Goal: Communication & Community: Answer question/provide support

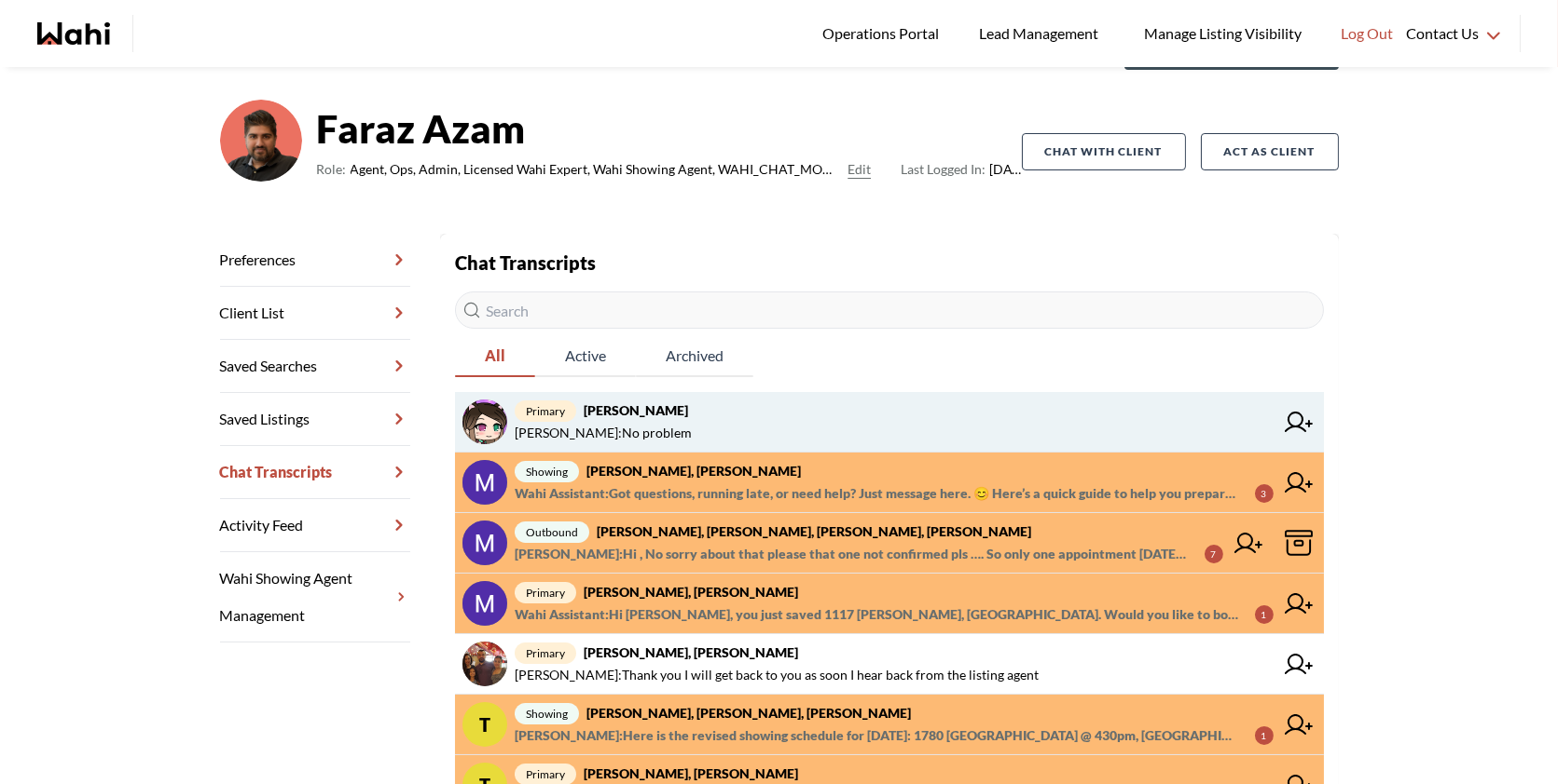
scroll to position [107, 0]
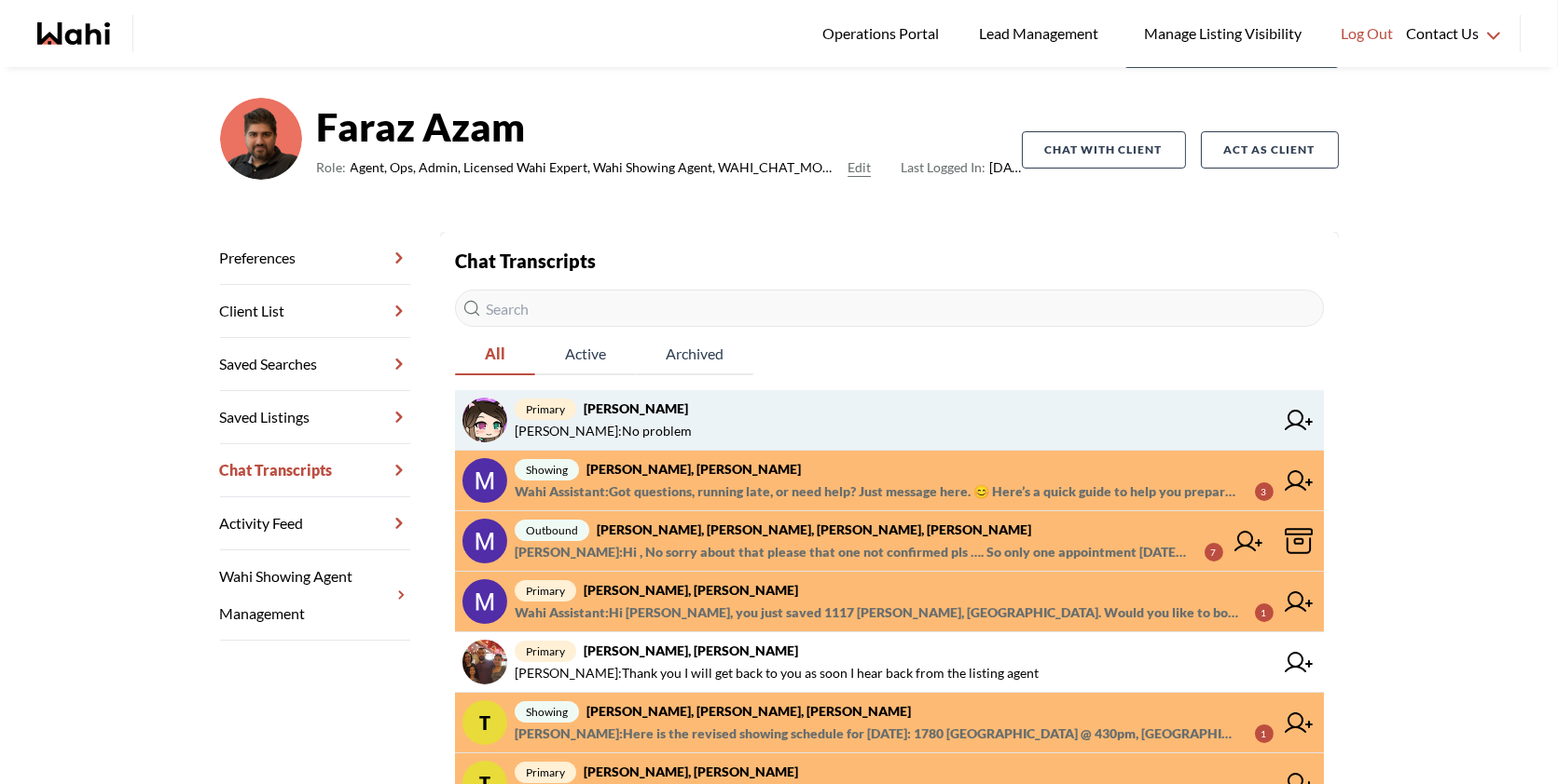
click at [874, 420] on span "Behnam Fazili : No problem" at bounding box center [894, 431] width 759 height 23
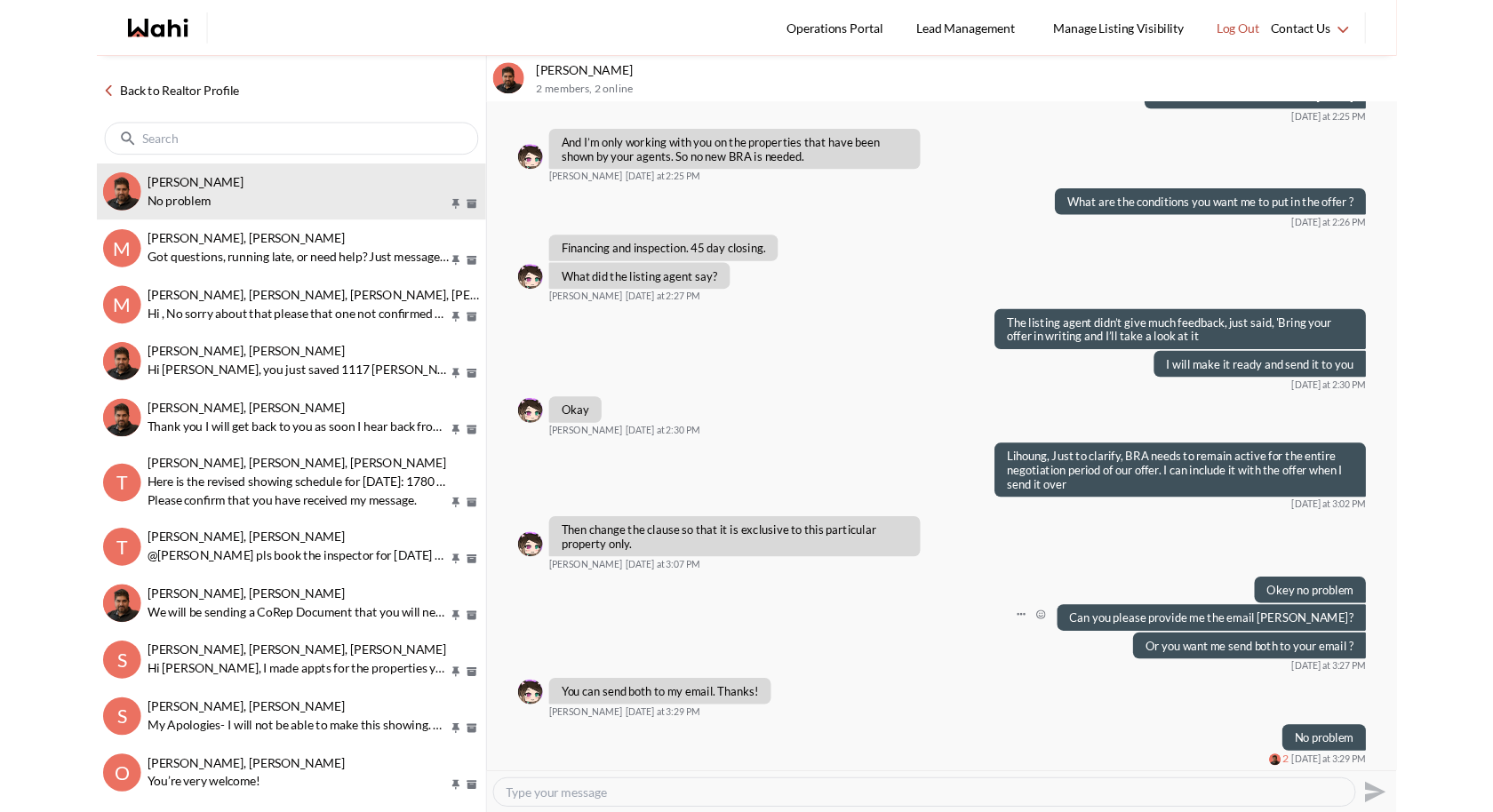
scroll to position [885, 0]
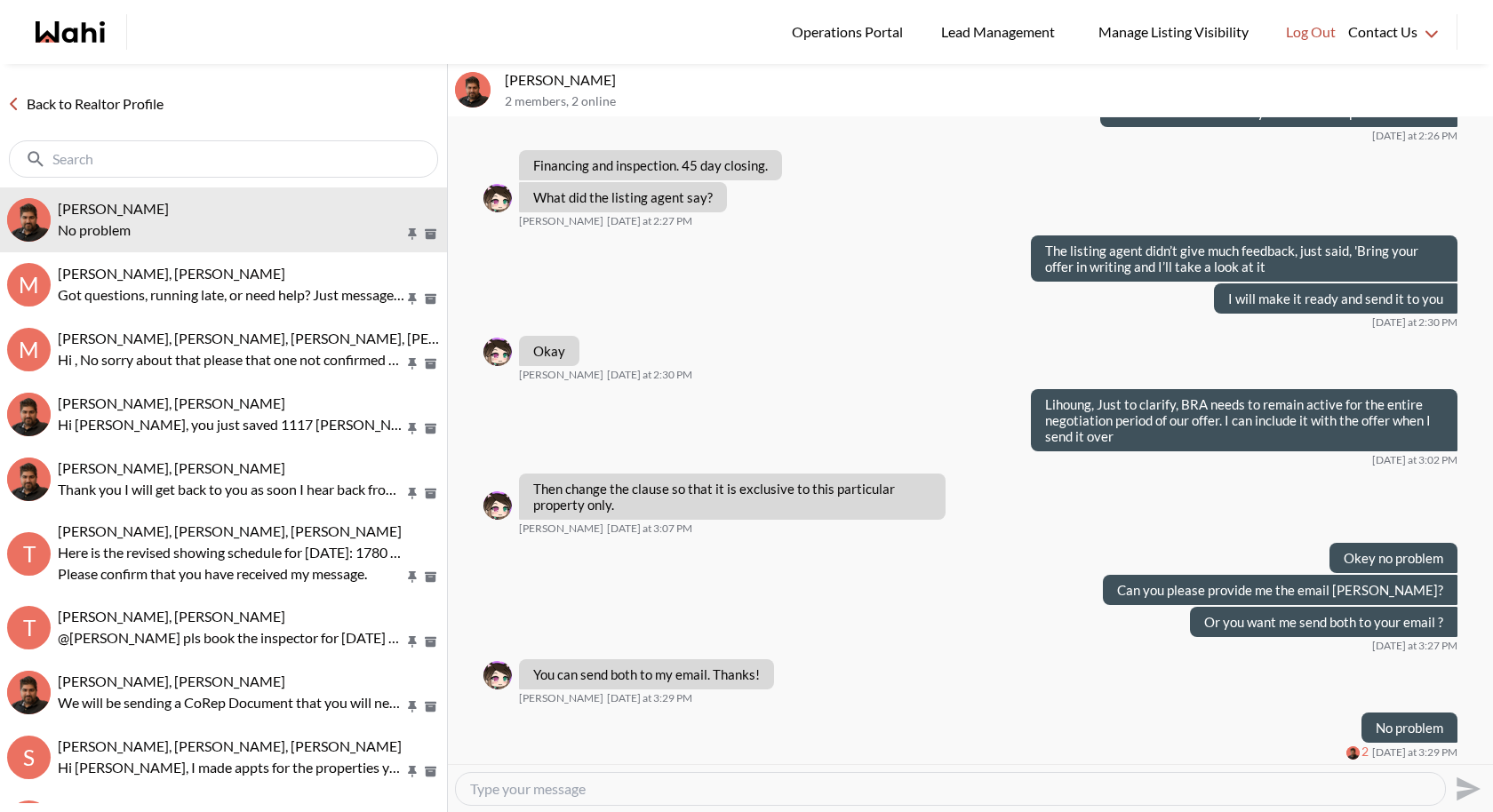
click at [551, 747] on textarea "Type your message" at bounding box center [950, 788] width 961 height 18
paste textarea "Offer sent. Please review and sign — it's irrevocable until tonight."
click at [691, 747] on textarea "Offer sent. Please review and sign — it's irrevocable until tonight." at bounding box center [950, 788] width 961 height 18
click at [876, 747] on textarea "Offer sent. Please review and sign, it's irrevocable until tonight." at bounding box center [950, 788] width 961 height 18
drag, startPoint x: 857, startPoint y: 786, endPoint x: 676, endPoint y: 791, distance: 181.1
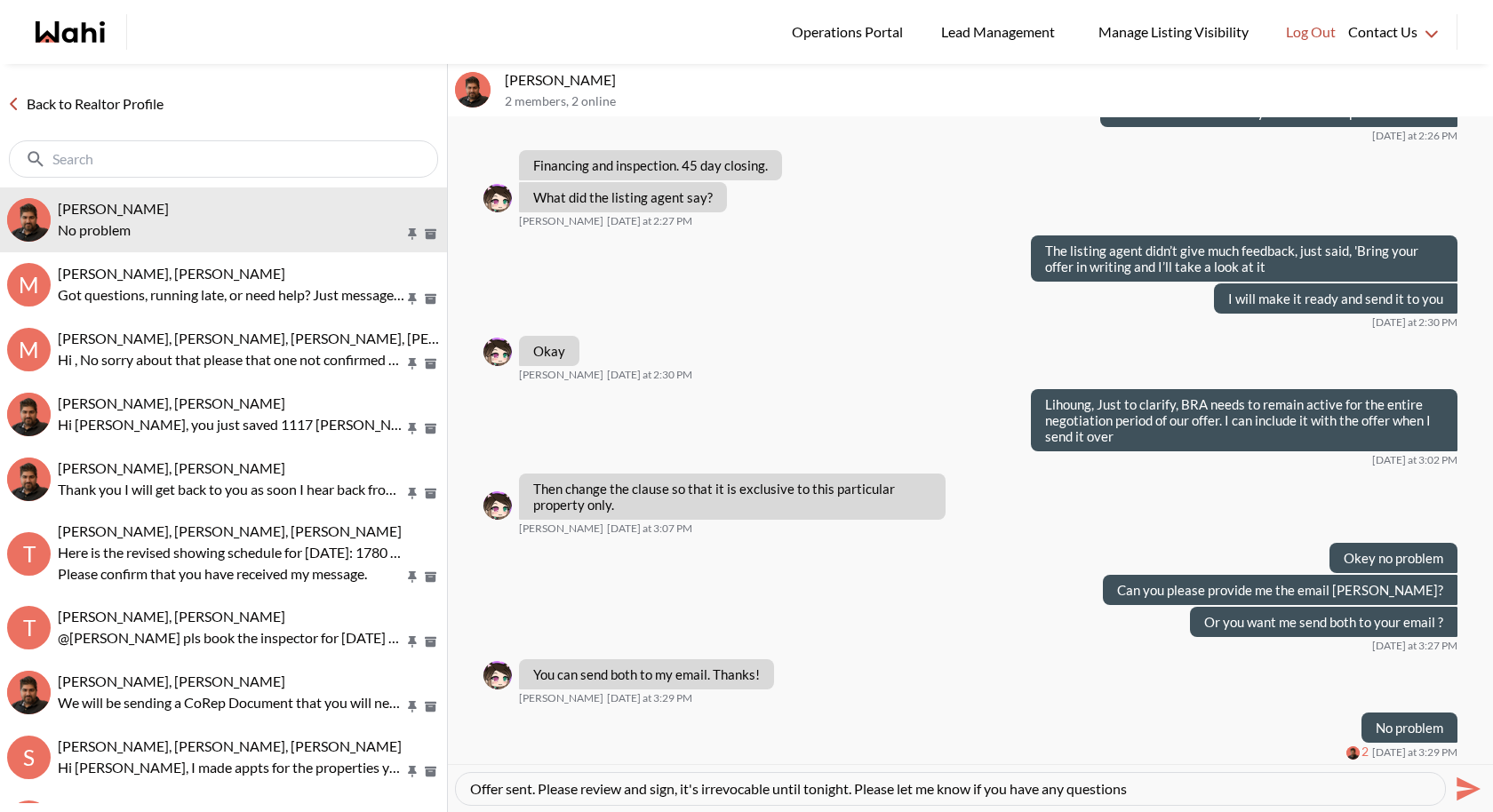
click at [676, 747] on textarea "Offer sent. Please review and sign, it's irrevocable until tonight. Please let …" at bounding box center [950, 788] width 961 height 18
type textarea "Offer sent. Please review and sign it! Please let me know if you have any quest…"
click at [1483, 747] on button "Send" at bounding box center [1466, 788] width 40 height 40
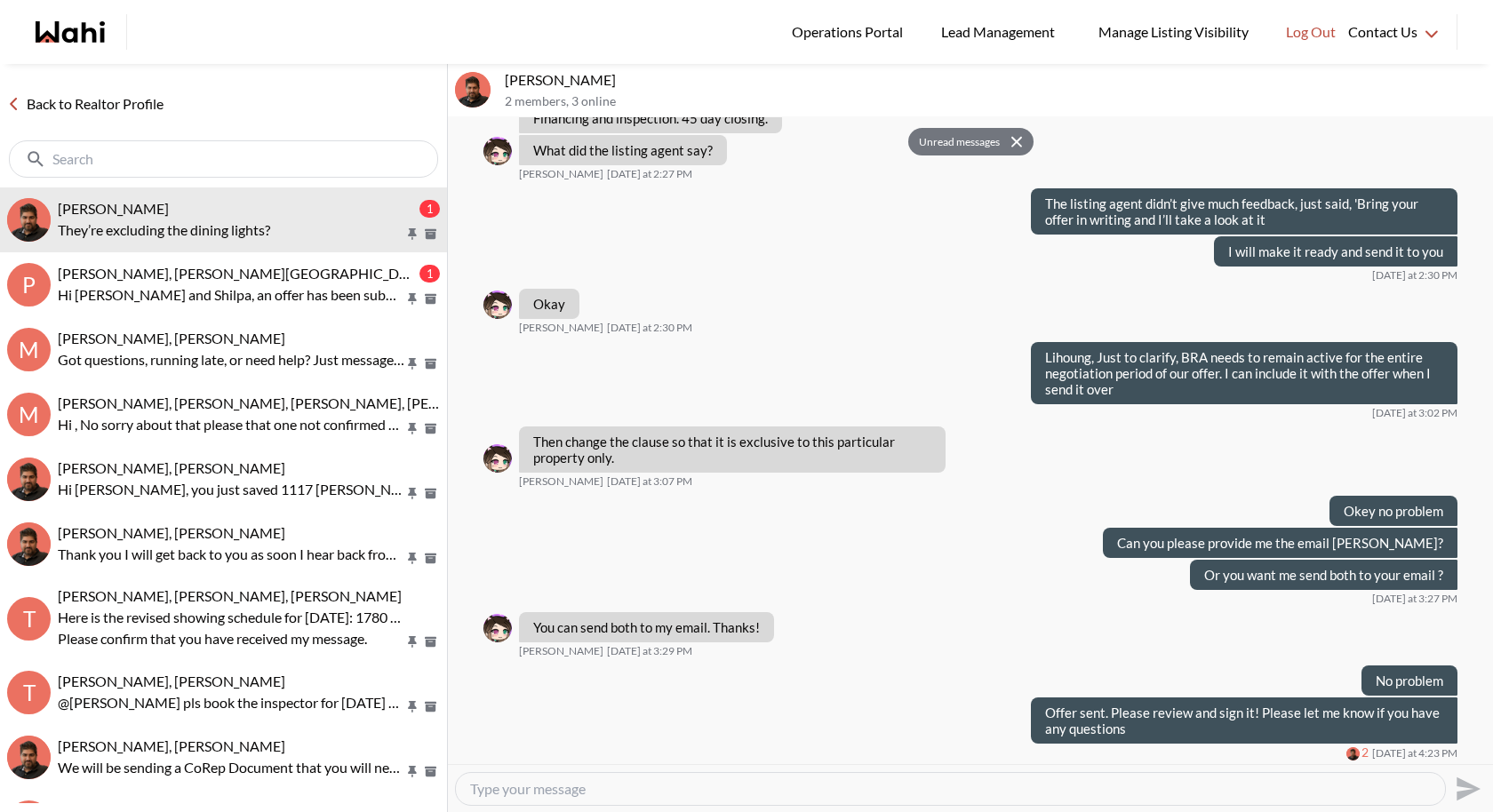
scroll to position [986, 0]
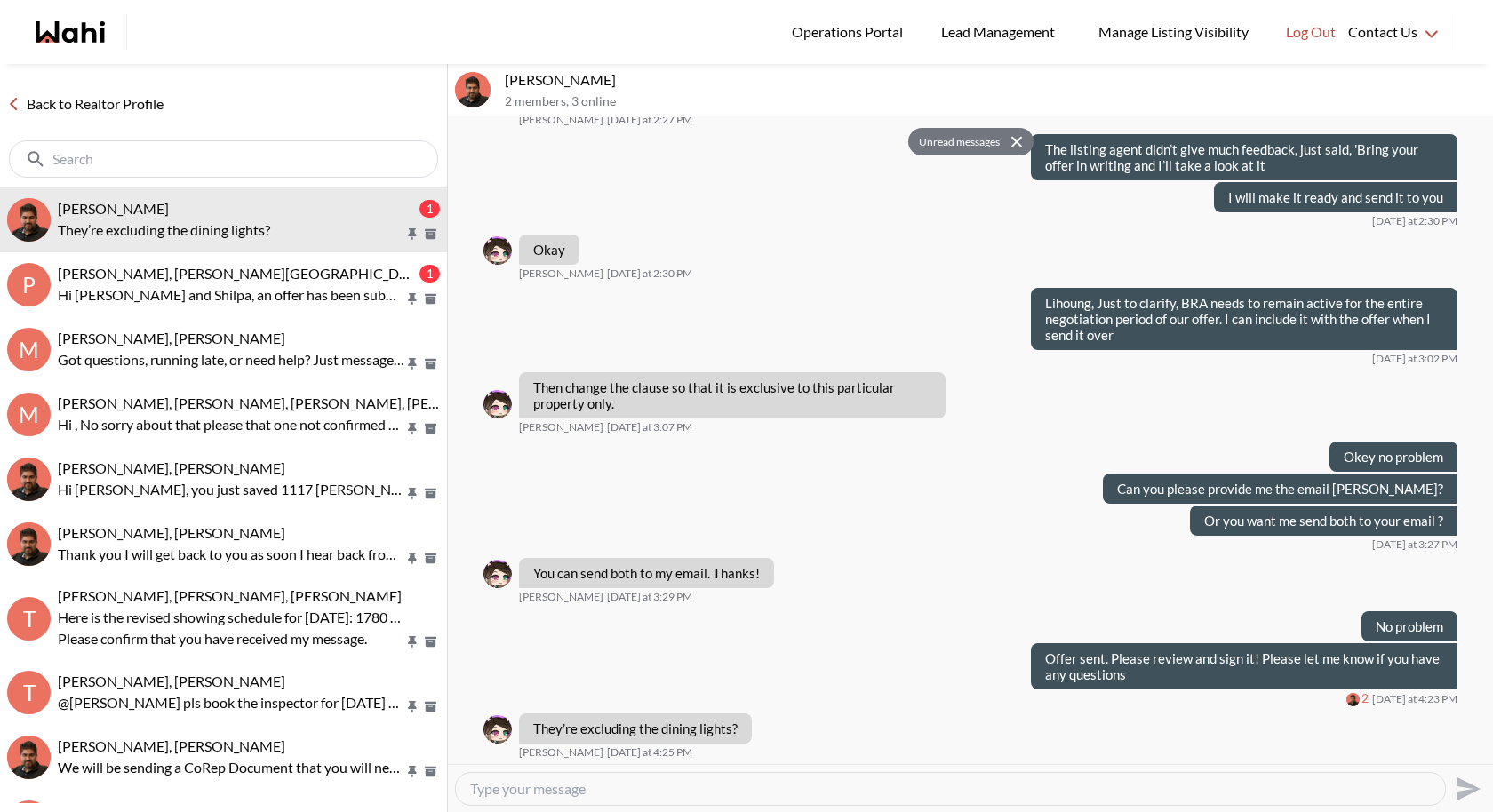
click at [647, 747] on textarea "Type your message" at bounding box center [950, 788] width 961 height 18
type textarea "Yes it is in the mls"
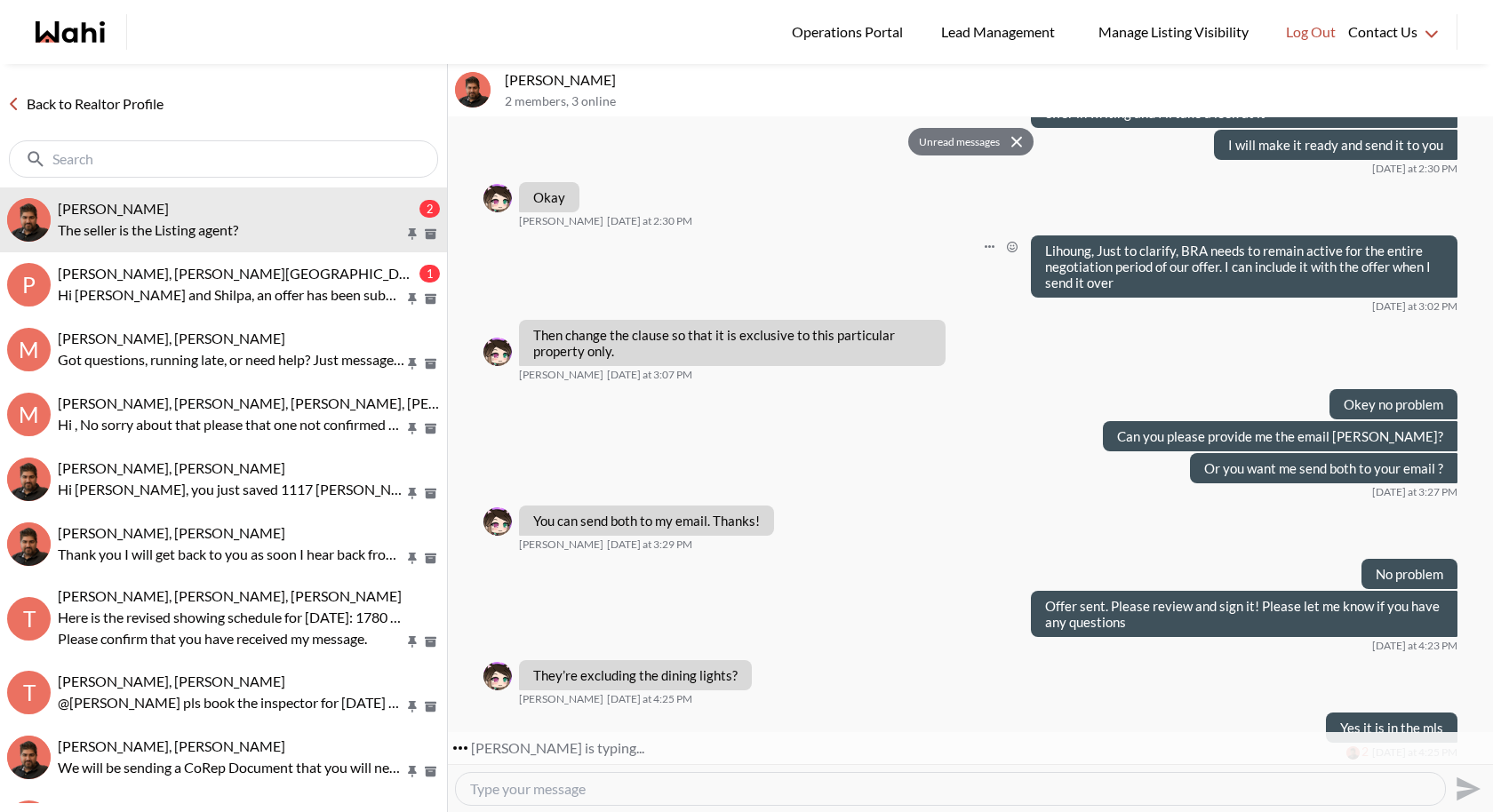
scroll to position [1092, 0]
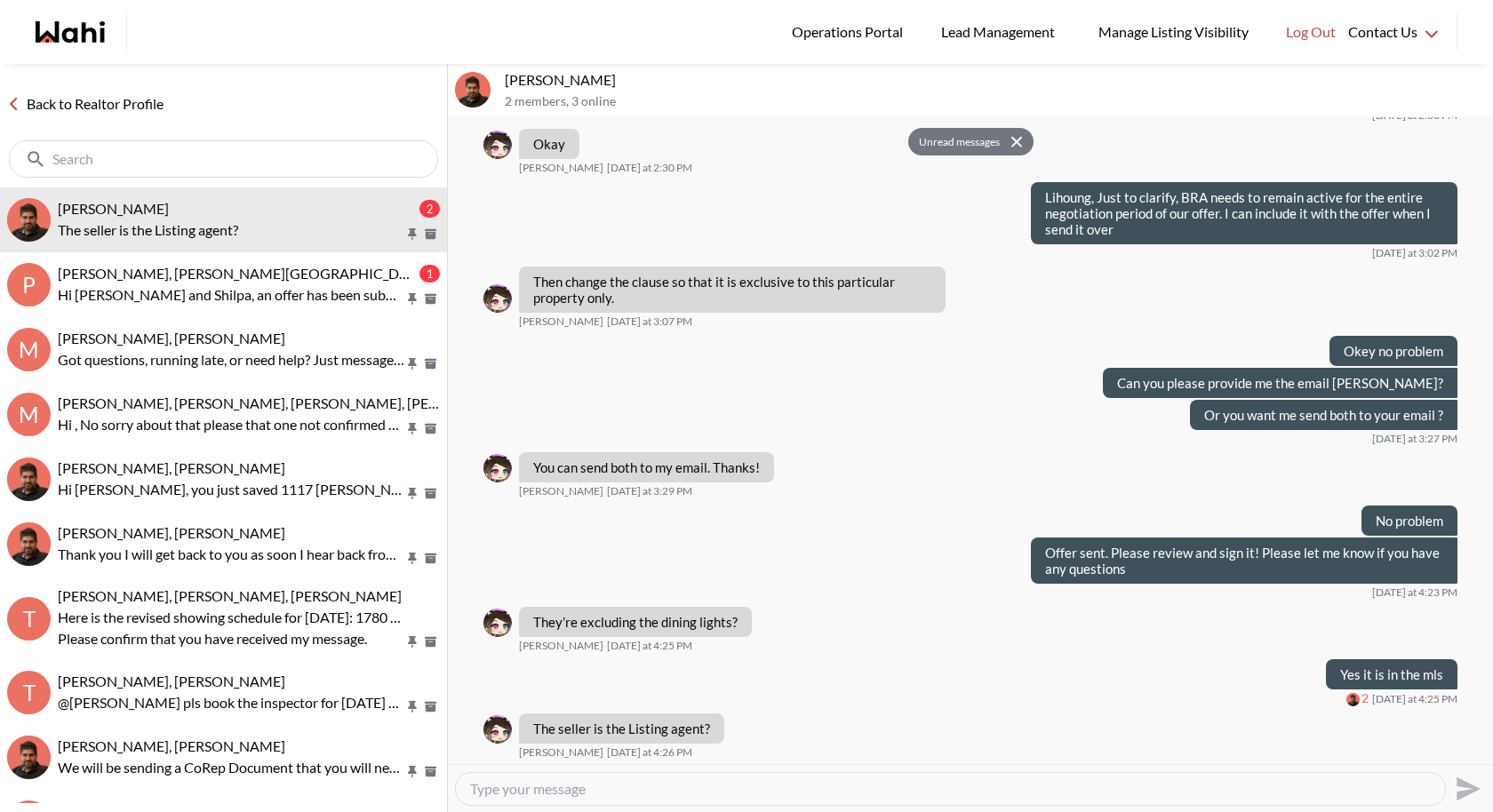
click at [526, 747] on textarea "Type your message" at bounding box center [950, 788] width 961 height 18
type textarea "Correct"
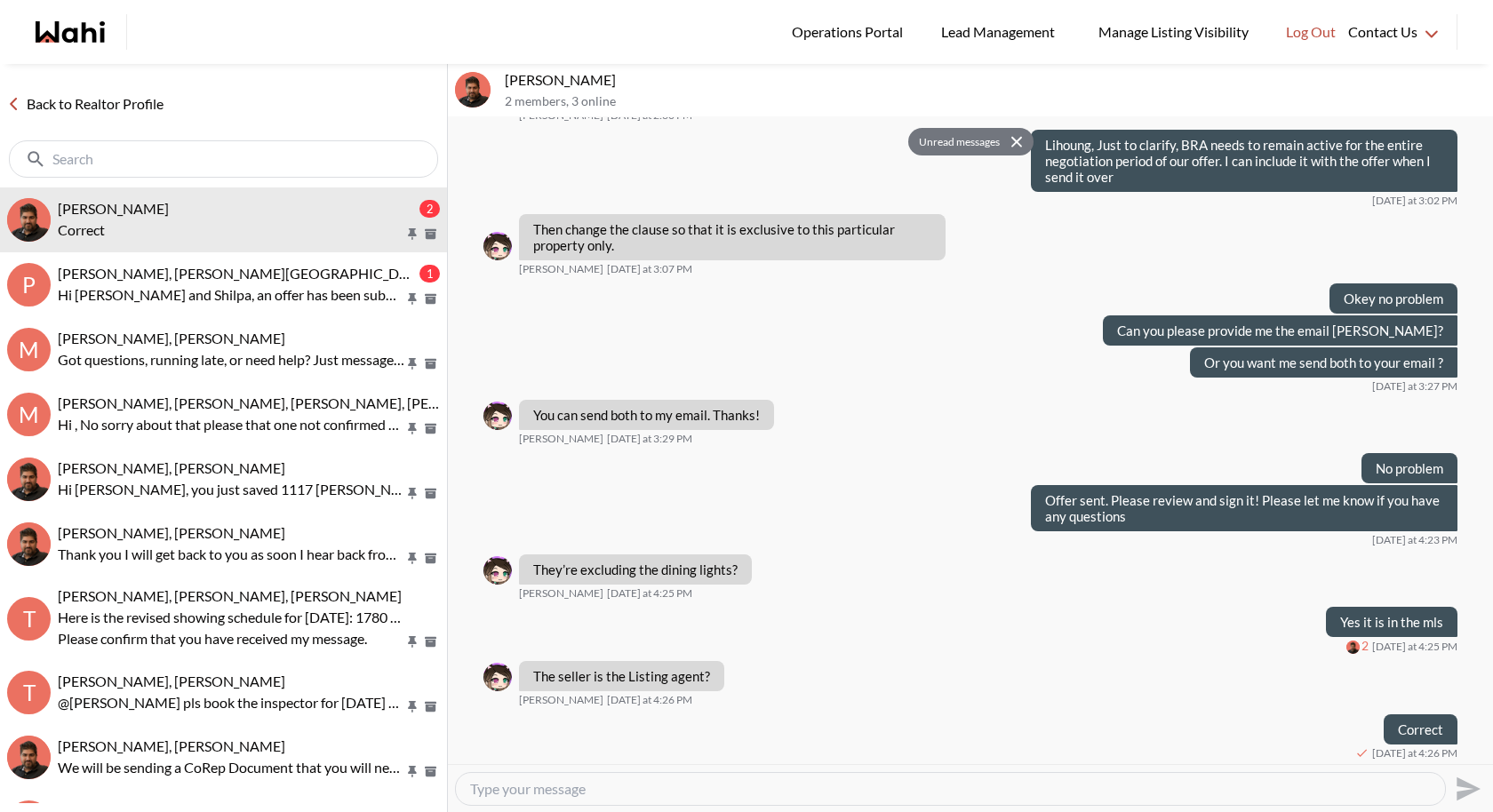
scroll to position [1144, 0]
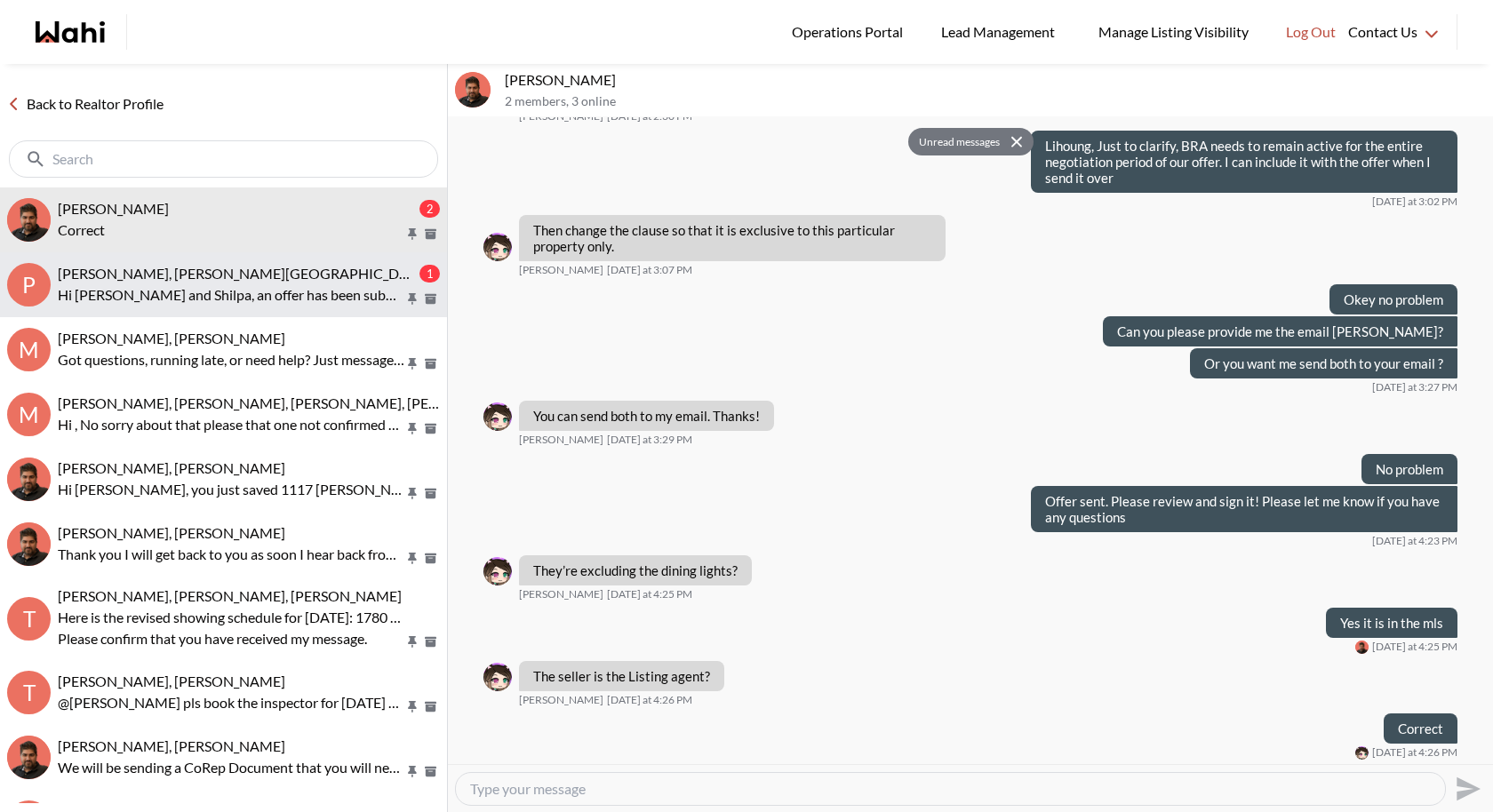
click at [268, 301] on p "Hi Pradeep and Shilpa, an offer has been submitted for 140 Reeve Dr, Markham, O…" at bounding box center [231, 295] width 347 height 22
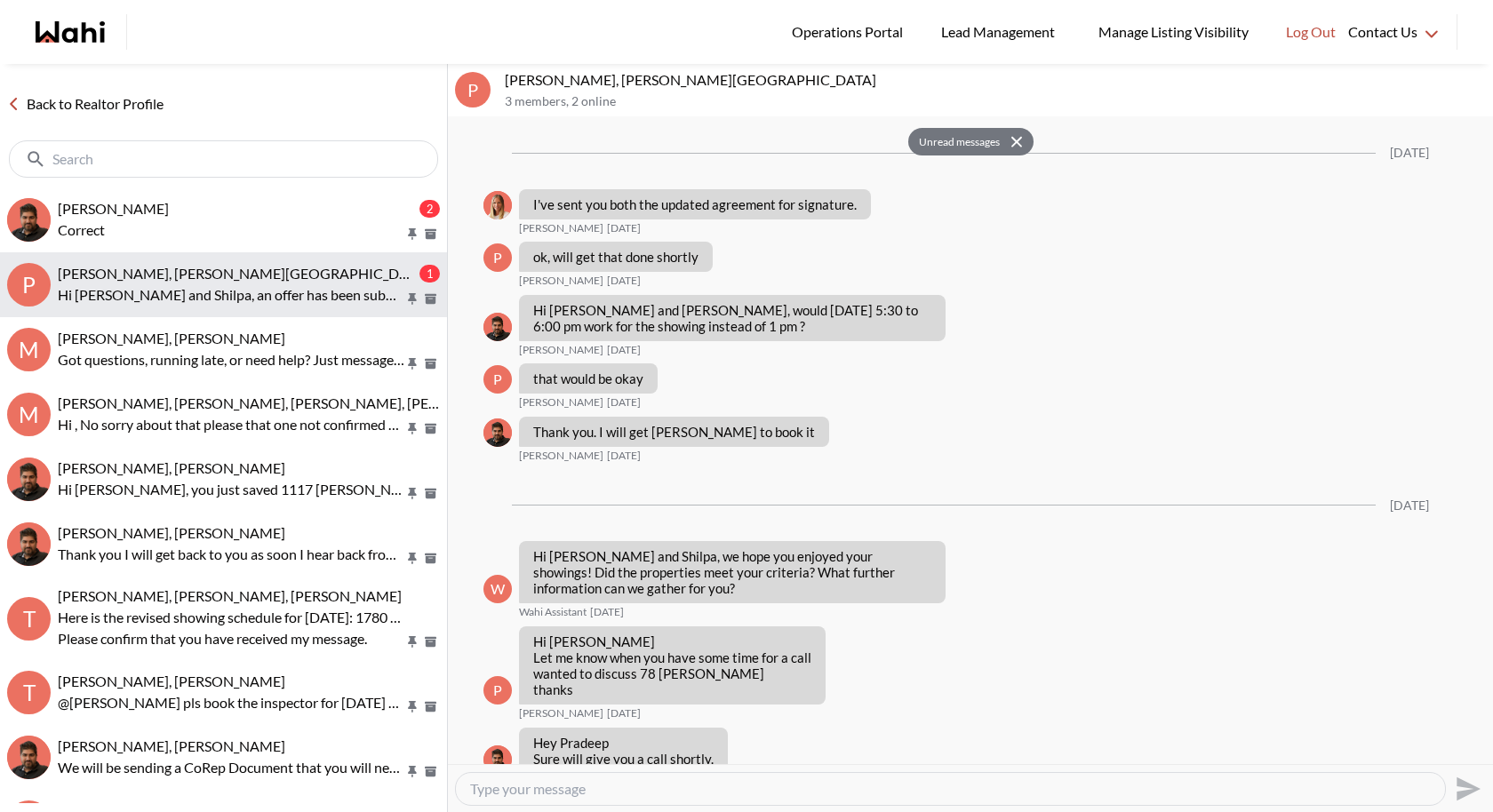
scroll to position [2795, 0]
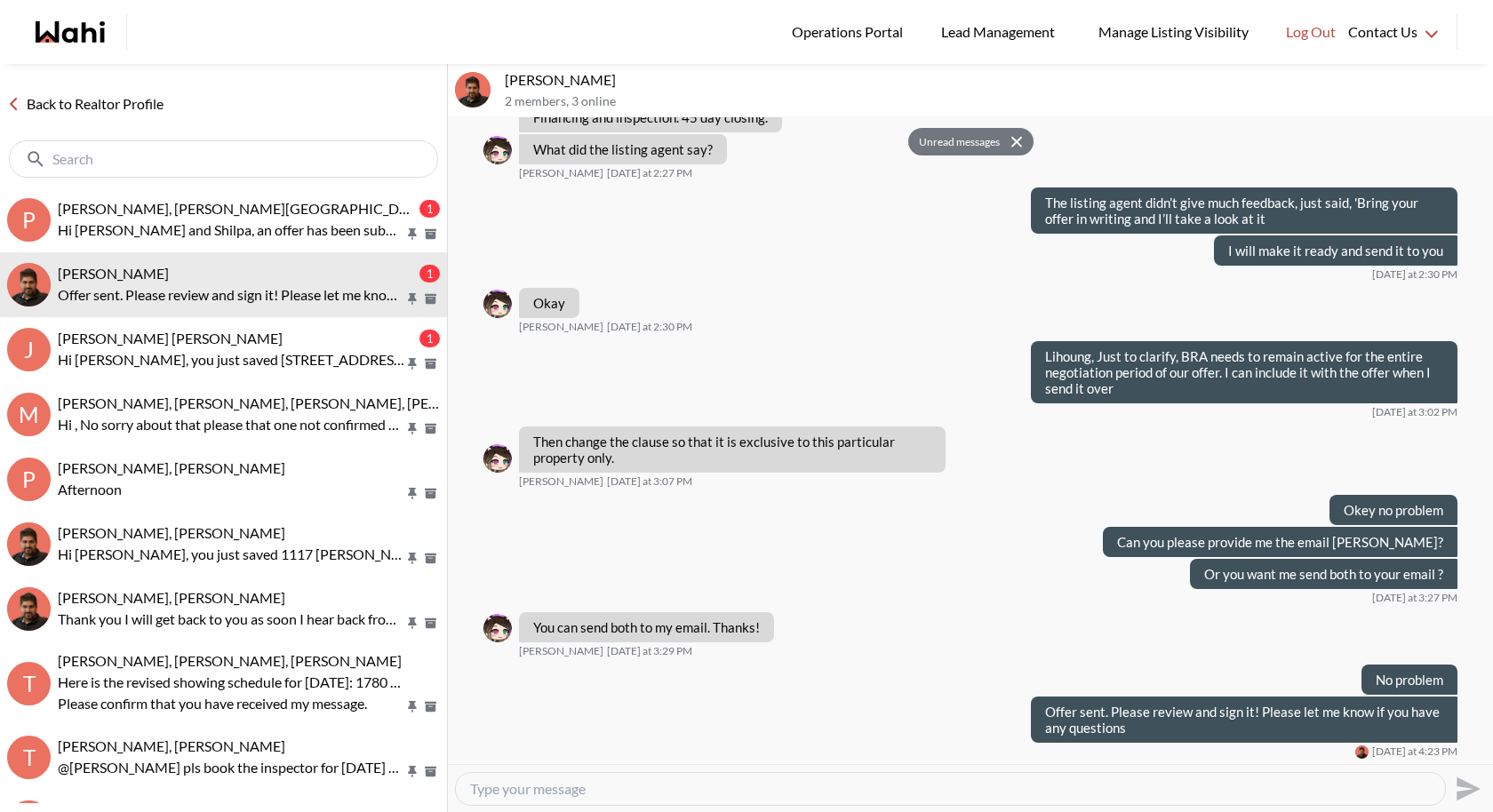
scroll to position [1593, 0]
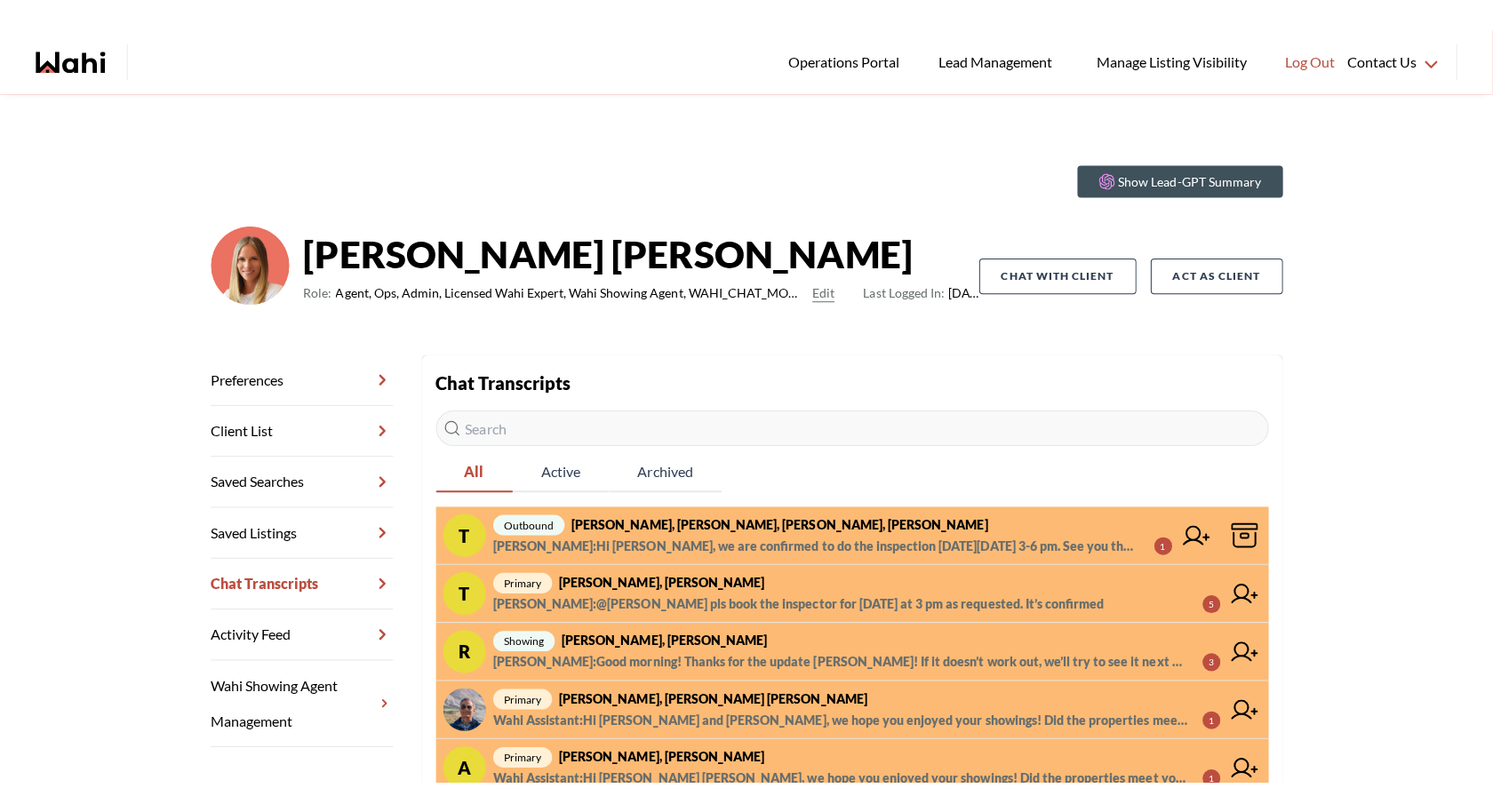
scroll to position [31, 0]
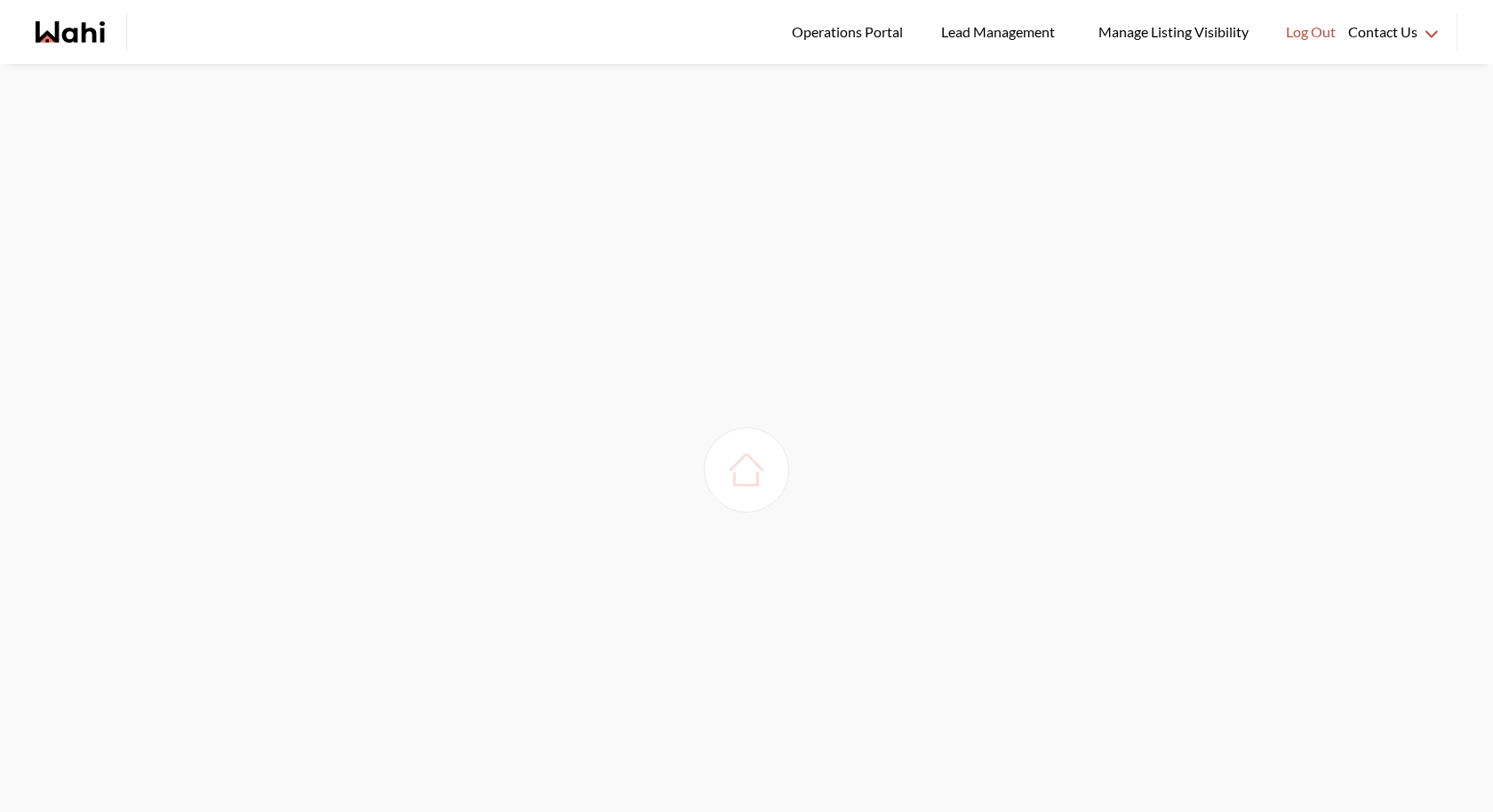
click at [763, 459] on img at bounding box center [746, 470] width 50 height 50
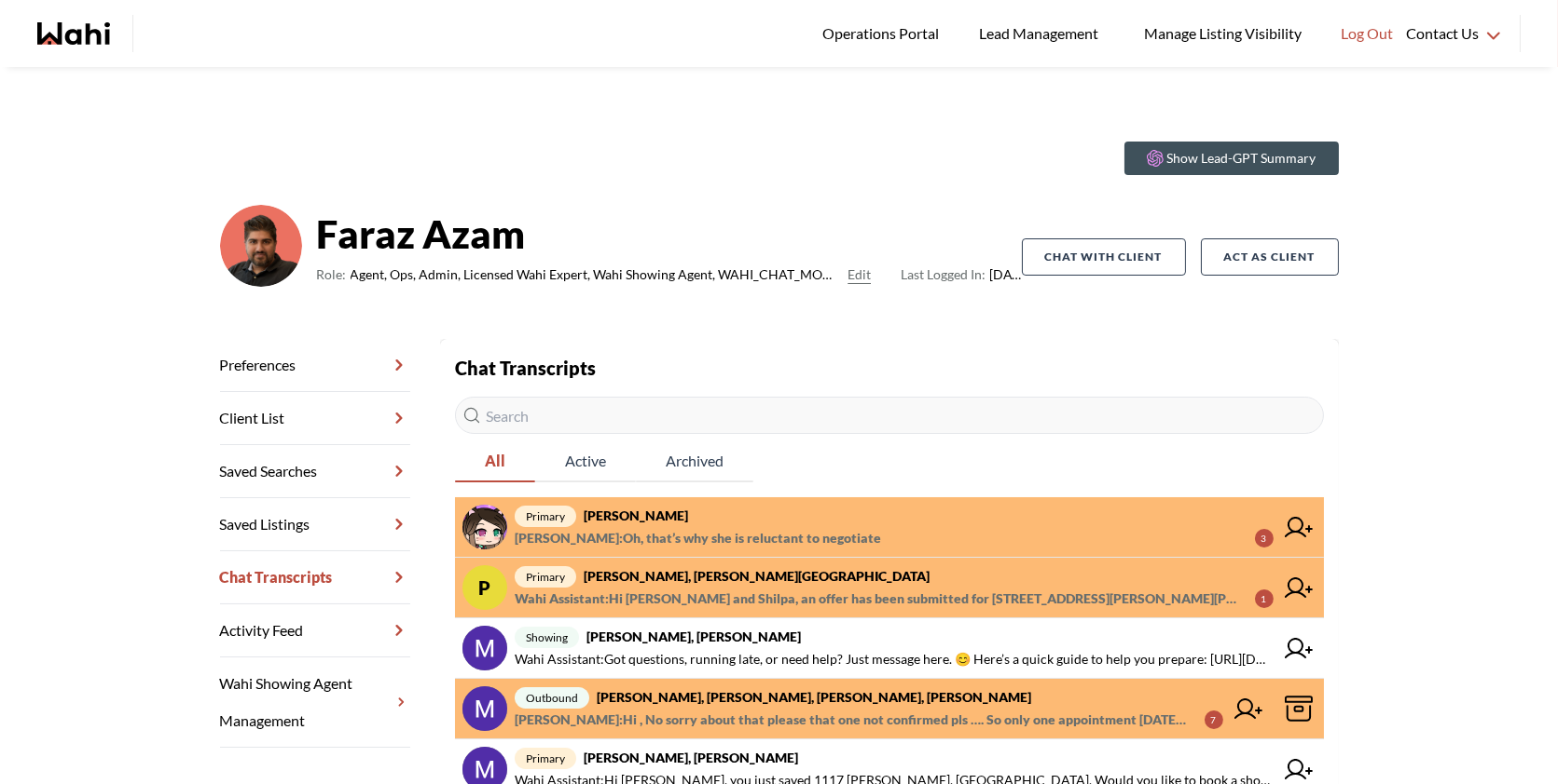
click at [876, 519] on span "primary liuhong chen, Faraz" at bounding box center [894, 515] width 759 height 23
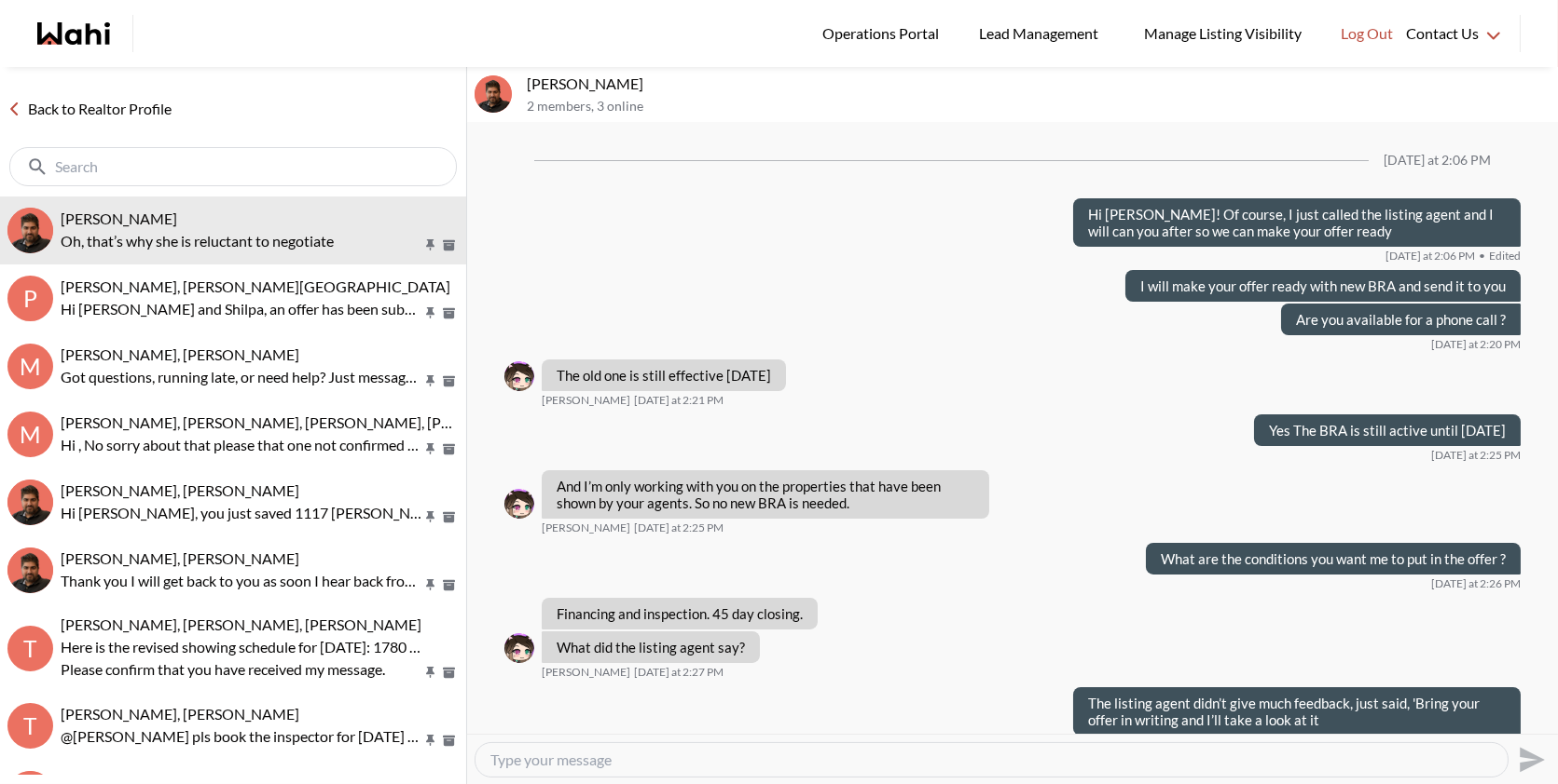
scroll to position [836, 0]
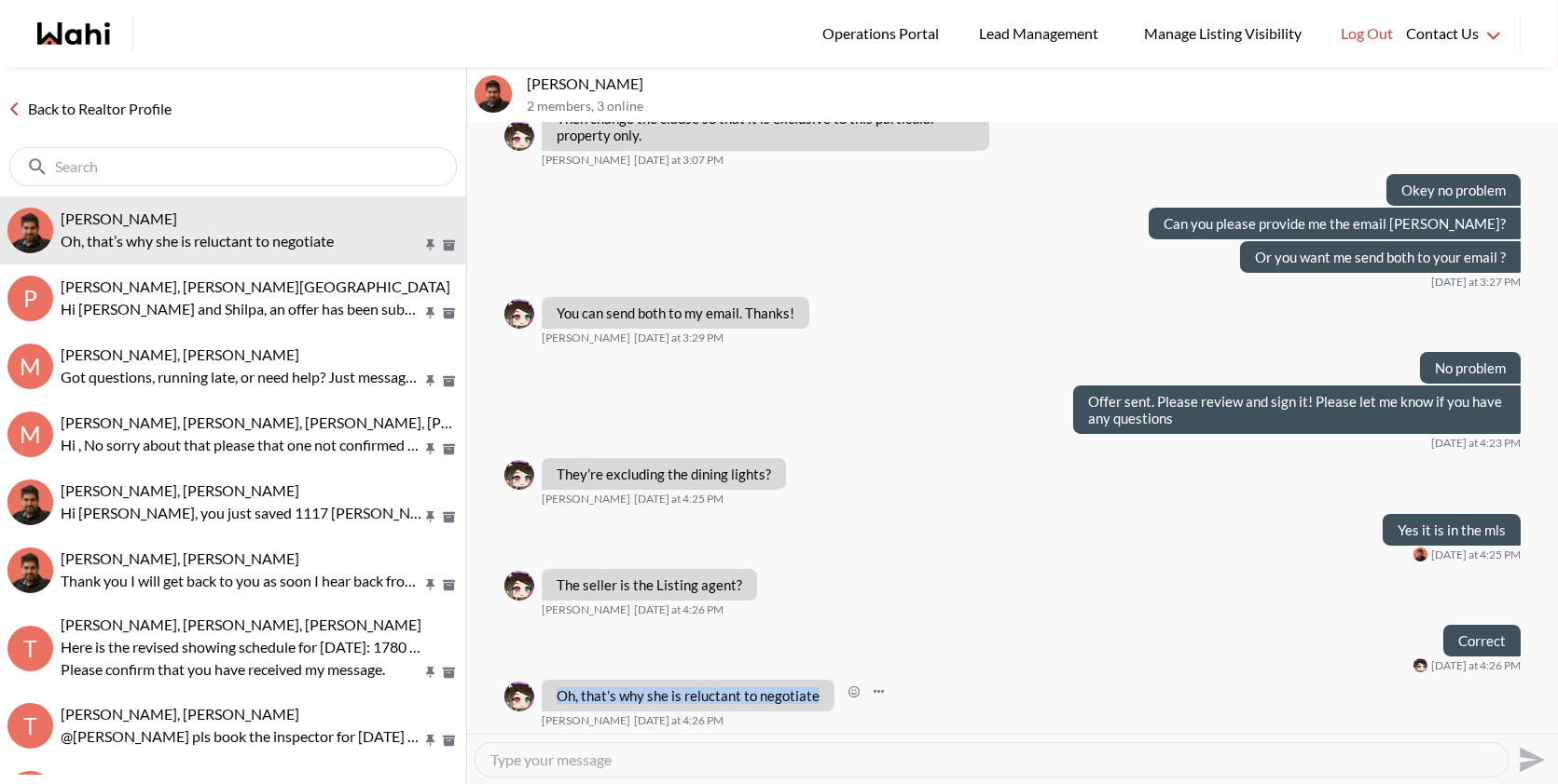
drag, startPoint x: 820, startPoint y: 693, endPoint x: 555, endPoint y: 690, distance: 265.0
click at [555, 690] on div "Oh, that’s why she is reluctant to negotiate" at bounding box center [687, 696] width 293 height 32
copy p "Oh, that’s why she is reluctant to negotiate"
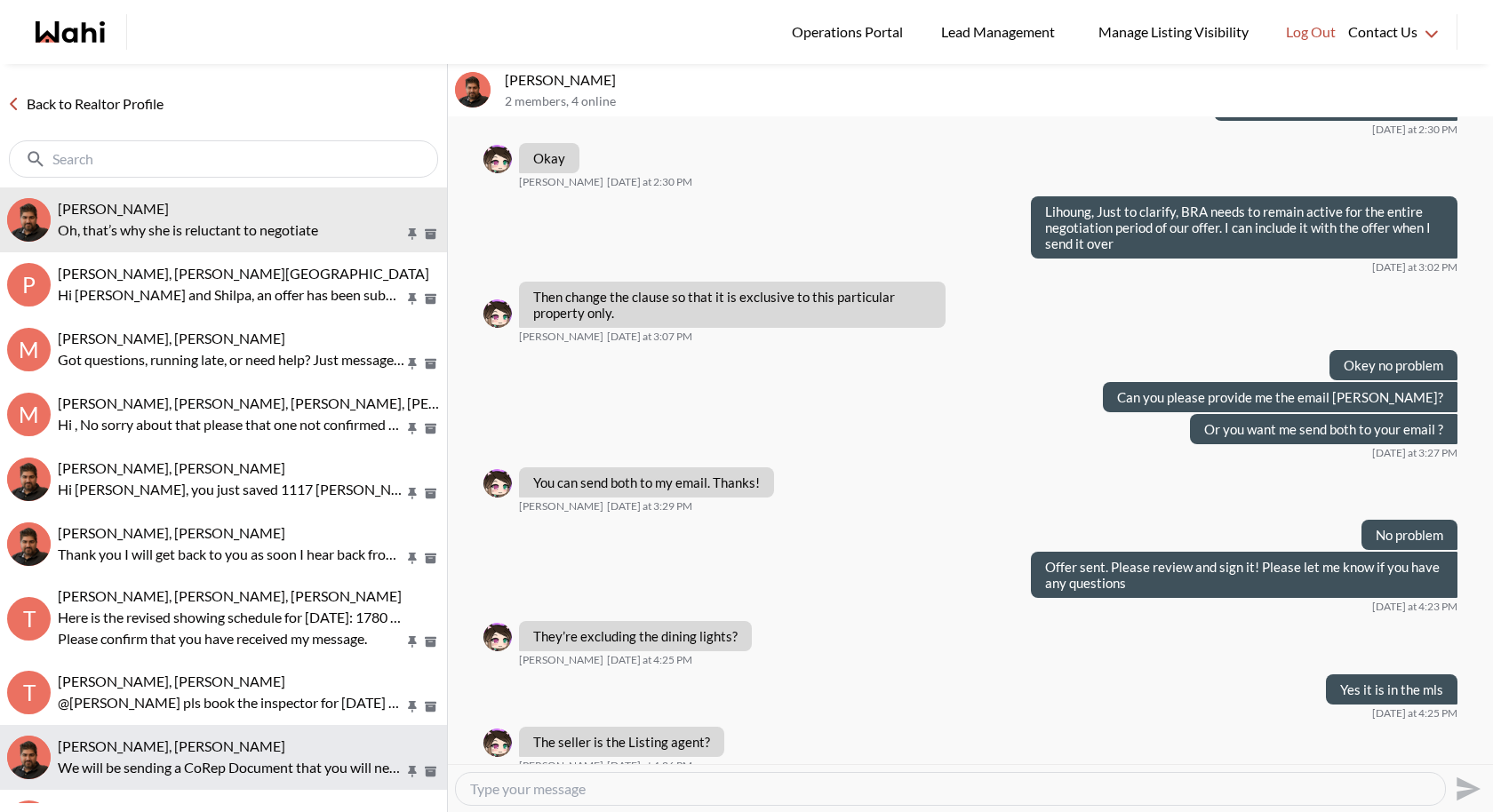
scroll to position [734, 0]
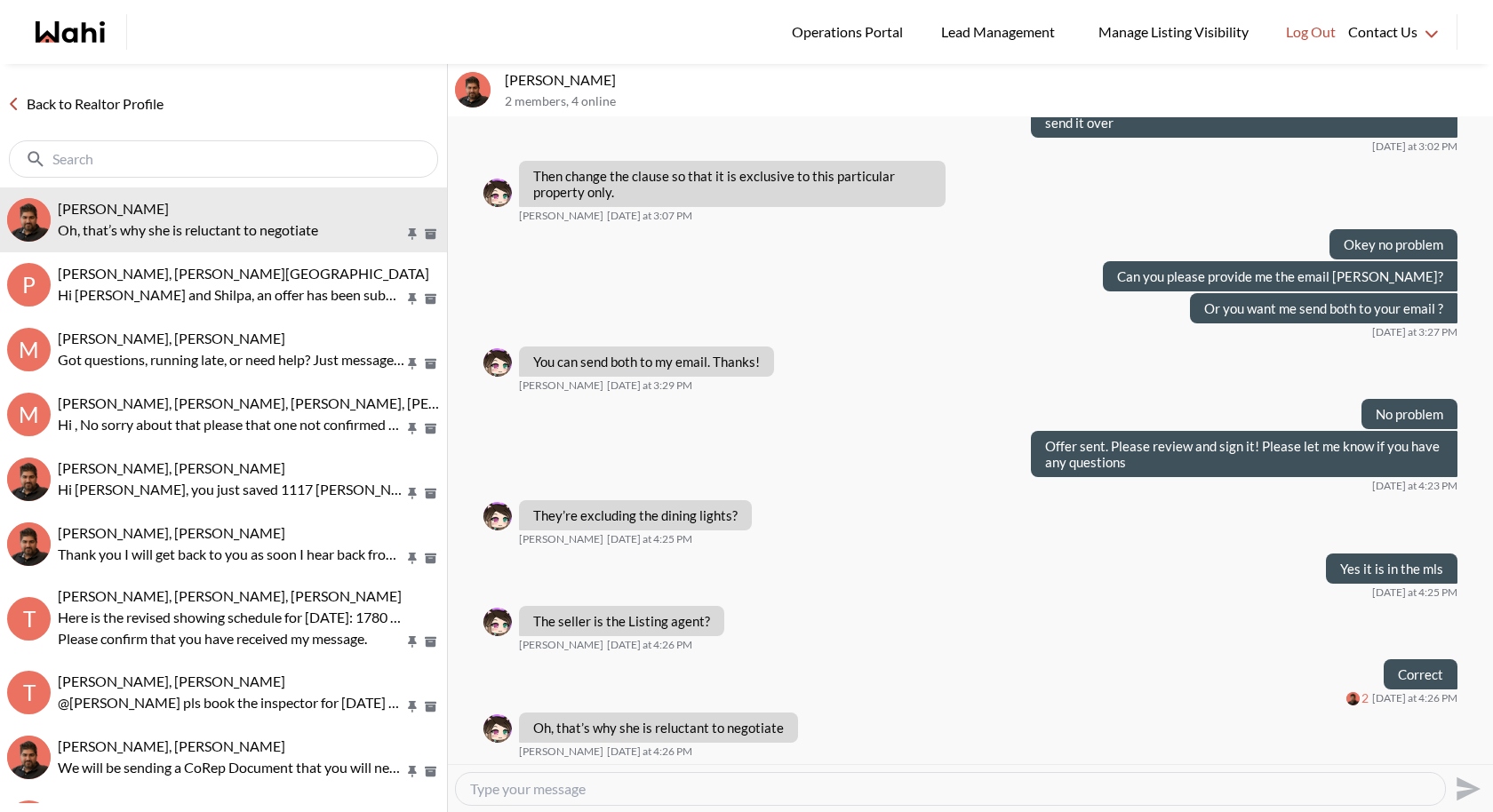
click at [515, 747] on div at bounding box center [950, 789] width 989 height 32
click at [511, 747] on textarea "Type your message" at bounding box center [950, 788] width 961 height 18
paste textarea "hopefully she’s willing to work with our numbers once we send the offer."
click at [477, 747] on textarea "hopefully she’s willing to work with our numbers once we send the offer." at bounding box center [950, 788] width 961 height 18
click at [949, 747] on textarea "Hopefully she’s willing to work with our numbers once we send the offer." at bounding box center [950, 788] width 961 height 18
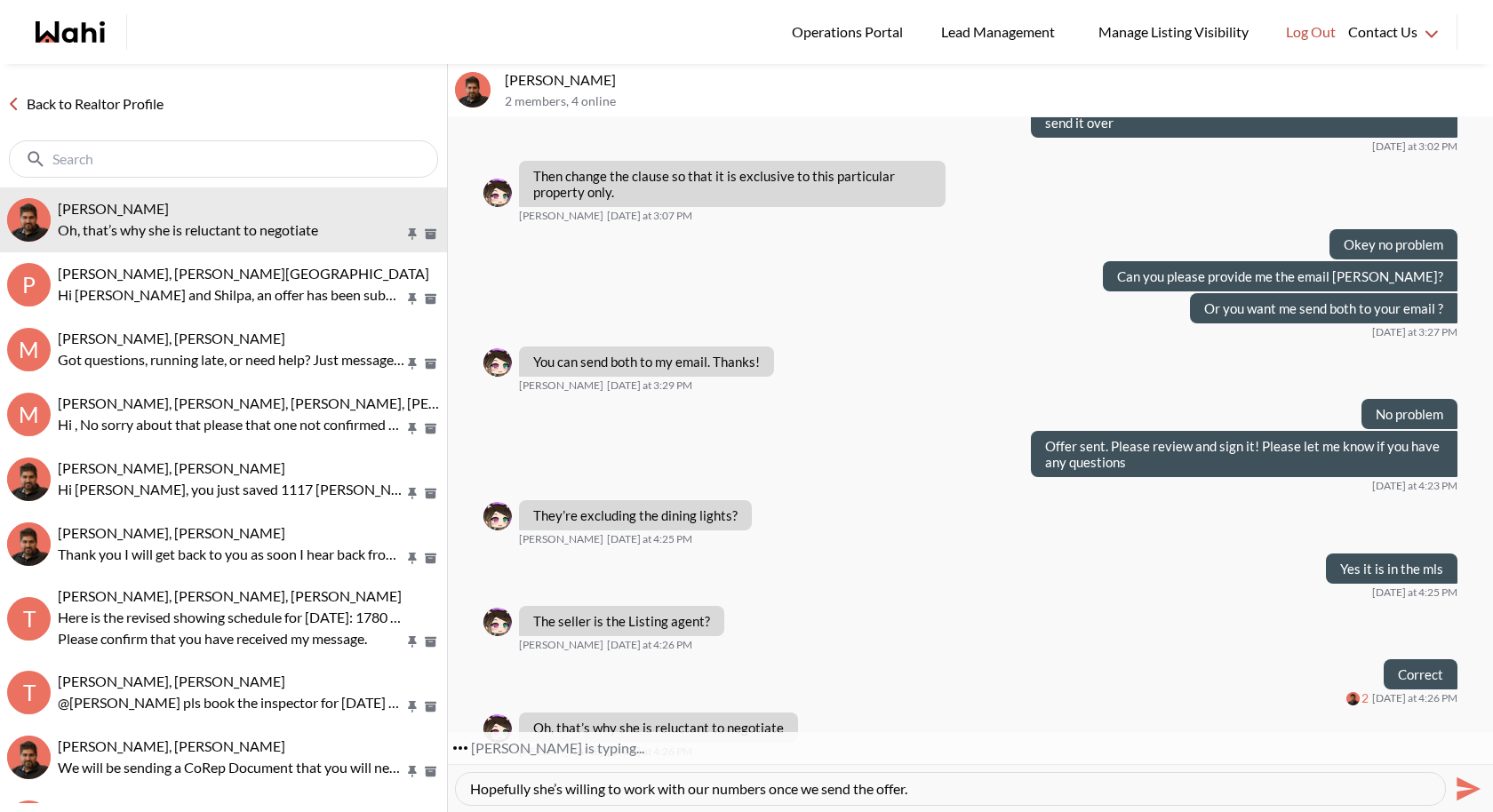
type textarea "Hopefully she’s willing to work with our numbers once we send the offer."
click at [1461, 747] on icon "Send" at bounding box center [1468, 787] width 24 height 24
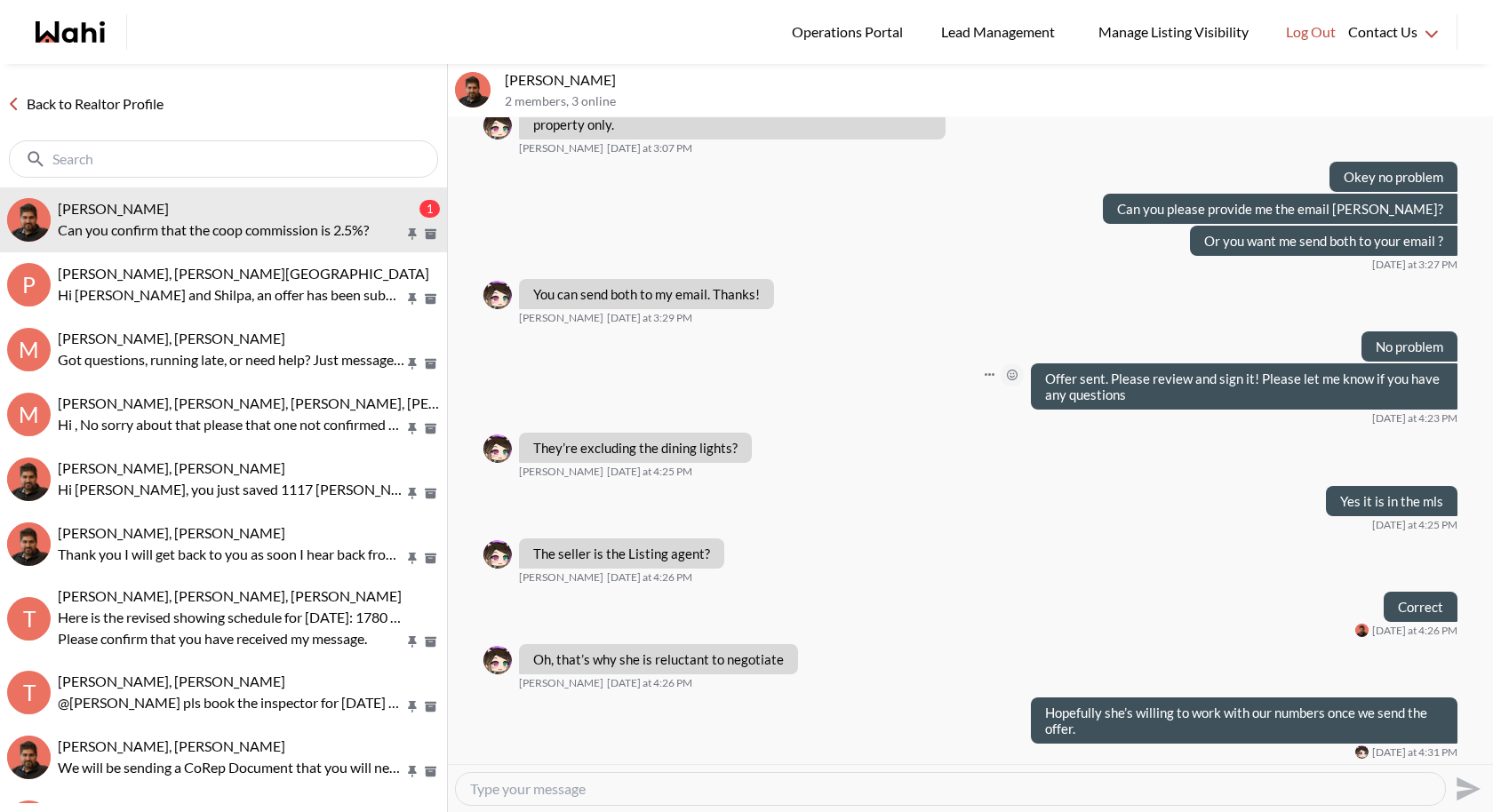
scroll to position [855, 0]
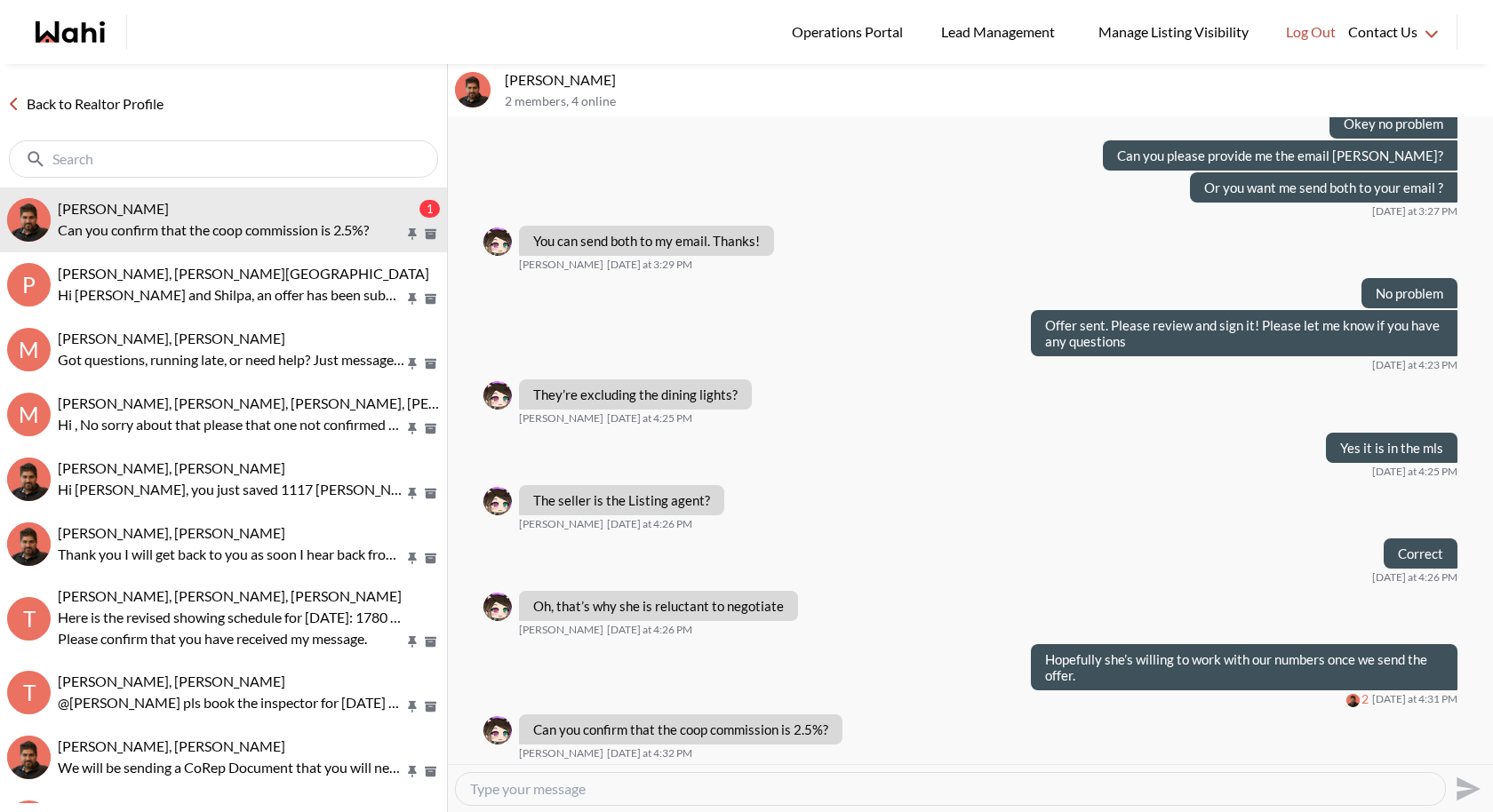
click at [580, 747] on textarea "Type your message" at bounding box center [950, 788] width 961 height 18
type textarea "i"
type textarea "Its 2 Percent"
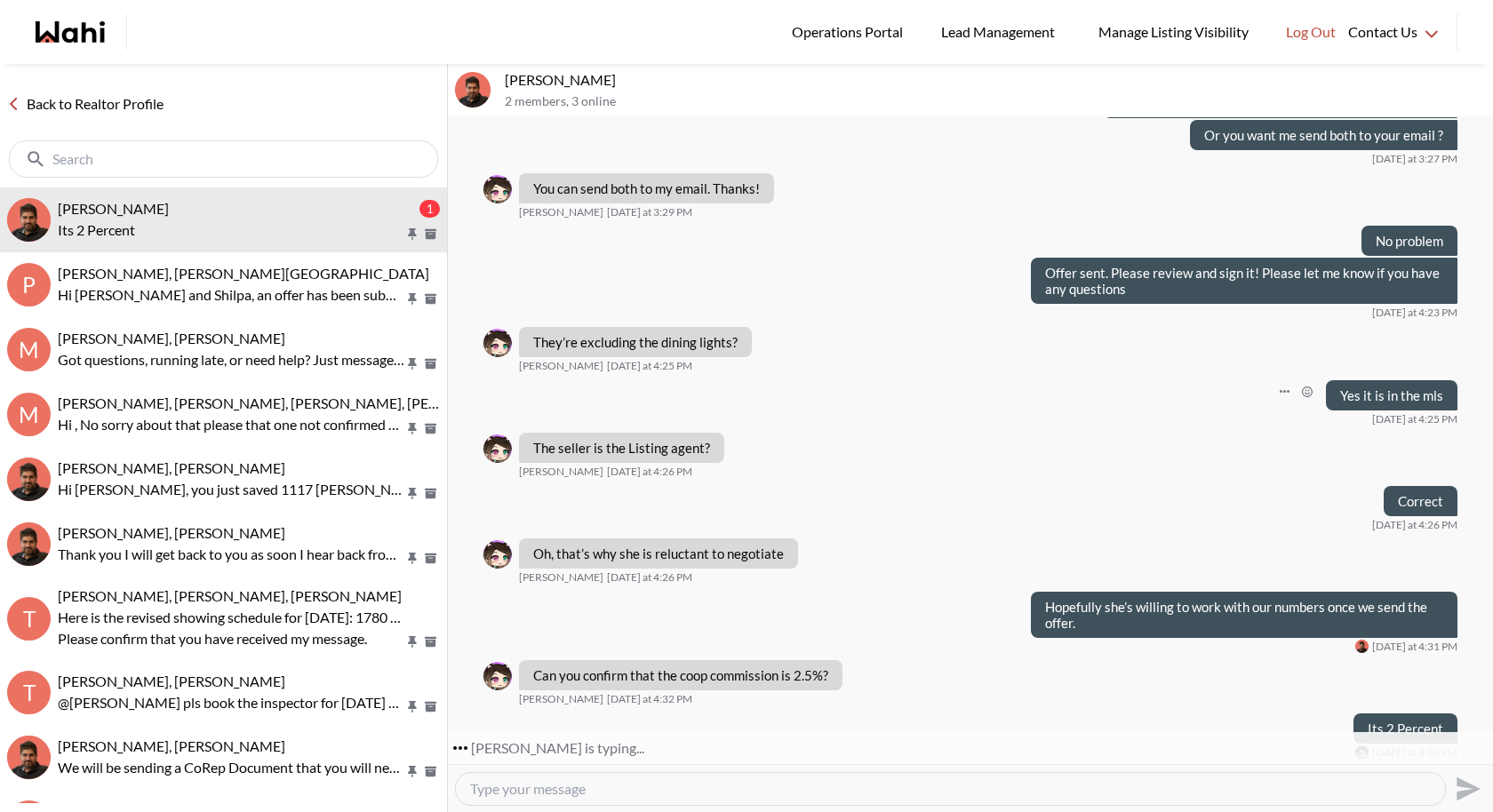
scroll to position [960, 0]
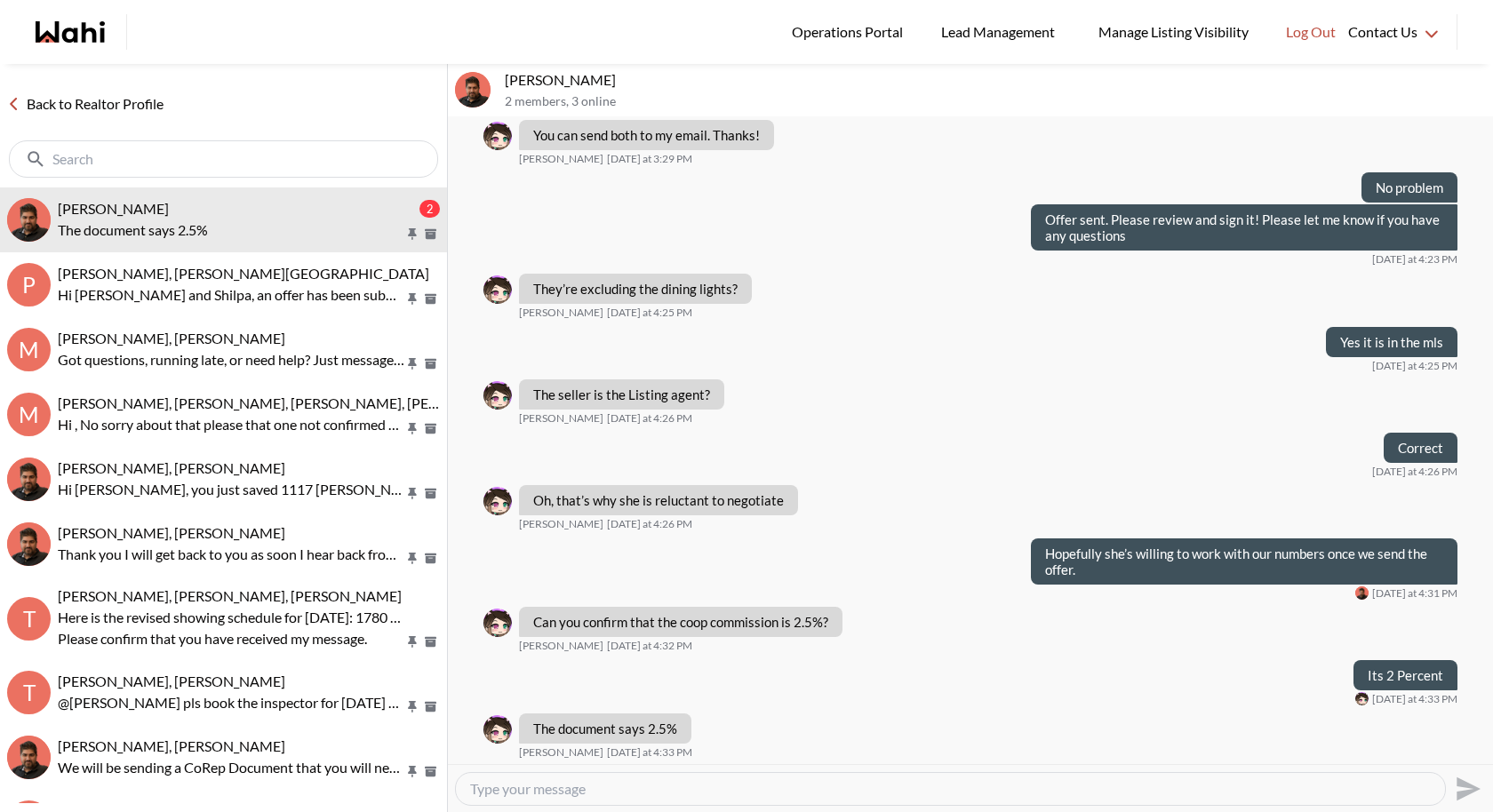
click at [553, 747] on textarea "Type your message" at bounding box center [950, 788] width 961 height 18
type textarea "w"
type textarea "I have to change it"
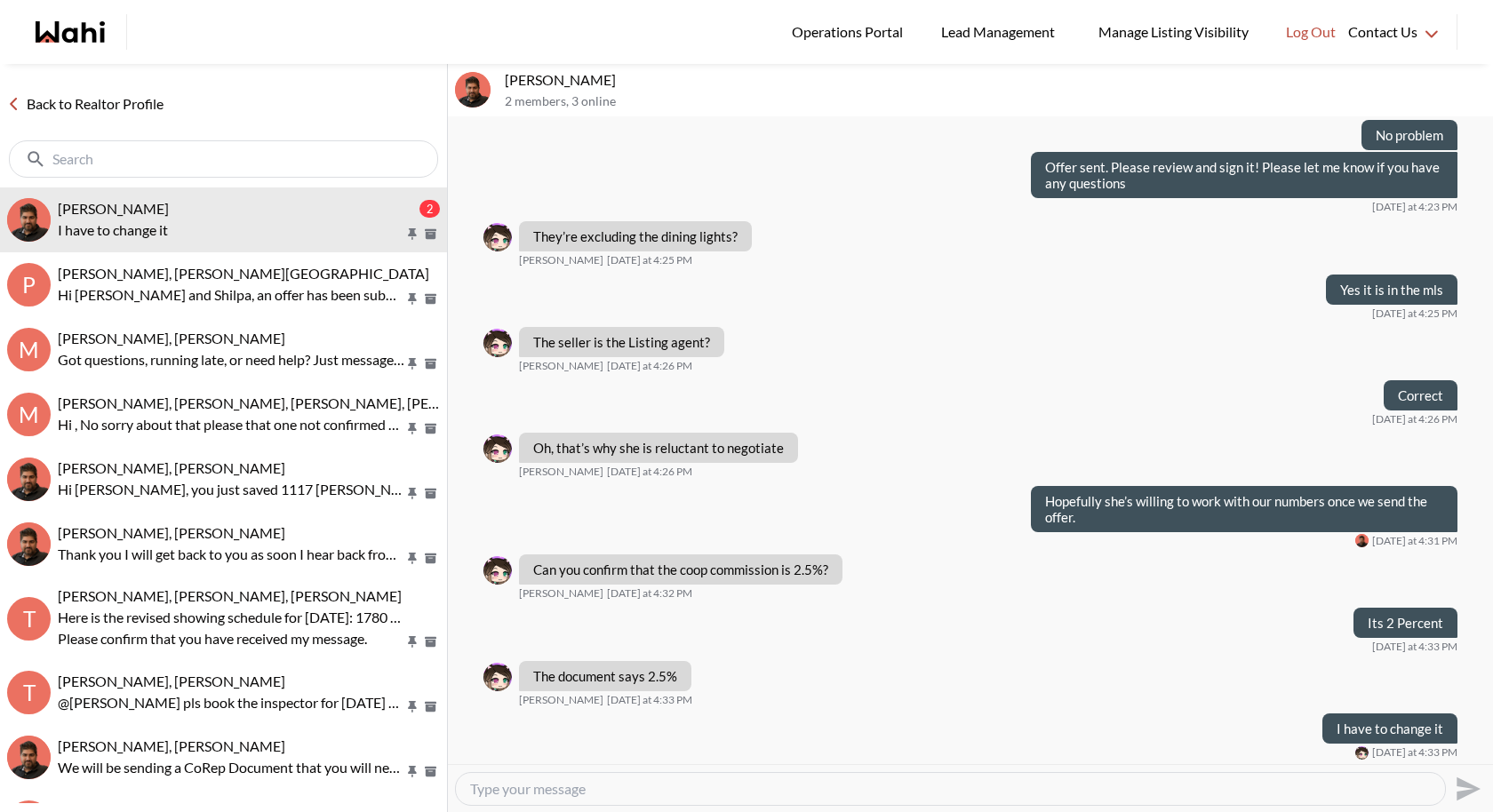
click at [541, 747] on textarea "Type your message" at bounding box center [950, 788] width 961 height 18
type textarea "Let me just send you again"
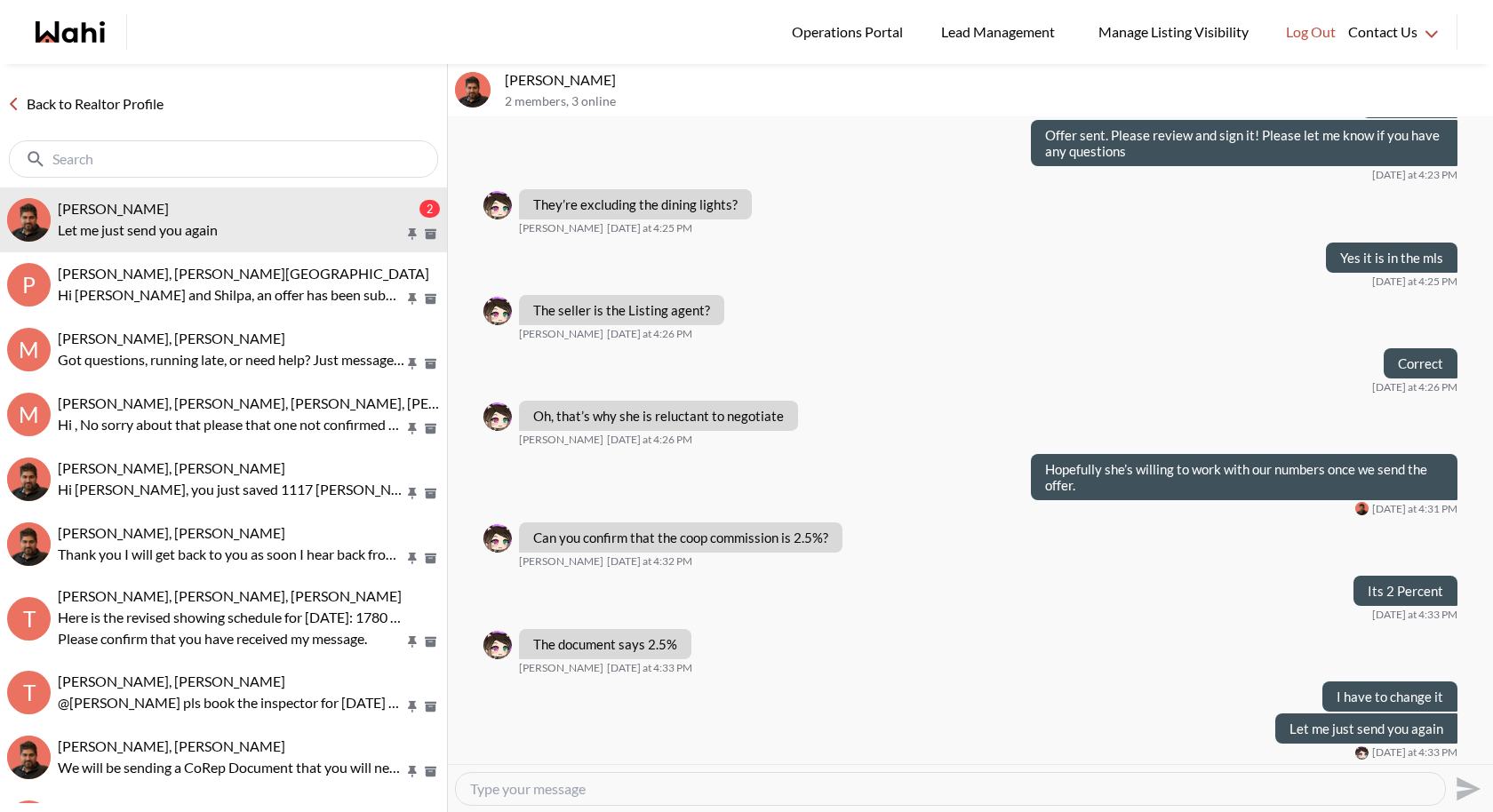
click at [652, 747] on textarea "Type your message" at bounding box center [950, 788] width 961 height 18
type textarea "Sent"
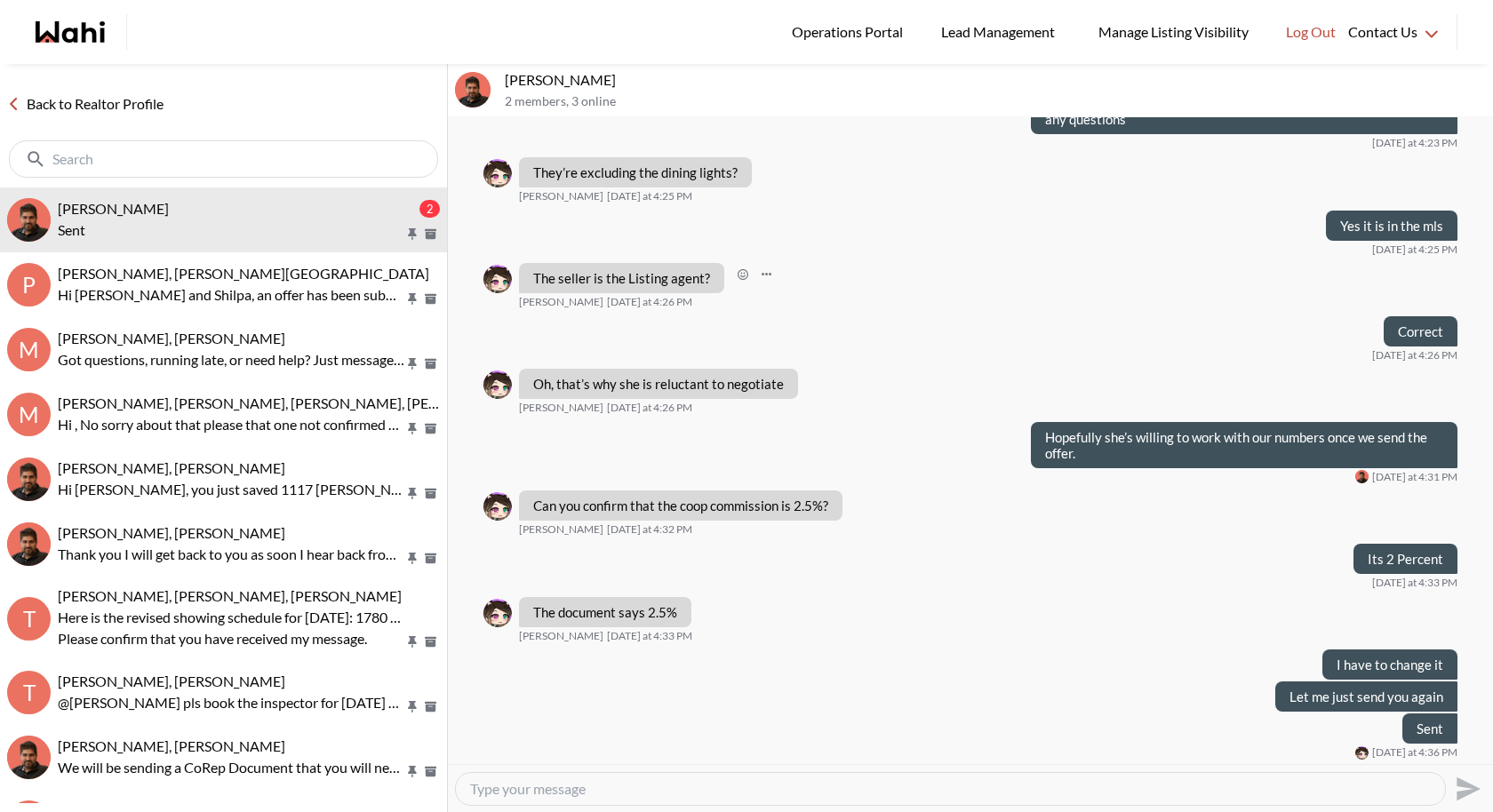
scroll to position [1077, 0]
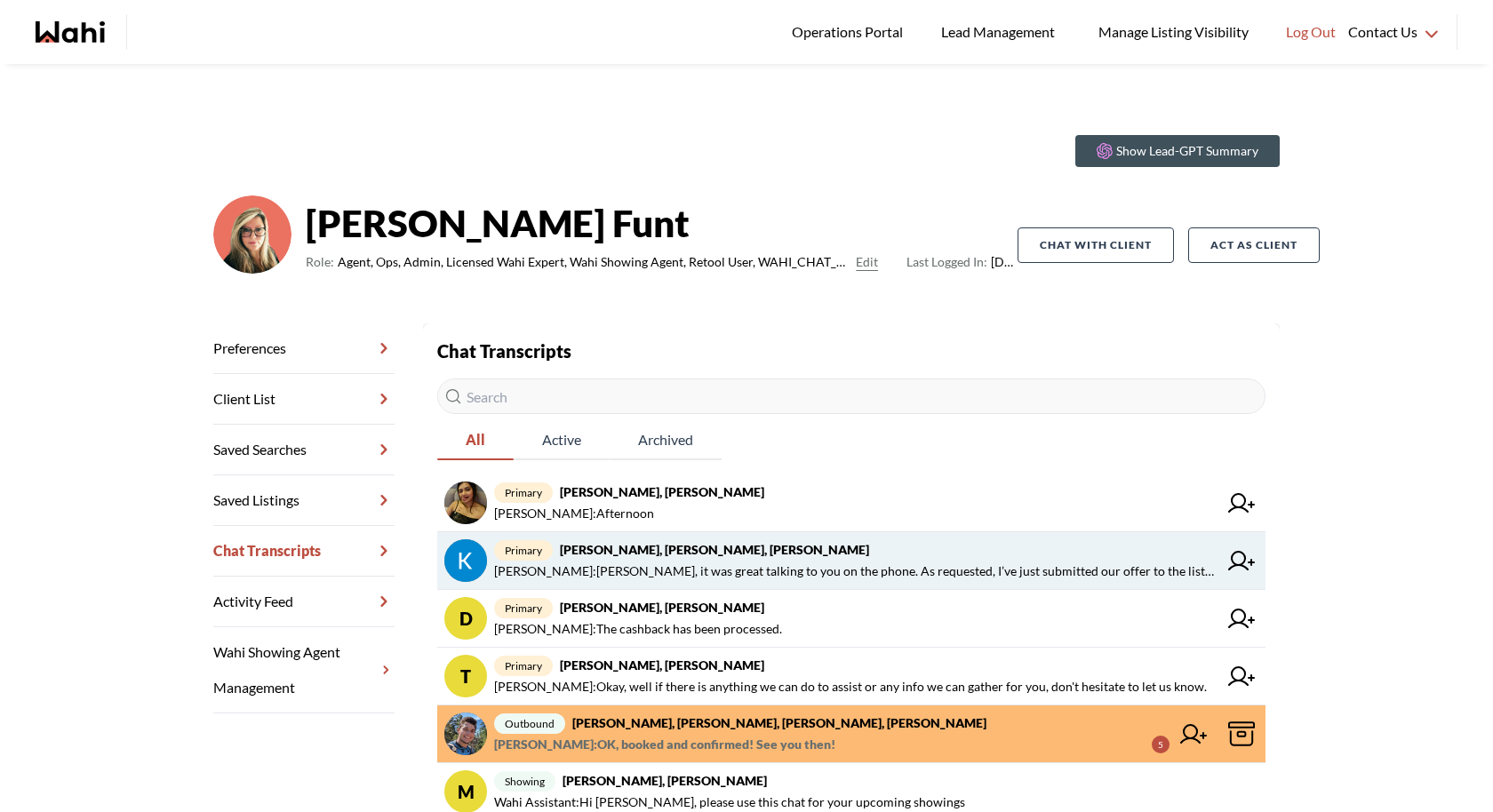
click at [655, 562] on span "Behnam Fazili : Kevin, it was great talking to you on the phone. As requested, …" at bounding box center [856, 571] width 723 height 22
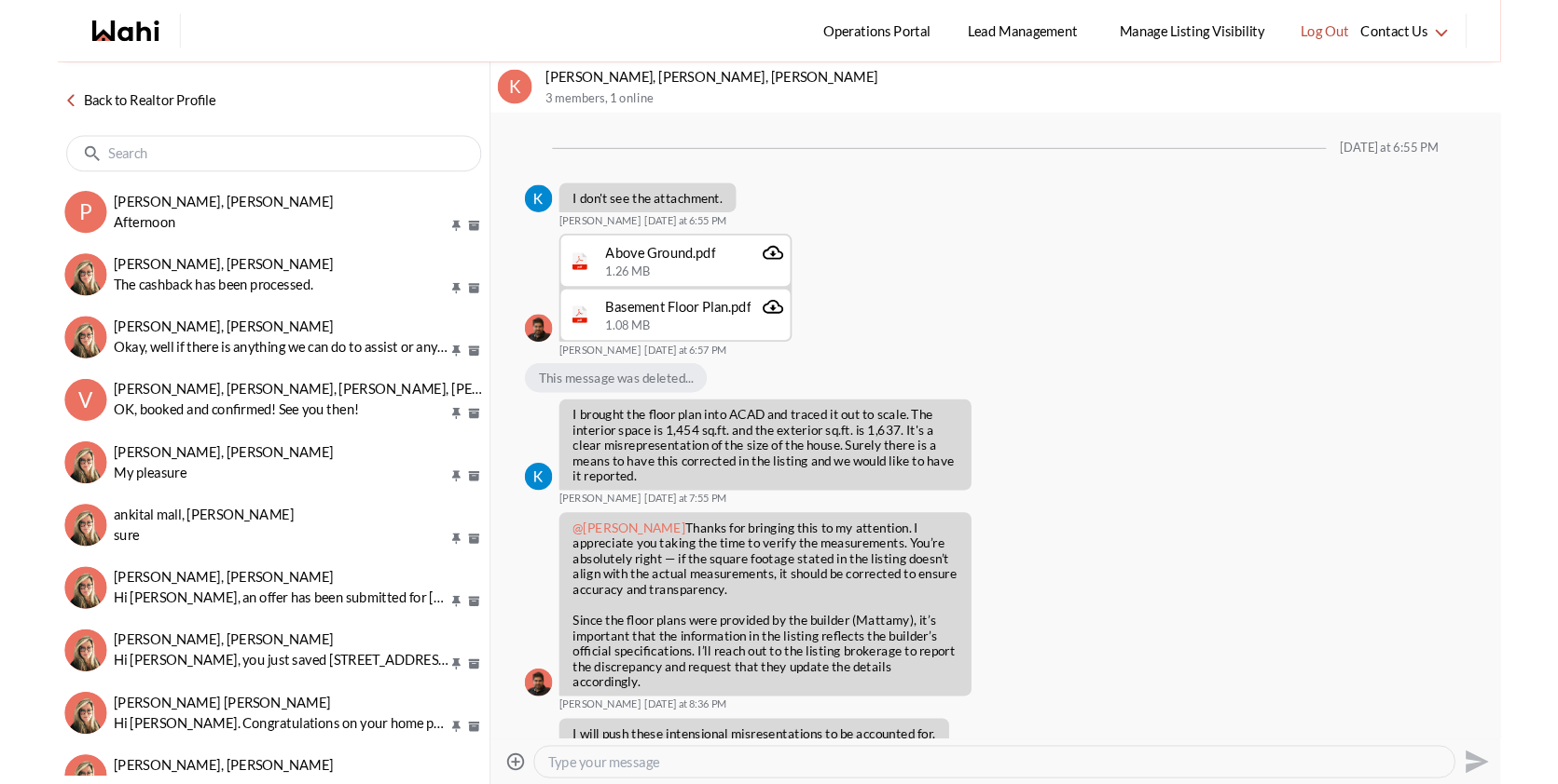
scroll to position [2286, 0]
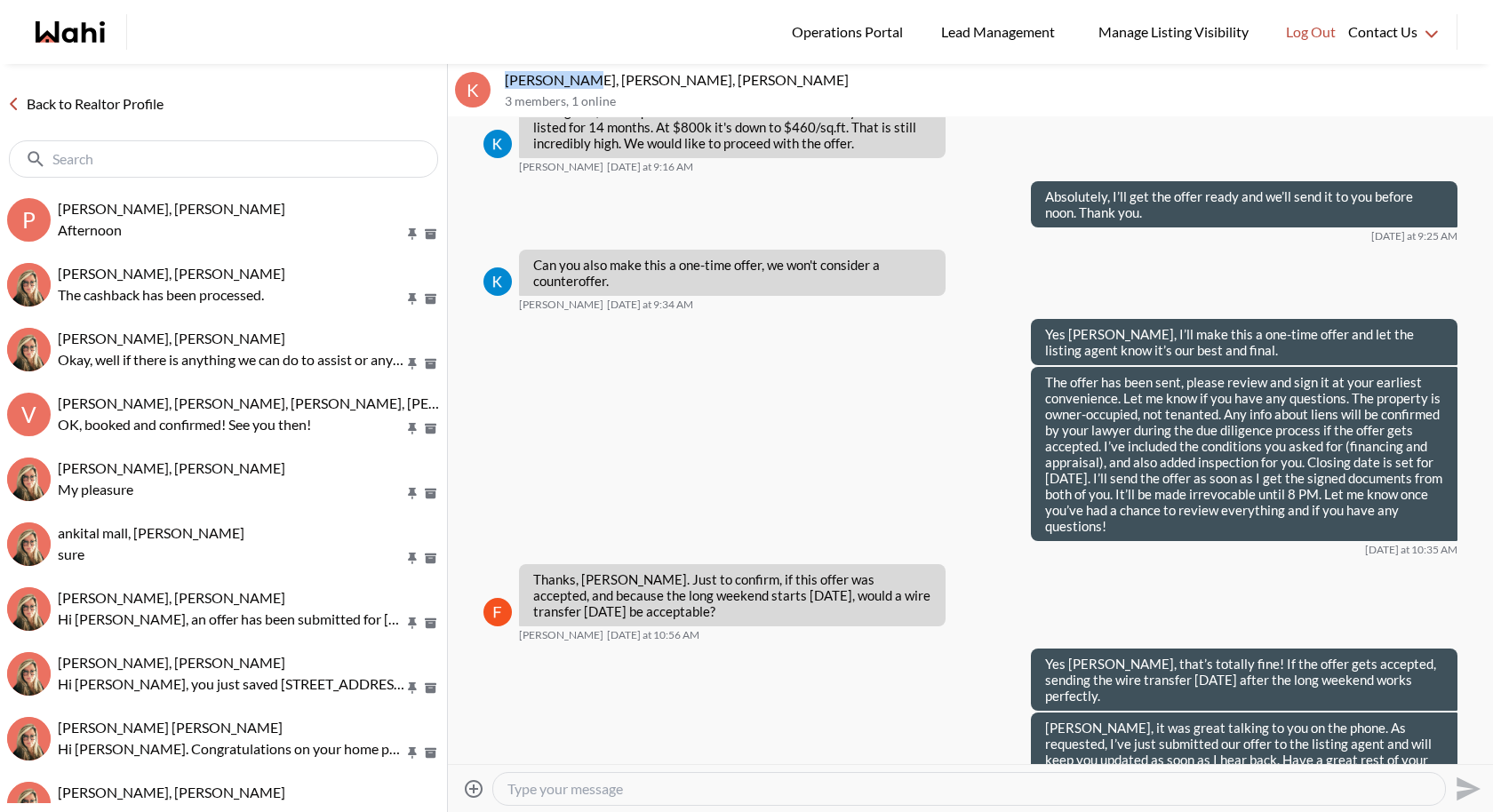
drag, startPoint x: 585, startPoint y: 79, endPoint x: 502, endPoint y: 79, distance: 83.0
click at [502, 79] on div "K Kevin McKay, Fawzia Sheikh, Behnam 3 members , 1 online" at bounding box center [970, 91] width 1045 height 53
copy p "Kevin McKay"
click at [650, 100] on p "3 members , 1 online" at bounding box center [996, 102] width 981 height 15
drag, startPoint x: 680, startPoint y: 79, endPoint x: 590, endPoint y: 79, distance: 90.0
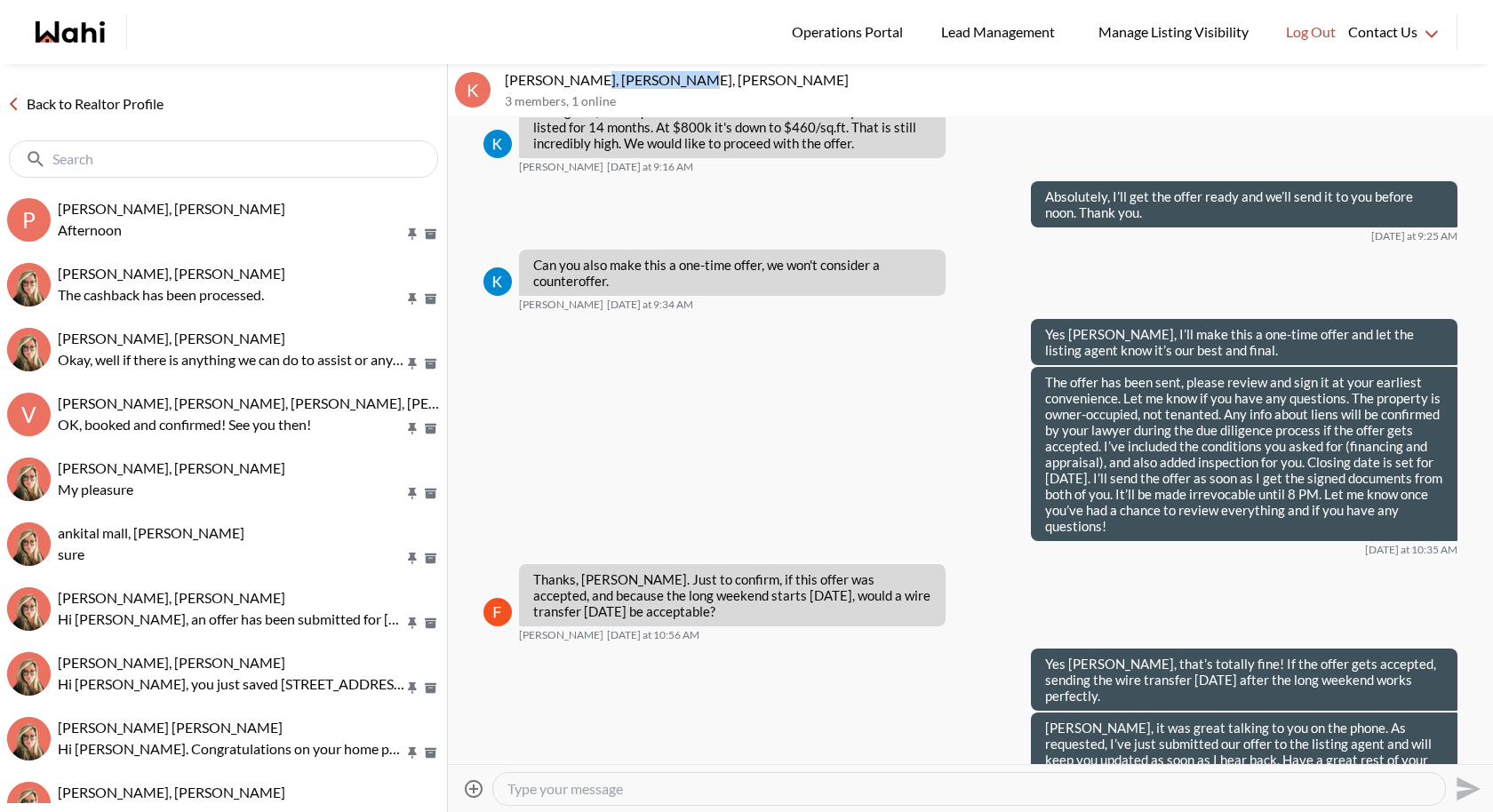
click at [589, 79] on p "Kevin McKay, Fawzia Sheikh, Behnam" at bounding box center [996, 79] width 981 height 18
copy p "Fawzia Sheikh"
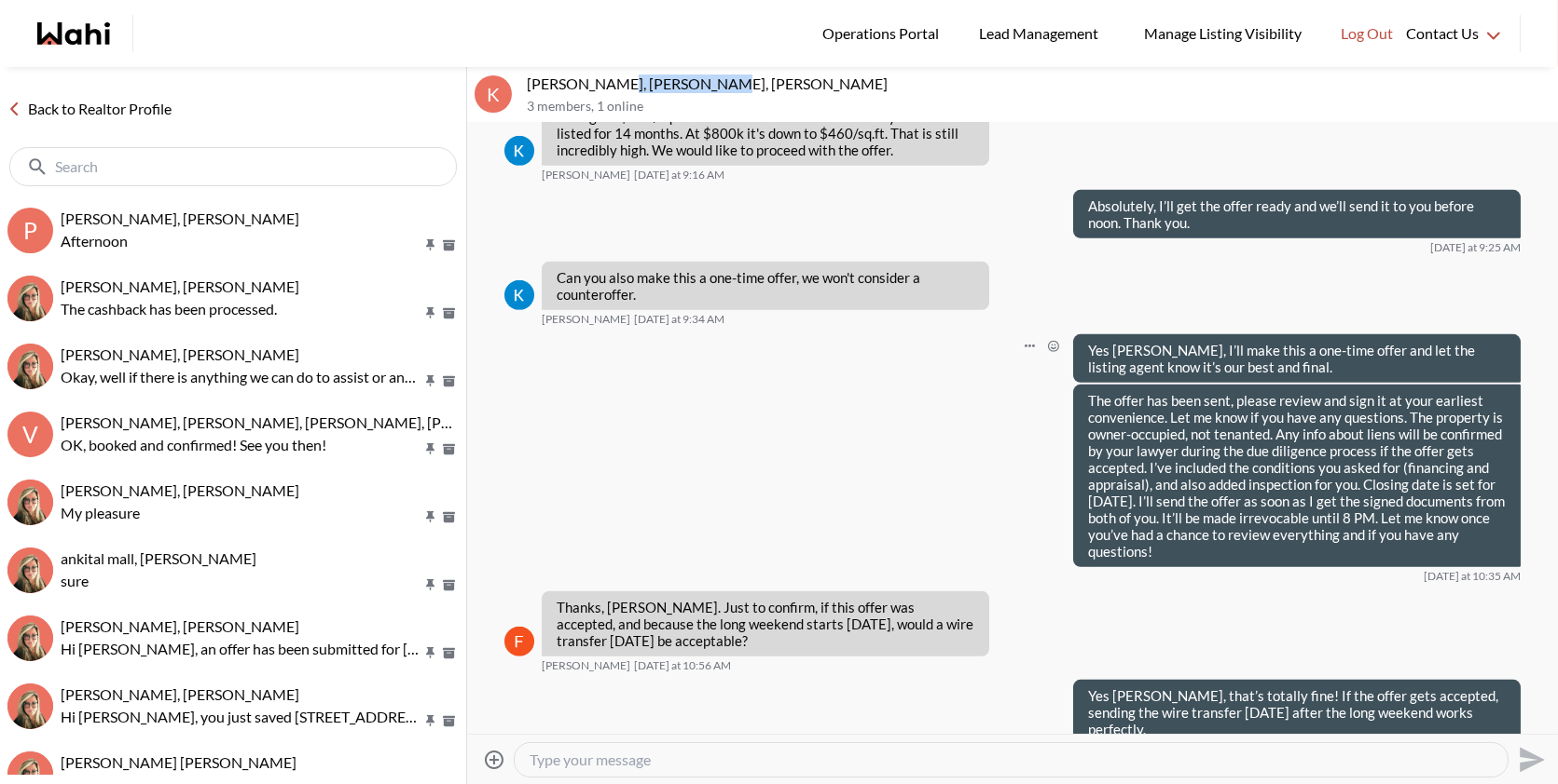
scroll to position [2352, 0]
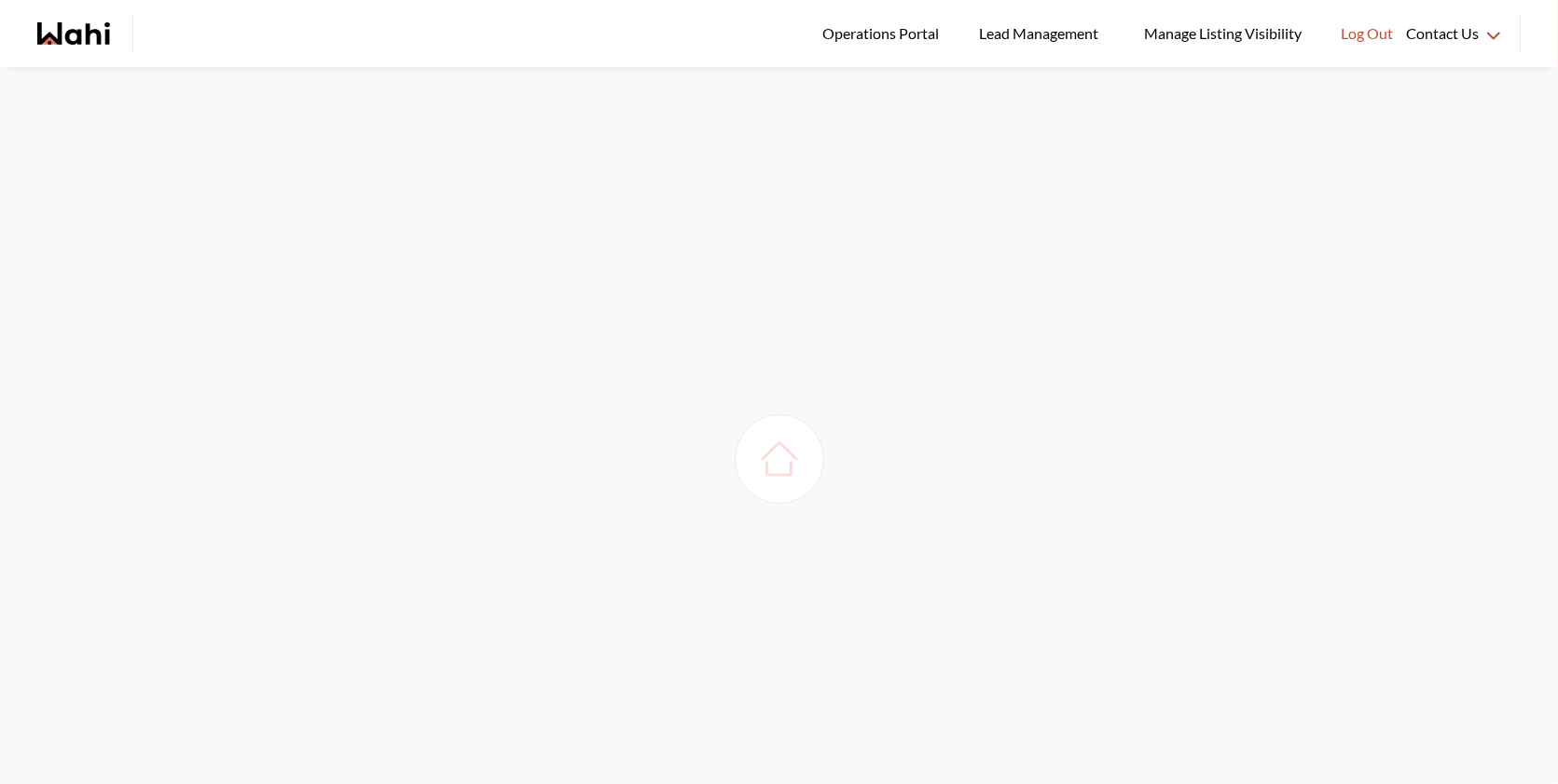
click at [1065, 297] on div at bounding box center [779, 459] width 1558 height 784
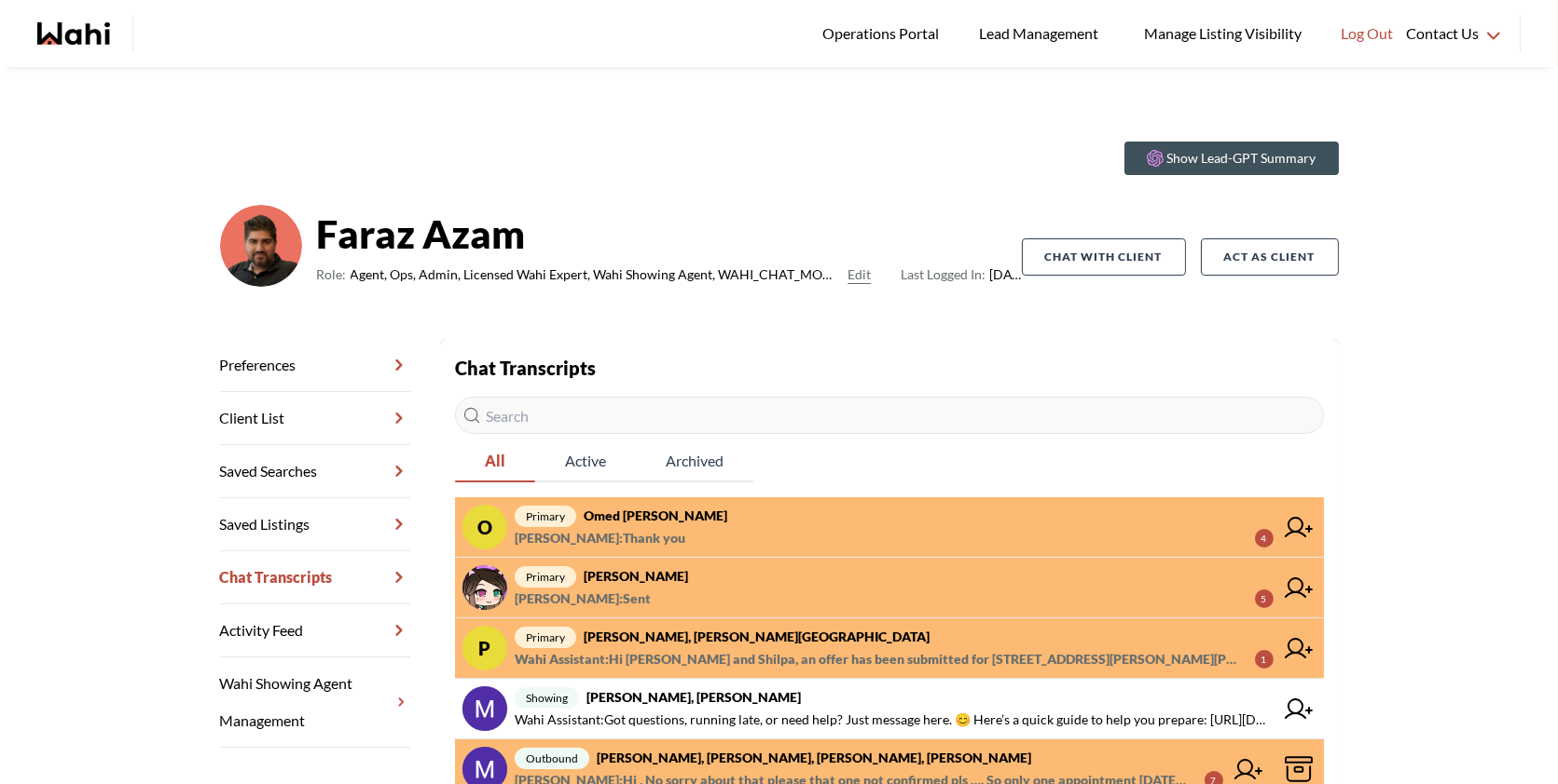
click at [797, 526] on span "primary Omed [PERSON_NAME]" at bounding box center [894, 515] width 759 height 23
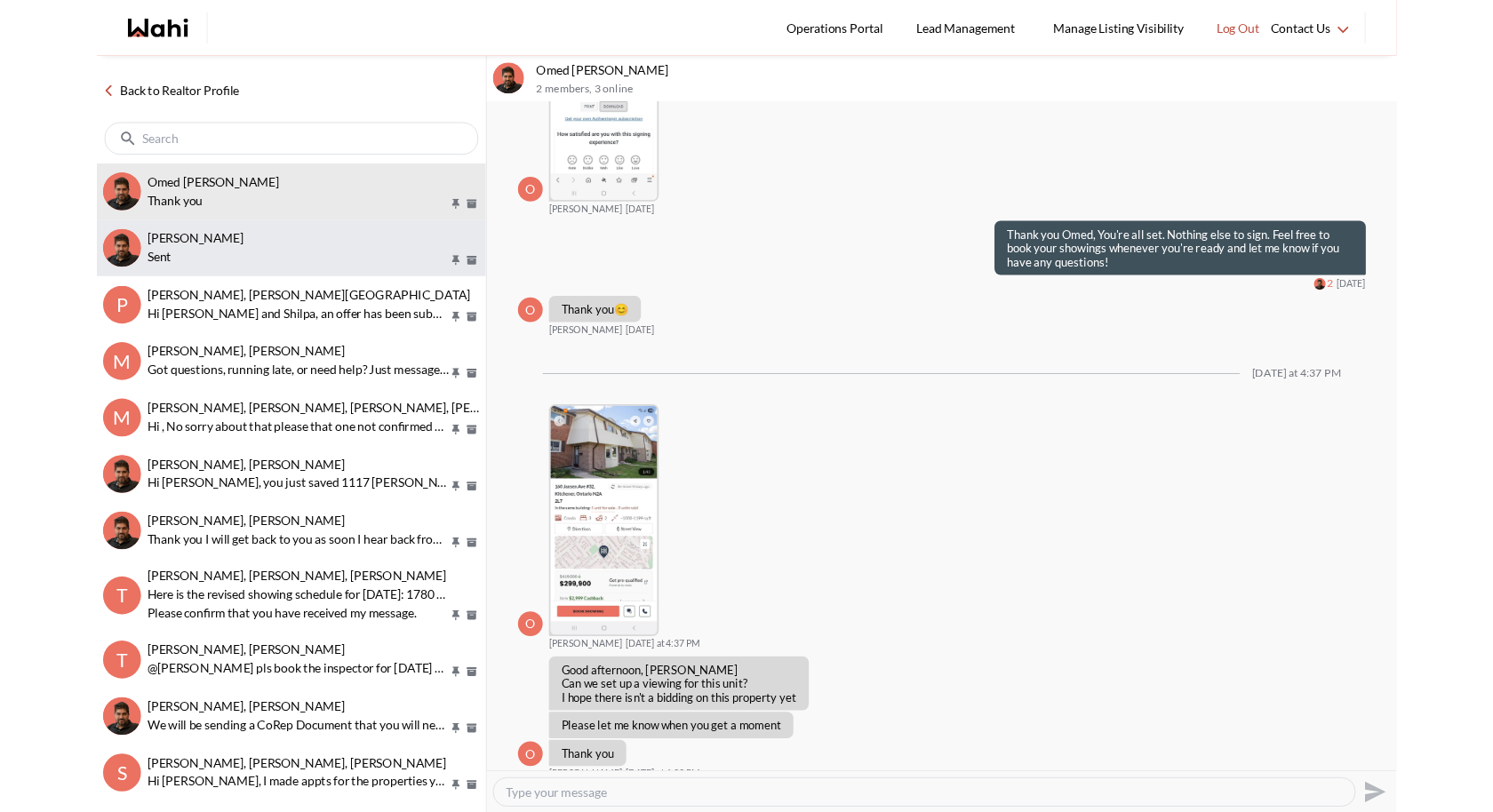
scroll to position [2154, 0]
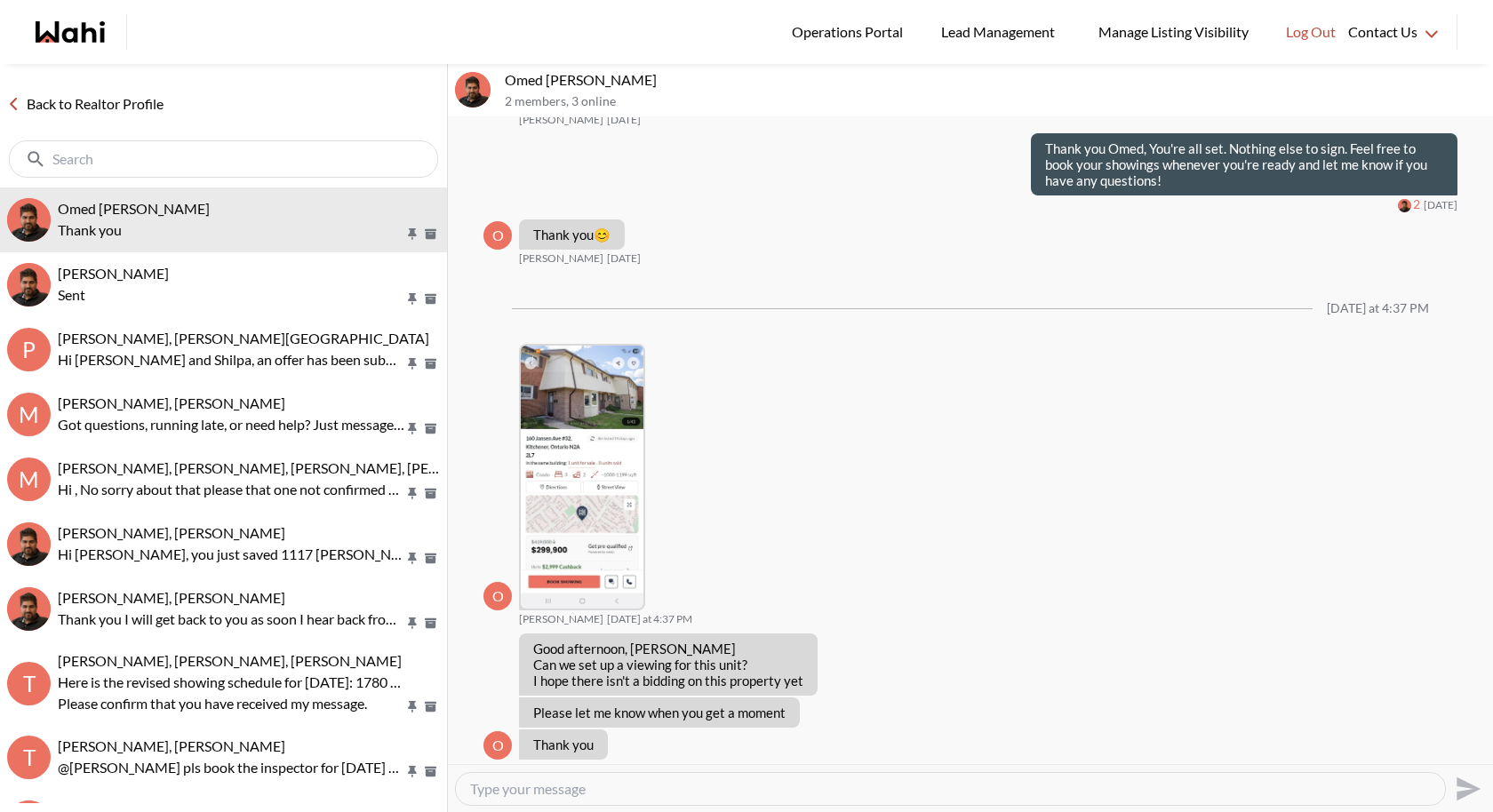
click at [563, 747] on div at bounding box center [950, 789] width 989 height 32
click at [546, 747] on textarea "Type your message" at bounding box center [950, 788] width 961 height 18
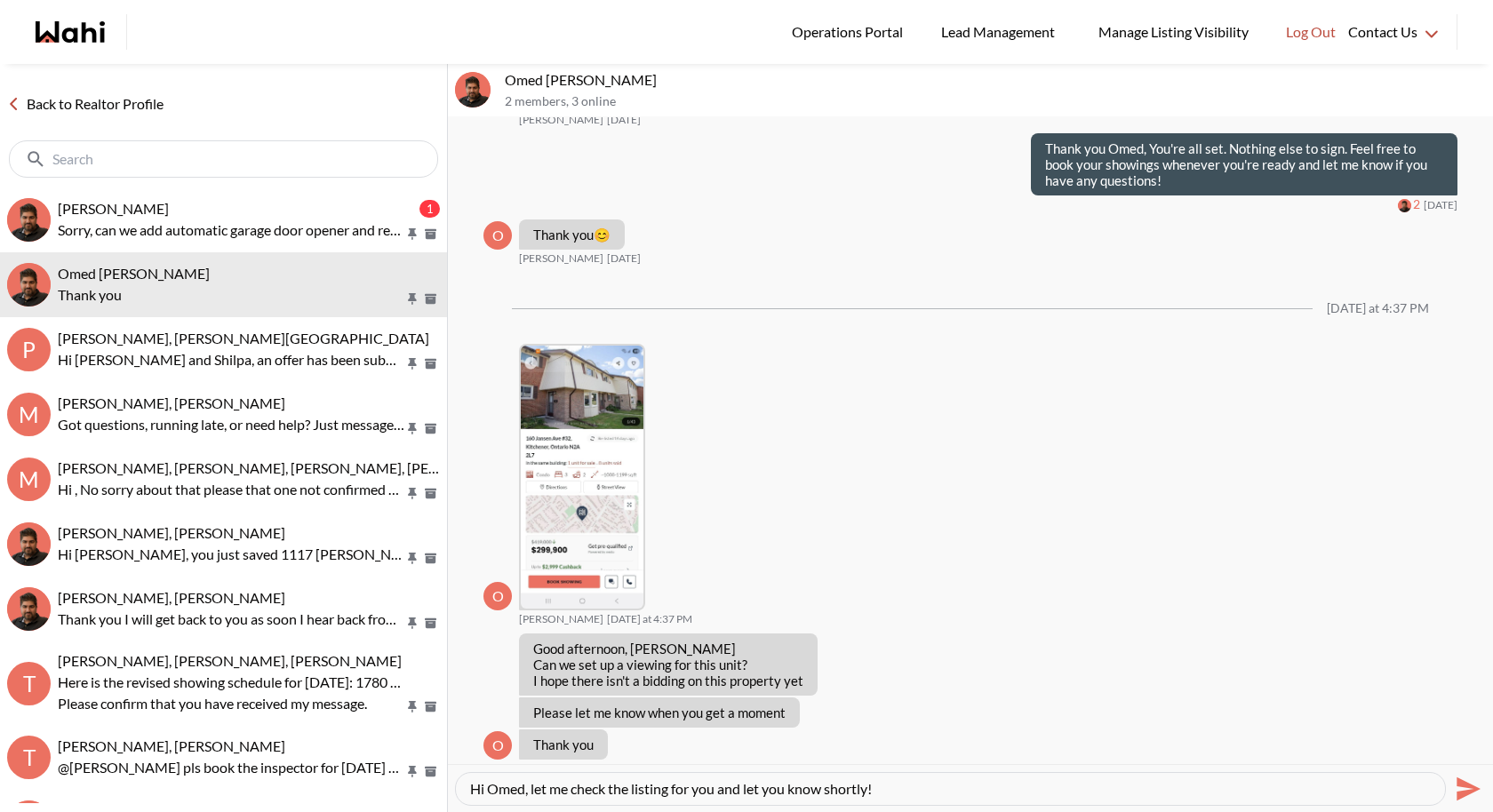
type textarea "Hi Omed, let me check the listing for you and let you know shortly!"
click at [1466, 747] on icon "Send" at bounding box center [1468, 787] width 24 height 24
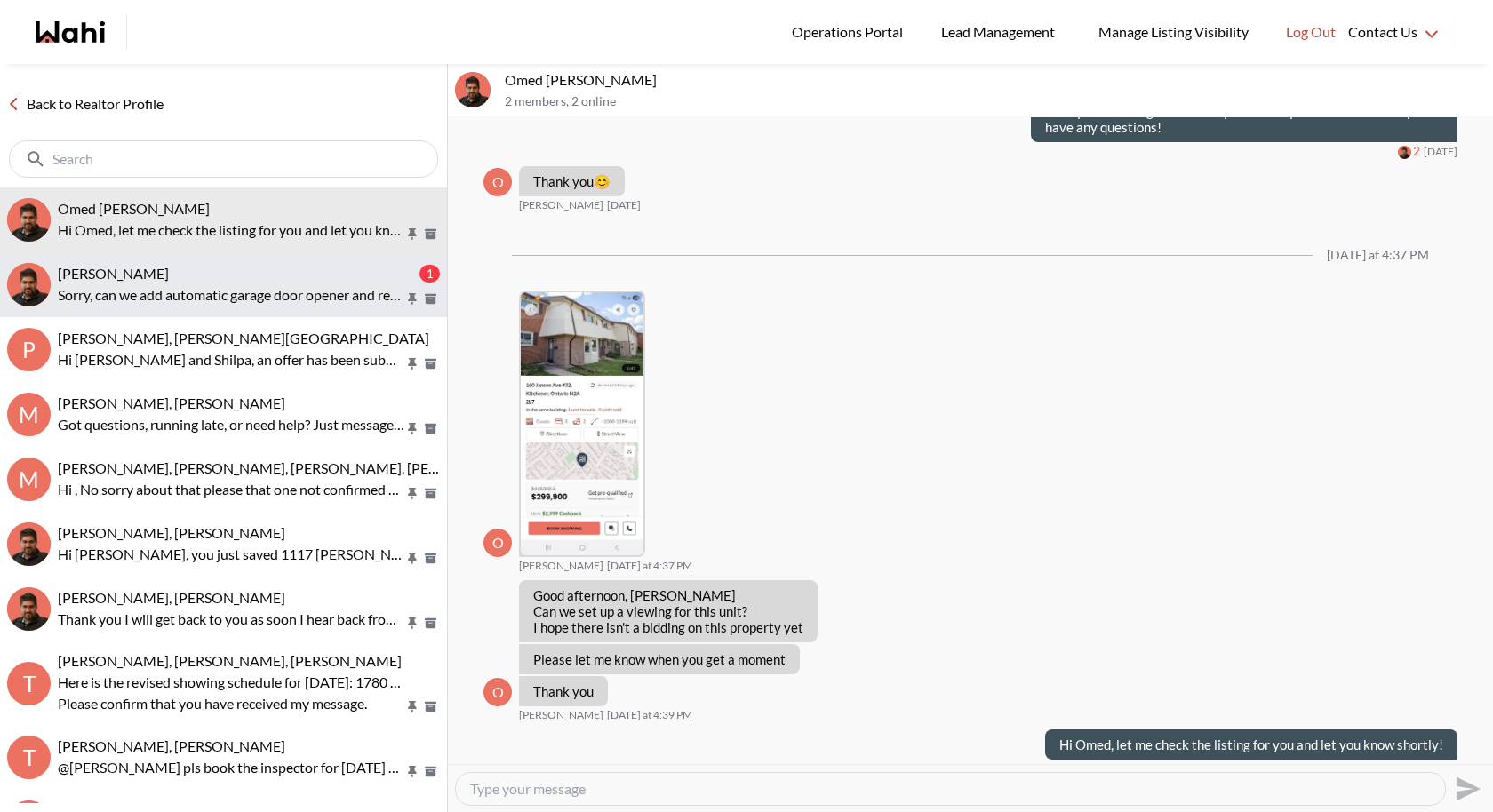
click at [317, 267] on div "liuhong chen, Faraz" at bounding box center [236, 273] width 358 height 18
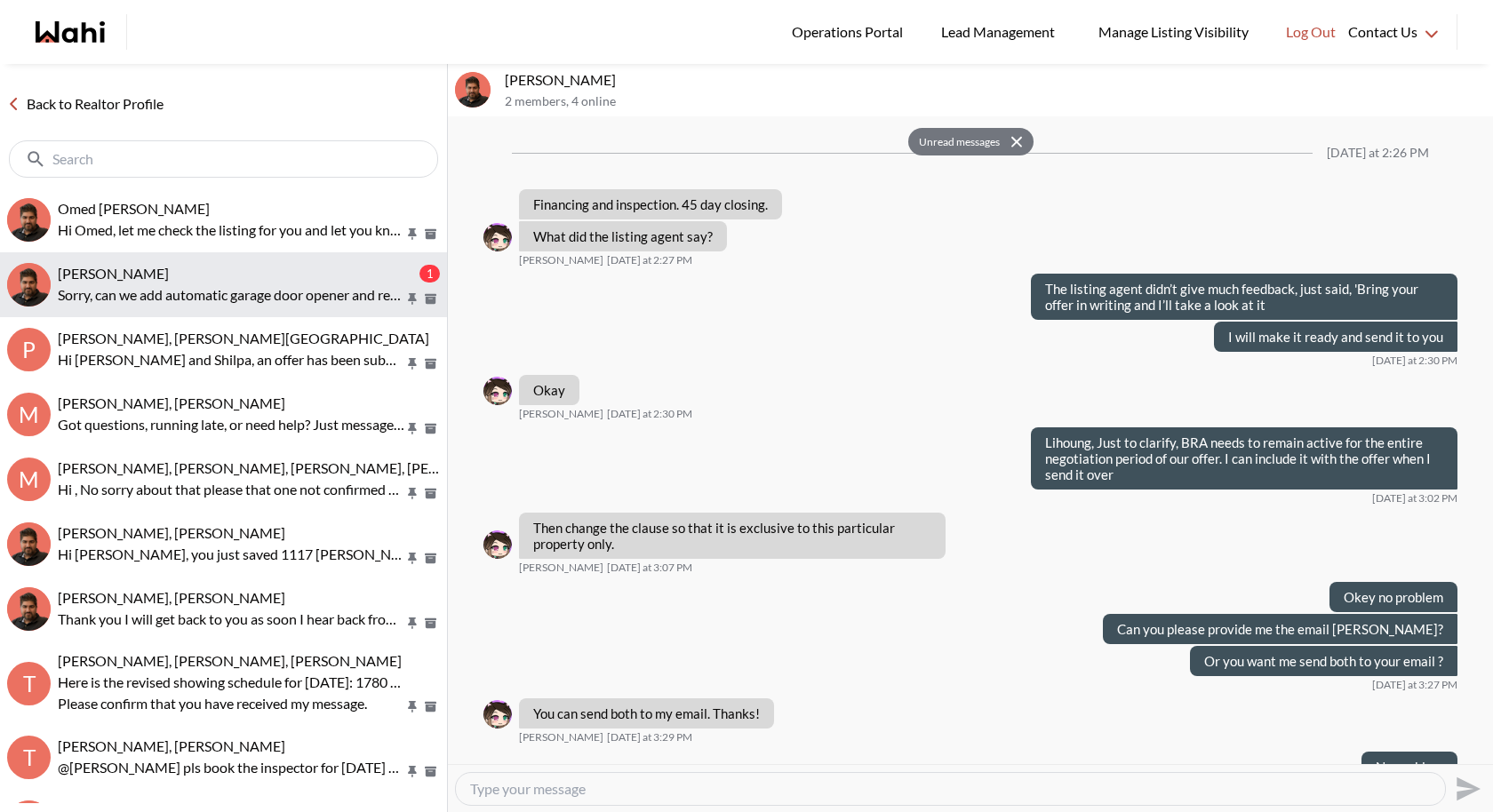
scroll to position [821, 0]
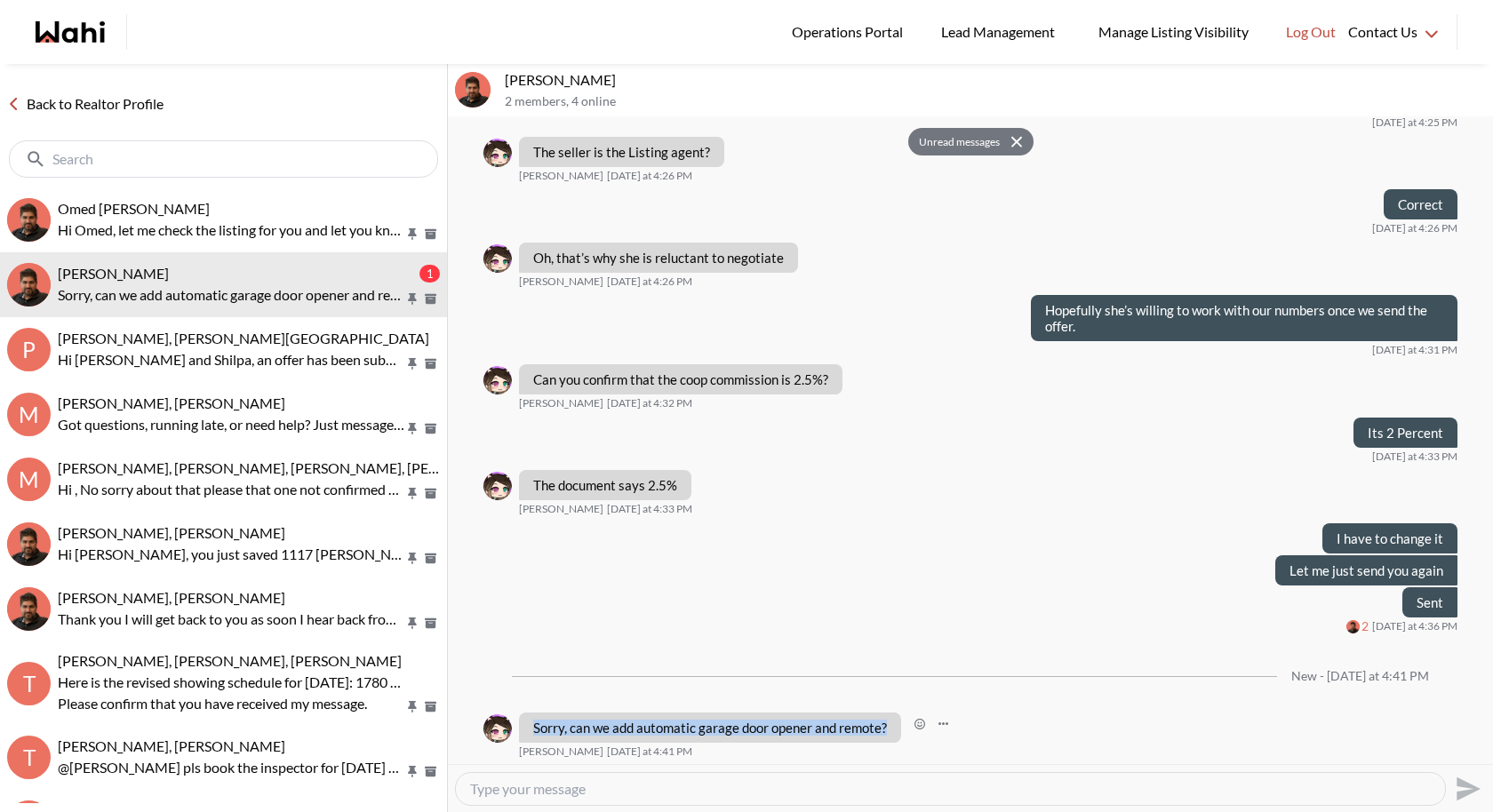
drag, startPoint x: 891, startPoint y: 725, endPoint x: 531, endPoint y: 730, distance: 360.0
click at [531, 730] on div "Sorry, can we add automatic garage door opener and remote?" at bounding box center [710, 728] width 382 height 30
copy p "Sorry, can we add automatic garage door opener and remote?"
click at [628, 747] on textarea "Type your message" at bounding box center [950, 788] width 961 height 18
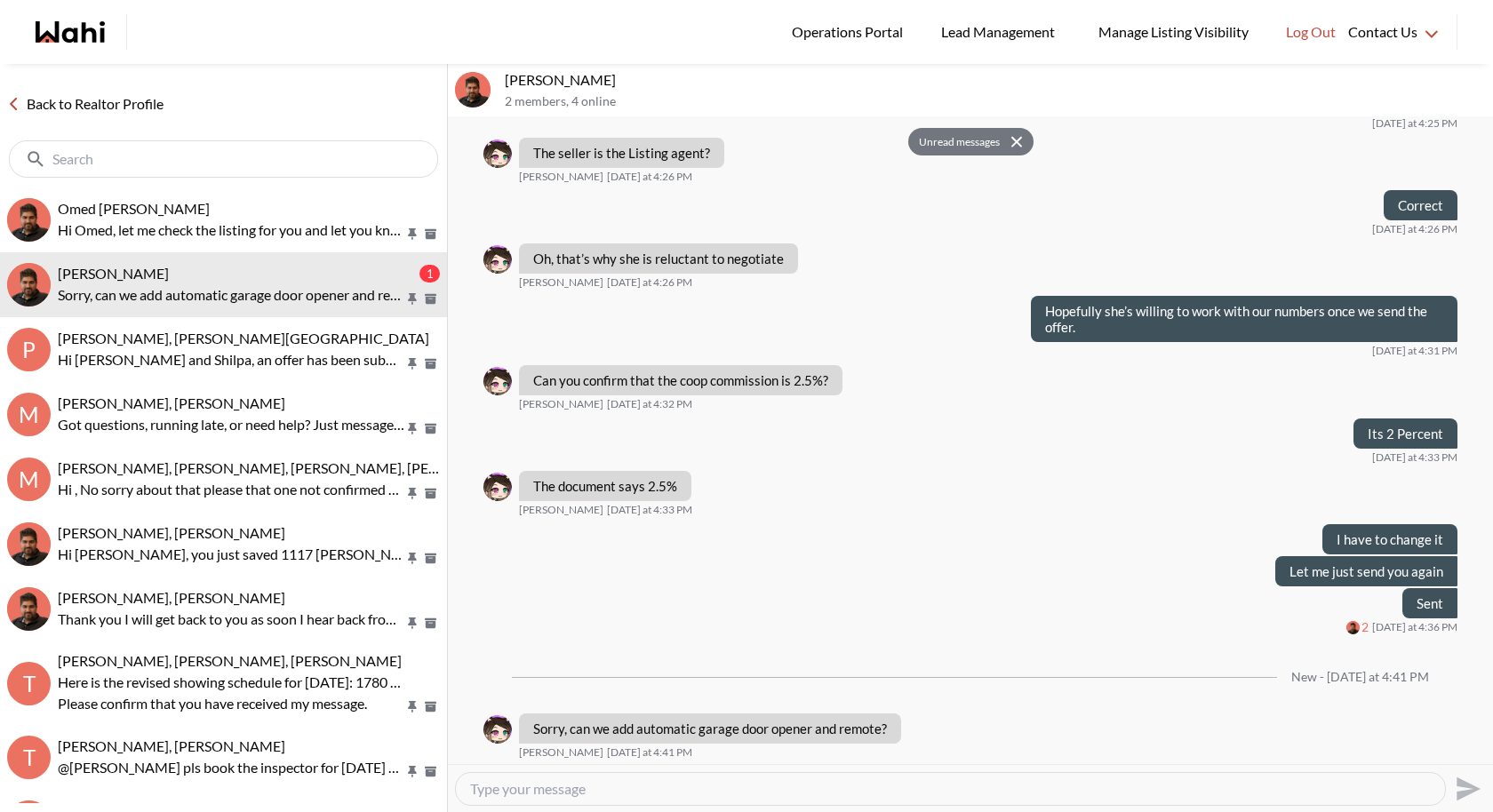
click at [513, 747] on textarea "Type your message" at bounding box center [950, 788] width 961 height 18
drag, startPoint x: 890, startPoint y: 719, endPoint x: 512, endPoint y: 726, distance: 378.1
click at [512, 726] on div "Sorry, can we add automatic garage door opener and remote? liuhong chen Today a…" at bounding box center [970, 736] width 974 height 46
copy div "Sorry, can we add automatic garage door opener and remote?"
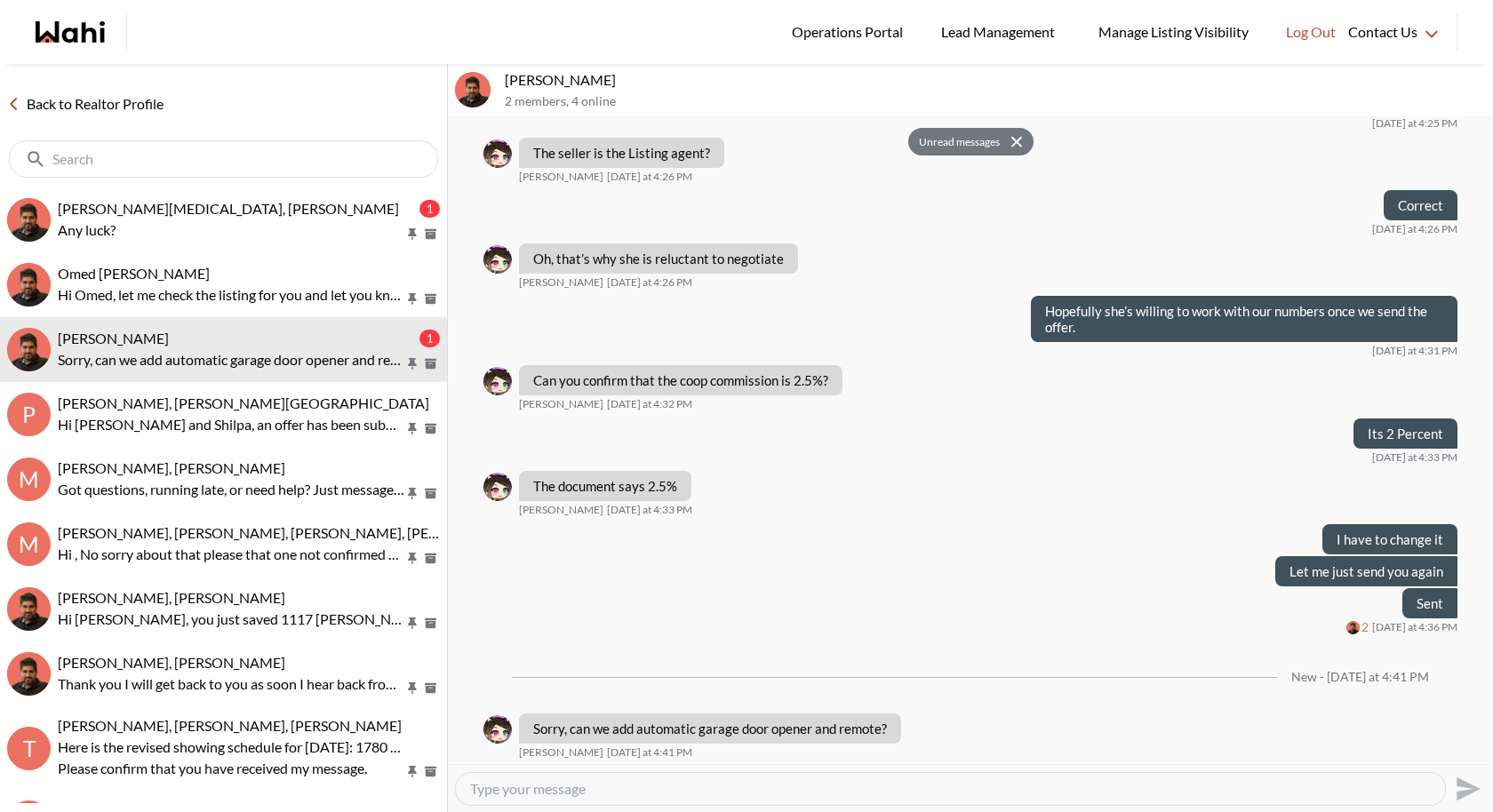
click at [582, 747] on textarea "Type your message" at bounding box center [950, 788] width 961 height 18
paste textarea "I've added in Schedule A that all keys, fobs, and remotes must be provided on t…"
type textarea "I've added in Schedule A that all keys, fobs, and remotes must be provided on t…"
click at [1469, 747] on icon "Send" at bounding box center [1468, 787] width 24 height 24
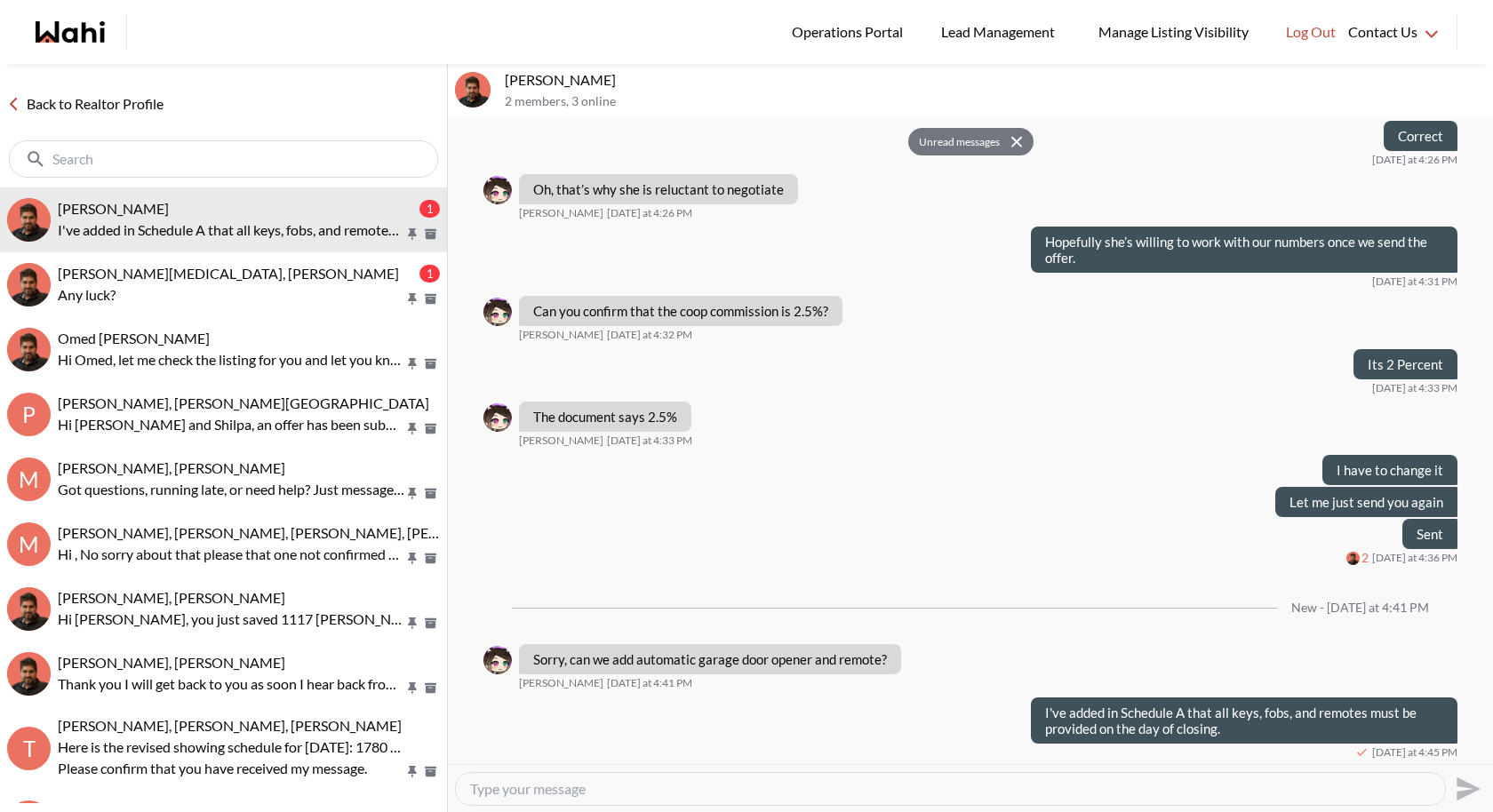
scroll to position [890, 0]
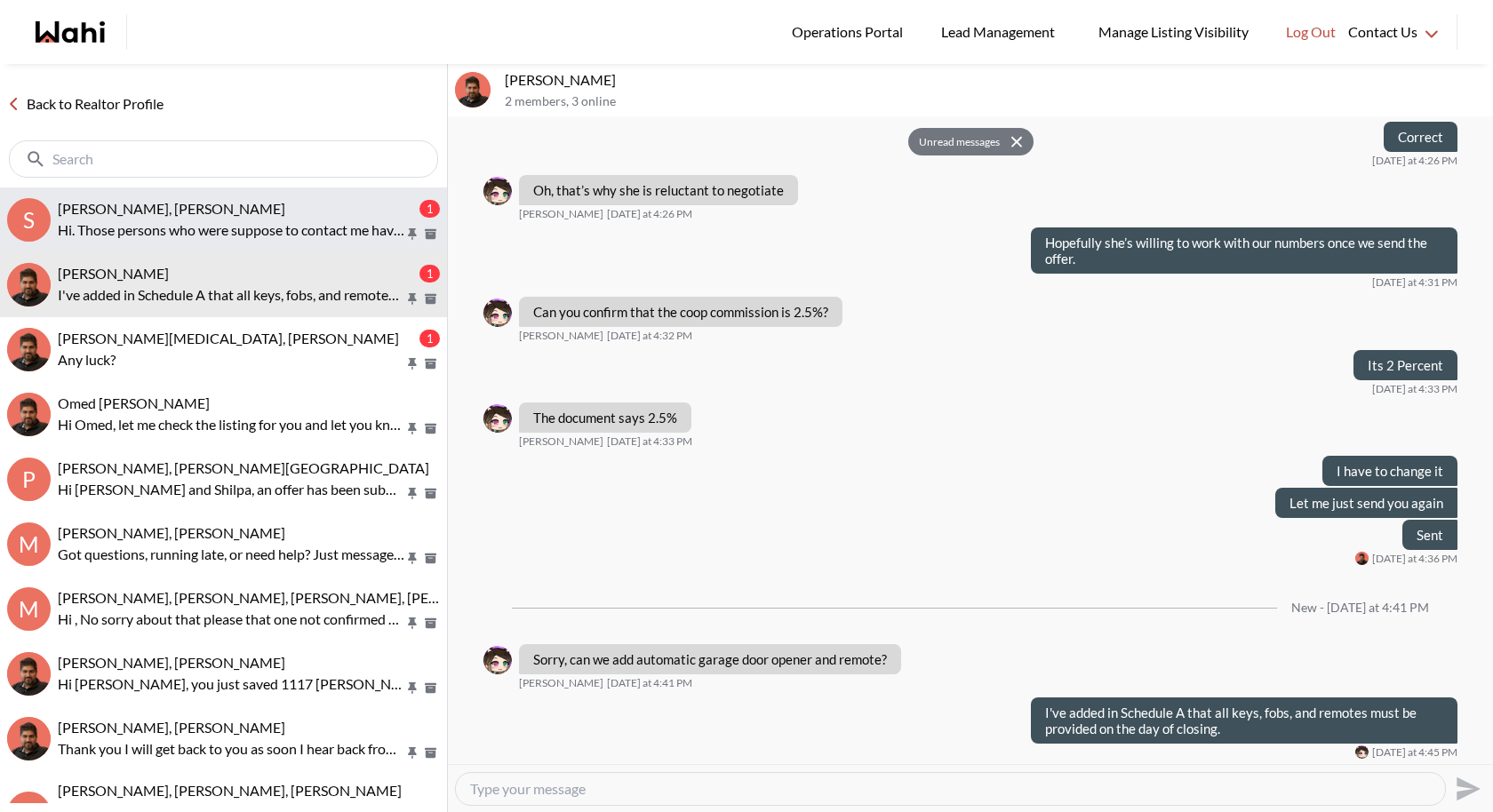
click at [217, 233] on p "Hi. Those persons who were suppose to contact me haven't done so as yet. I need…" at bounding box center [231, 230] width 347 height 22
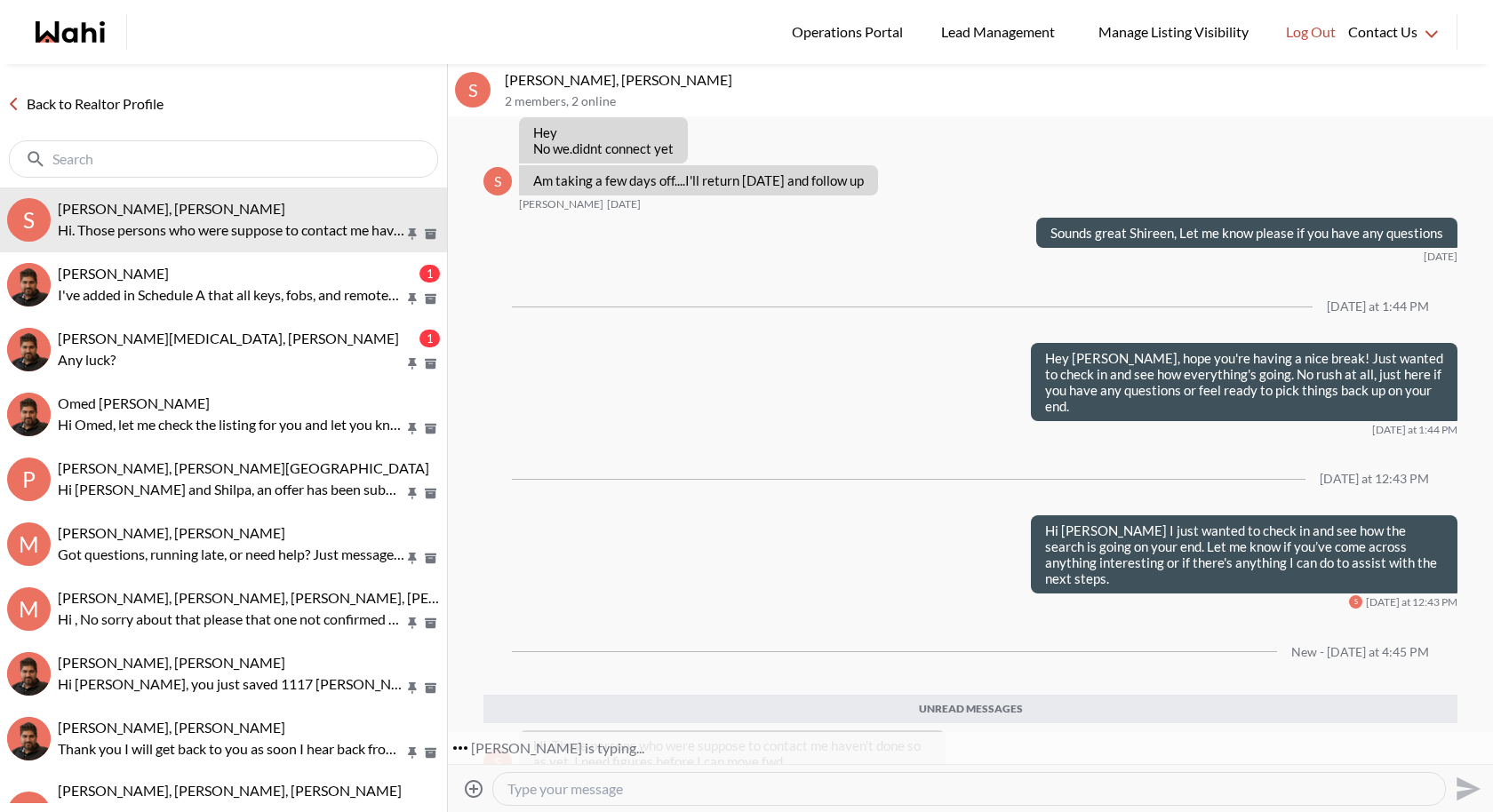
scroll to position [2496, 0]
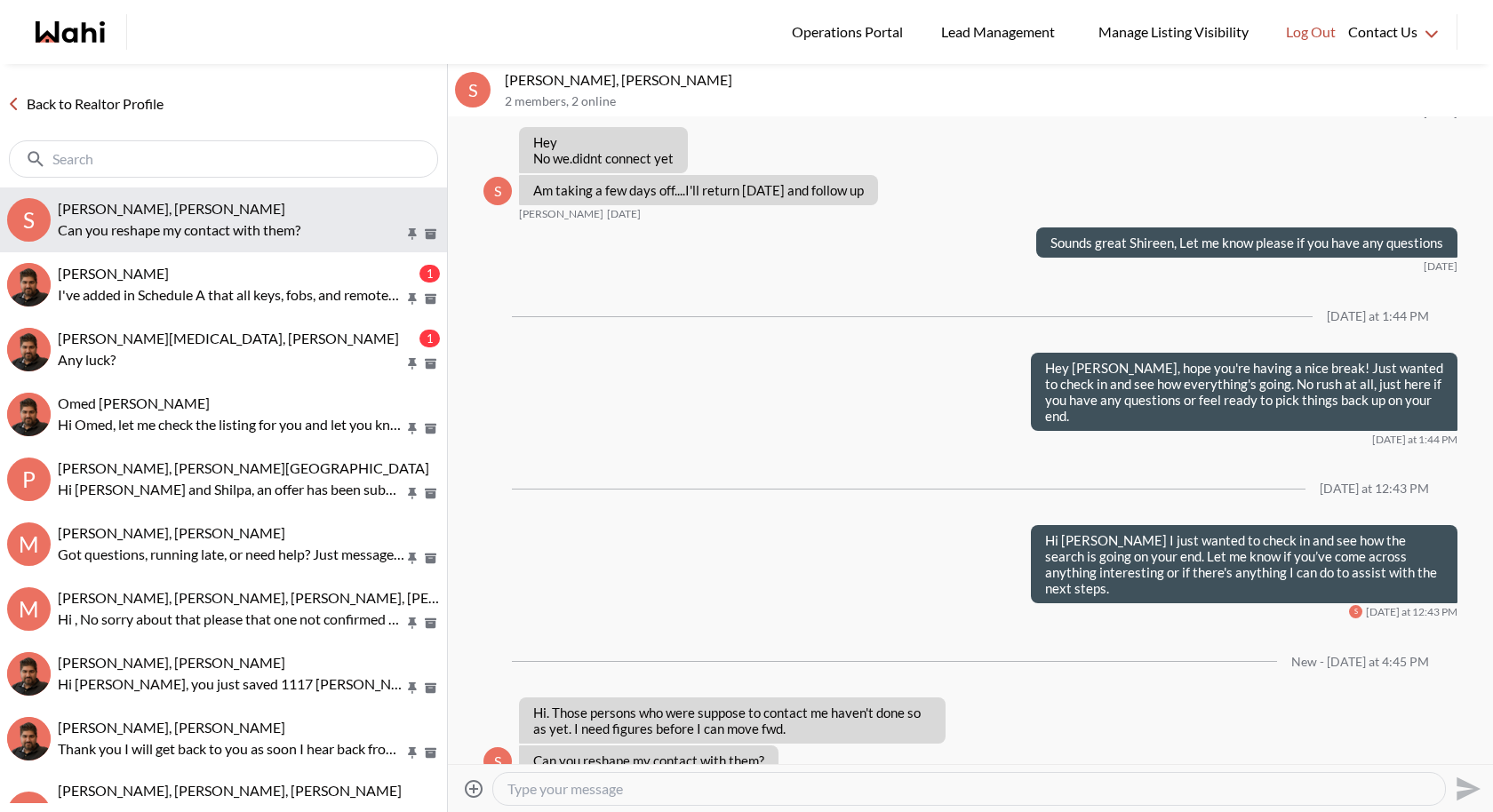
click at [305, 251] on button "S Shireen Sookdeo, Behnam Can you reshape my contact with them?" at bounding box center [223, 219] width 447 height 65
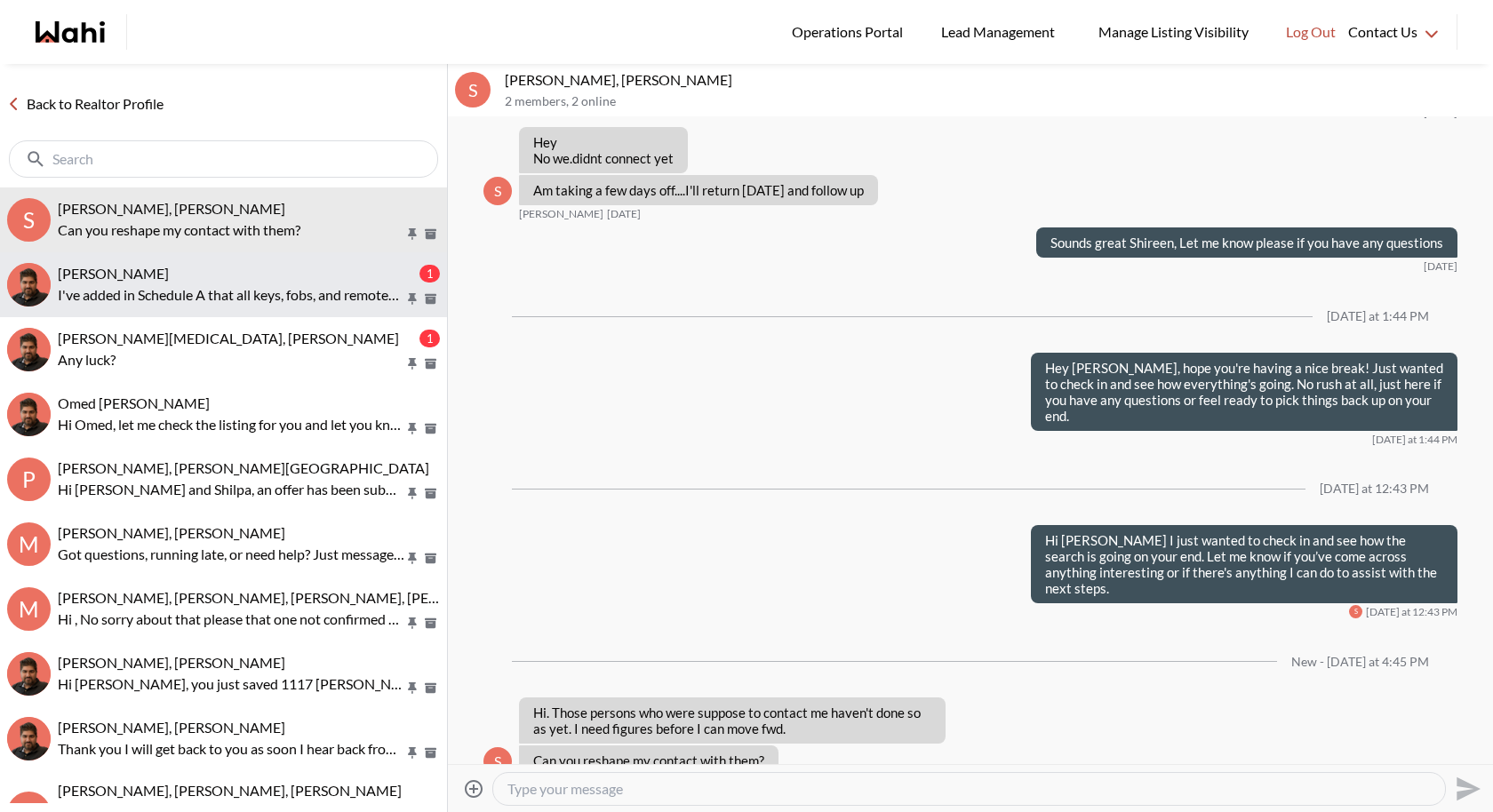
click at [298, 269] on div "liuhong chen, Faraz" at bounding box center [236, 273] width 358 height 18
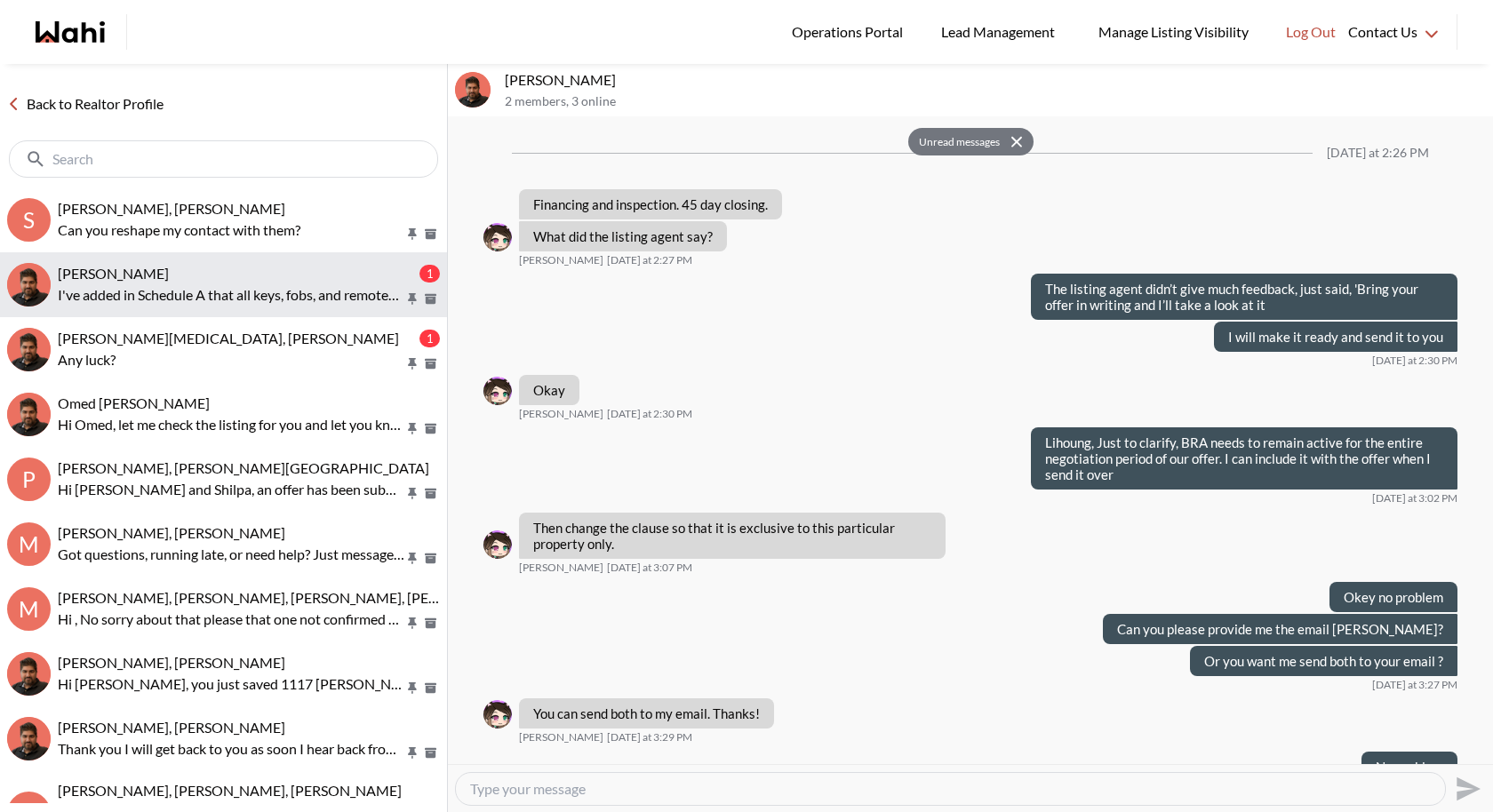
scroll to position [890, 0]
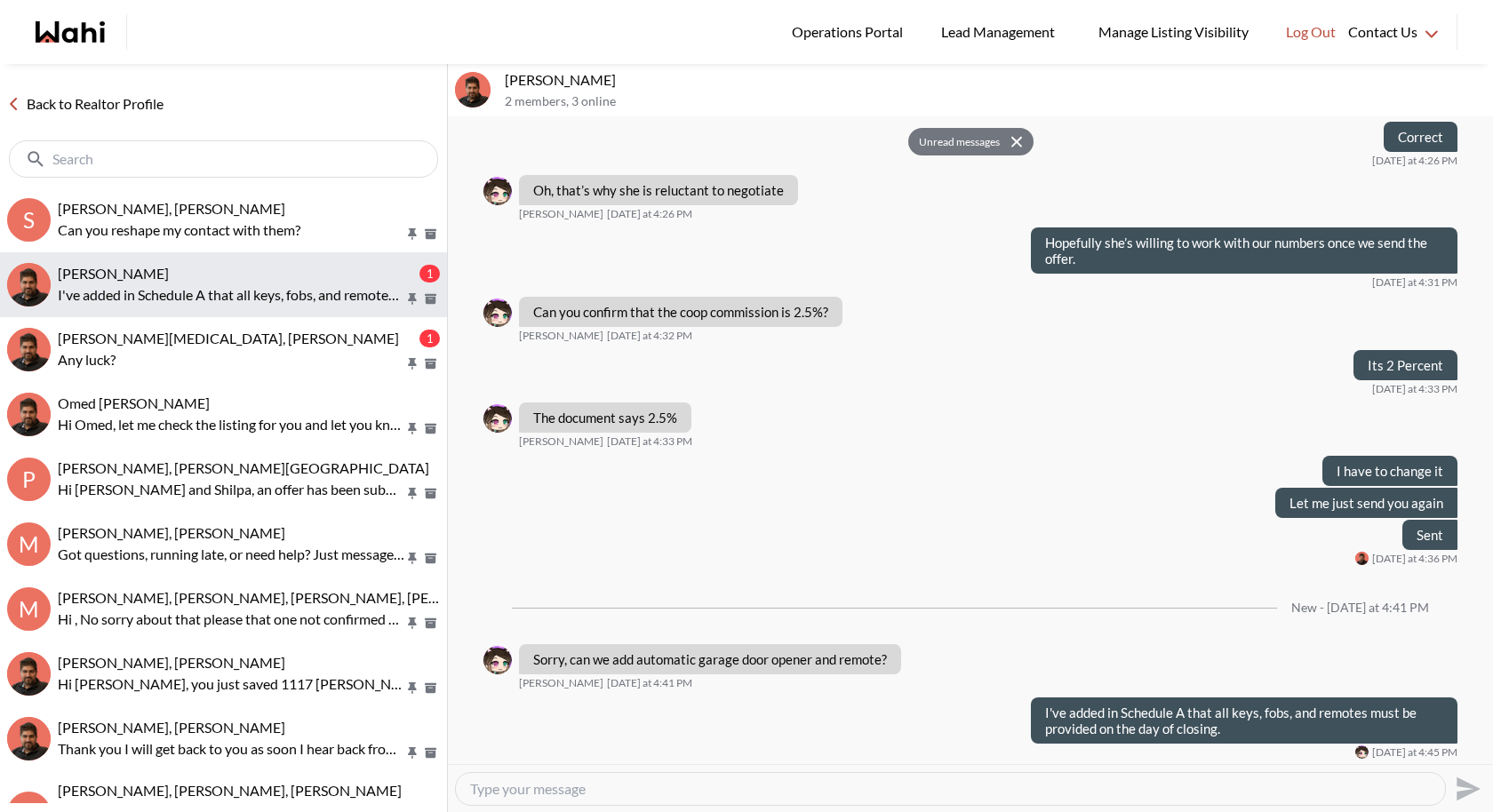
click at [252, 273] on div "liuhong chen, Faraz" at bounding box center [236, 273] width 358 height 18
click at [646, 747] on textarea "Type your message" at bounding box center [950, 788] width 961 height 18
click at [696, 747] on textarea "Type your message" at bounding box center [950, 788] width 961 height 18
paste textarea "Thank you for signing! Just waiting for [PERSON_NAME] to sign, and then I can s…"
type textarea "Thank you for signing! Just waiting for [PERSON_NAME] to sign, and then I can s…"
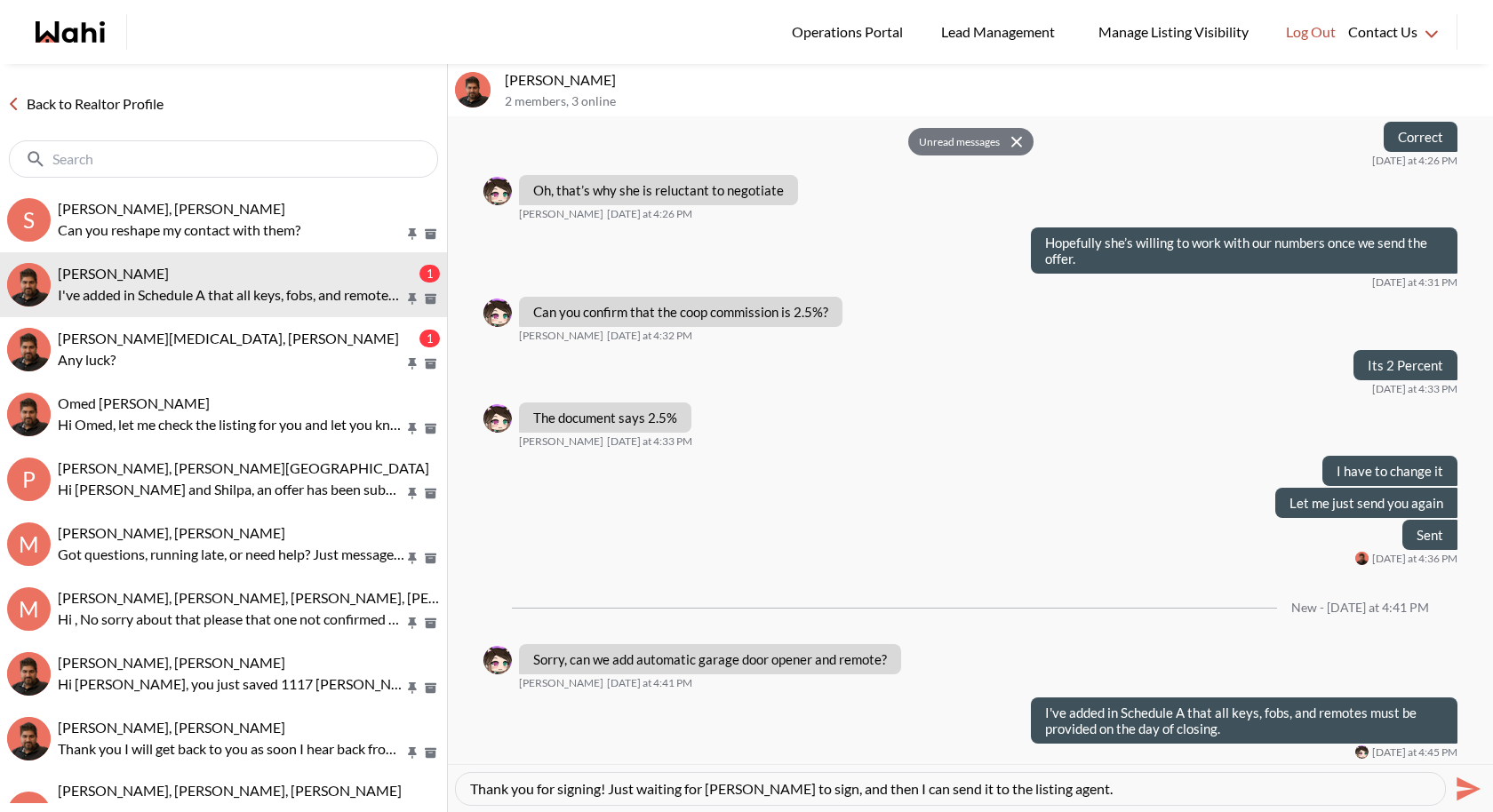
click at [1449, 747] on button "Send" at bounding box center [1466, 788] width 40 height 40
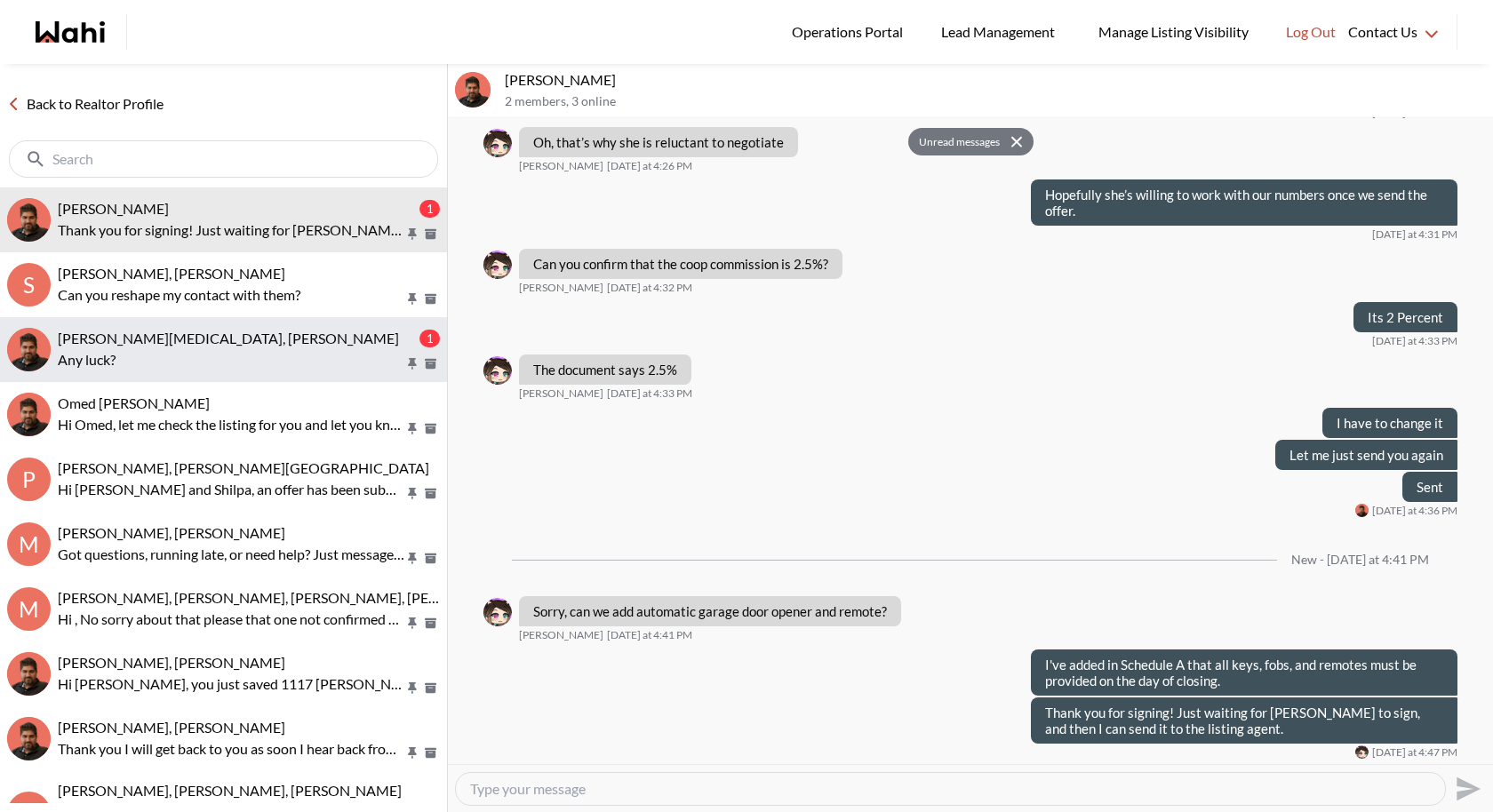
click at [216, 342] on div "[PERSON_NAME][MEDICAL_DATA], [PERSON_NAME]" at bounding box center [236, 338] width 358 height 18
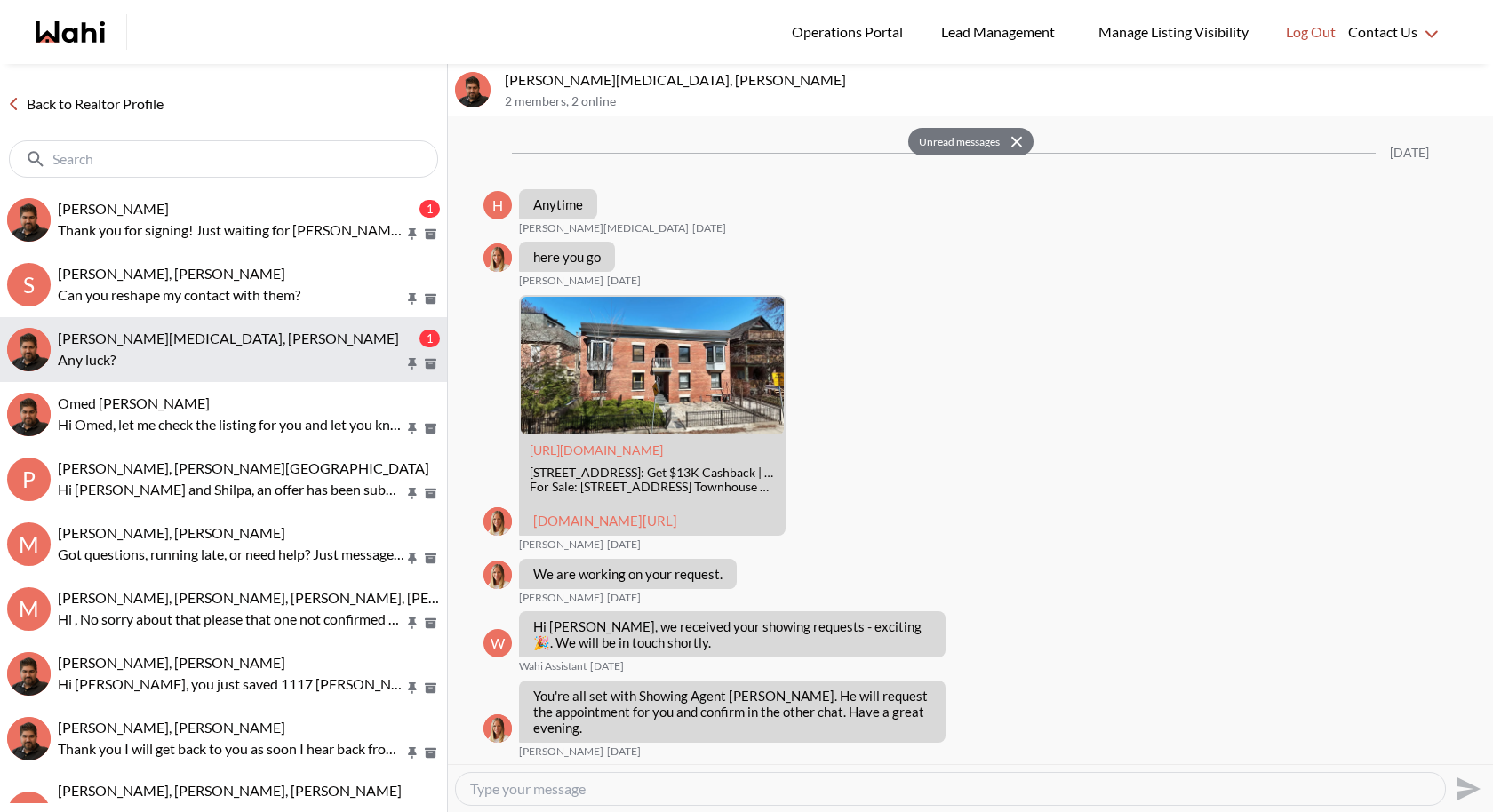
scroll to position [1303, 0]
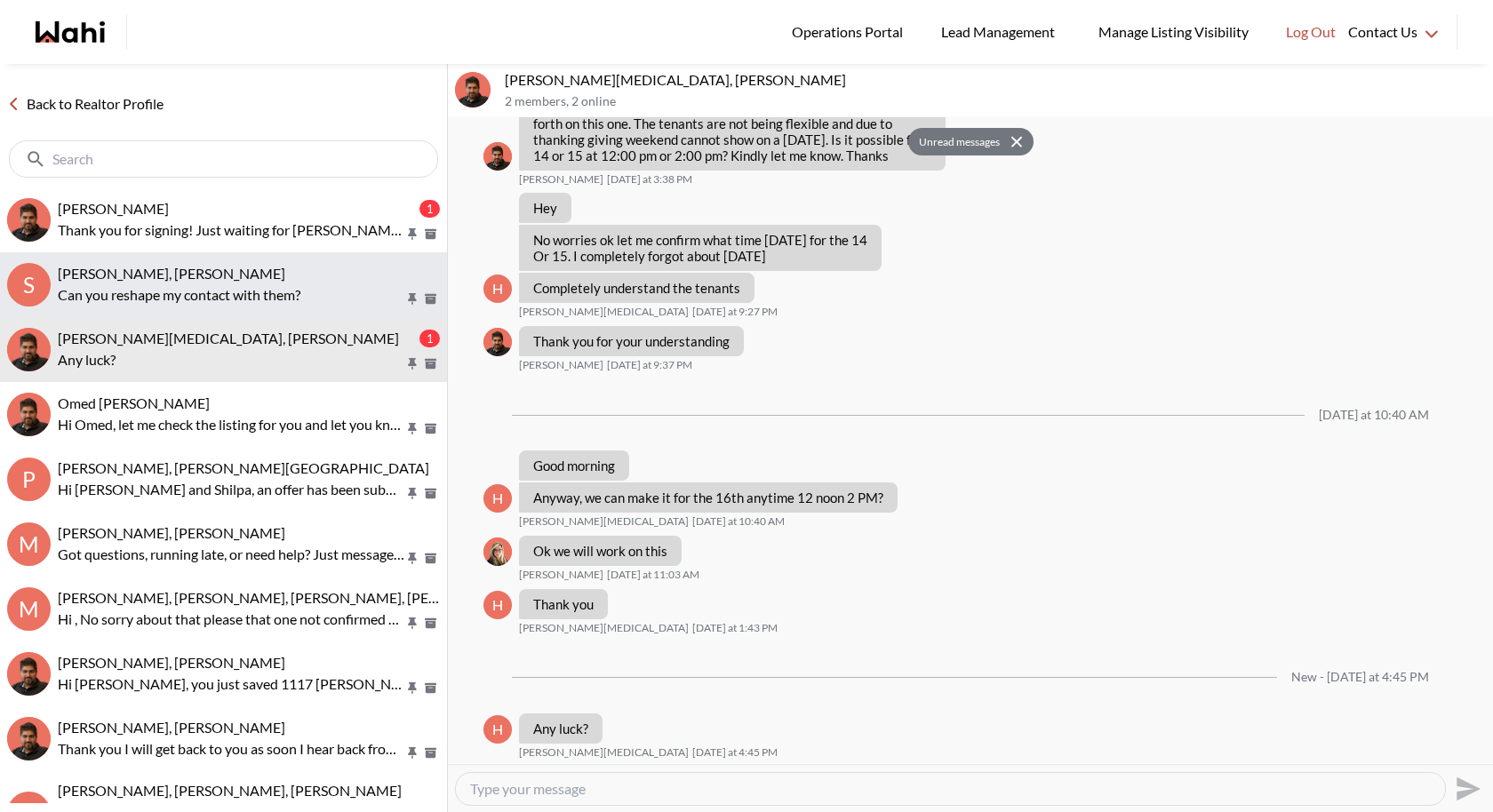
click at [236, 295] on p "Can you reshape my contact with them?" at bounding box center [231, 295] width 347 height 22
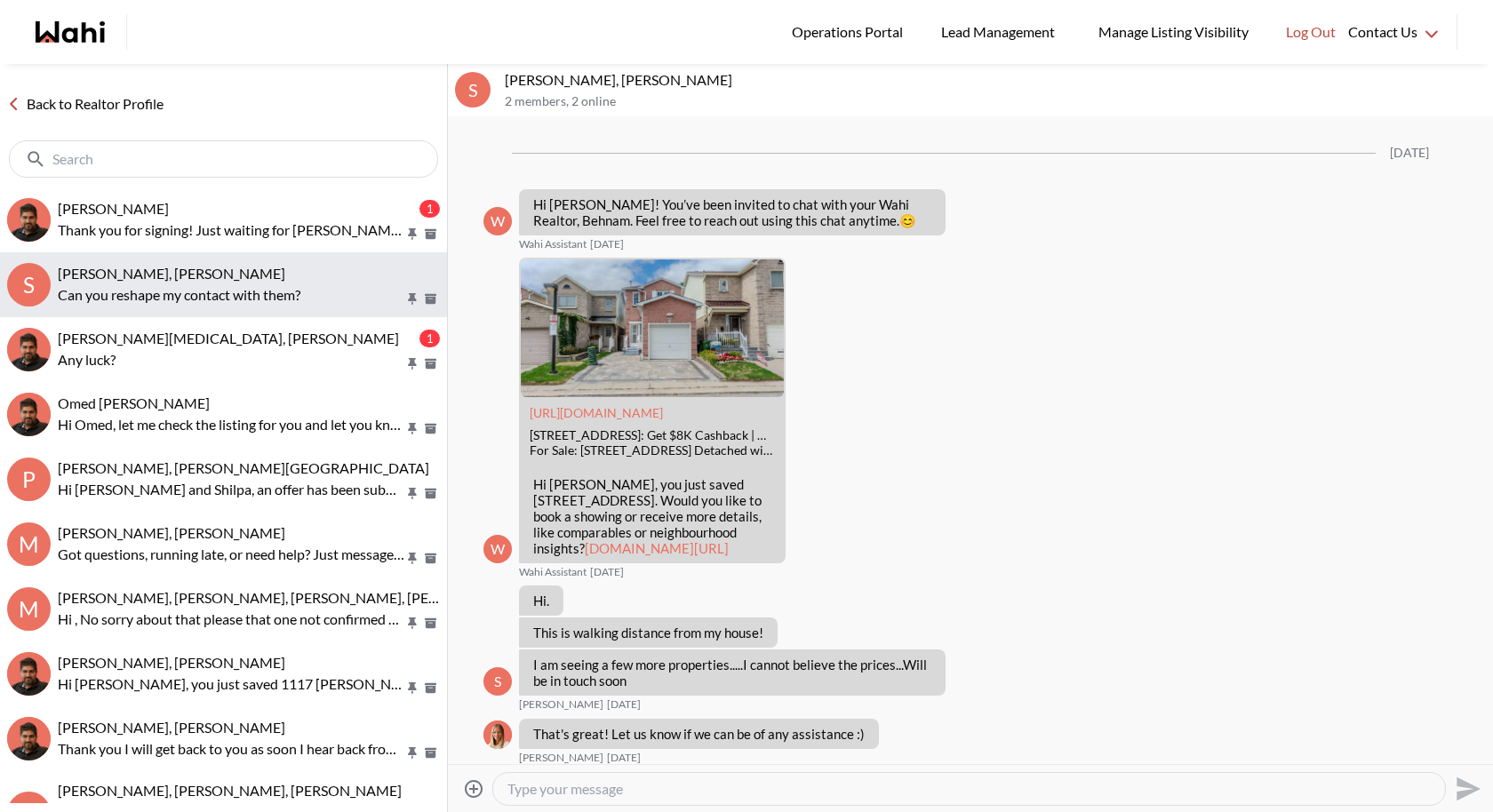
scroll to position [2496, 0]
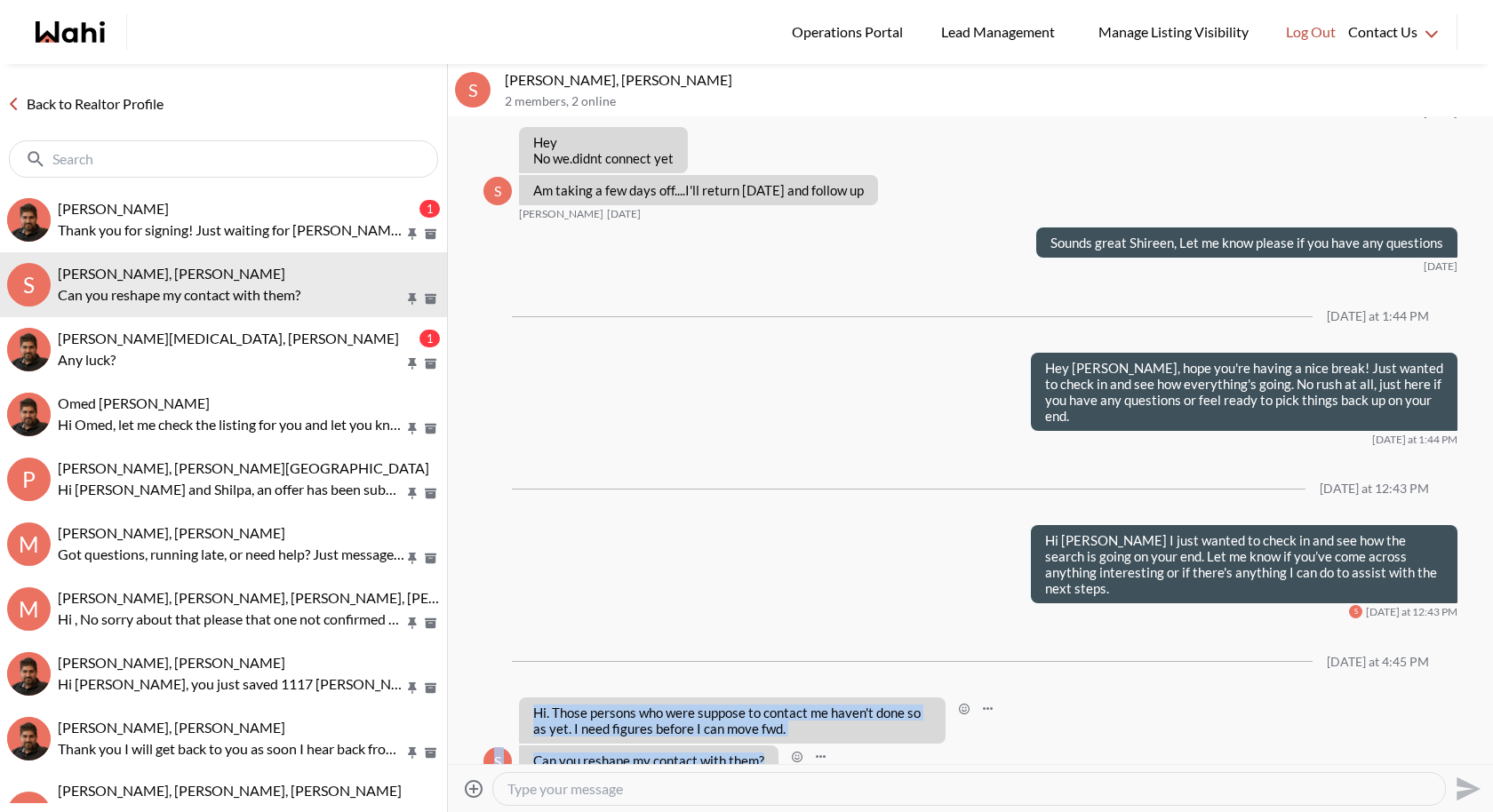
drag, startPoint x: 764, startPoint y: 729, endPoint x: 532, endPoint y: 673, distance: 238.7
copy ul "Hi. Those persons who were suppose to contact me haven't done so as yet. I need…"
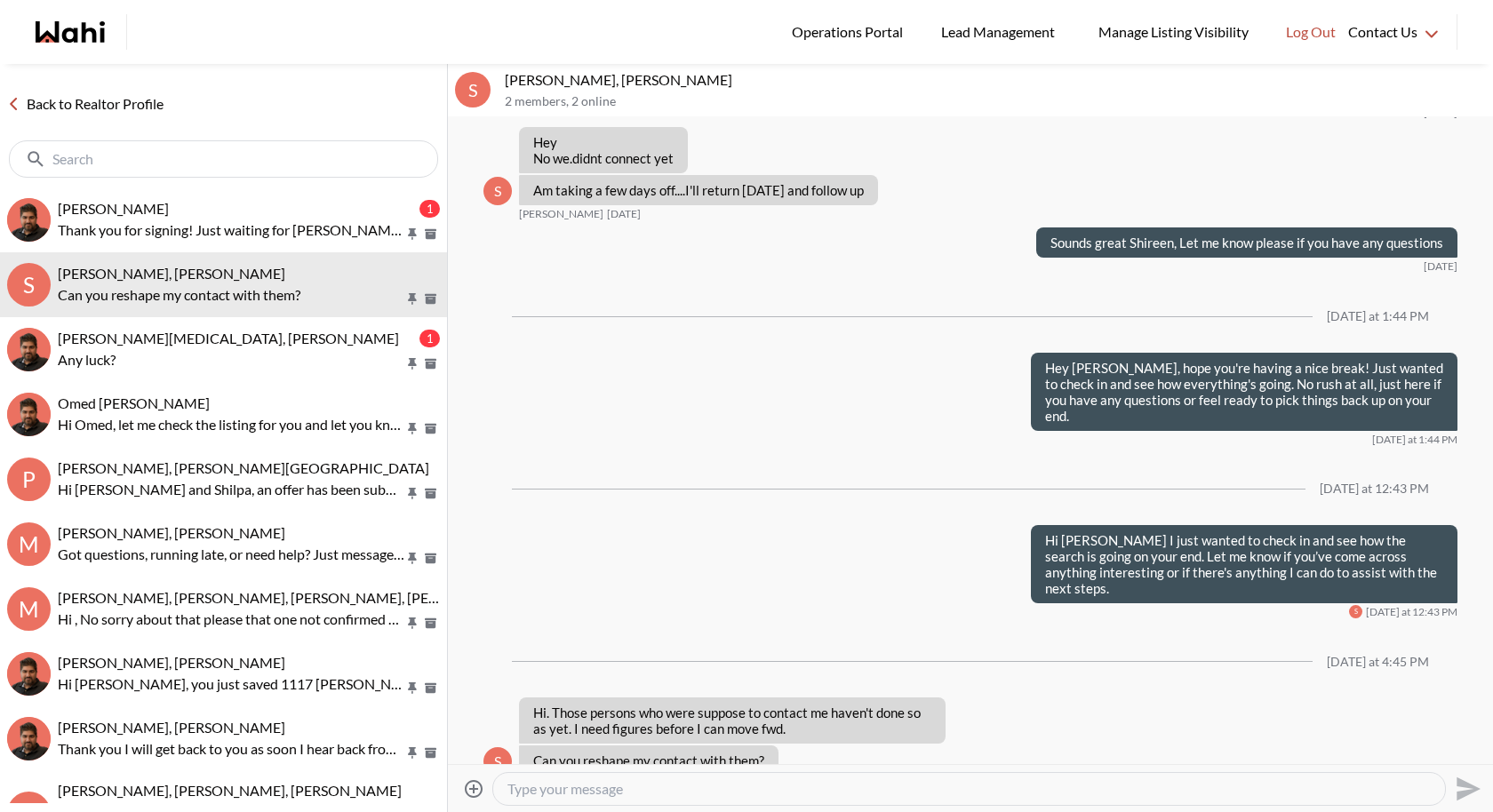
click at [557, 747] on div at bounding box center [969, 789] width 952 height 32
click at [549, 747] on textarea "Type your message" at bounding box center [969, 788] width 924 height 18
type textarea "h"
paste textarea "Of course, I can do that. I’ll connect you with another mortgage company so you…"
type textarea "Hi Shireen, Of course, I can do that. I’ll connect you with another mortgage co…"
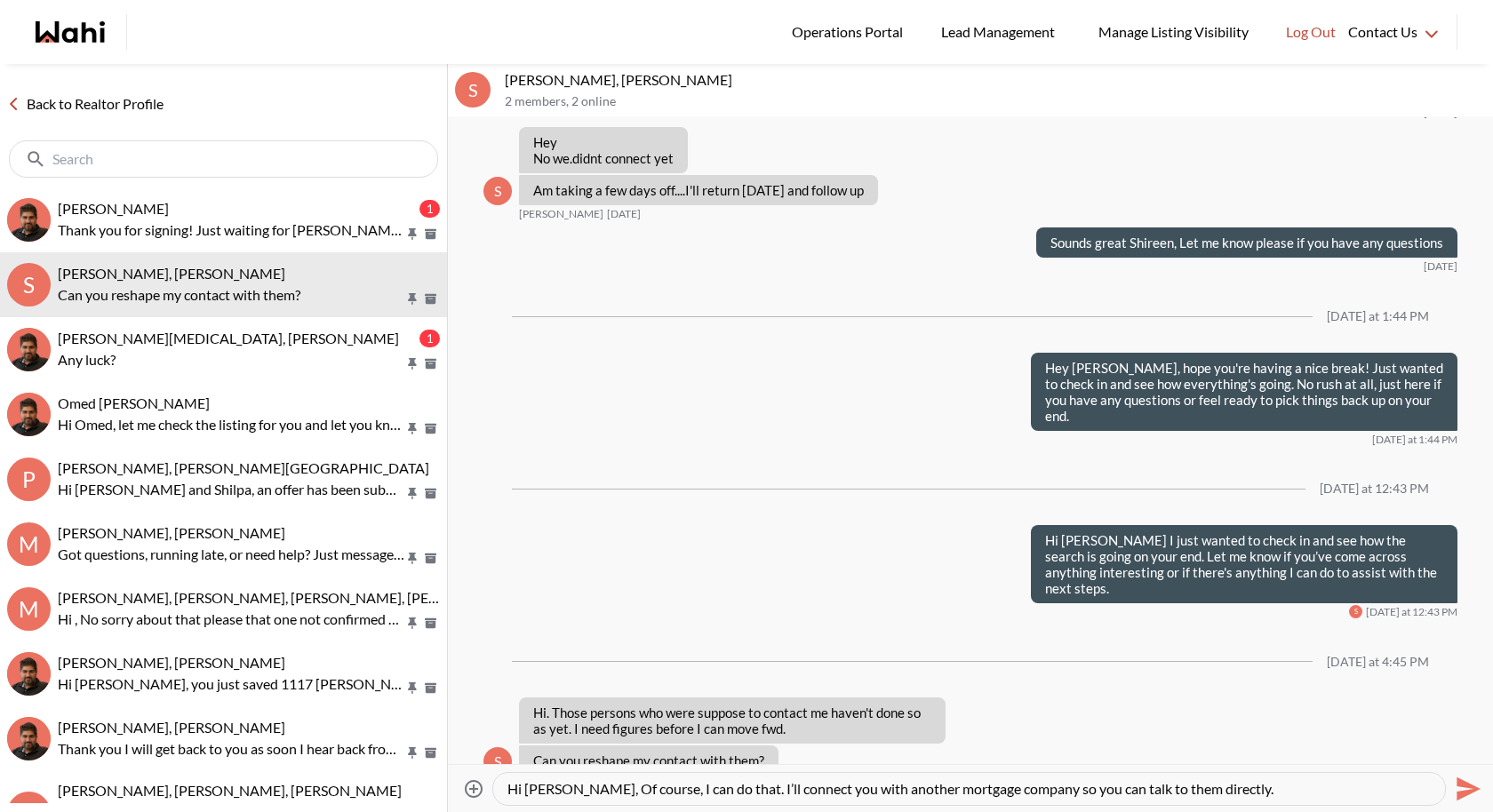
click at [1450, 747] on button "Send" at bounding box center [1466, 788] width 40 height 40
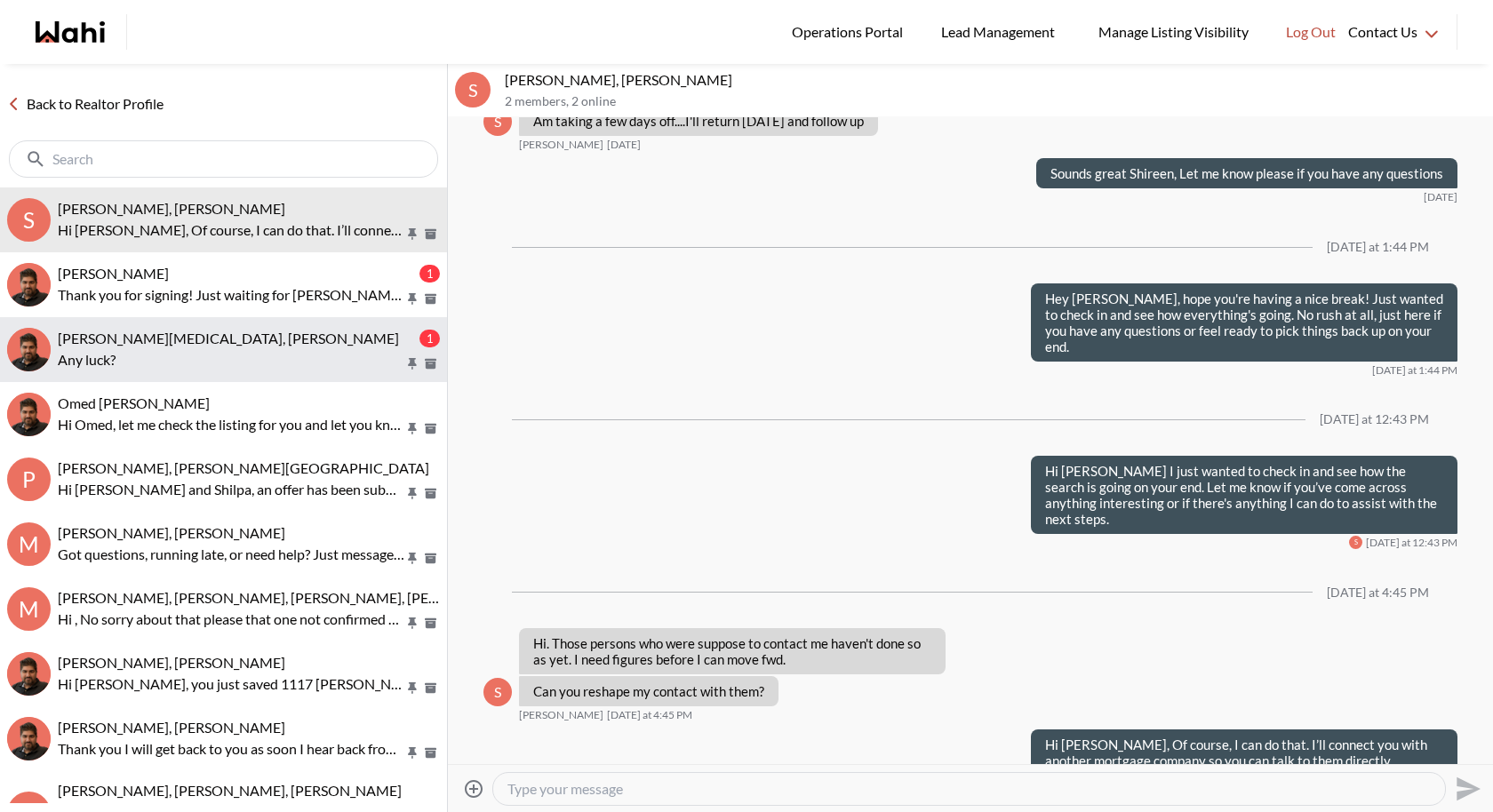
click at [269, 341] on div "[PERSON_NAME][MEDICAL_DATA], [PERSON_NAME]" at bounding box center [236, 338] width 358 height 18
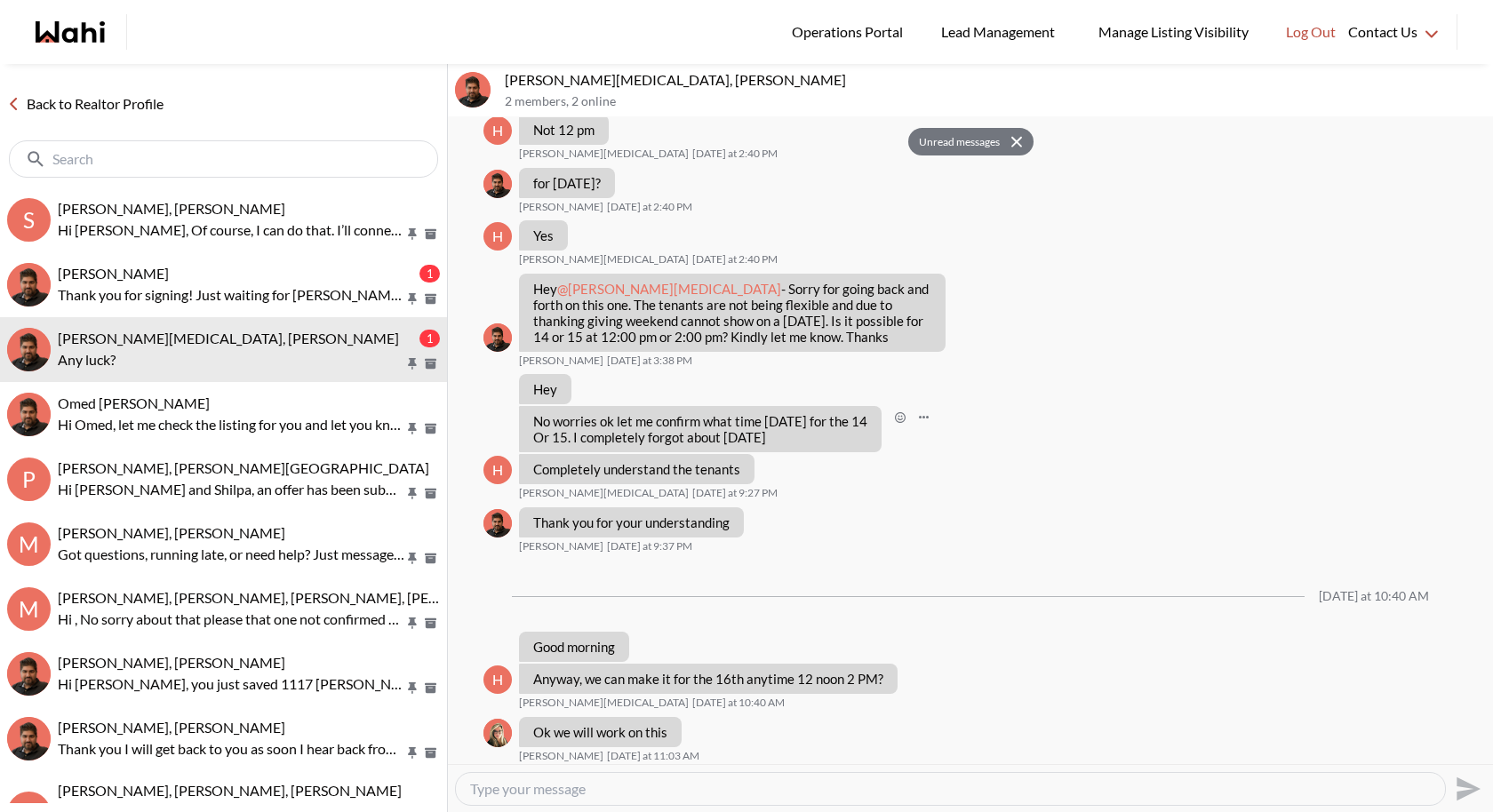
scroll to position [1303, 0]
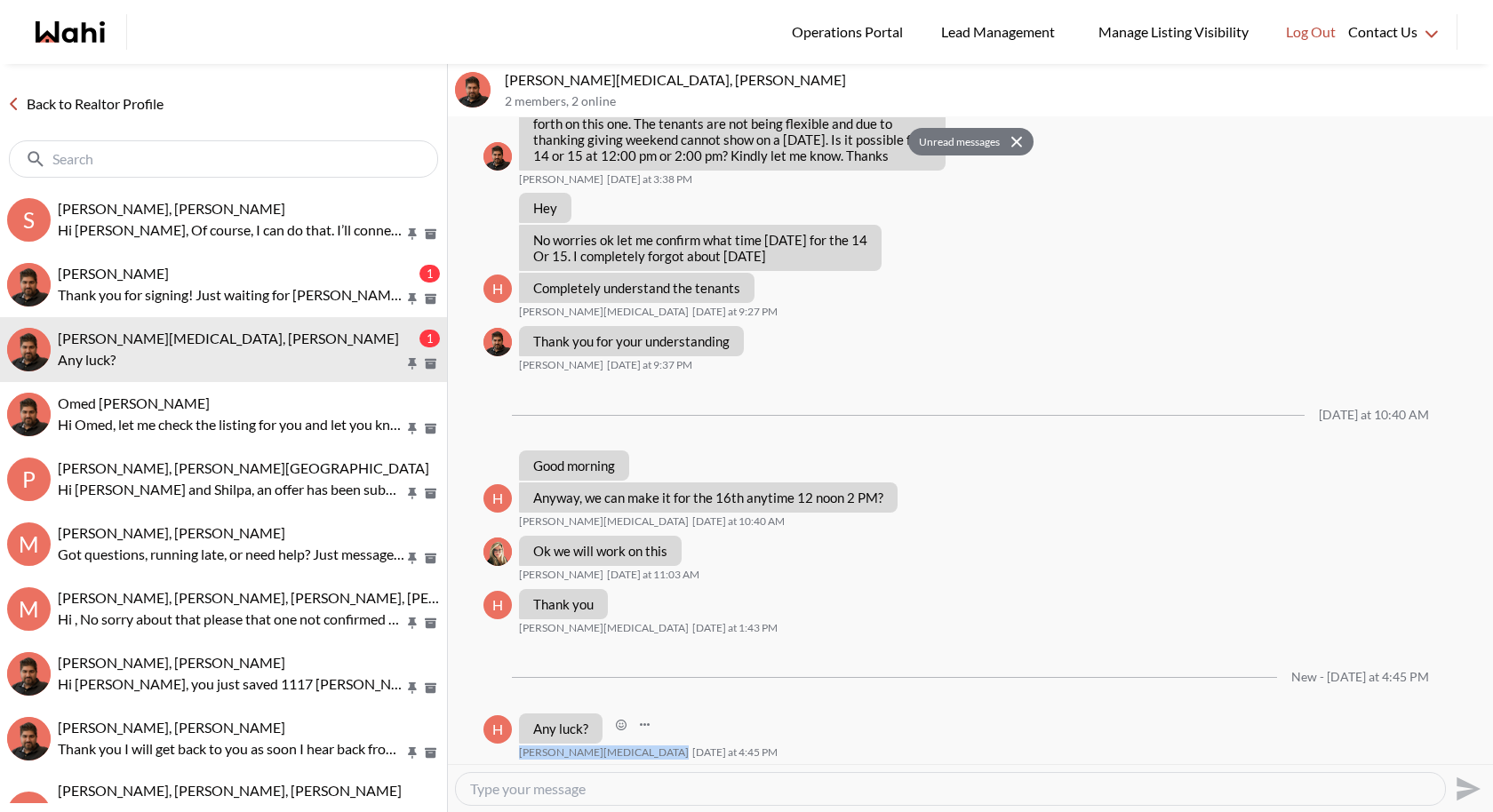
drag, startPoint x: 581, startPoint y: 754, endPoint x: 517, endPoint y: 749, distance: 64.2
click at [517, 747] on div "H Any luck? Habon Muse Today at 4:45 PM" at bounding box center [970, 736] width 974 height 46
copy span "[PERSON_NAME][MEDICAL_DATA]"
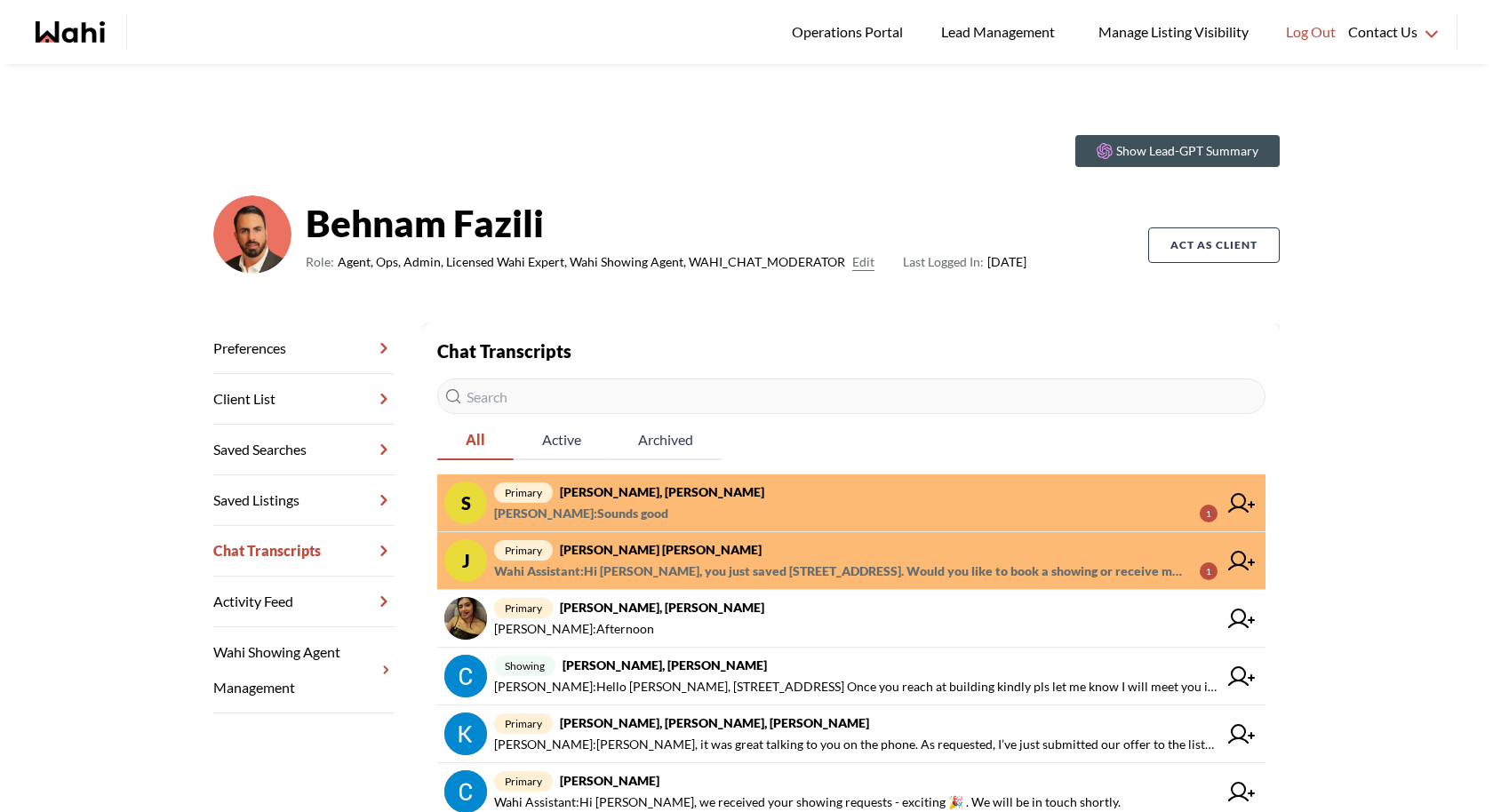
click at [864, 515] on span "[PERSON_NAME] : Sounds good 1" at bounding box center [856, 513] width 723 height 22
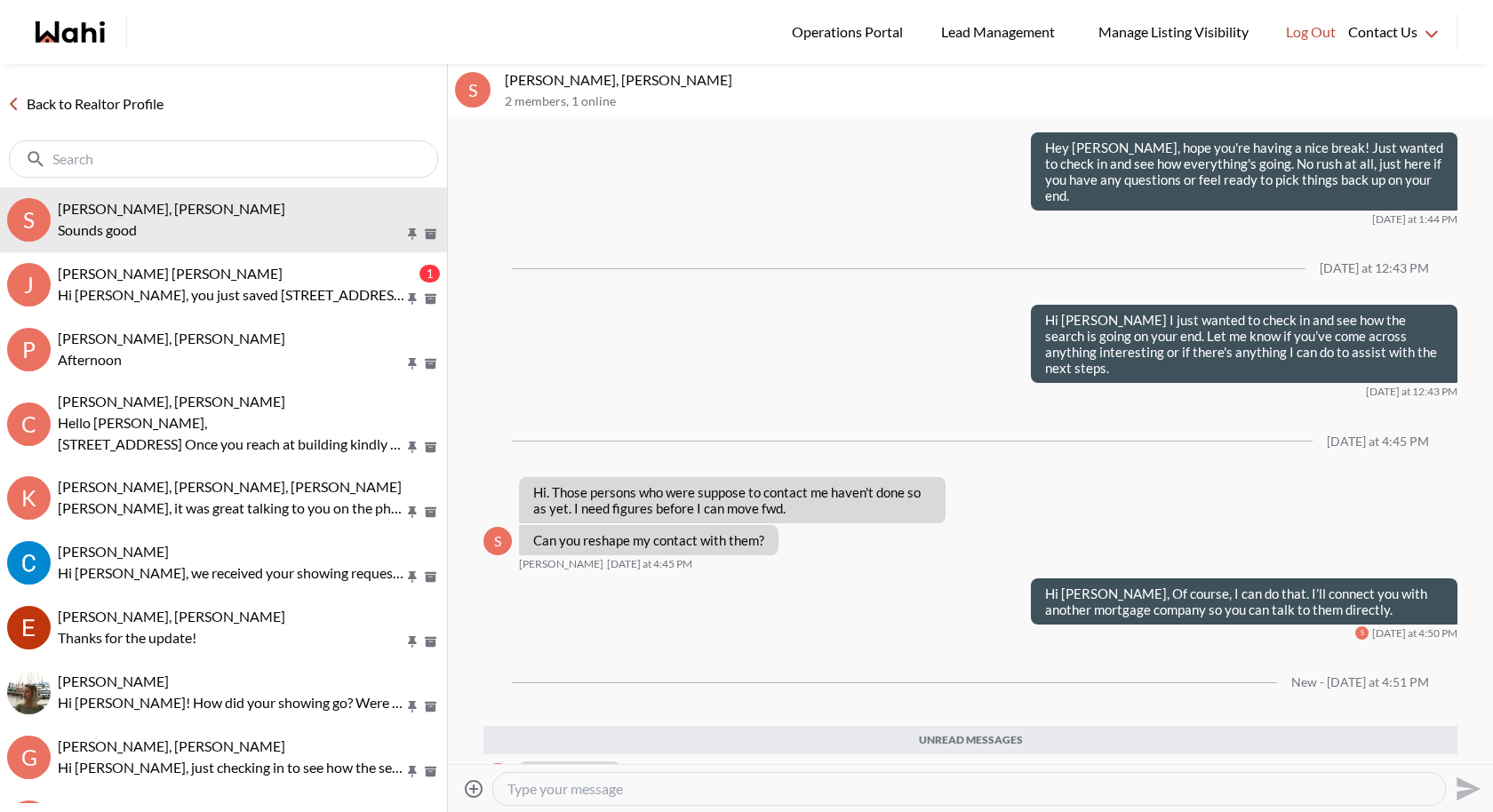
scroll to position [1397, 0]
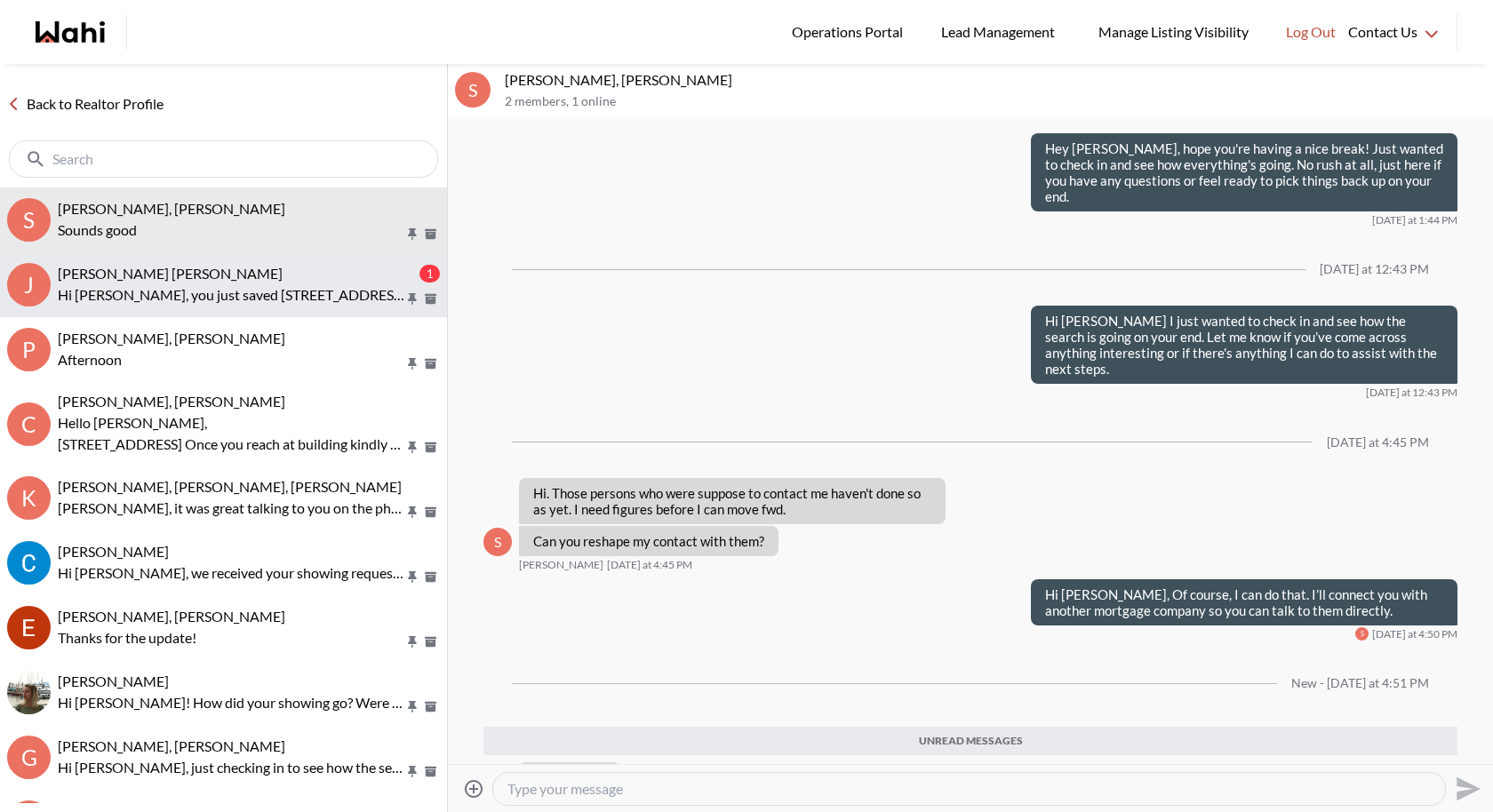
click at [273, 278] on div "[PERSON_NAME] [PERSON_NAME]" at bounding box center [236, 273] width 358 height 18
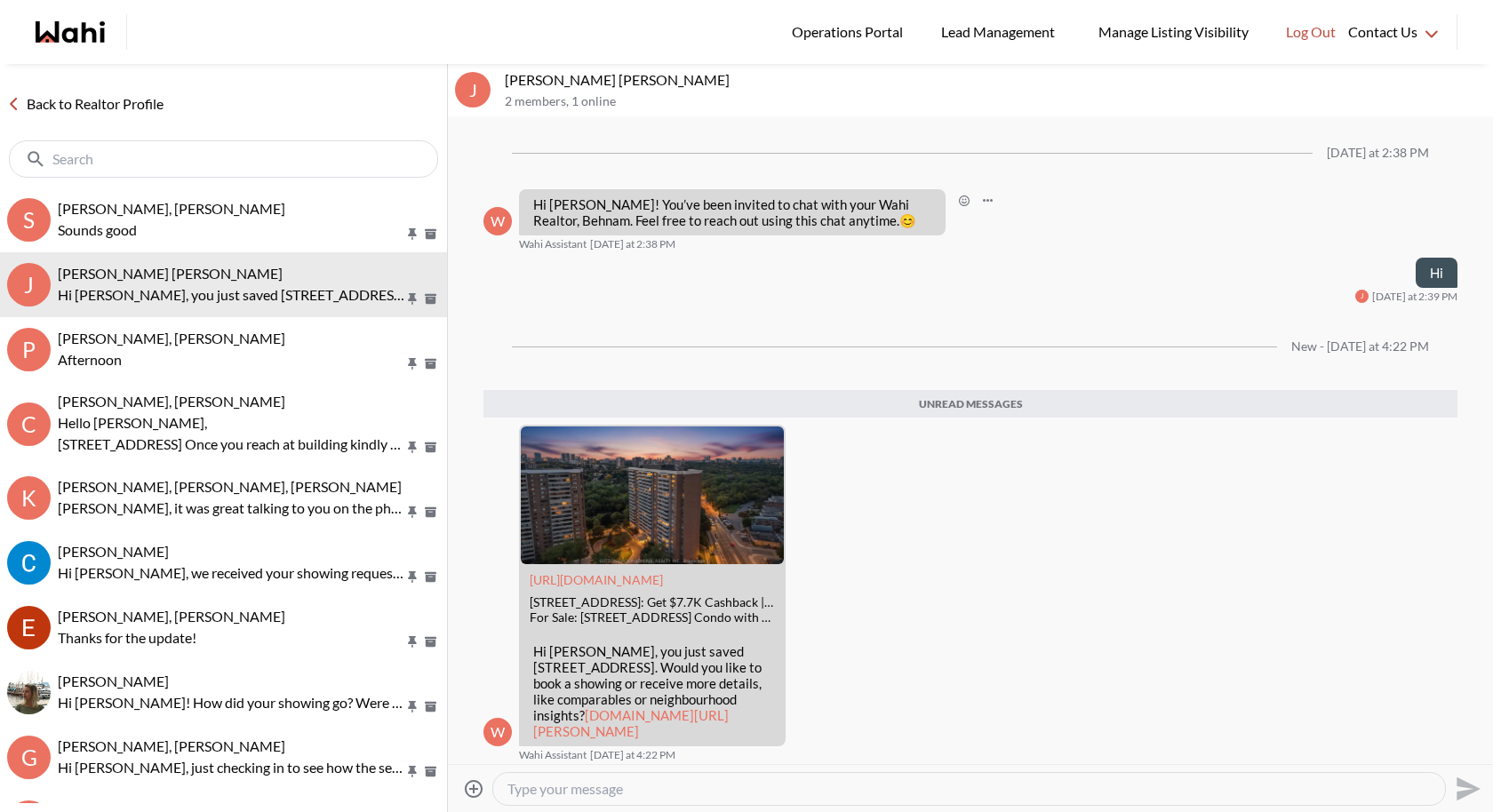
scroll to position [35, 0]
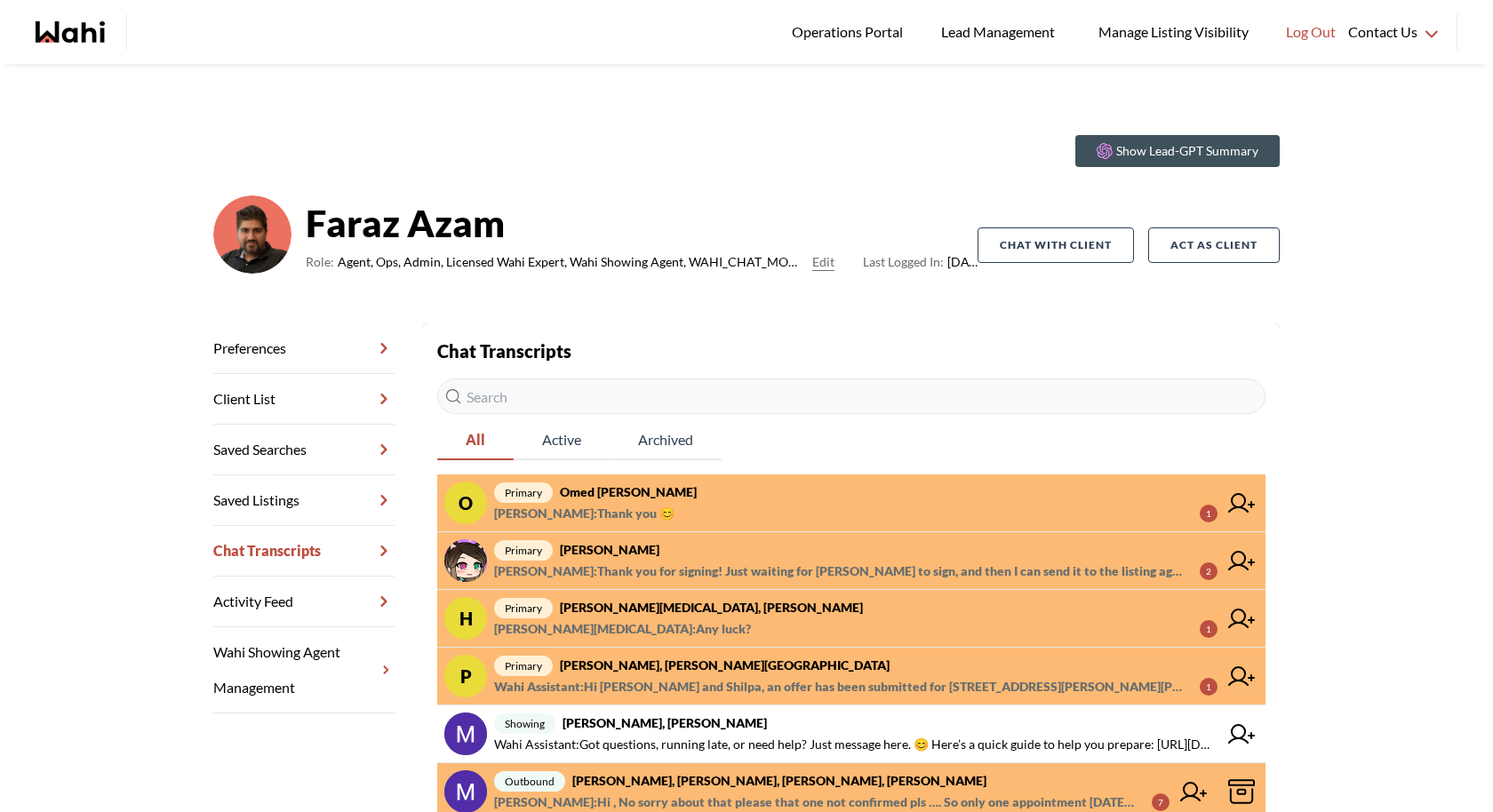
scroll to position [13, 0]
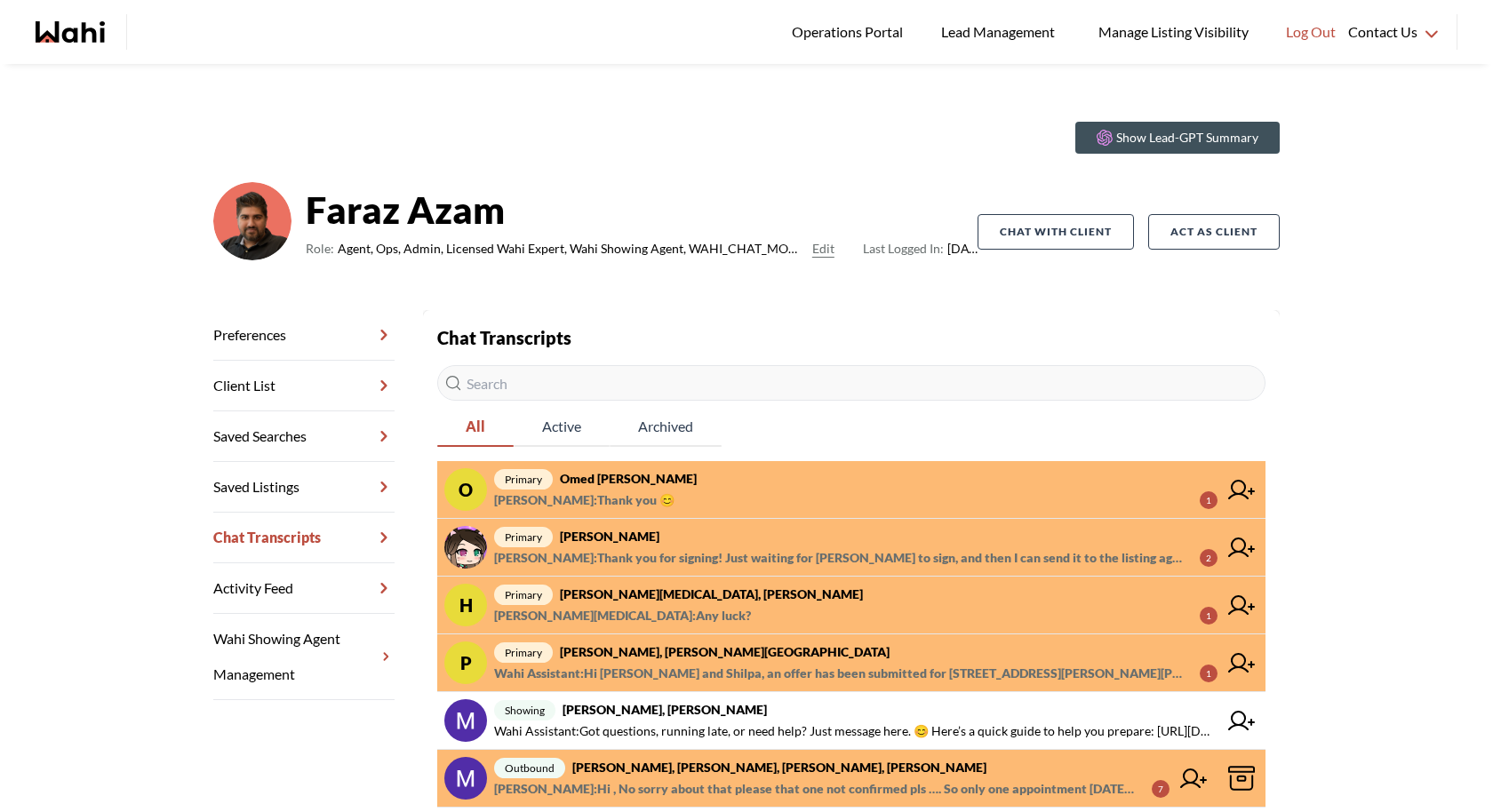
click at [748, 551] on span "[PERSON_NAME] : Thank you for signing! Just waiting for [PERSON_NAME] to sign, …" at bounding box center [840, 558] width 691 height 22
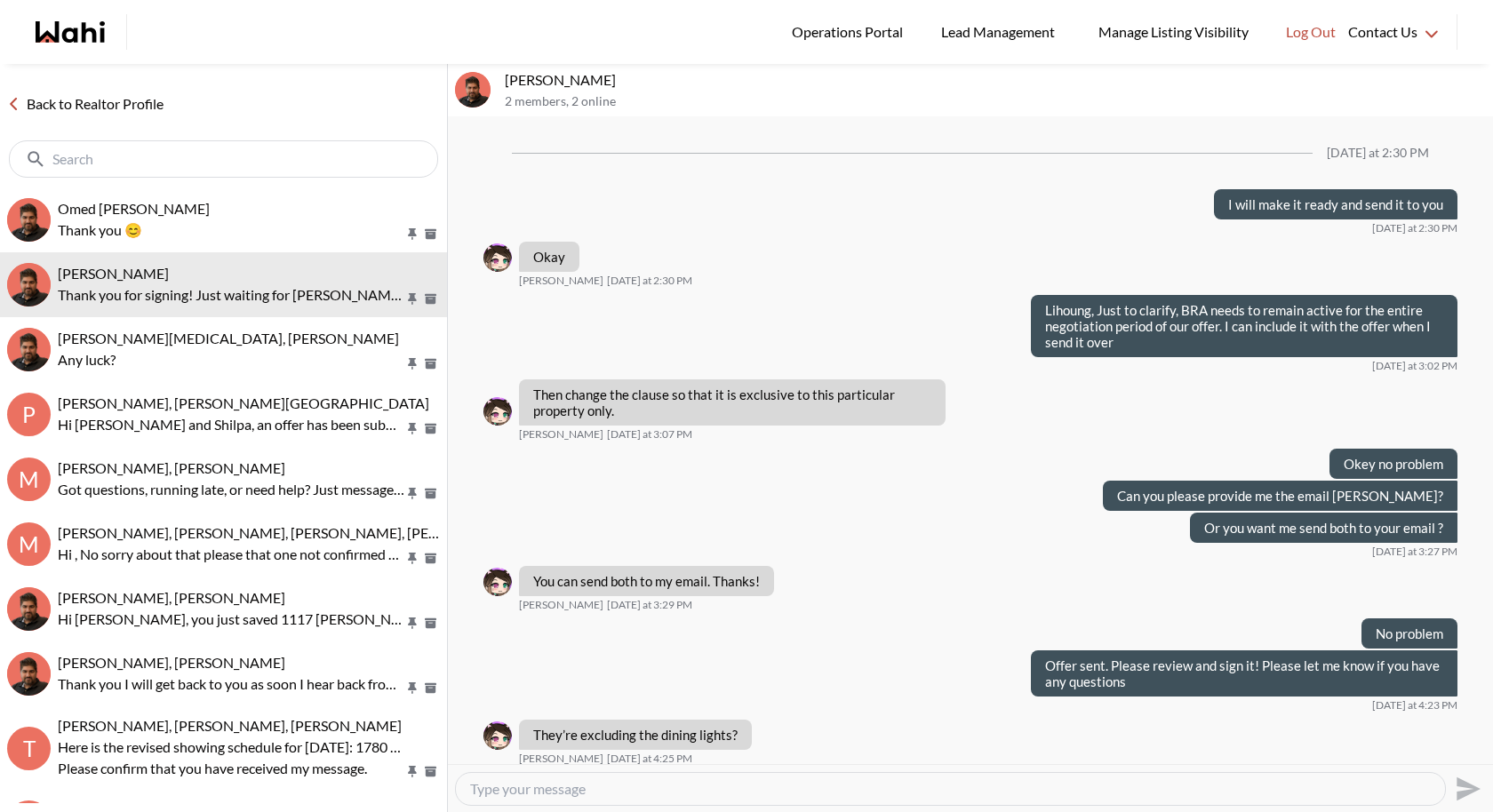
scroll to position [733, 0]
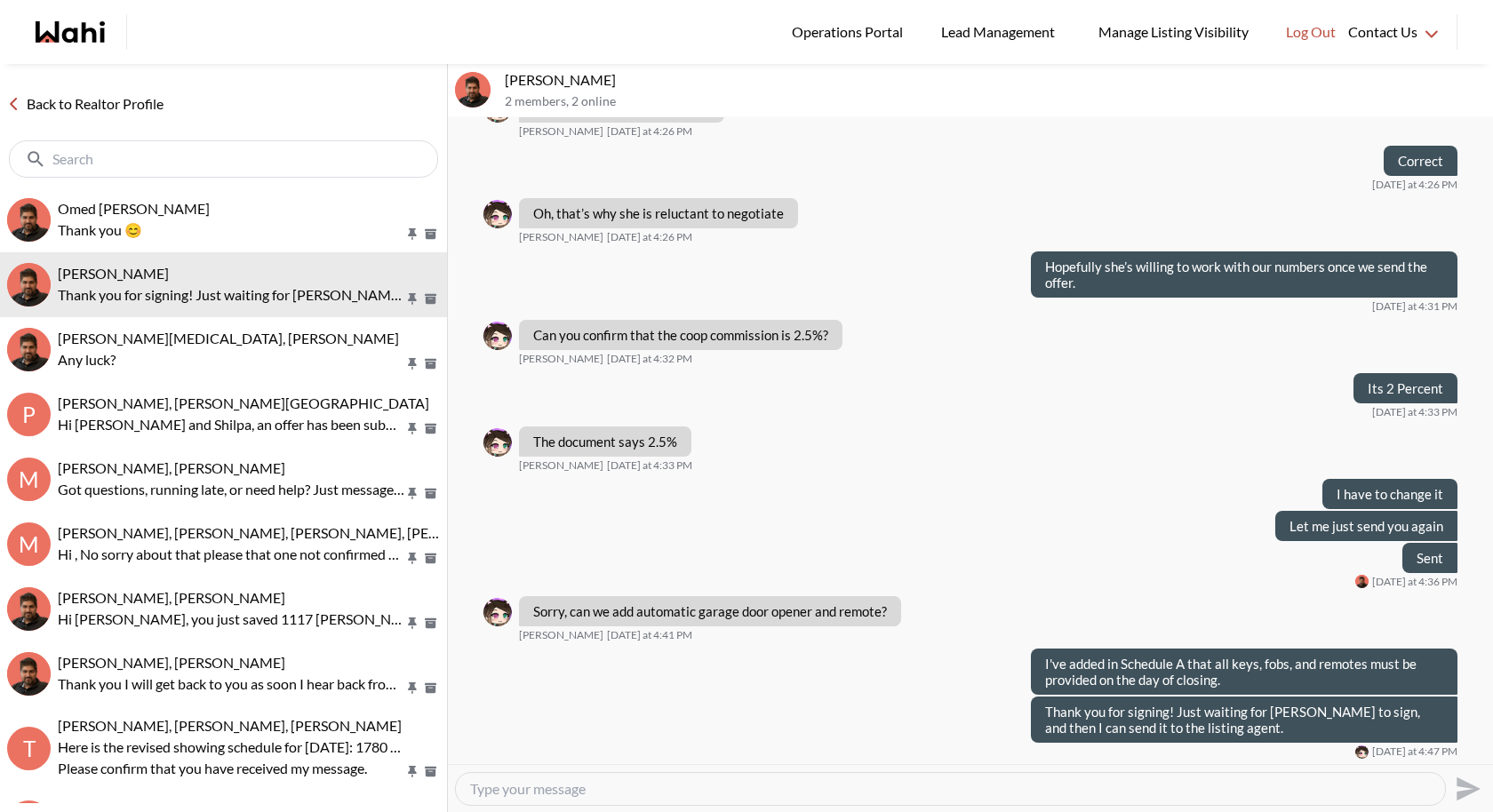
click at [633, 798] on div at bounding box center [950, 789] width 989 height 32
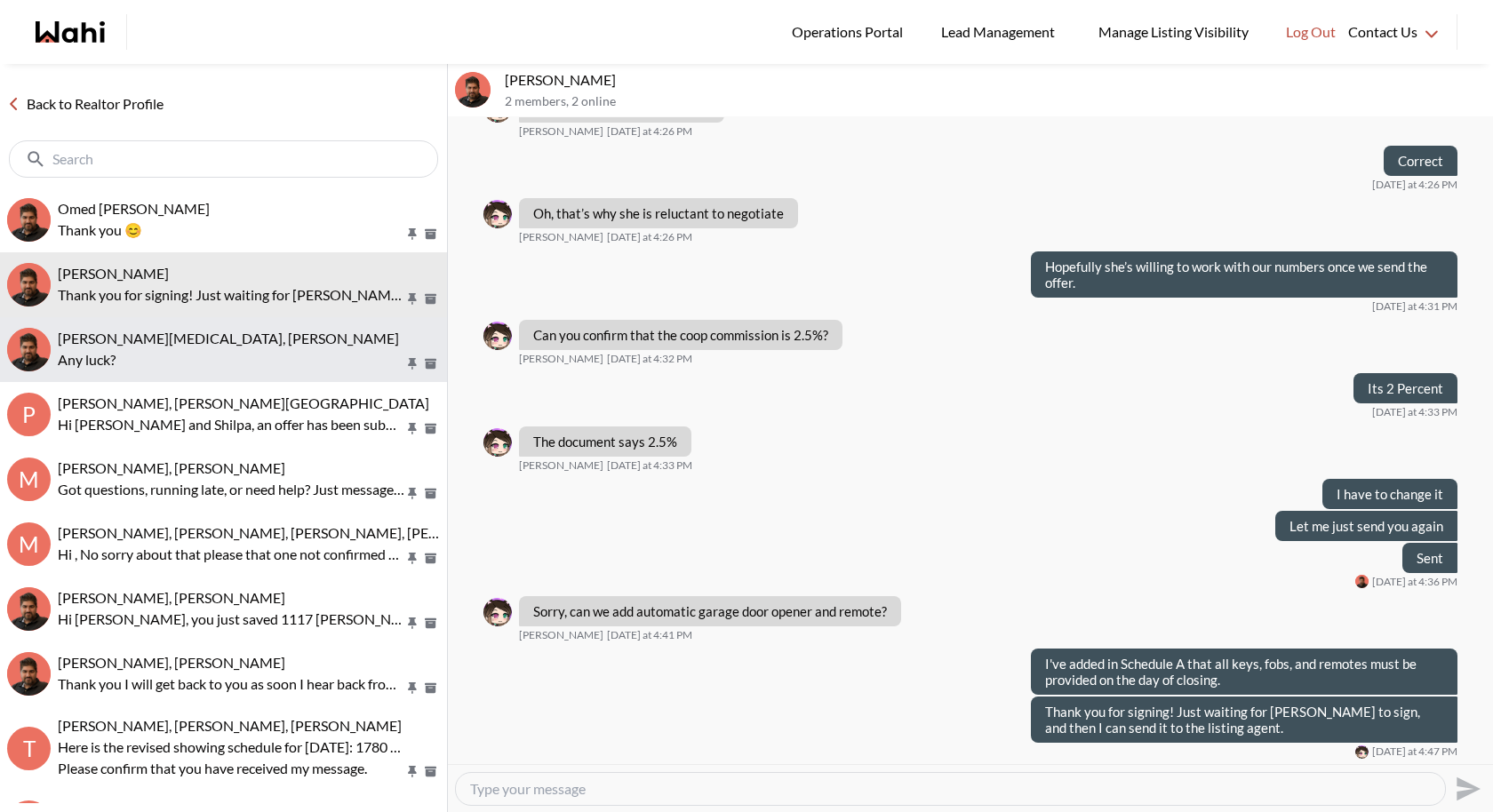
click at [245, 341] on div "[PERSON_NAME][MEDICAL_DATA], [PERSON_NAME]" at bounding box center [249, 338] width 382 height 18
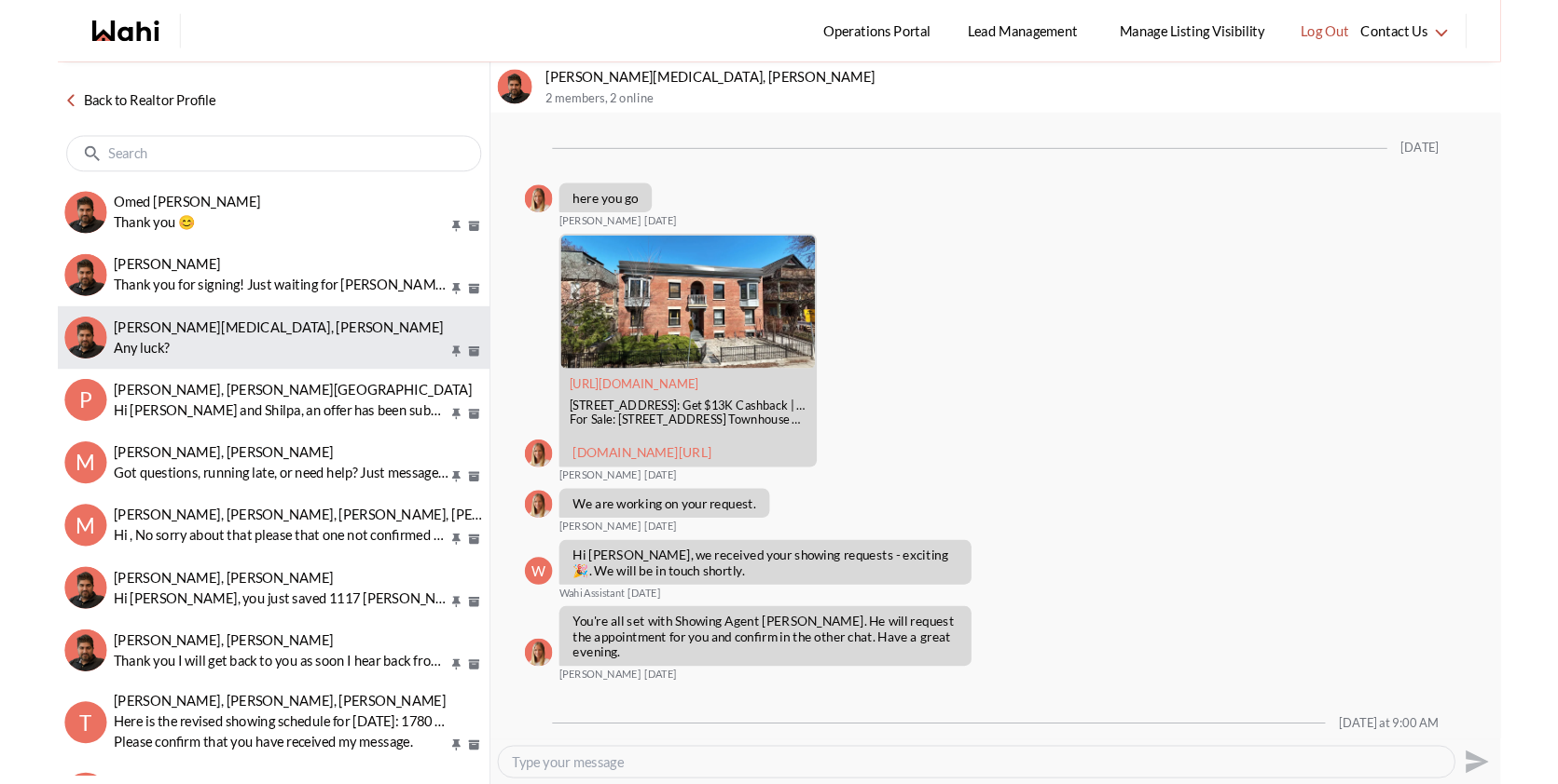
scroll to position [1310, 0]
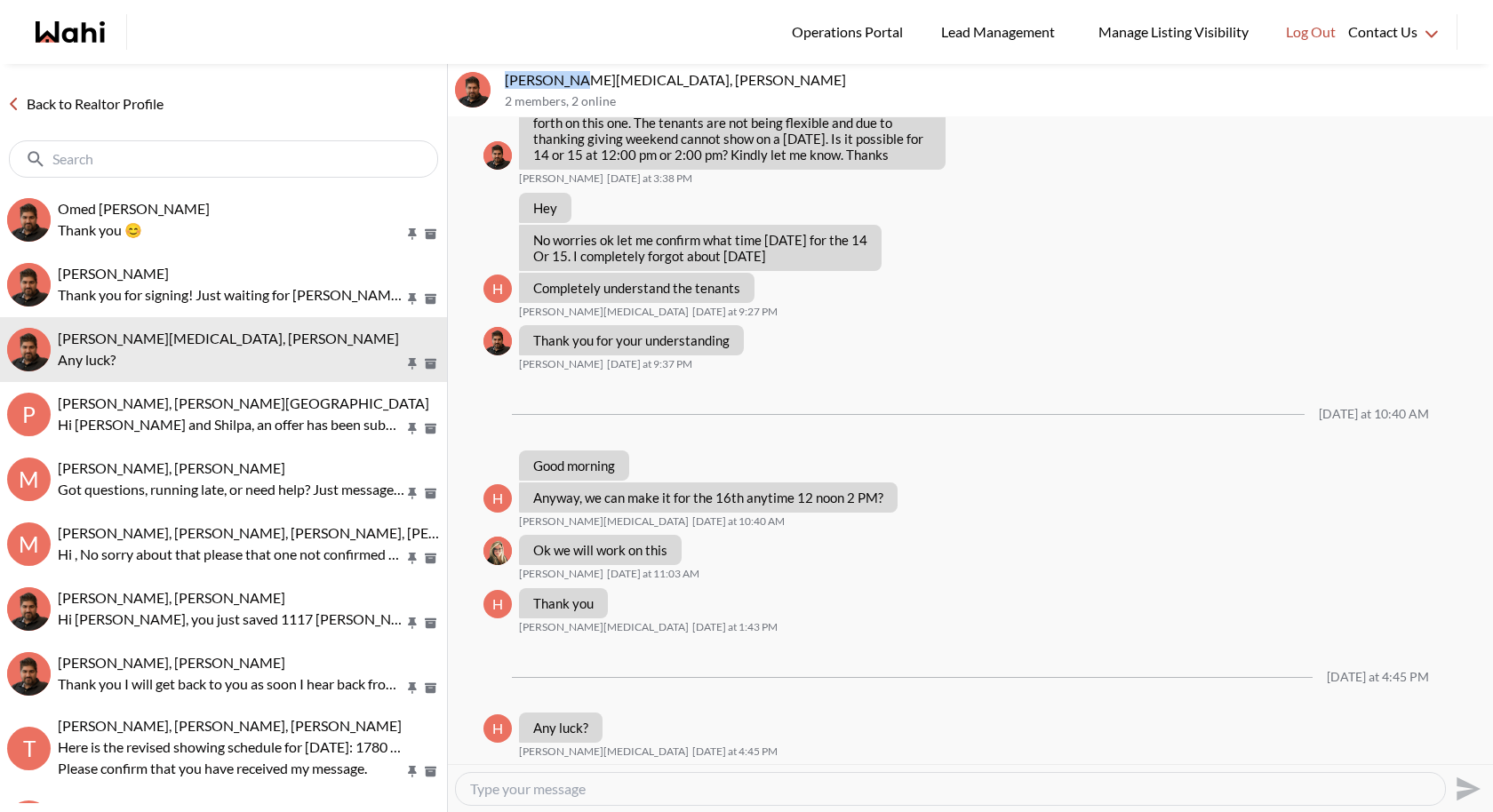
drag, startPoint x: 583, startPoint y: 80, endPoint x: 497, endPoint y: 78, distance: 86.0
click at [497, 78] on div "[PERSON_NAME][MEDICAL_DATA], [PERSON_NAME] 2 members , 2 online" at bounding box center [970, 91] width 1045 height 53
copy p "[PERSON_NAME][MEDICAL_DATA]"
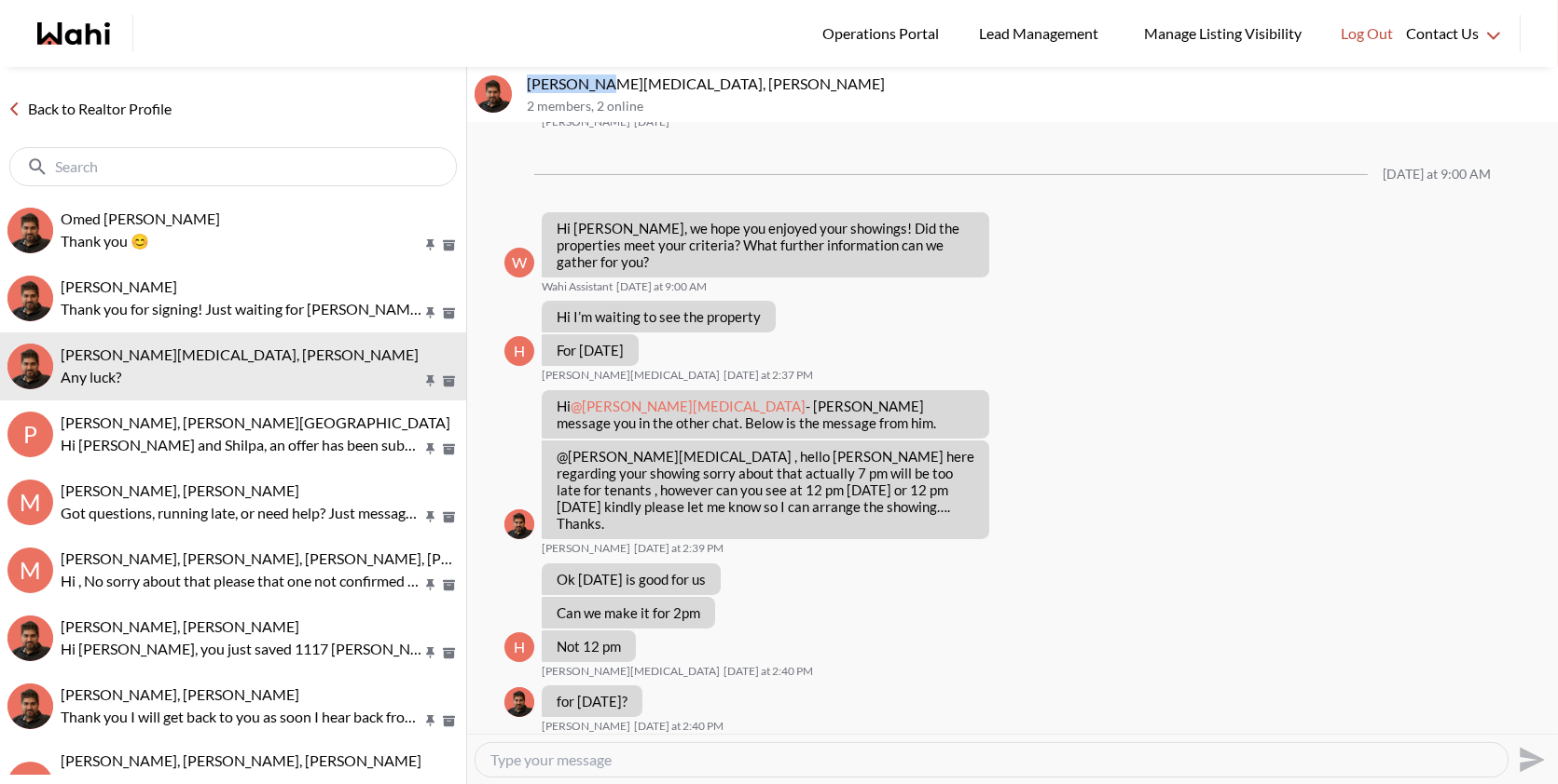
scroll to position [638, 0]
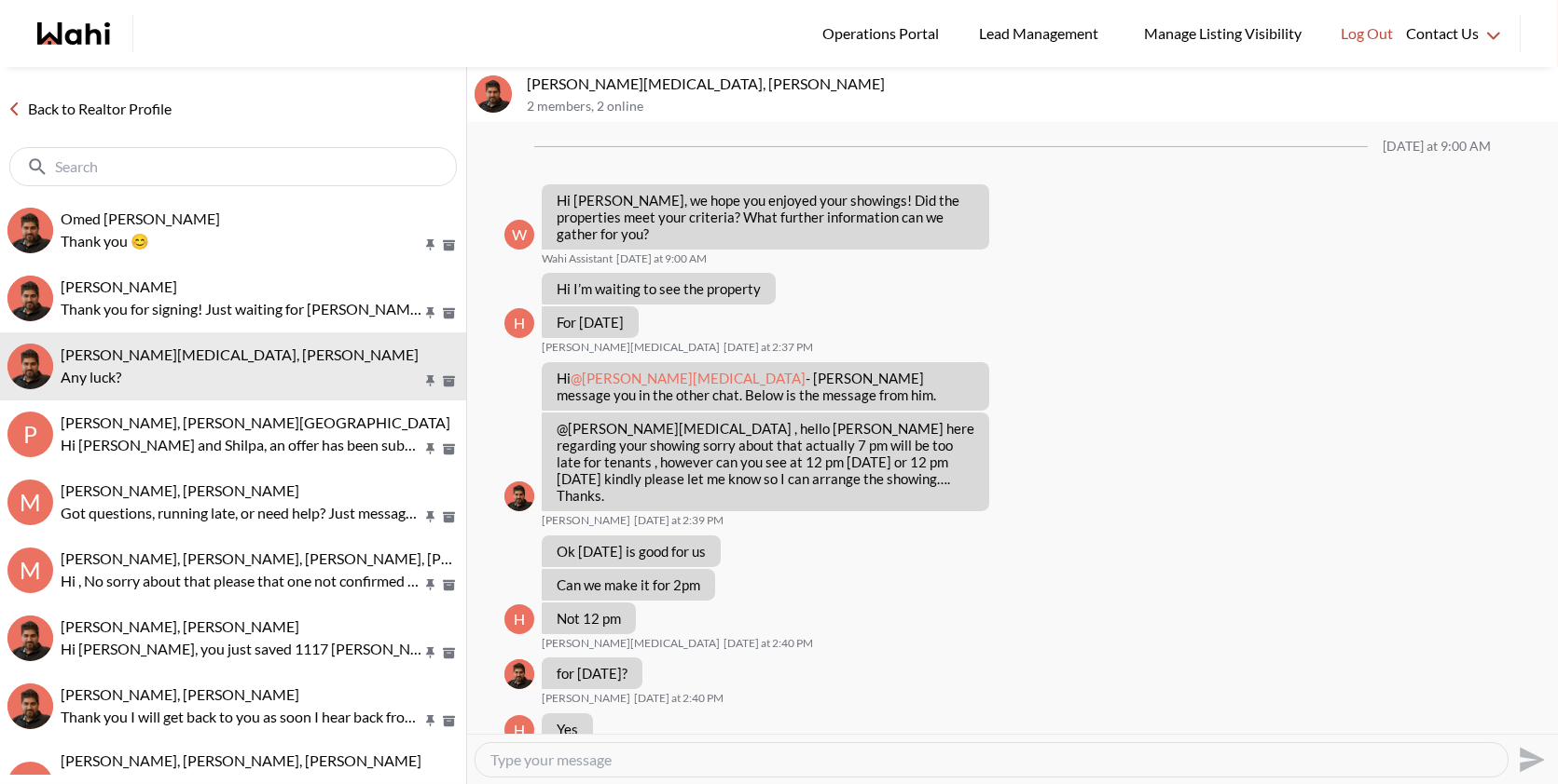
click at [242, 167] on input "text" at bounding box center [234, 167] width 360 height 19
paste input "[PERSON_NAME][MEDICAL_DATA]"
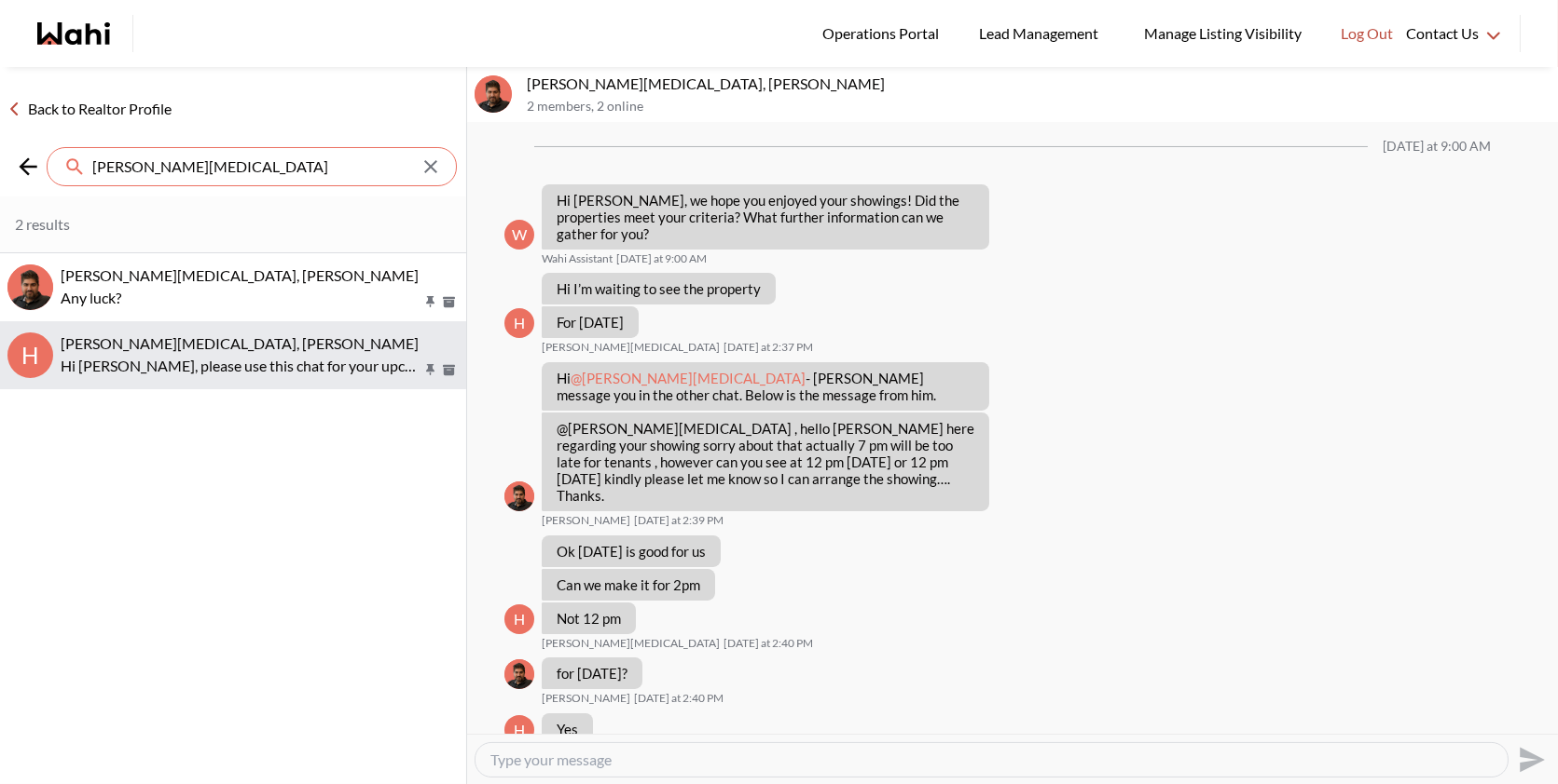
type input "[PERSON_NAME][MEDICAL_DATA]"
click at [186, 362] on p "Hi [PERSON_NAME], please use this chat for your upcoming showings" at bounding box center [241, 366] width 361 height 23
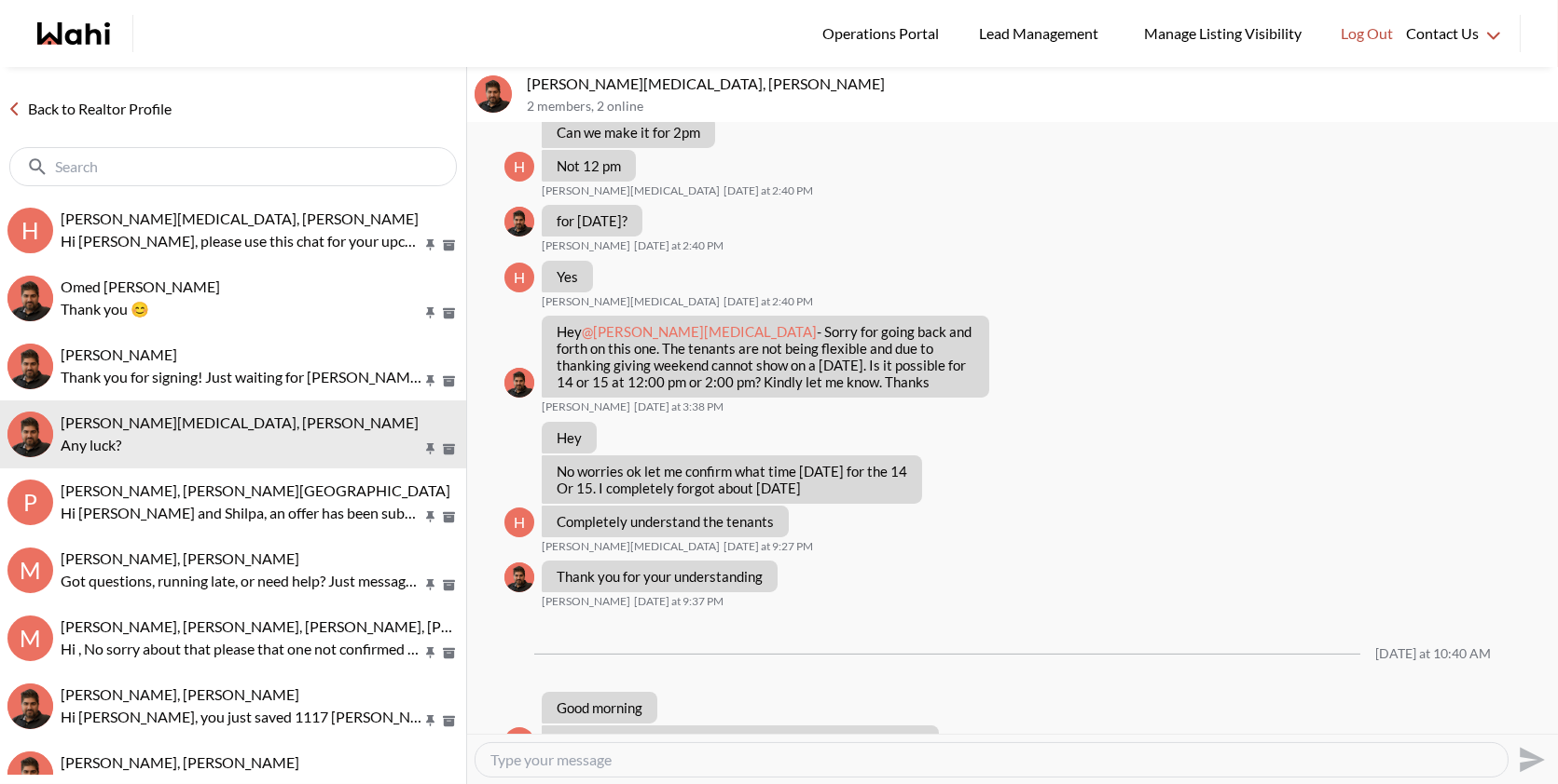
scroll to position [1377, 0]
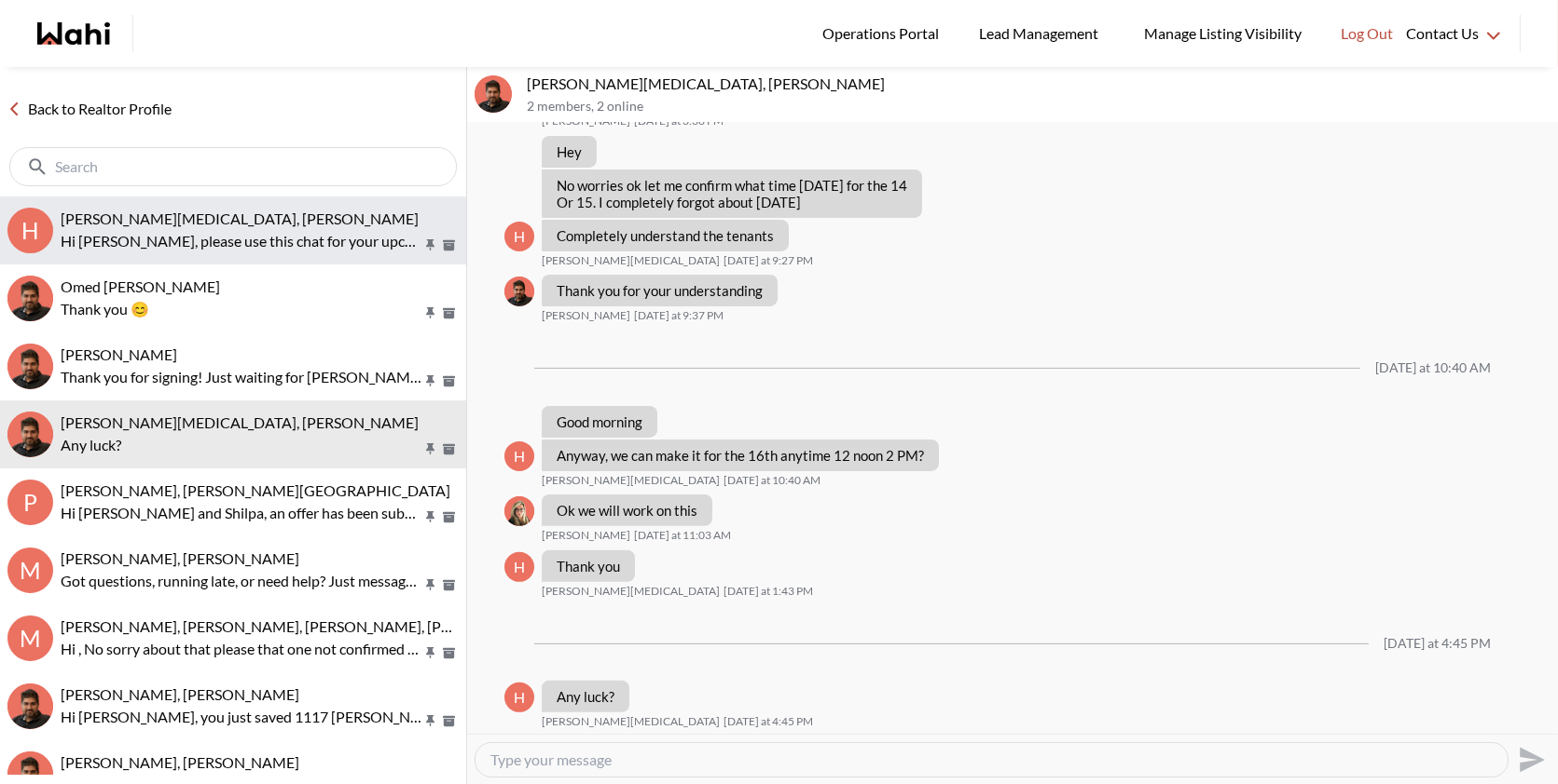
click at [251, 233] on p "Hi Habon, please use this chat for your upcoming showings" at bounding box center [241, 241] width 361 height 23
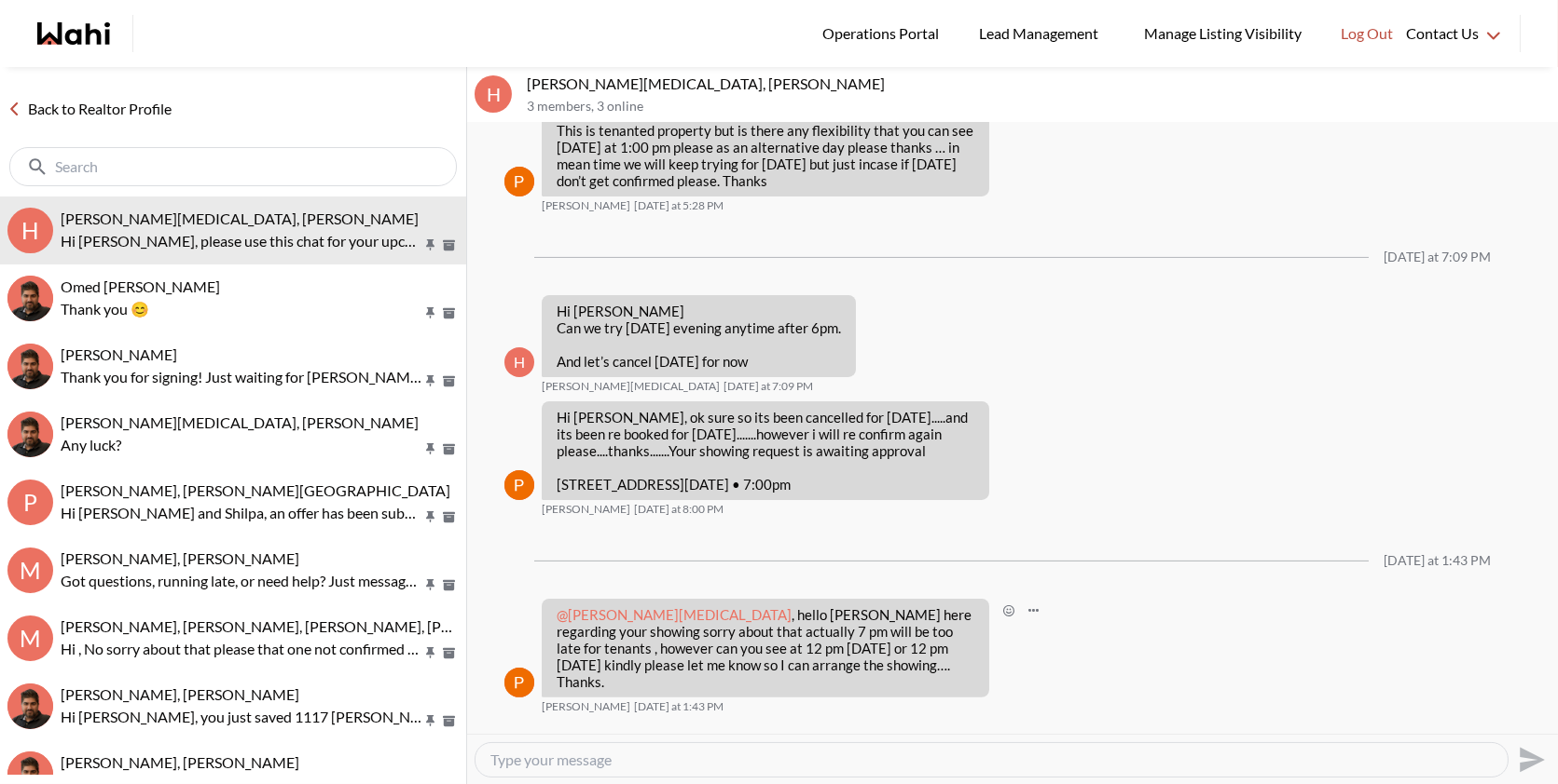
scroll to position [1290, 0]
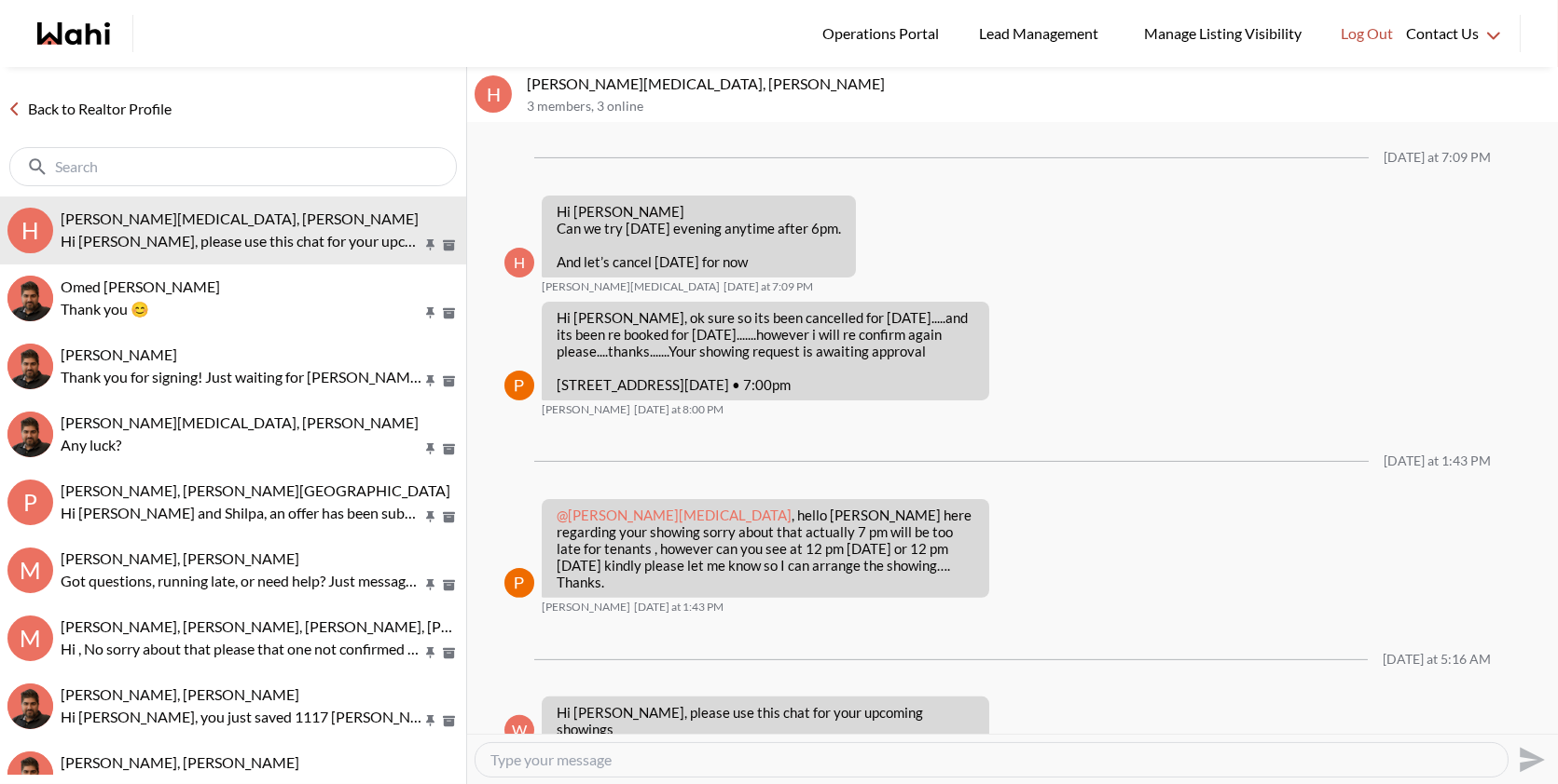
click at [161, 151] on div at bounding box center [232, 167] width 447 height 39
click at [140, 162] on input "text" at bounding box center [253, 167] width 322 height 19
paste input "[PERSON_NAME][MEDICAL_DATA]"
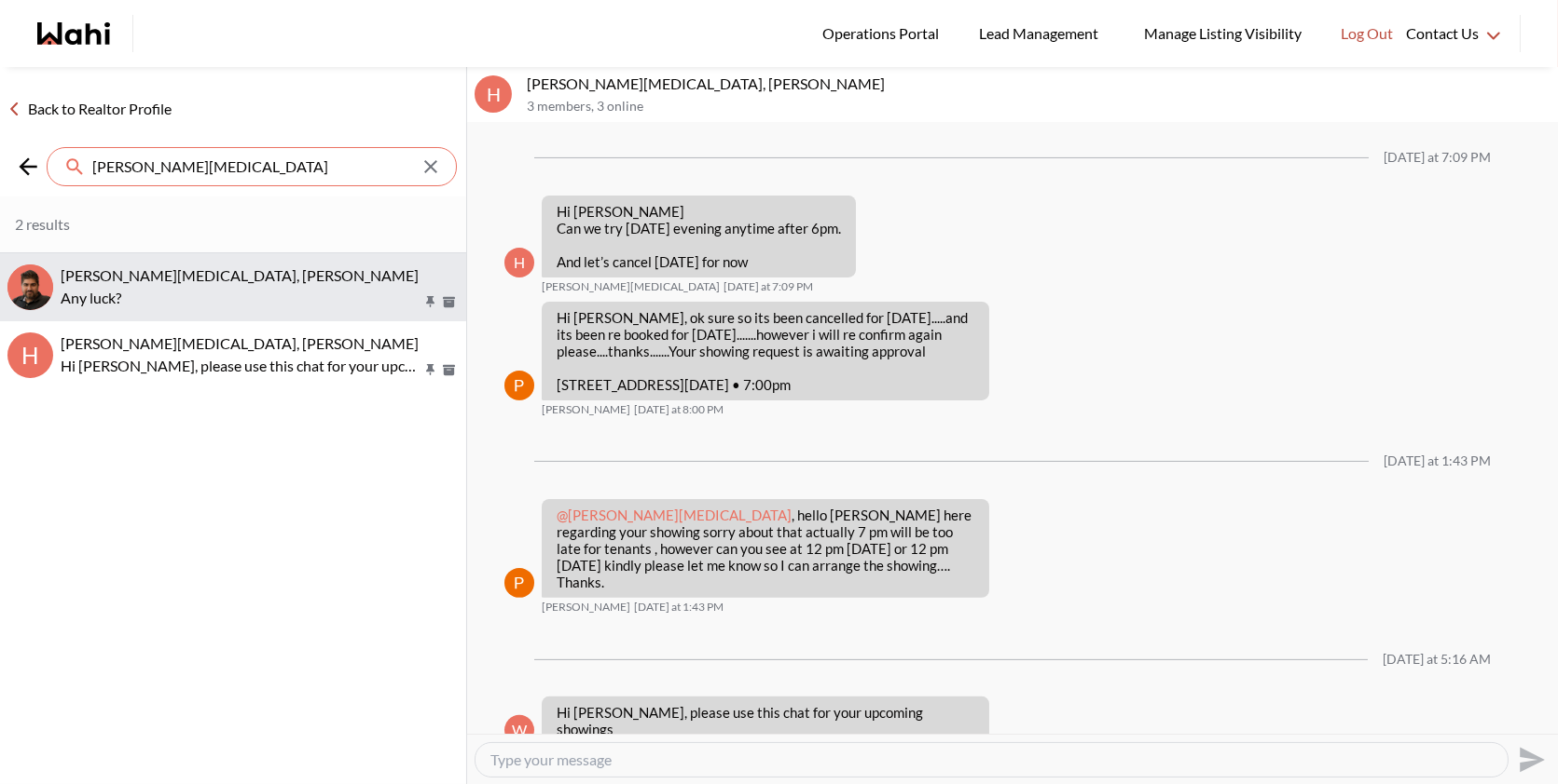
type input "[PERSON_NAME][MEDICAL_DATA]"
click at [164, 287] on p "Any luck?" at bounding box center [241, 297] width 361 height 23
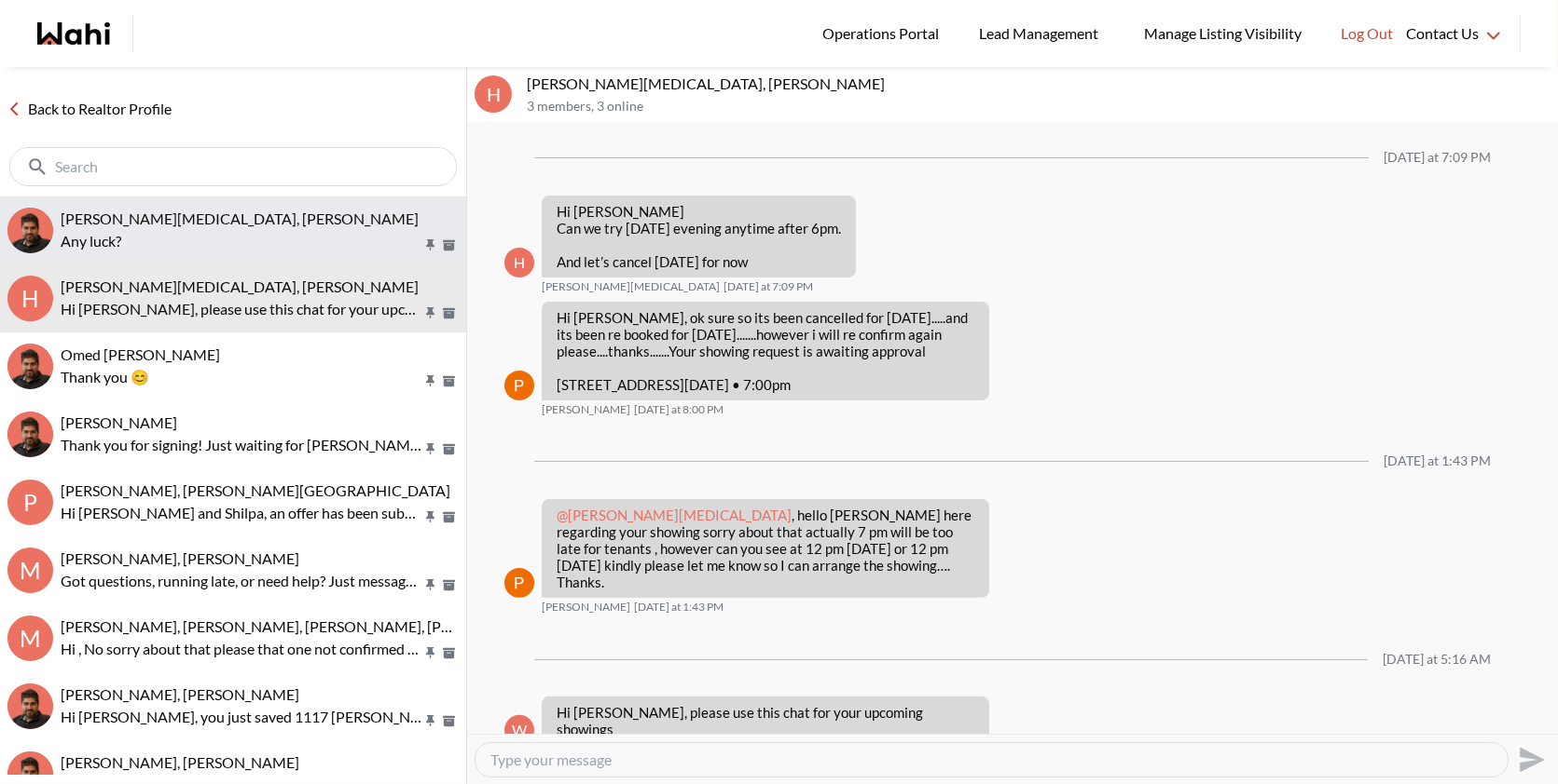
click at [245, 236] on p "Any luck?" at bounding box center [241, 241] width 361 height 23
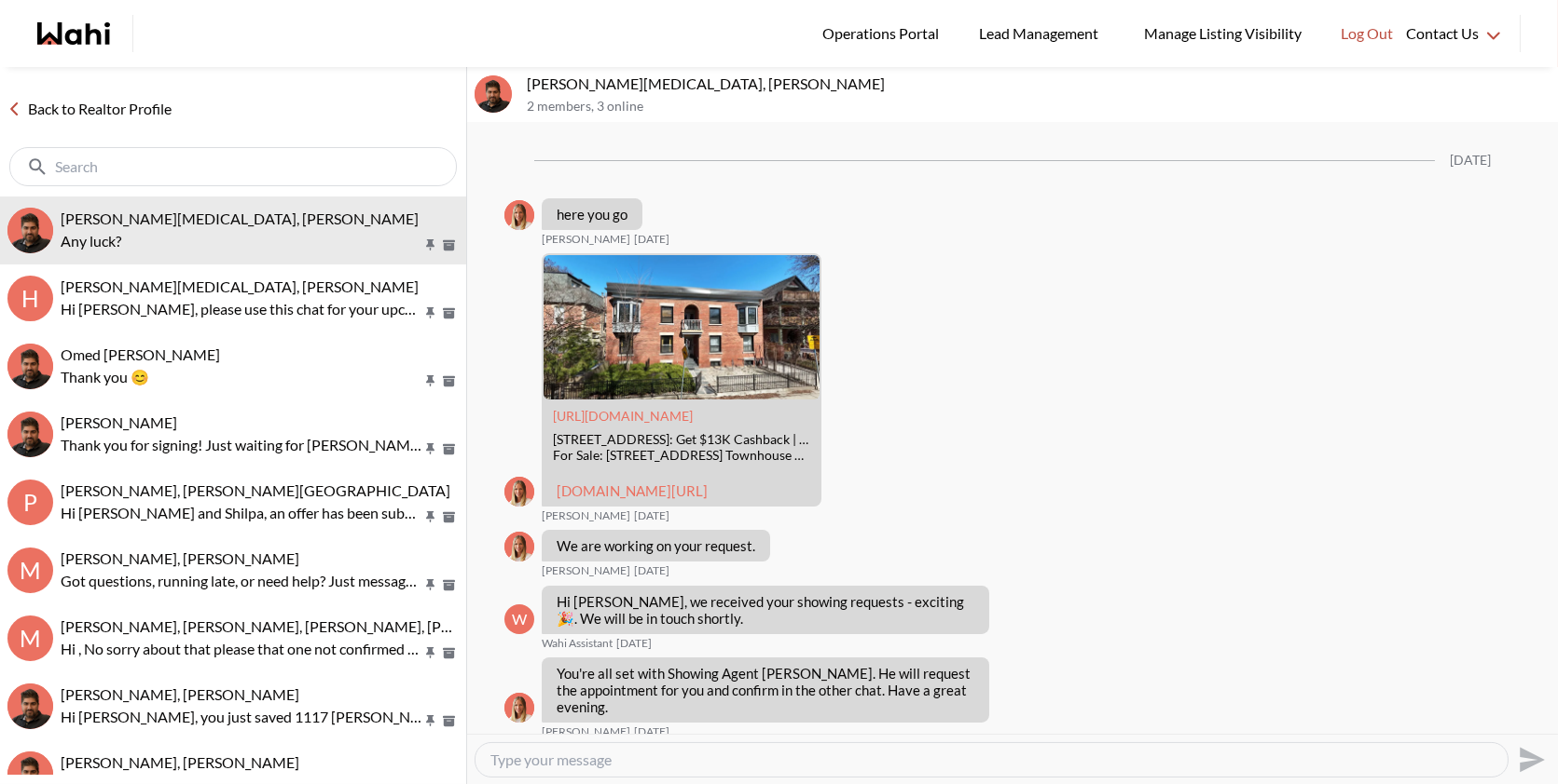
scroll to position [1378, 0]
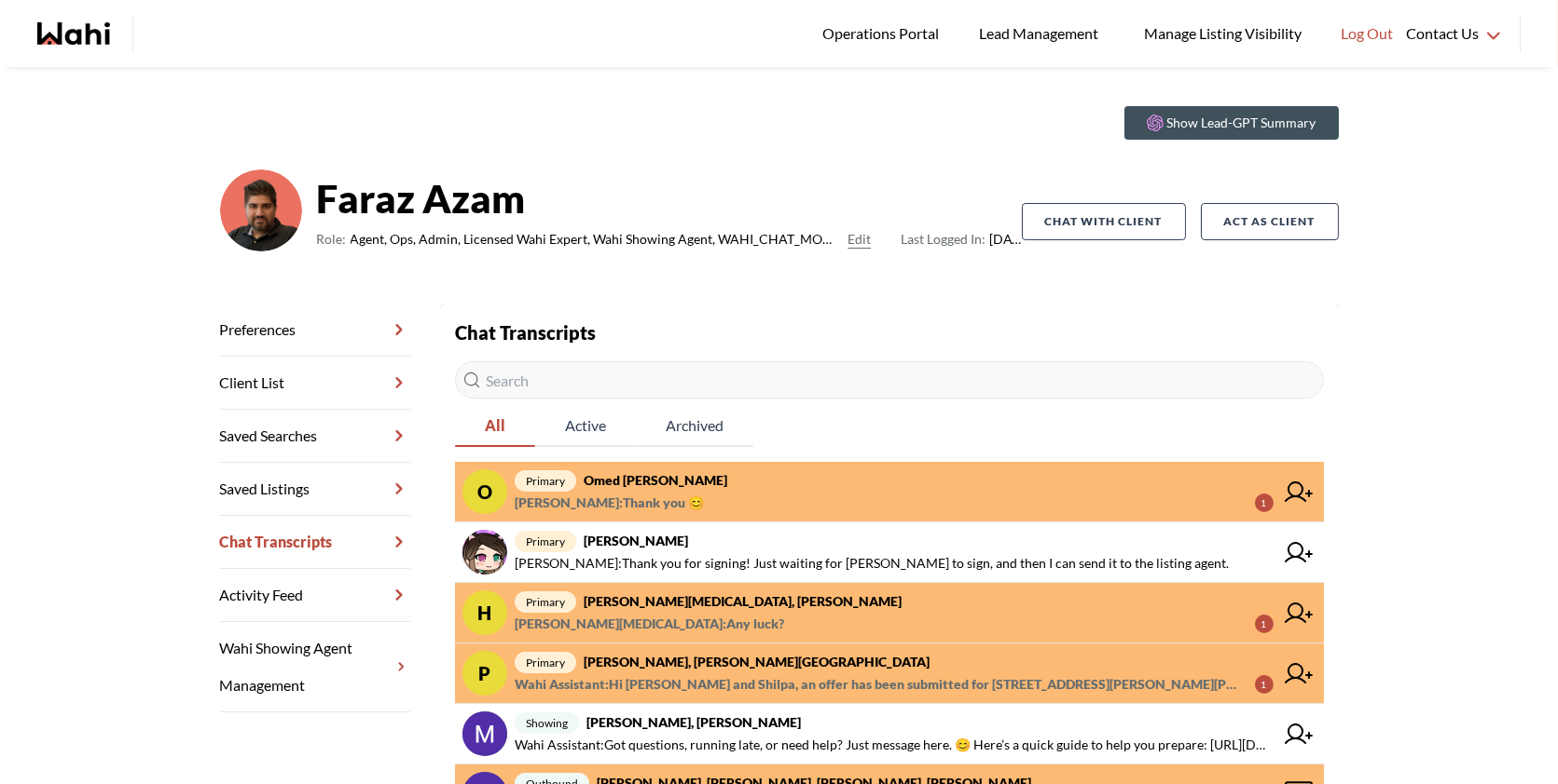
scroll to position [39, 0]
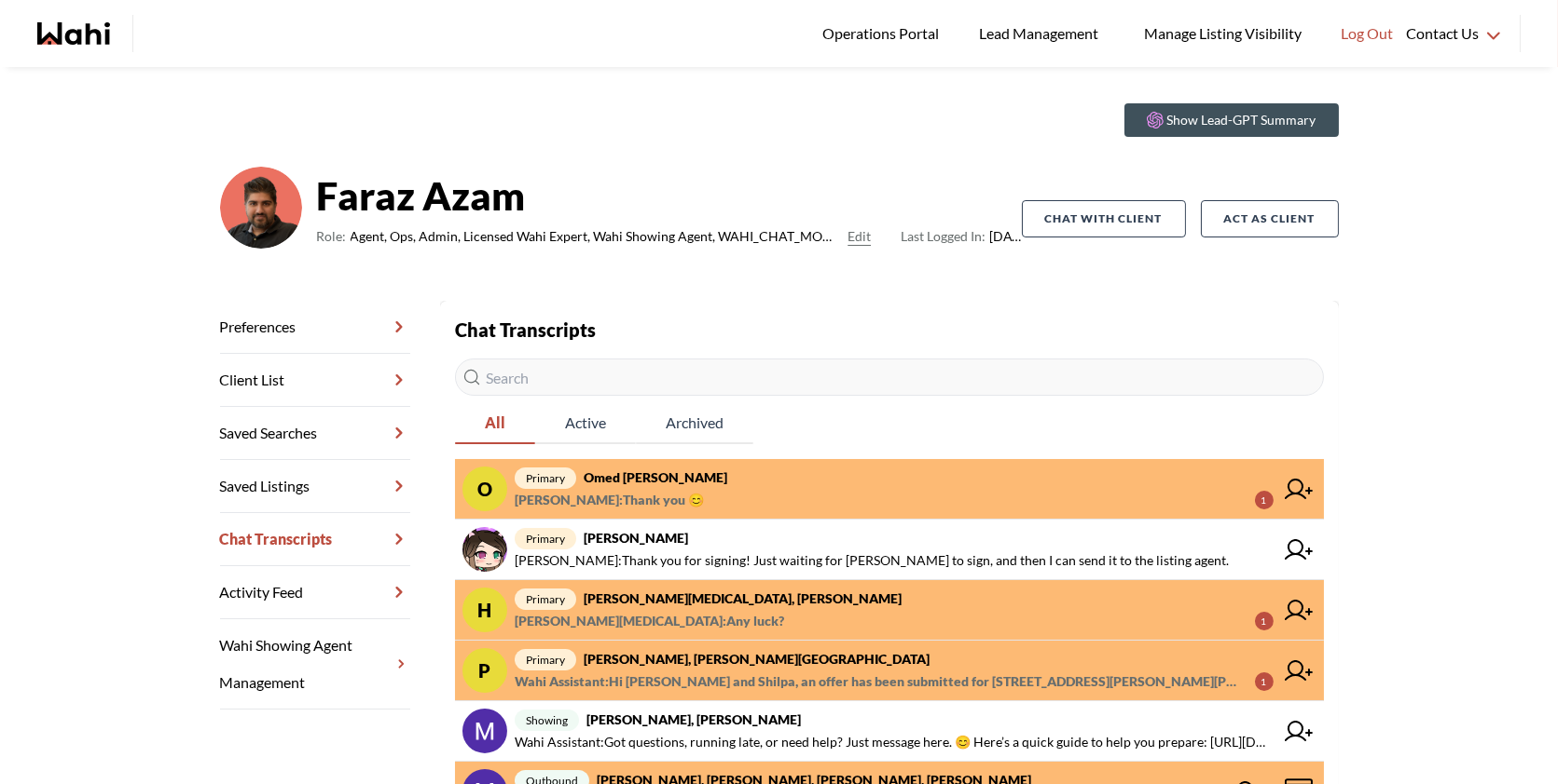
click at [747, 590] on span "primary [PERSON_NAME][MEDICAL_DATA], [PERSON_NAME]" at bounding box center [894, 599] width 759 height 23
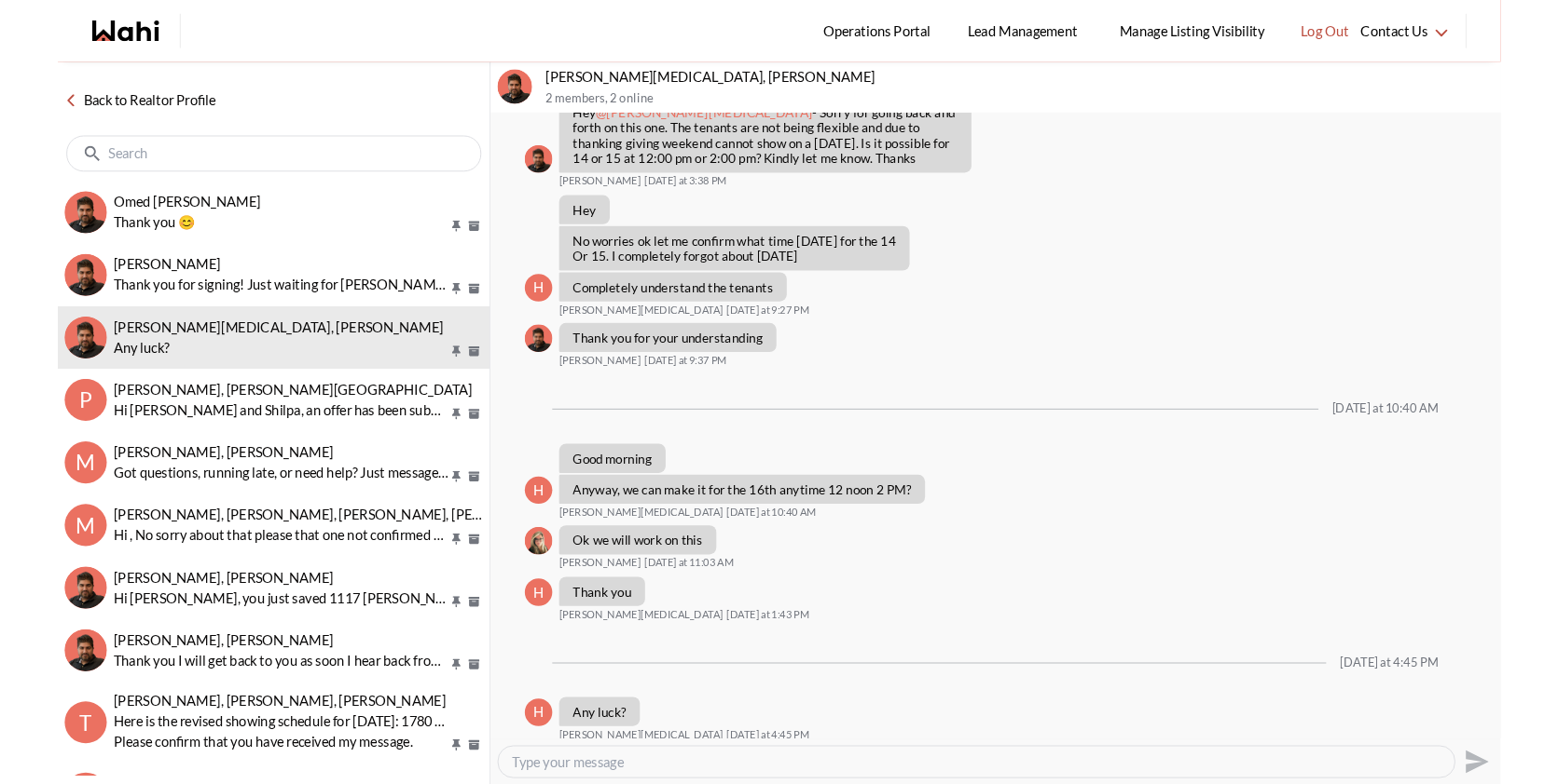
scroll to position [1310, 0]
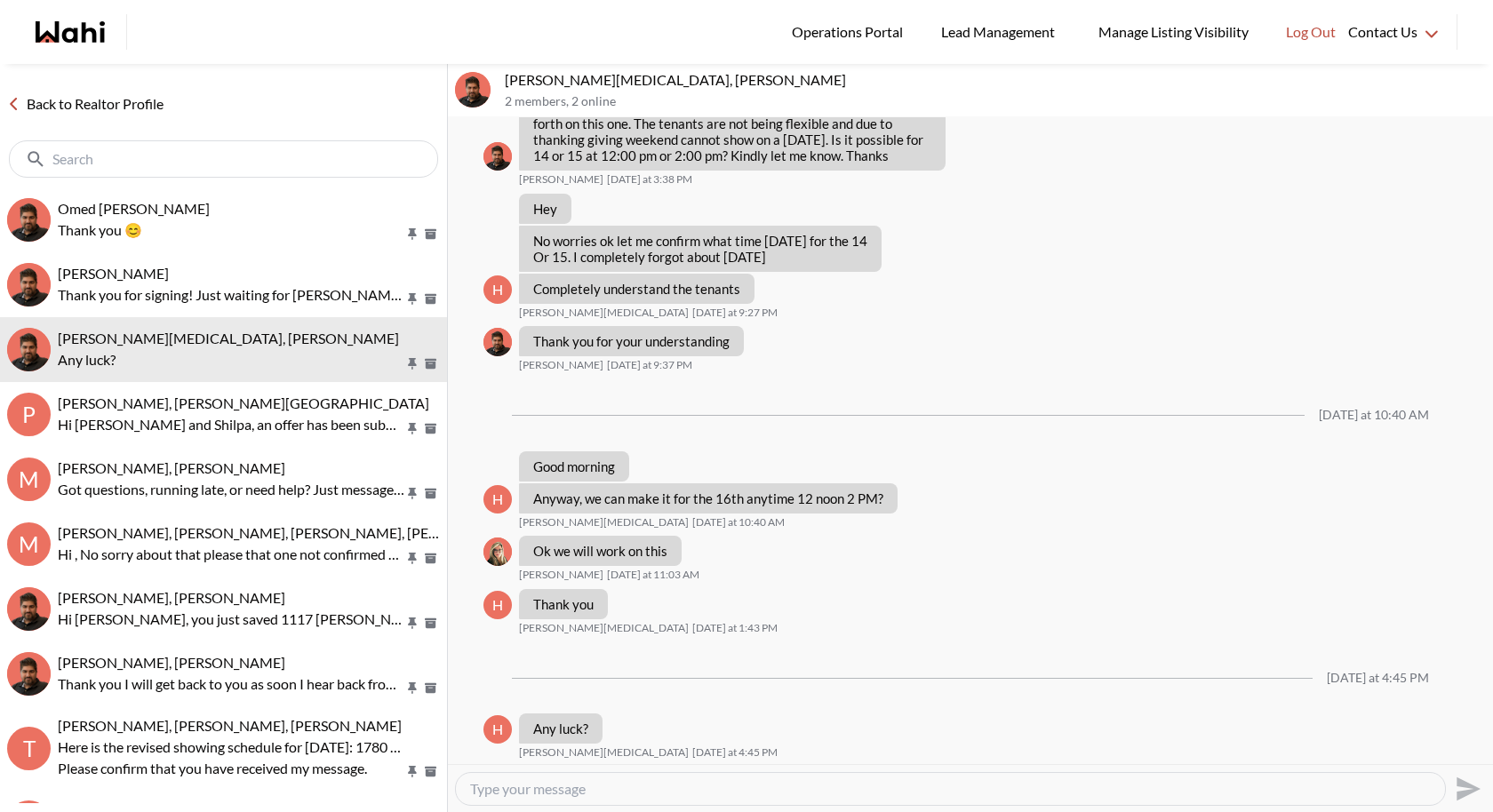
click at [584, 80] on p "[PERSON_NAME][MEDICAL_DATA], [PERSON_NAME]" at bounding box center [996, 79] width 981 height 18
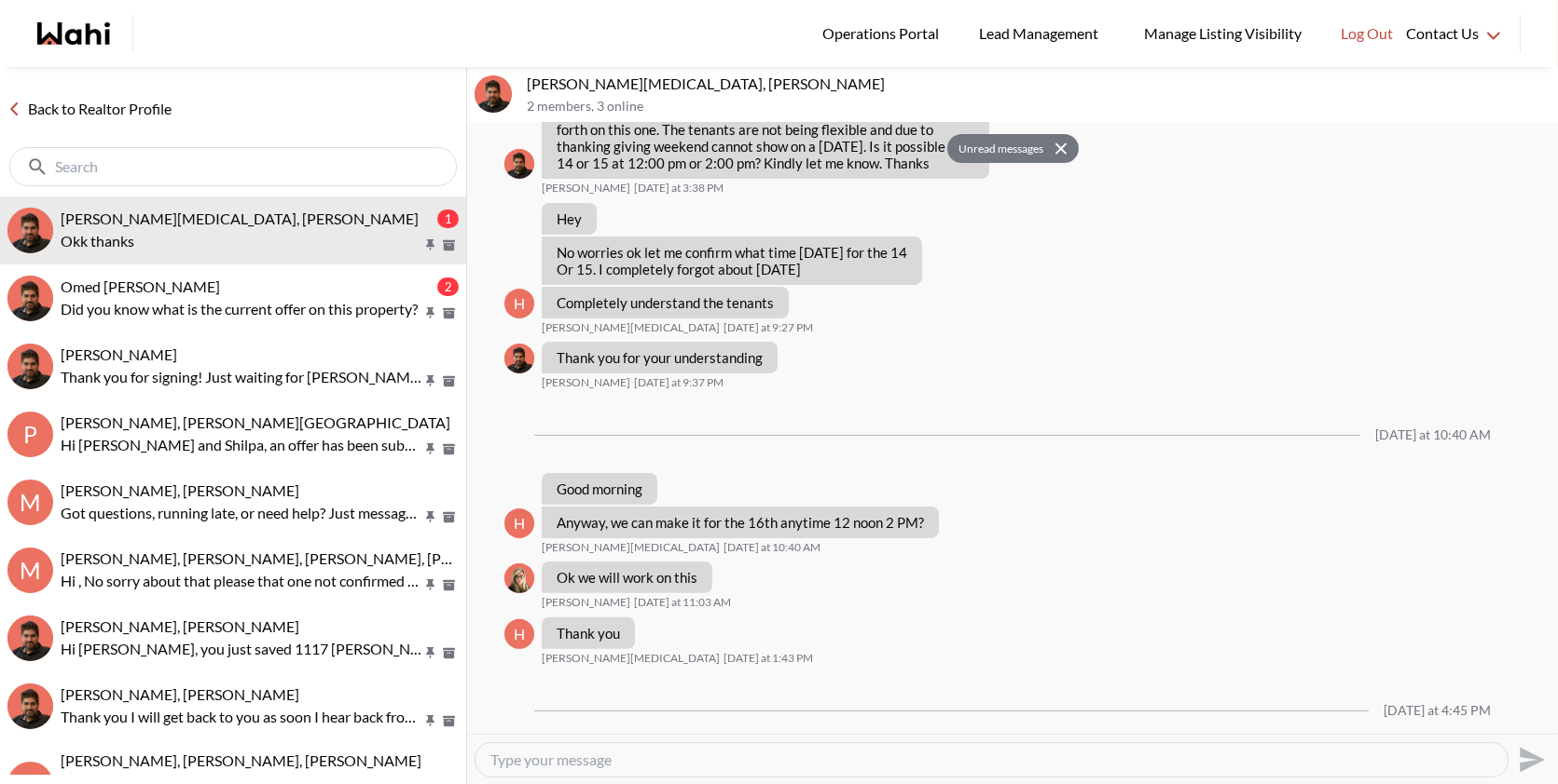
scroll to position [1489, 0]
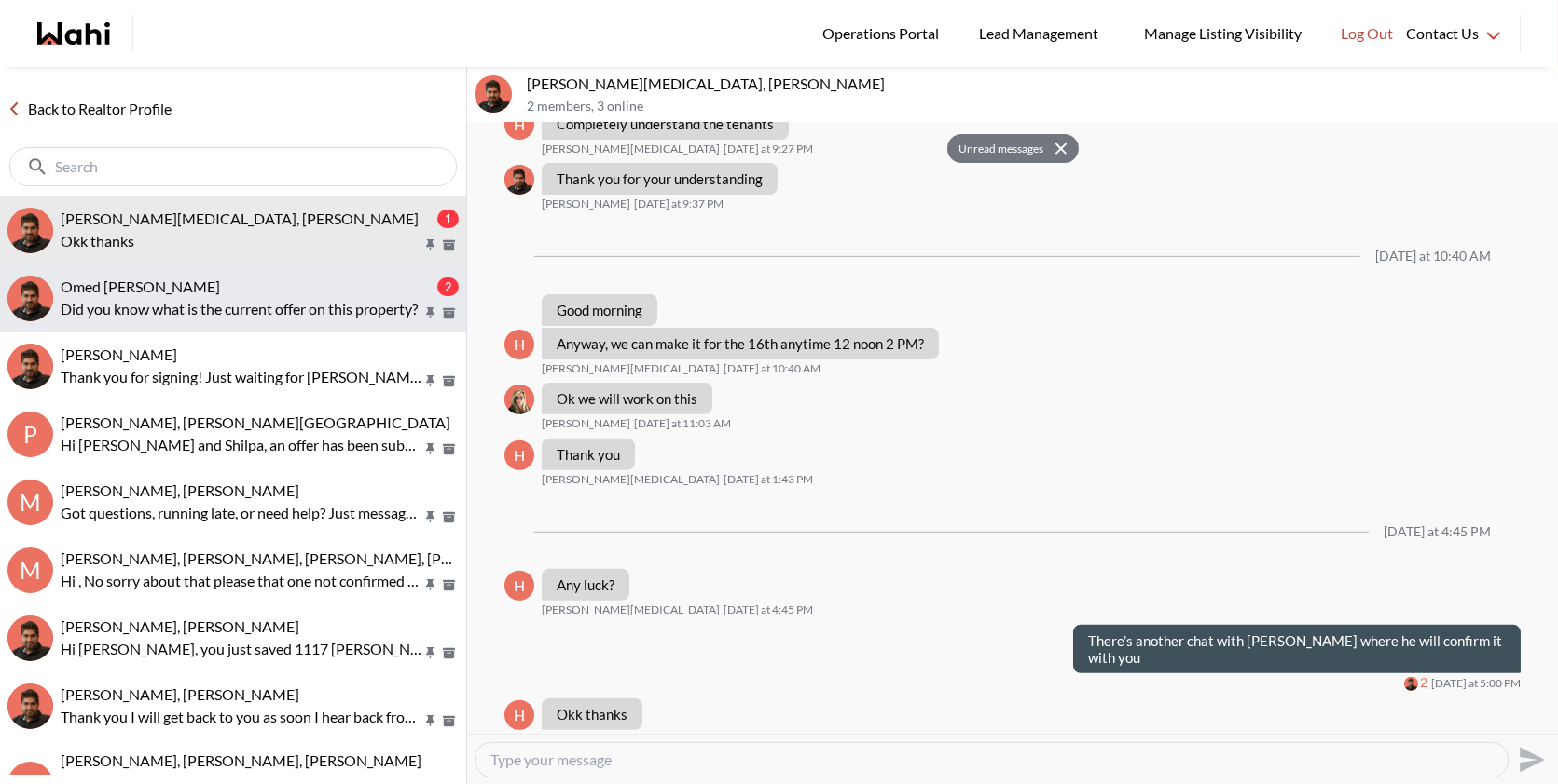
click at [223, 271] on button "Omed [PERSON_NAME] 2 Did you know what is the current offer on this property?" at bounding box center [233, 298] width 466 height 68
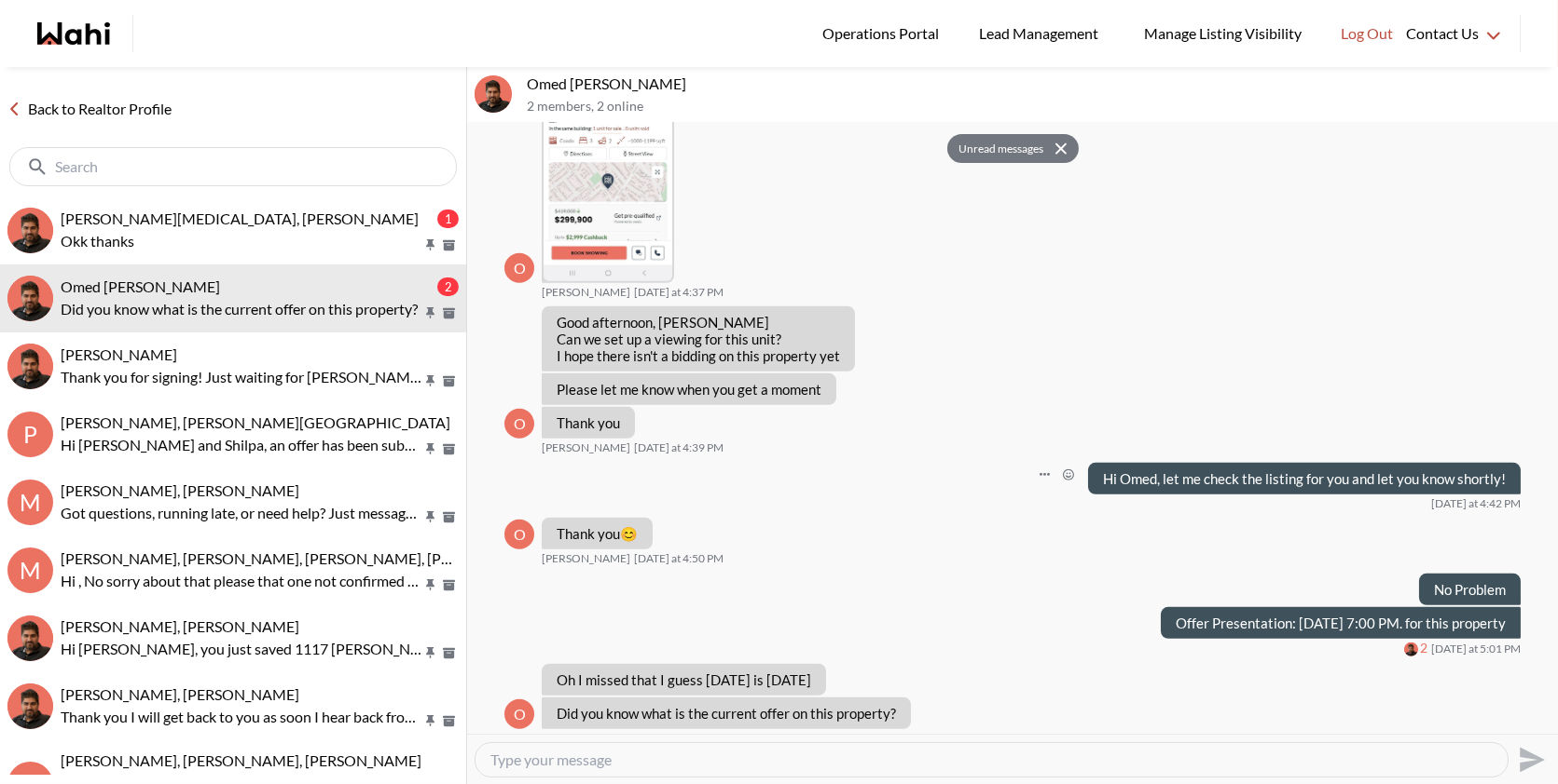
scroll to position [2543, 0]
drag, startPoint x: 902, startPoint y: 695, endPoint x: 551, endPoint y: 690, distance: 351.0
click at [551, 698] on div "Did you know what is the current offer on this property?" at bounding box center [726, 714] width 369 height 32
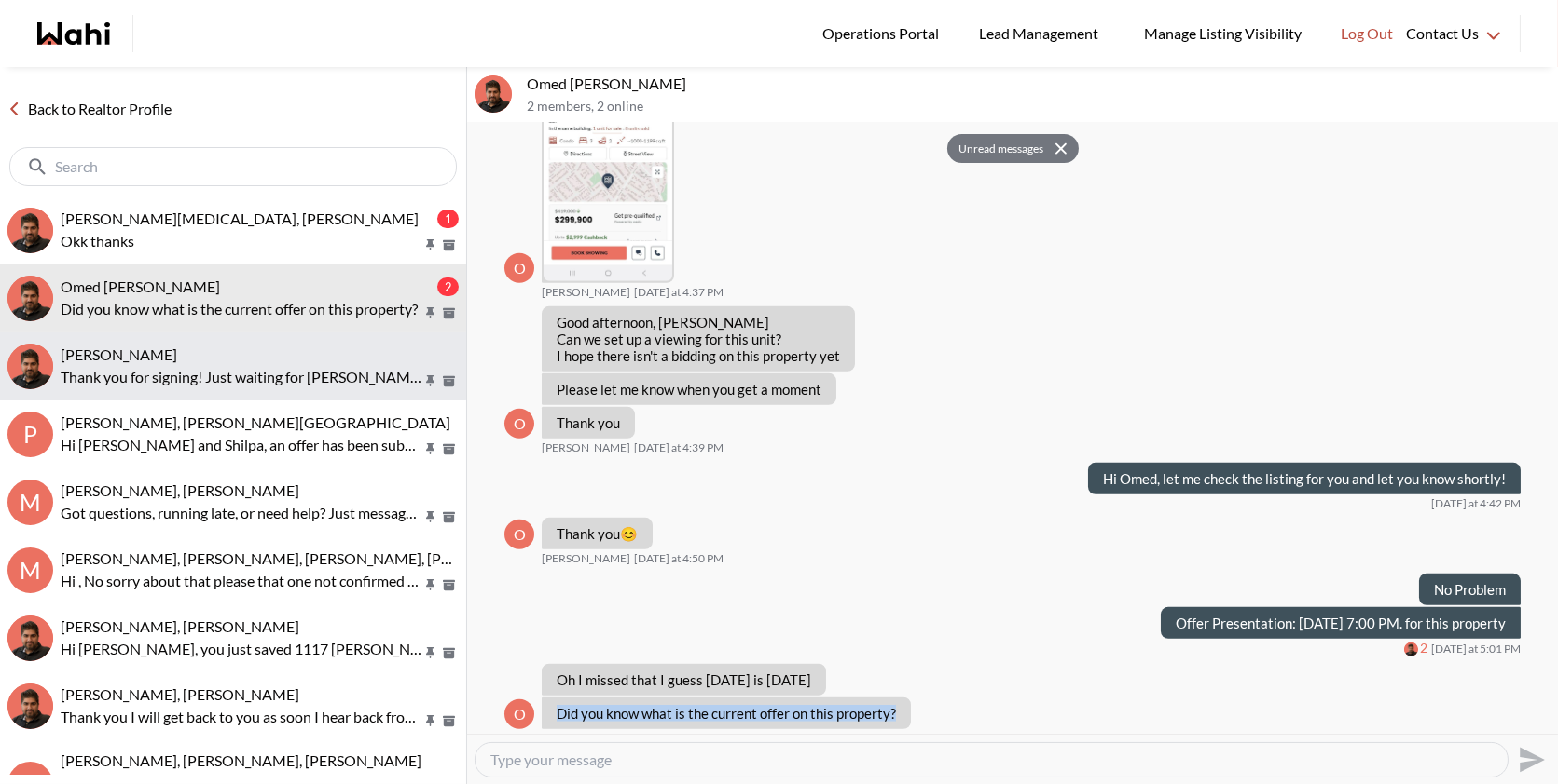
click at [202, 351] on div "[PERSON_NAME]" at bounding box center [259, 355] width 398 height 19
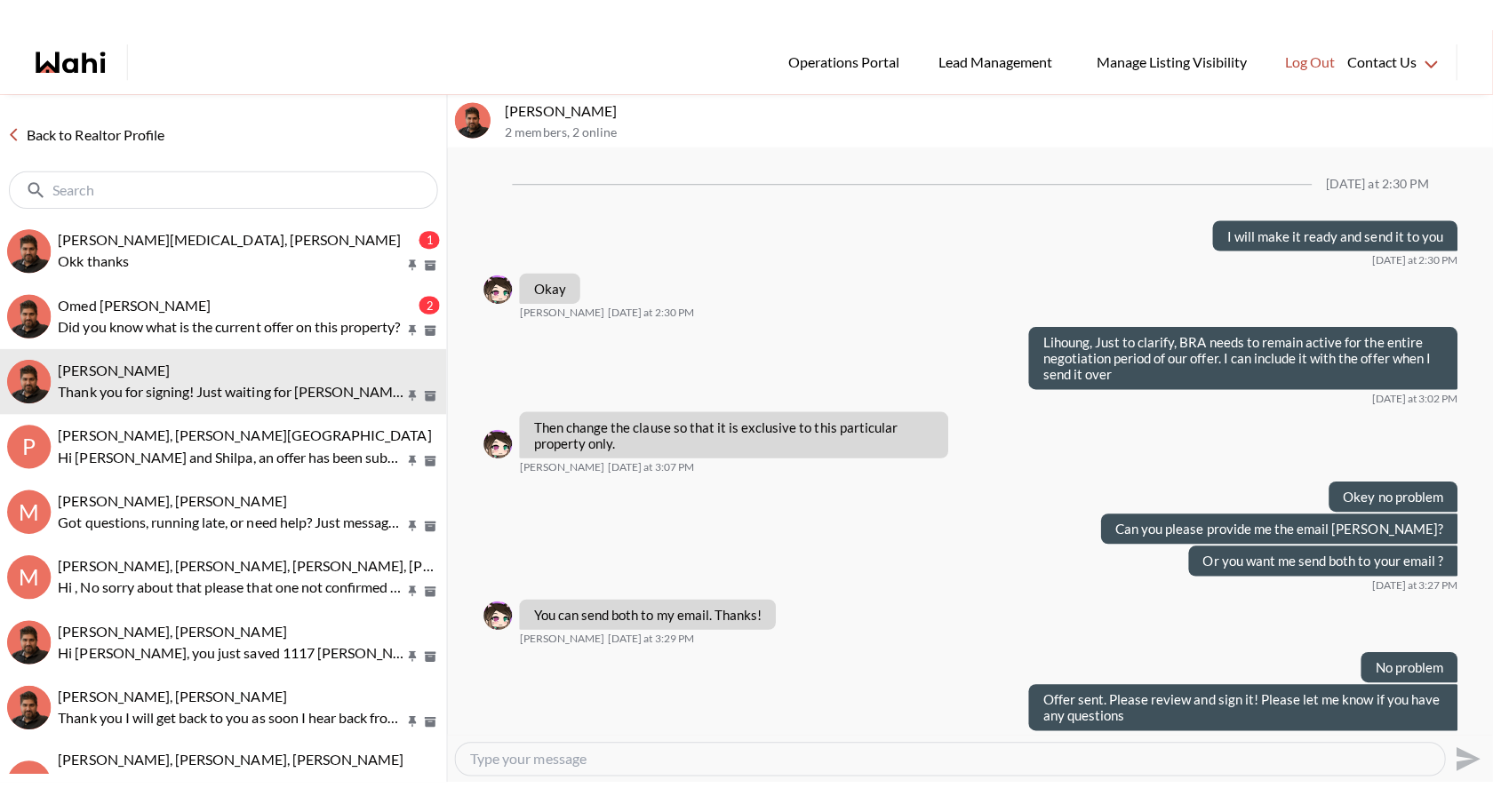
scroll to position [798, 0]
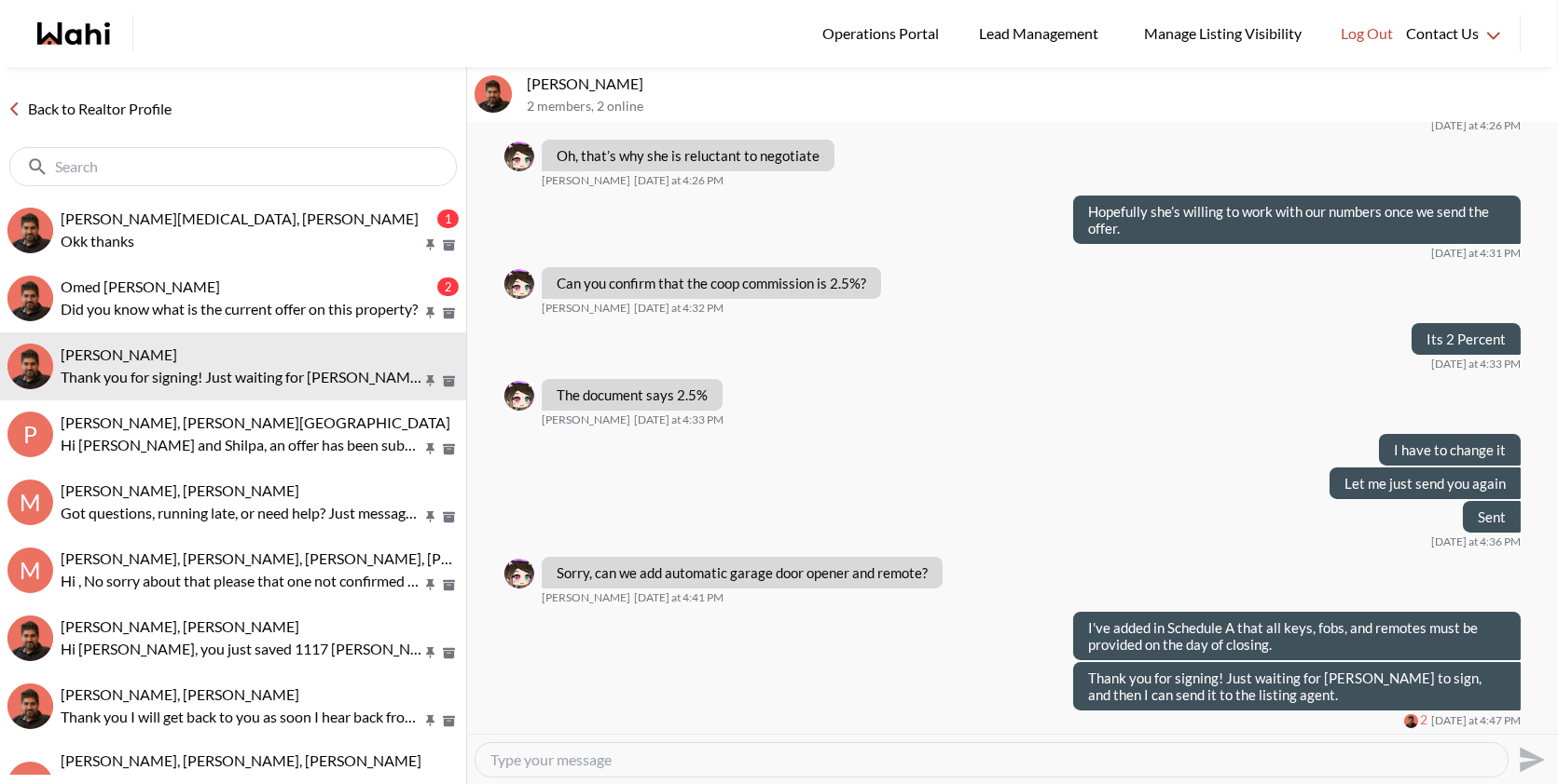
drag, startPoint x: 614, startPoint y: 82, endPoint x: 507, endPoint y: 75, distance: 107.2
click at [507, 75] on div "[PERSON_NAME] 2 members , 2 online" at bounding box center [1013, 95] width 1091 height 56
copy div "liuhong chen,"
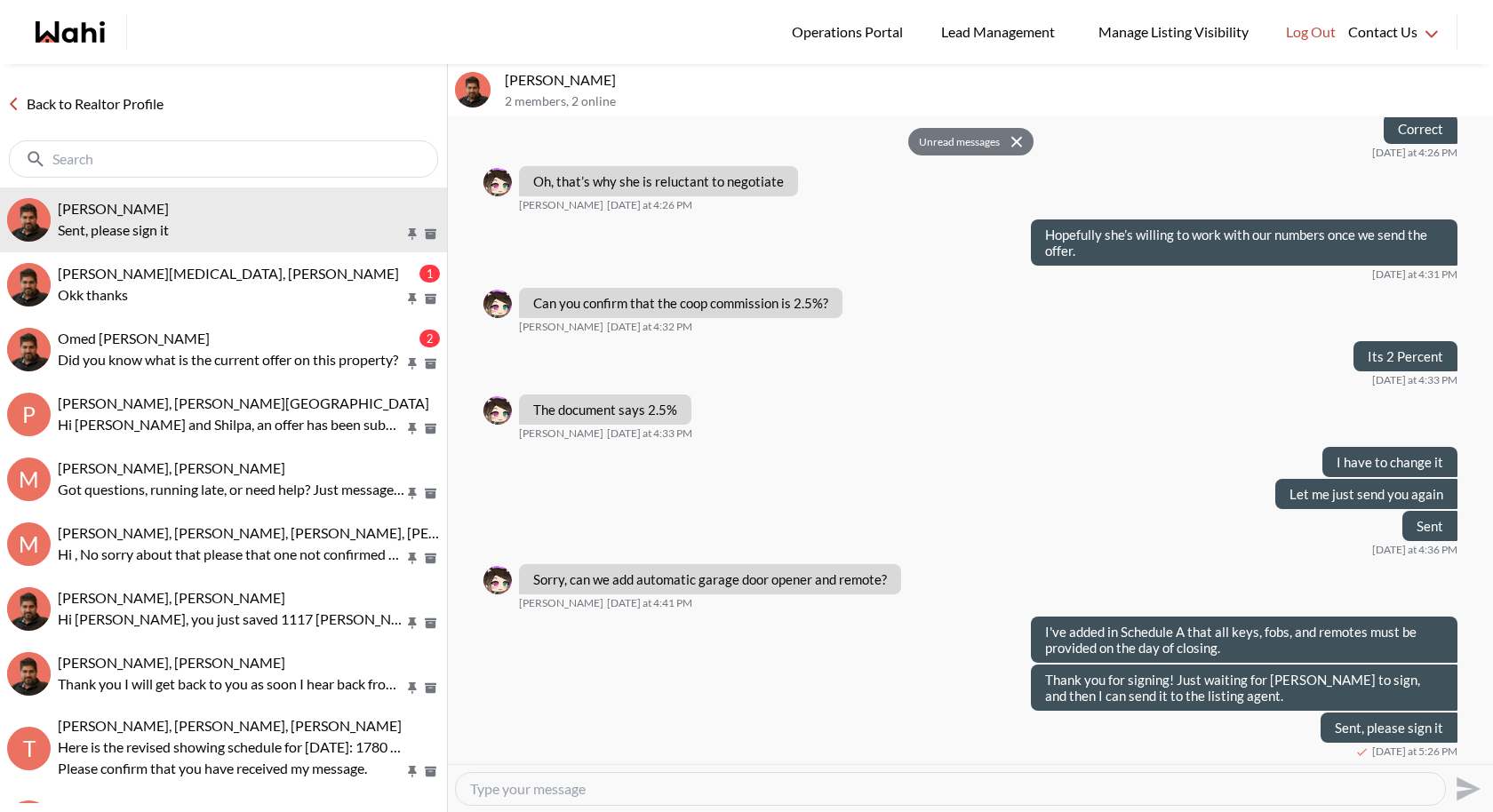
scroll to position [764, 0]
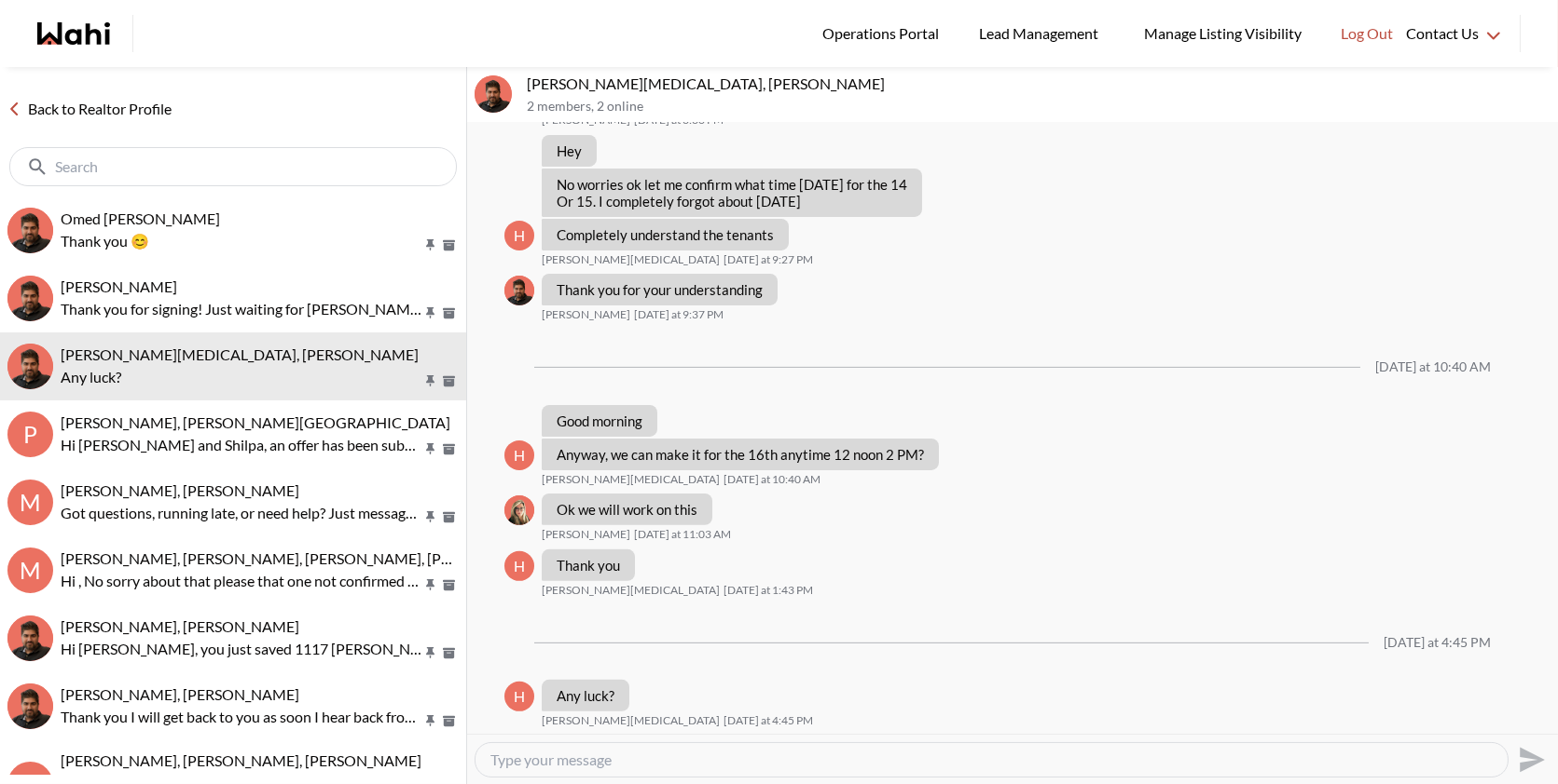
scroll to position [1377, 0]
click at [194, 158] on input "text" at bounding box center [234, 167] width 360 height 19
paste input "https://admin.prod.wahi.com/chat/1673682/conversation/PRIMARY:26552"
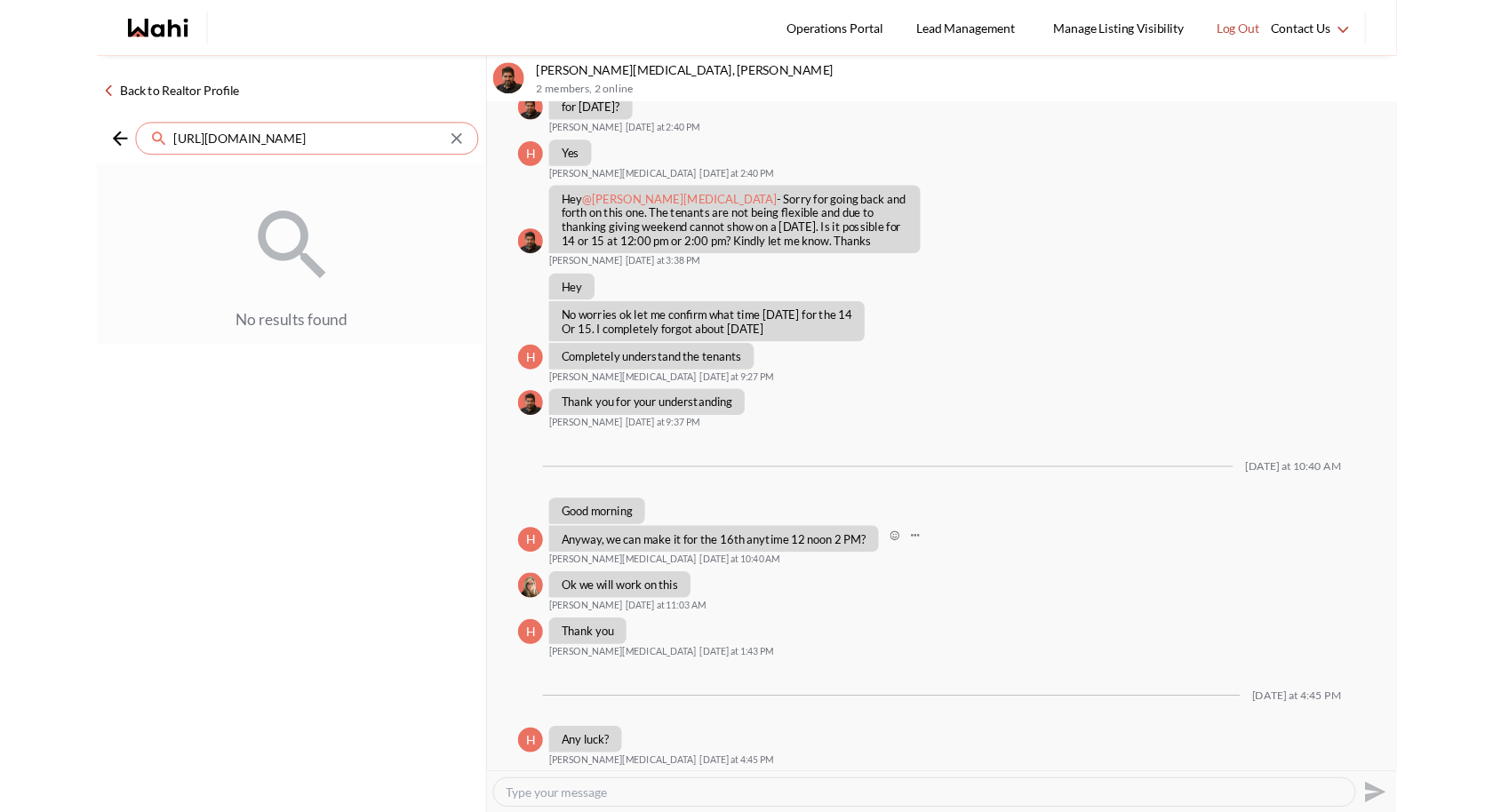
scroll to position [1250, 0]
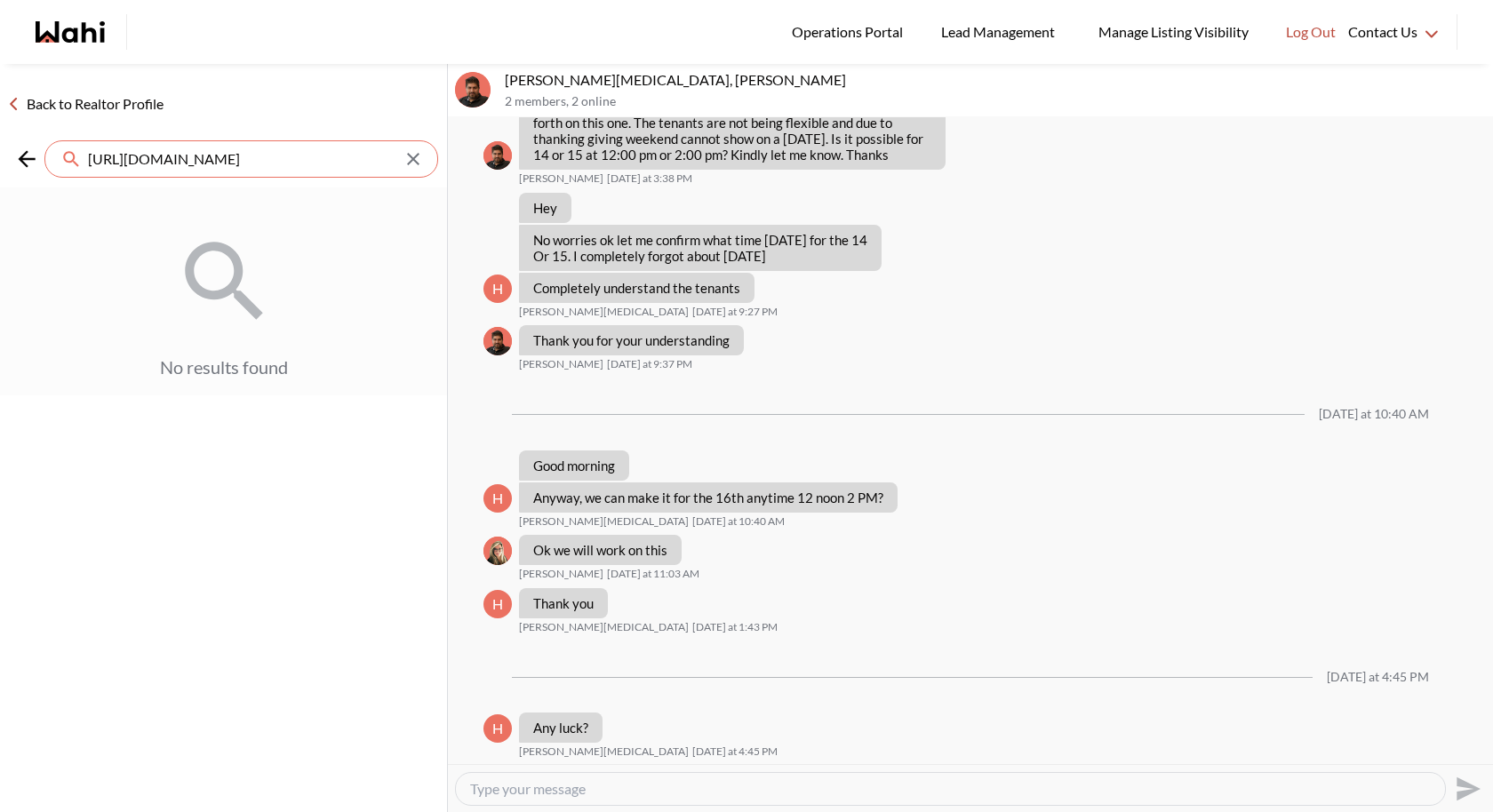
type input "https://admin.prod.wahi.com/chat/1673682/conversation/PRIMARY:26552"
click at [520, 747] on textarea "Type your message" at bounding box center [950, 788] width 961 height 18
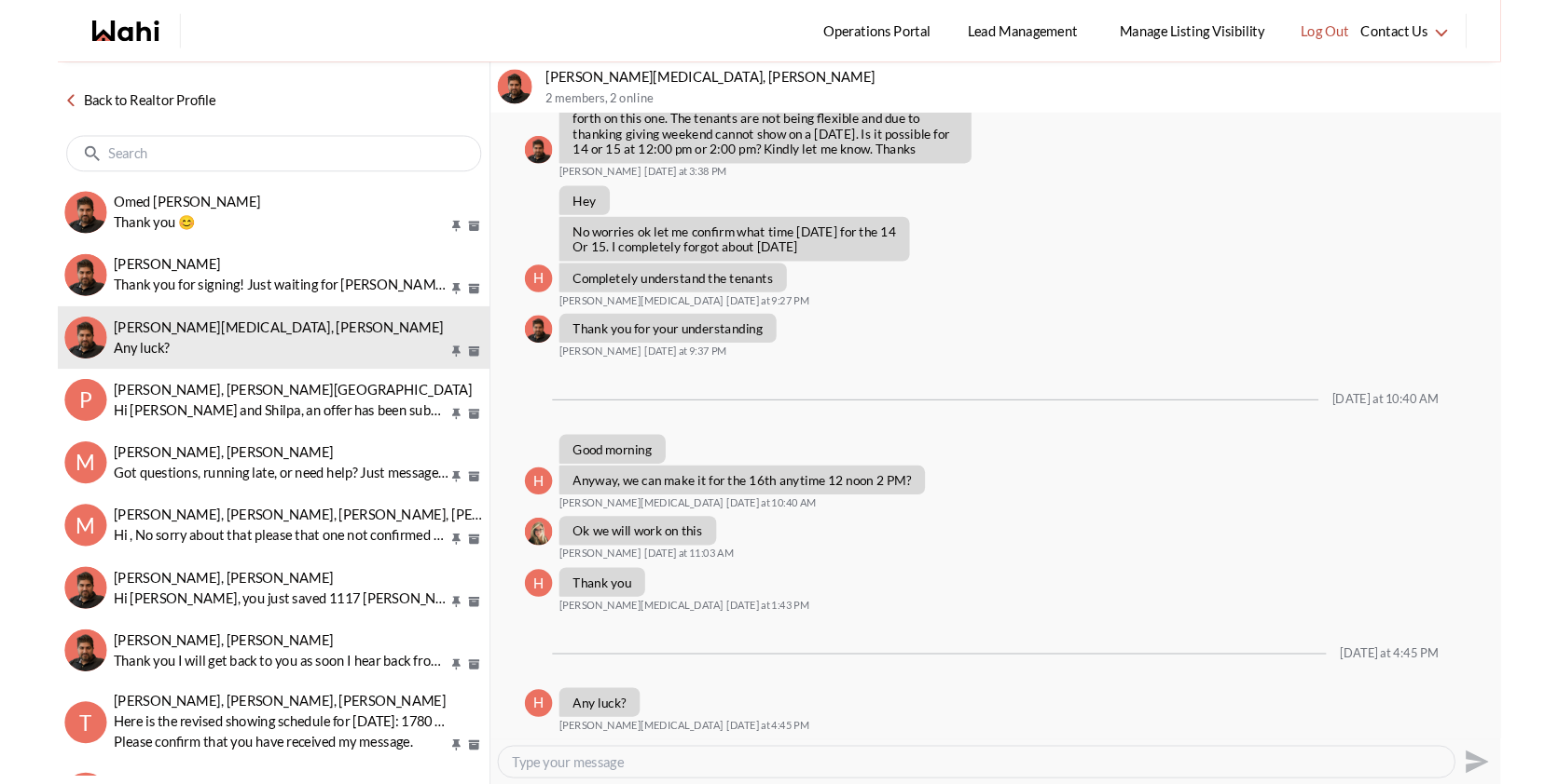
scroll to position [0, 0]
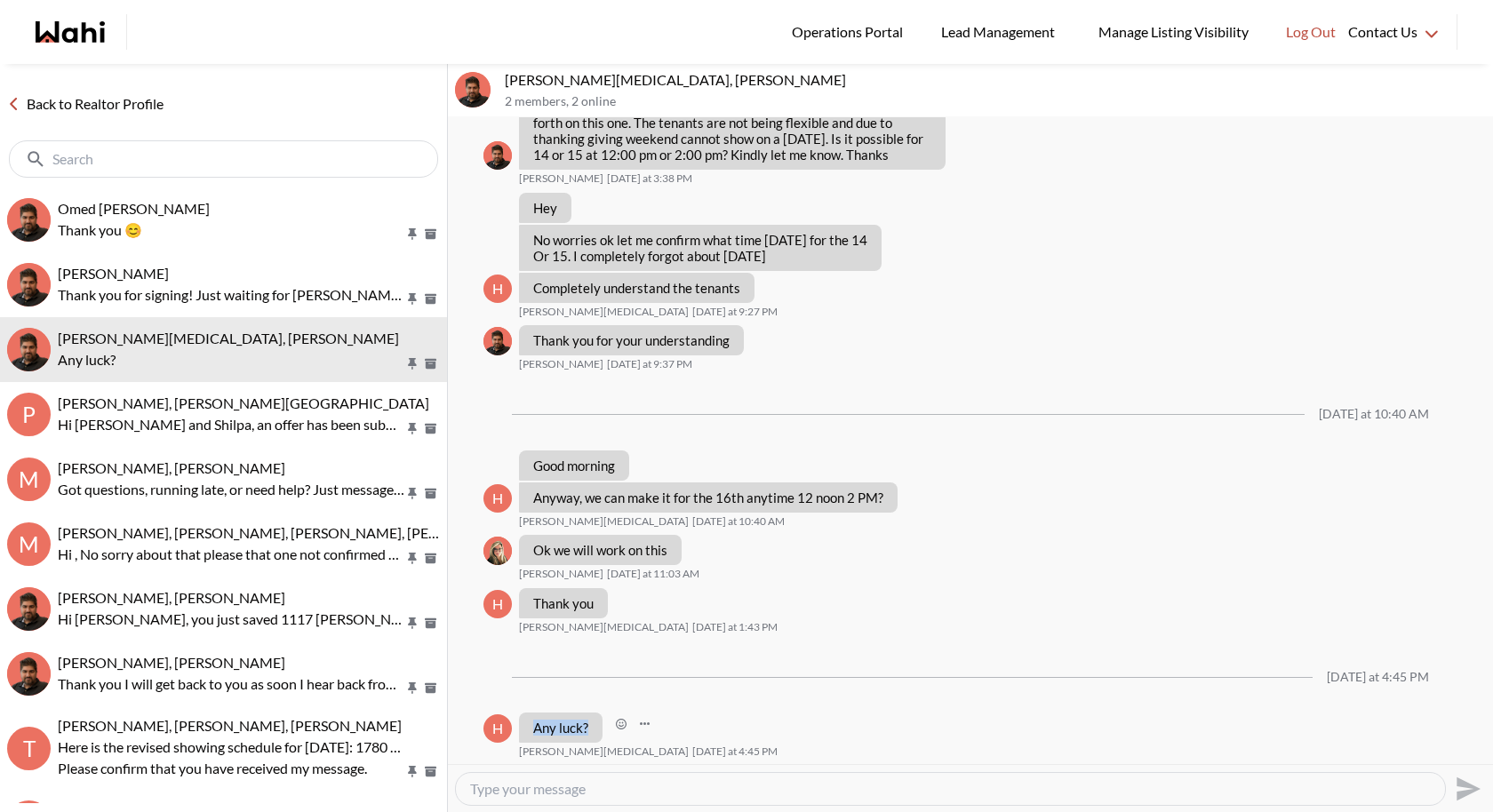
drag, startPoint x: 593, startPoint y: 727, endPoint x: 536, endPoint y: 727, distance: 57.0
click at [535, 727] on div "Any luck?" at bounding box center [561, 728] width 83 height 30
copy p "Any luck?"
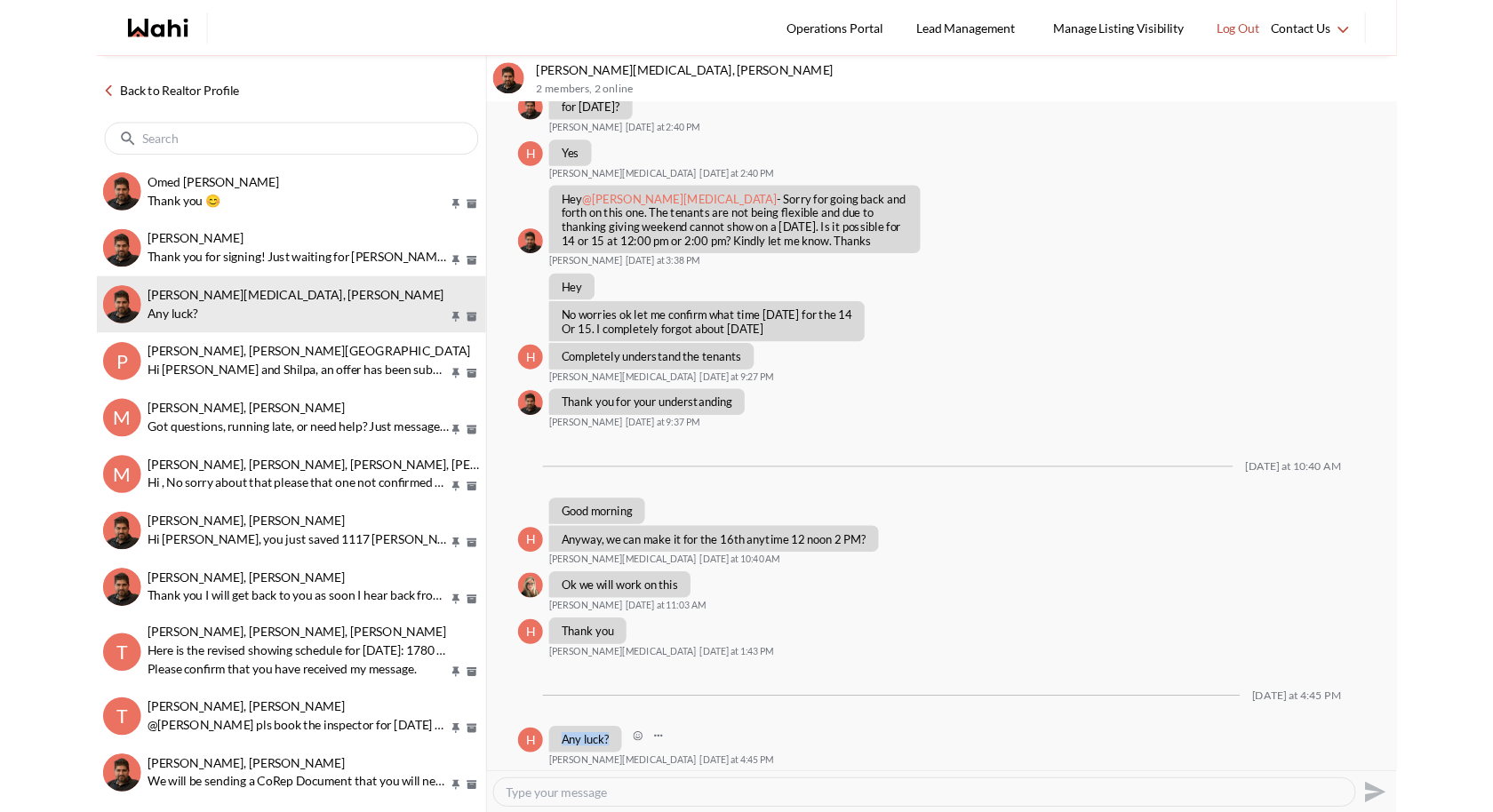
scroll to position [1250, 0]
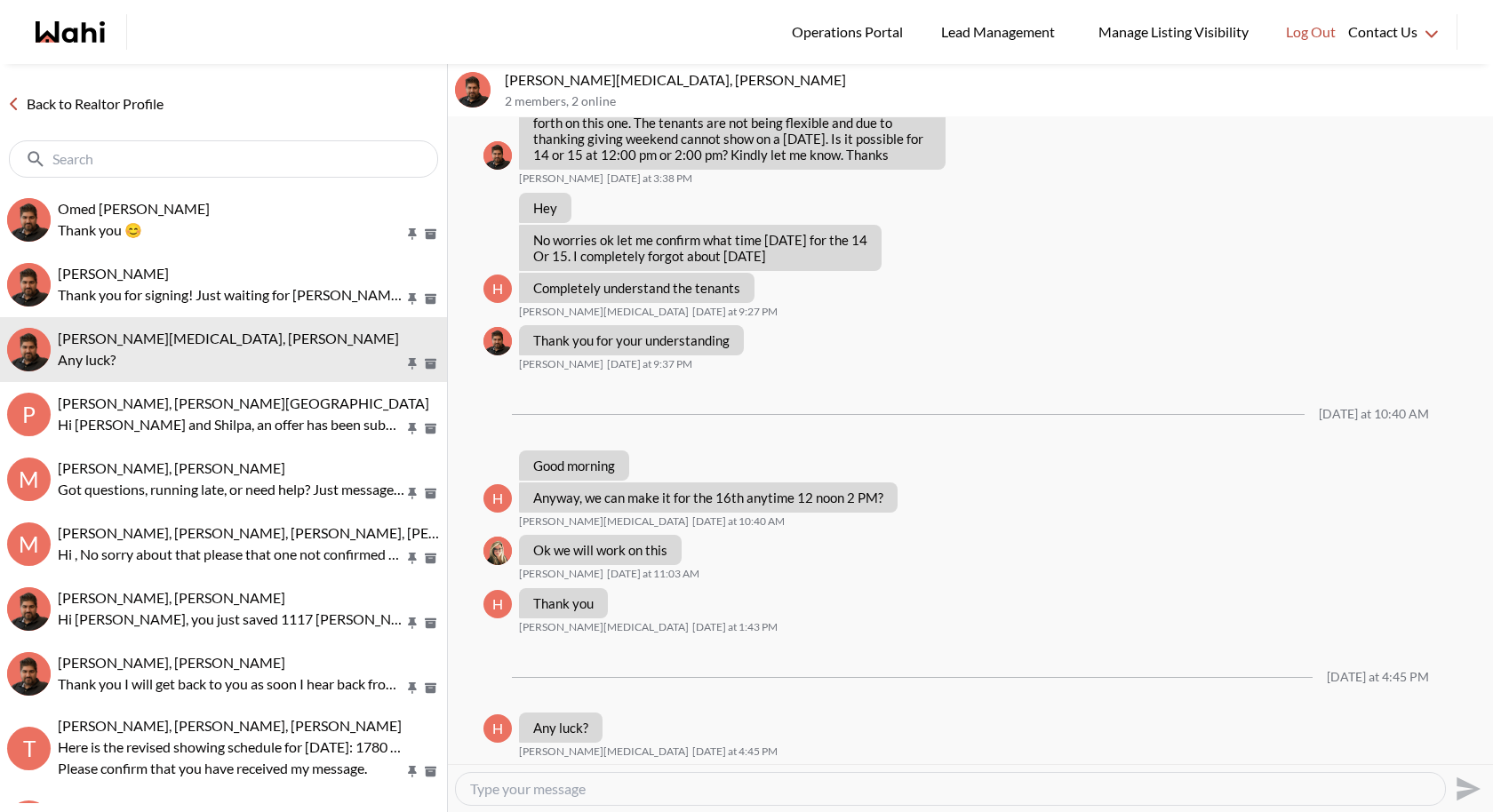
click at [534, 747] on textarea "Type your message" at bounding box center [950, 788] width 961 height 18
paste textarea "There’s another chat with Paul where he will confirm it."
type textarea "There’s another chat with [PERSON_NAME] where he will confirm it with you"
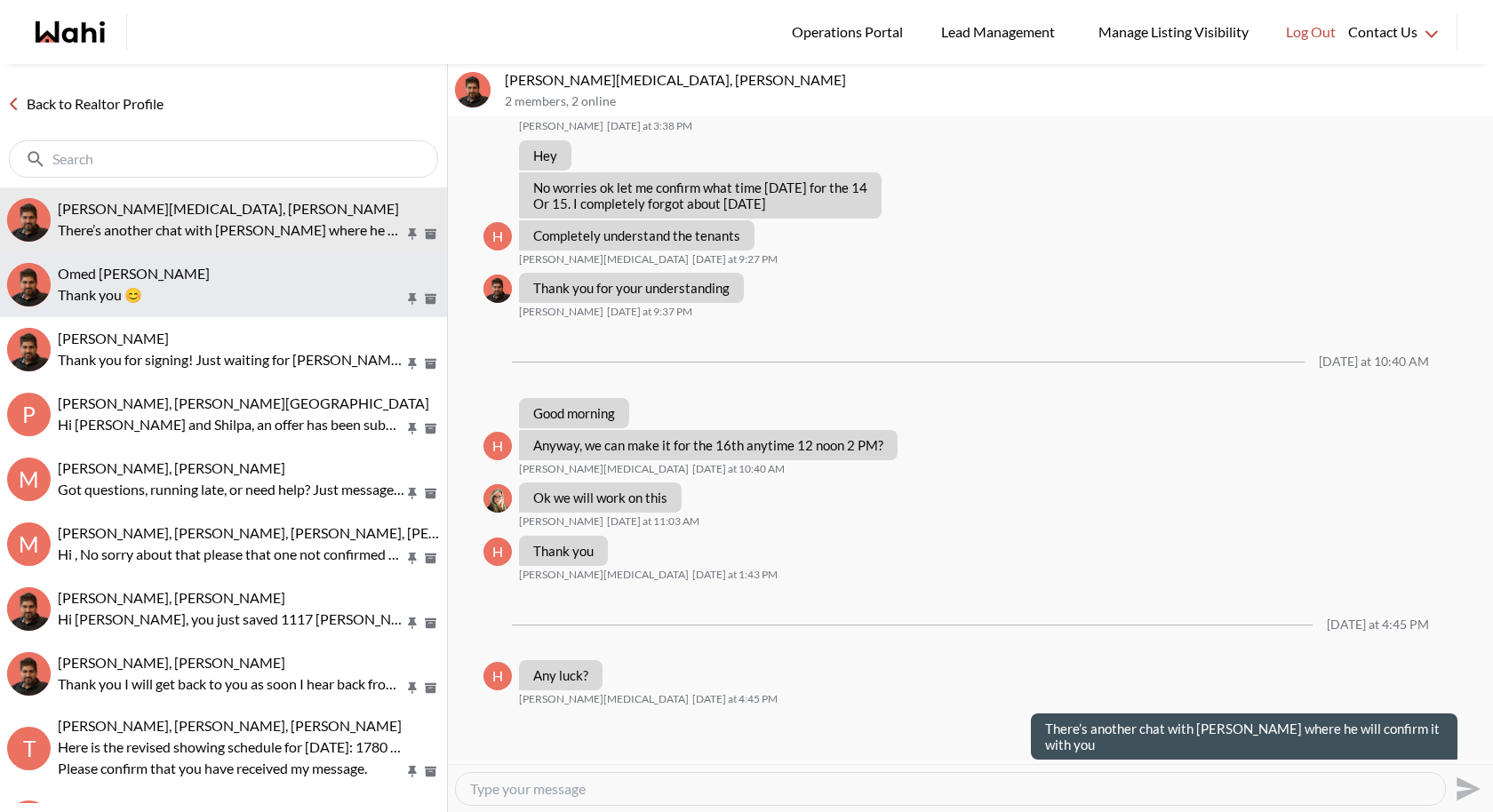
click at [195, 289] on p "Thank you 😊" at bounding box center [231, 295] width 347 height 22
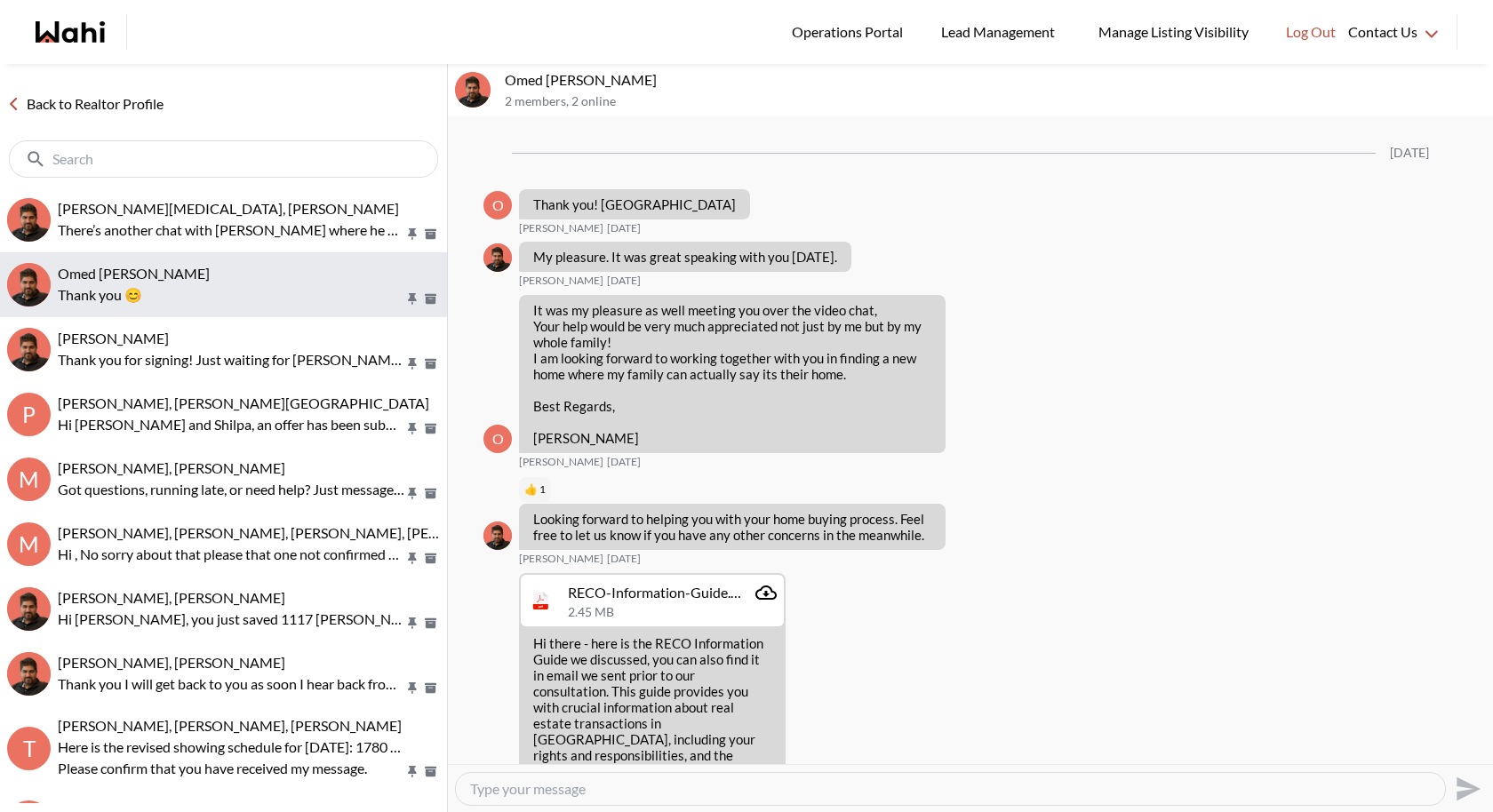
scroll to position [2192, 0]
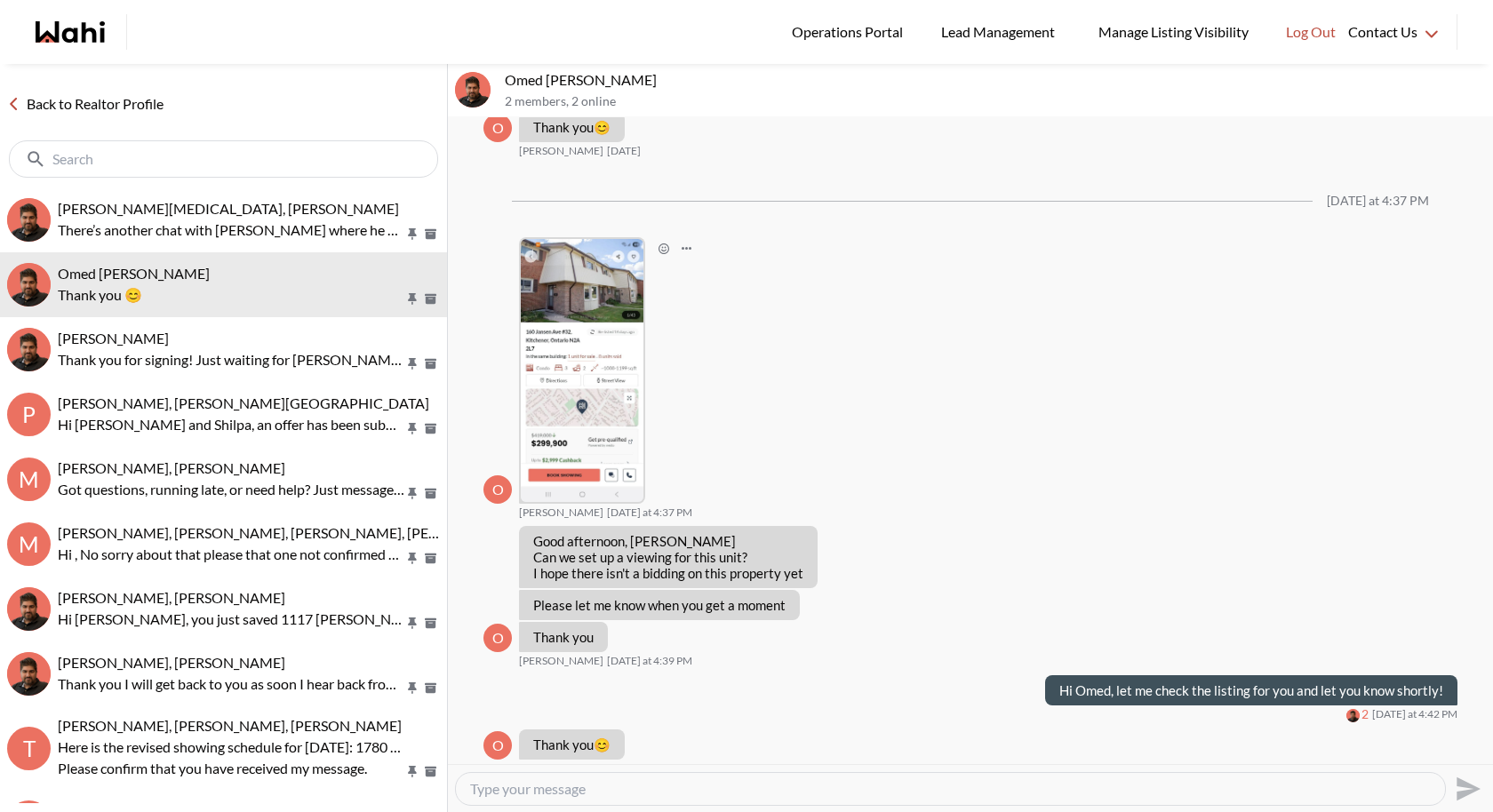
click at [601, 327] on img at bounding box center [582, 371] width 123 height 263
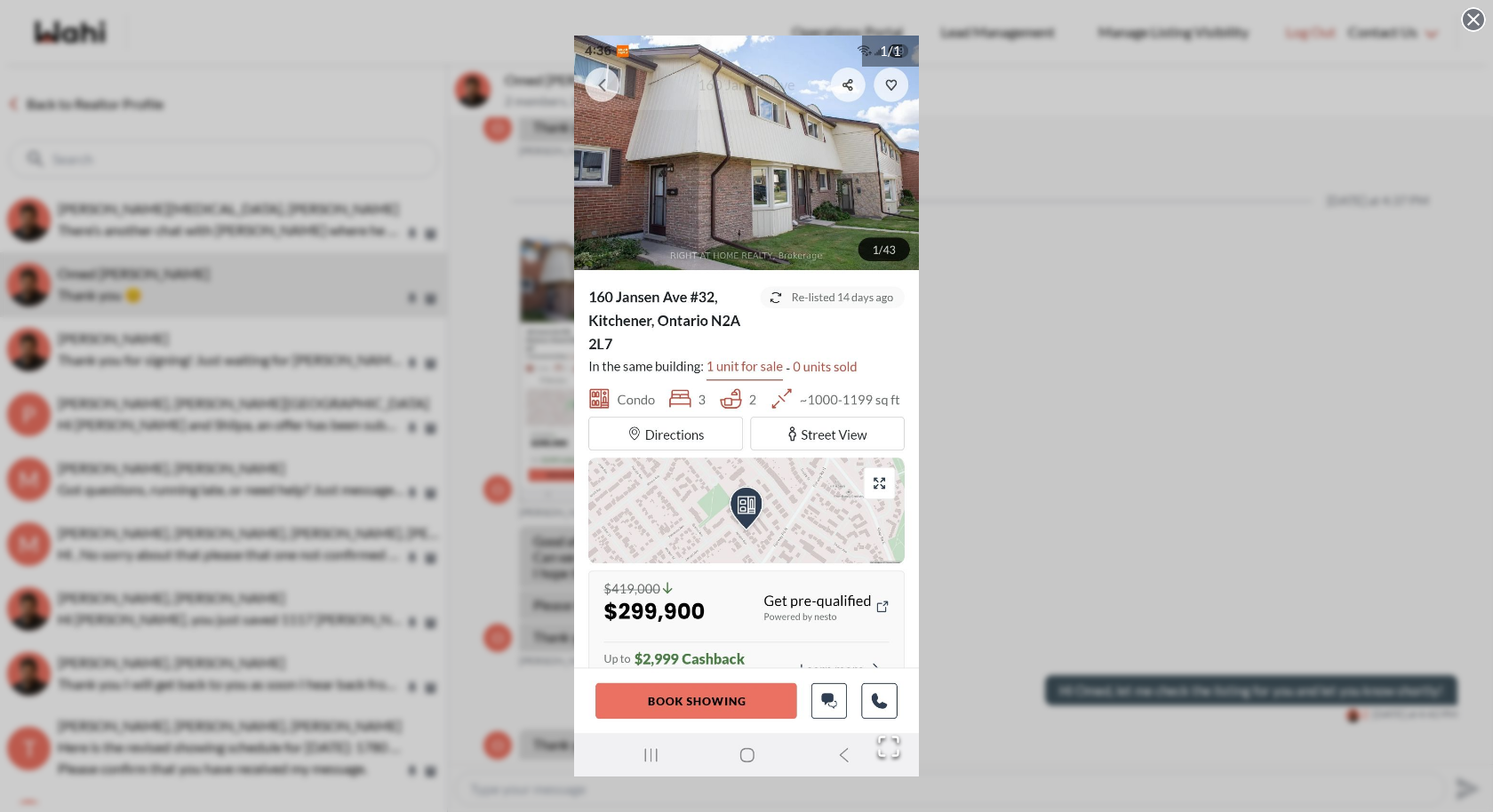
click at [1058, 410] on div "1 / 1" at bounding box center [746, 406] width 1493 height 812
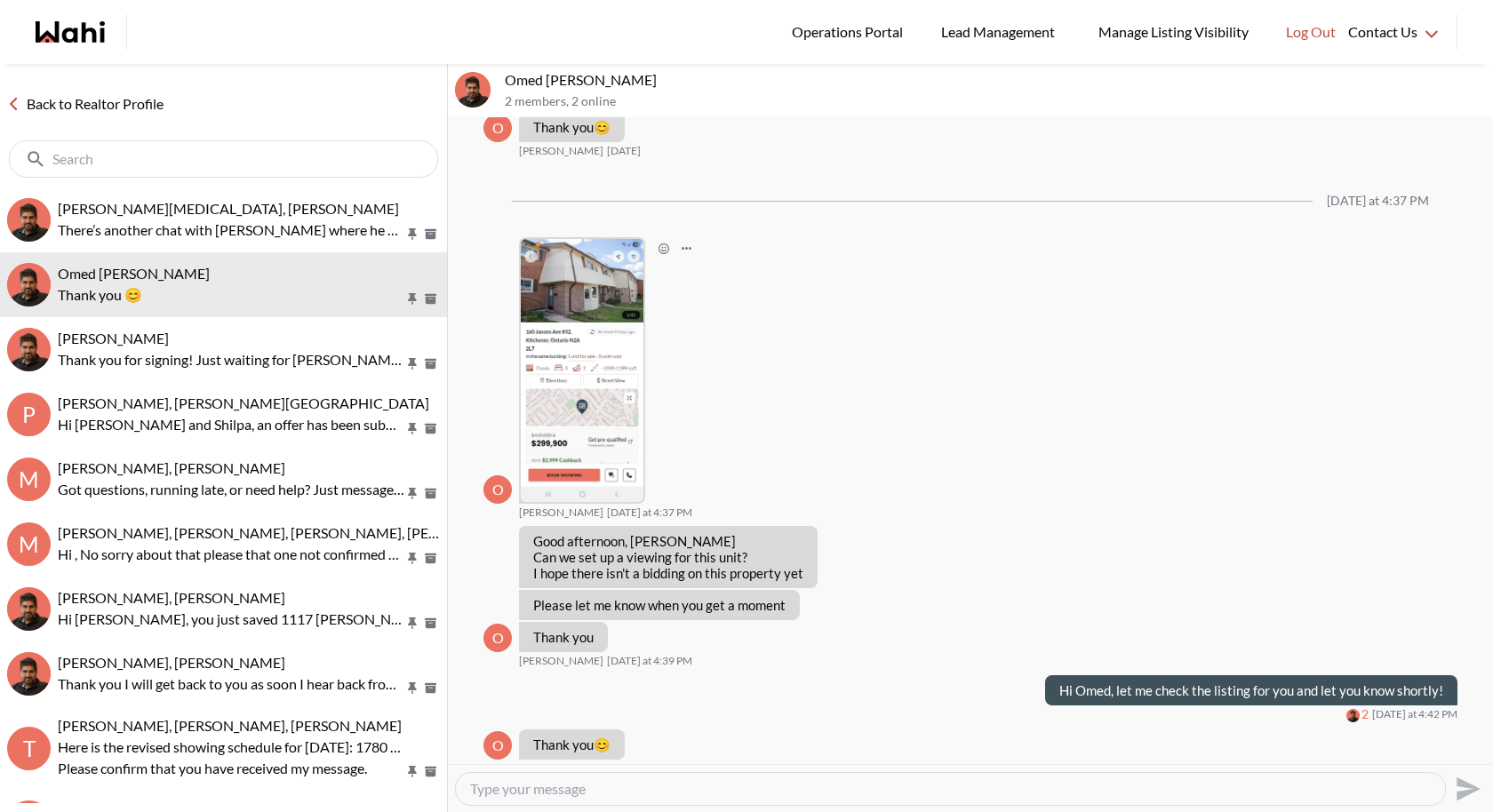
click at [630, 747] on textarea "Type your message" at bounding box center [950, 788] width 961 height 18
type textarea "No Problem"
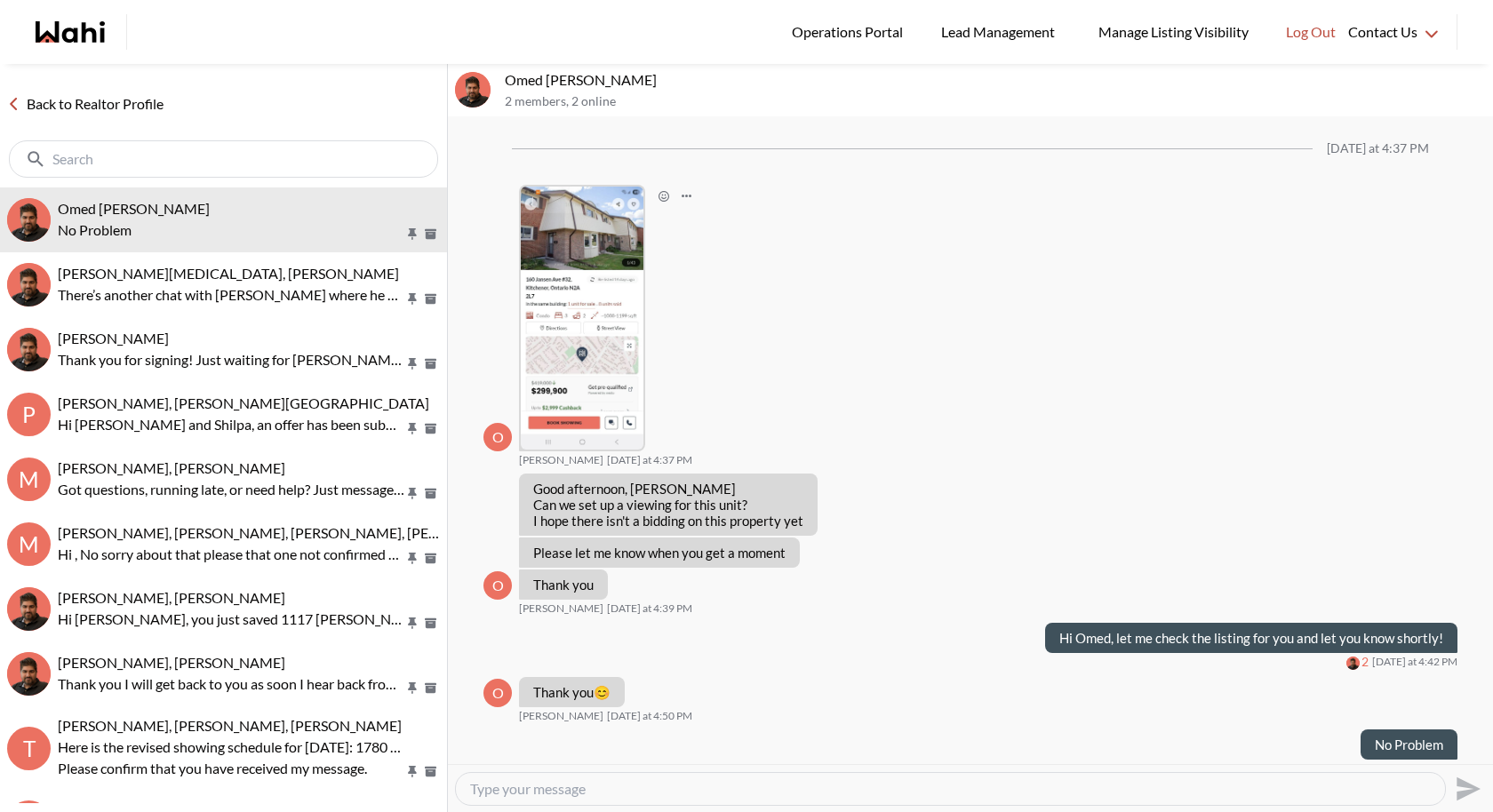
paste textarea "Offer Presentation: October 7, 2025, at 7:00 PM."
type textarea "Offer Presentation: October 7, 2025, at 7:00 PM. for this property"
click at [1469, 747] on icon "Send" at bounding box center [1467, 789] width 28 height 28
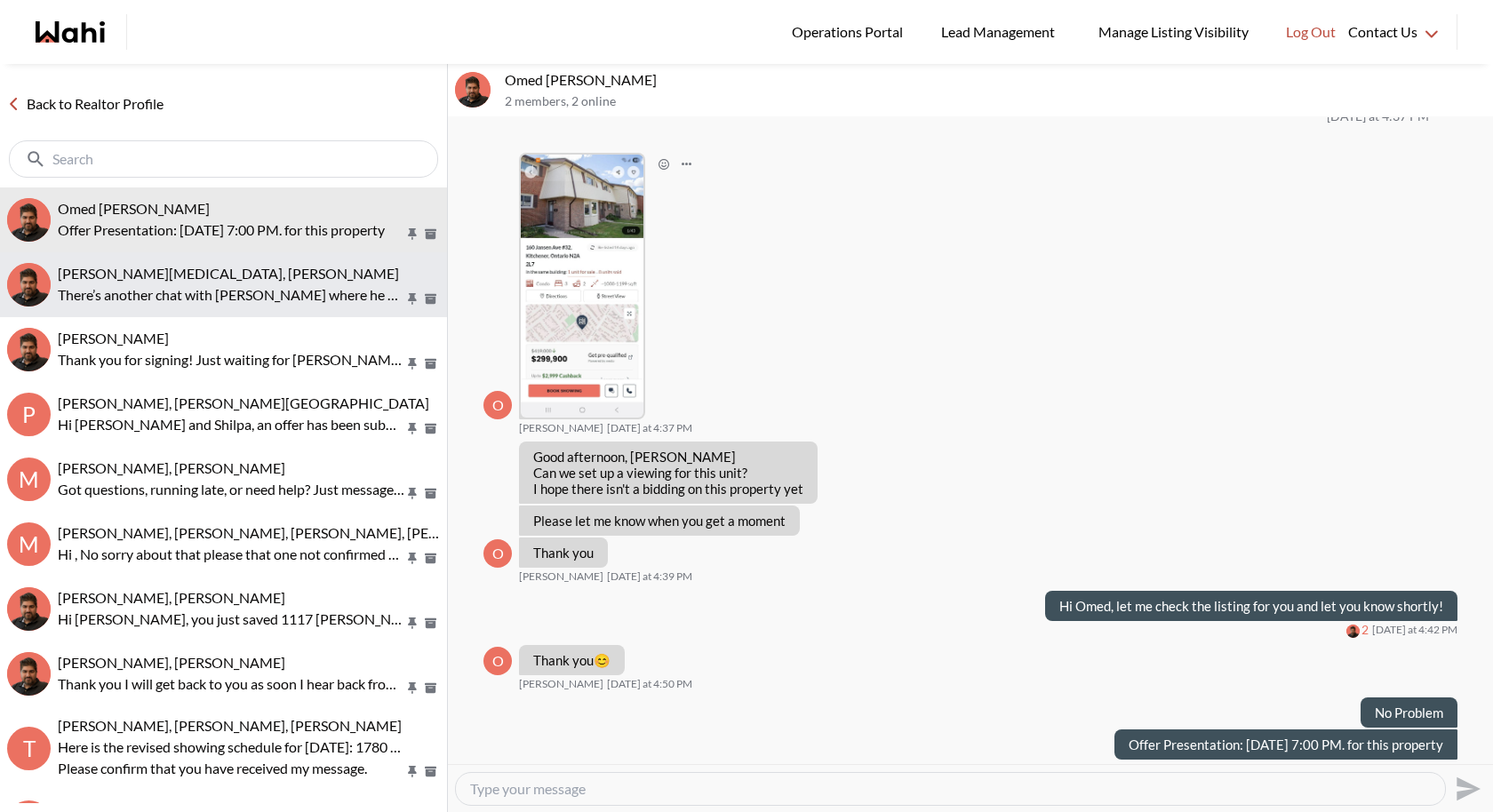
click at [307, 278] on div "Habon Muse, Faraz" at bounding box center [249, 273] width 382 height 18
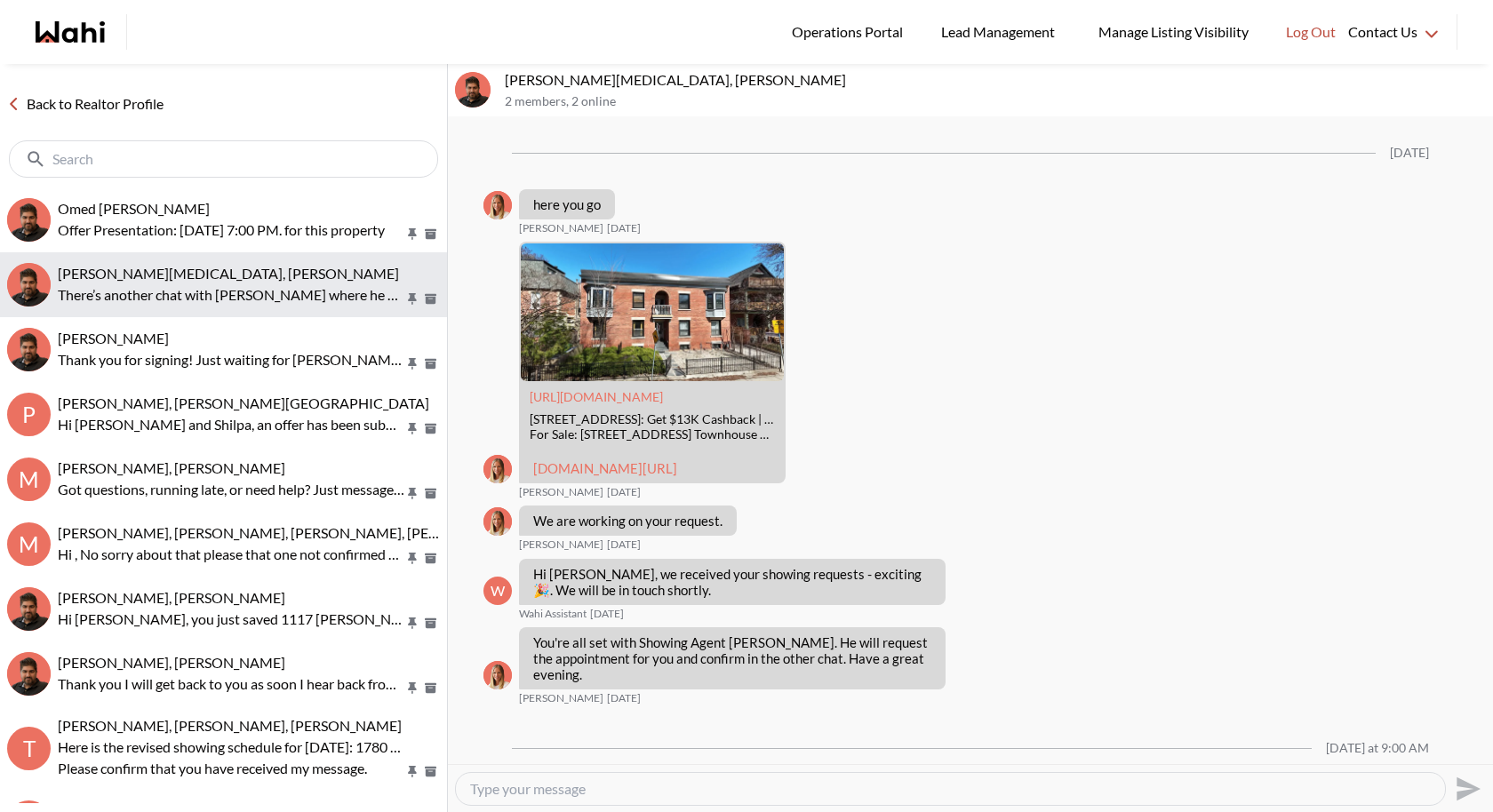
scroll to position [1303, 0]
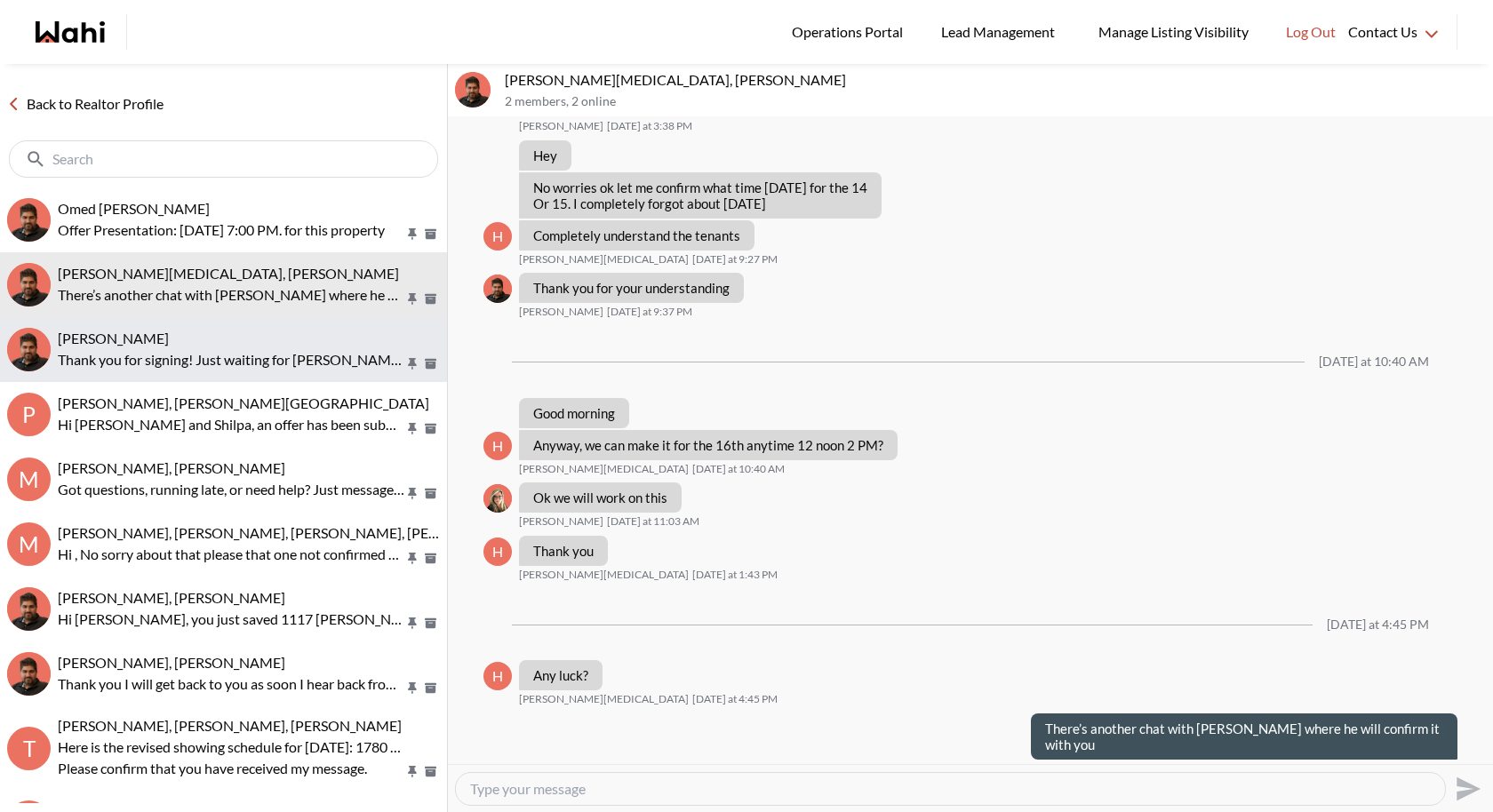
click at [275, 349] on p "Thank you for signing! Just waiting for Jinqing to sign, and then I can send it…" at bounding box center [231, 359] width 347 height 22
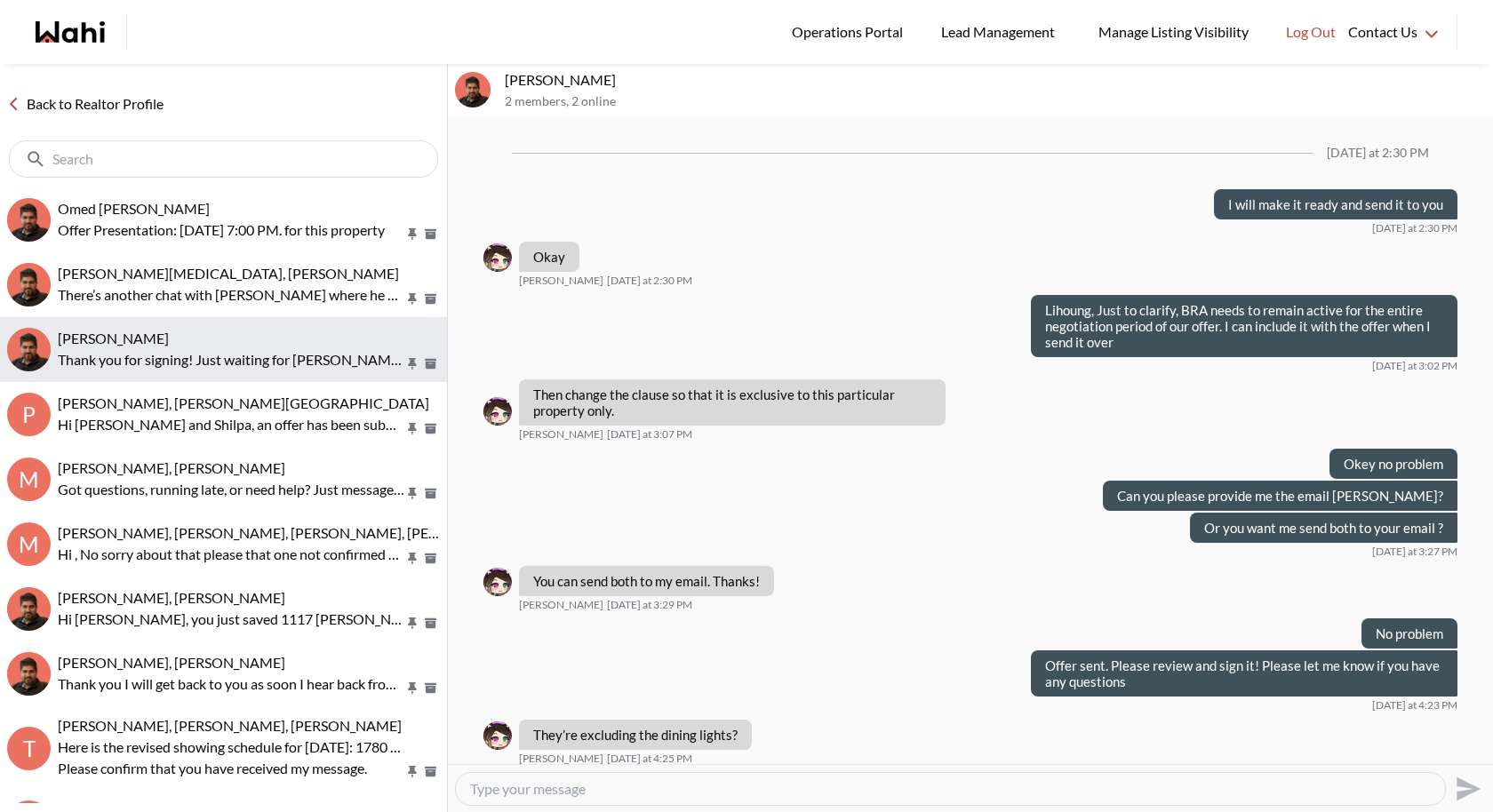
scroll to position [734, 0]
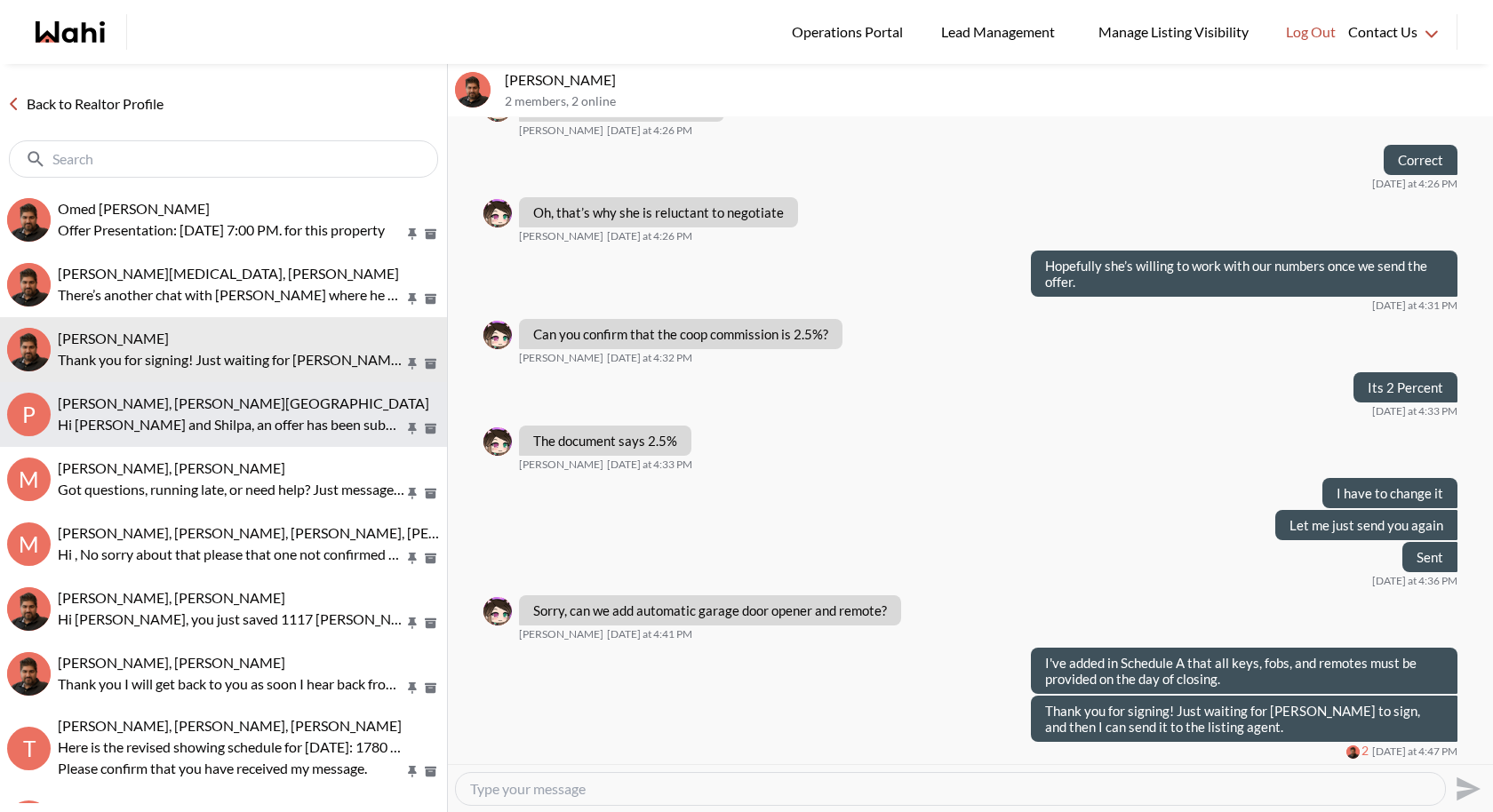
click at [256, 423] on p "Hi [PERSON_NAME] and Shilpa, an offer has been submitted for [STREET_ADDRESS][P…" at bounding box center [231, 424] width 347 height 22
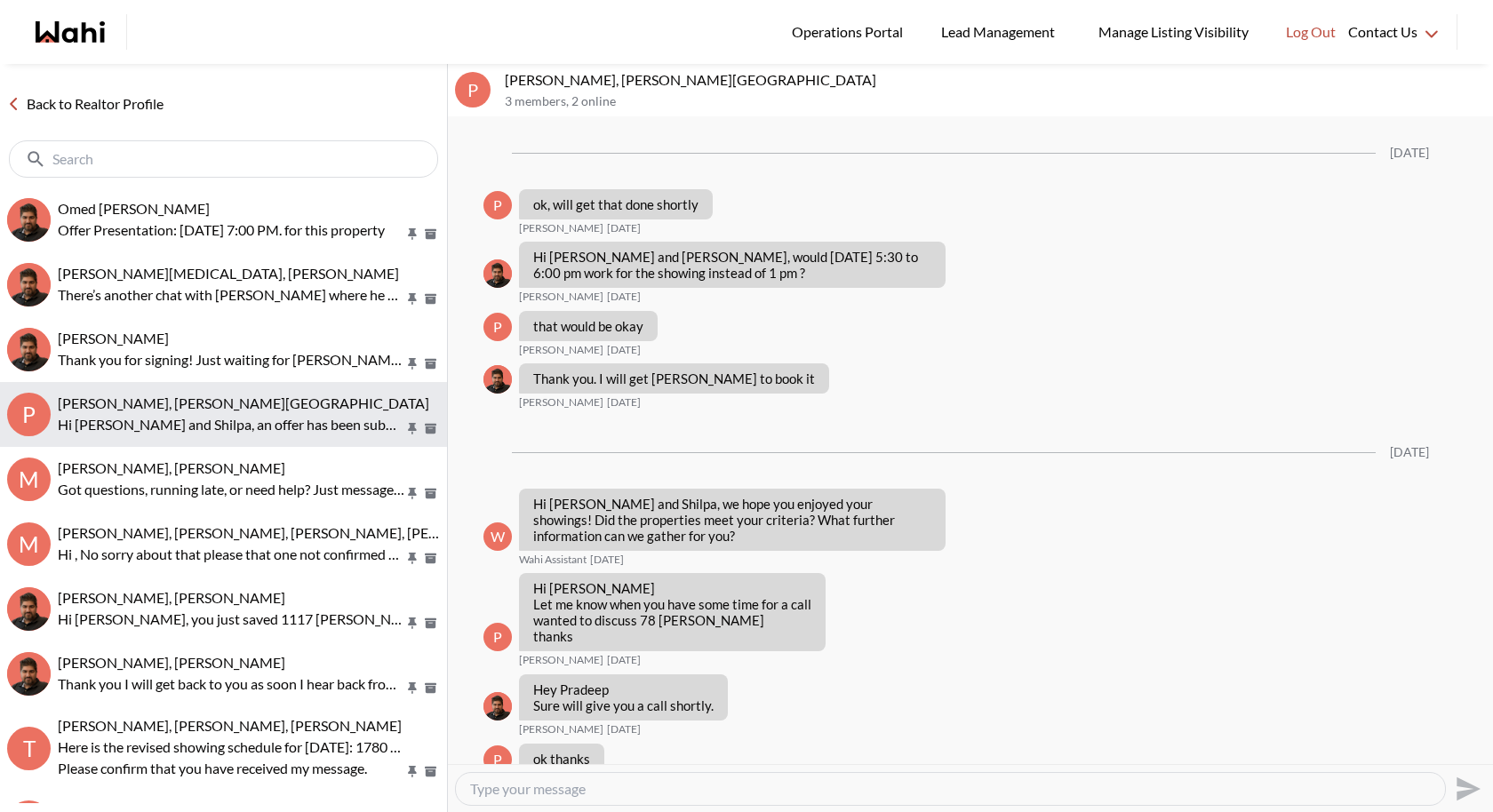
scroll to position [2743, 0]
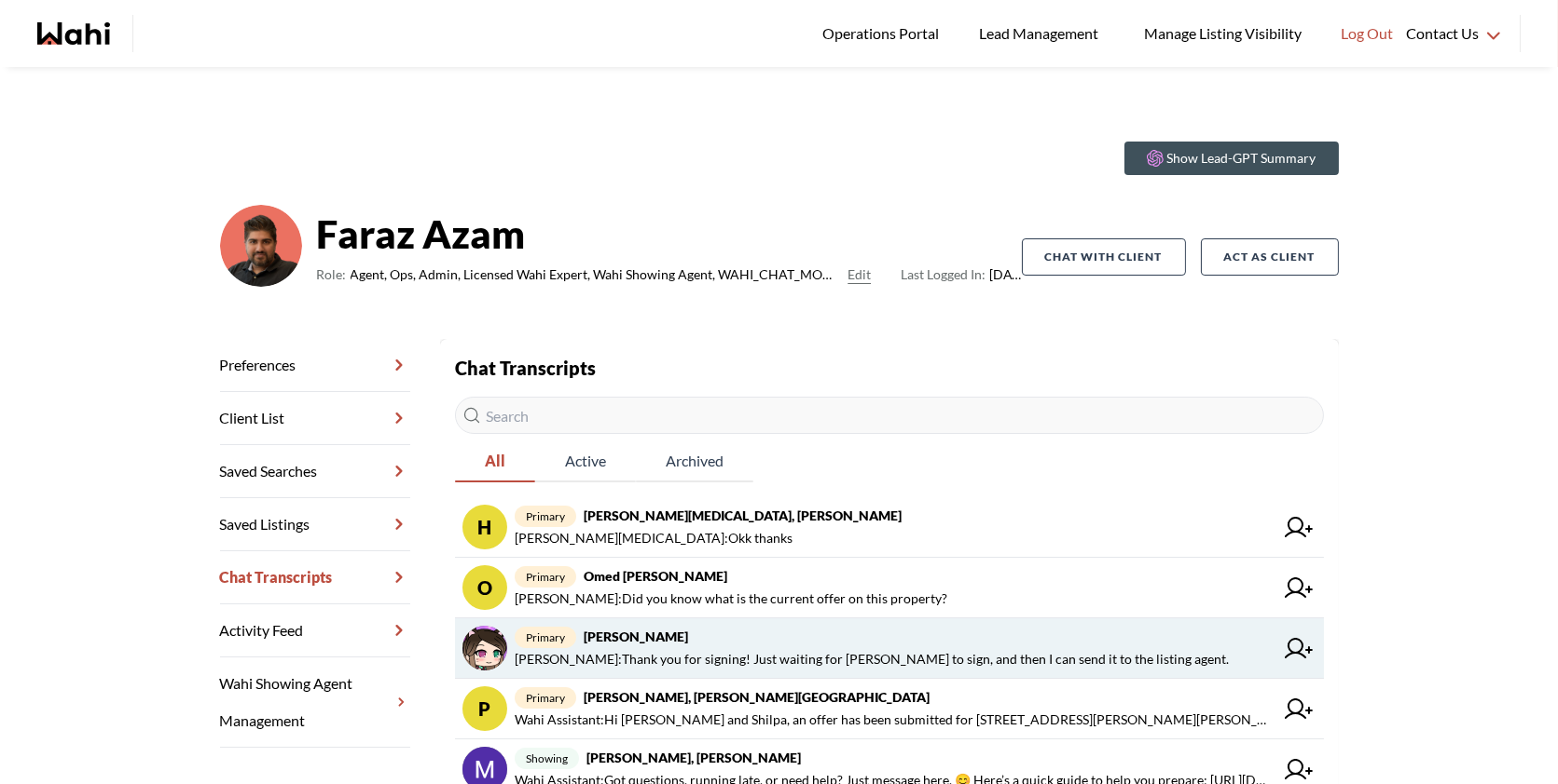
click at [953, 632] on span "primary [PERSON_NAME]" at bounding box center [894, 637] width 759 height 23
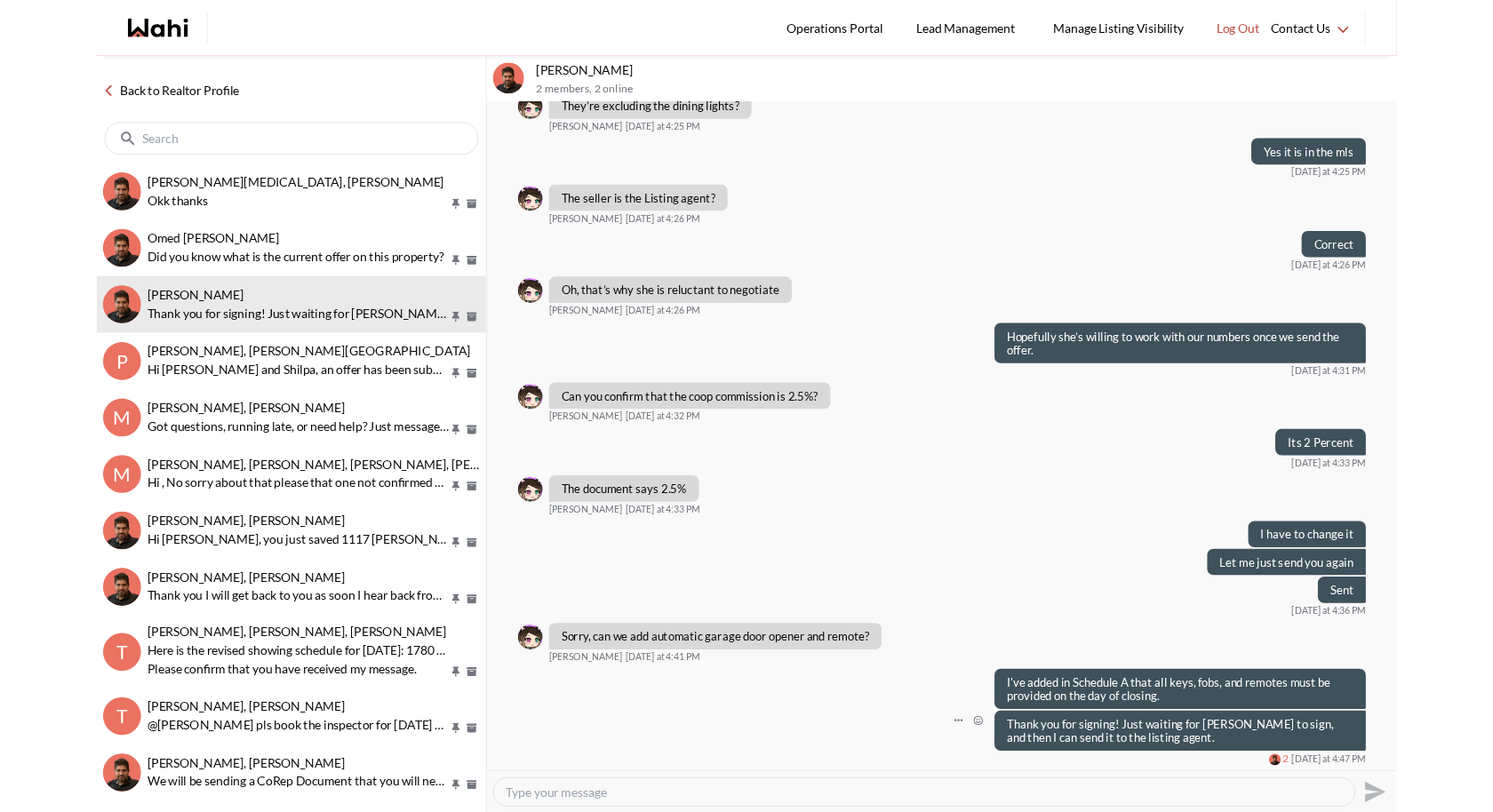
scroll to position [734, 0]
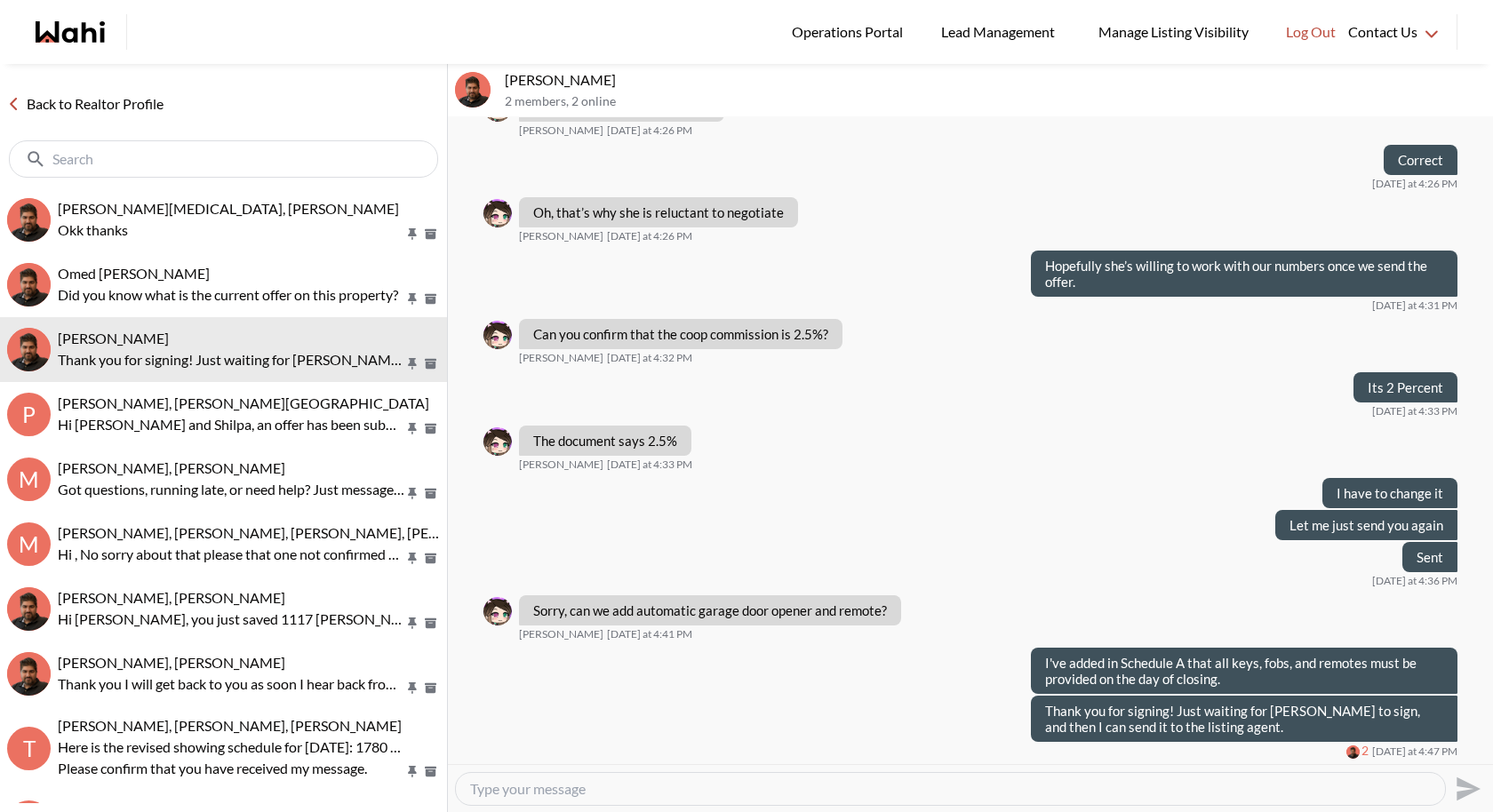
click at [619, 747] on textarea "Type your message" at bounding box center [950, 788] width 961 height 18
type textarea "Sent, please sign it"
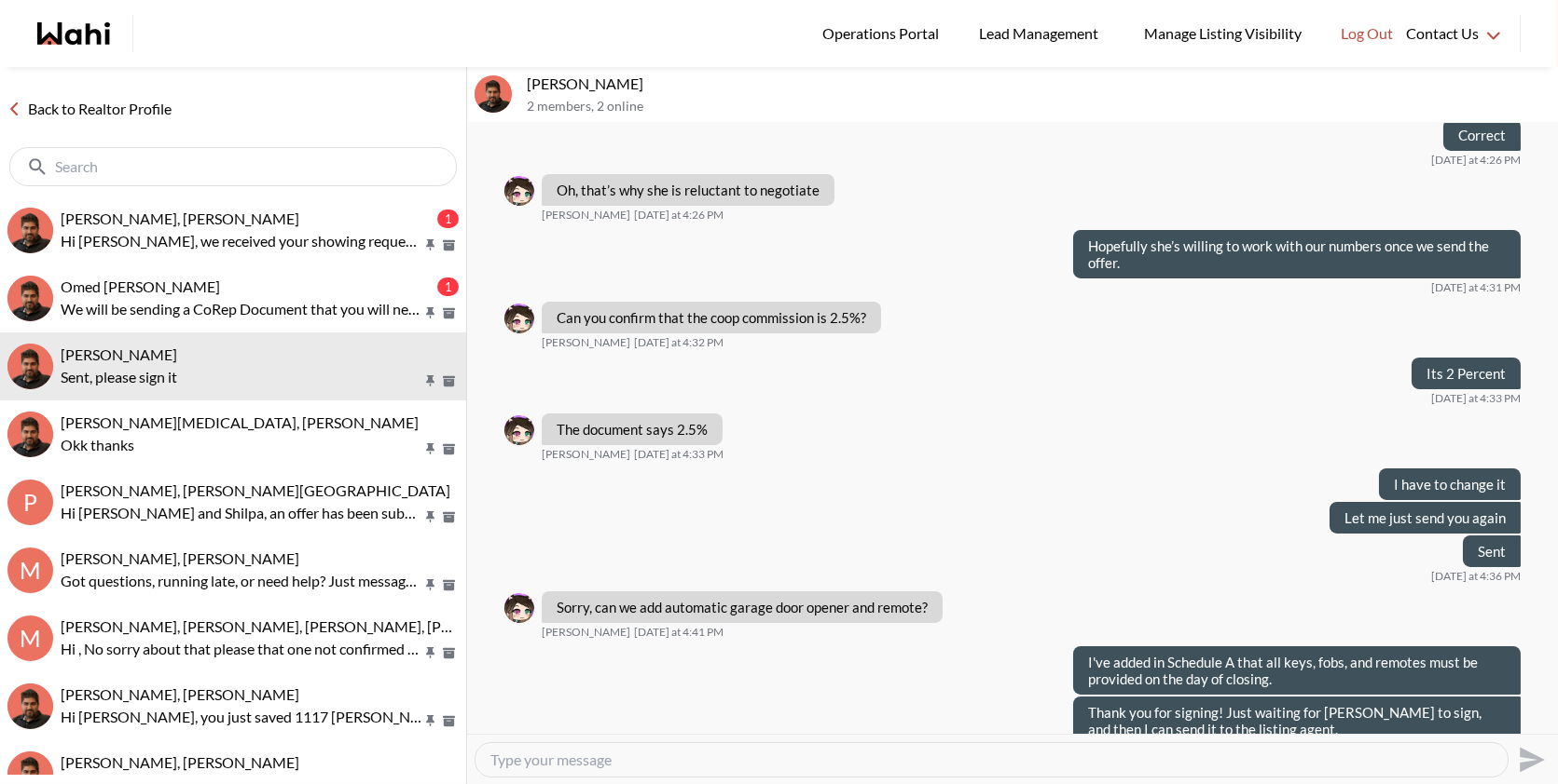
scroll to position [868, 0]
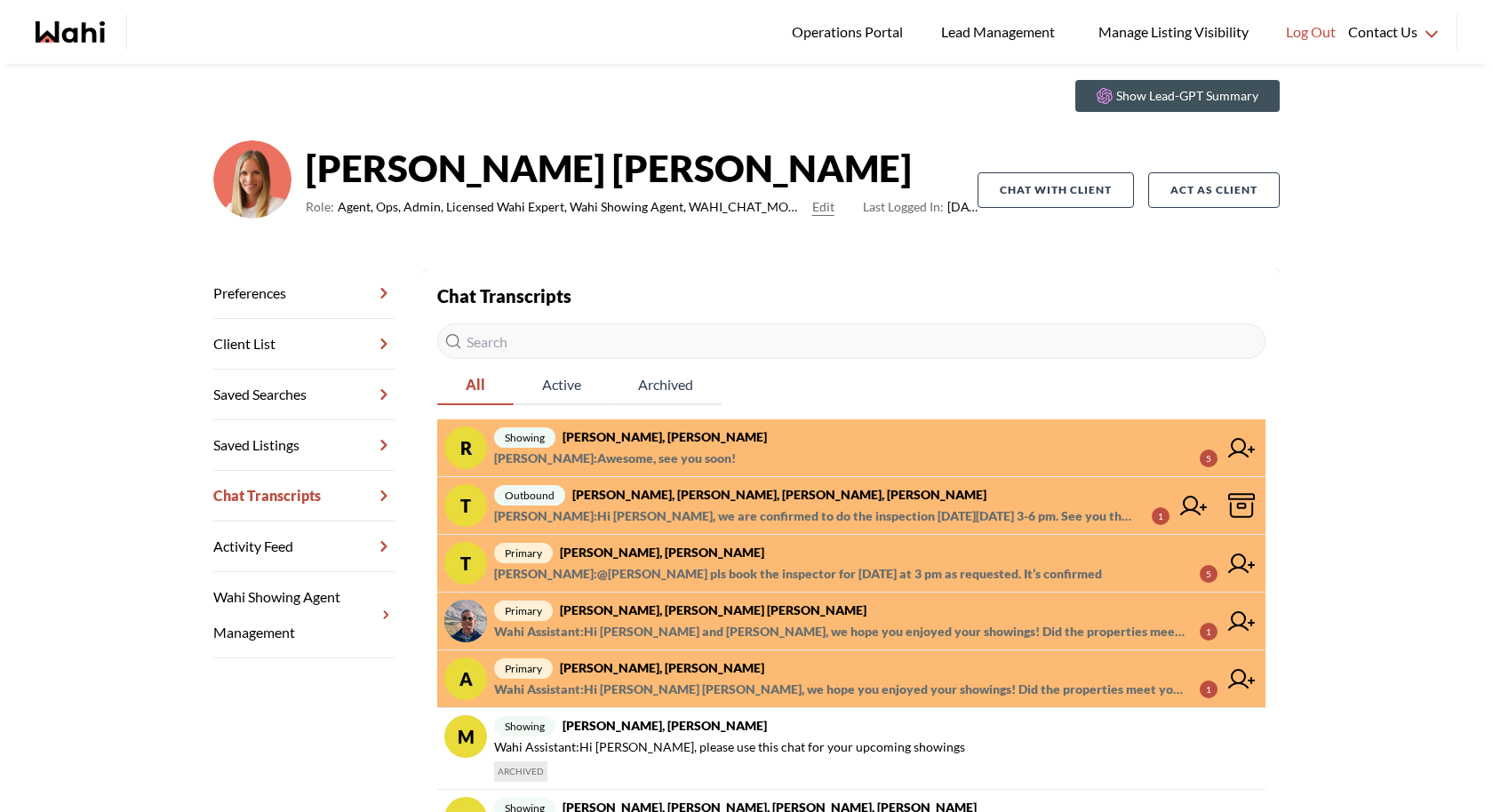
scroll to position [60, 0]
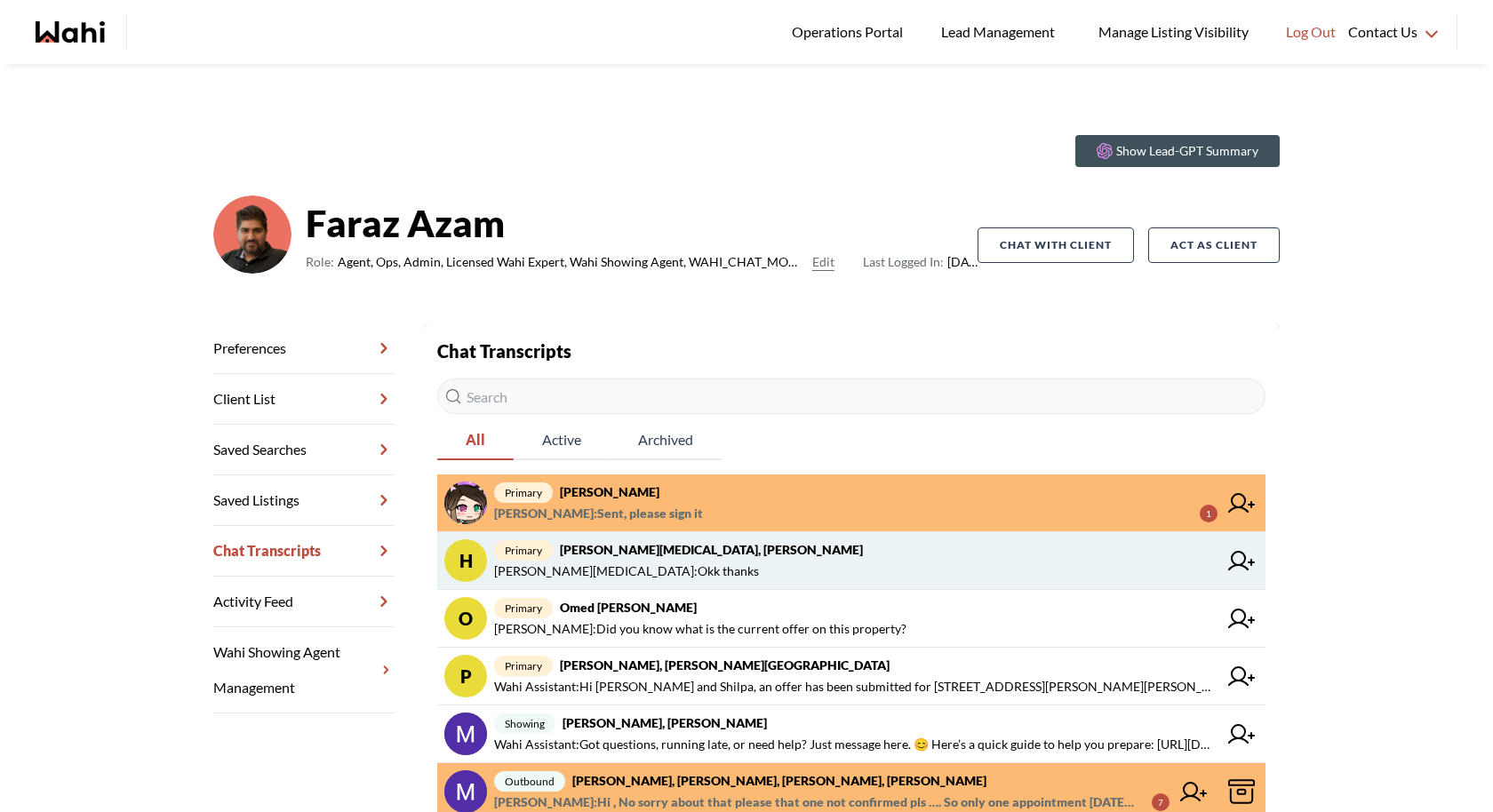
scroll to position [22, 0]
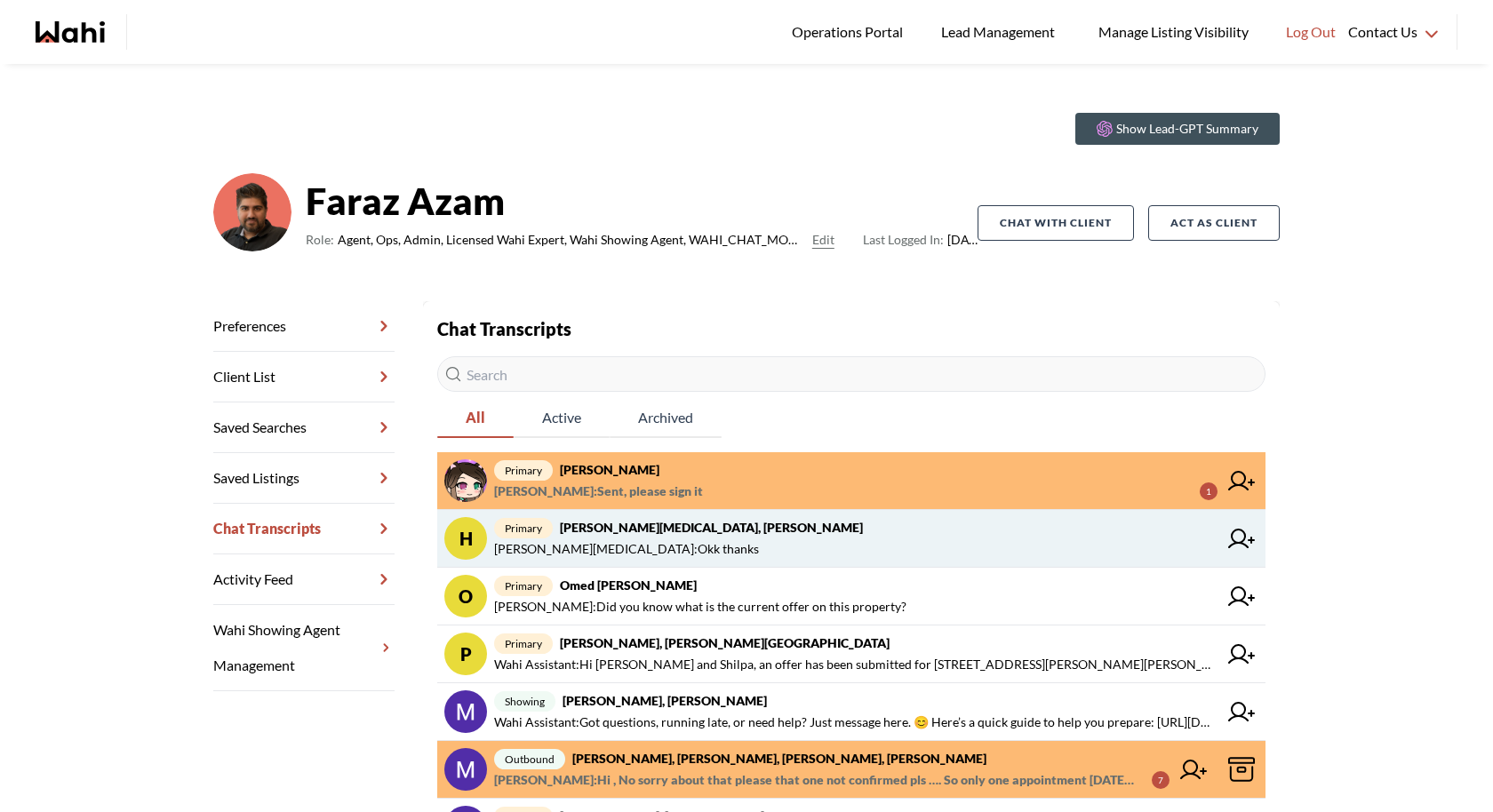
click at [674, 545] on span "[PERSON_NAME][MEDICAL_DATA] : Okk thanks" at bounding box center [856, 549] width 723 height 22
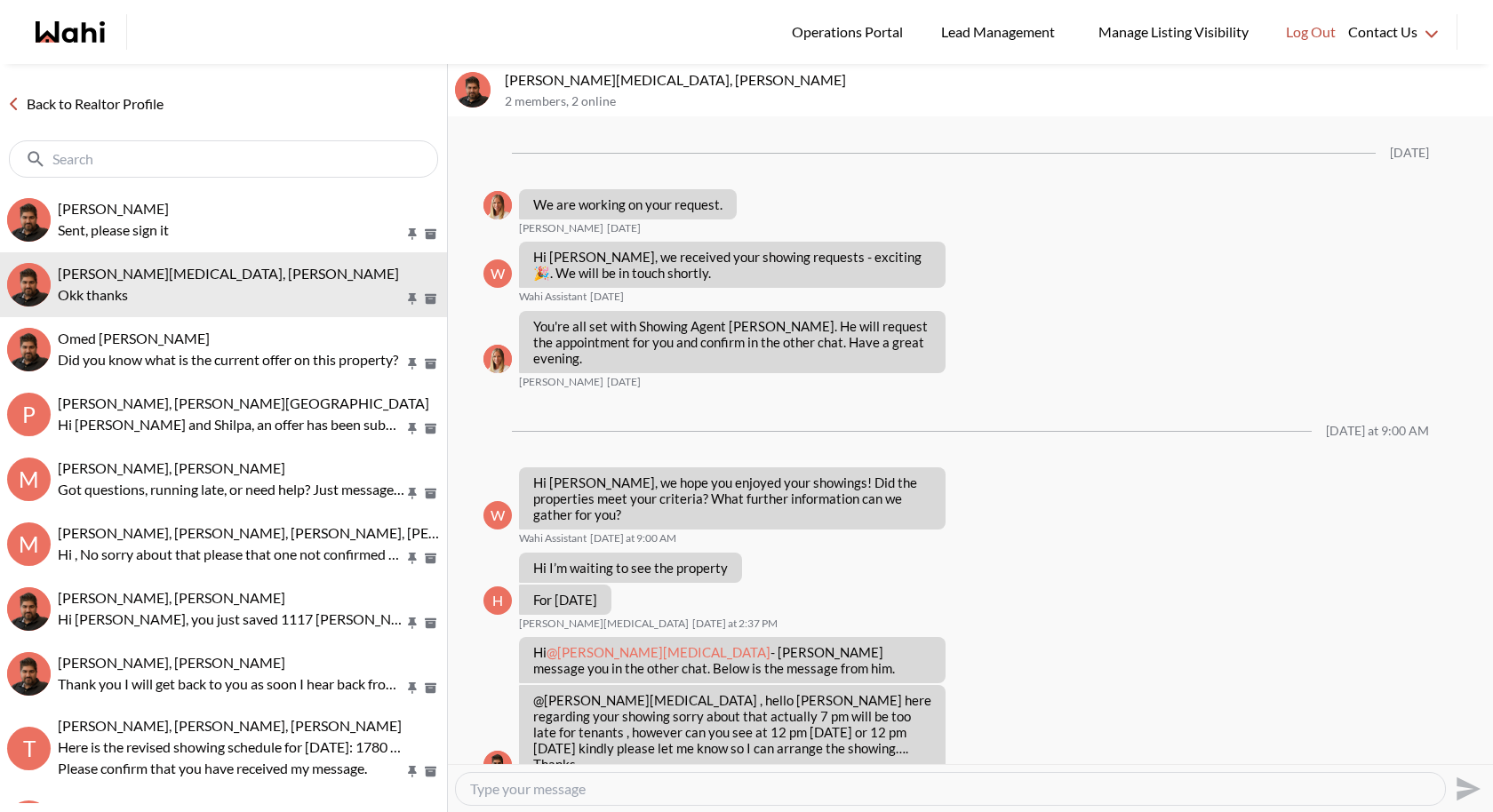
scroll to position [992, 0]
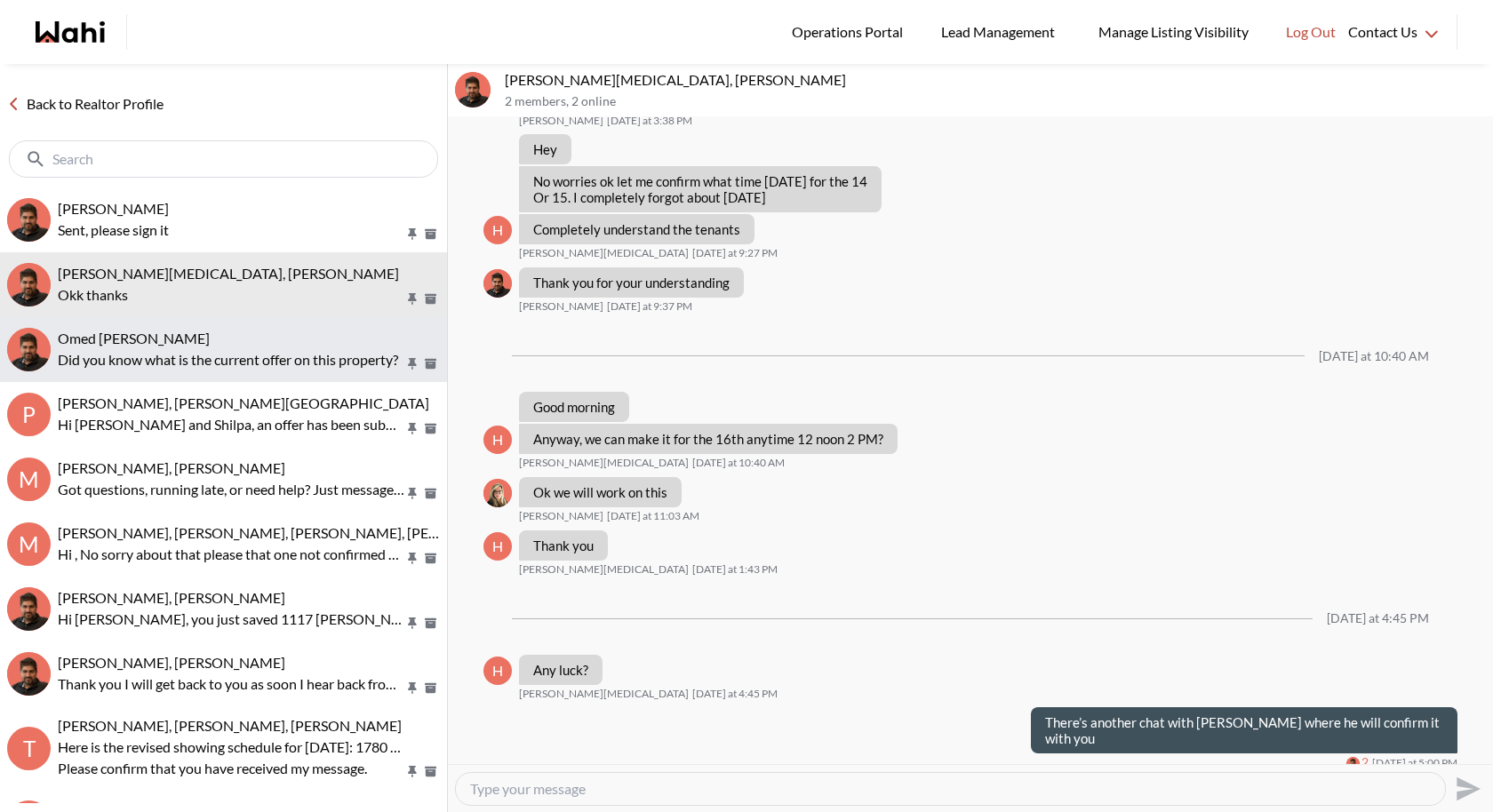
click at [343, 362] on p "Did you know what is the current offer on this property?" at bounding box center [231, 359] width 347 height 22
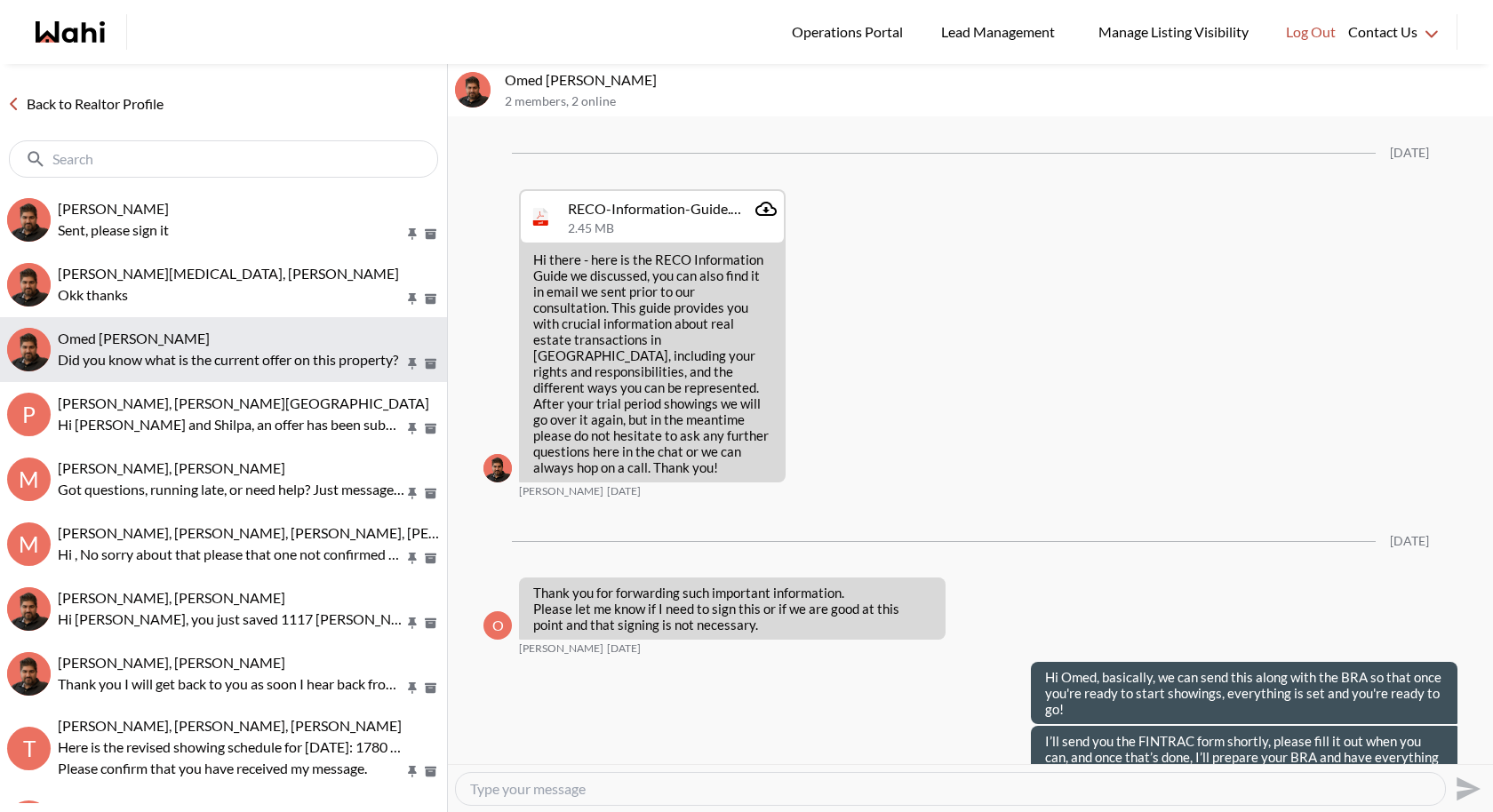
scroll to position [1978, 0]
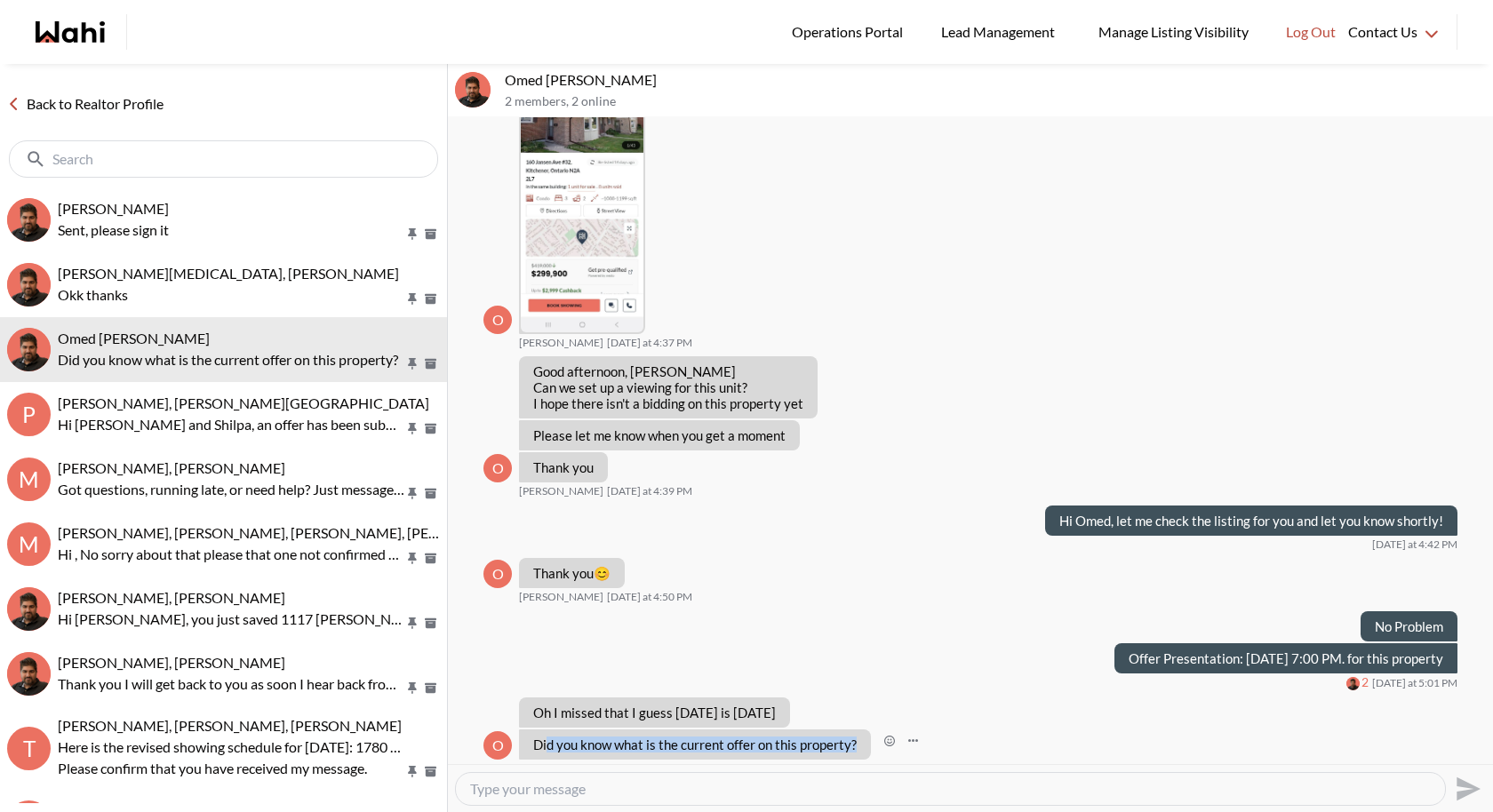
drag, startPoint x: 864, startPoint y: 730, endPoint x: 547, endPoint y: 723, distance: 317.1
click at [546, 730] on div "Did you know what is the current offer on this property?" at bounding box center [695, 745] width 352 height 30
click at [538, 789] on textarea "Type your message" at bounding box center [950, 788] width 961 height 18
type textarea "i"
type textarea "I will call the listing agent and update you shortly"
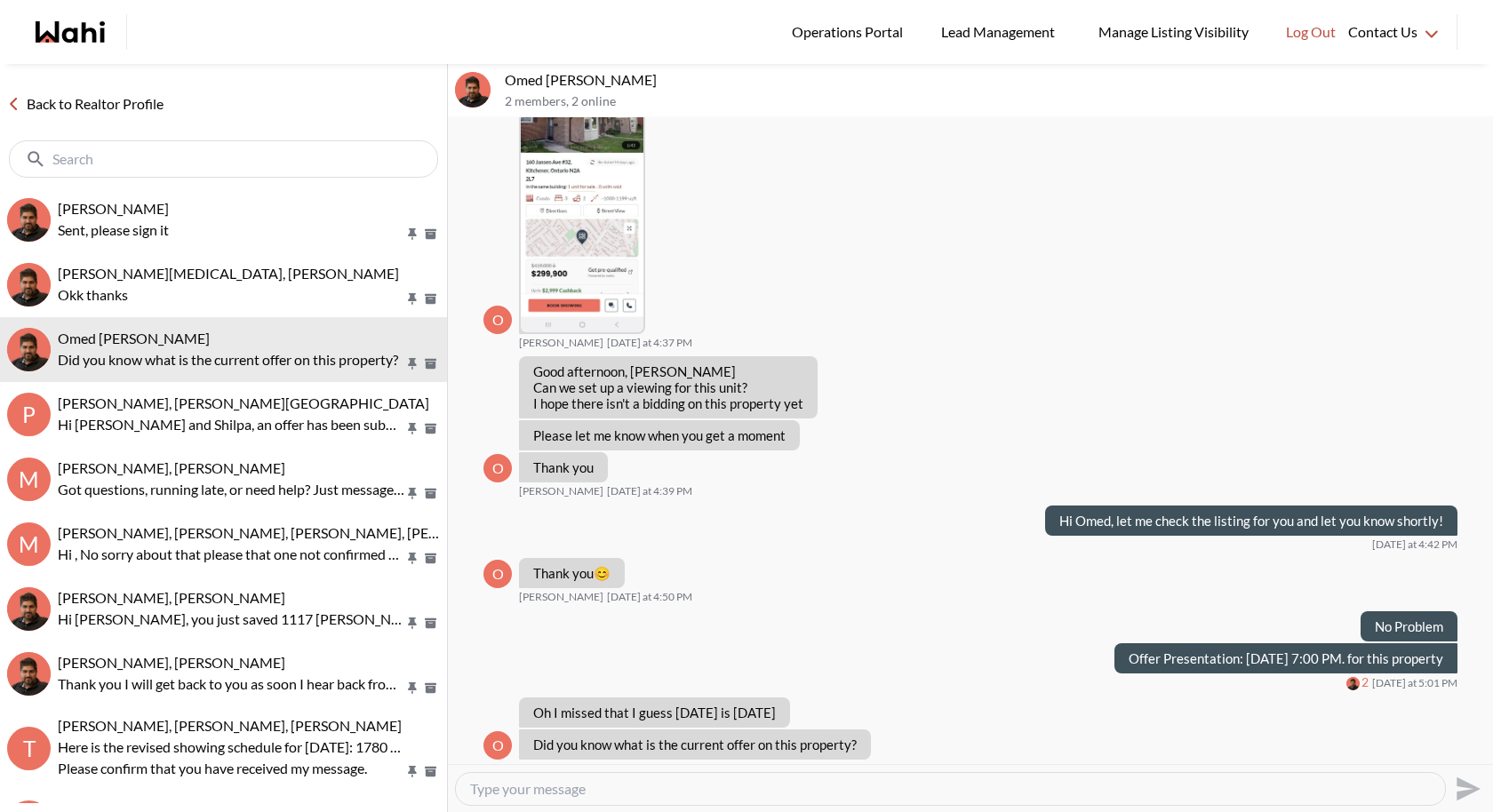
scroll to position [2031, 0]
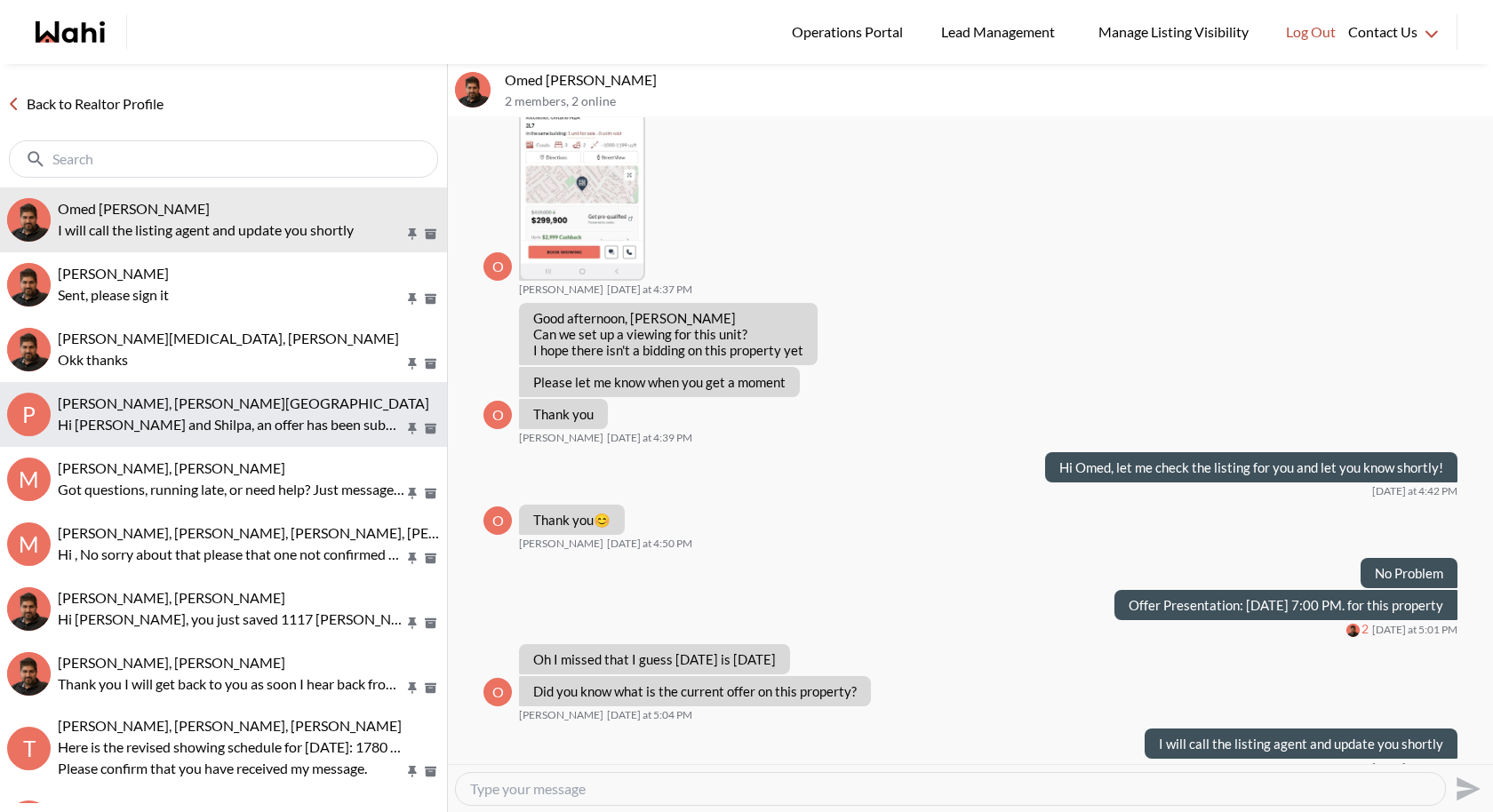
click at [208, 410] on div "[PERSON_NAME], [PERSON_NAME][GEOGRAPHIC_DATA]" at bounding box center [249, 403] width 382 height 18
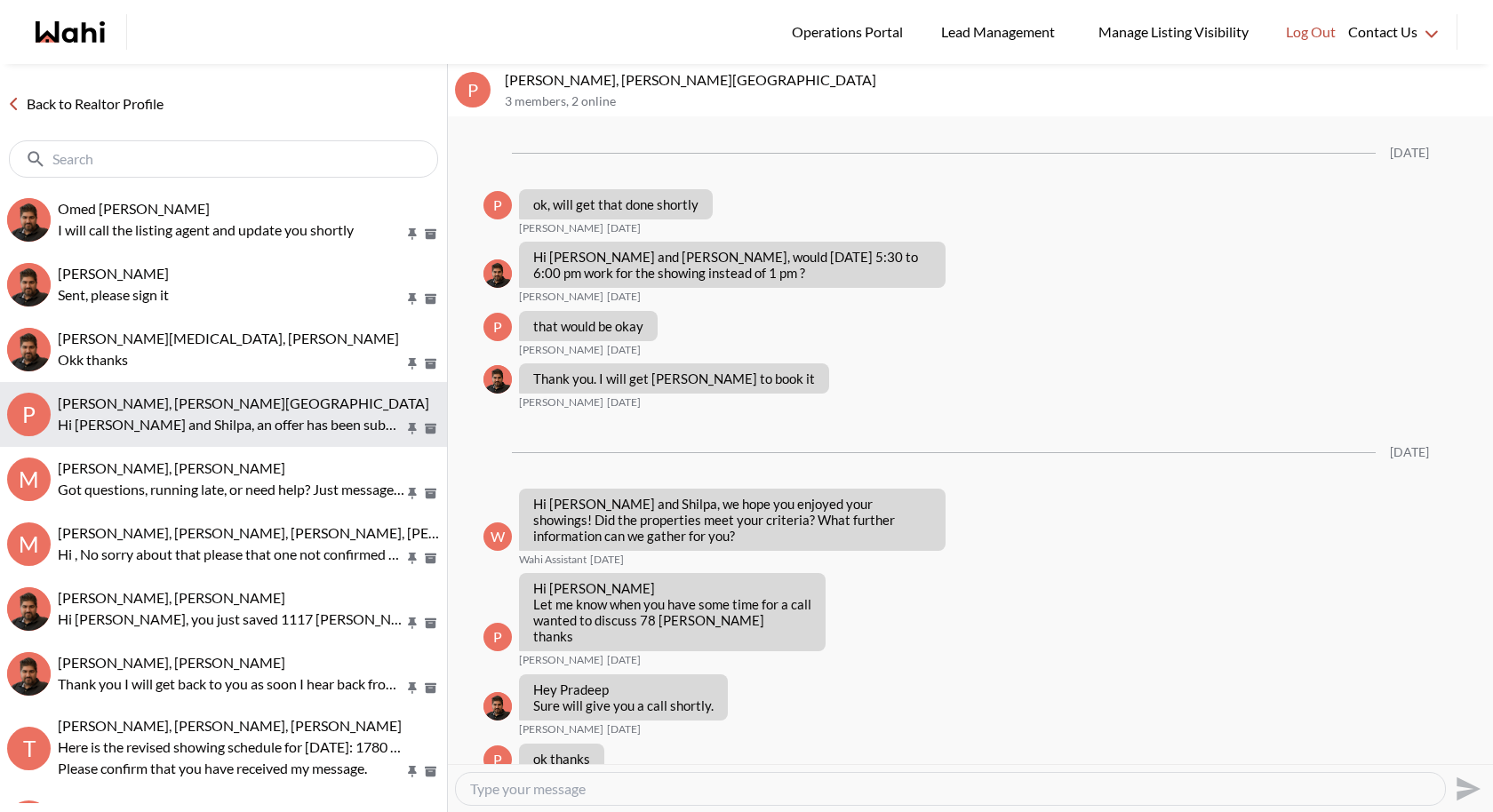
scroll to position [2743, 0]
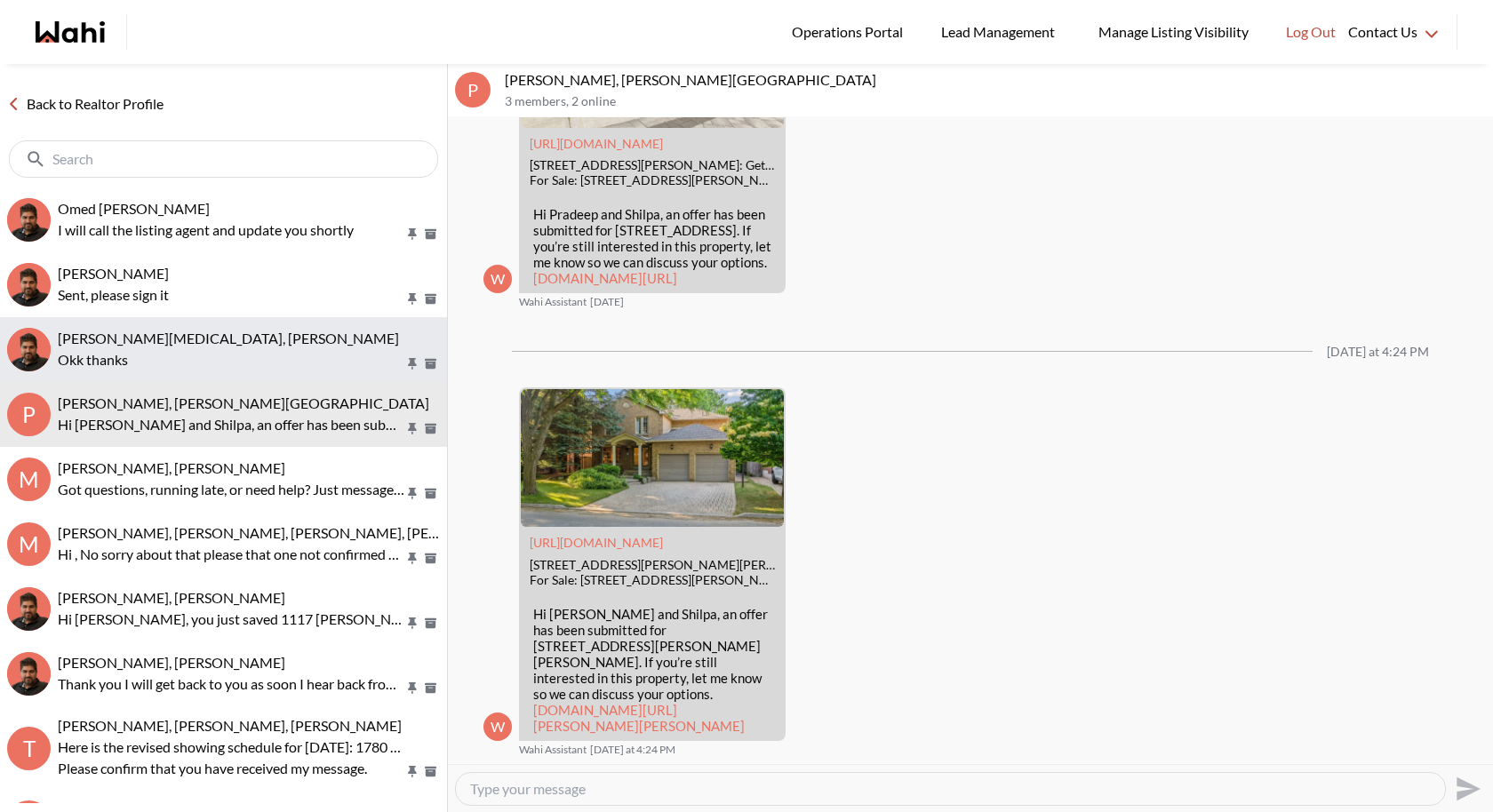
click at [185, 367] on p "Okk thanks" at bounding box center [231, 359] width 347 height 22
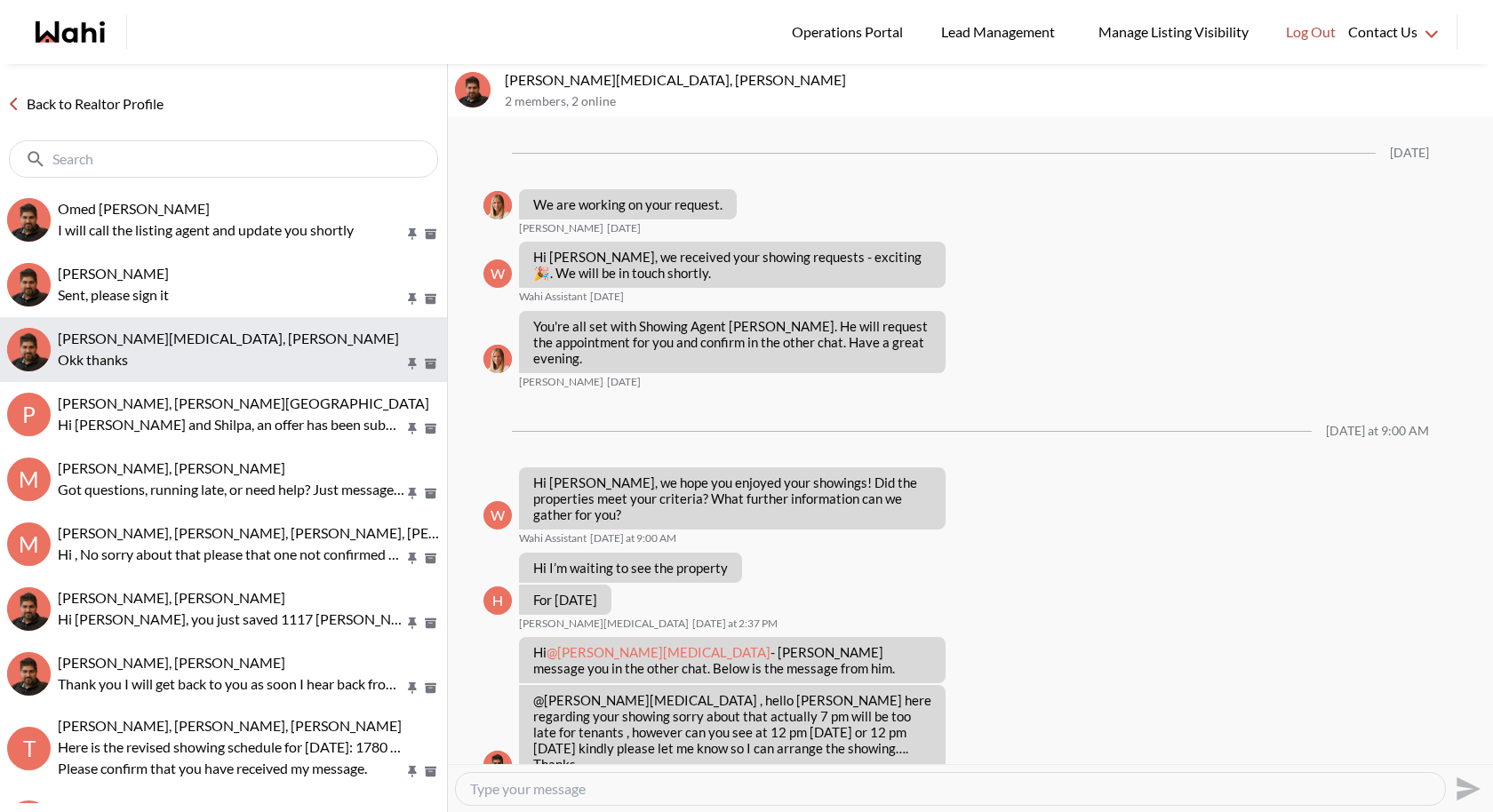
scroll to position [992, 0]
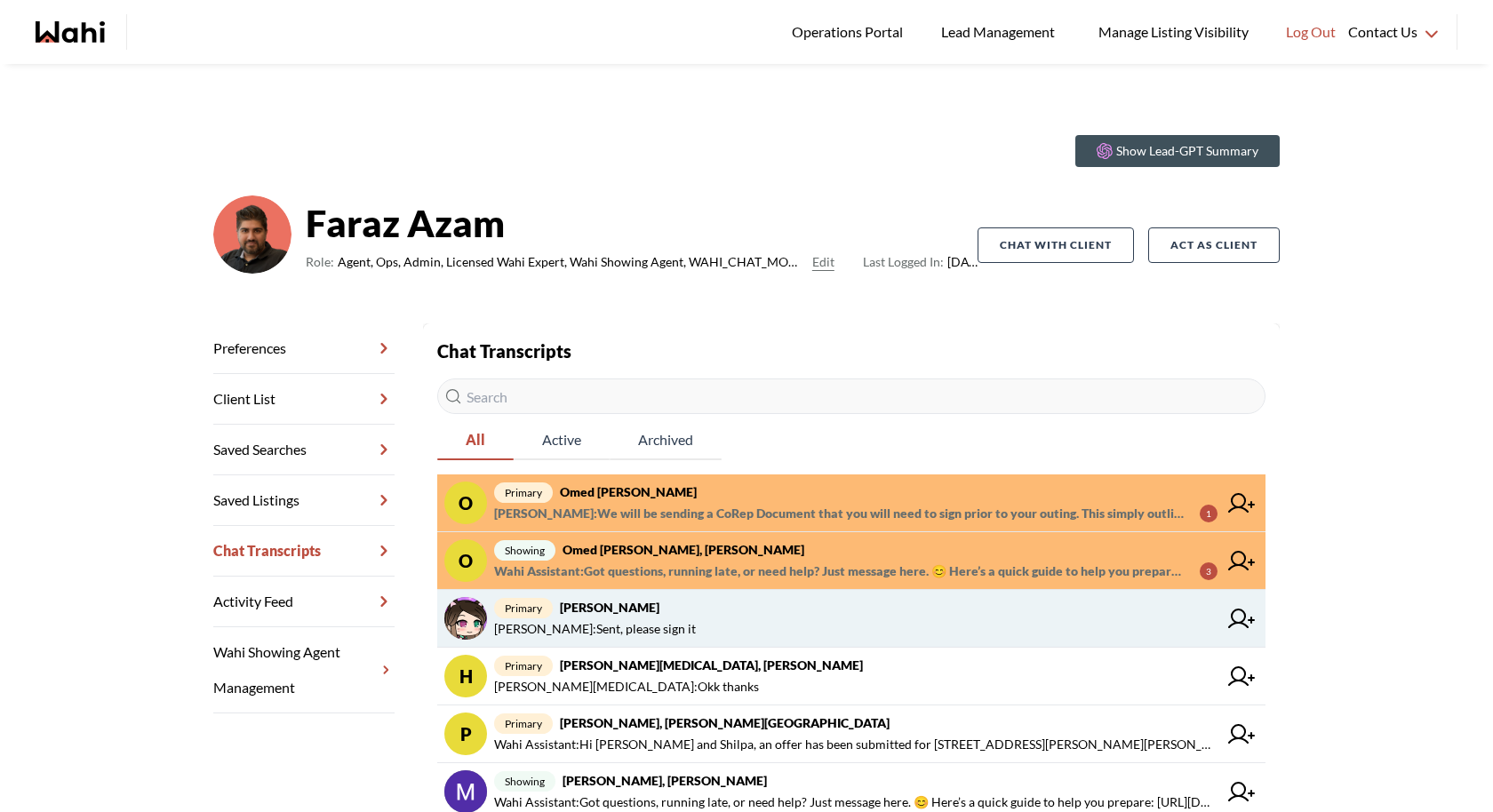
click at [836, 618] on span "[PERSON_NAME] : Sent, please sign it" at bounding box center [856, 629] width 723 height 22
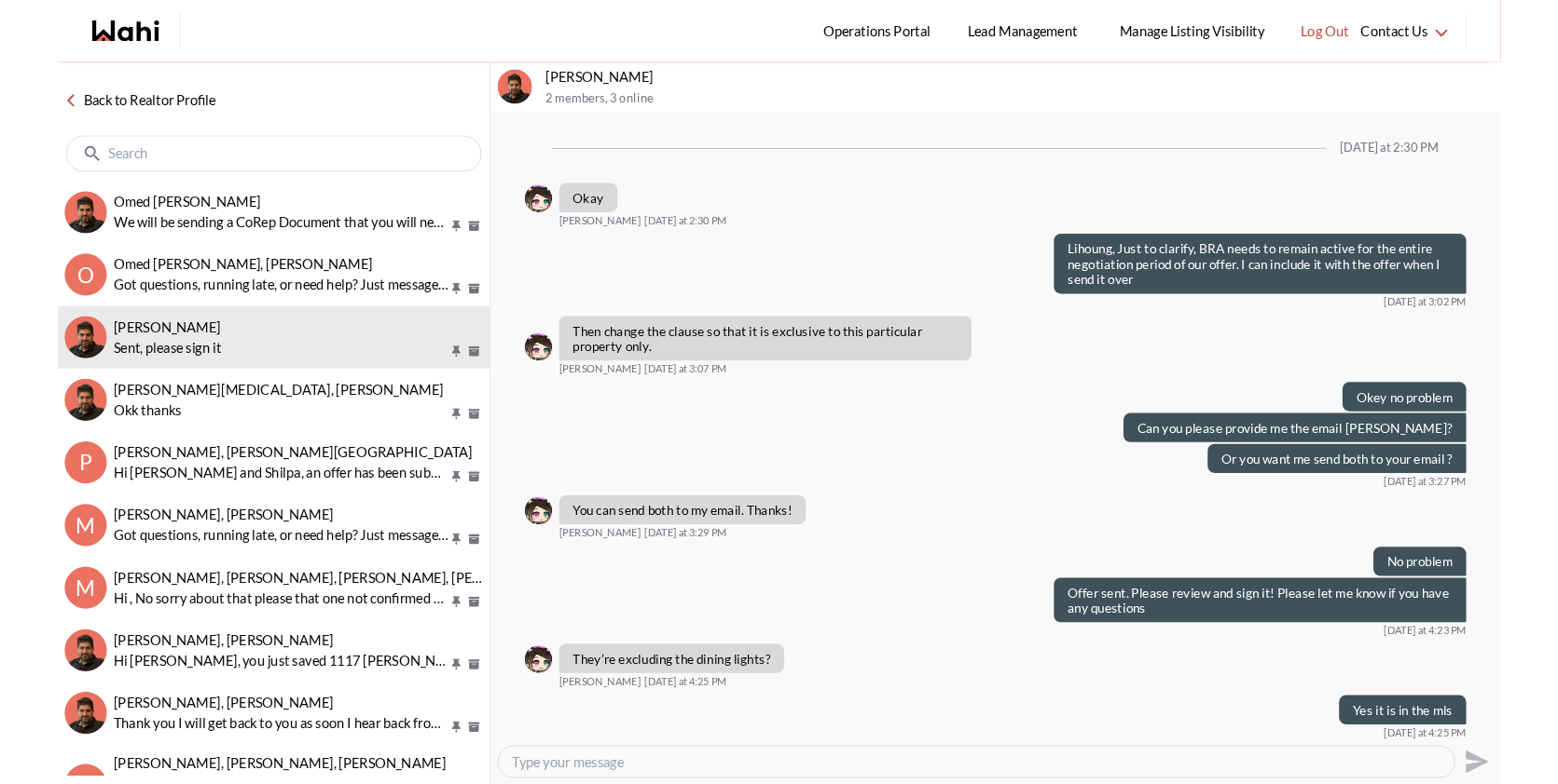
scroll to position [746, 0]
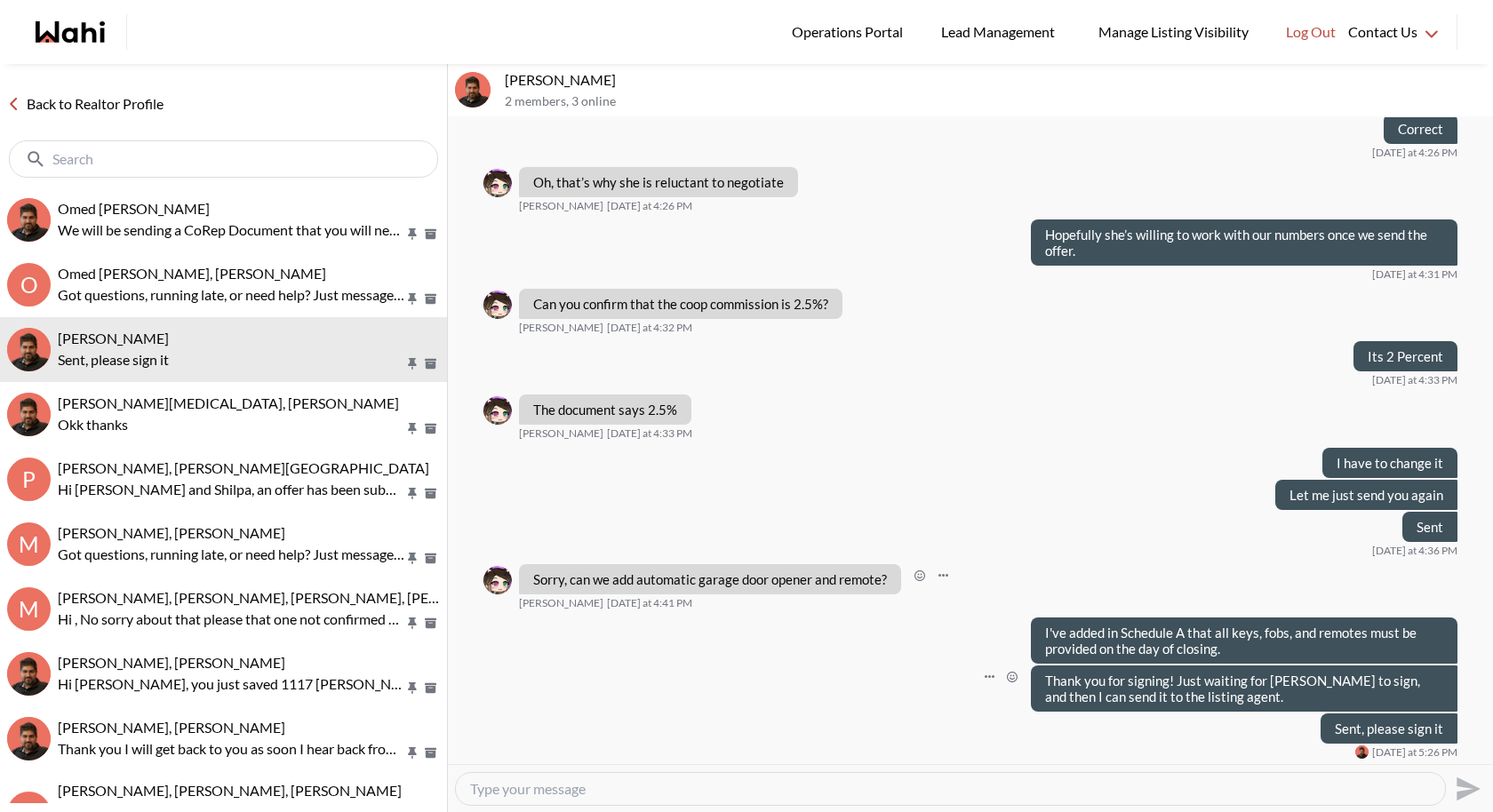
drag, startPoint x: 1099, startPoint y: 670, endPoint x: 1068, endPoint y: 599, distance: 77.5
click at [1078, 625] on ul "[DATE] at 2:30 PM [PERSON_NAME] [DATE] at 2:30 PM Lihoung, Just to clarify, BRA…" at bounding box center [970, 81] width 974 height 1353
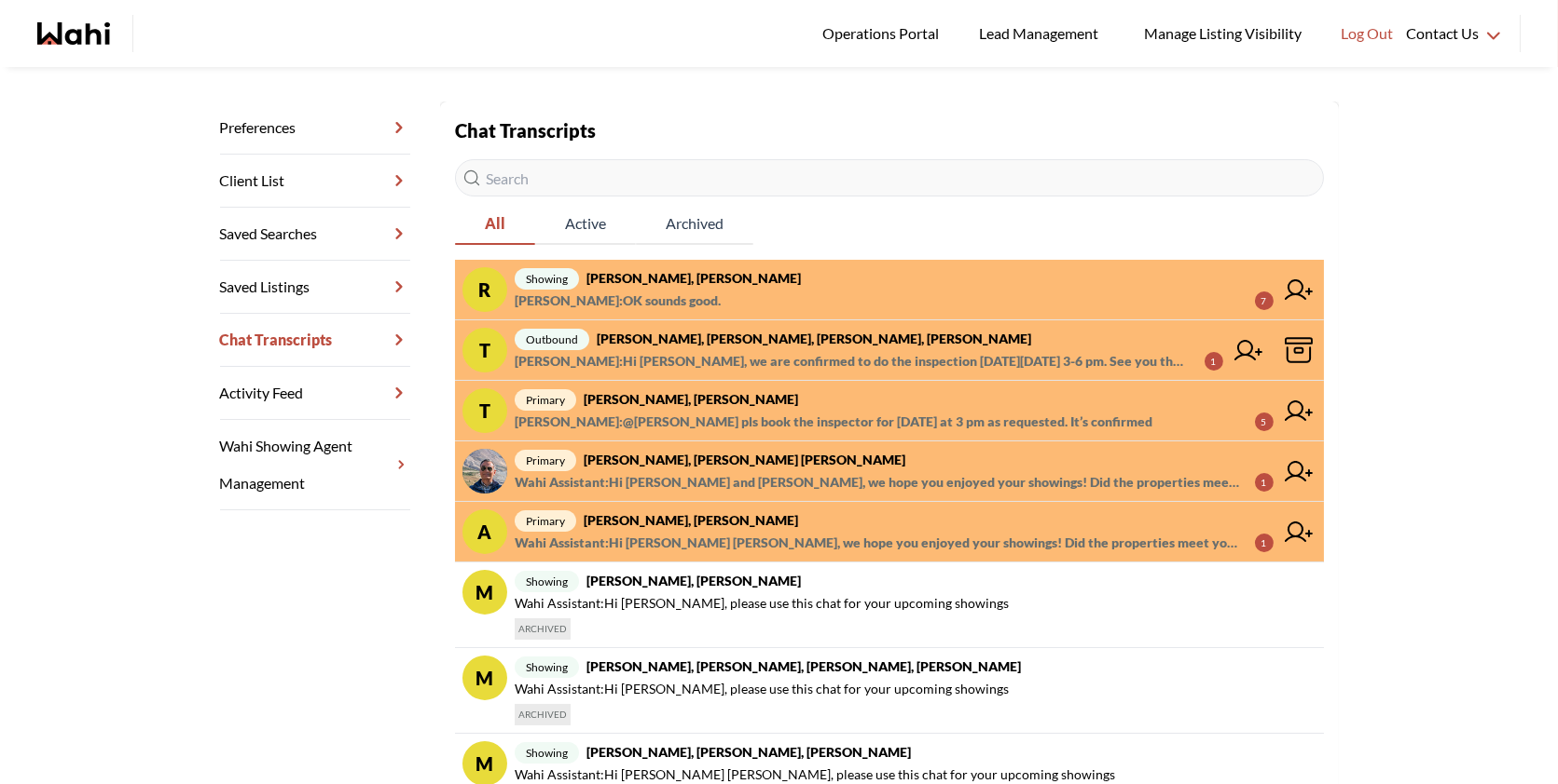
scroll to position [261, 0]
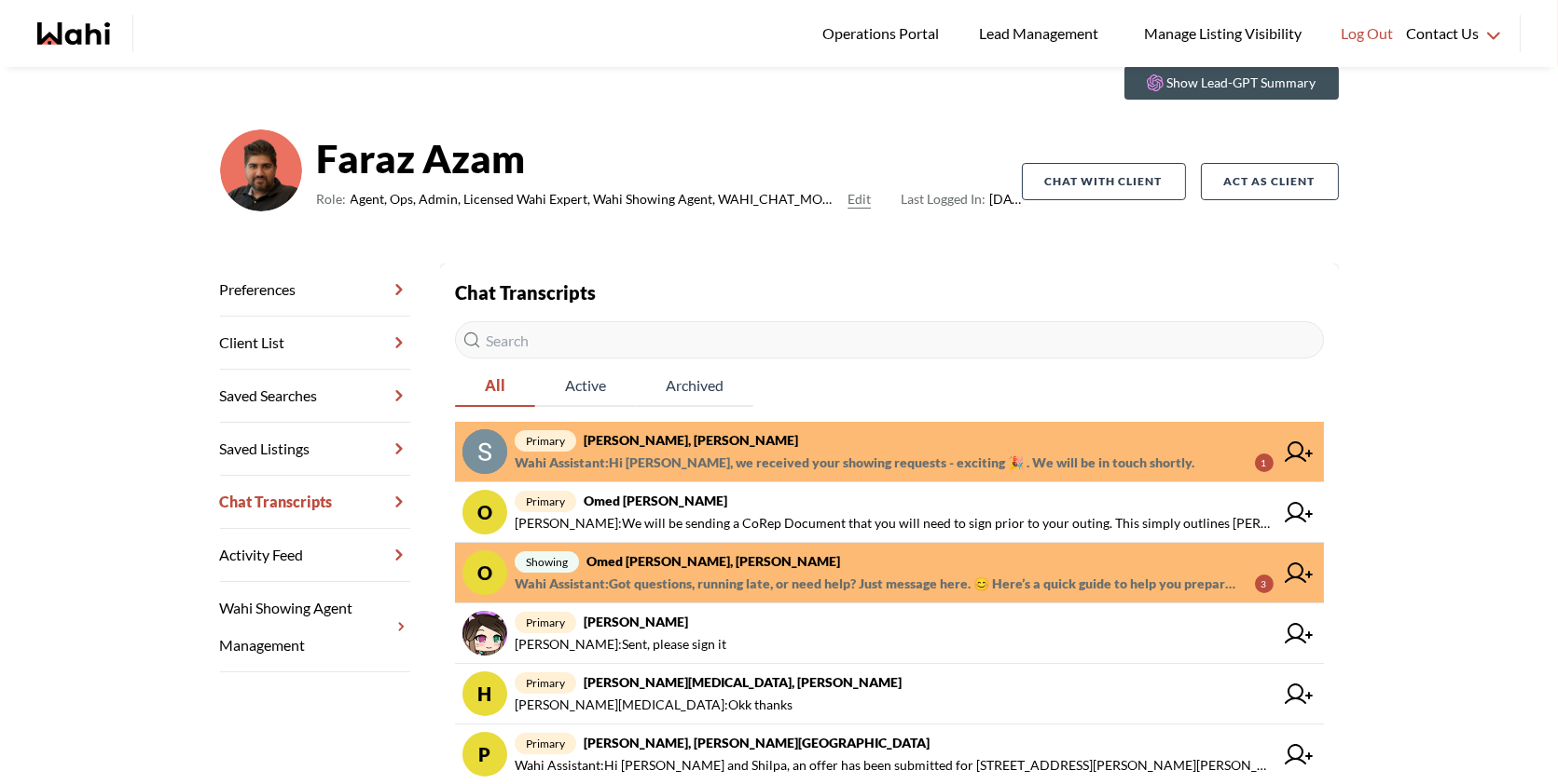
scroll to position [84, 0]
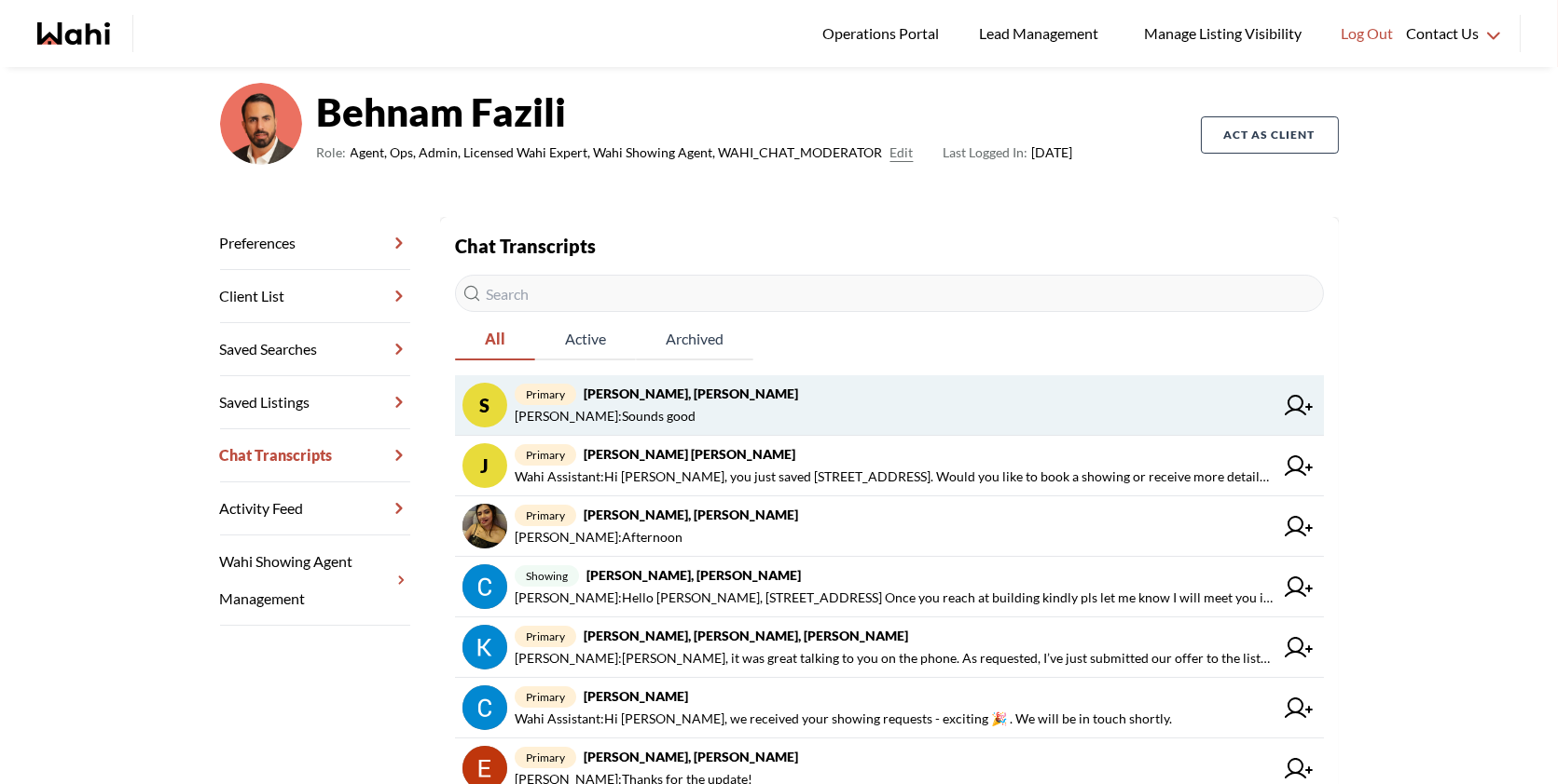
click at [759, 390] on span "primary Shireen Sookdeo, Behnam" at bounding box center [894, 393] width 759 height 23
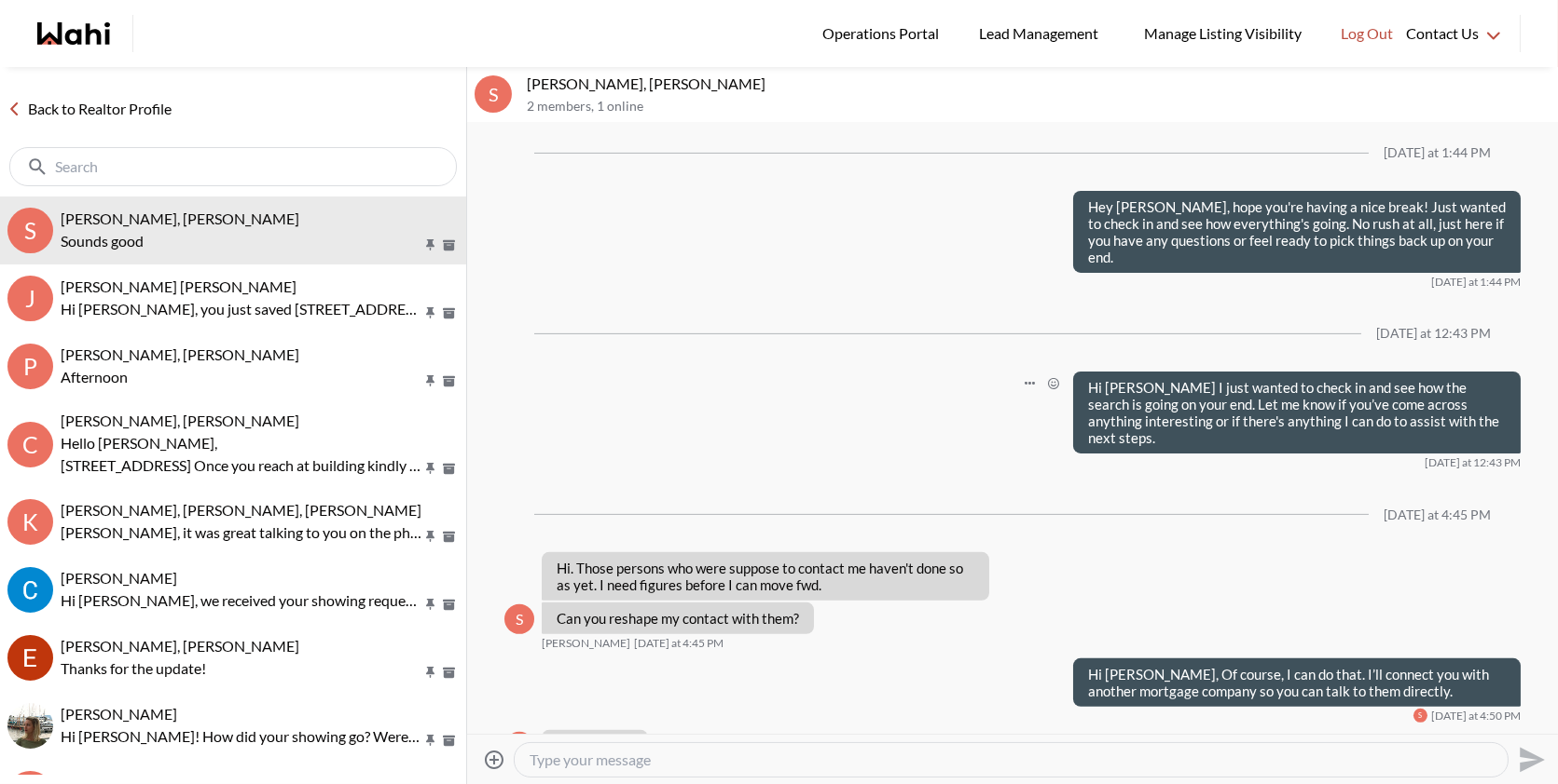
scroll to position [1413, 0]
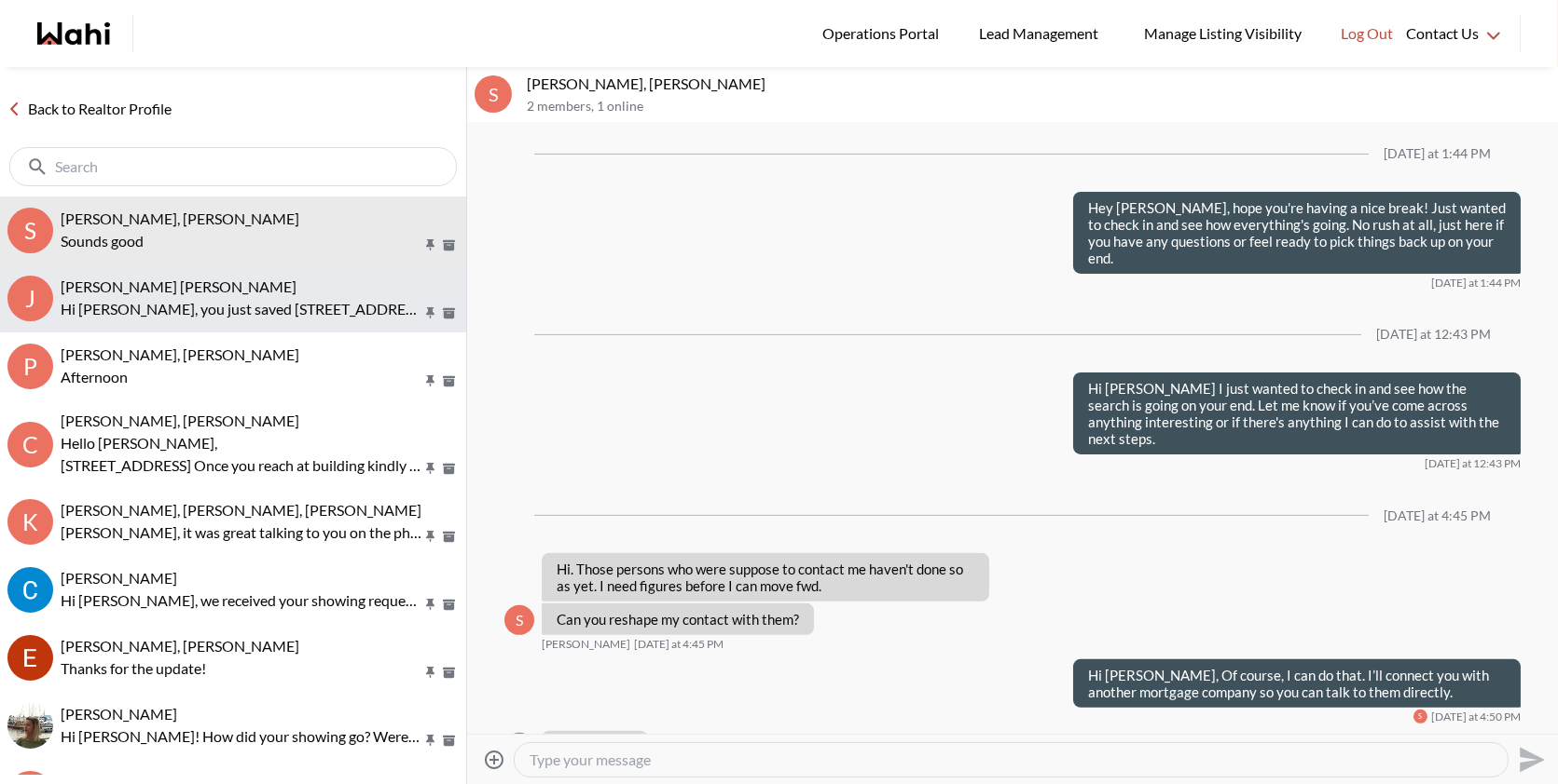
click at [278, 281] on div "J. Françis, Behnam" at bounding box center [259, 286] width 398 height 19
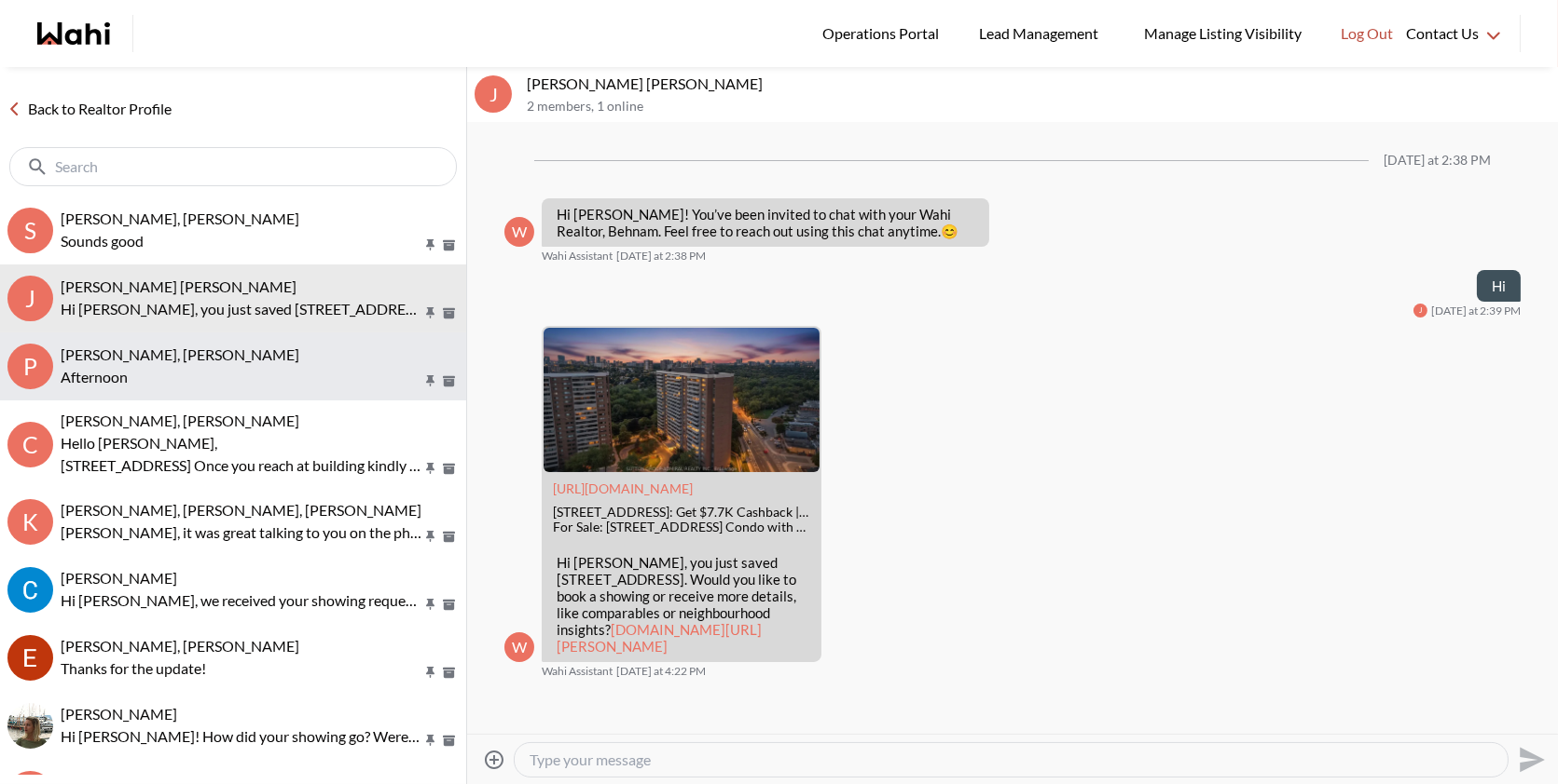
click at [264, 351] on div "Puja Mandal, Barbara, Behnam" at bounding box center [259, 355] width 398 height 19
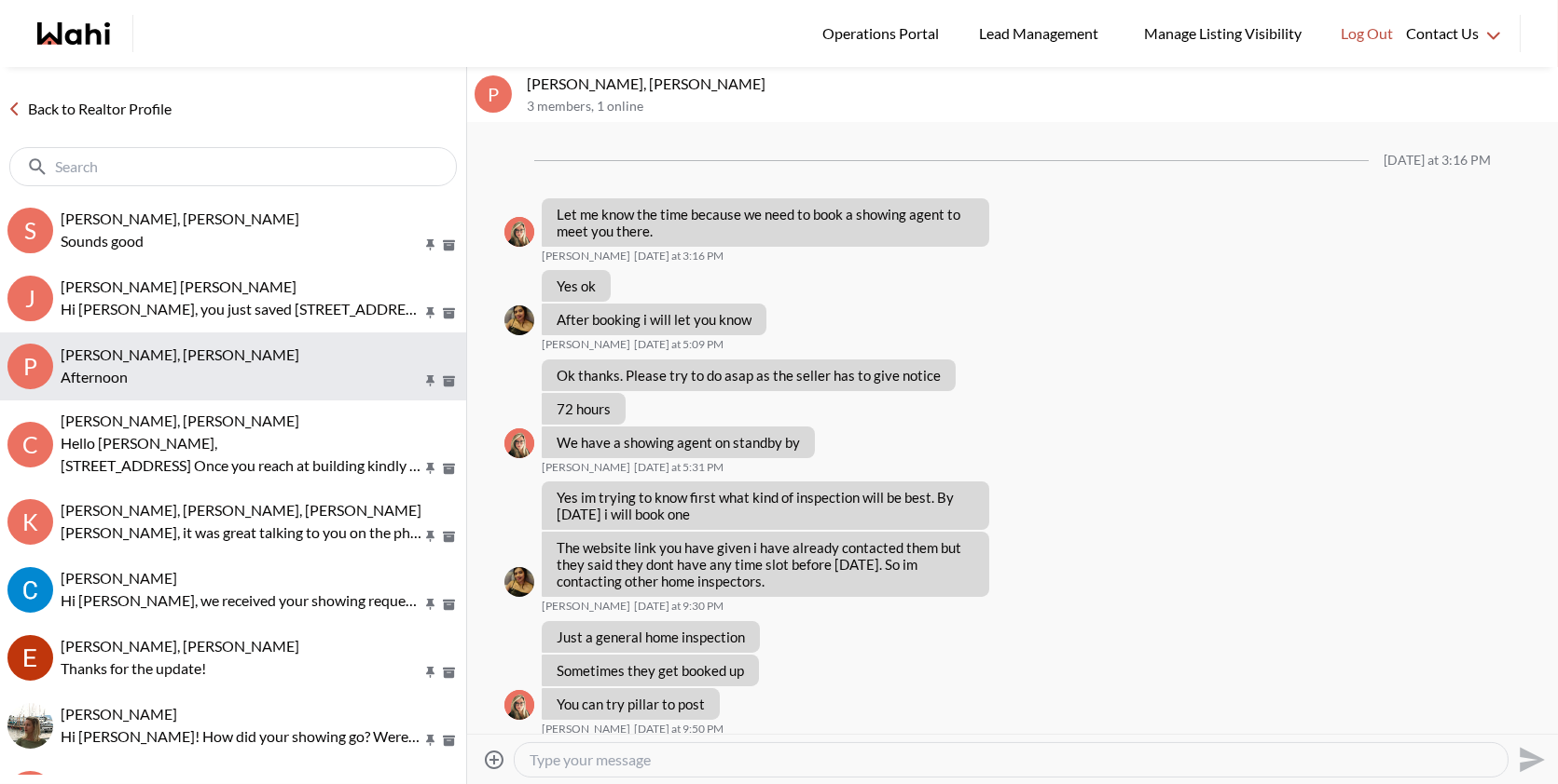
scroll to position [823, 0]
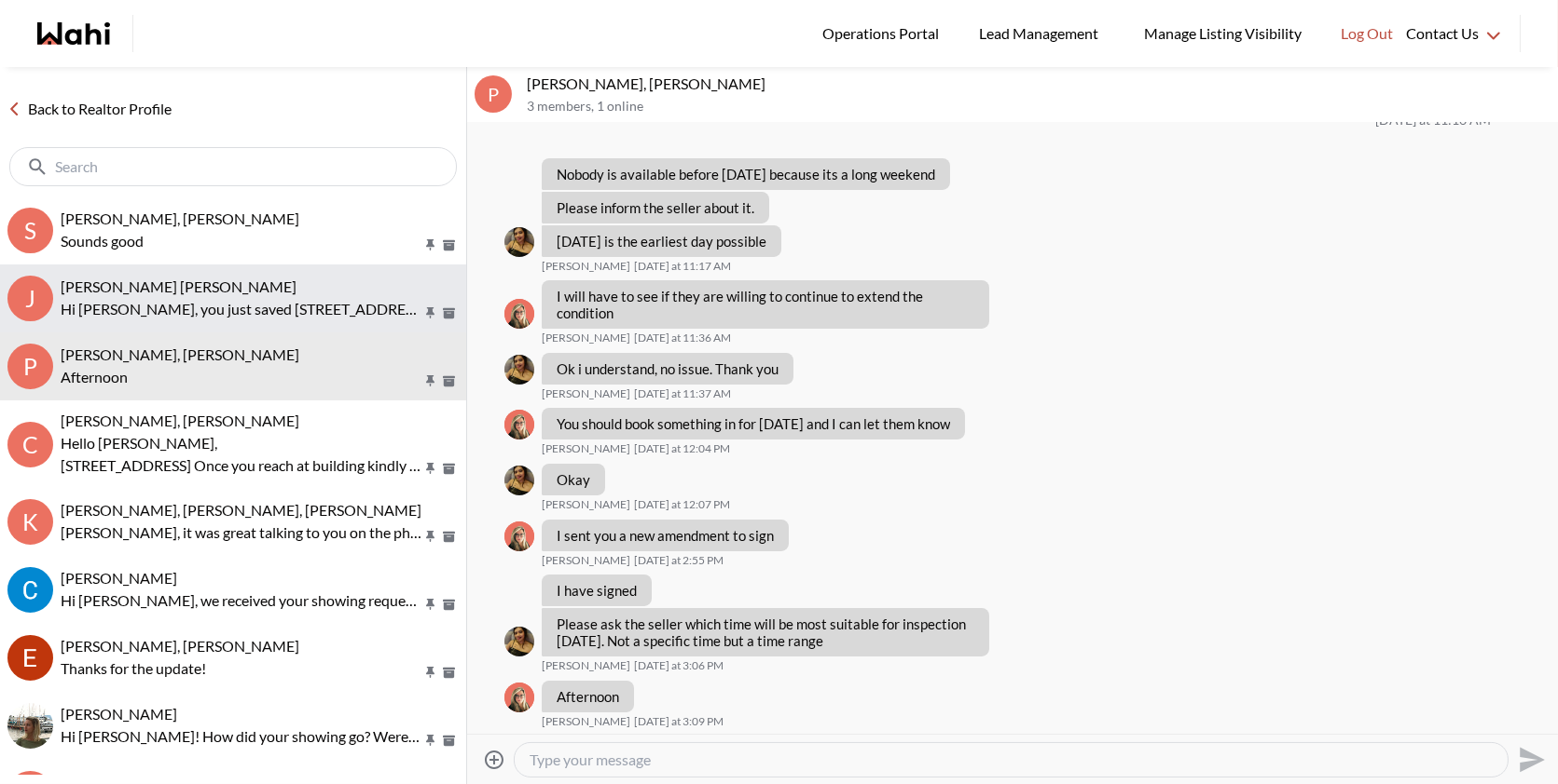
click at [287, 307] on p "Hi [PERSON_NAME], you just saved [STREET_ADDRESS]. Would you like to book a sho…" at bounding box center [241, 309] width 361 height 23
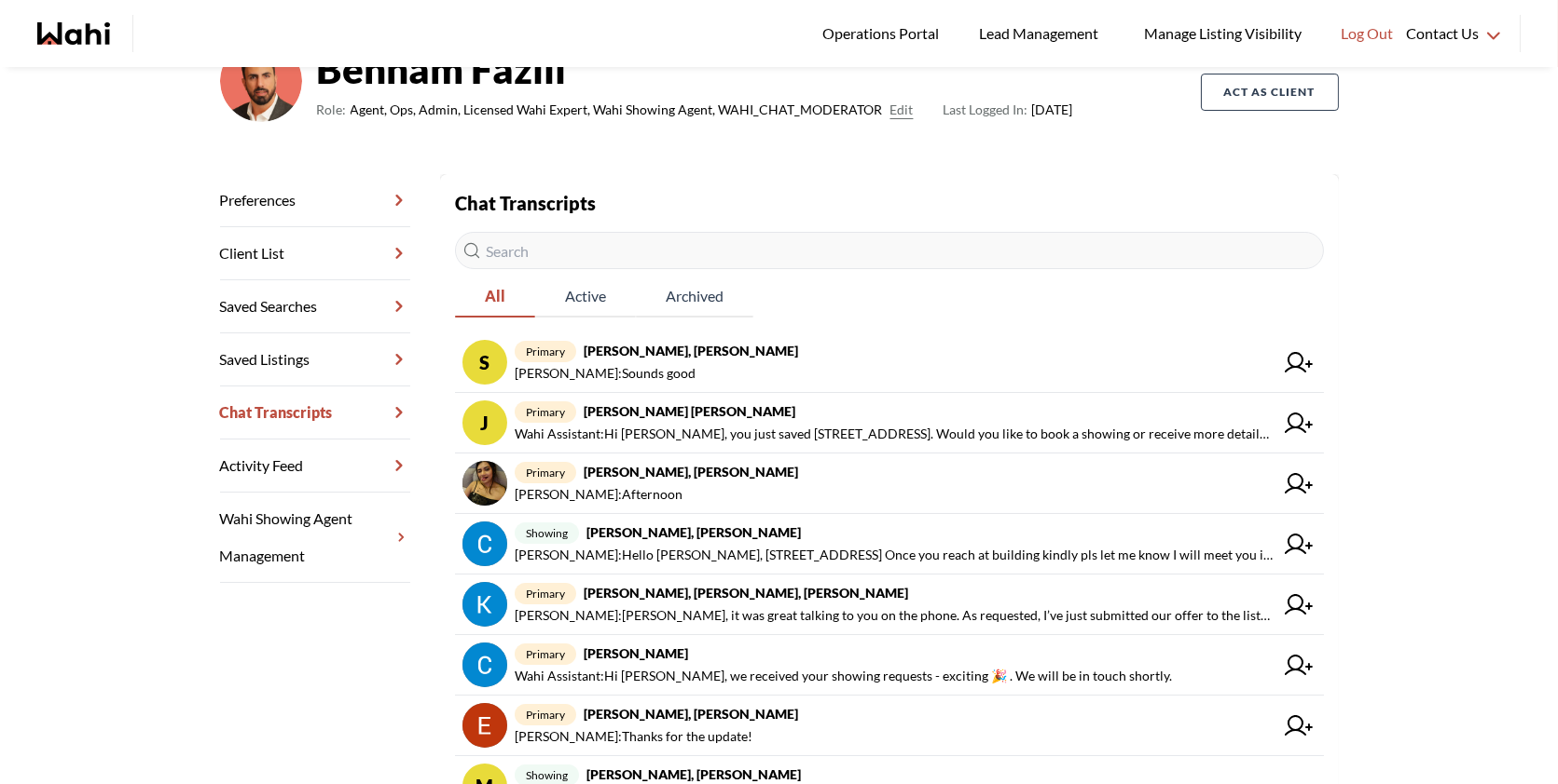
scroll to position [171, 0]
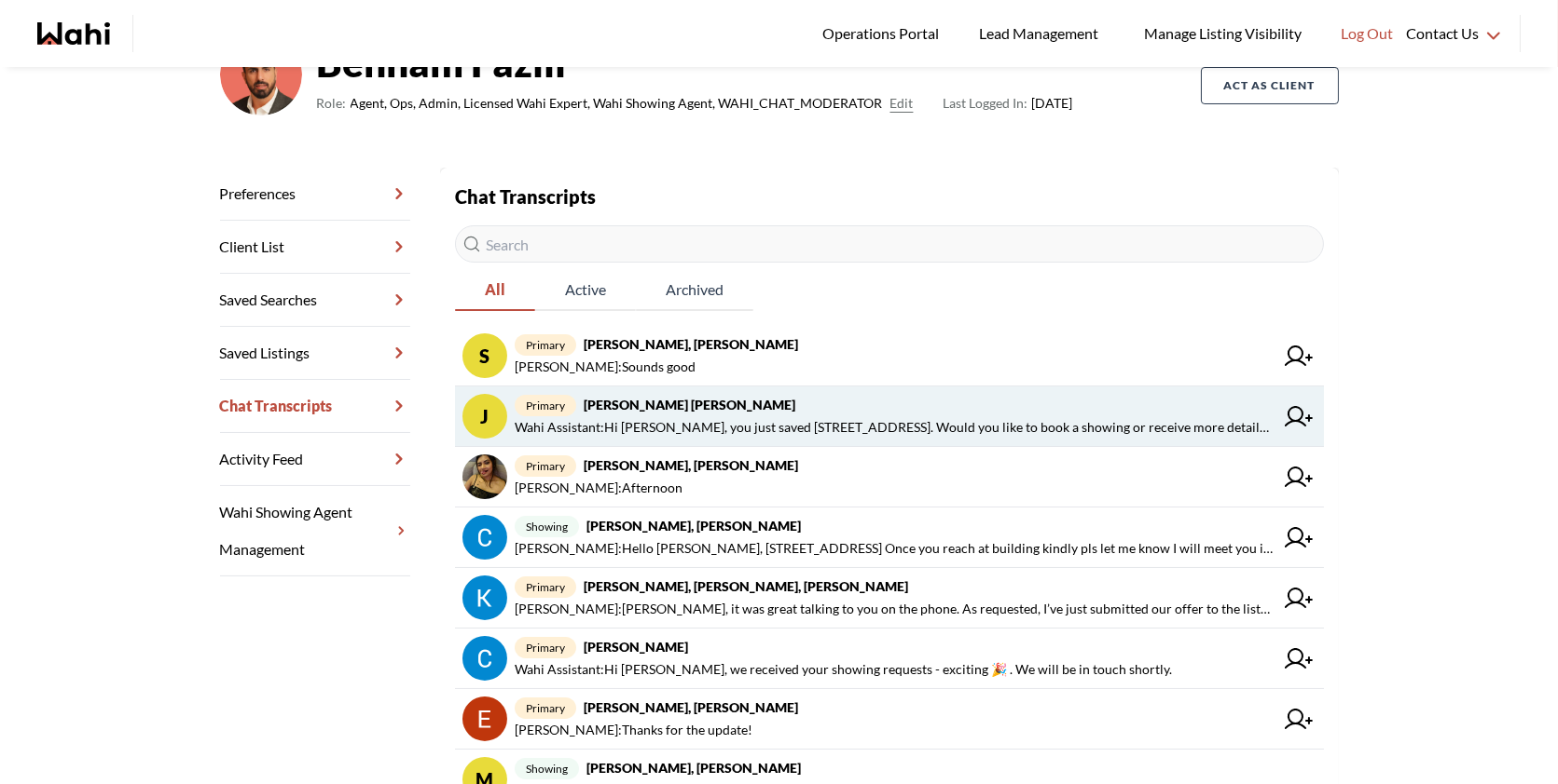
click at [1001, 427] on span "Wahi Assistant : Hi [PERSON_NAME], you just saved [STREET_ADDRESS]. Would you l…" at bounding box center [894, 427] width 759 height 23
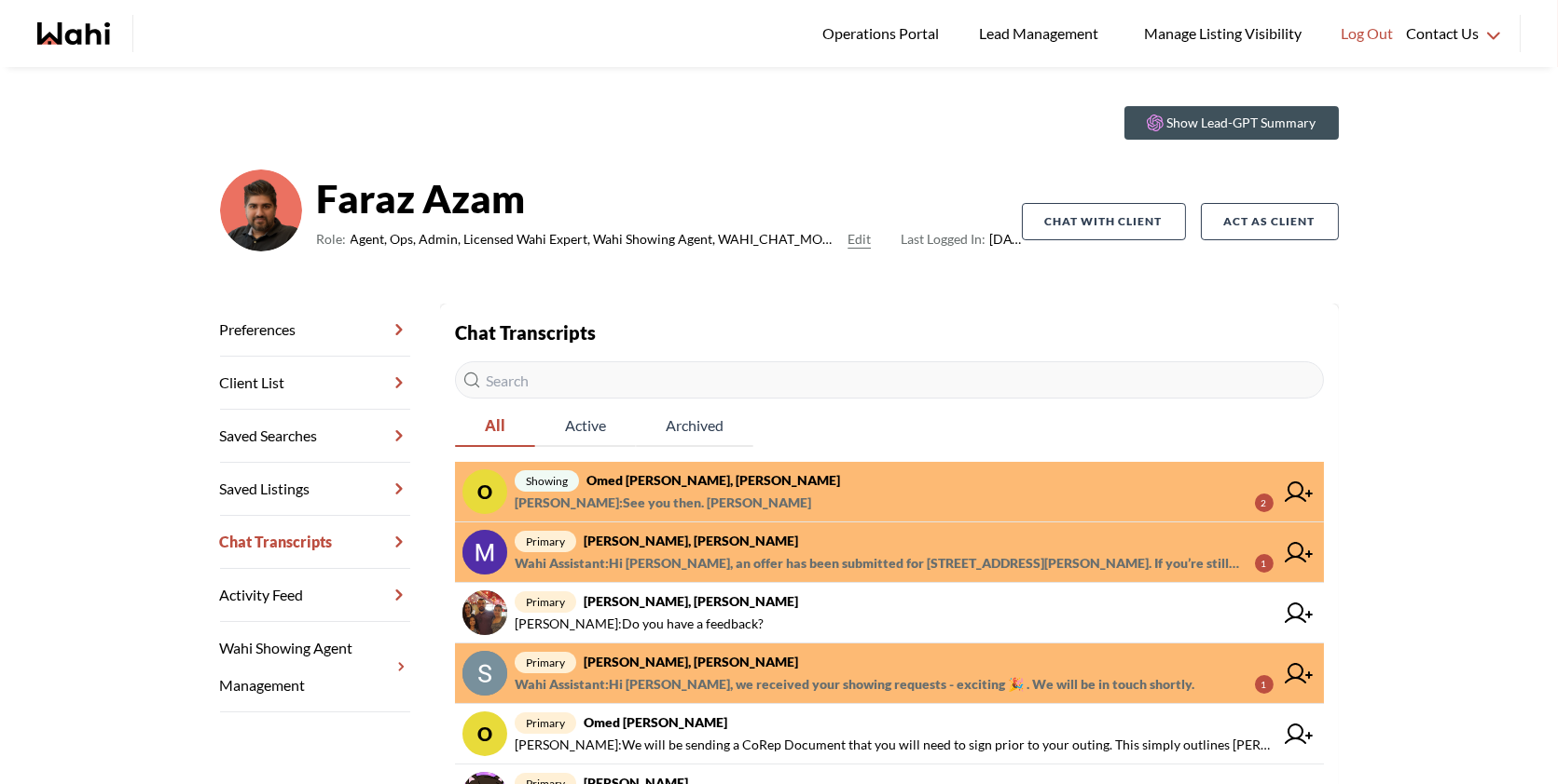
scroll to position [35, 0]
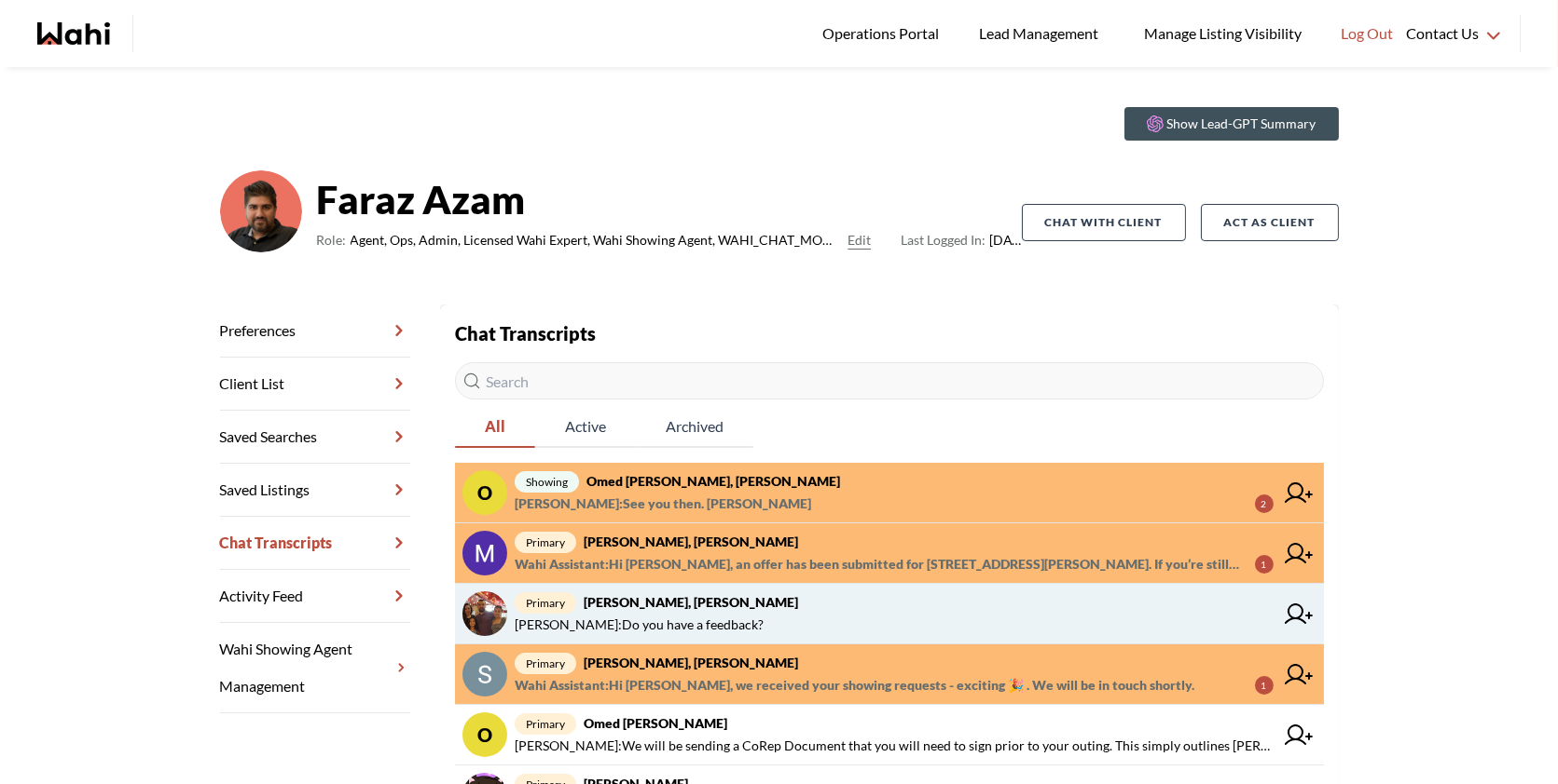
click at [910, 602] on span "primary [PERSON_NAME], [PERSON_NAME]" at bounding box center [894, 603] width 759 height 23
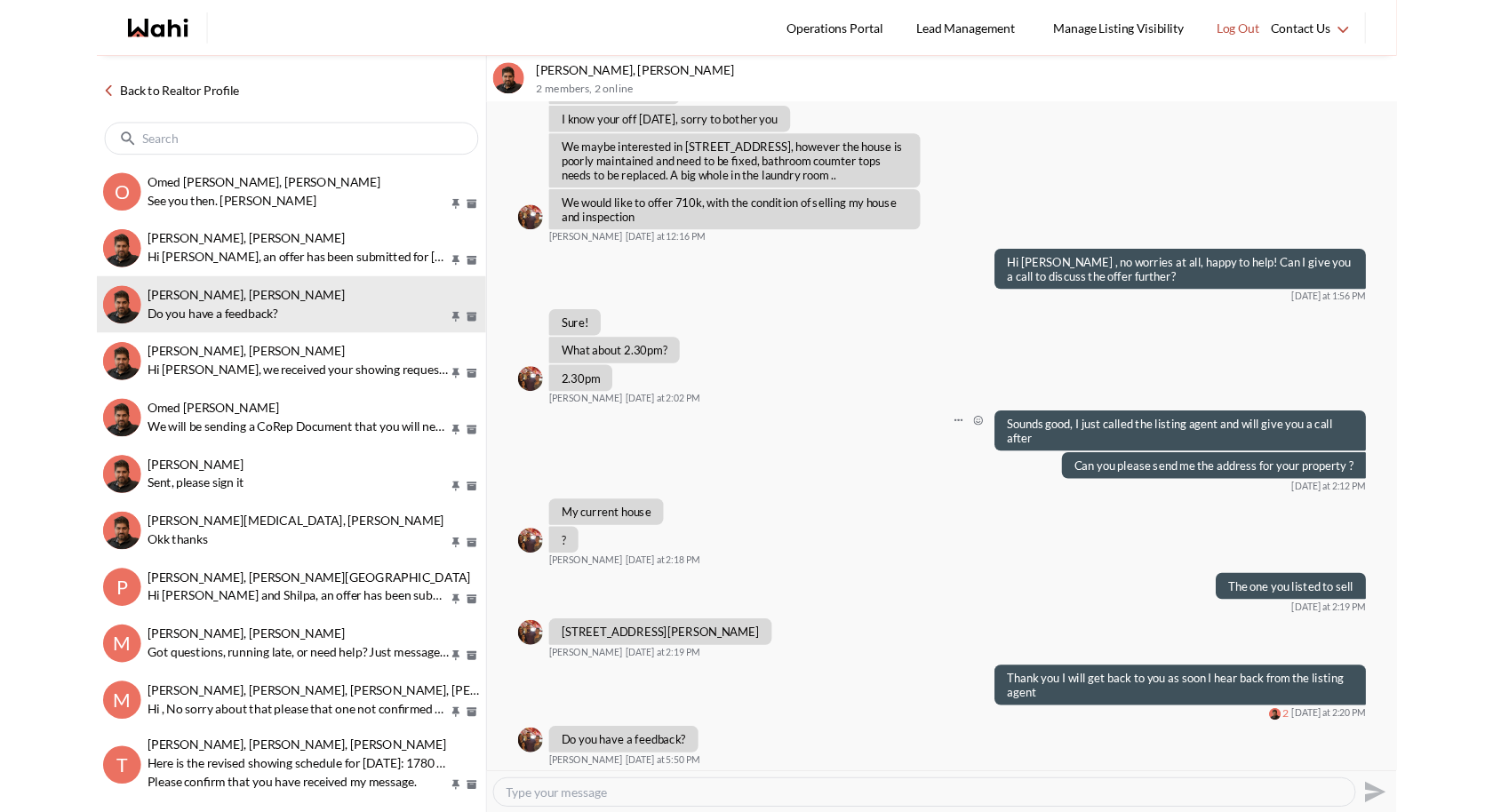
scroll to position [638, 0]
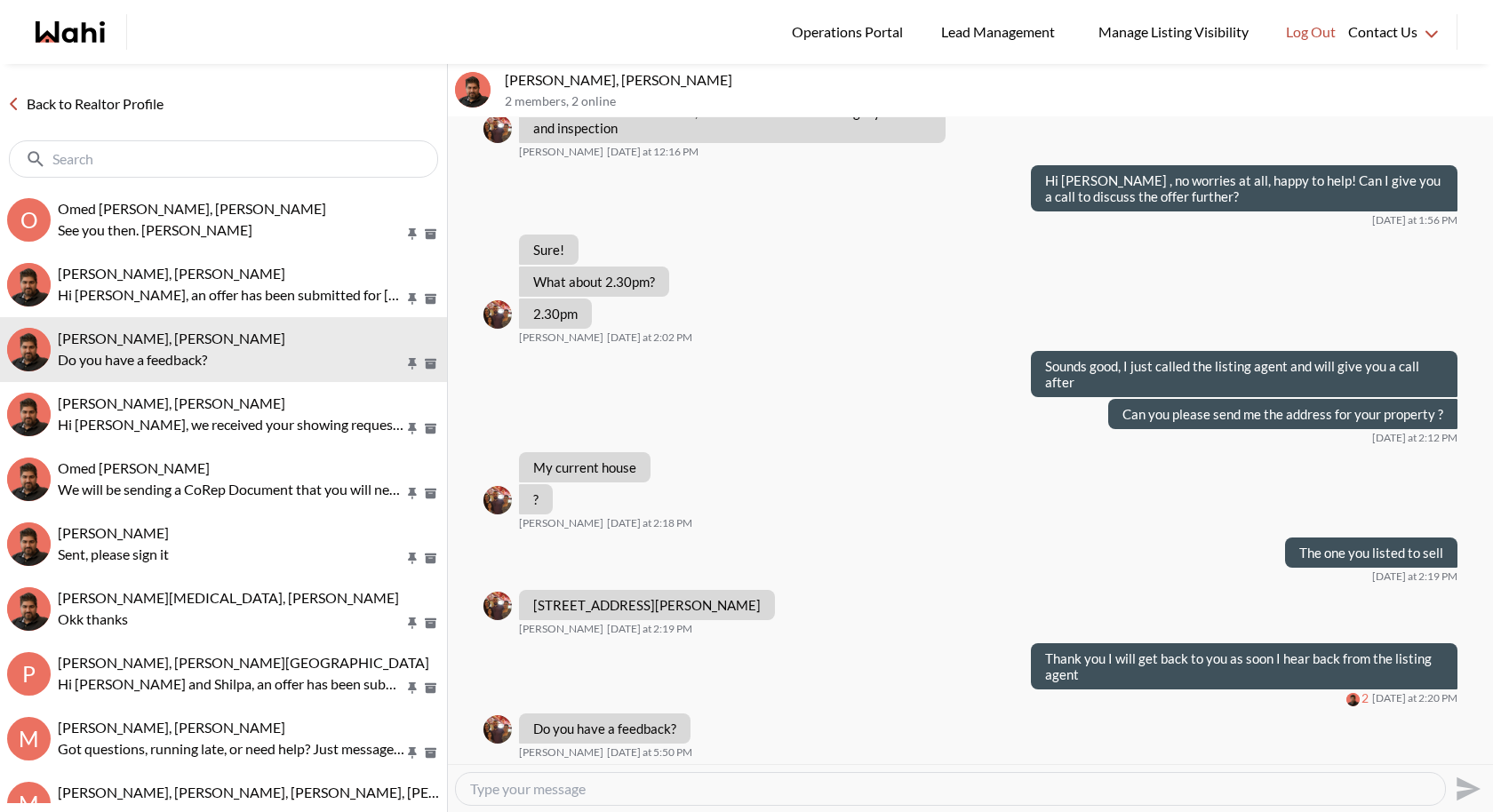
click at [611, 747] on div at bounding box center [950, 789] width 989 height 32
click at [582, 747] on textarea "Type your message" at bounding box center [950, 788] width 961 height 18
click at [646, 747] on textarea "I am still waiting for the lsiting agent! I will follow up with again shortly" at bounding box center [950, 788] width 961 height 18
click at [921, 747] on textarea "I am still waiting for the listing agent! I will follow up with again shortly" at bounding box center [950, 788] width 961 height 18
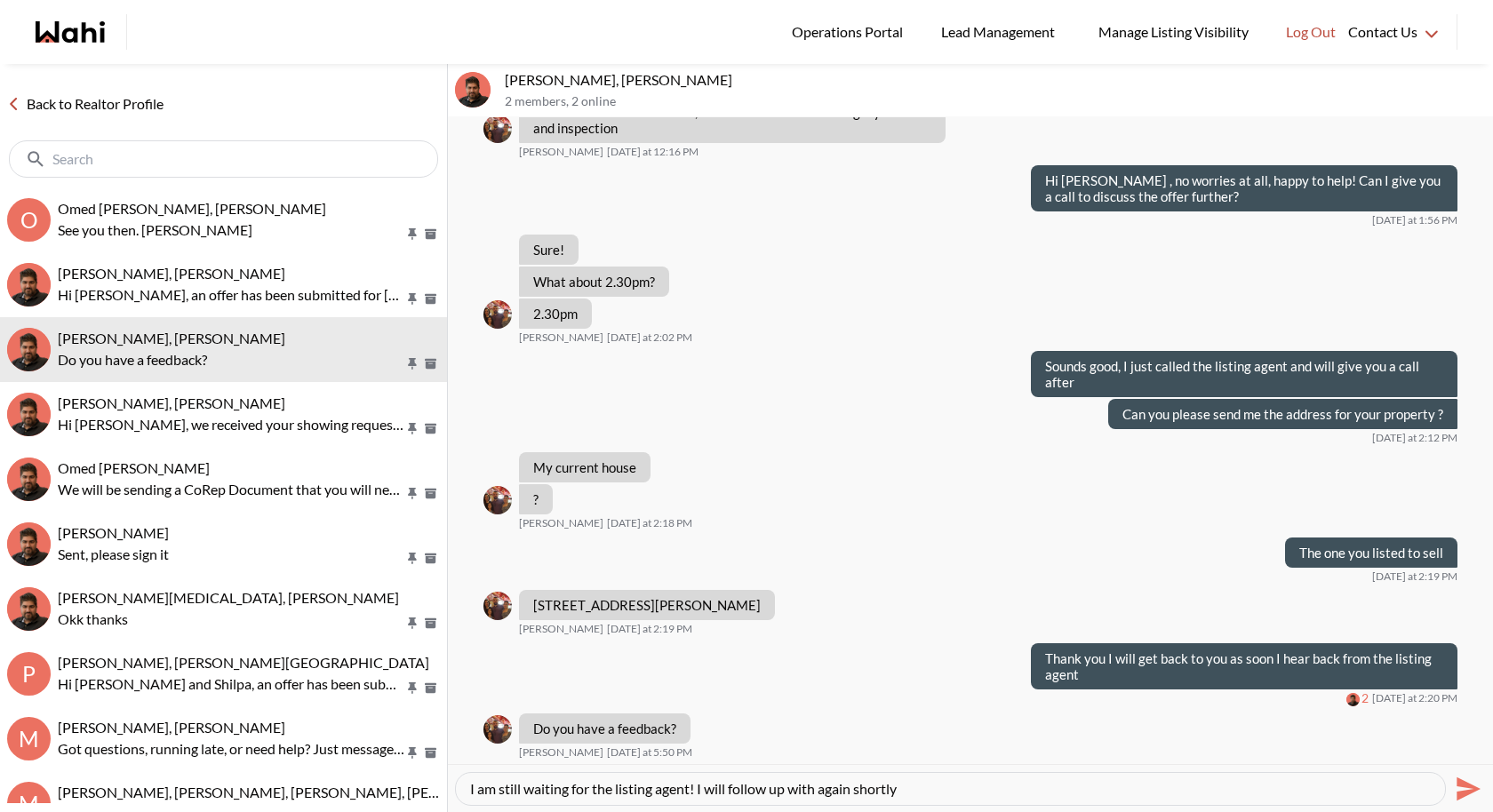
type textarea "I am still waiting for the listing agent! I will follow up with again shortly"
click at [1447, 747] on div "I am still waiting for the listing agent! I will follow up with again shortly S…" at bounding box center [970, 788] width 1031 height 40
click at [1469, 747] on icon "Send" at bounding box center [1468, 787] width 24 height 24
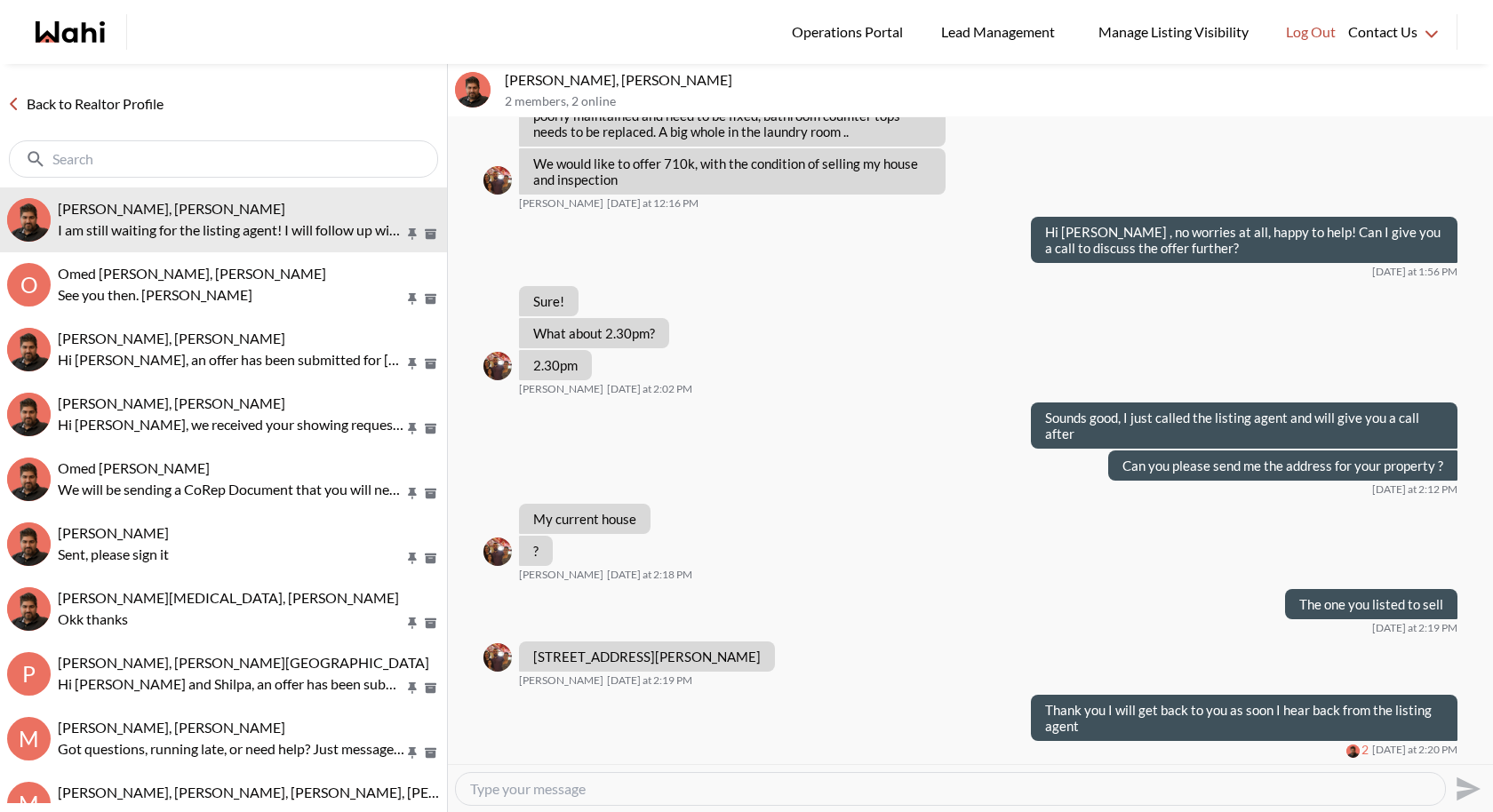
scroll to position [706, 0]
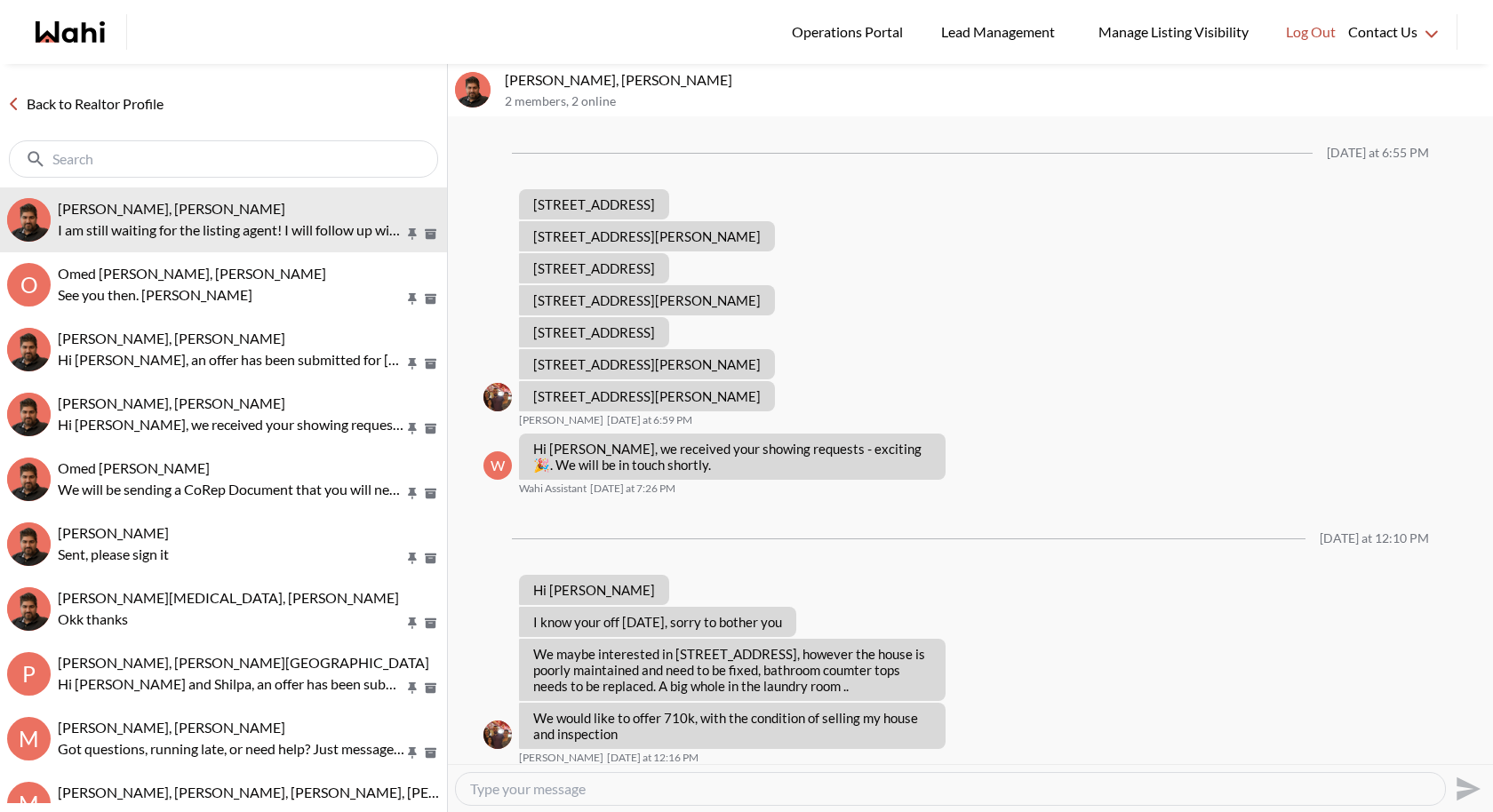
scroll to position [675, 0]
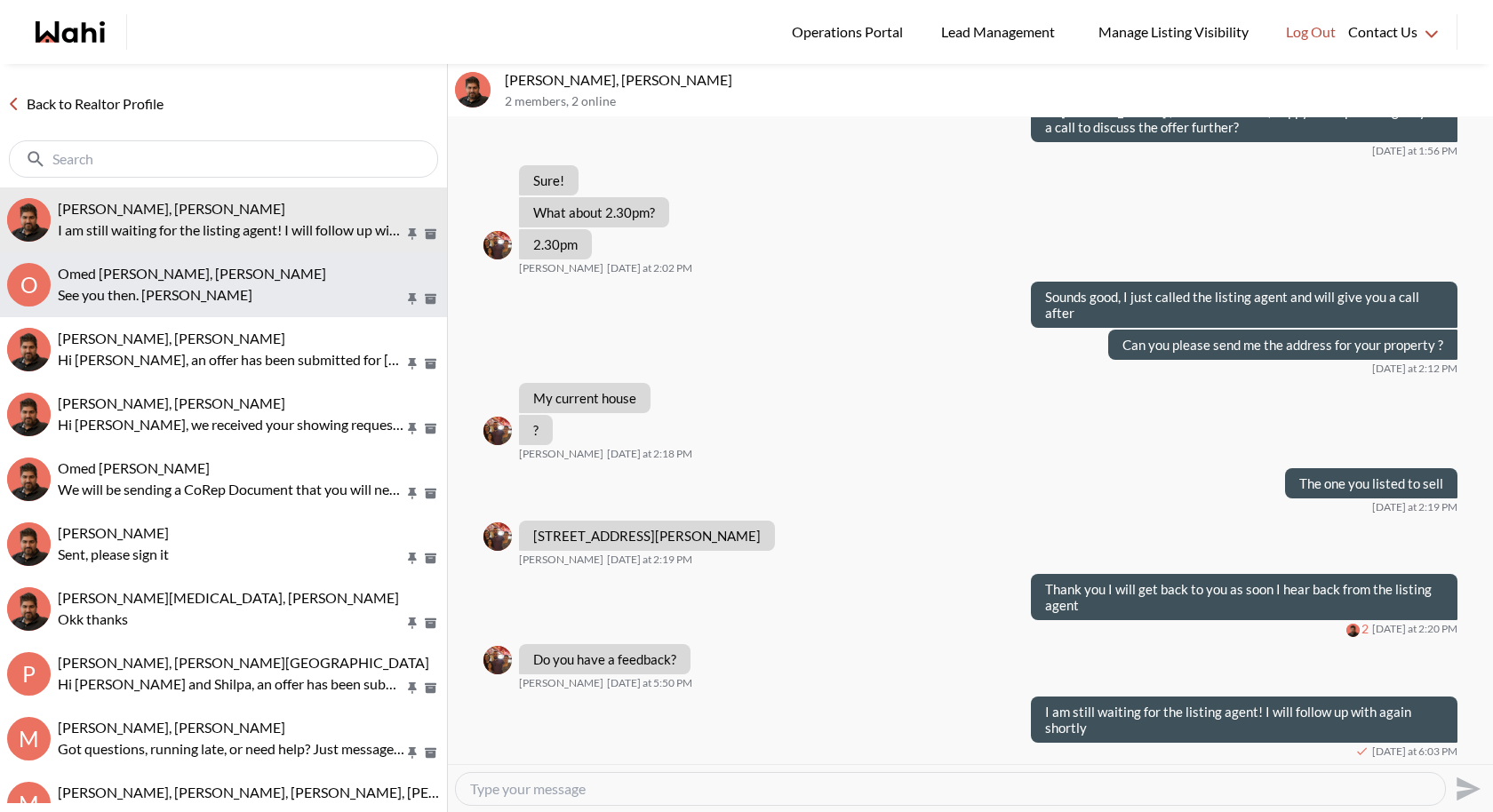
click at [161, 273] on span "Omed [PERSON_NAME], [PERSON_NAME]" at bounding box center [192, 273] width 269 height 17
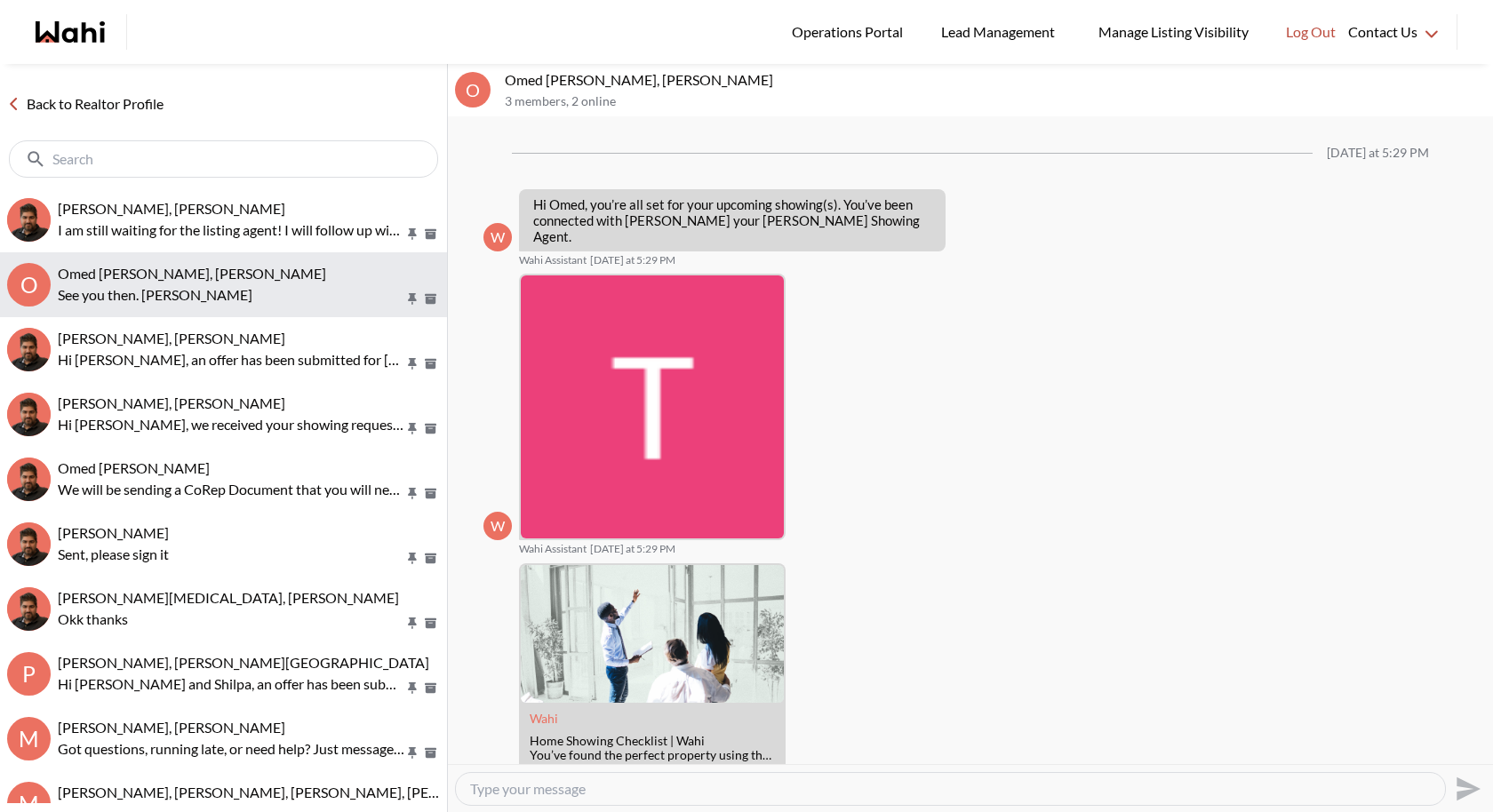
scroll to position [584, 0]
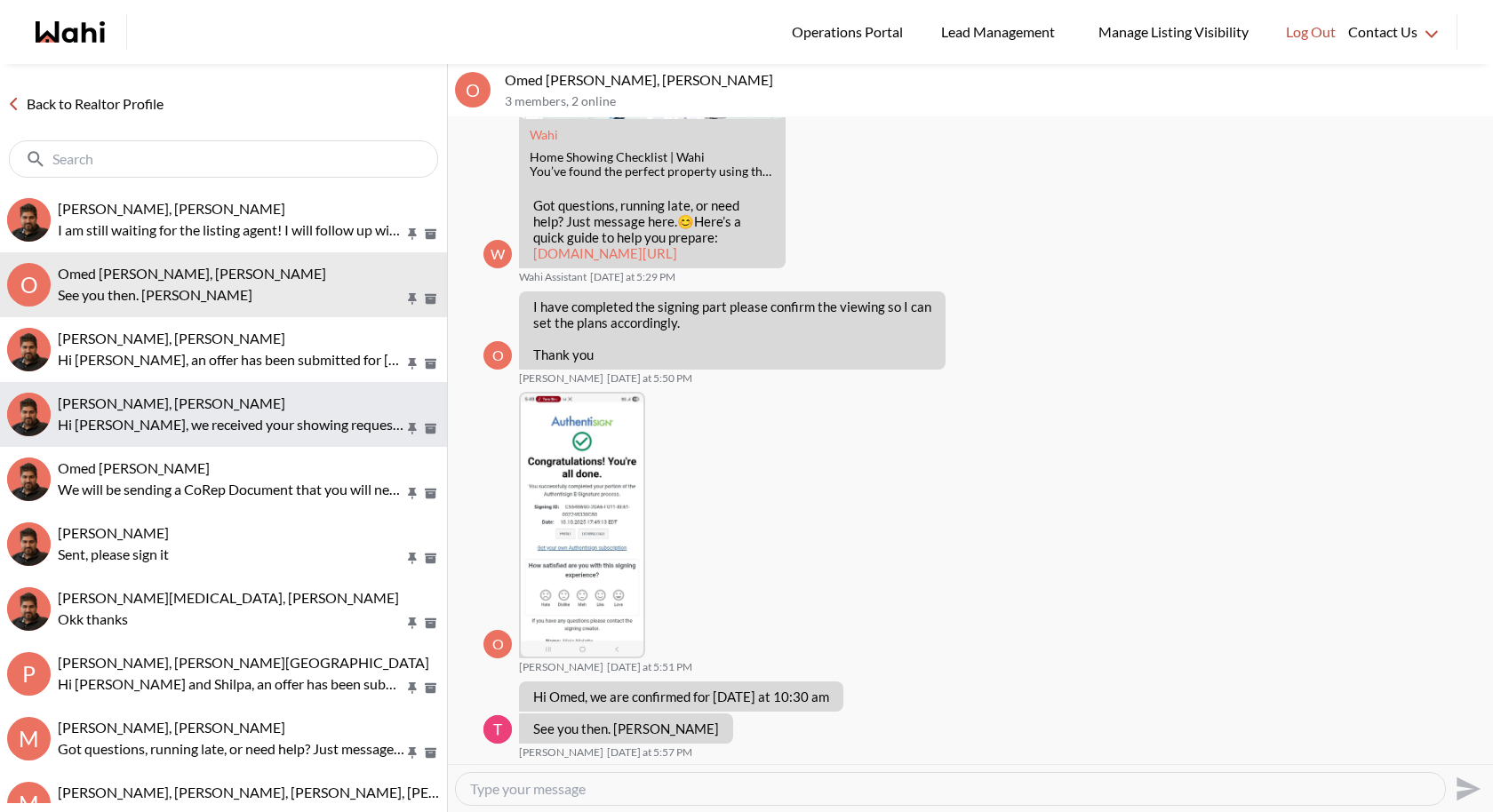
click at [247, 433] on p "Hi [PERSON_NAME], we received your showing requests - exciting 🎉 . We will be i…" at bounding box center [231, 424] width 347 height 22
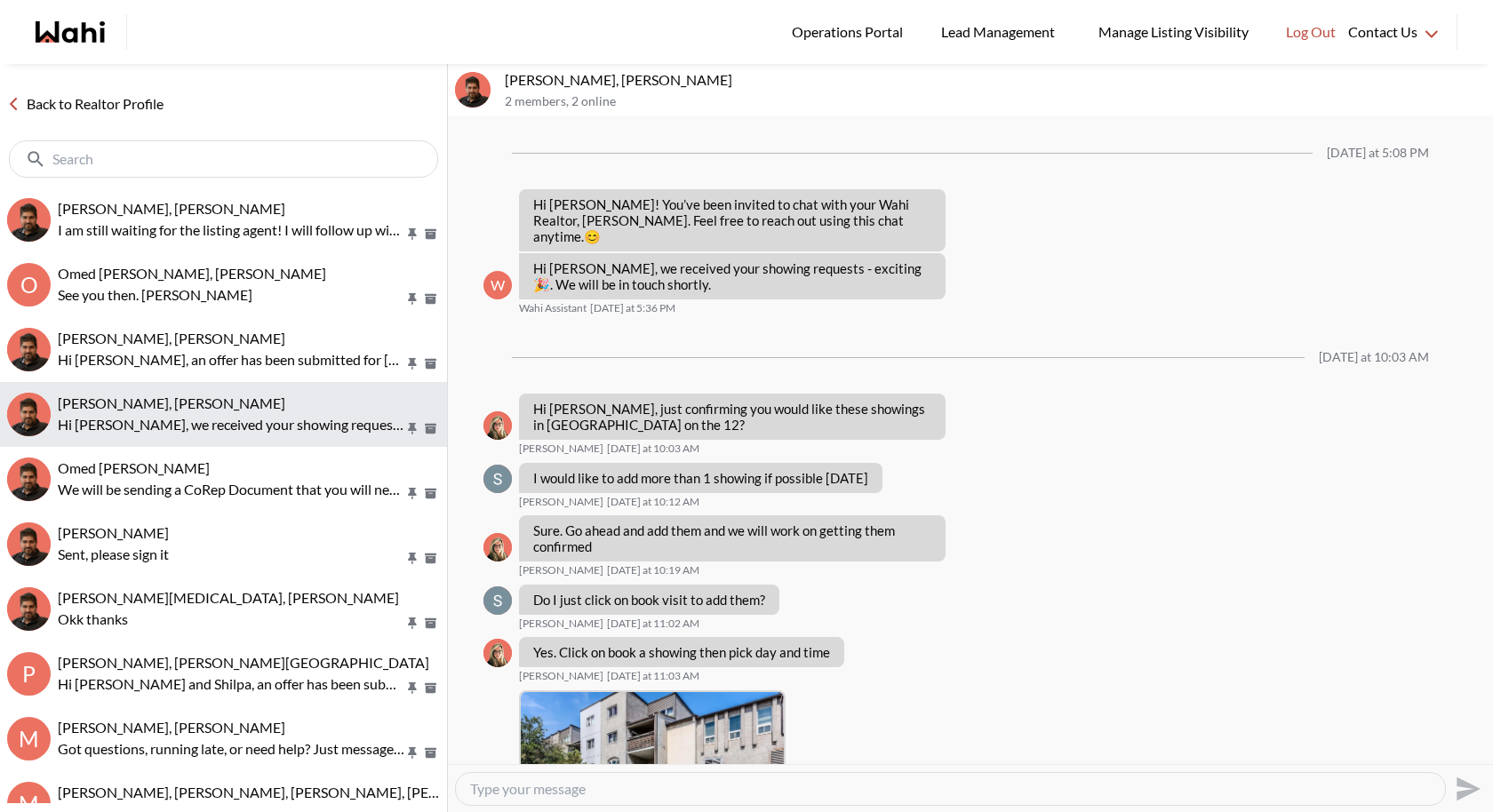
scroll to position [737, 0]
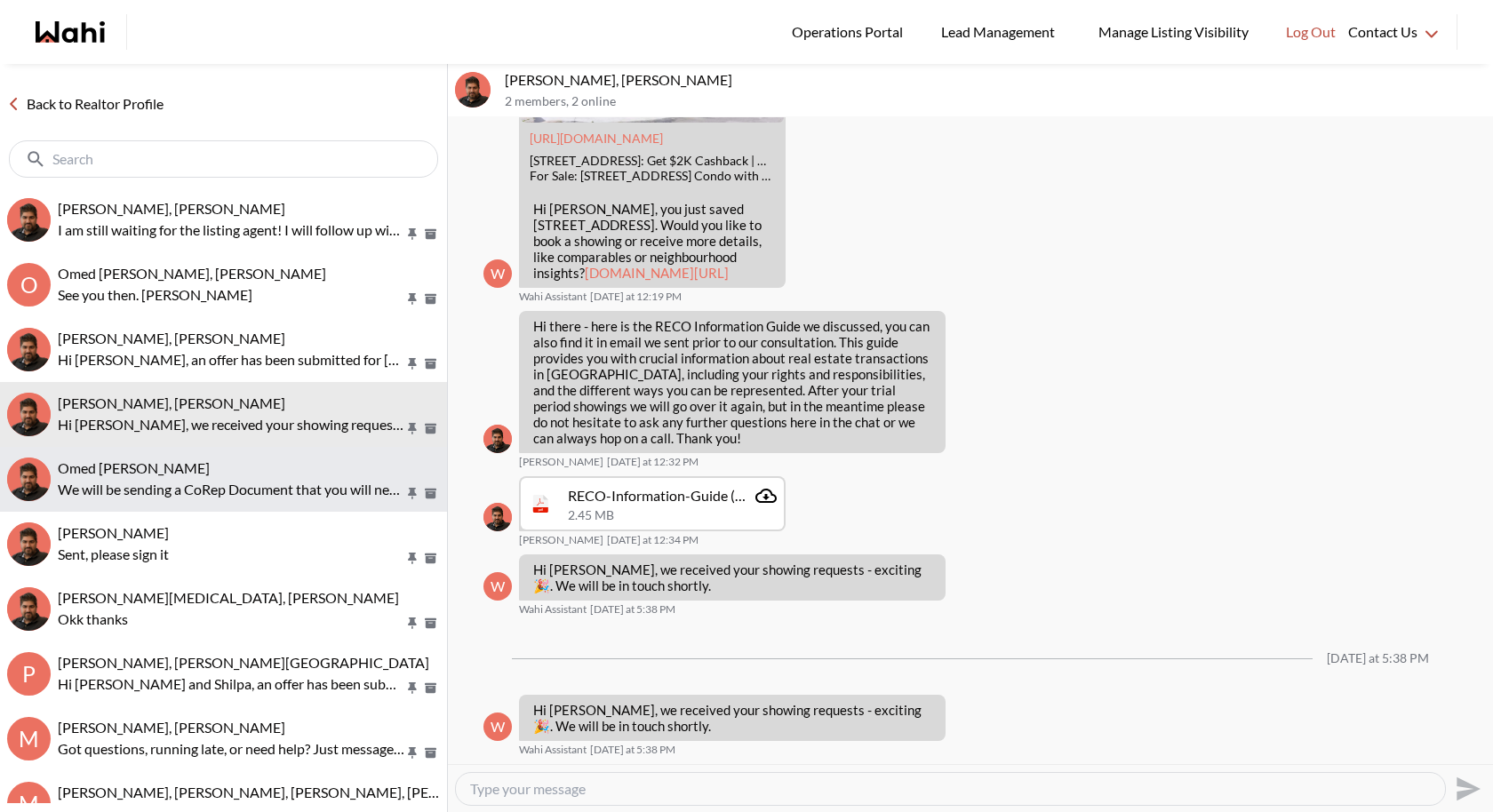
click at [228, 484] on p "We will be sending a CoRep Document that you will need to sign prior to your ou…" at bounding box center [231, 490] width 347 height 22
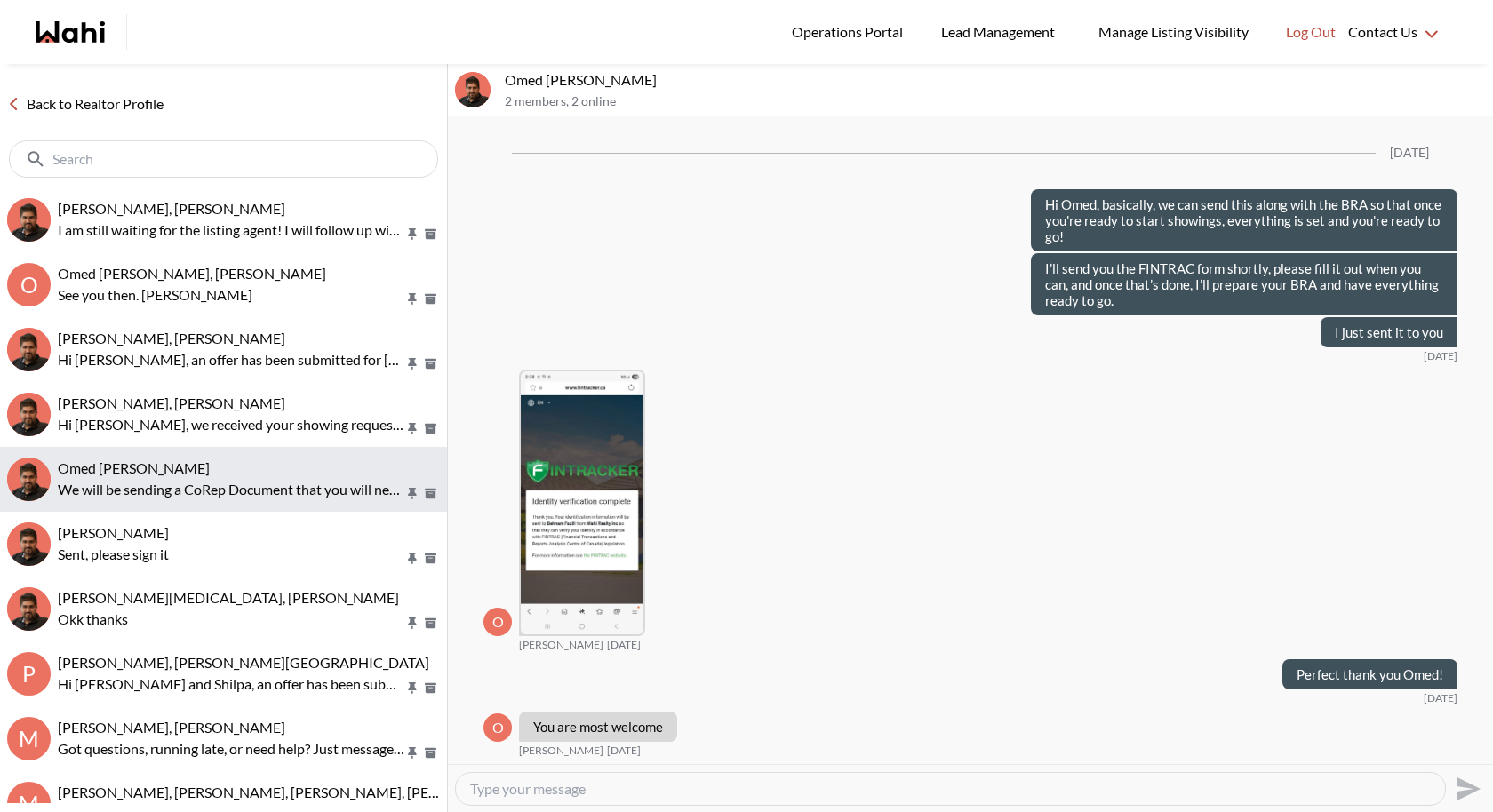
scroll to position [1690, 0]
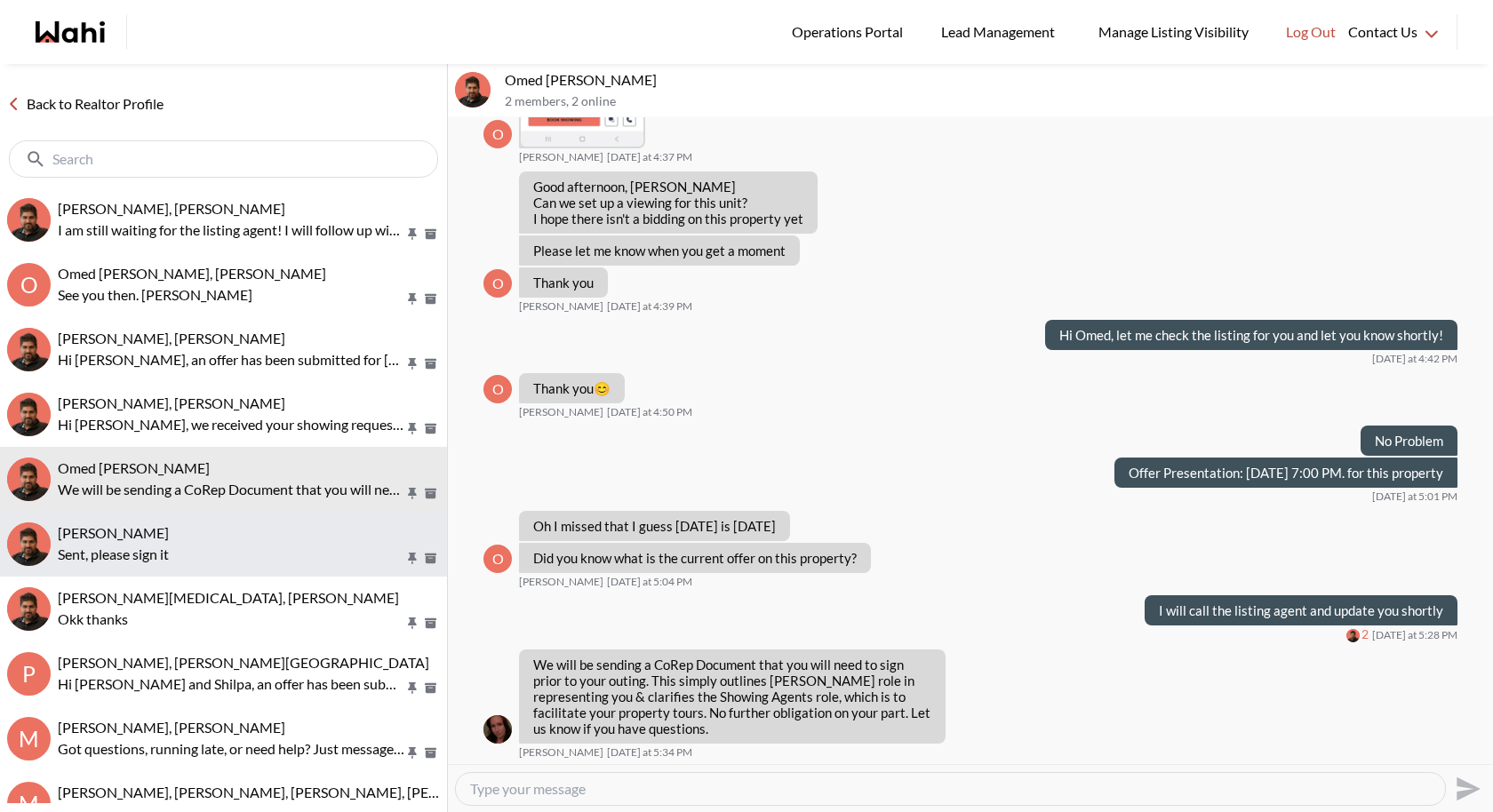
click at [219, 525] on div "[PERSON_NAME]" at bounding box center [249, 533] width 382 height 18
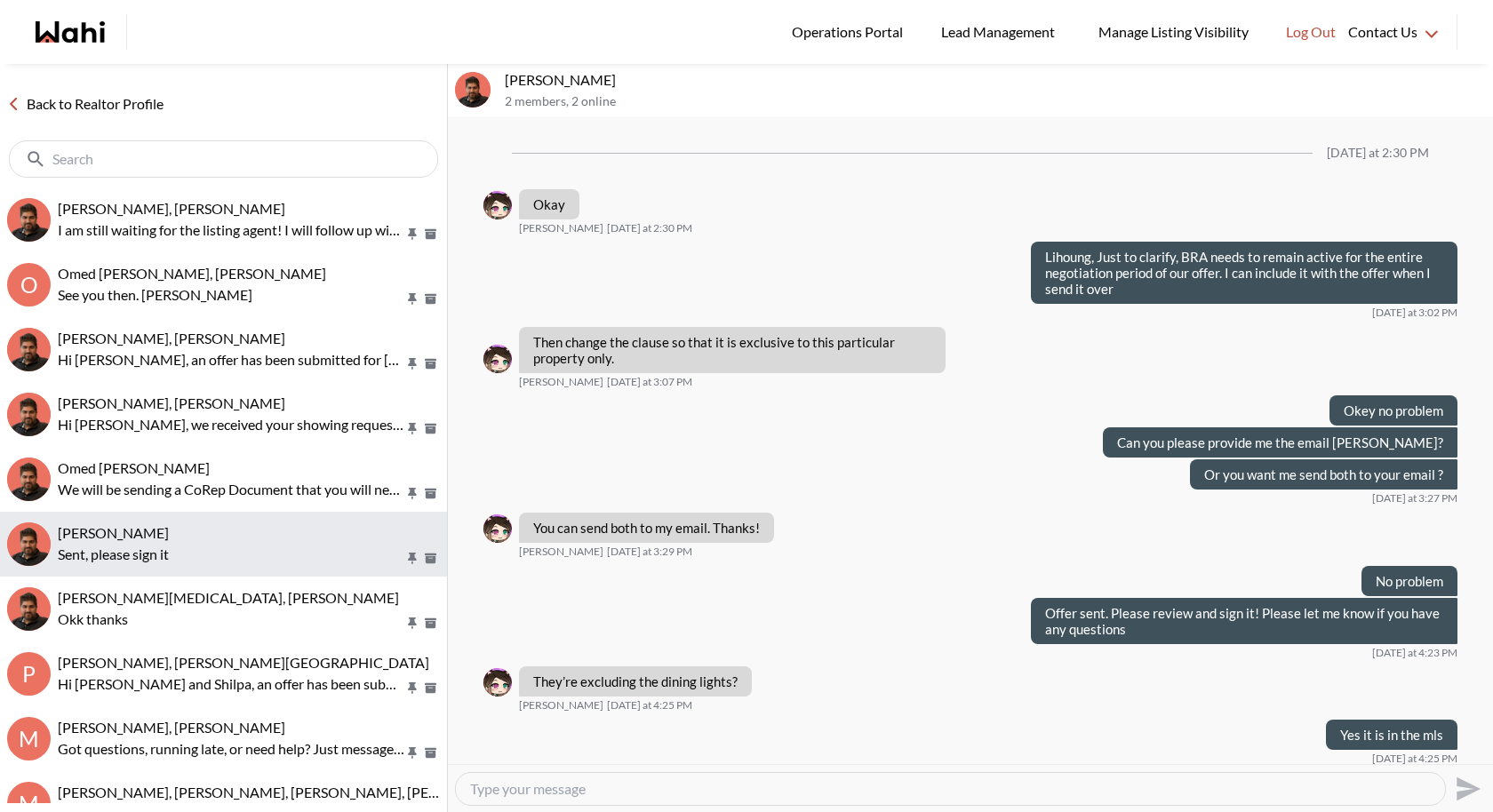
scroll to position [713, 0]
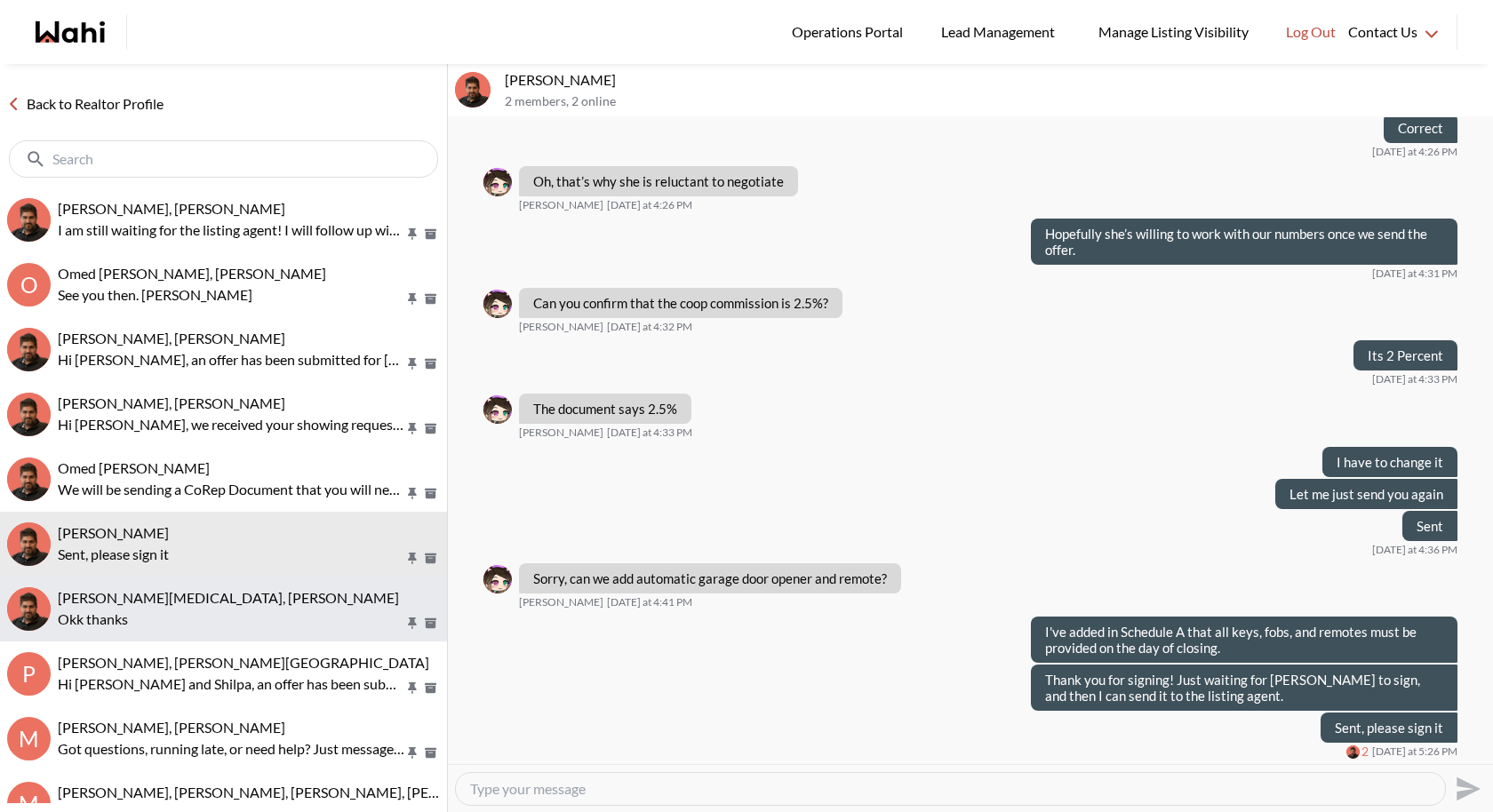
click at [230, 579] on button "Habon Muse, Faraz Okk thanks" at bounding box center [223, 609] width 447 height 65
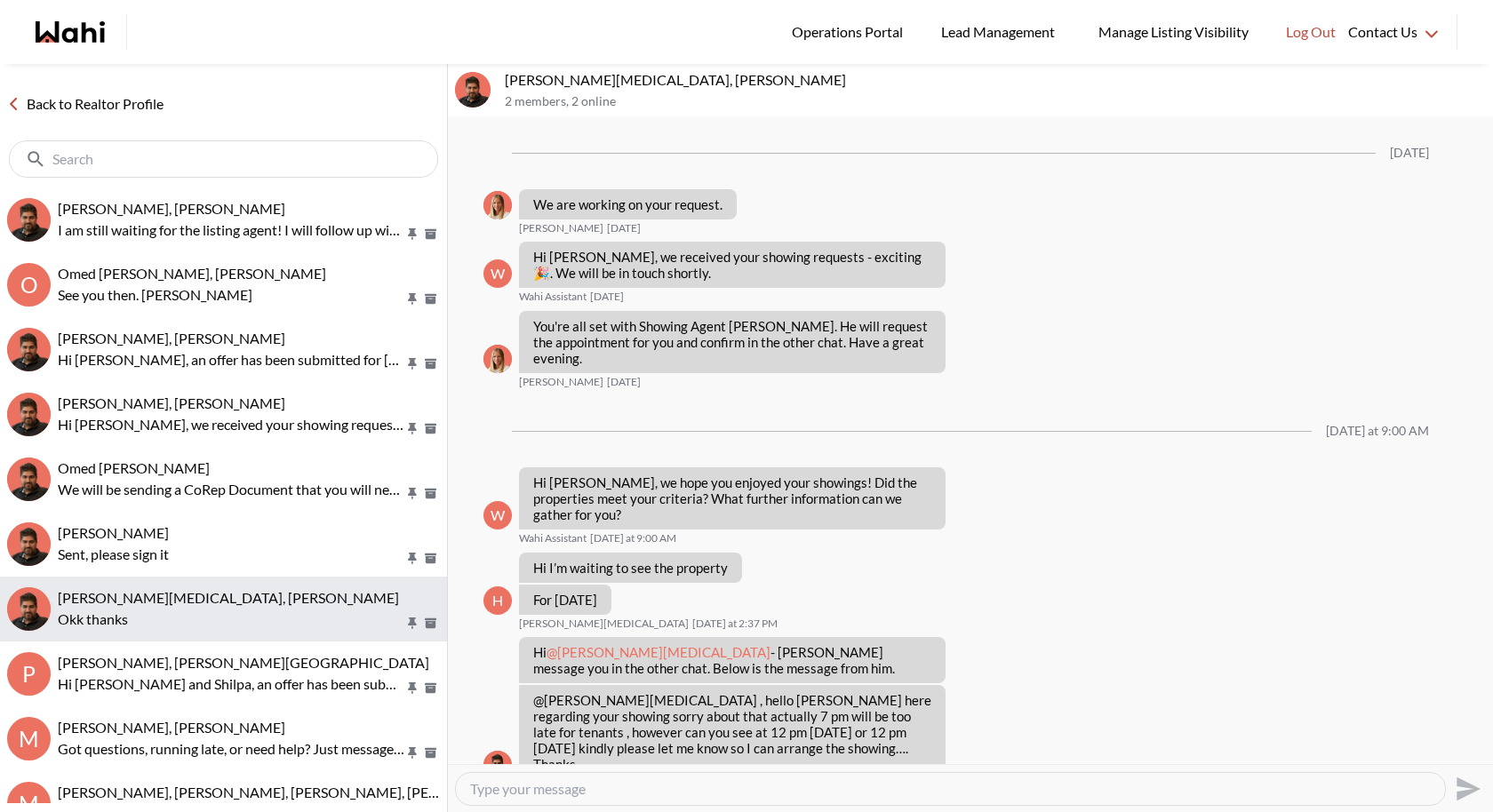
scroll to position [992, 0]
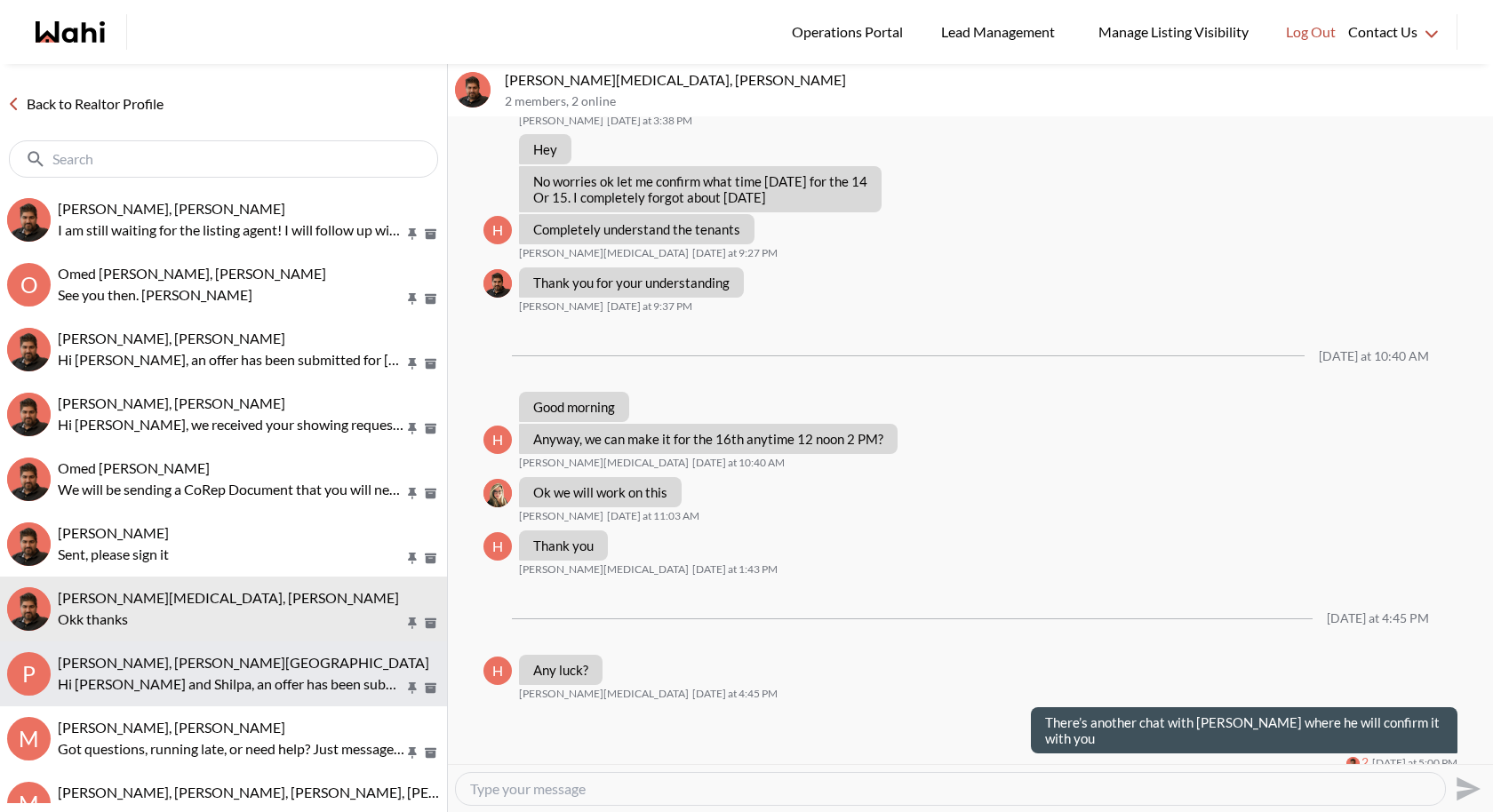
click at [229, 662] on span "Pradeep Pradhan, Shilpa Pradhan, Faraz" at bounding box center [243, 663] width 372 height 17
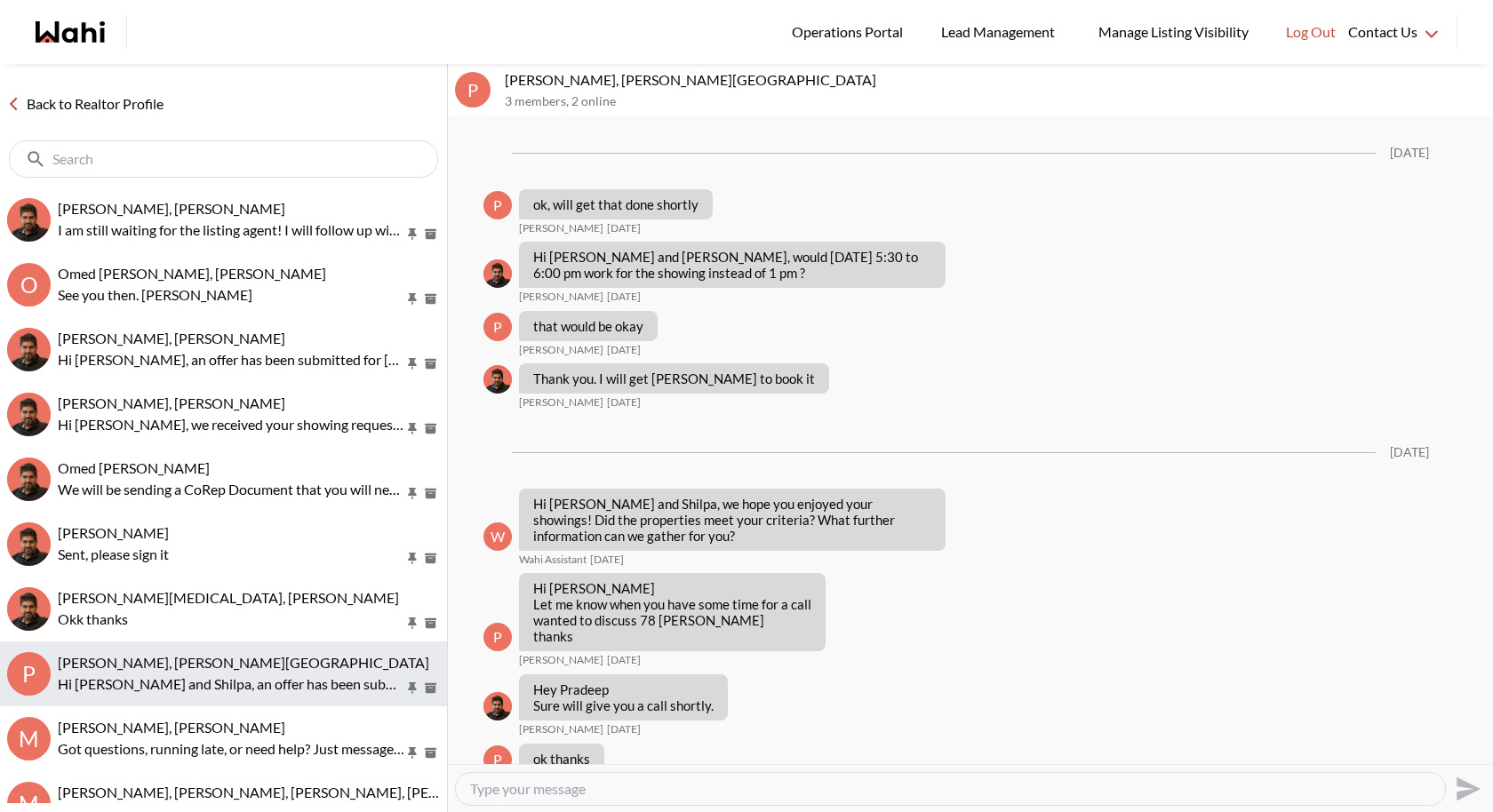
scroll to position [2743, 0]
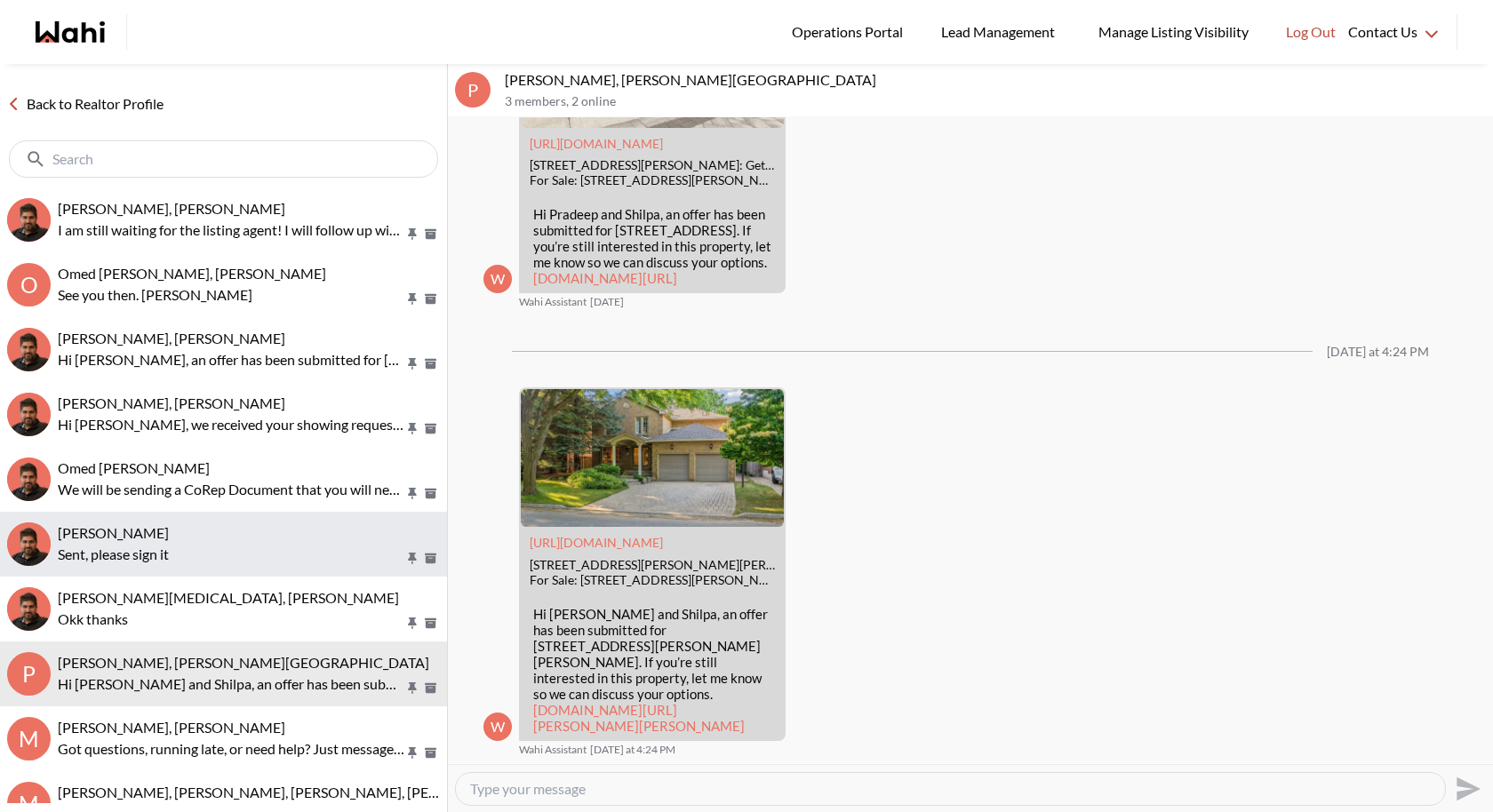
click at [150, 564] on button "liuhong chen, Faraz Sent, please sign it" at bounding box center [223, 544] width 447 height 65
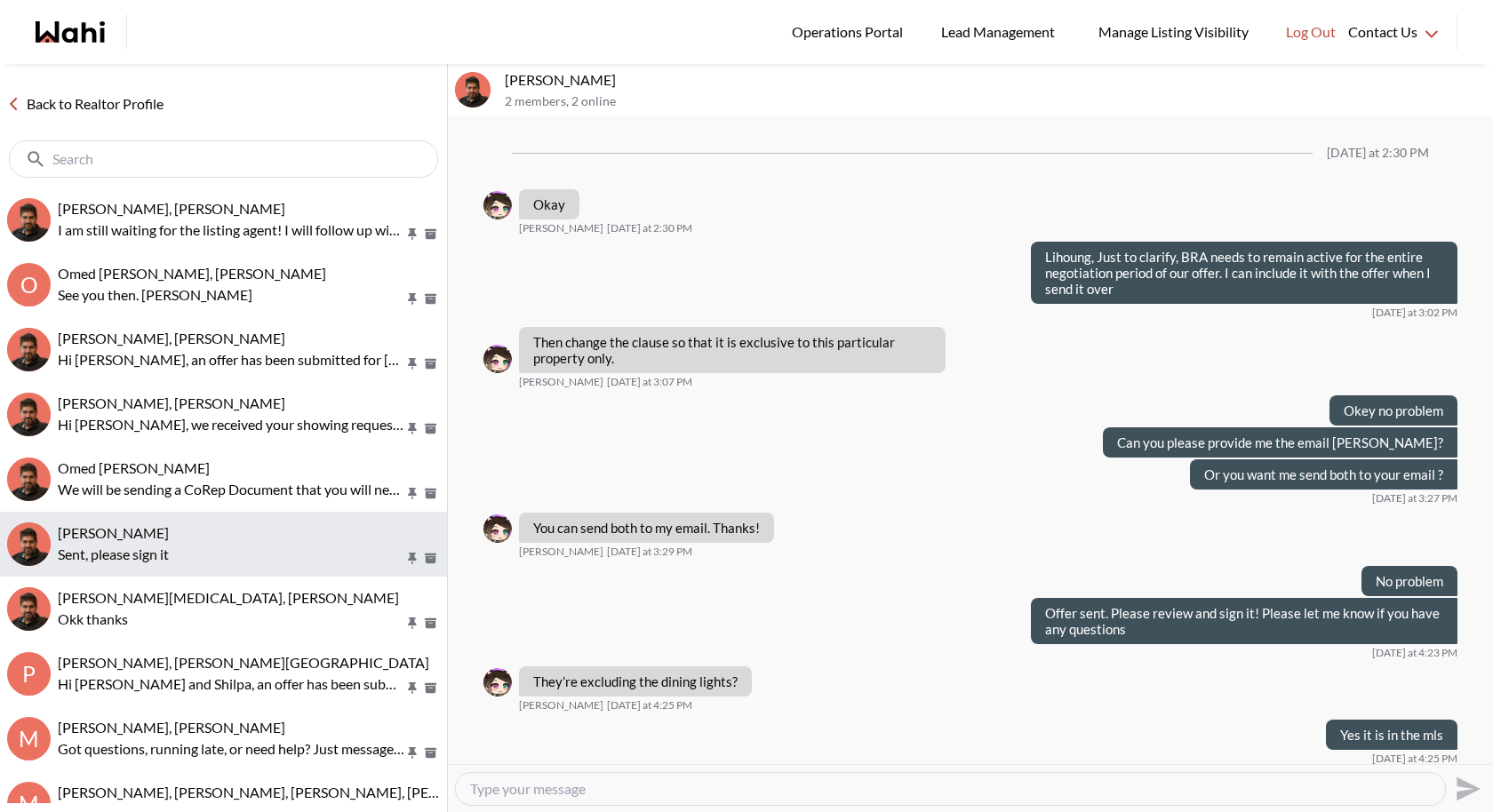
scroll to position [713, 0]
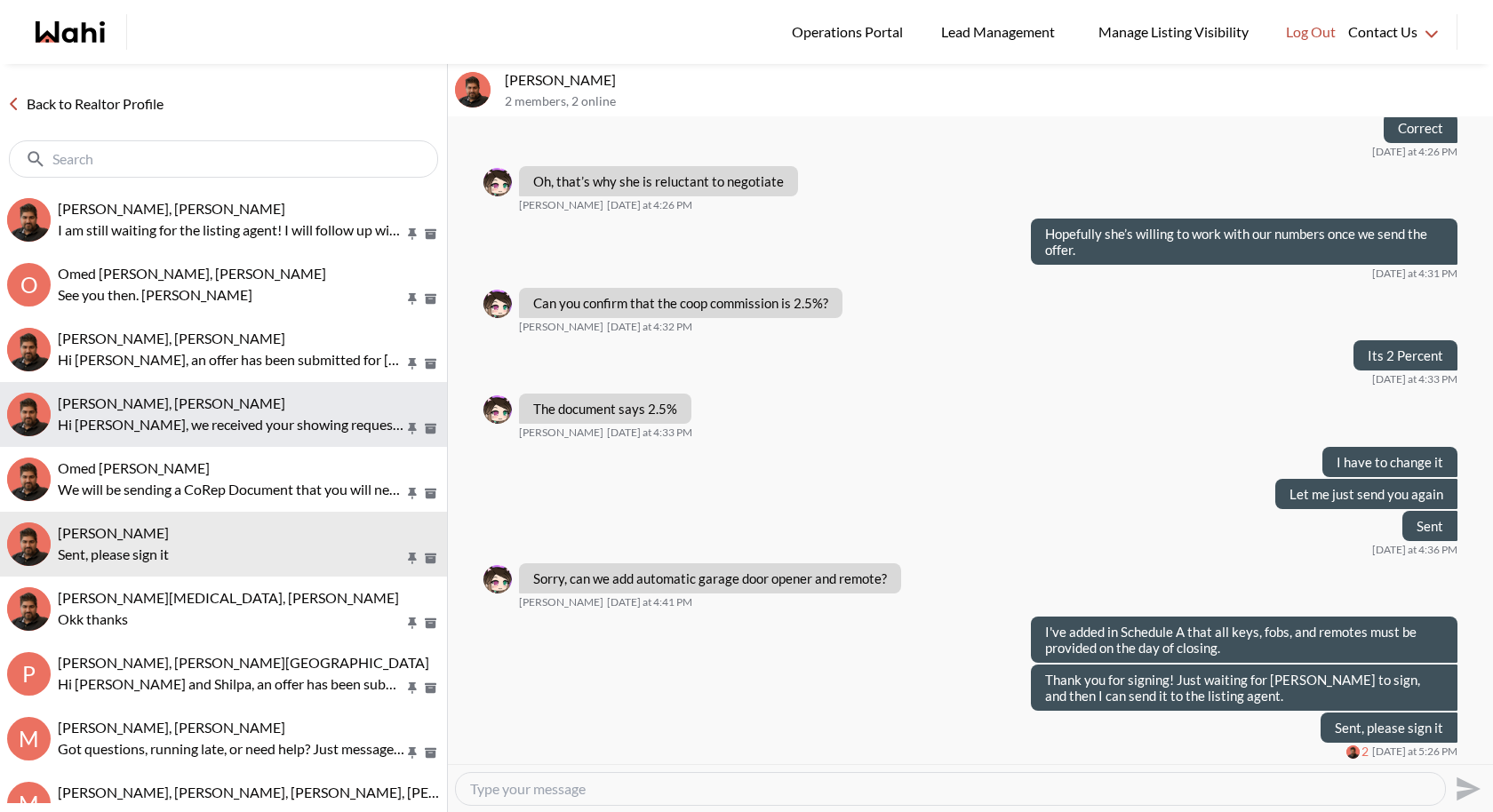
click at [182, 431] on p "Hi Scott, we received your showing requests - exciting 🎉 . We will be in touch …" at bounding box center [231, 424] width 347 height 22
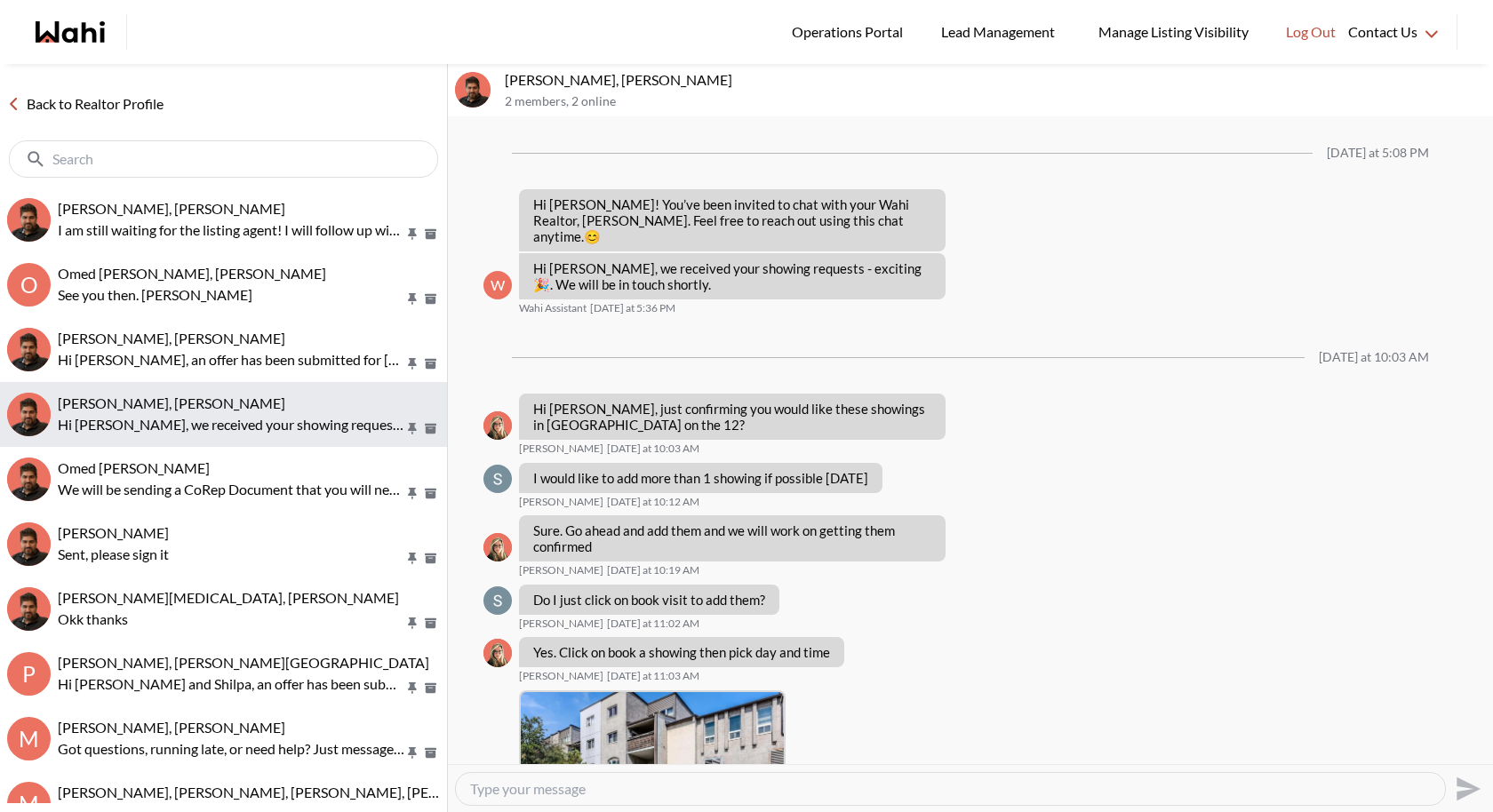
scroll to position [737, 0]
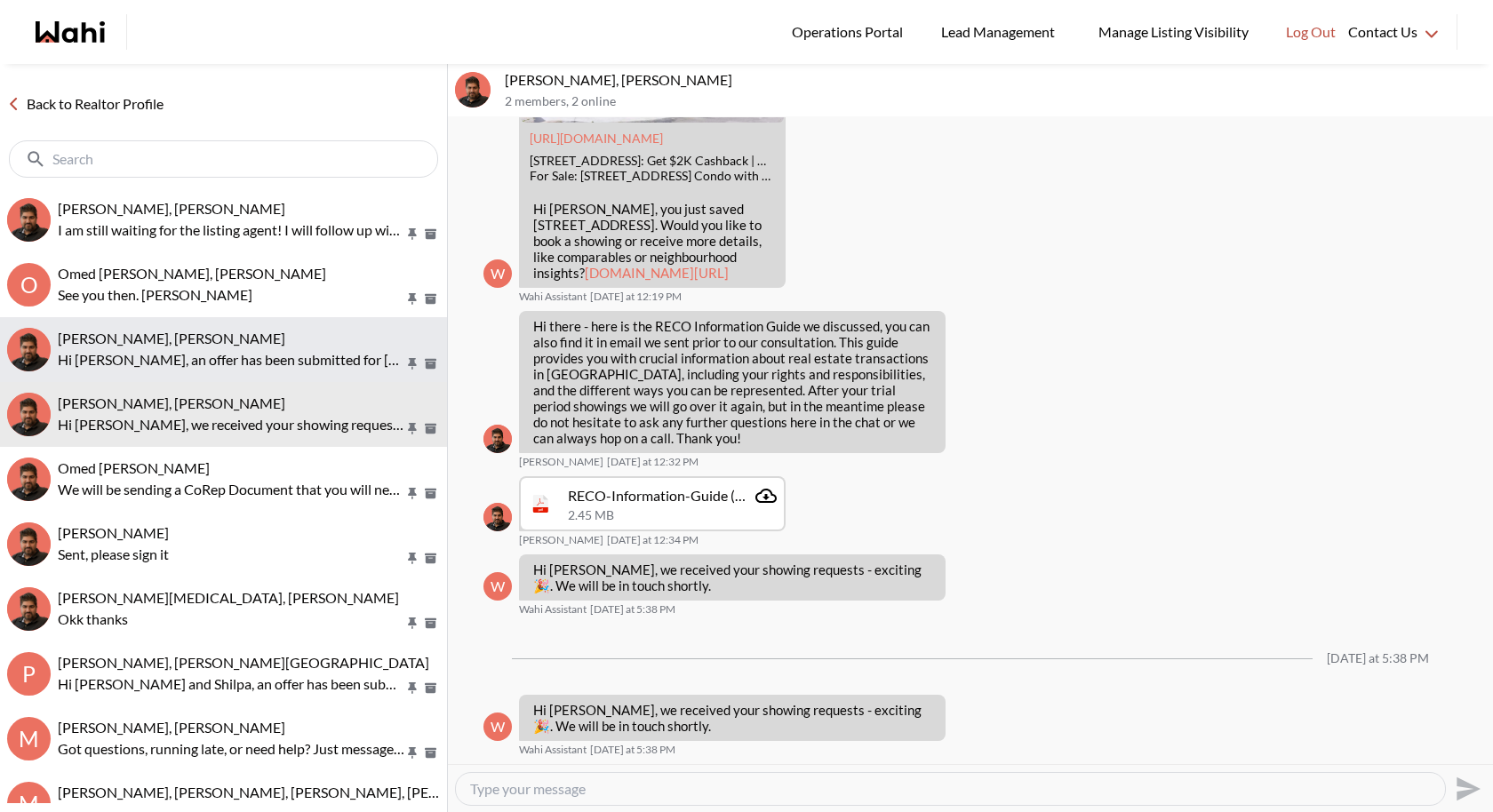
click at [170, 342] on span "Mayada Tarabay, Faraz" at bounding box center [171, 338] width 228 height 17
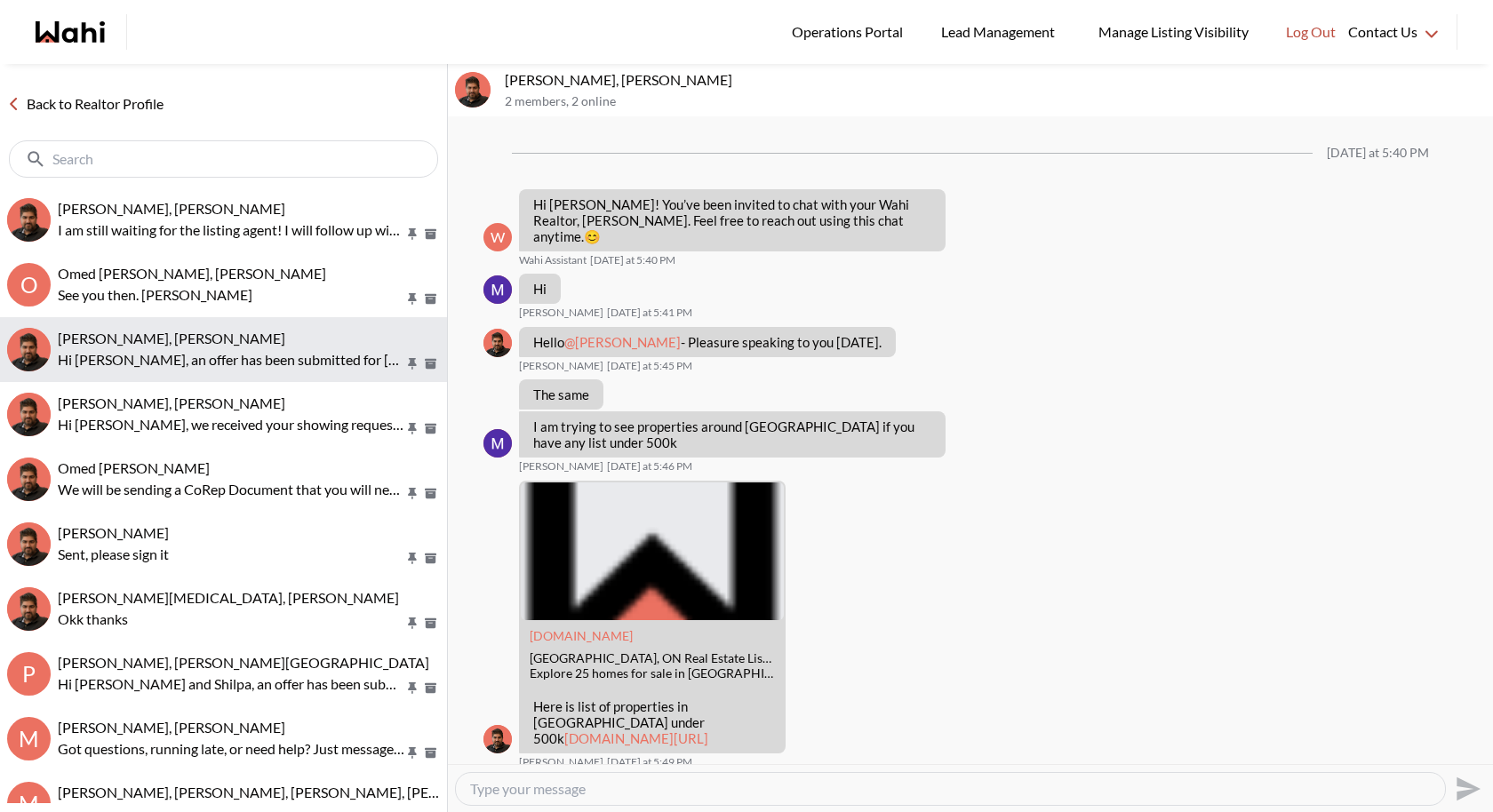
scroll to position [1264, 0]
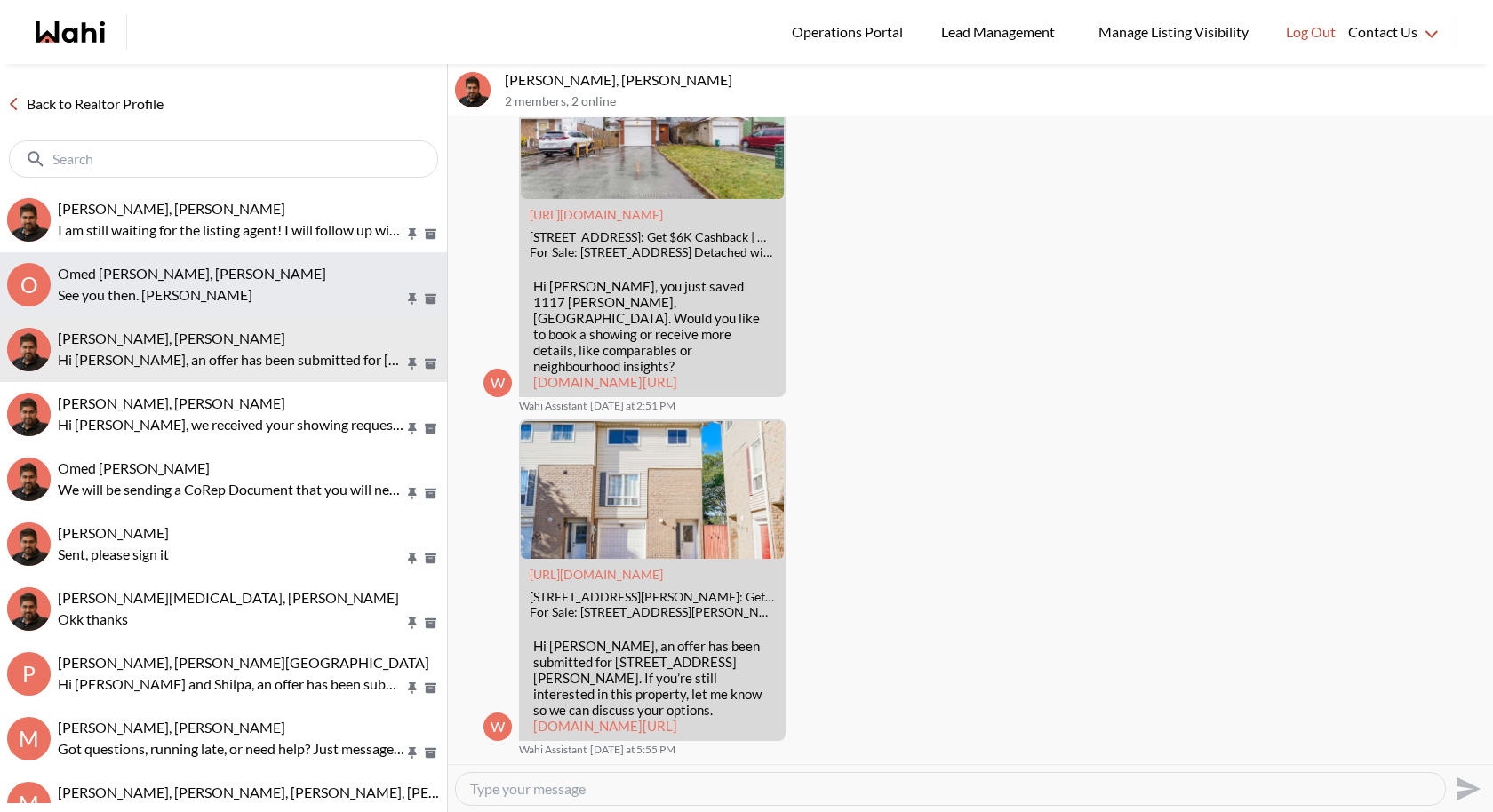
click at [186, 278] on span "Omed Wahab, Teresa, Faraz" at bounding box center [192, 273] width 269 height 17
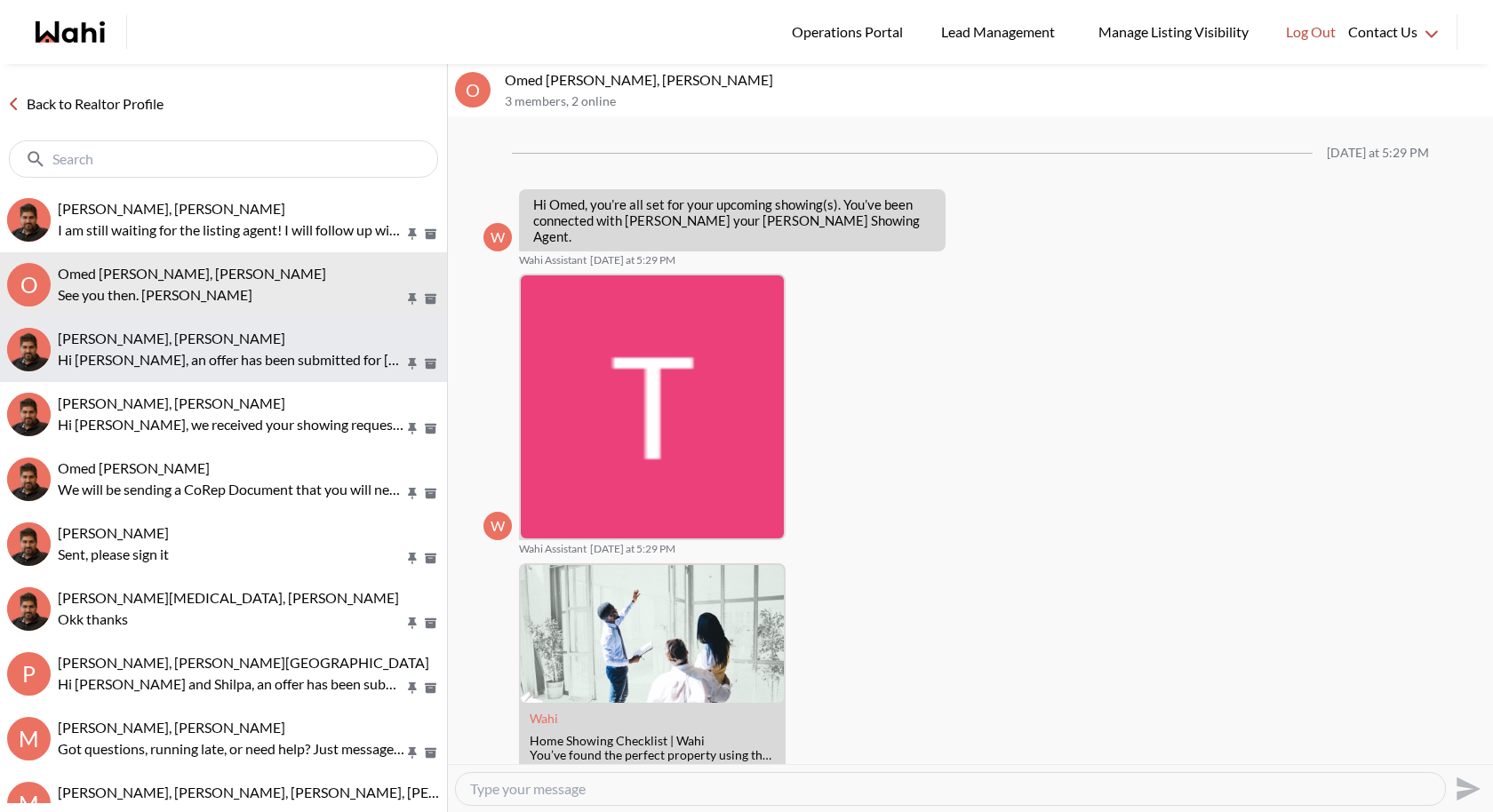
scroll to position [584, 0]
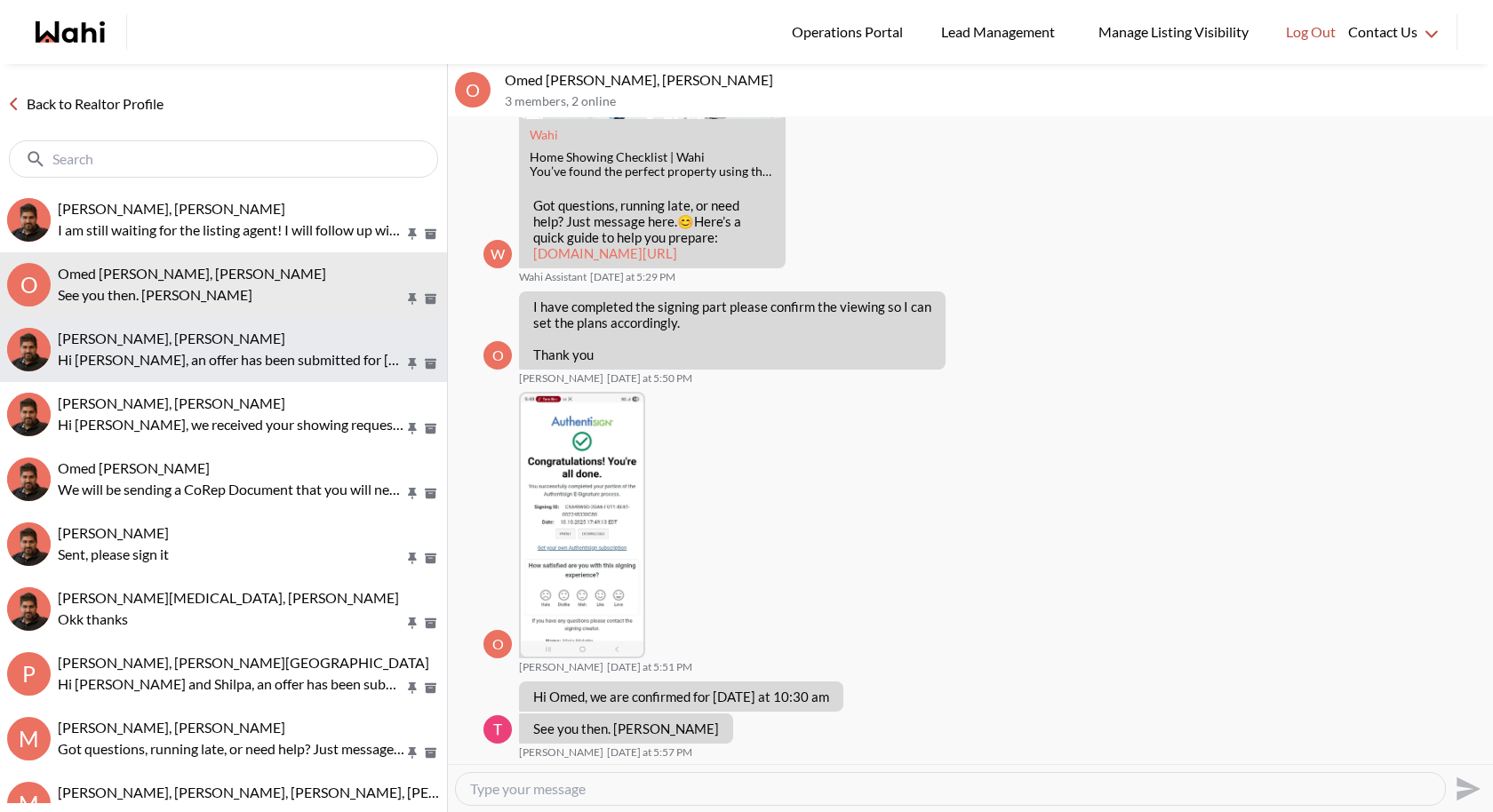
click at [169, 345] on span "Mayada Tarabay, Faraz" at bounding box center [171, 338] width 228 height 17
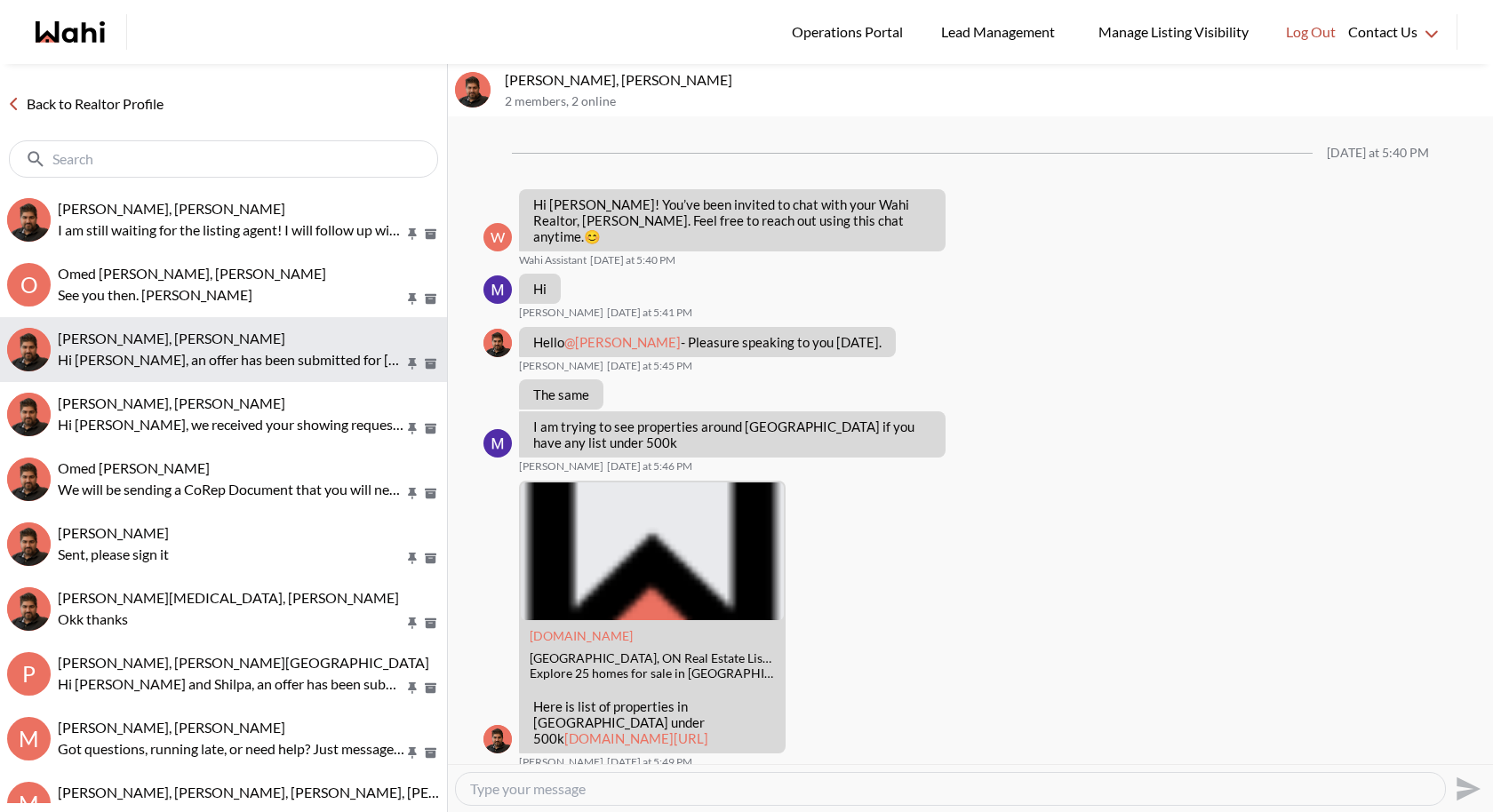
scroll to position [1264, 0]
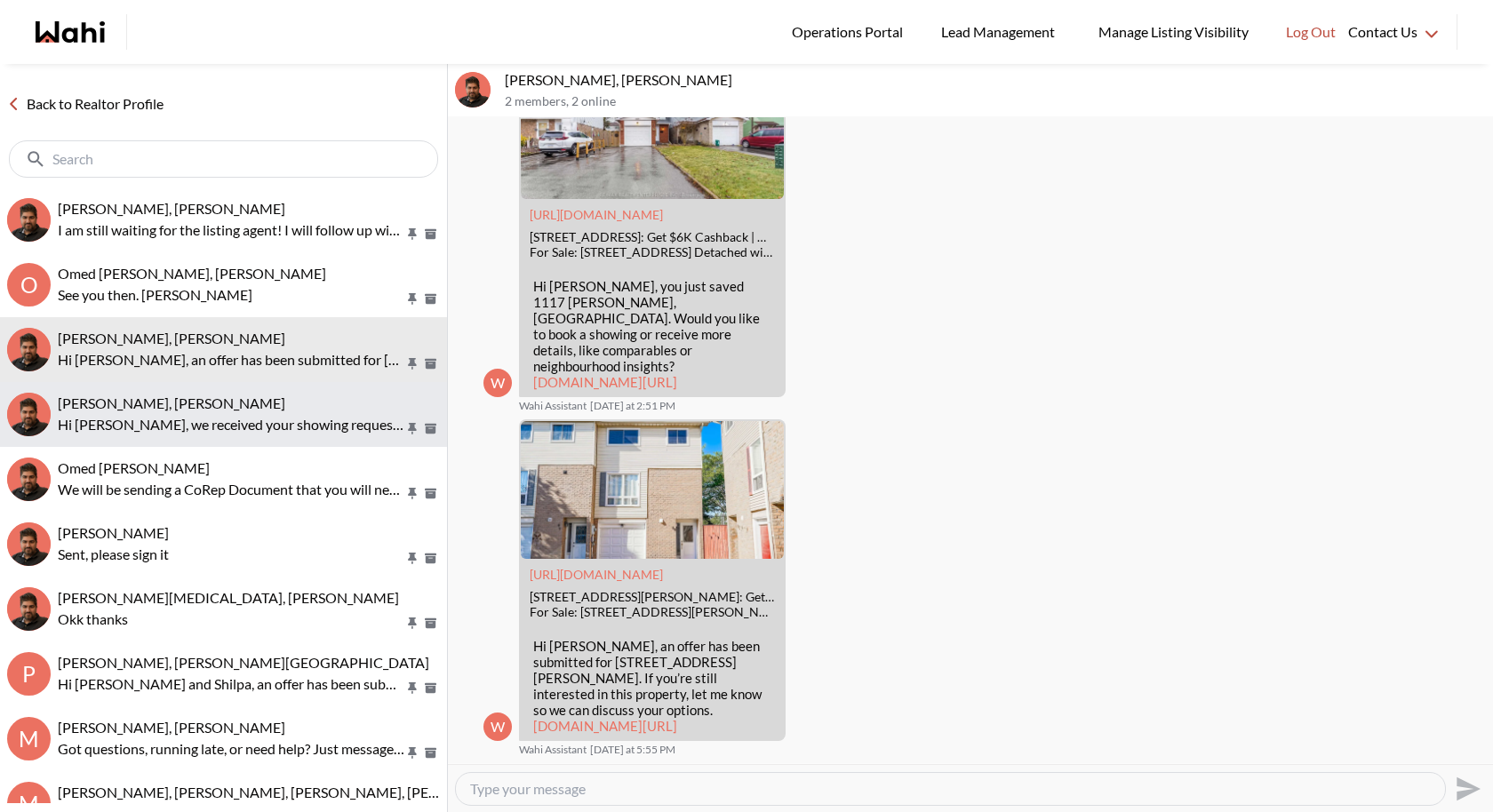
click at [169, 386] on button "Scott Seiling, Faraz Hi Scott, we received your showing requests - exciting 🎉 .…" at bounding box center [223, 414] width 447 height 65
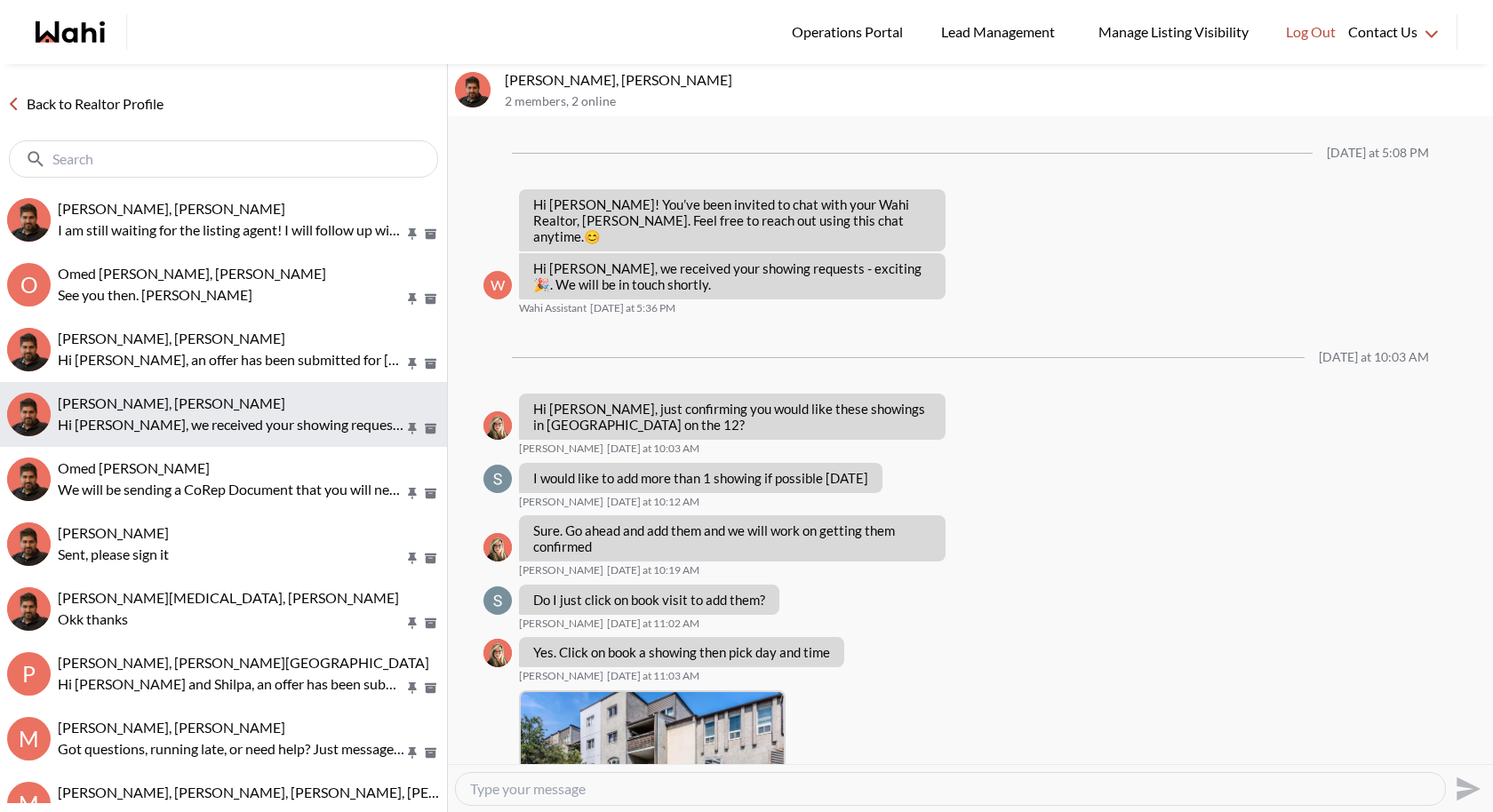
scroll to position [737, 0]
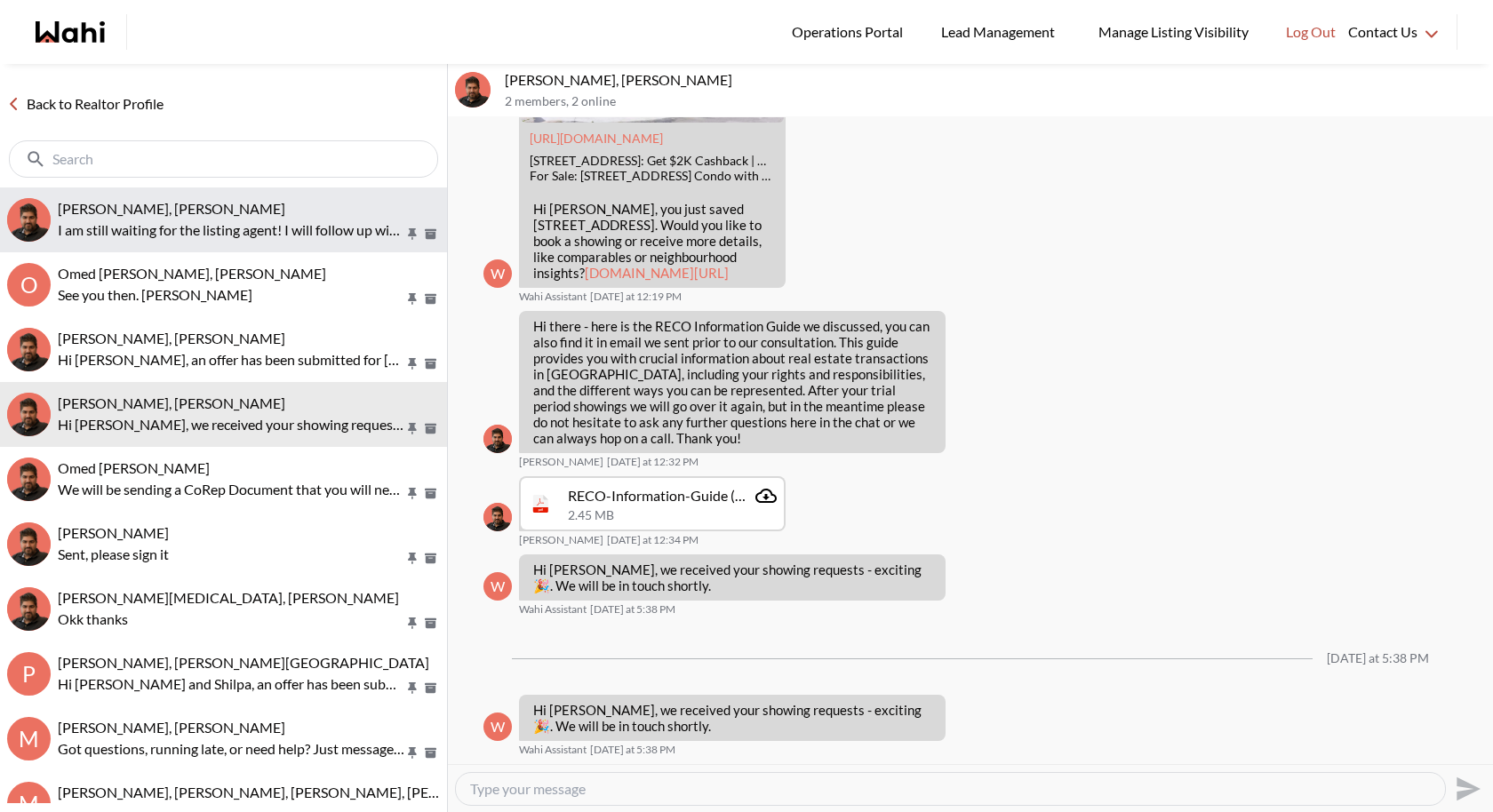
click at [217, 204] on div "Ourayna Zammali, Faraz" at bounding box center [249, 208] width 382 height 18
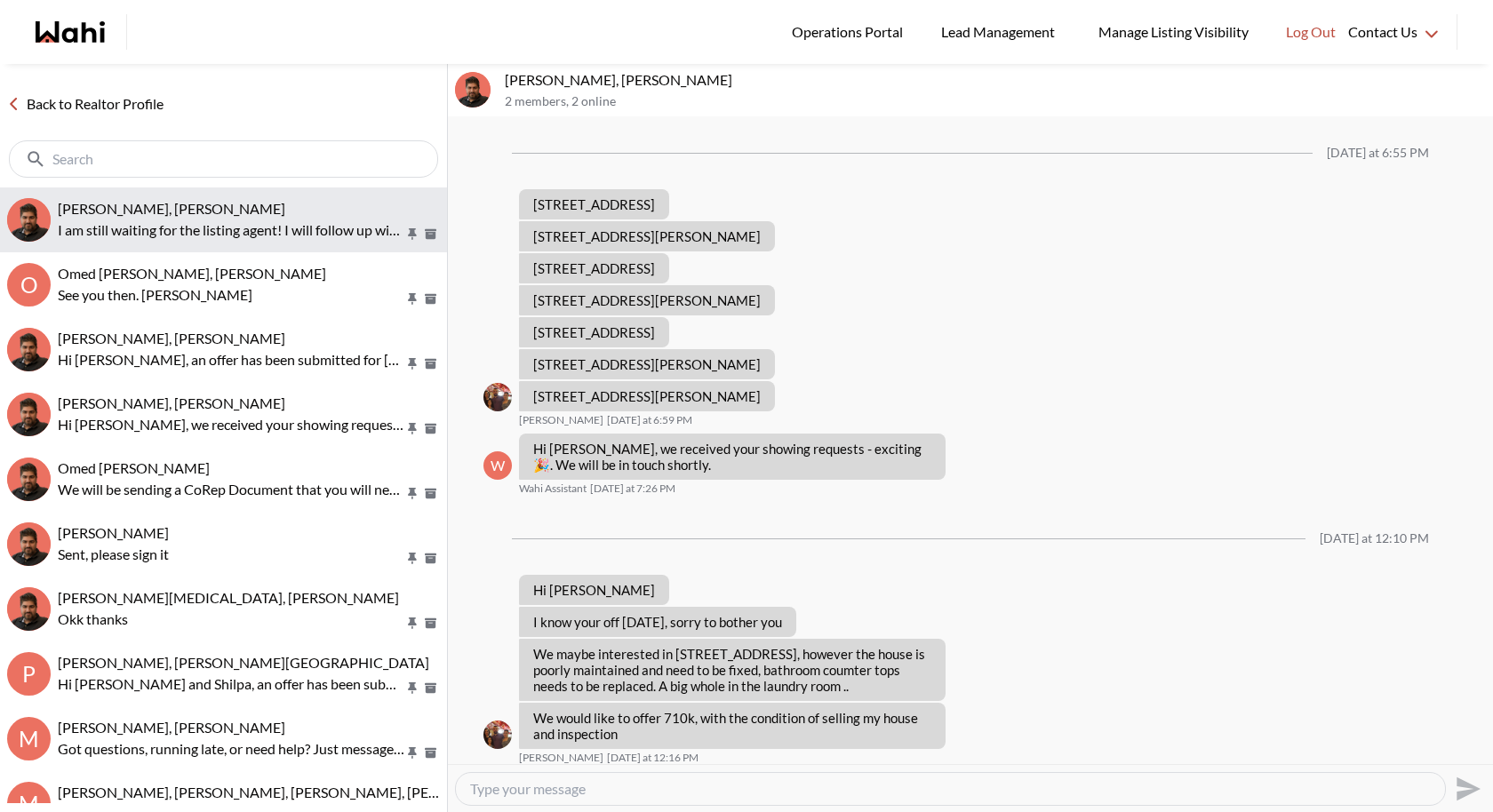
scroll to position [675, 0]
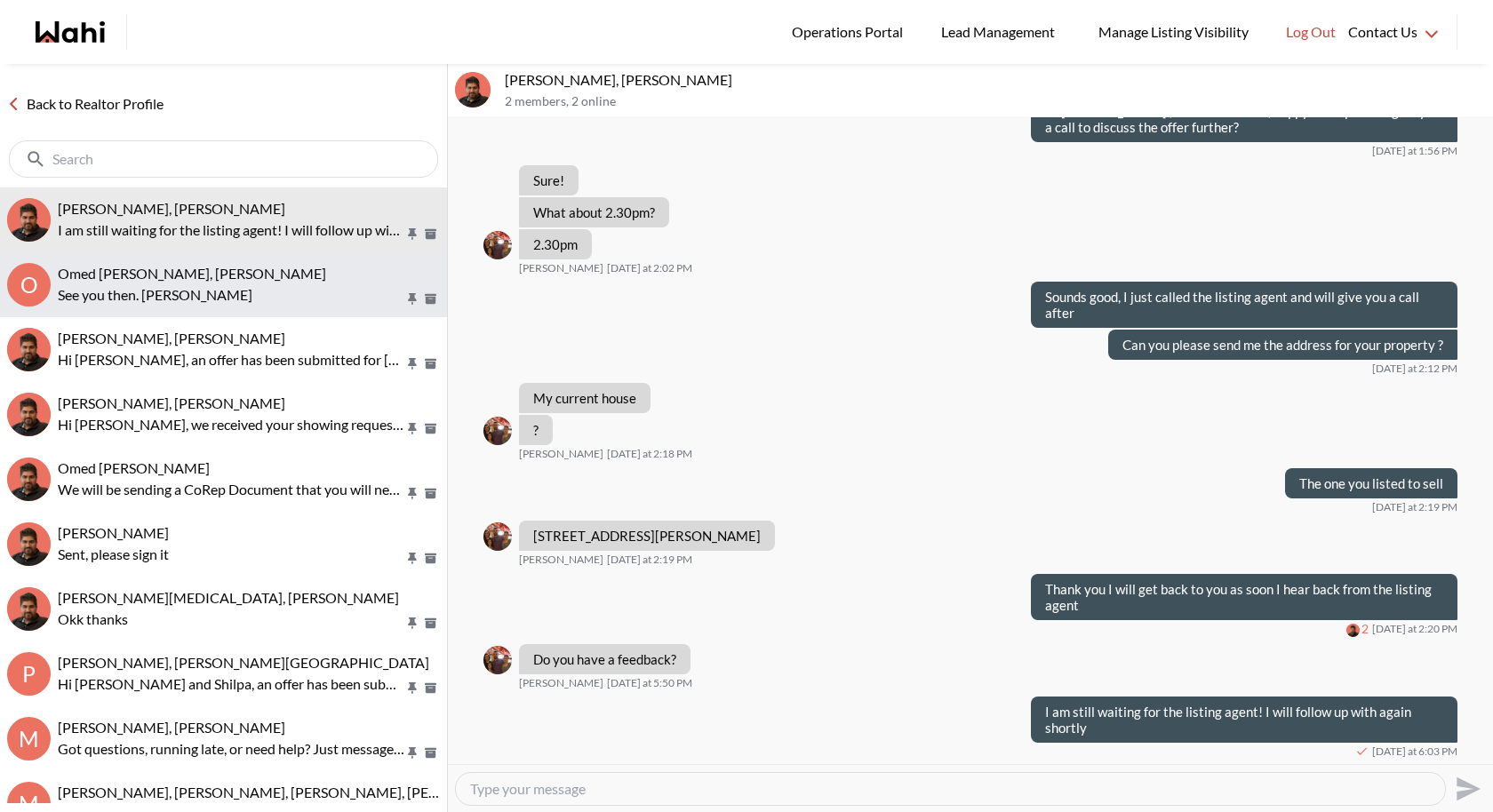
click at [194, 315] on button "O Omed Wahab, Teresa, Faraz See you then. Teresa" at bounding box center [223, 285] width 447 height 65
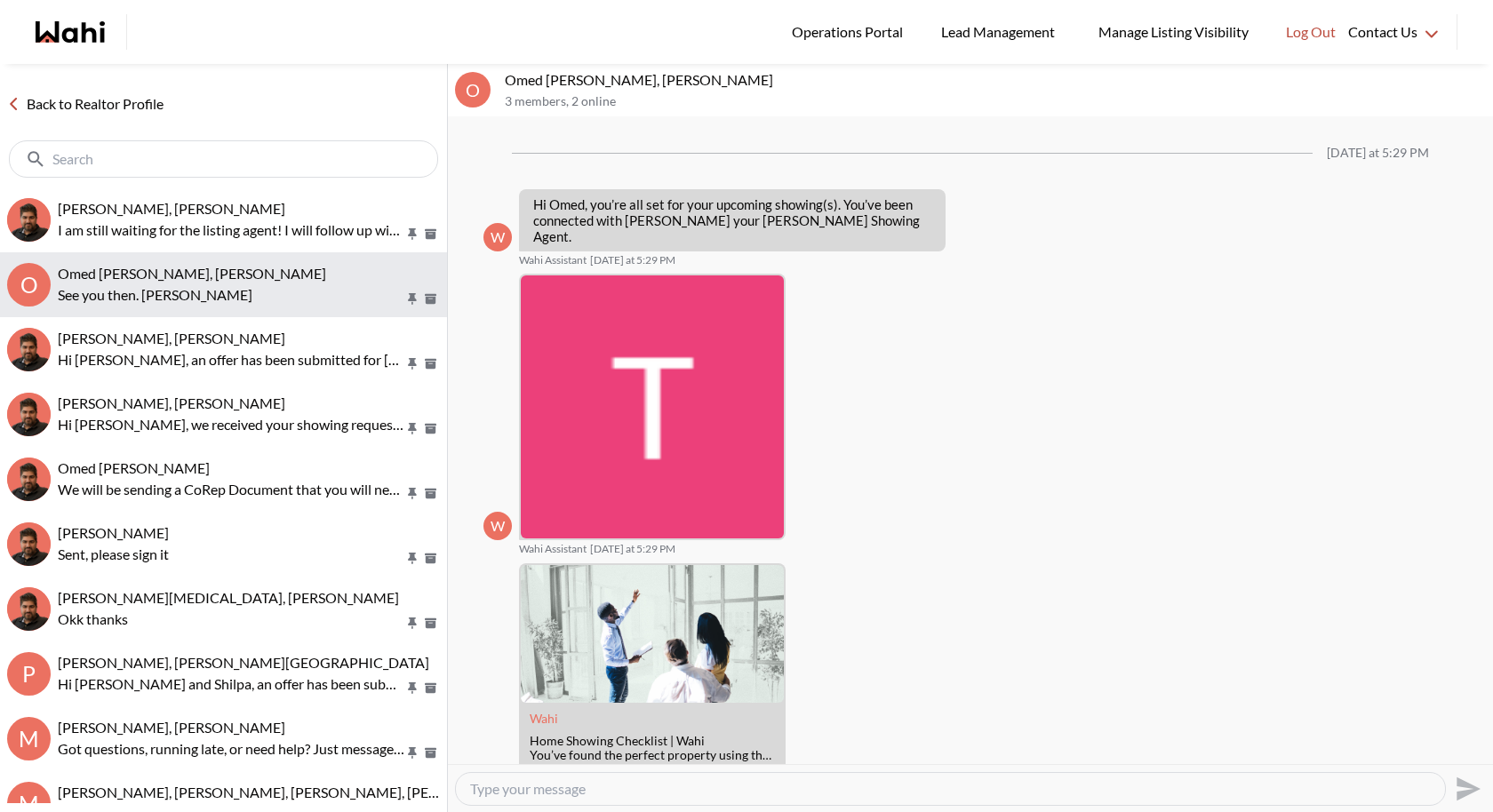
scroll to position [584, 0]
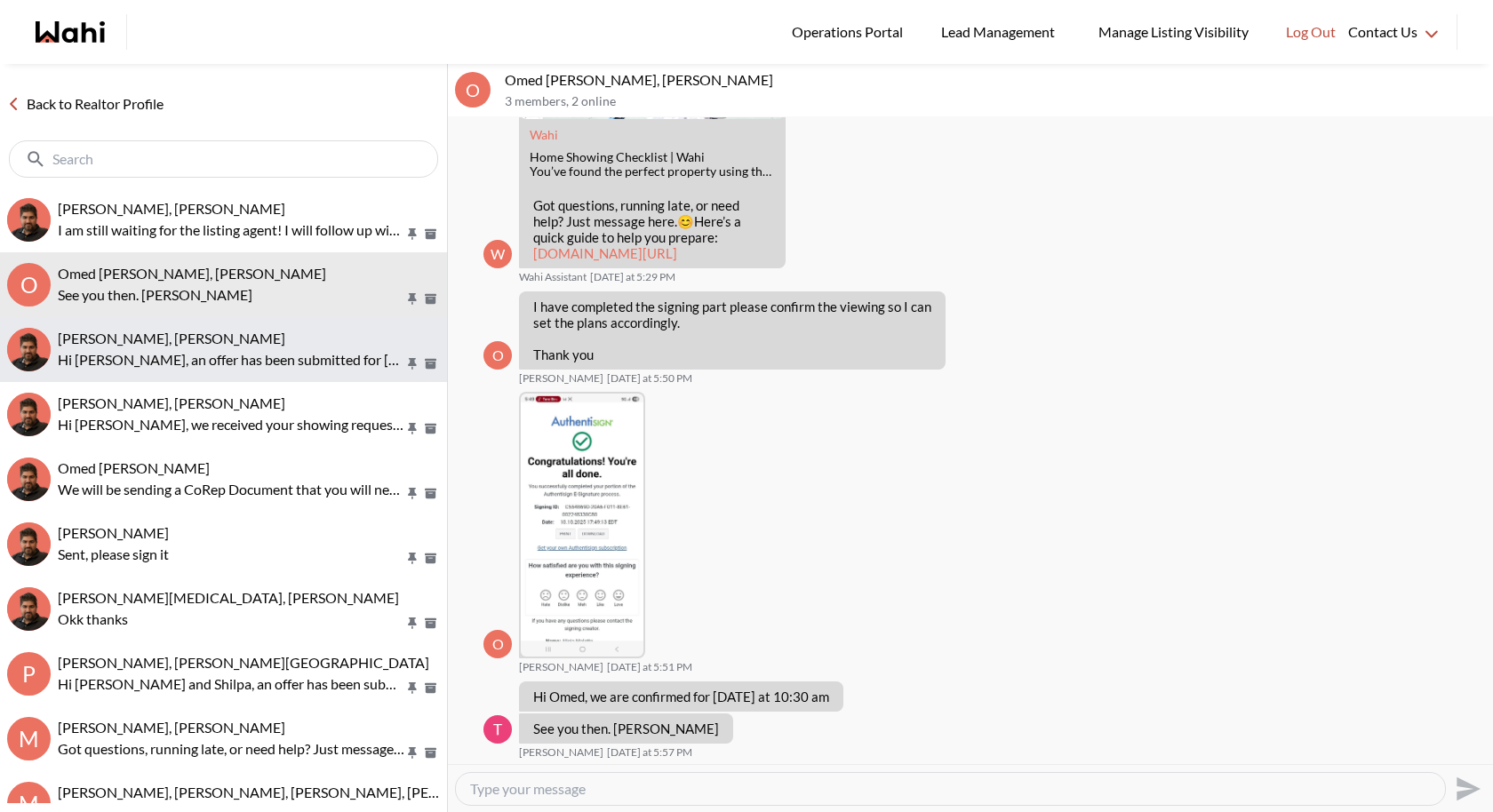
click at [192, 337] on span "Mayada Tarabay, Faraz" at bounding box center [171, 338] width 228 height 17
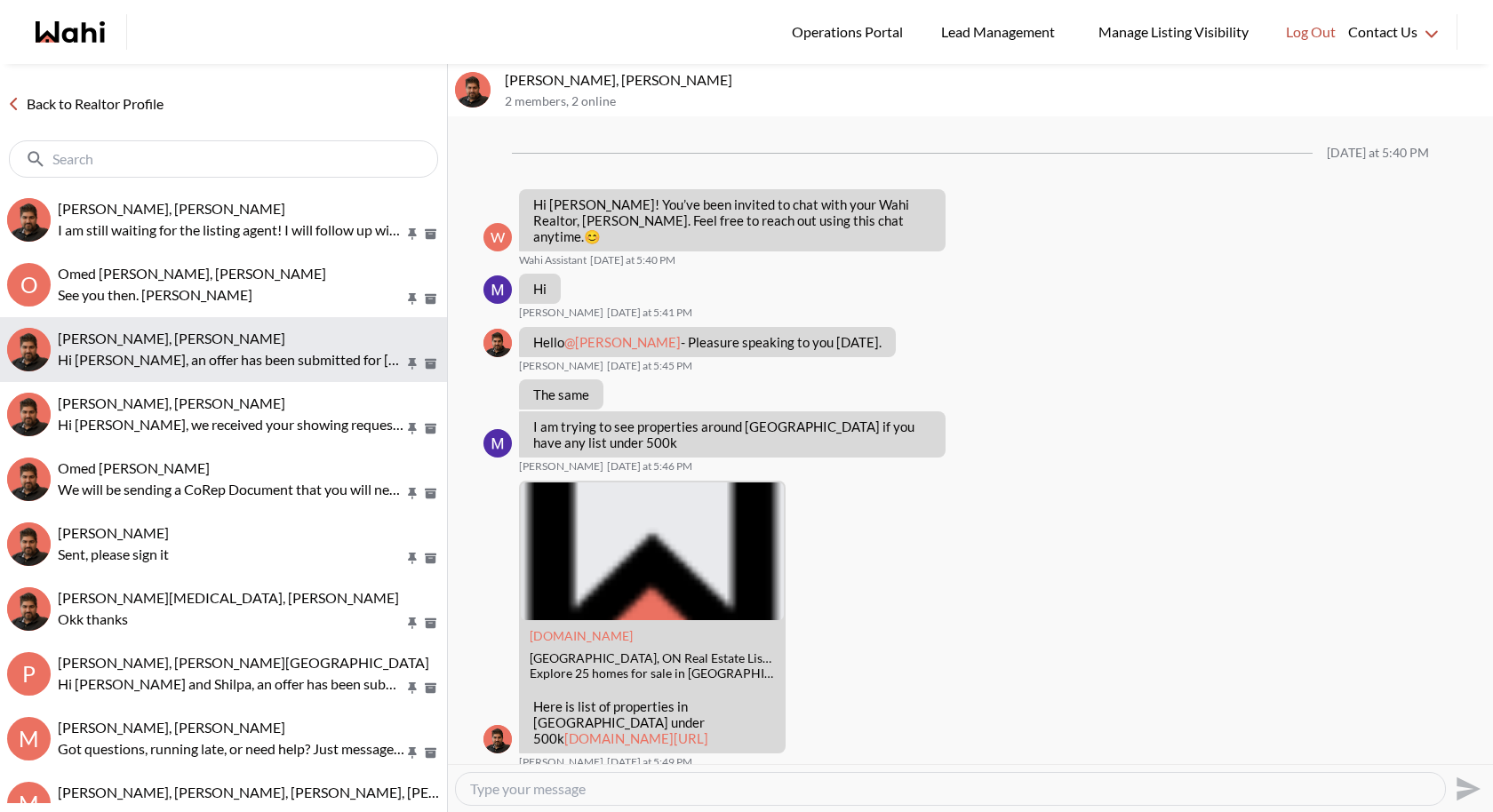
scroll to position [1264, 0]
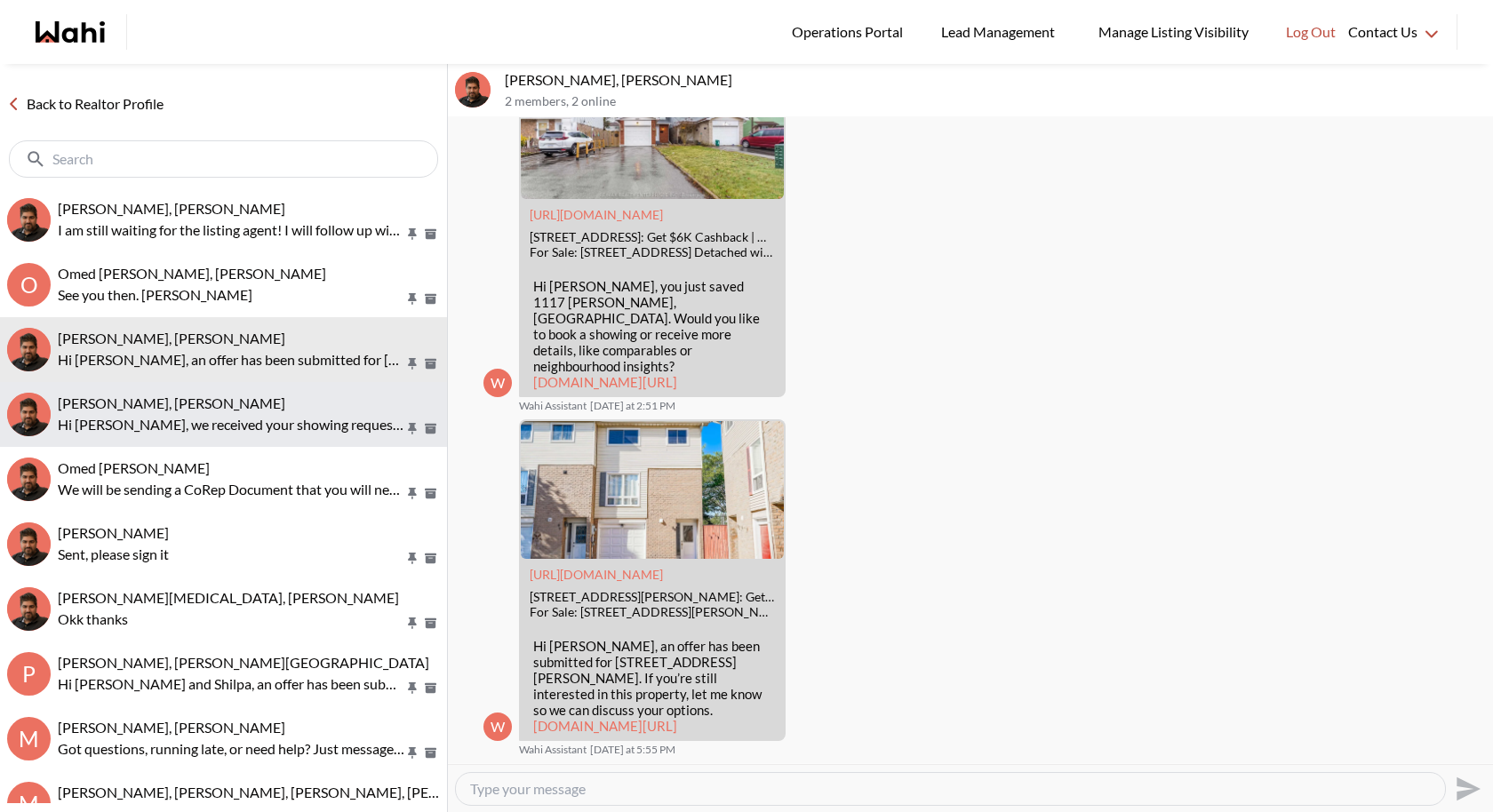
click at [206, 404] on div "Scott Seiling, Faraz" at bounding box center [249, 403] width 382 height 18
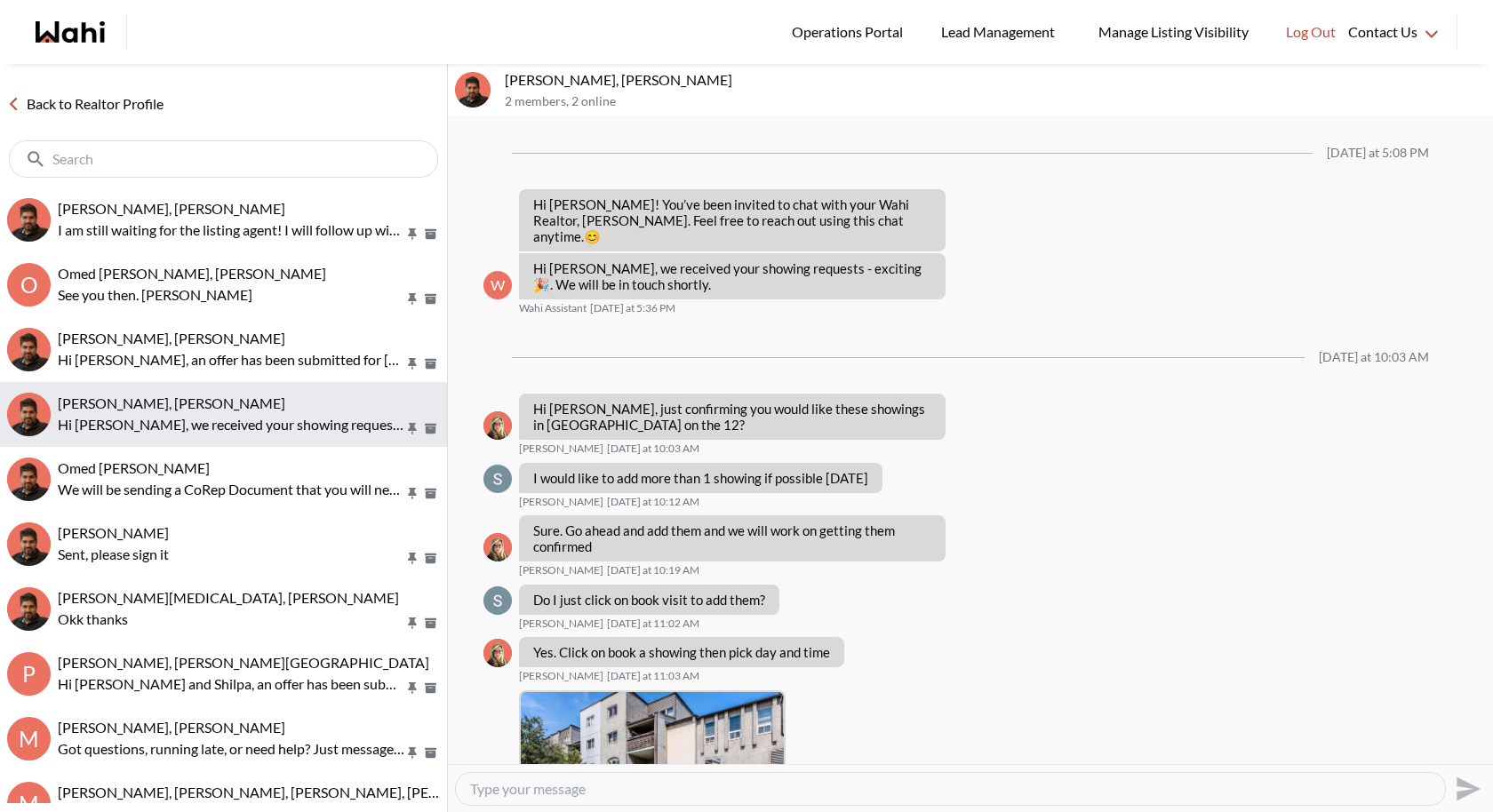
scroll to position [737, 0]
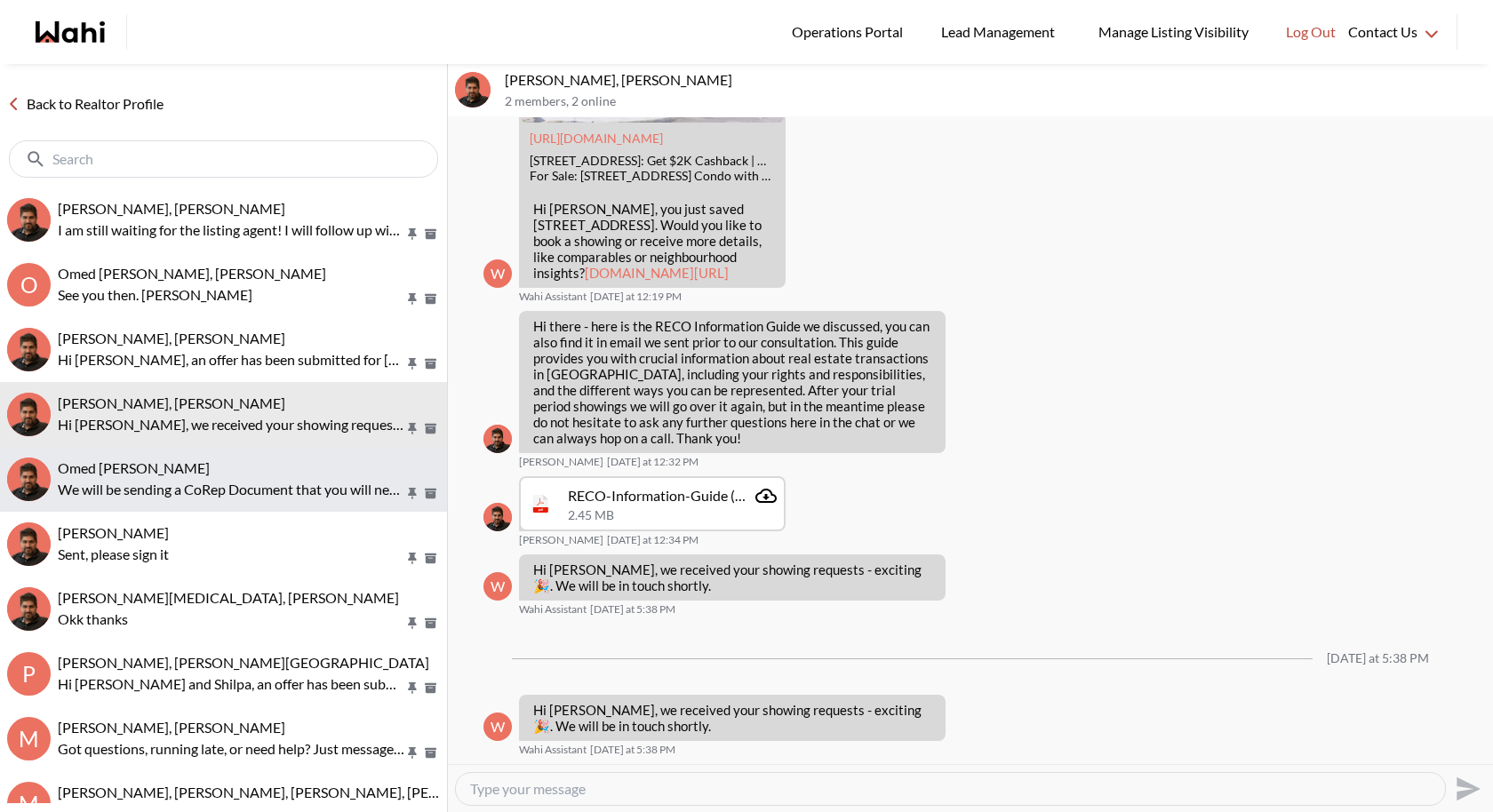
click at [211, 469] on div "Omed Wahab, Faraz" at bounding box center [249, 468] width 382 height 18
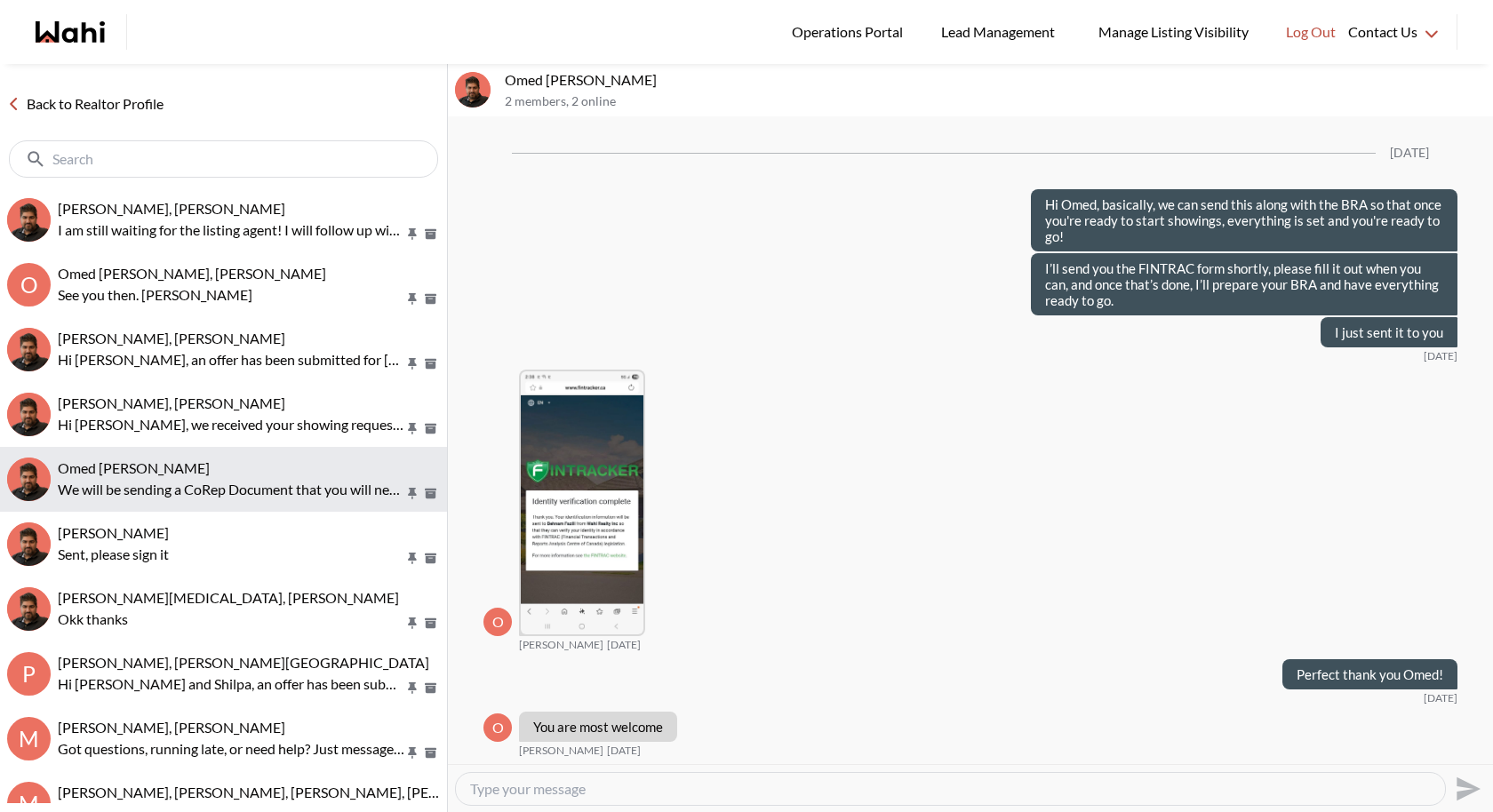
scroll to position [1690, 0]
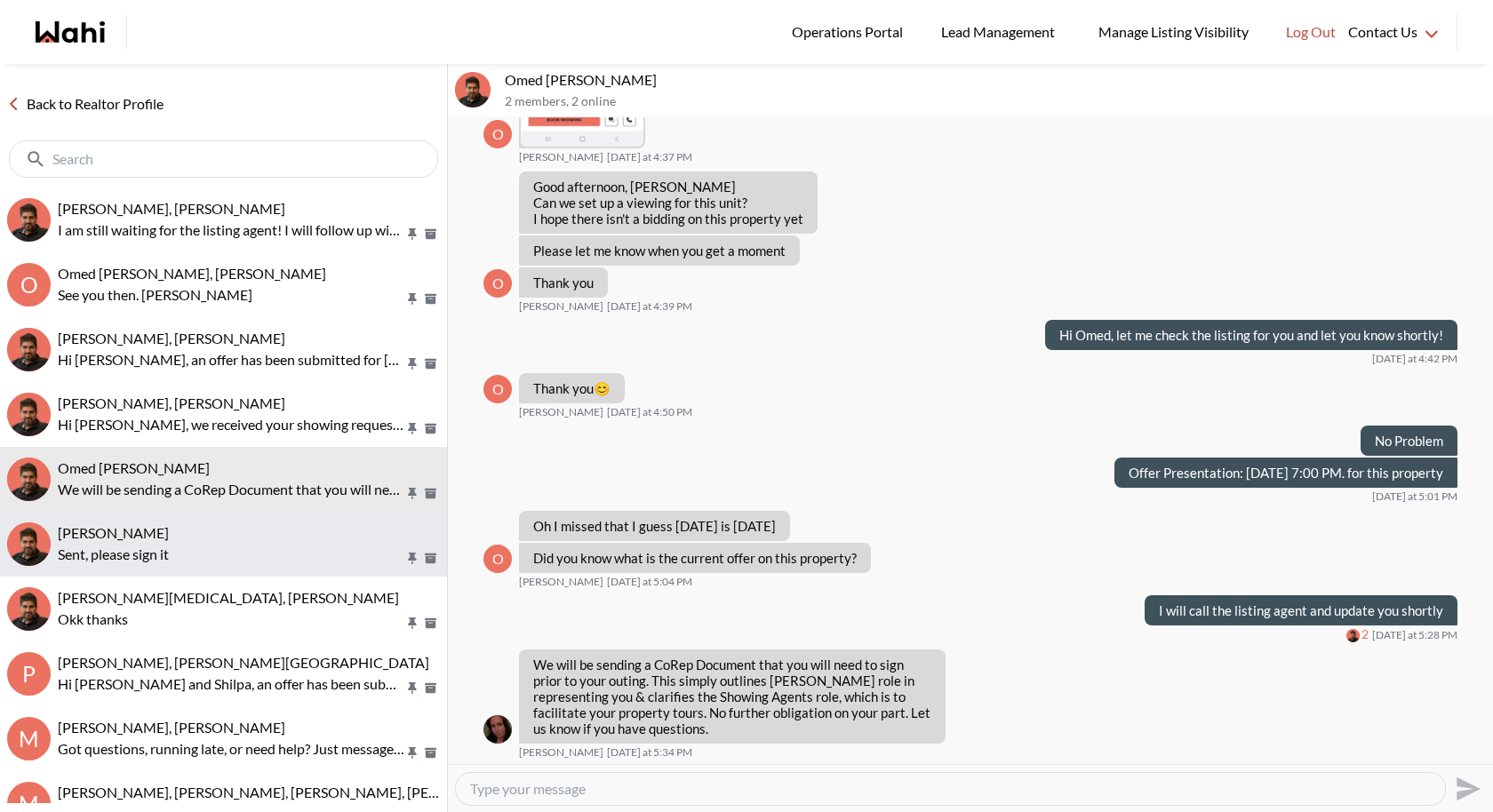
click at [211, 516] on button "liuhong chen, Faraz Sent, please sign it" at bounding box center [223, 544] width 447 height 65
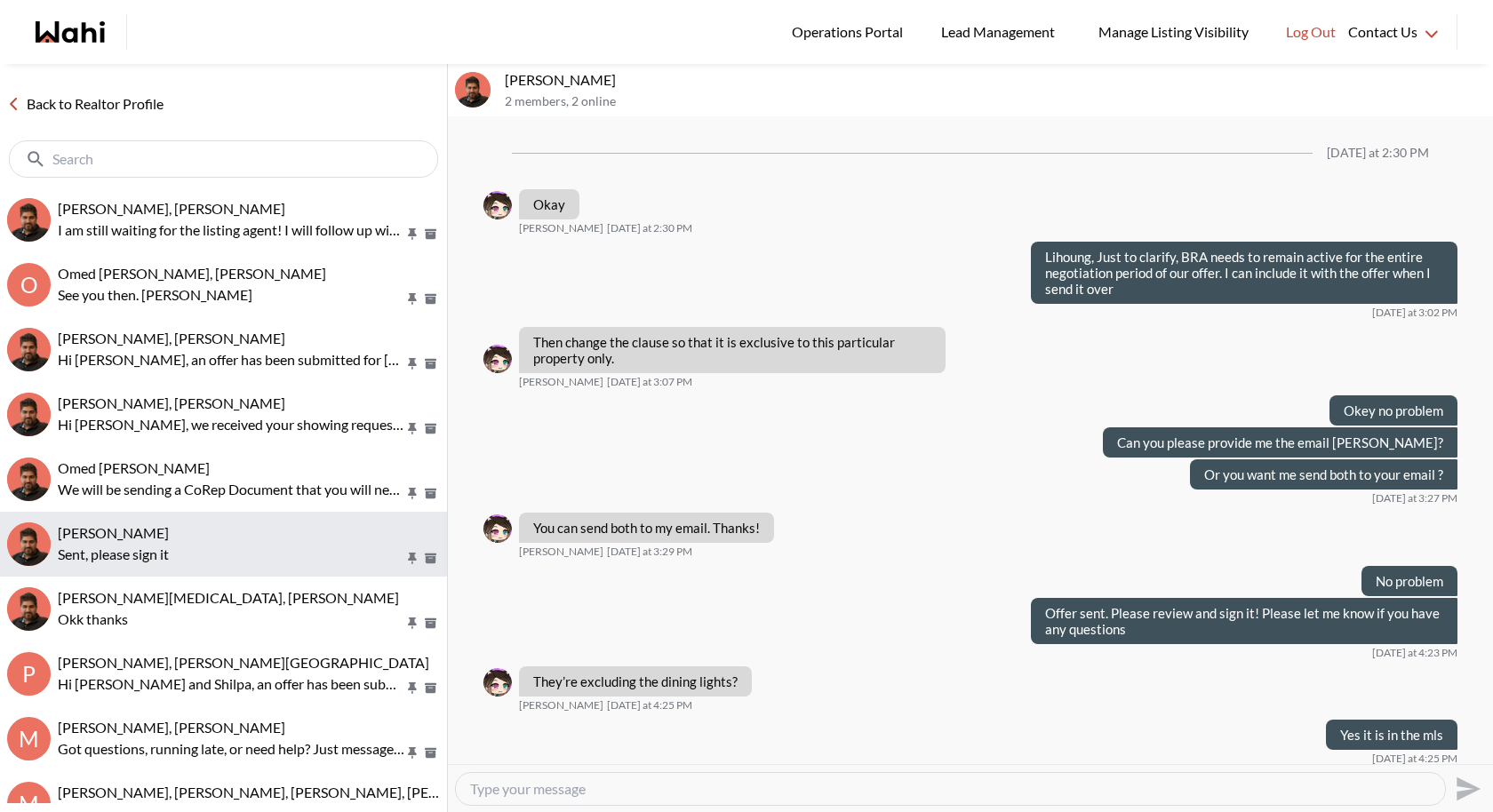
scroll to position [713, 0]
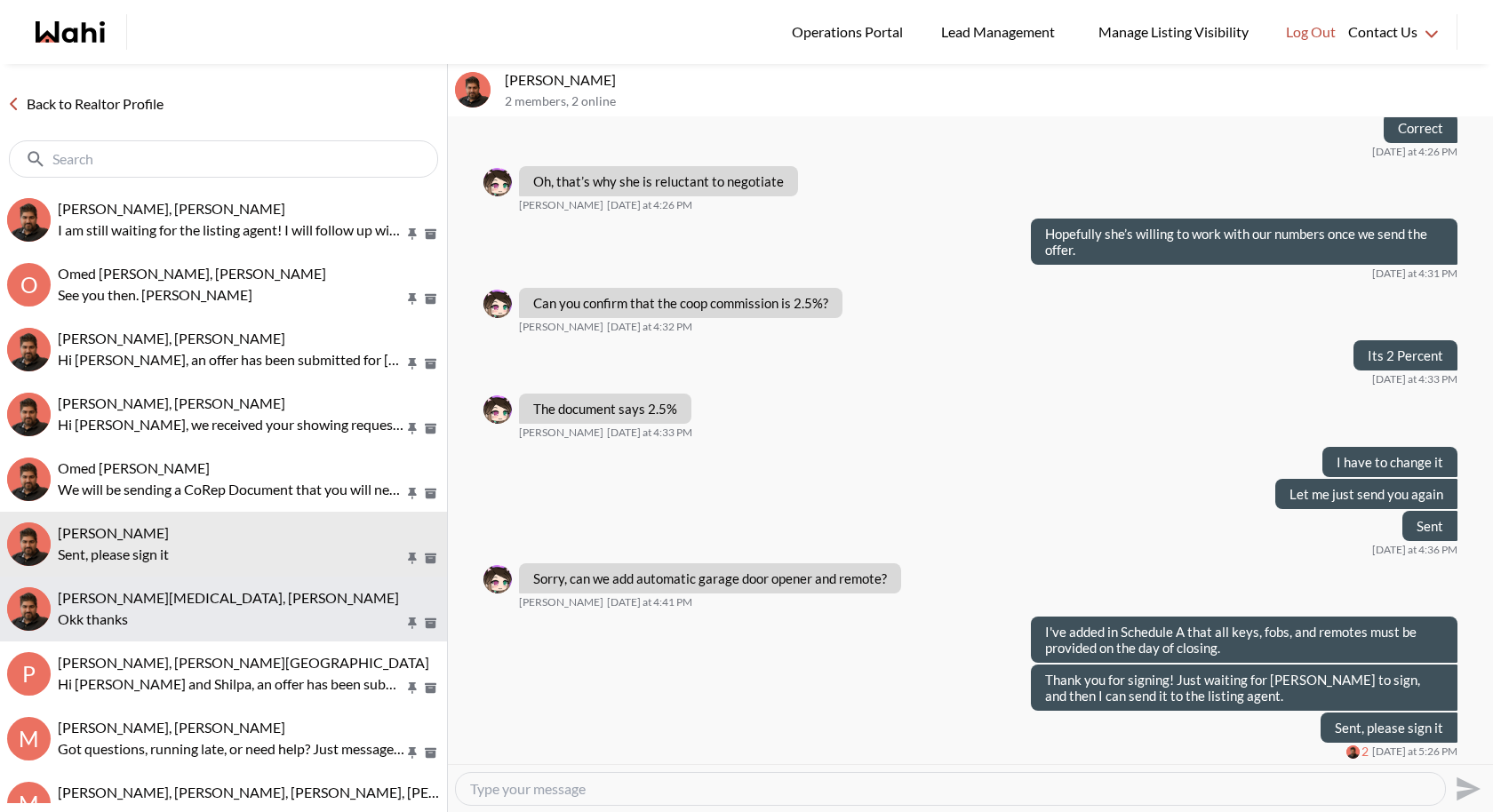
click at [225, 612] on p "Okk thanks" at bounding box center [231, 619] width 347 height 22
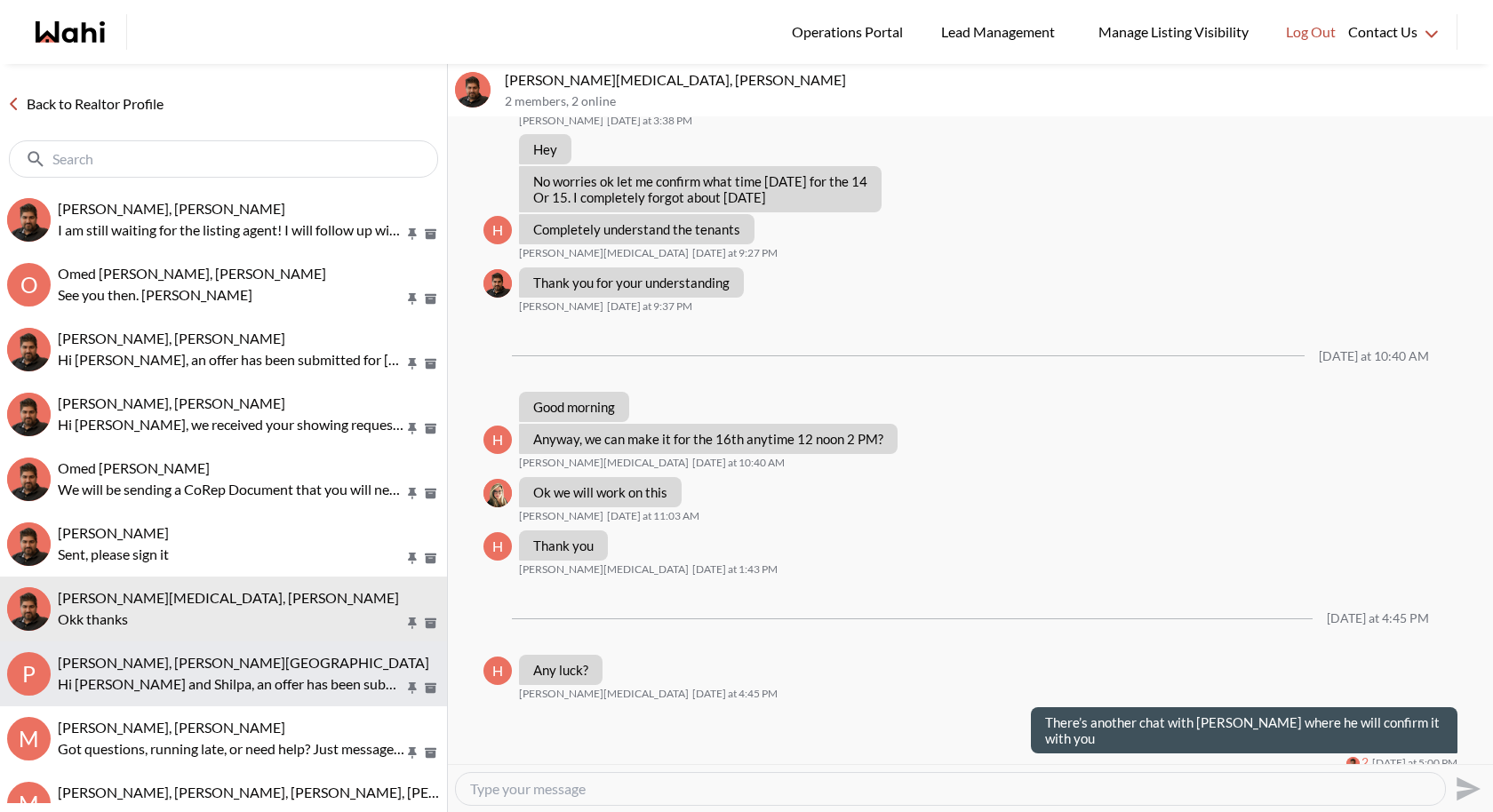
scroll to position [71, 0]
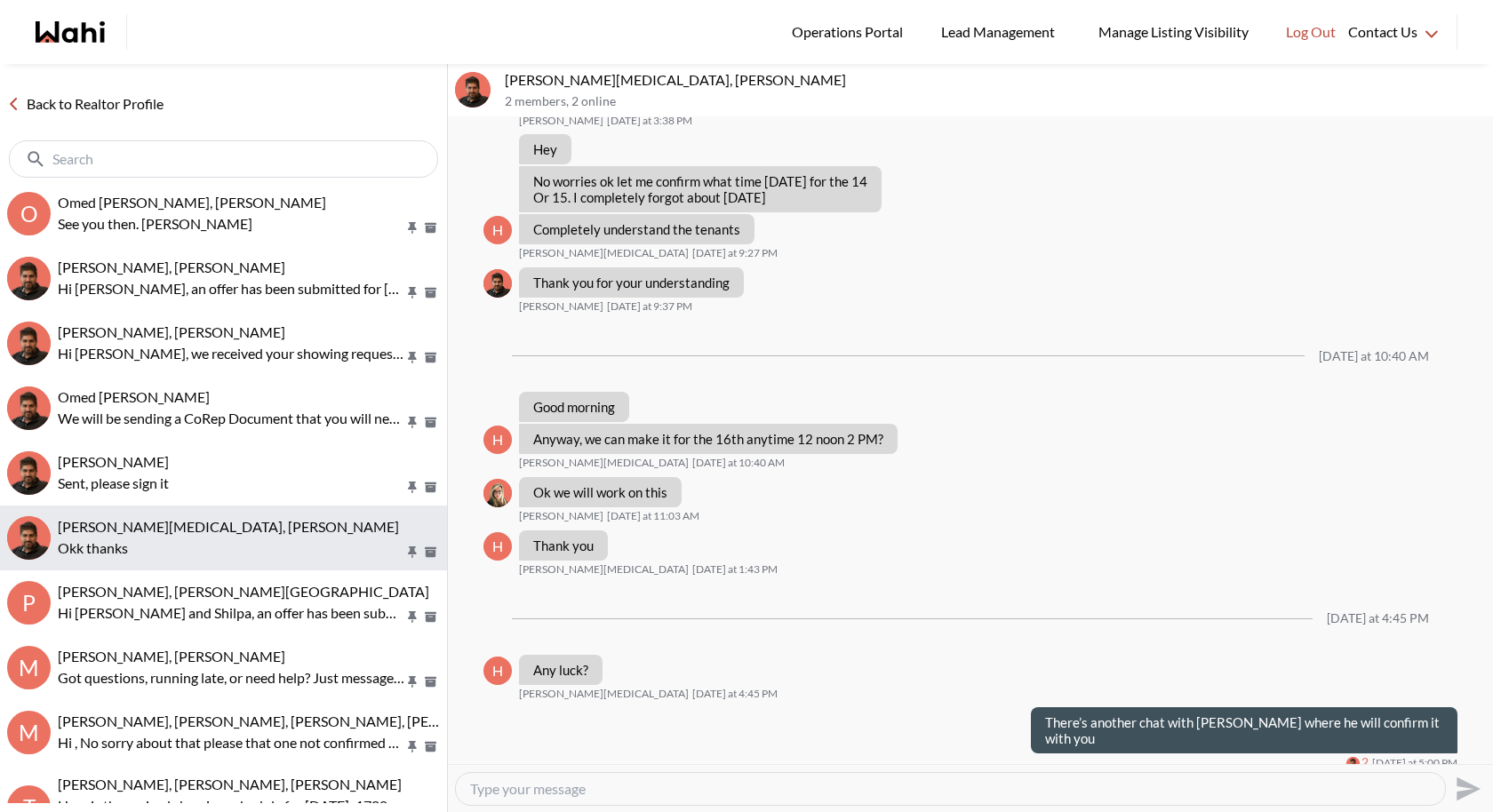
click at [174, 565] on button "Habon Muse, Faraz Okk thanks" at bounding box center [223, 538] width 447 height 65
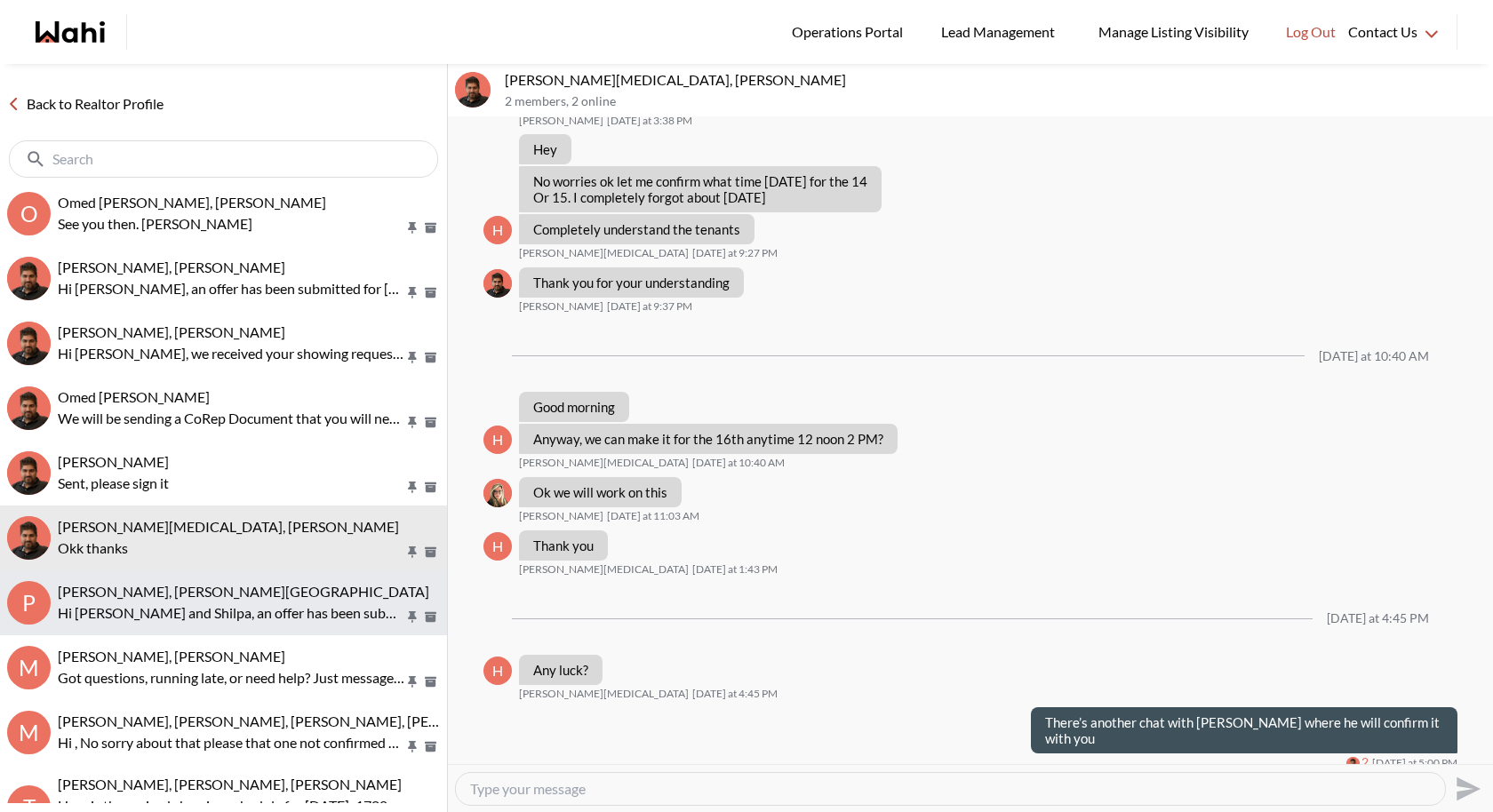
click at [171, 602] on p "Hi Pradeep and Shilpa, an offer has been submitted for 140 Reeve Dr, Markham, O…" at bounding box center [231, 613] width 347 height 22
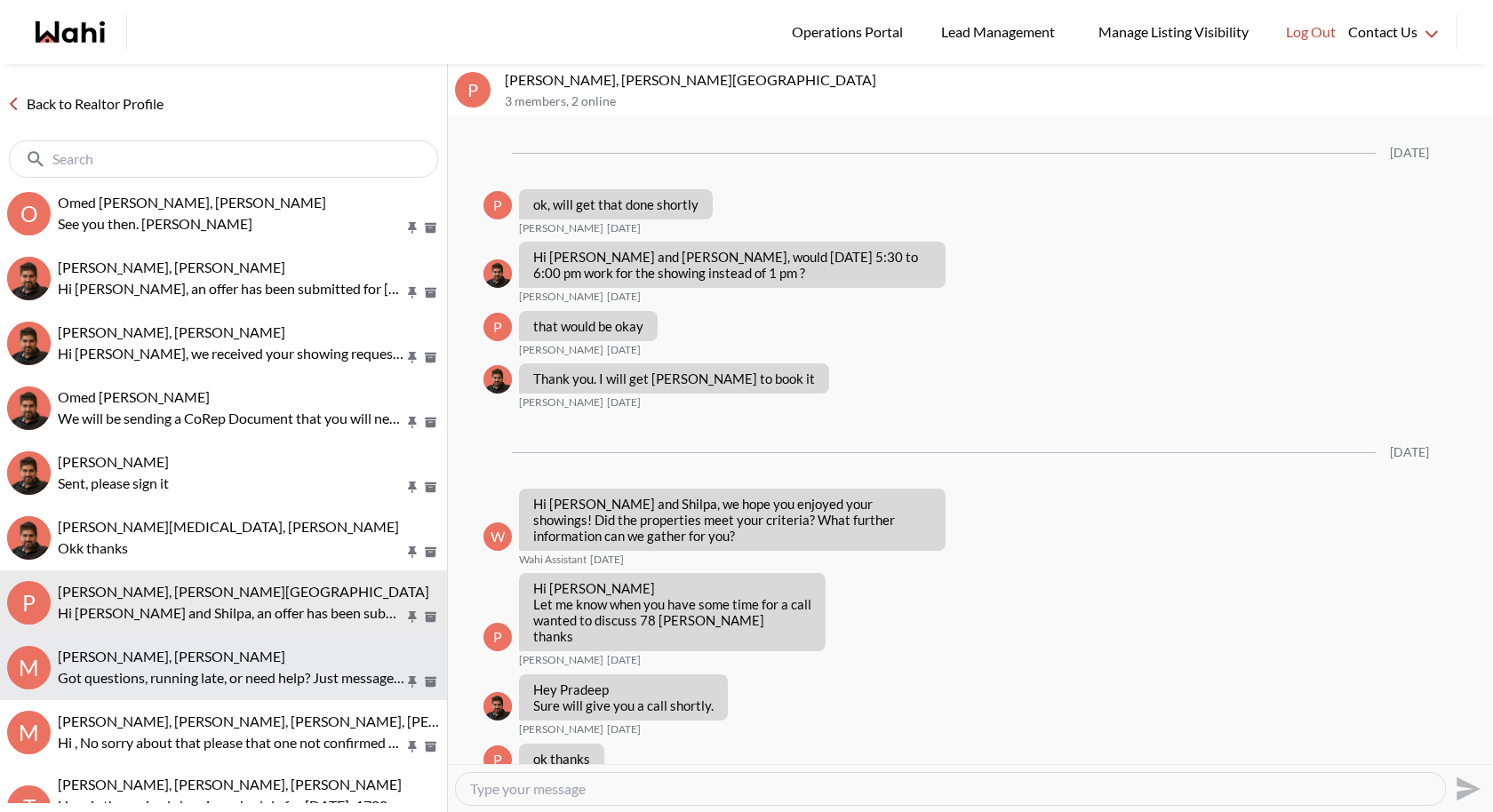
scroll to position [2743, 0]
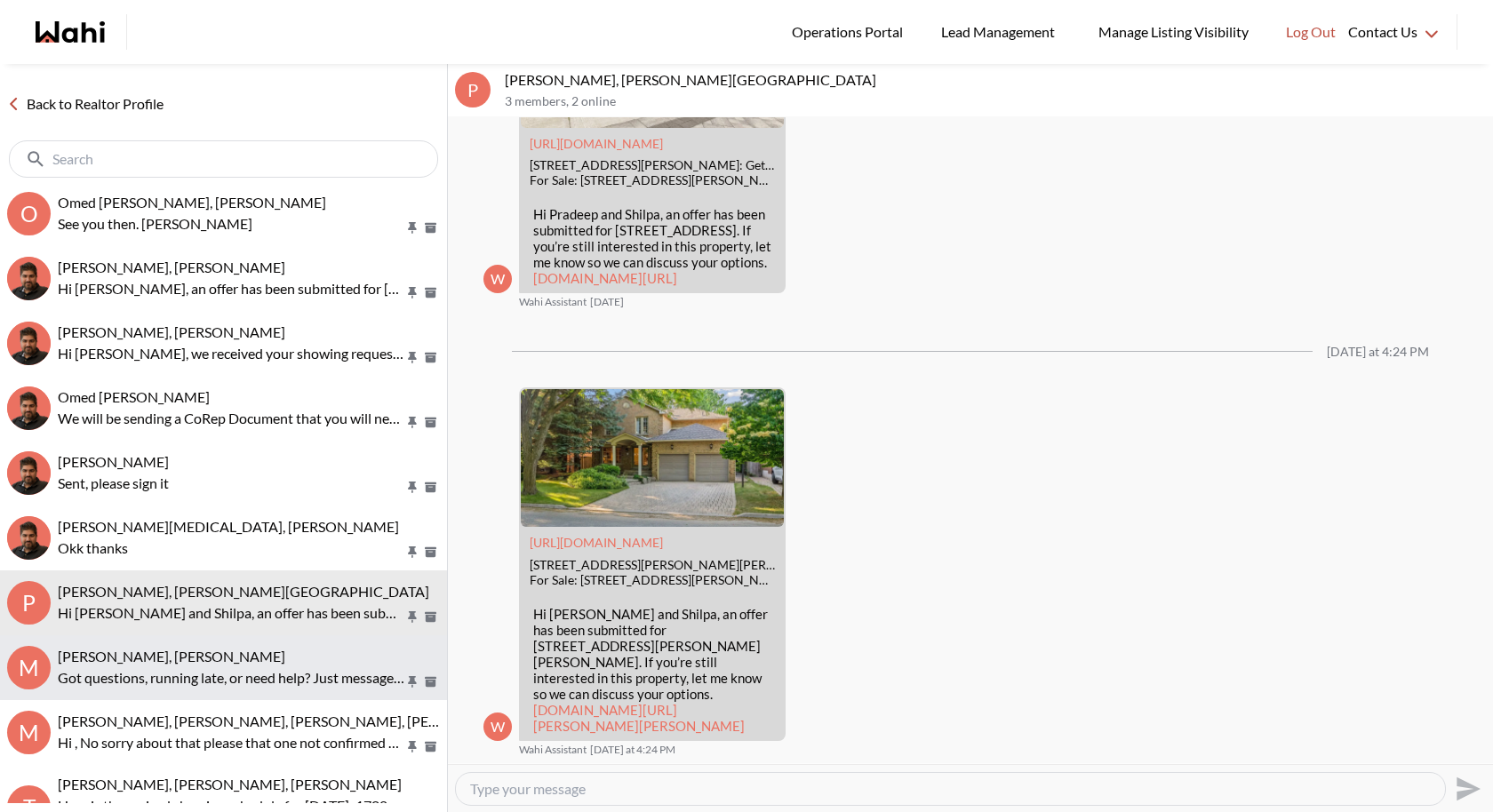
click at [173, 655] on span "Mayada Tarabay, Paul, Faraz" at bounding box center [171, 656] width 228 height 17
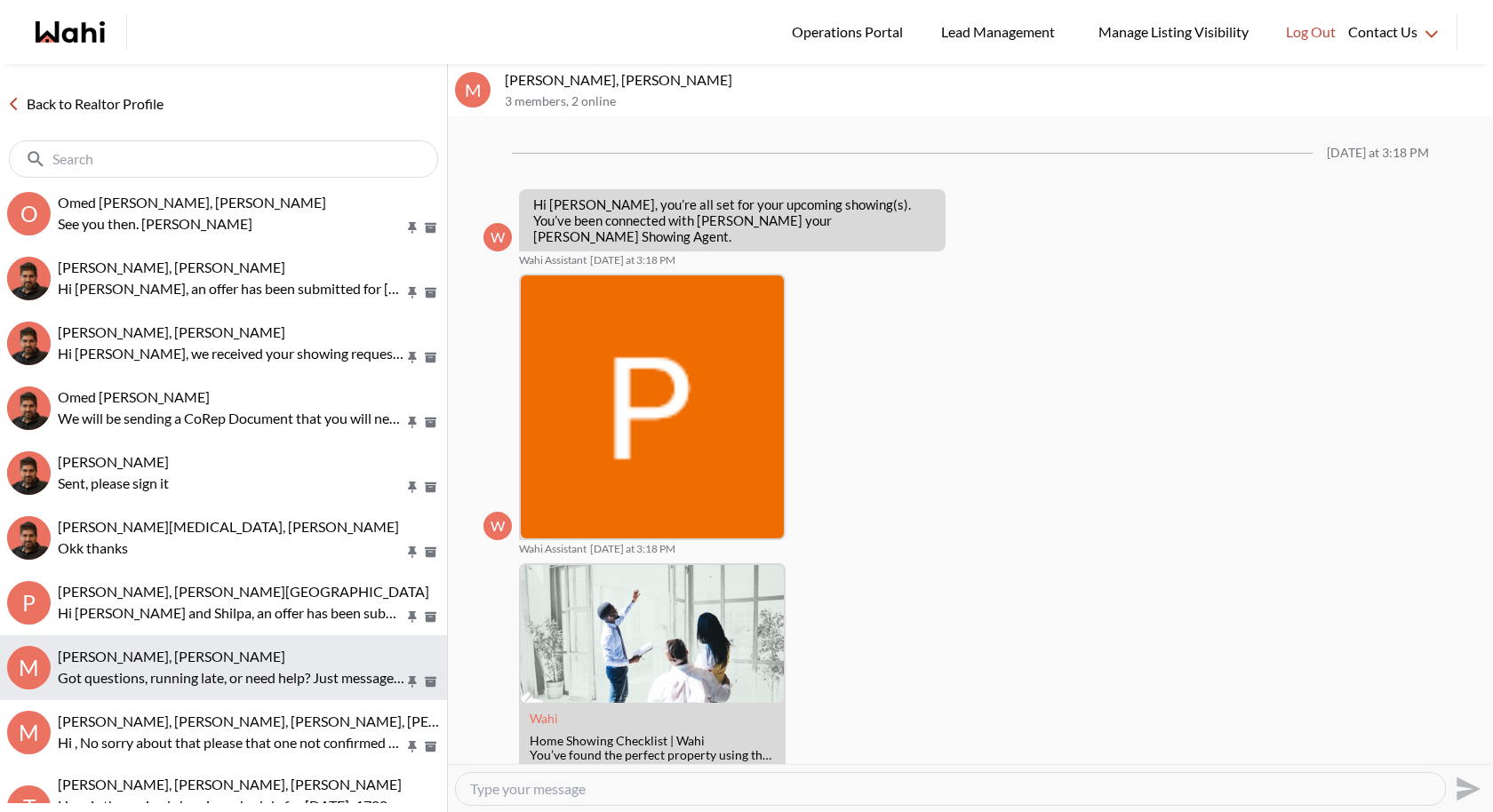
scroll to position [110, 0]
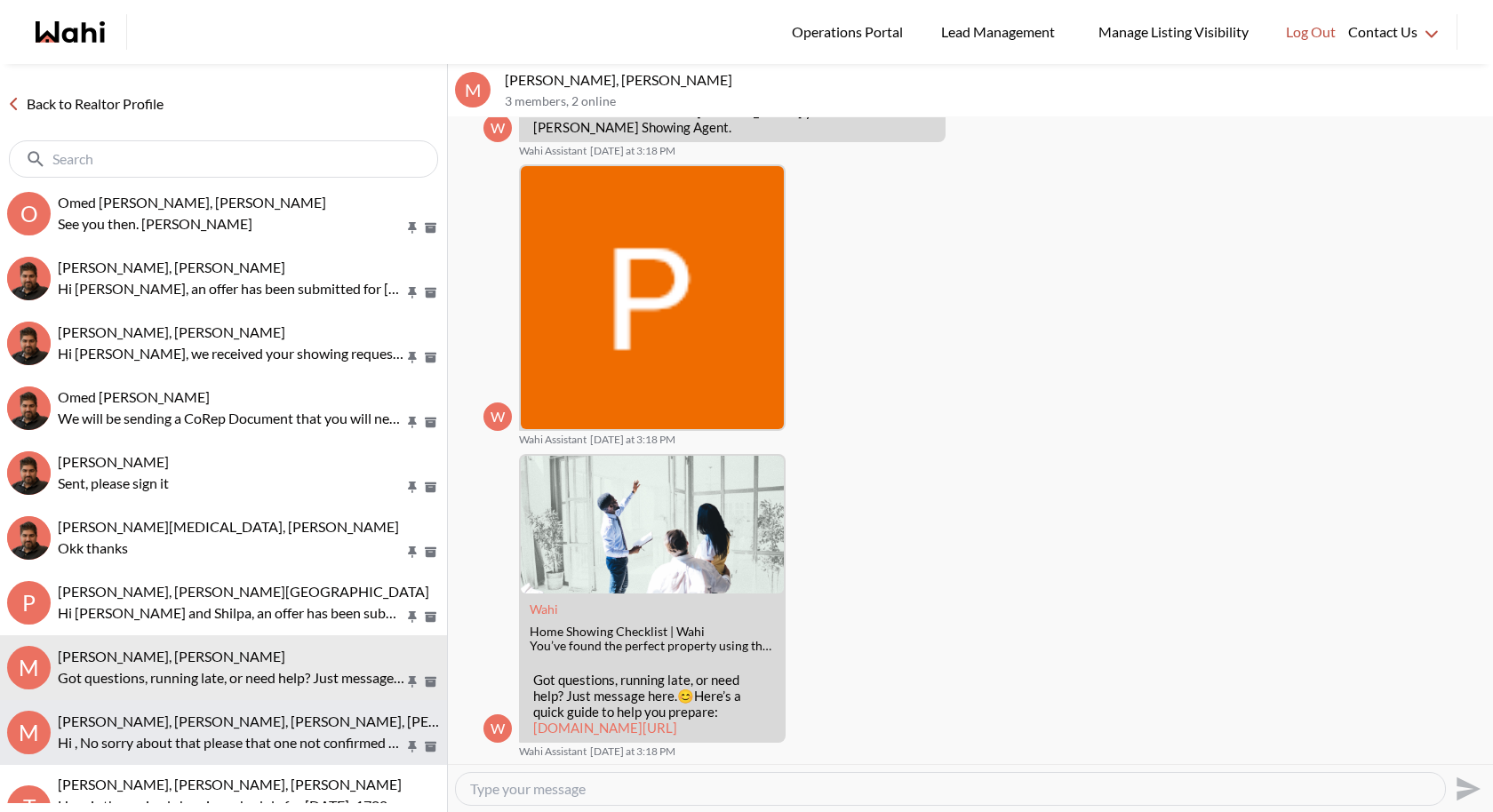
click at [180, 721] on span "Mayada Tarabay, Faraz, Paul, Alicia" at bounding box center [287, 721] width 460 height 17
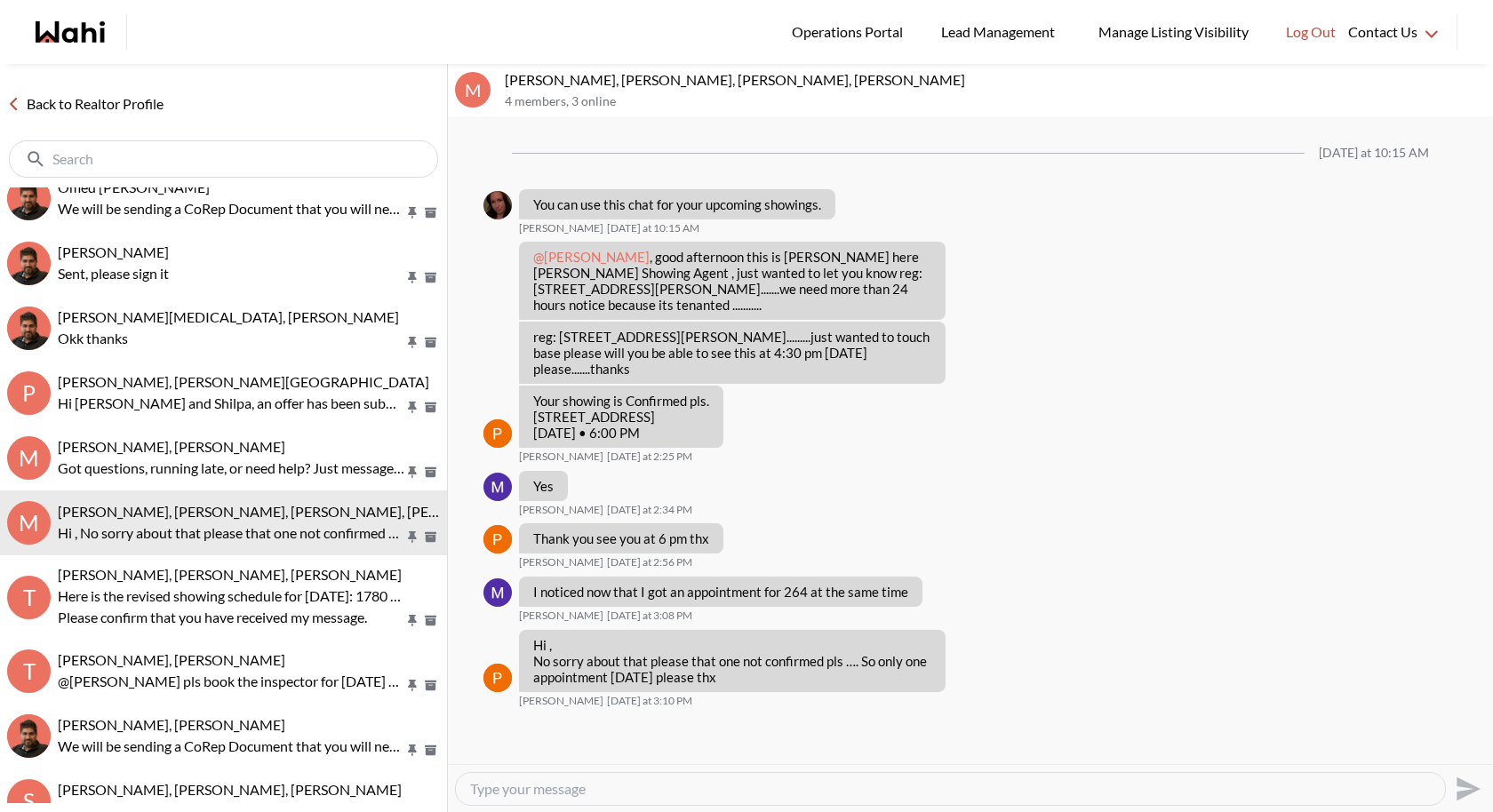
scroll to position [303, 0]
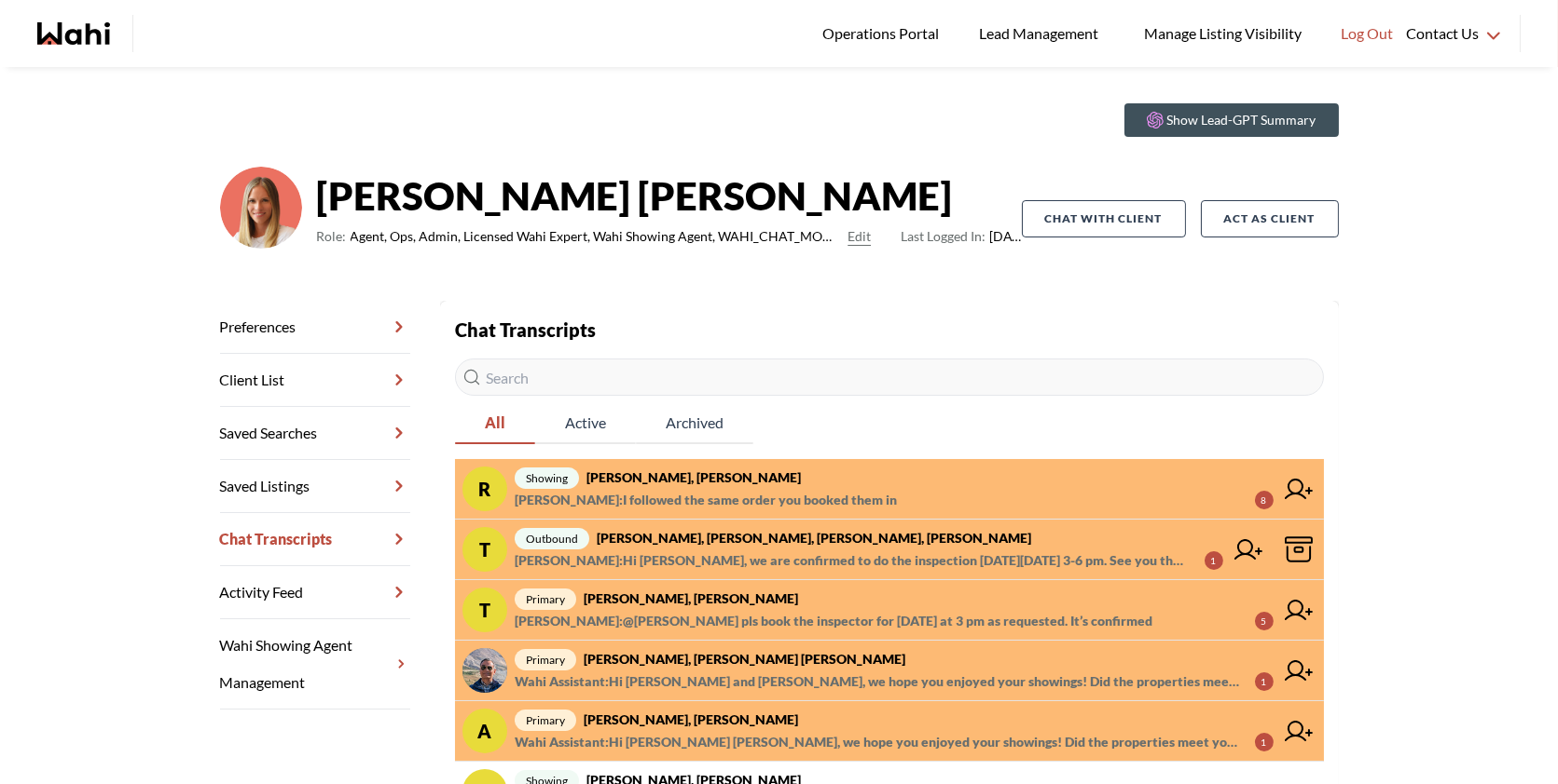
scroll to position [43, 0]
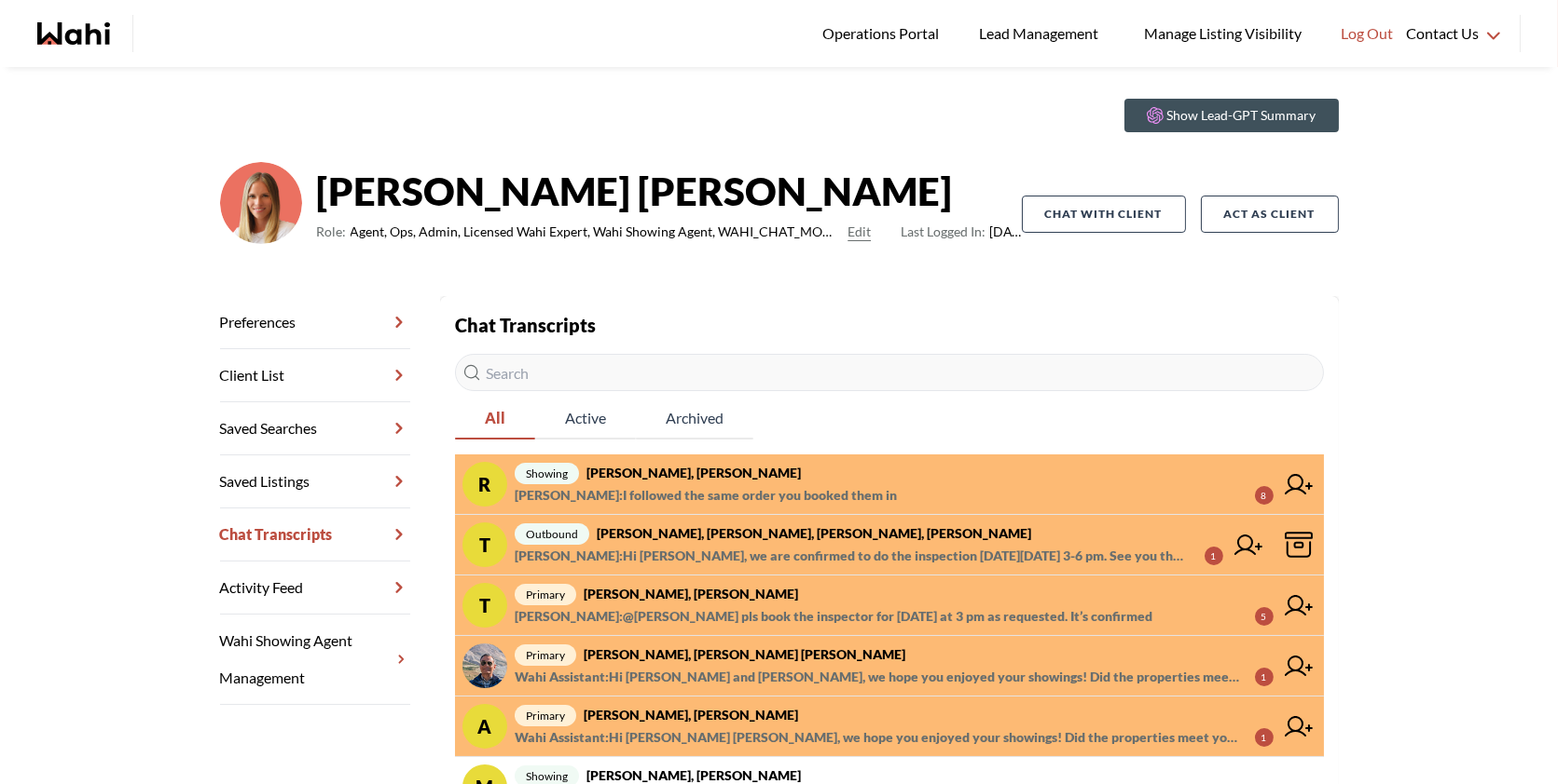
click at [740, 551] on span "[PERSON_NAME] : Hi [PERSON_NAME], we are confirmed to do the inspection [DATE][…" at bounding box center [852, 556] width 675 height 23
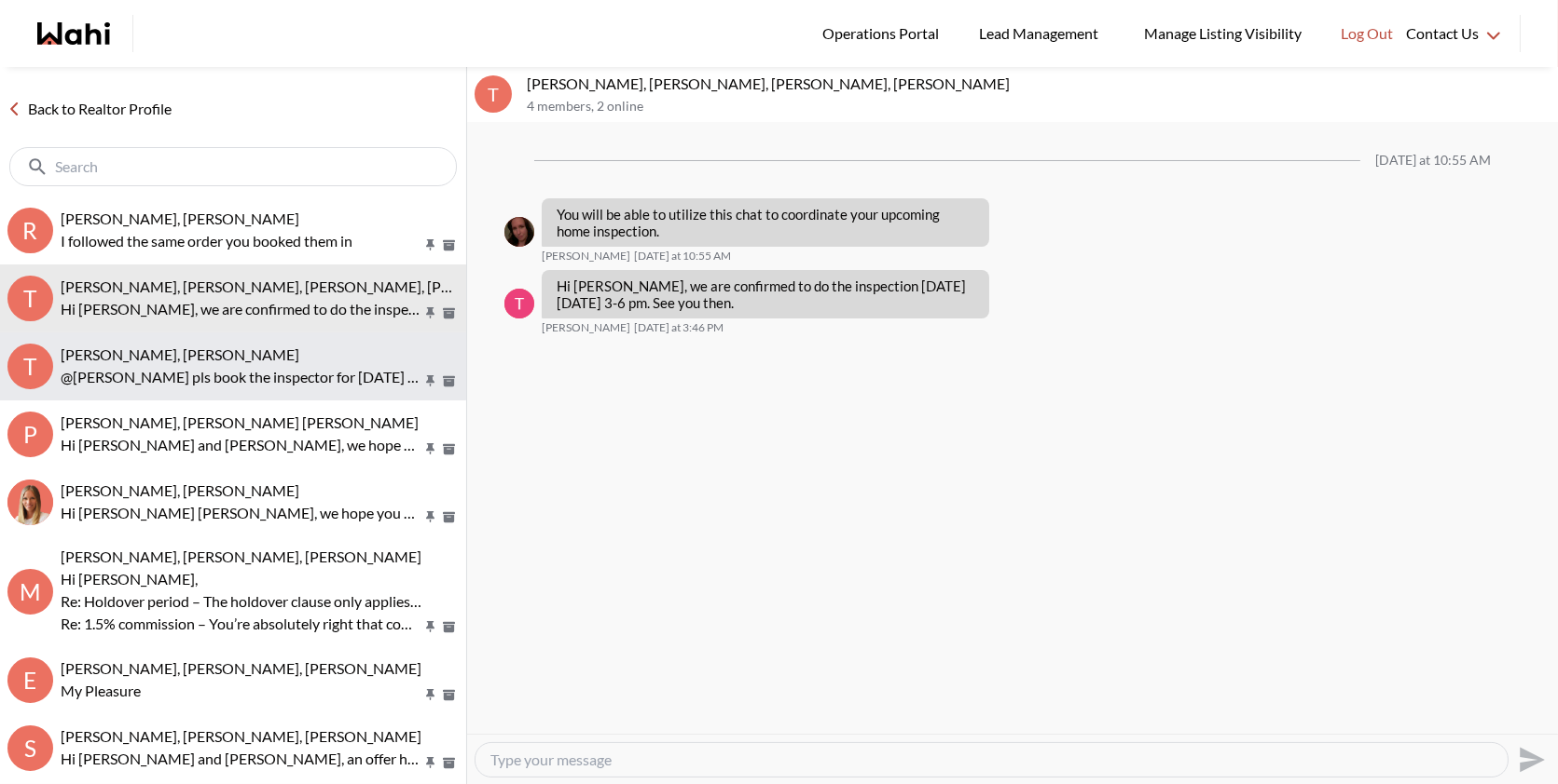
click at [233, 382] on p "@[PERSON_NAME] pls book the inspector for [DATE] at 3 pm as requested. It’s con…" at bounding box center [241, 377] width 361 height 23
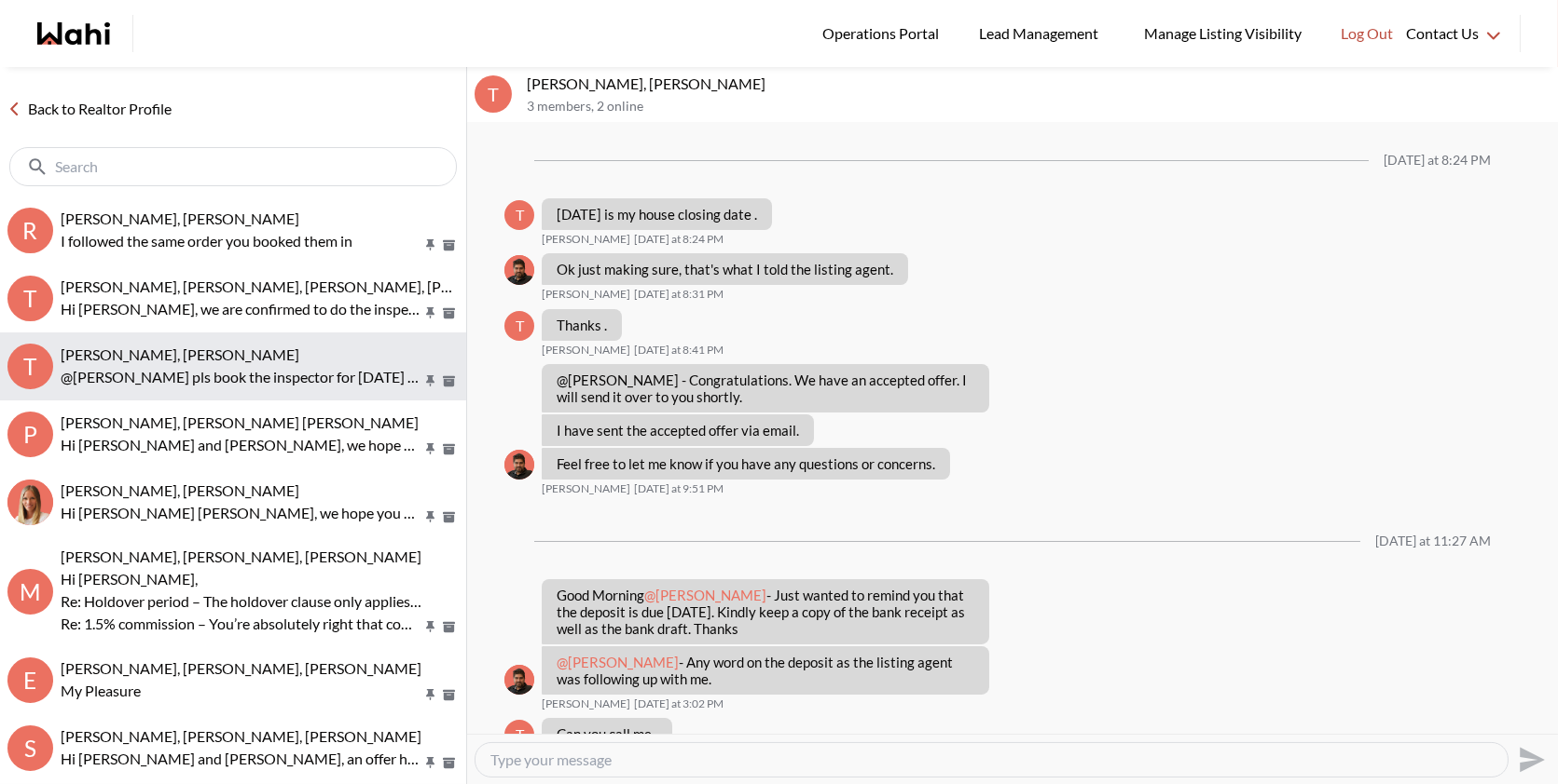
scroll to position [992, 0]
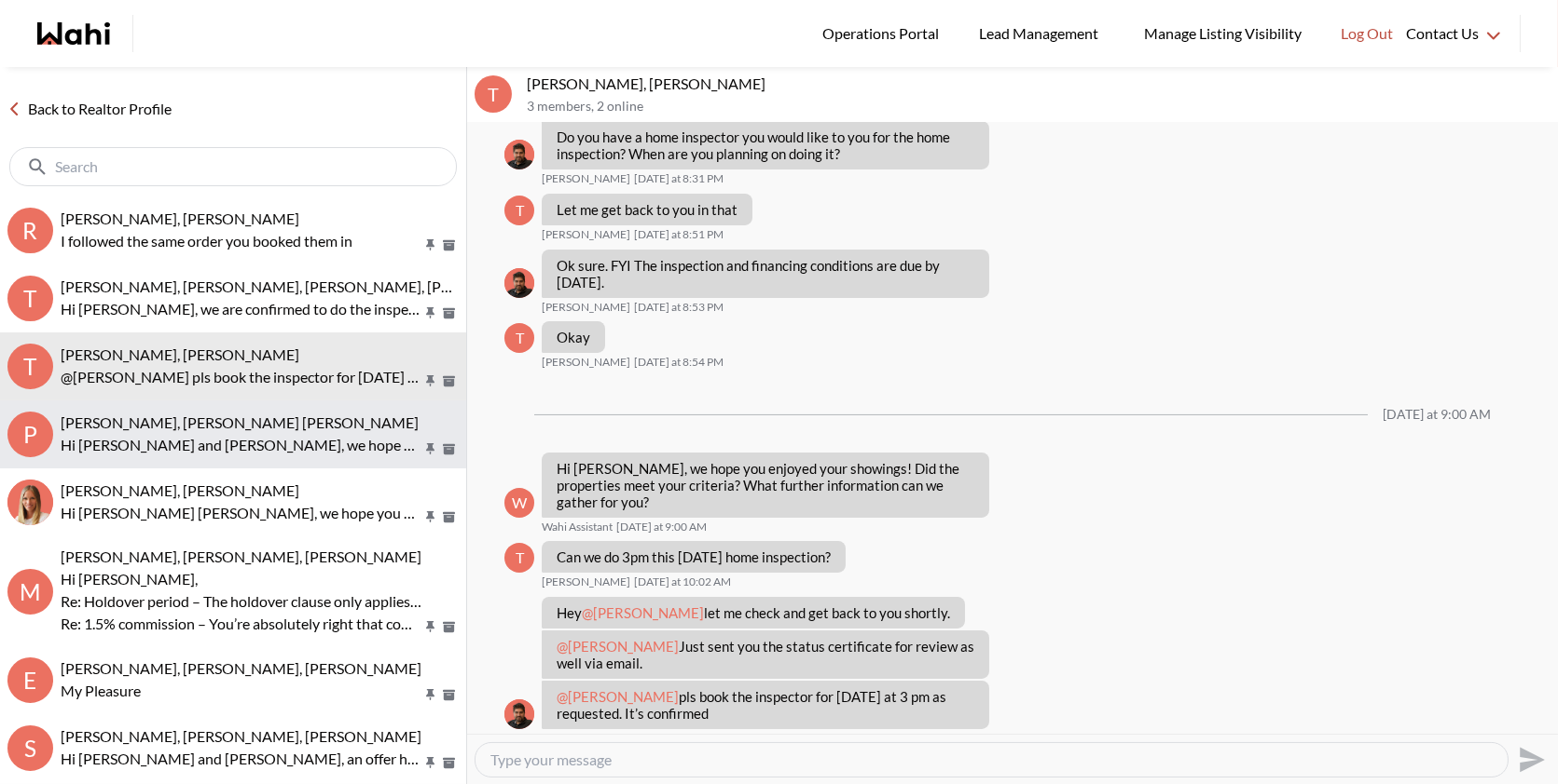
click at [241, 442] on p "Hi [PERSON_NAME] and [PERSON_NAME], we hope you enjoyed your showings! Did the …" at bounding box center [241, 445] width 361 height 23
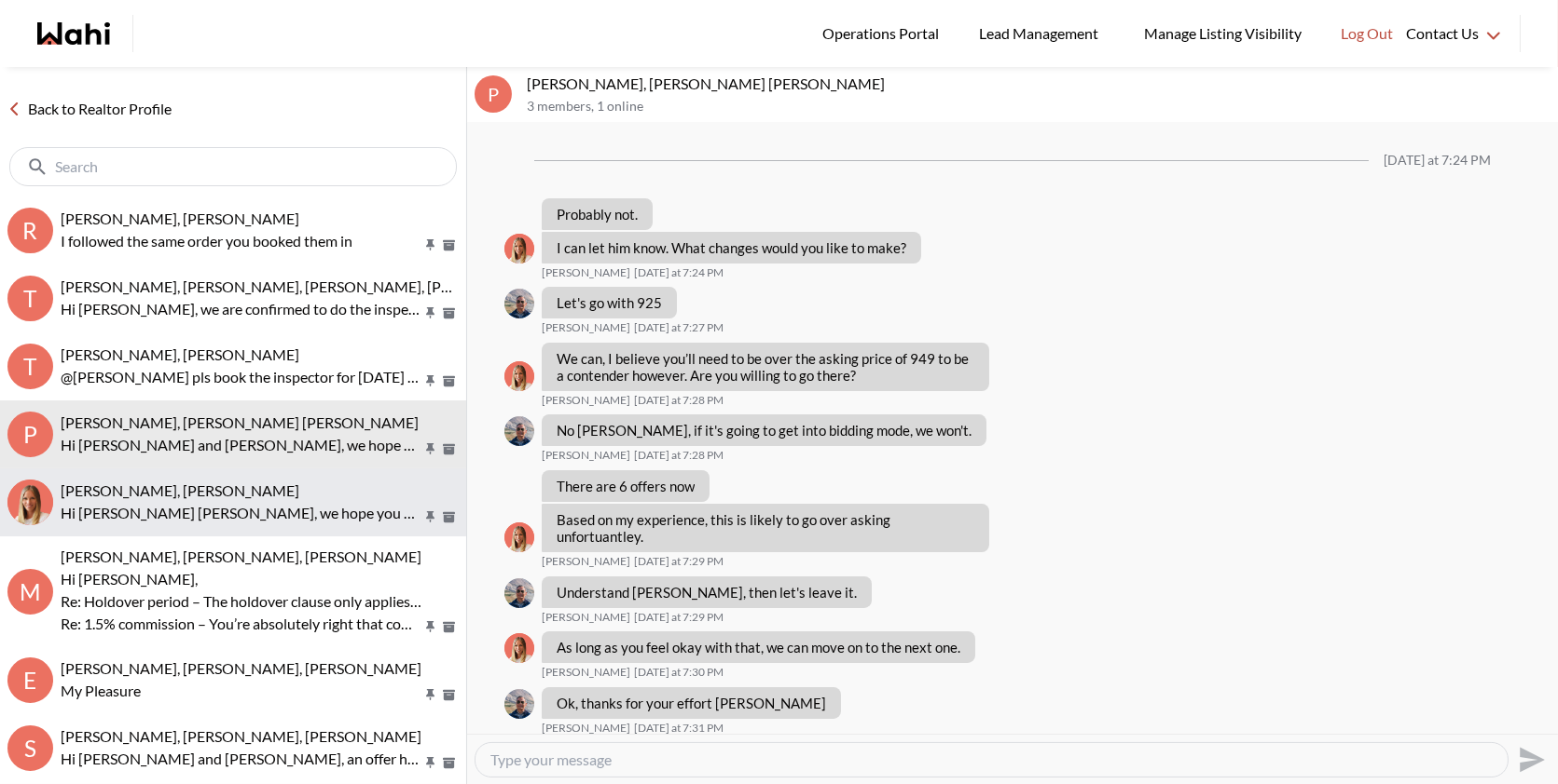
scroll to position [1476, 0]
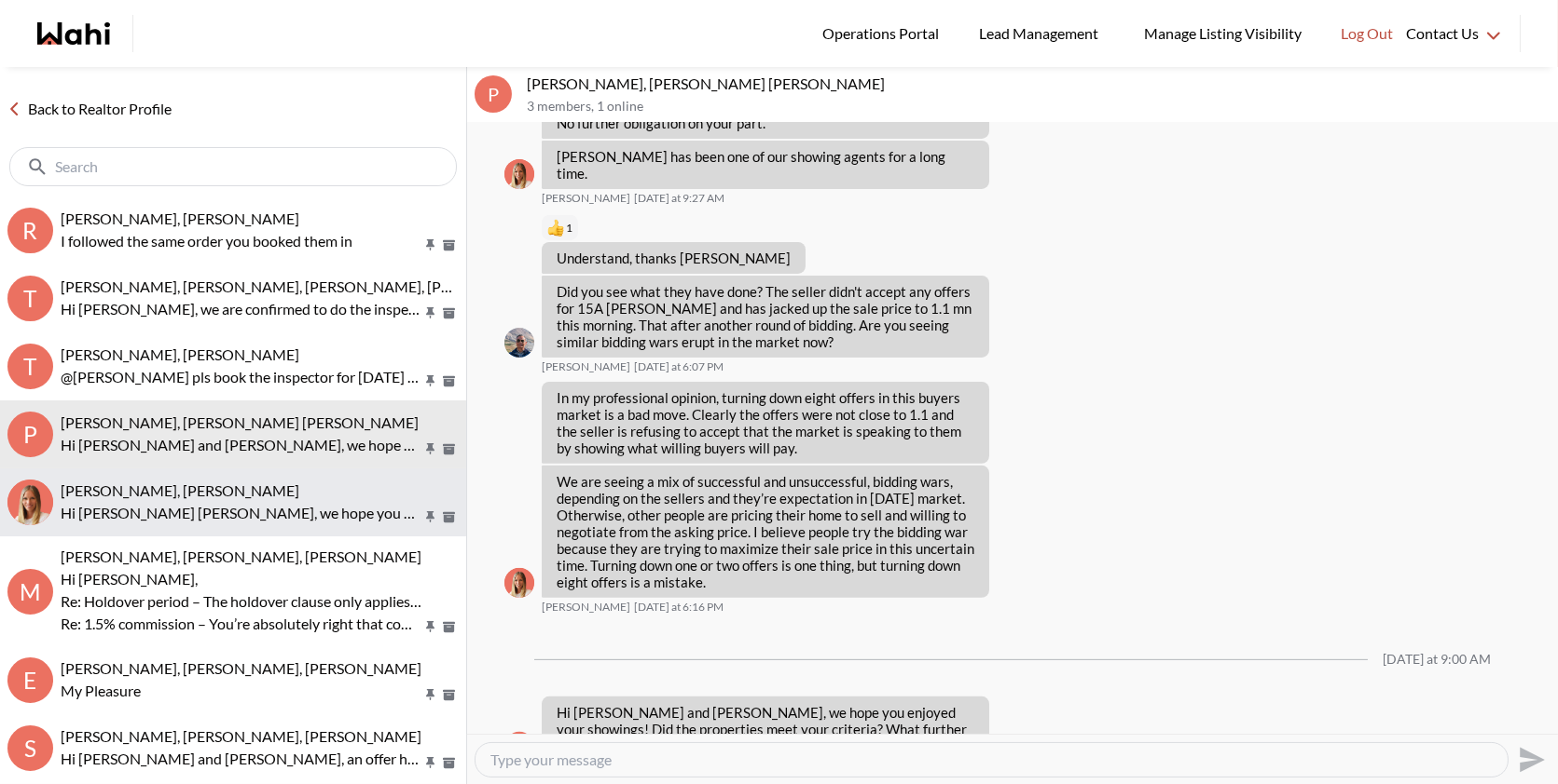
click at [236, 510] on p "Hi [PERSON_NAME] [PERSON_NAME], we hope you enjoyed your showings! Did the prop…" at bounding box center [241, 513] width 361 height 23
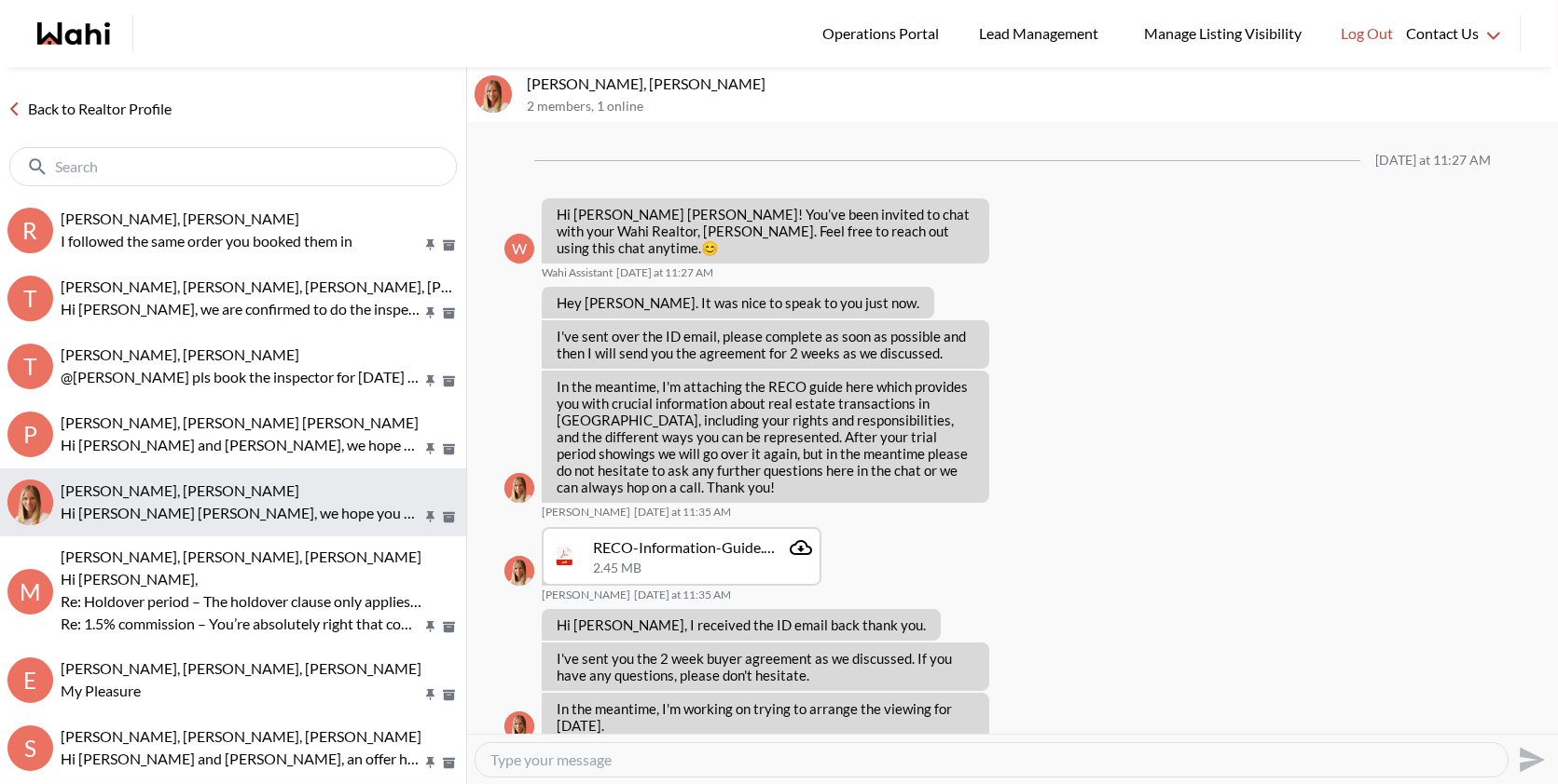
scroll to position [501, 0]
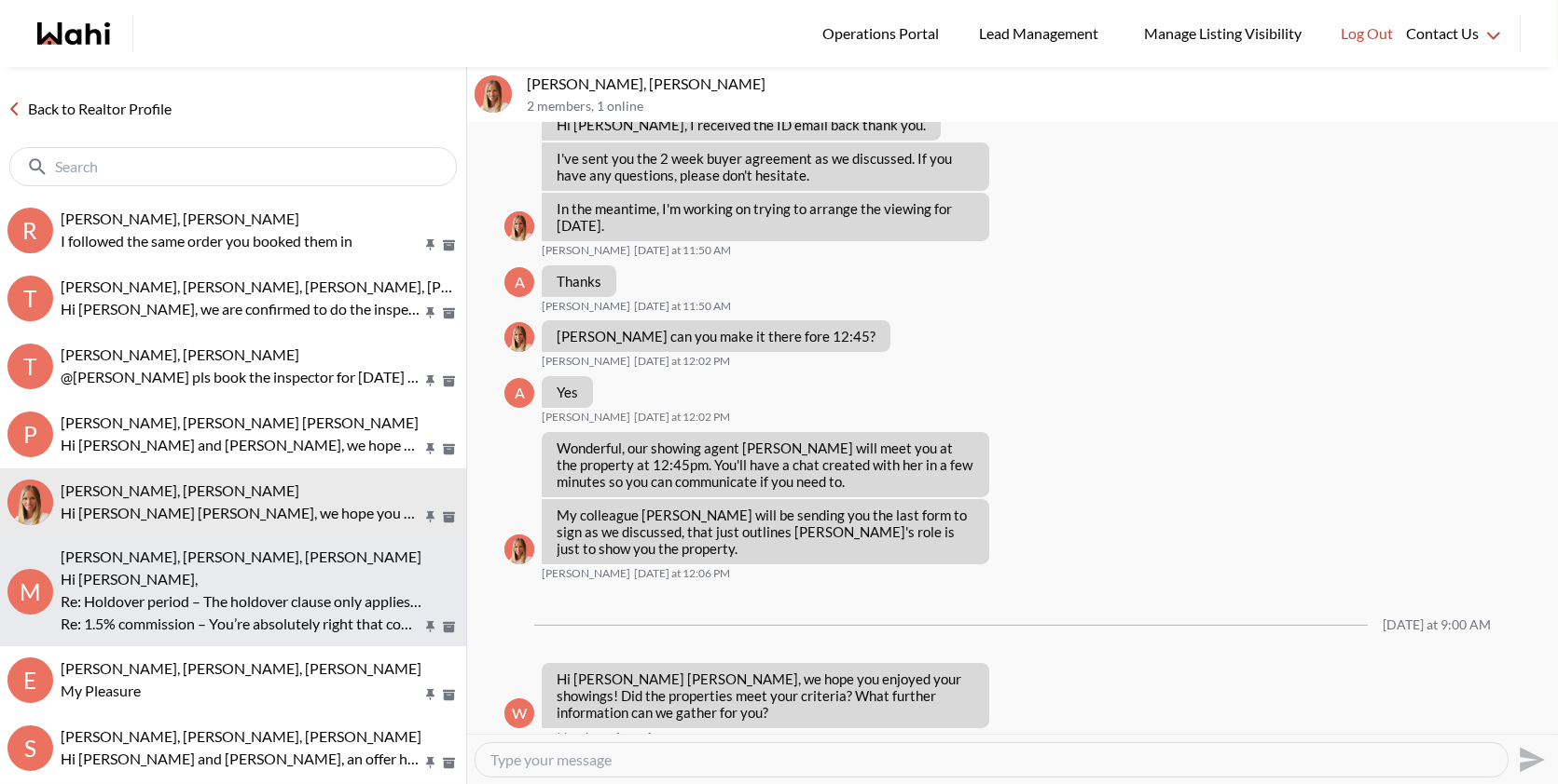
click at [237, 553] on span "[PERSON_NAME], [PERSON_NAME], [PERSON_NAME]" at bounding box center [241, 557] width 361 height 18
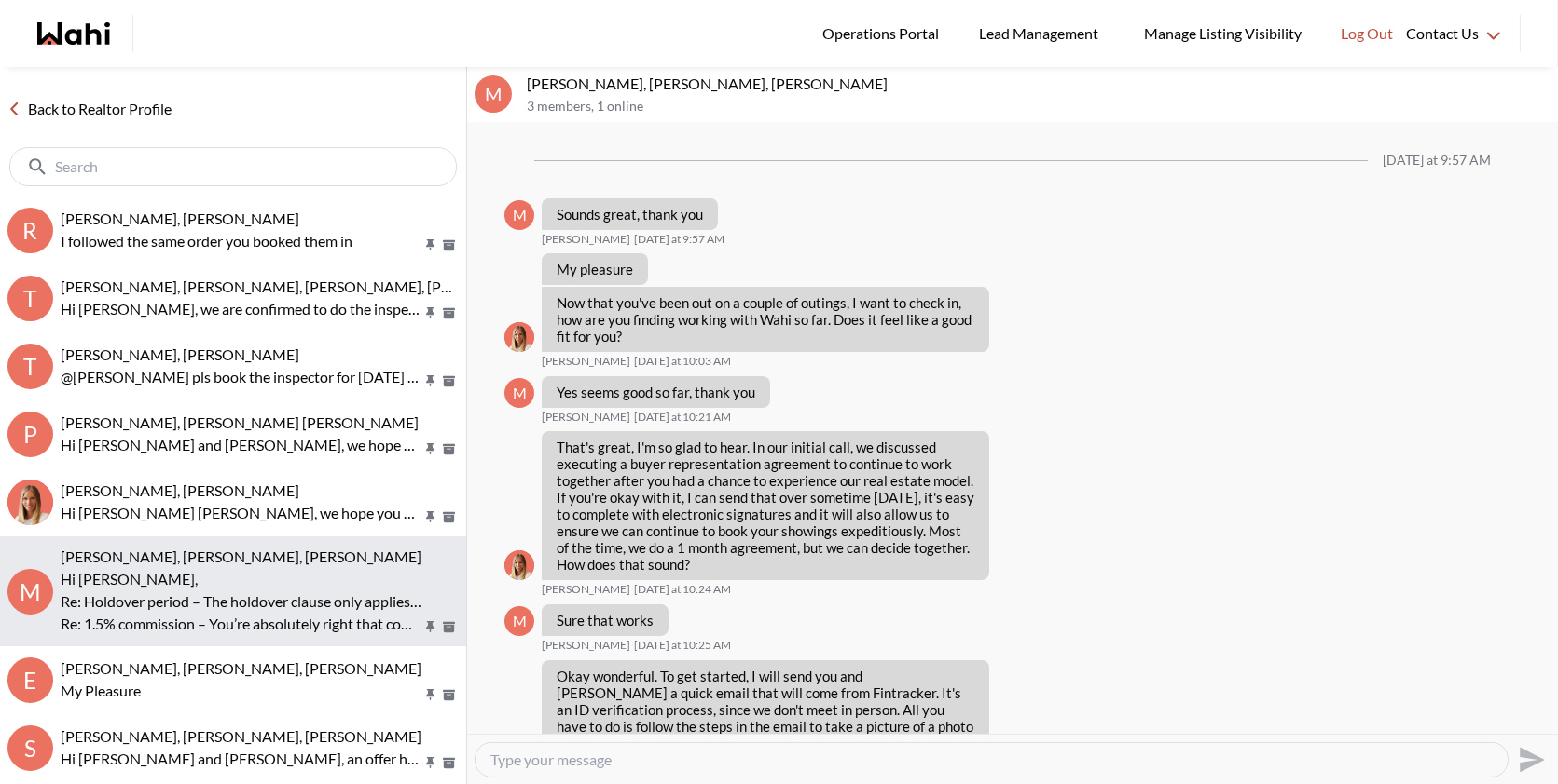
scroll to position [2787, 0]
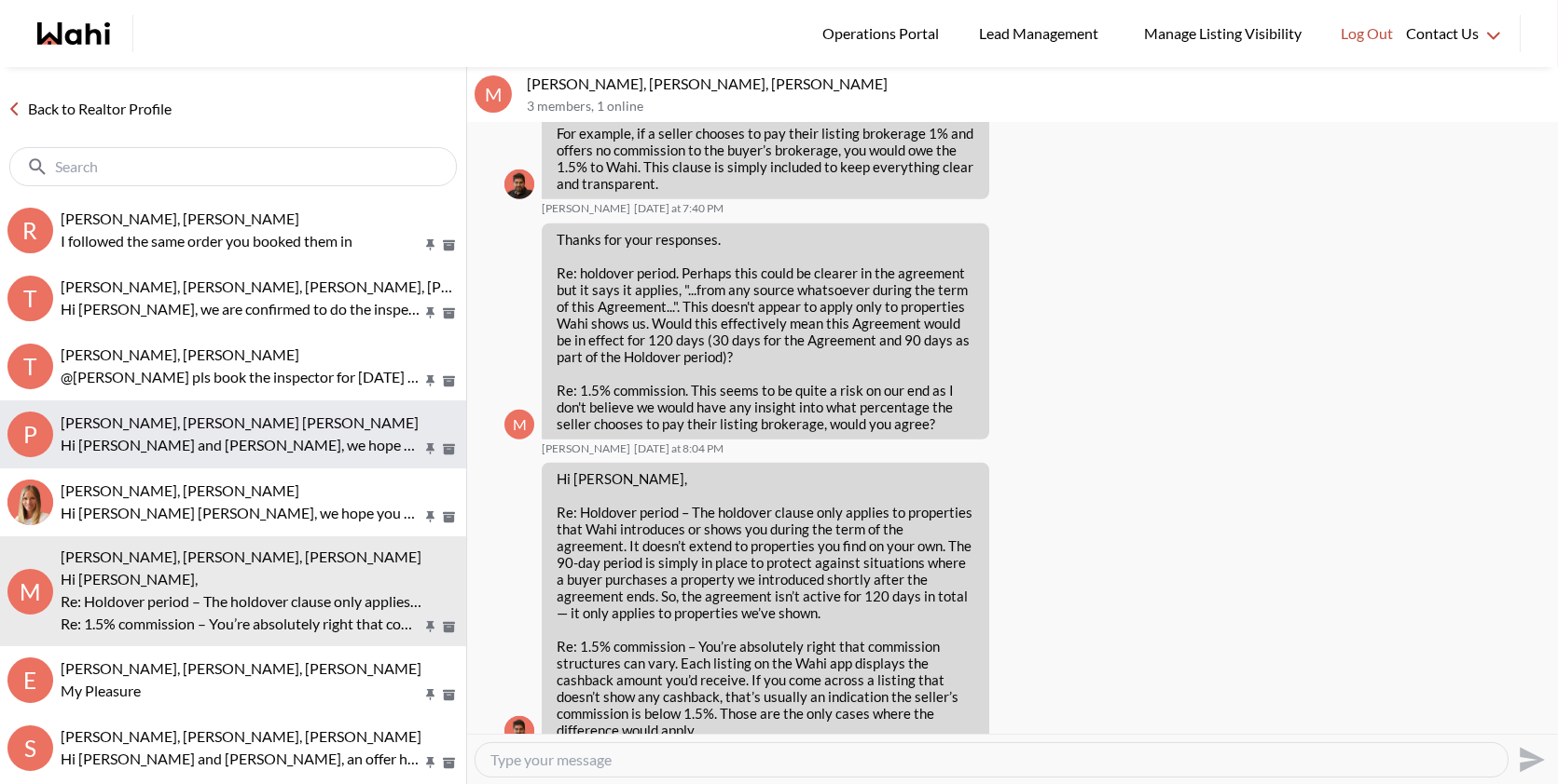
click at [276, 448] on p "Hi [PERSON_NAME] and [PERSON_NAME], we hope you enjoyed your showings! Did the …" at bounding box center [241, 445] width 361 height 23
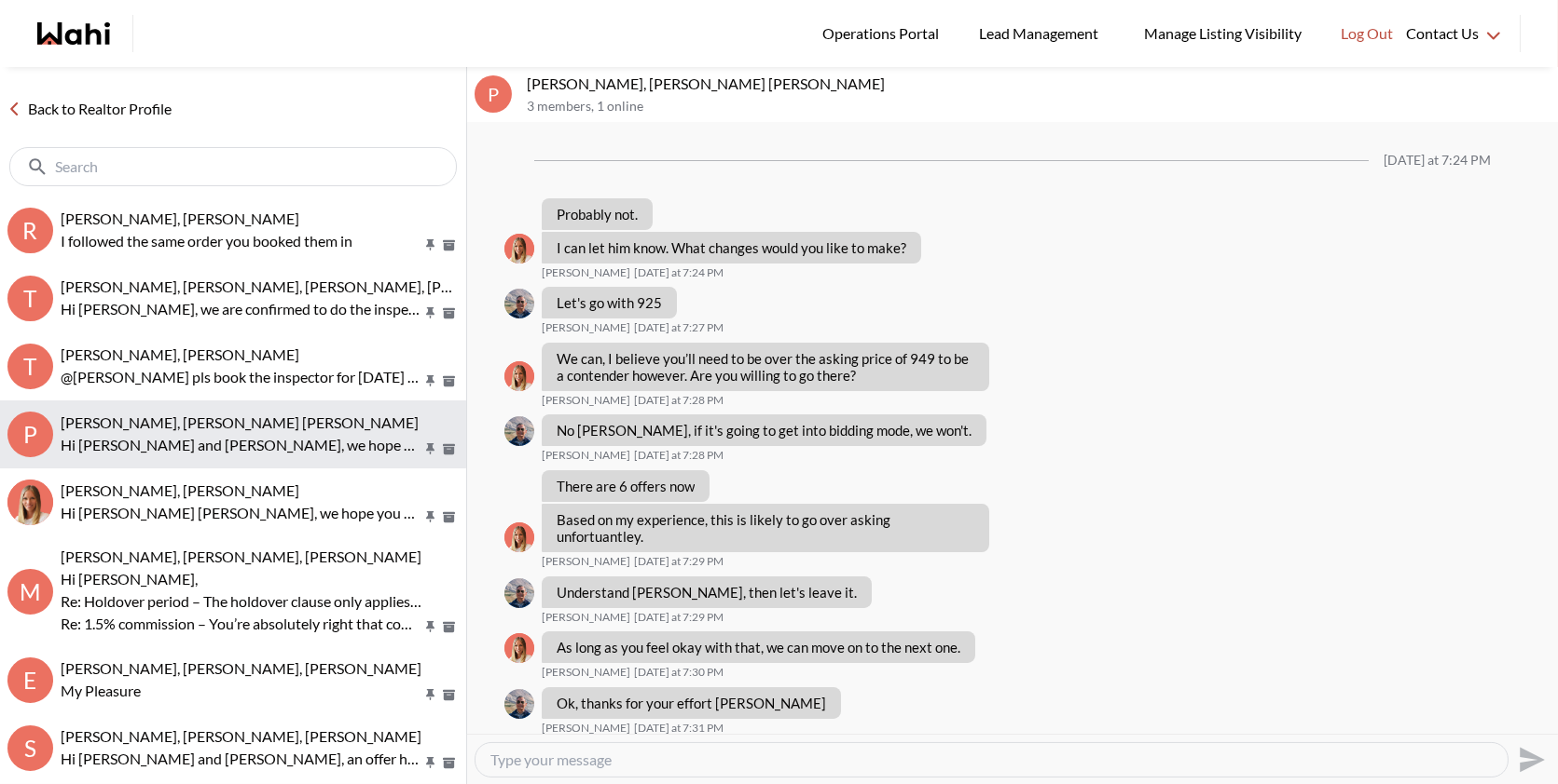
scroll to position [1476, 0]
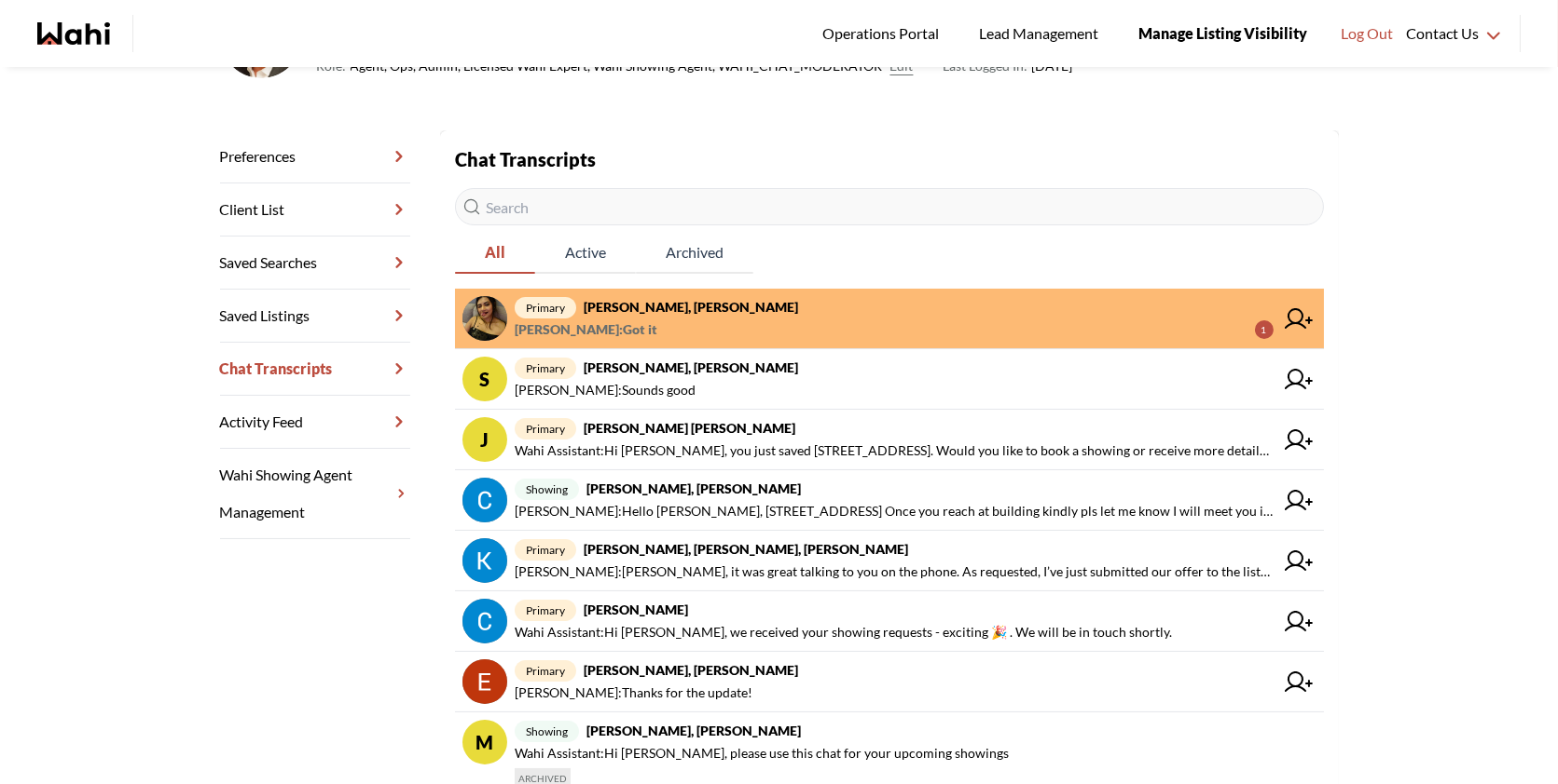
scroll to position [210, 0]
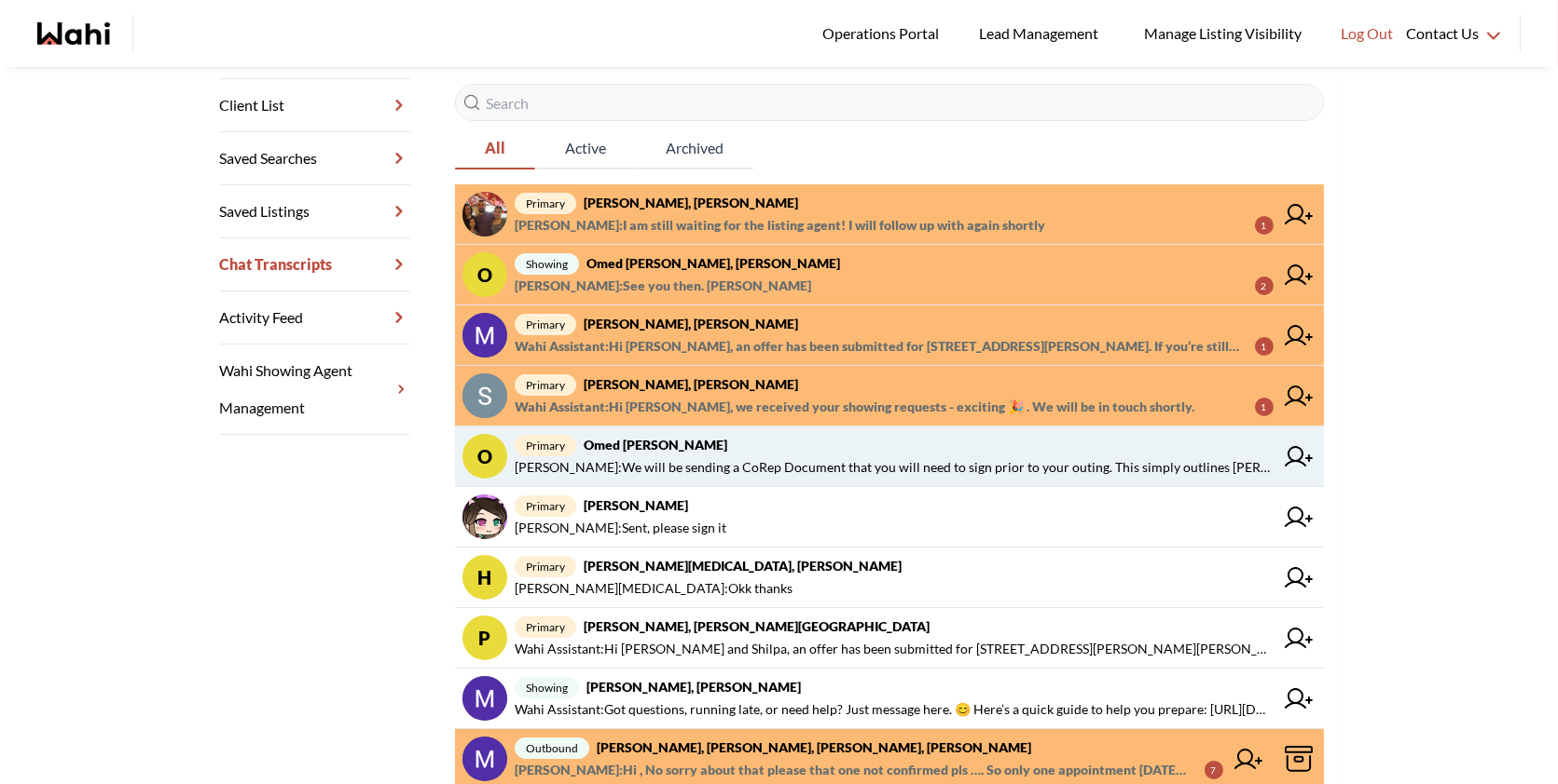
scroll to position [315, 0]
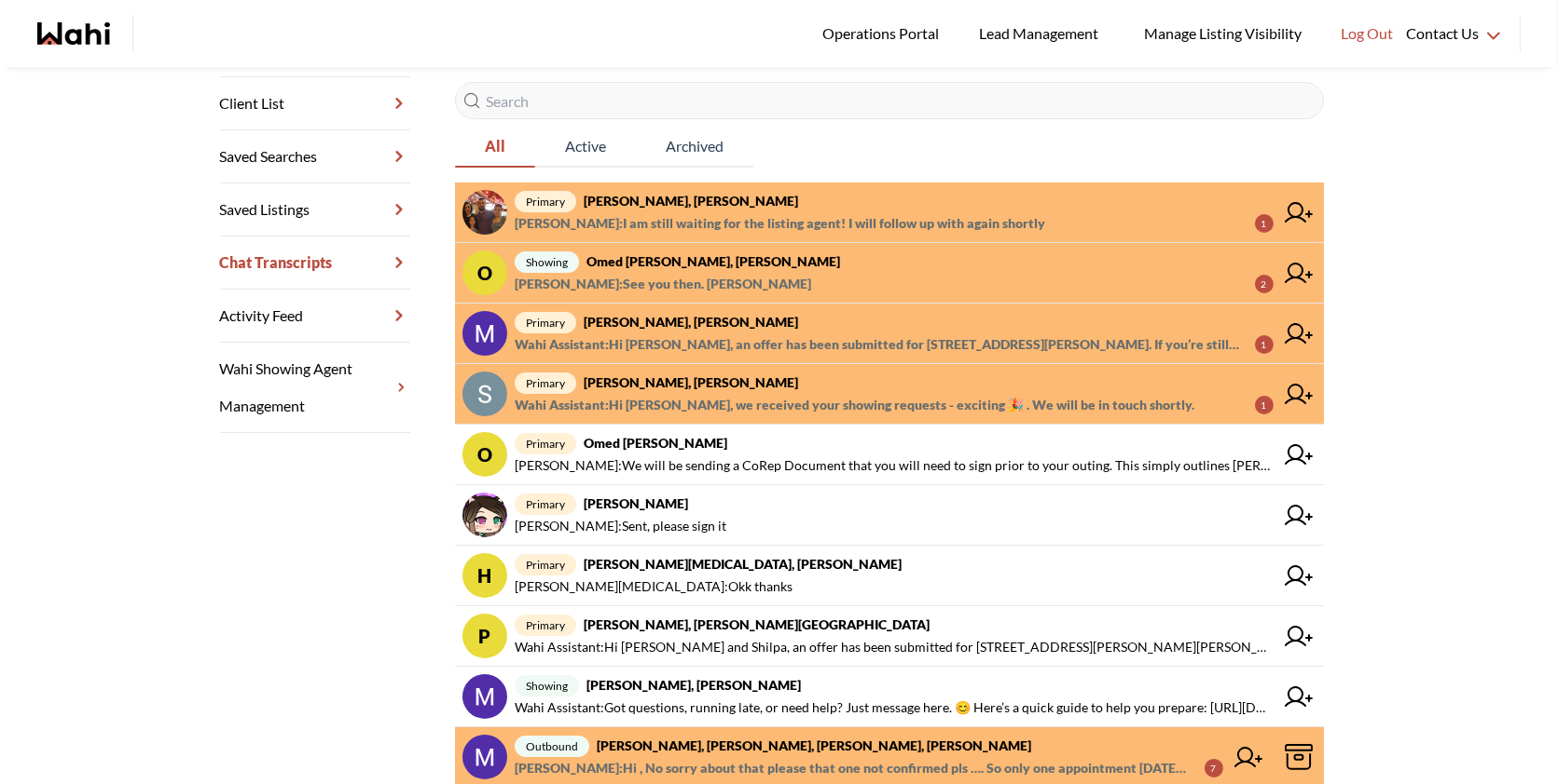
click at [722, 216] on span "Behnam Fazili : I am still waiting for the listing agent! I will follow up with…" at bounding box center [779, 223] width 531 height 23
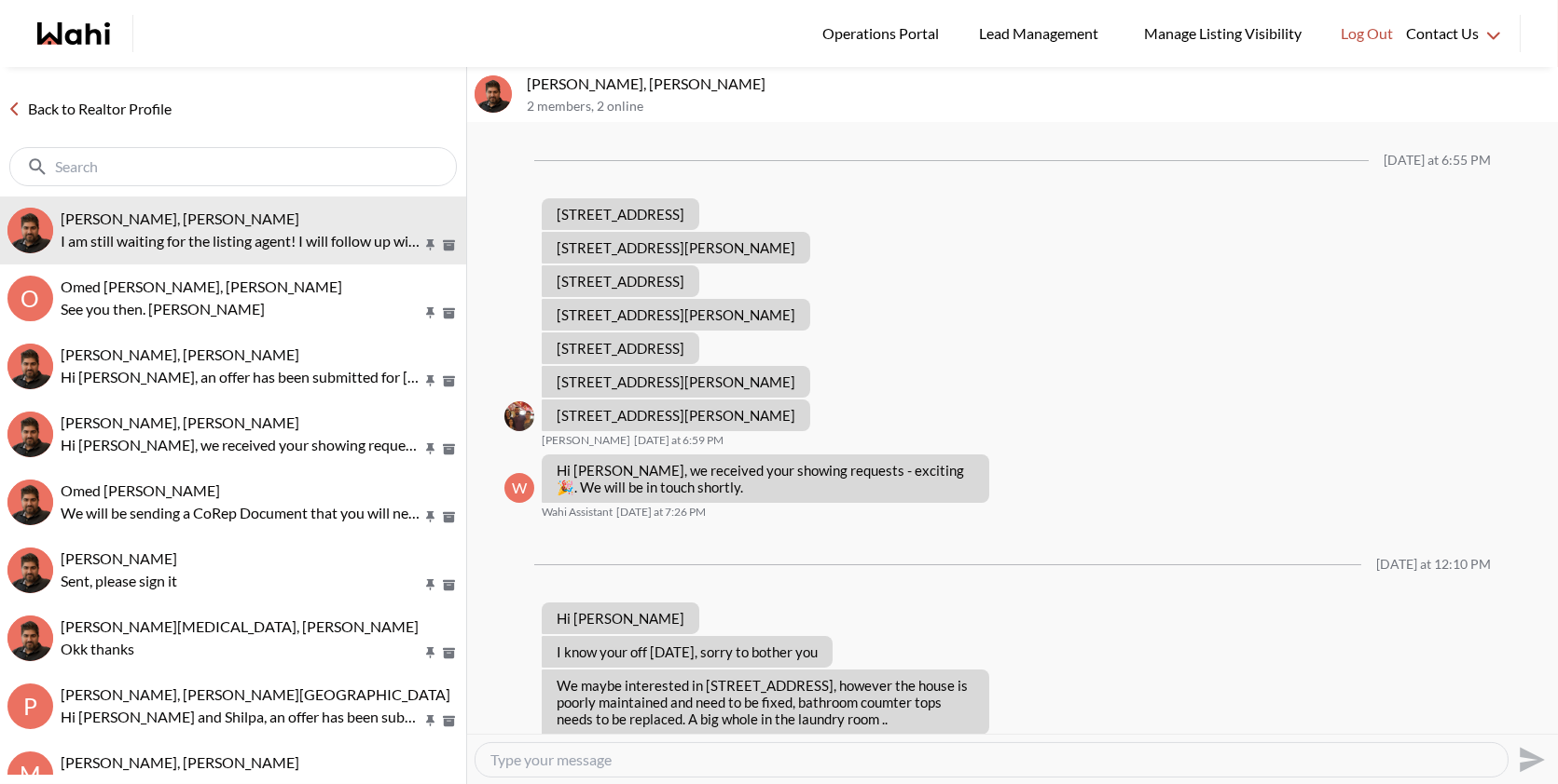
scroll to position [775, 0]
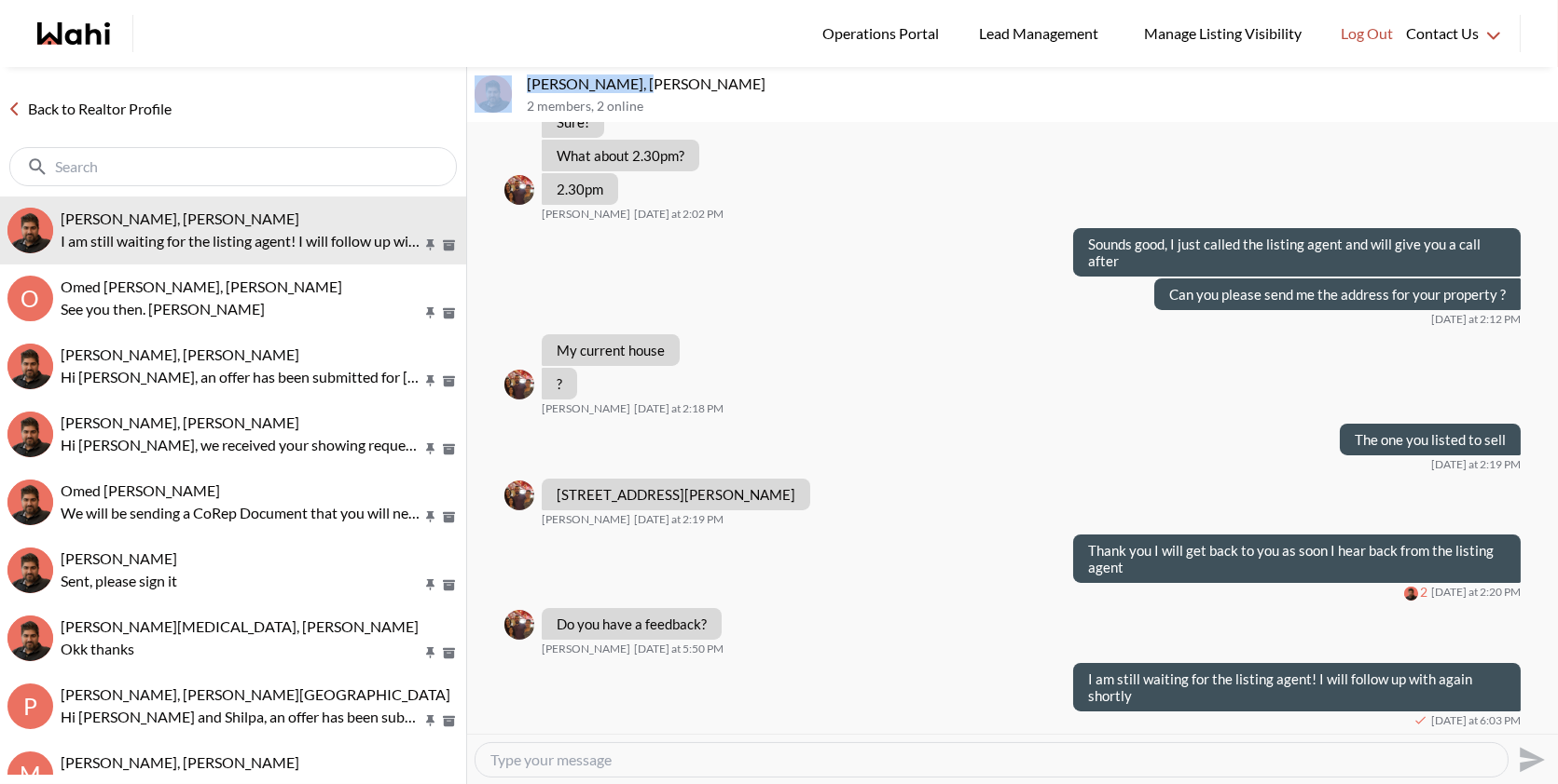
drag, startPoint x: 645, startPoint y: 82, endPoint x: 509, endPoint y: 69, distance: 136.6
click at [509, 69] on div "Ourayna Zammali, Faraz 2 members , 2 online" at bounding box center [1013, 95] width 1091 height 56
click at [620, 96] on div "Ourayna Zammali, Faraz 2 members , 2 online" at bounding box center [1038, 94] width 1023 height 40
drag, startPoint x: 644, startPoint y: 82, endPoint x: 523, endPoint y: 79, distance: 121.0
click at [523, 79] on div "Ourayna Zammali, Faraz 2 members , 2 online" at bounding box center [1013, 95] width 1091 height 56
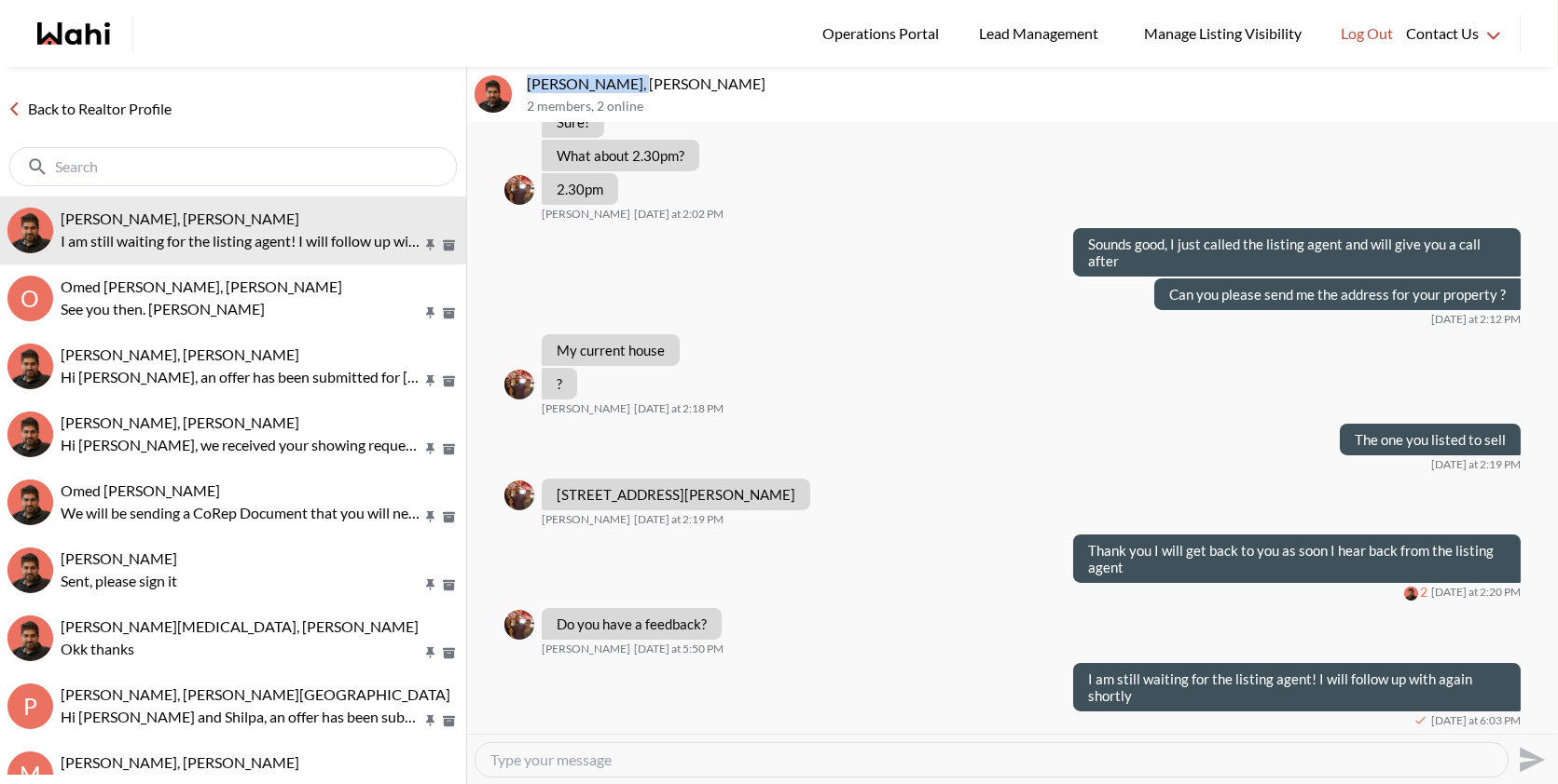
copy p "Ourayna Zammali"
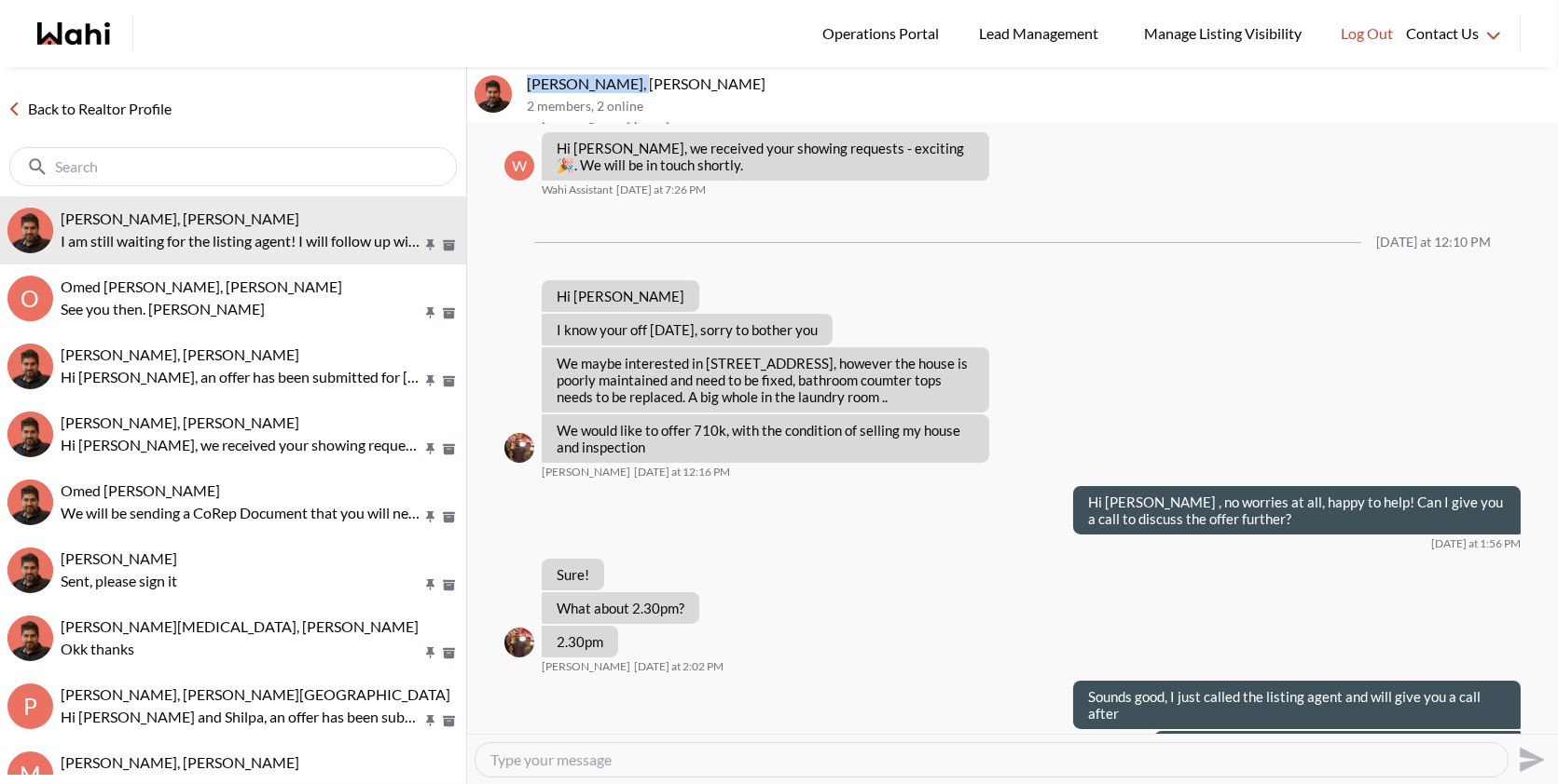
scroll to position [315, 0]
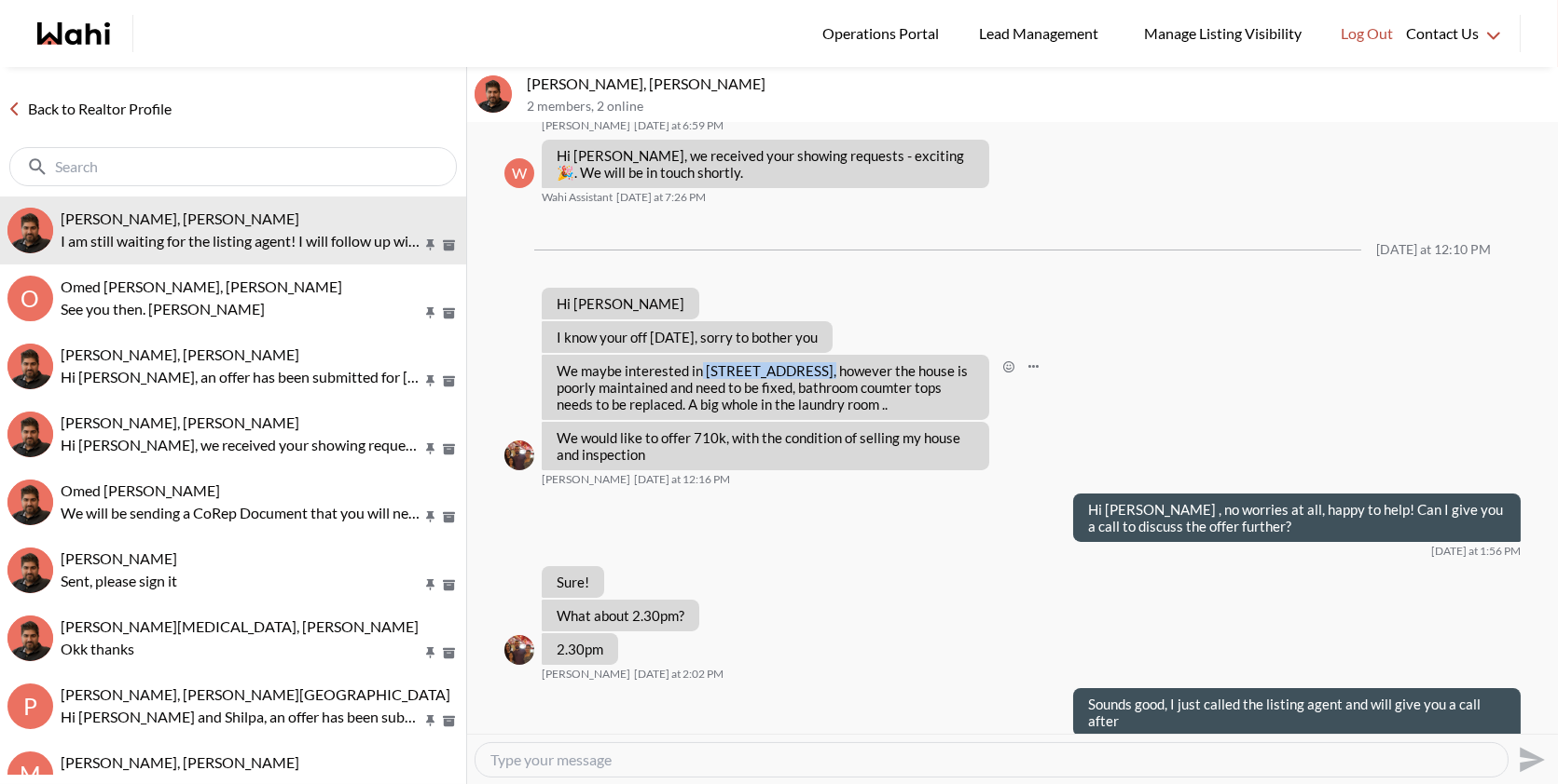
drag, startPoint x: 814, startPoint y: 366, endPoint x: 704, endPoint y: 367, distance: 110.0
click at [702, 367] on p "We maybe interested in 331 crossway terr, however the house is poorly maintaine…" at bounding box center [765, 388] width 418 height 51
copy p "331 crossway terr"
click at [277, 262] on button "Ourayna Zammali, Faraz I am still waiting for the listing agent! I will follow …" at bounding box center [233, 230] width 466 height 68
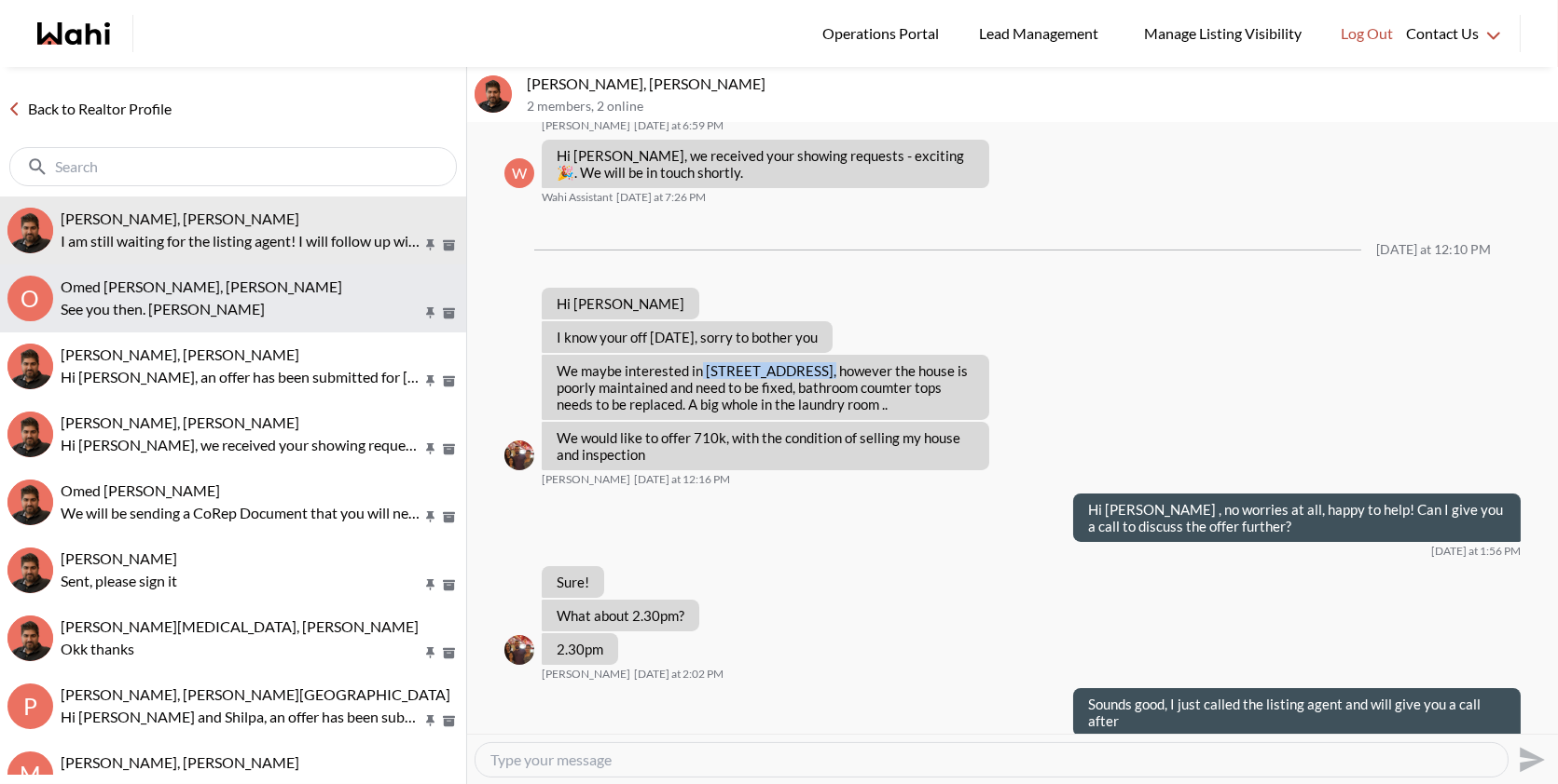
click at [249, 289] on div "Omed Wahab, Teresa, Faraz" at bounding box center [259, 286] width 398 height 19
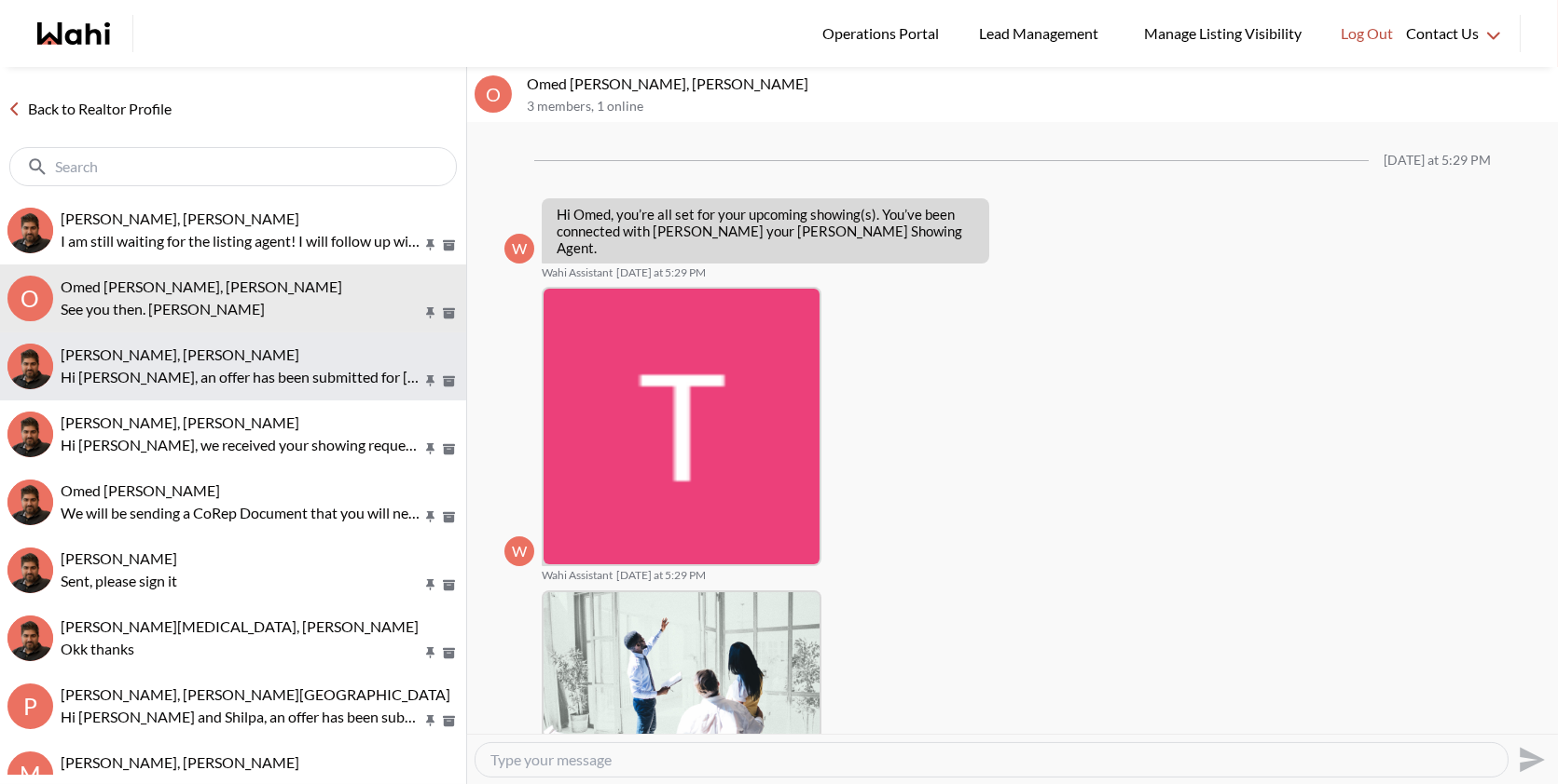
scroll to position [680, 0]
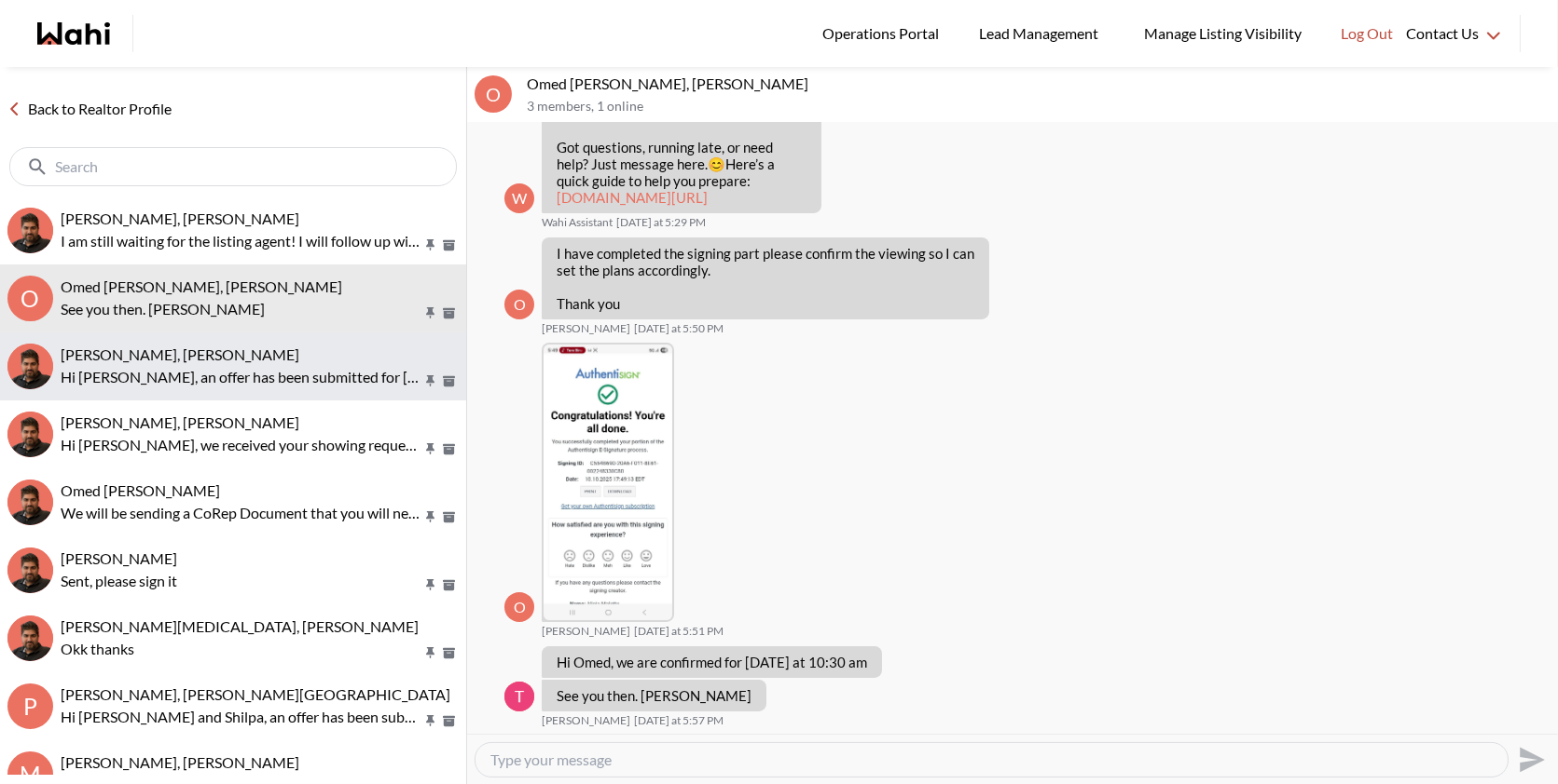
click at [230, 346] on div "Mayada Tarabay, Faraz" at bounding box center [259, 355] width 398 height 19
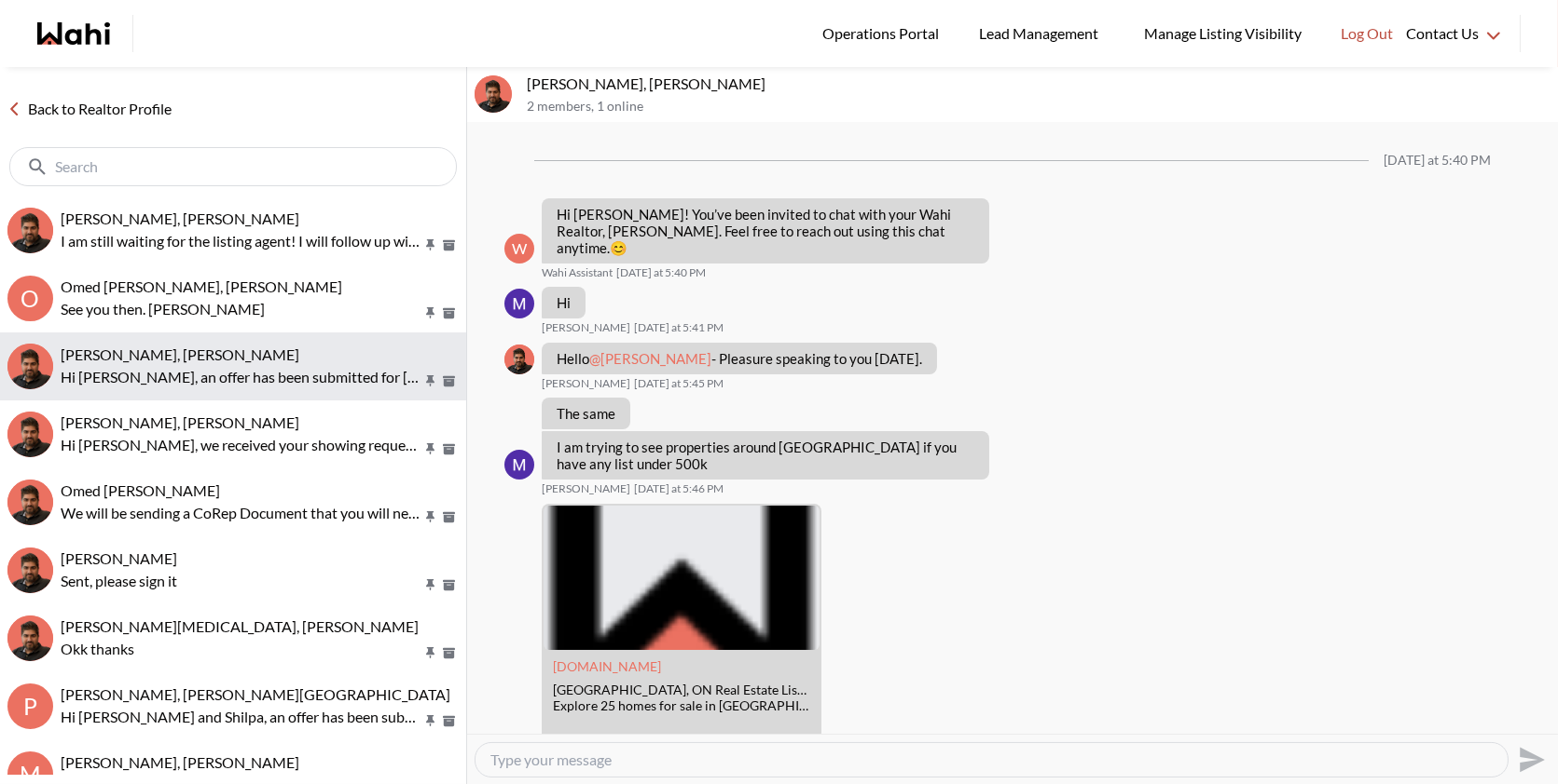
scroll to position [1393, 0]
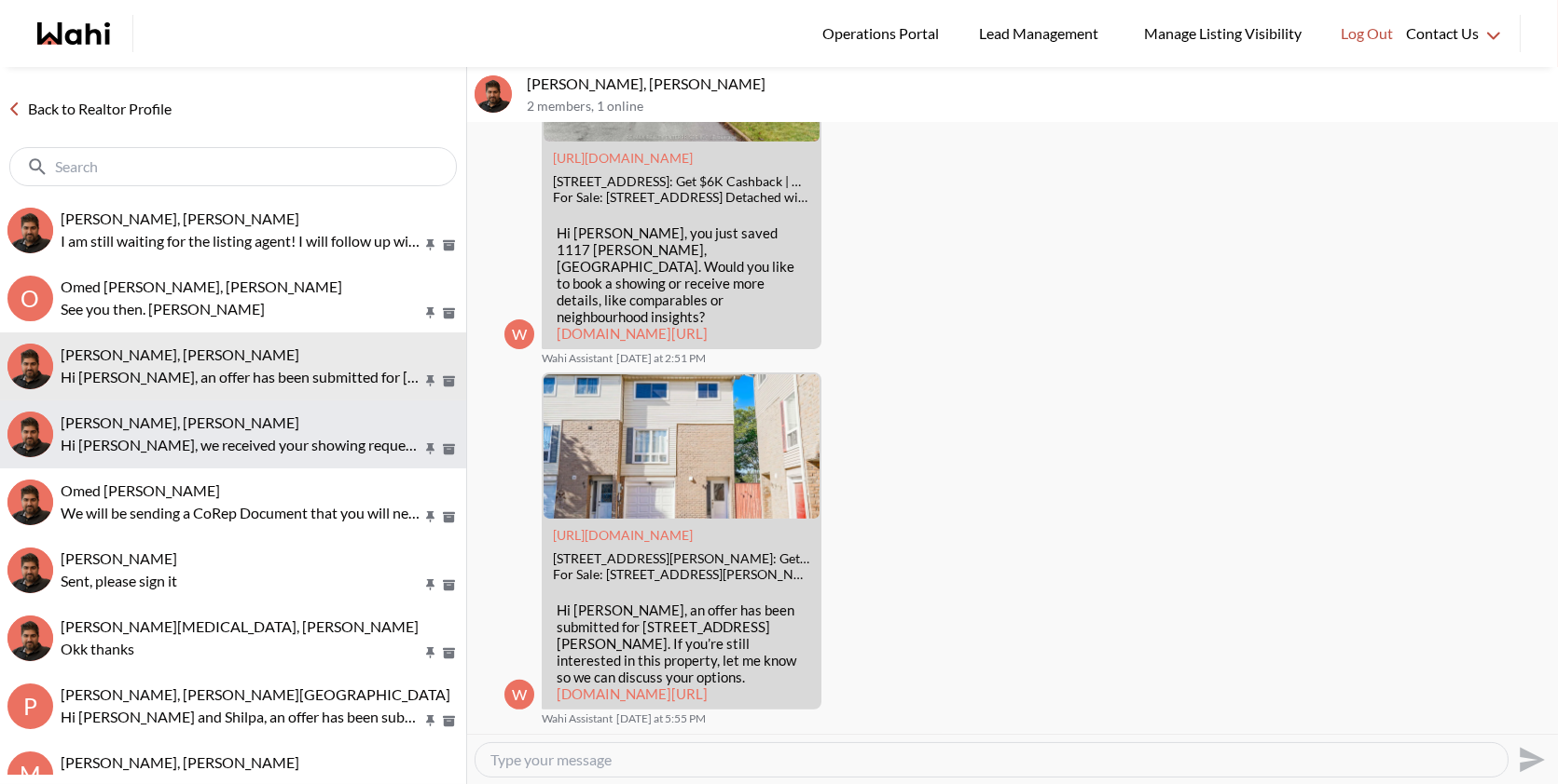
click at [209, 422] on div "[PERSON_NAME], [PERSON_NAME]" at bounding box center [259, 422] width 398 height 19
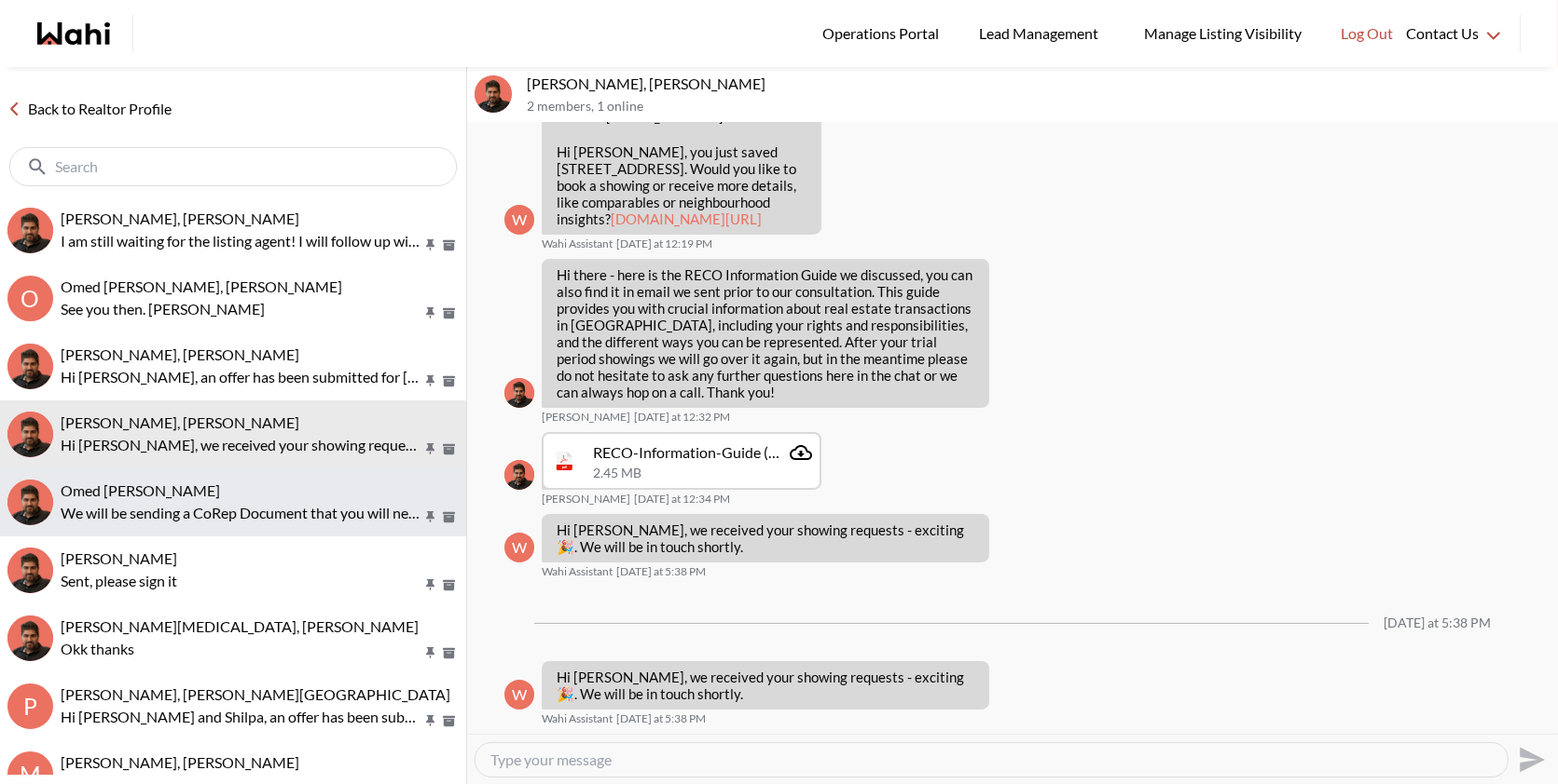
scroll to position [56, 0]
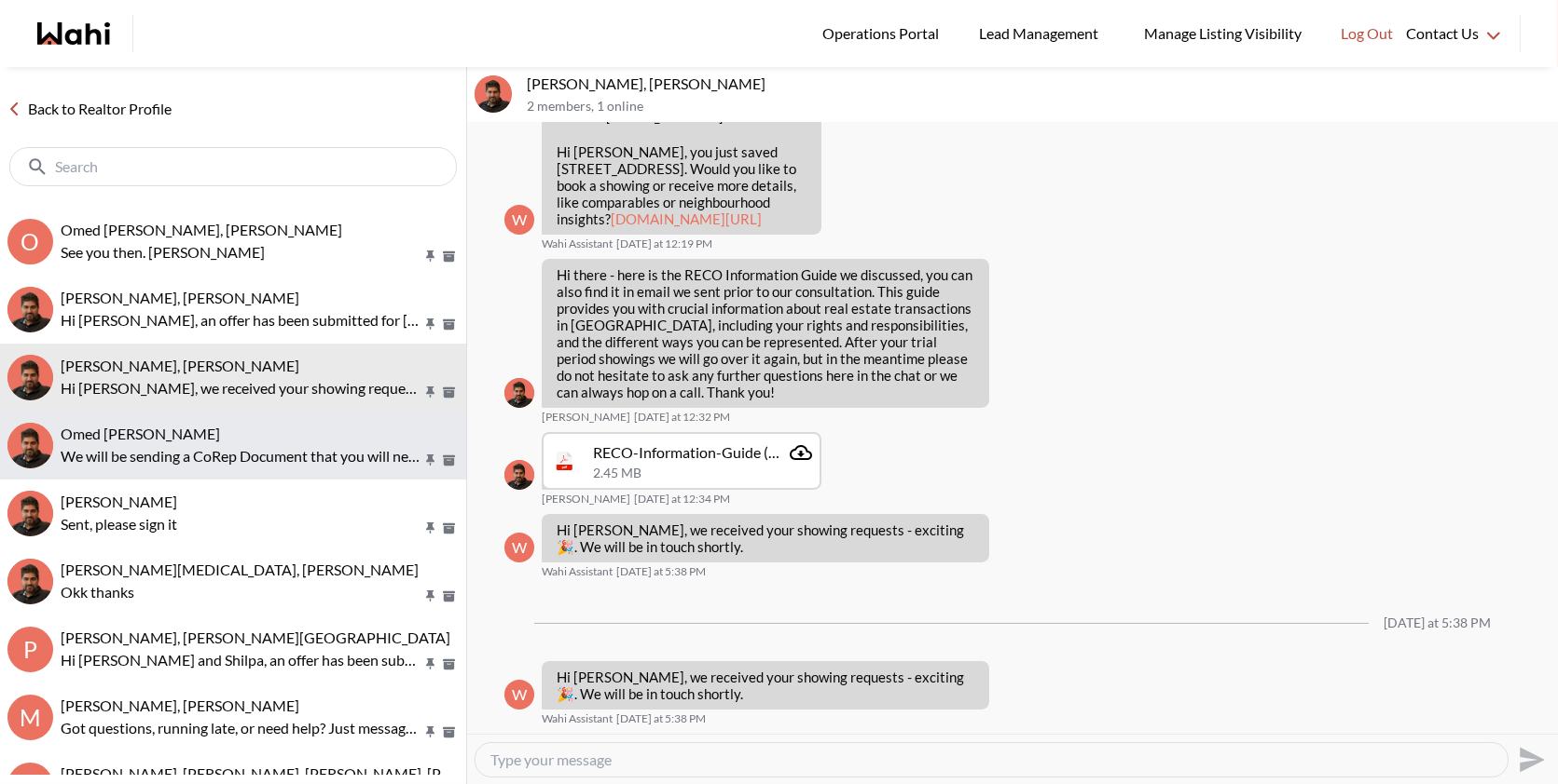
click at [182, 429] on span "Omed [PERSON_NAME]" at bounding box center [140, 434] width 160 height 18
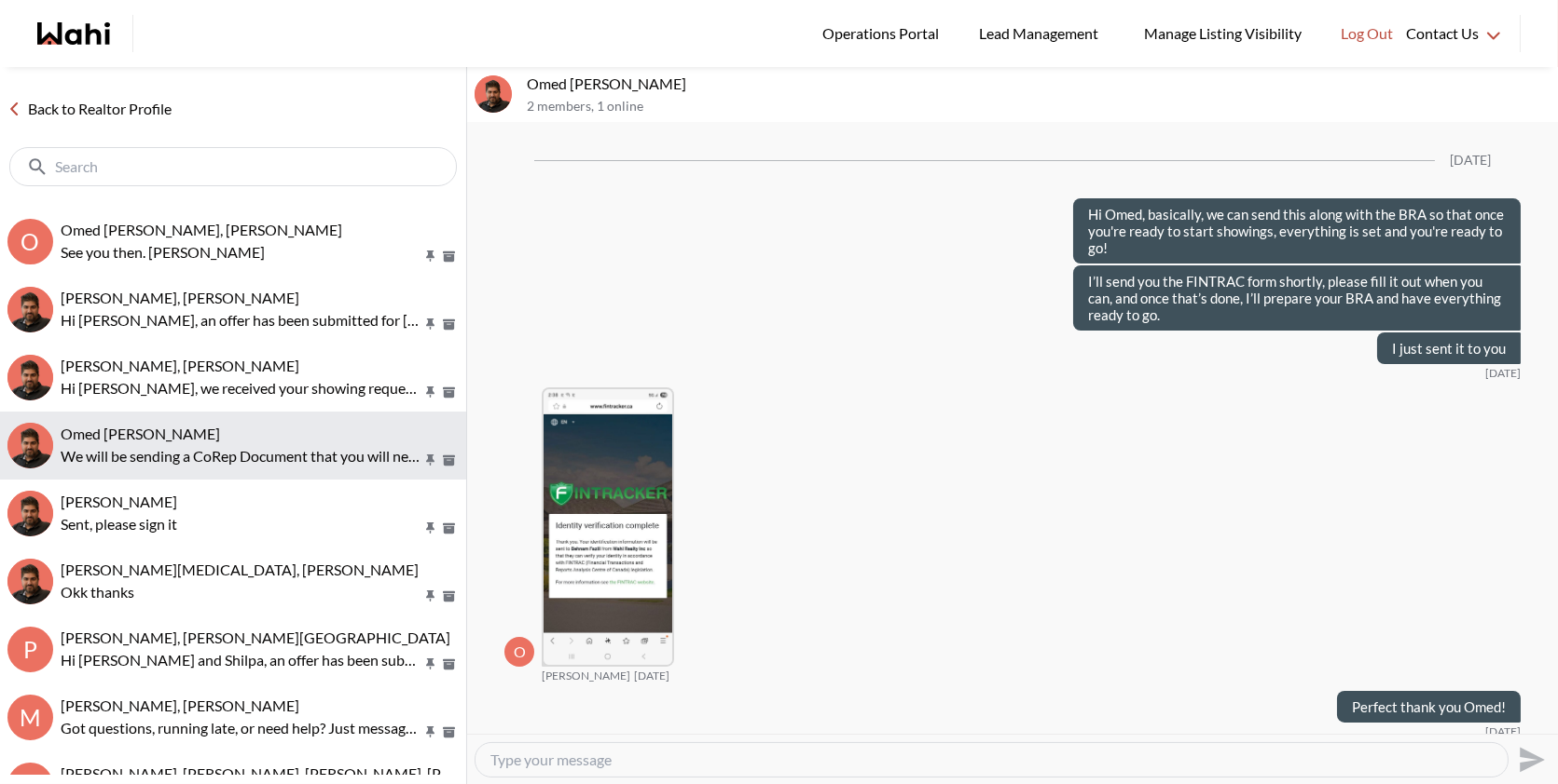
scroll to position [1840, 0]
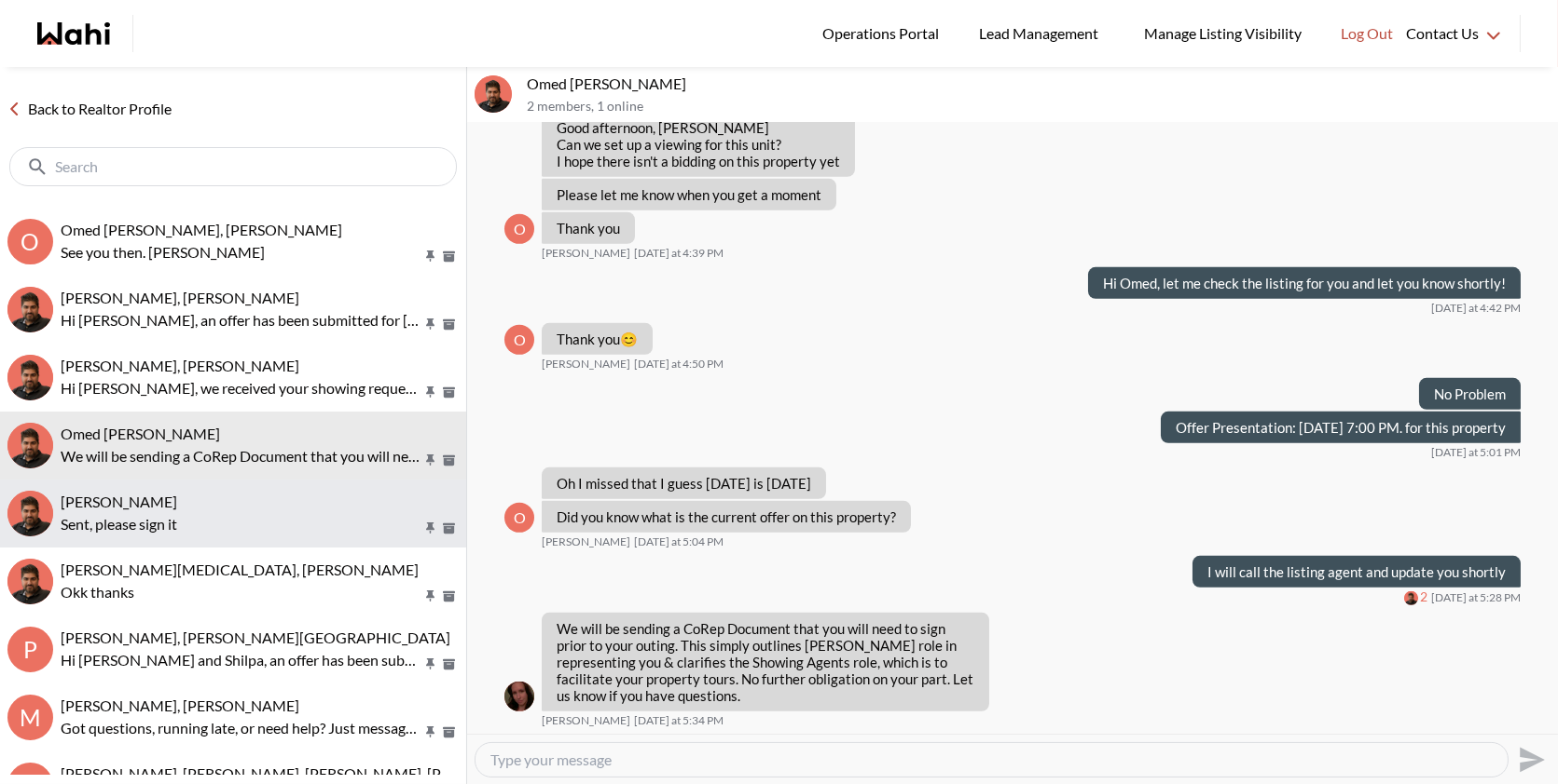
click at [178, 504] on span "liuhong chen, Faraz" at bounding box center [118, 502] width 116 height 18
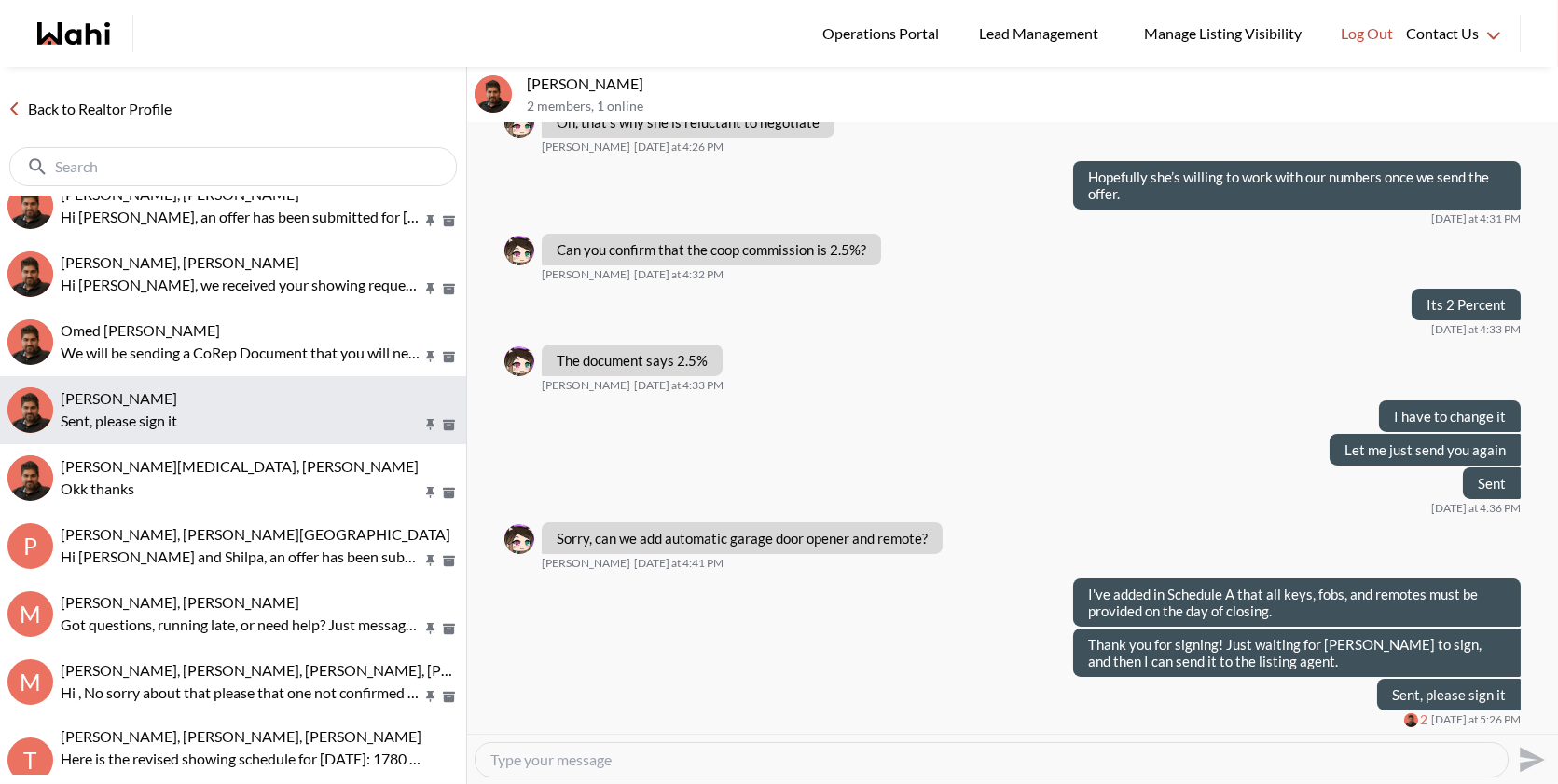
scroll to position [163, 0]
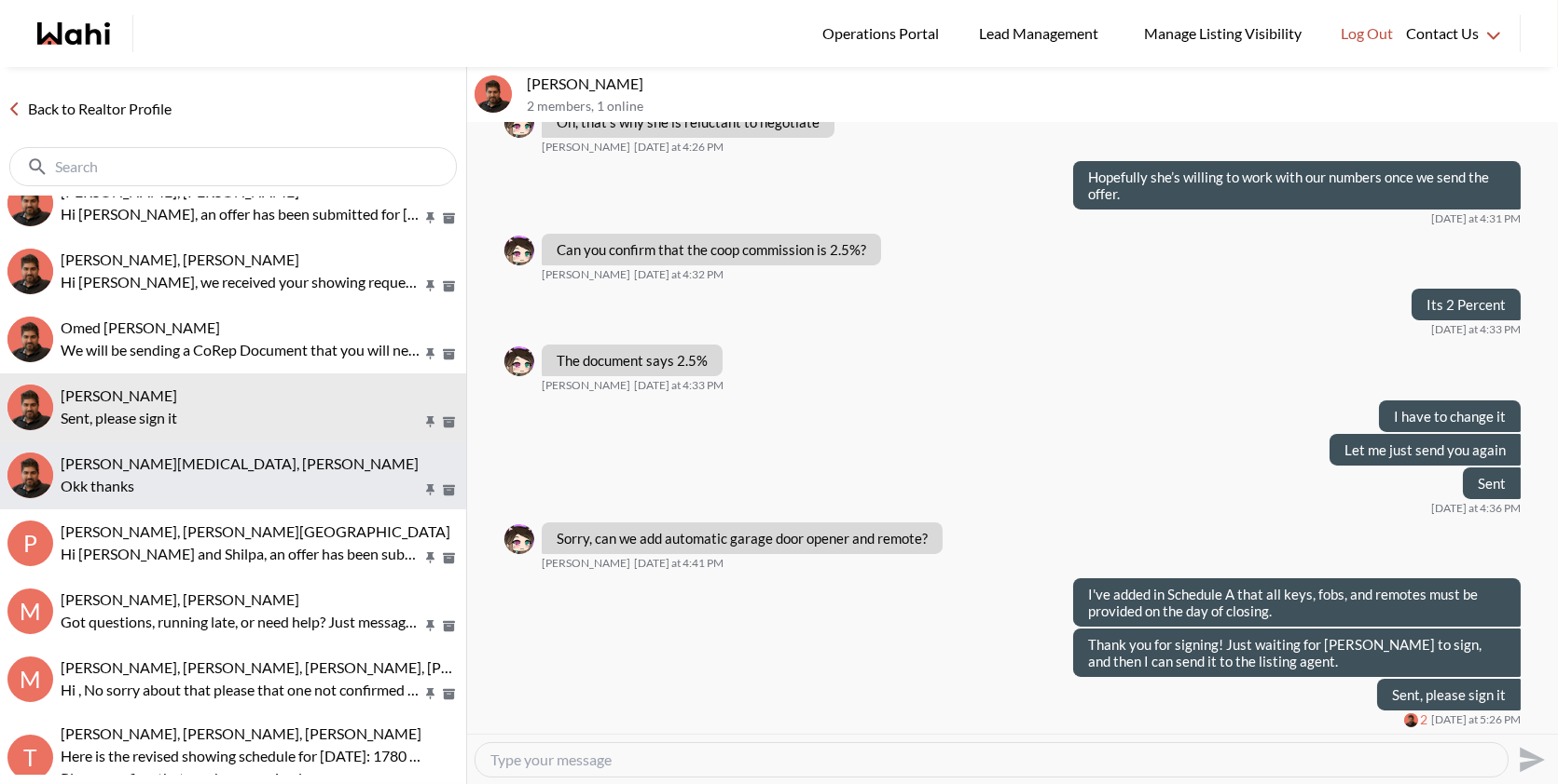
click at [144, 504] on button "Habon Muse, Faraz Okk thanks" at bounding box center [233, 476] width 466 height 68
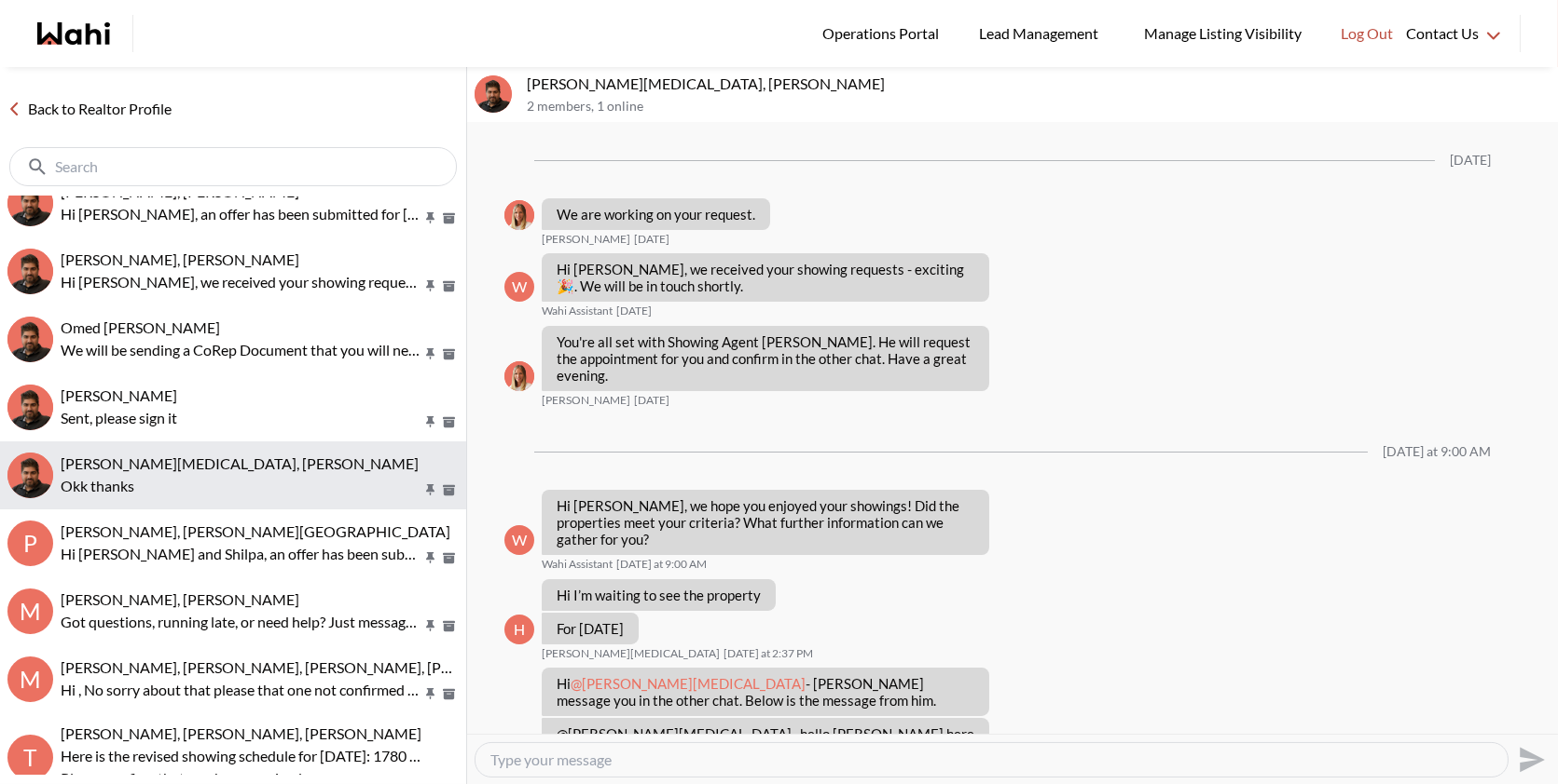
scroll to position [1107, 0]
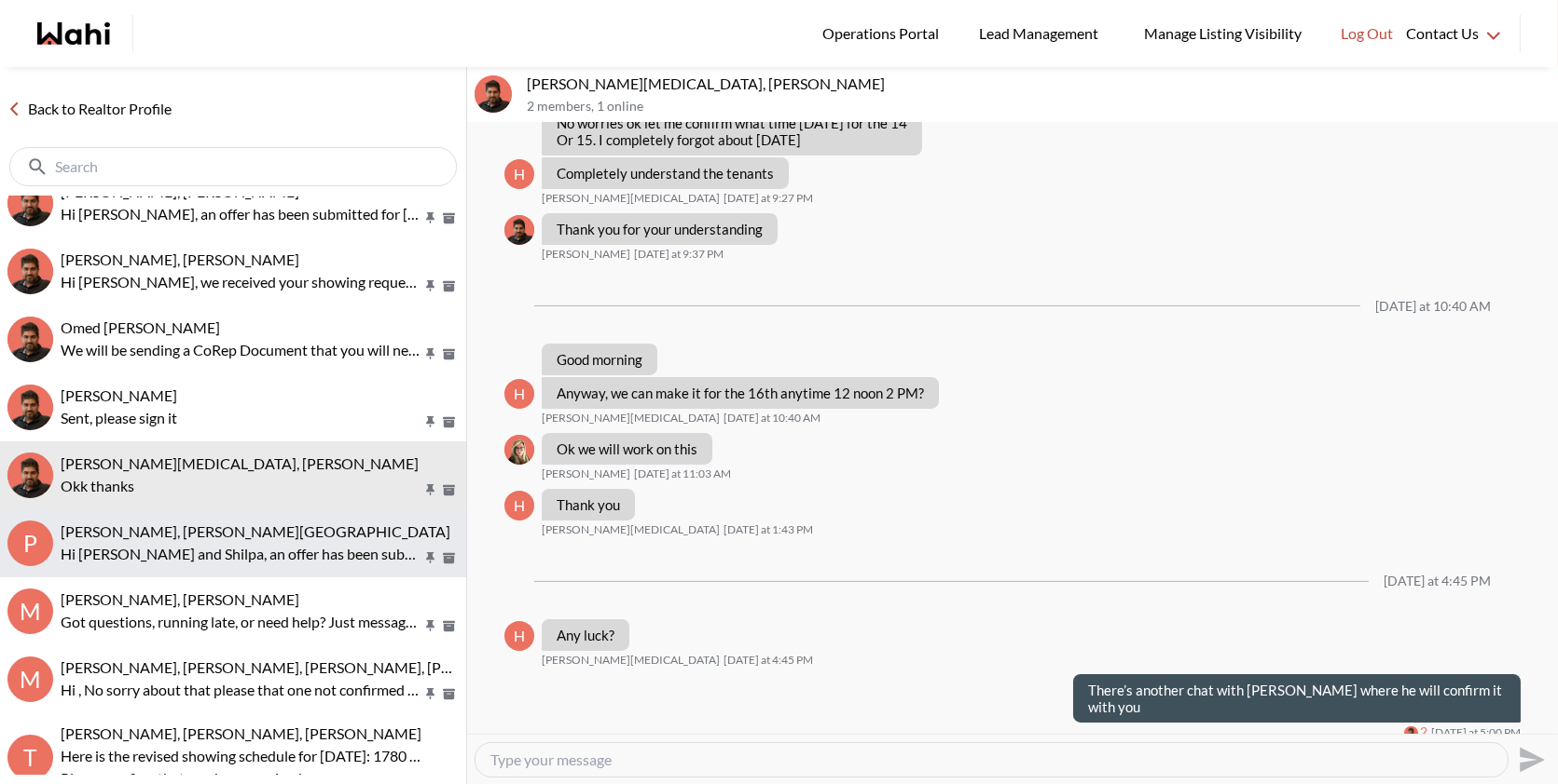
click at [163, 518] on button "P Pradeep Pradhan, Shilpa Pradhan, Faraz Hi Pradeep and Shilpa, an offer has be…" at bounding box center [233, 543] width 466 height 68
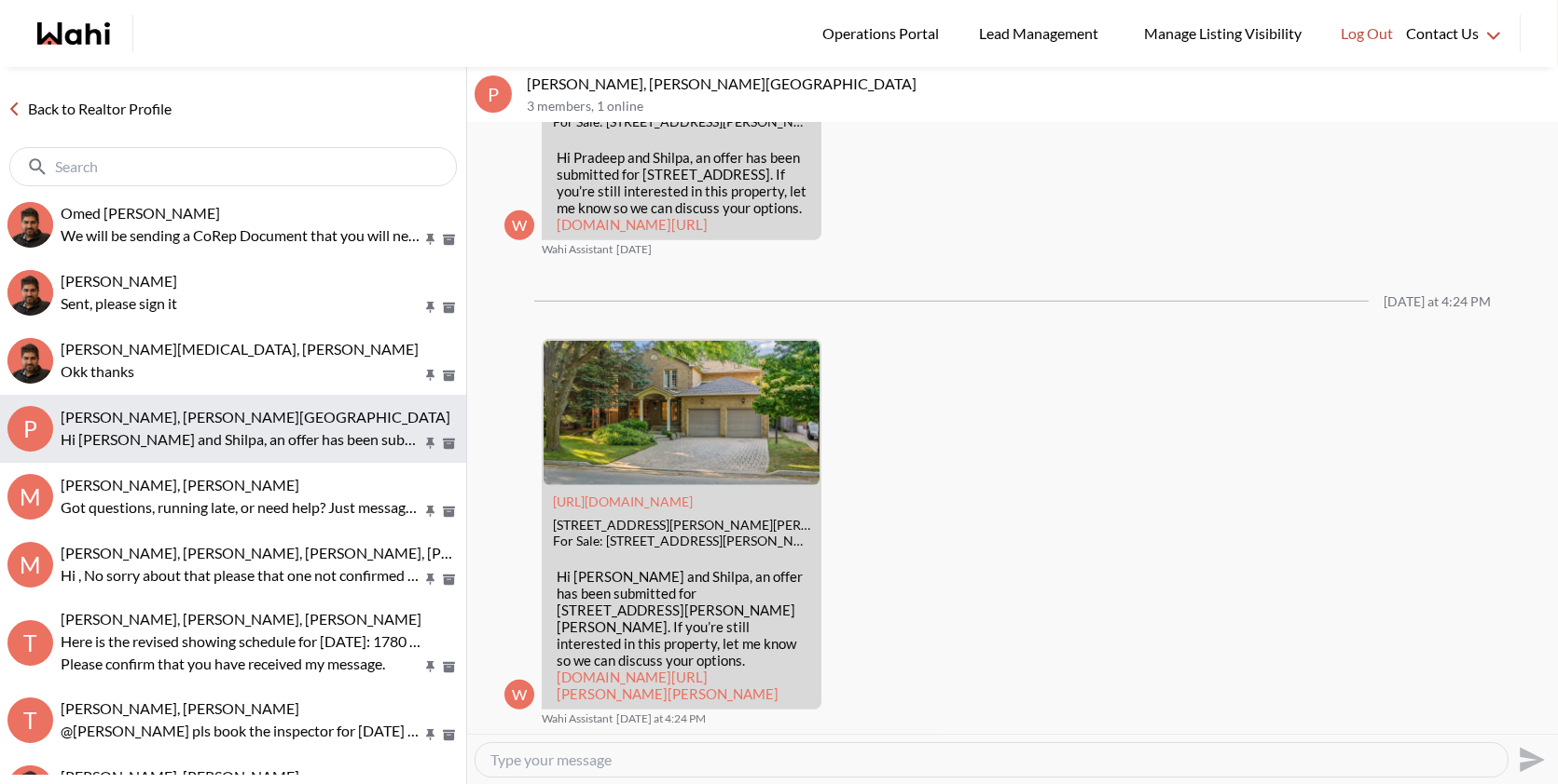
scroll to position [293, 0]
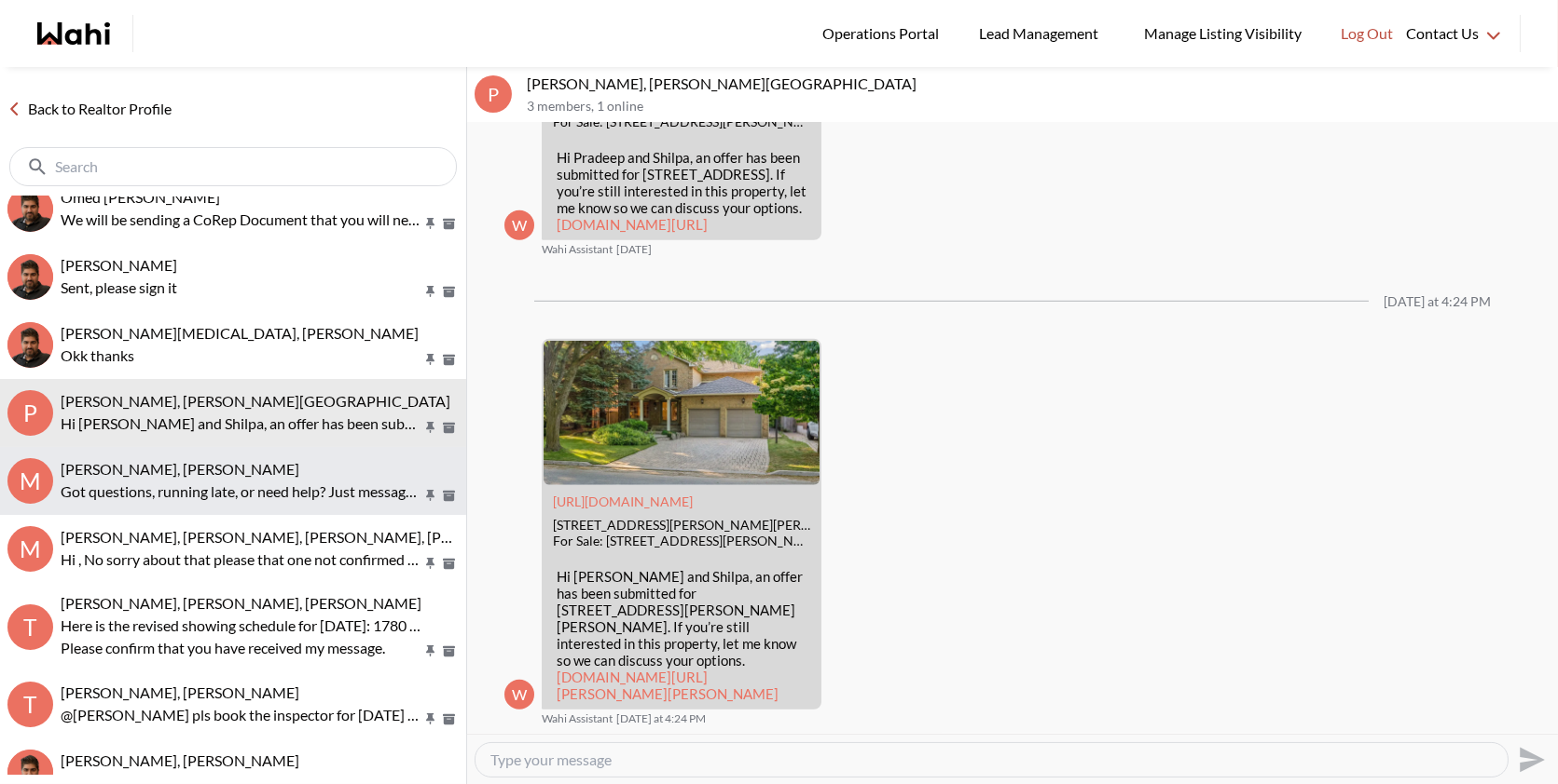
click at [144, 460] on span "[PERSON_NAME], [PERSON_NAME]" at bounding box center [180, 469] width 239 height 18
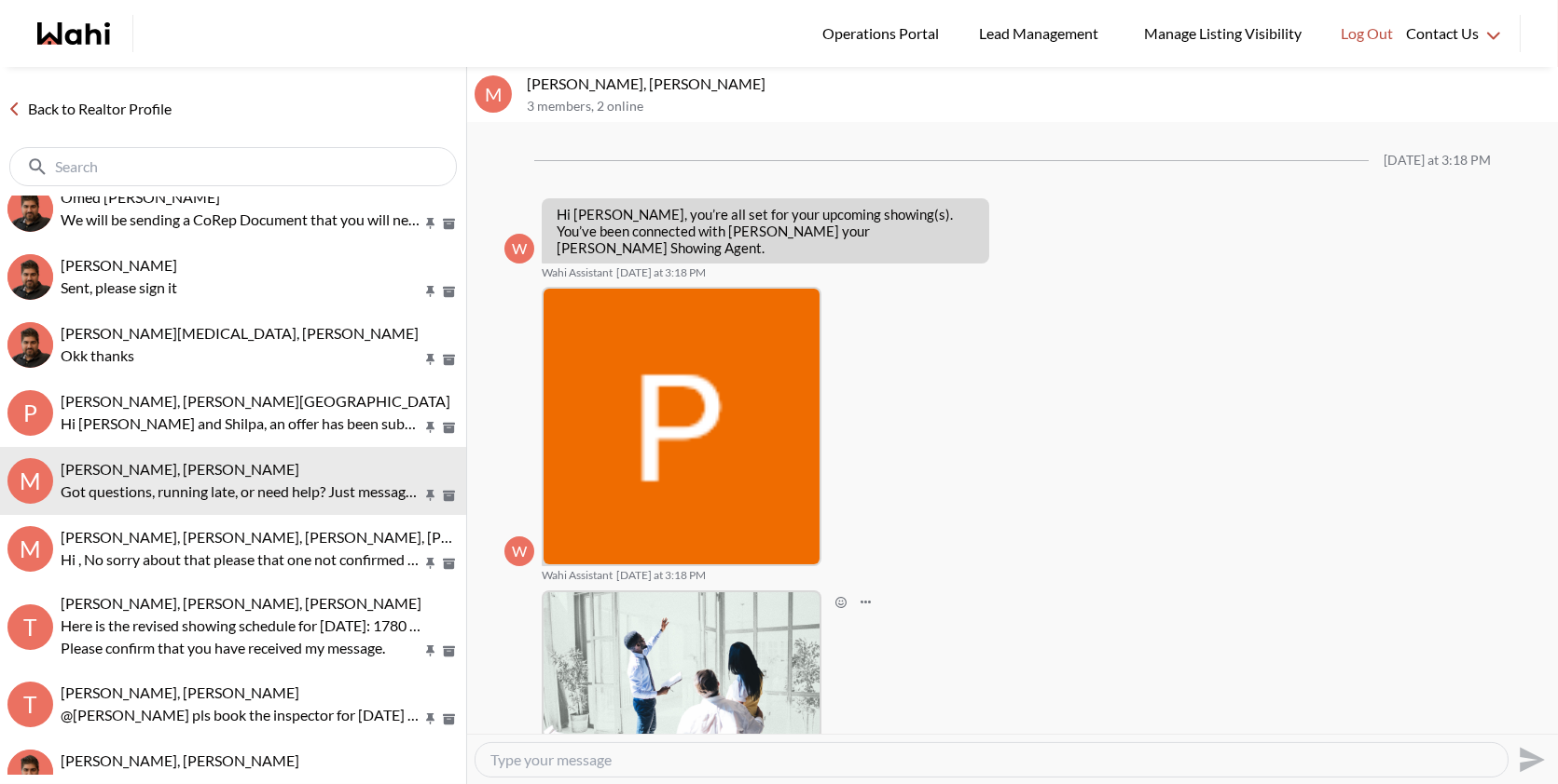
scroll to position [181, 0]
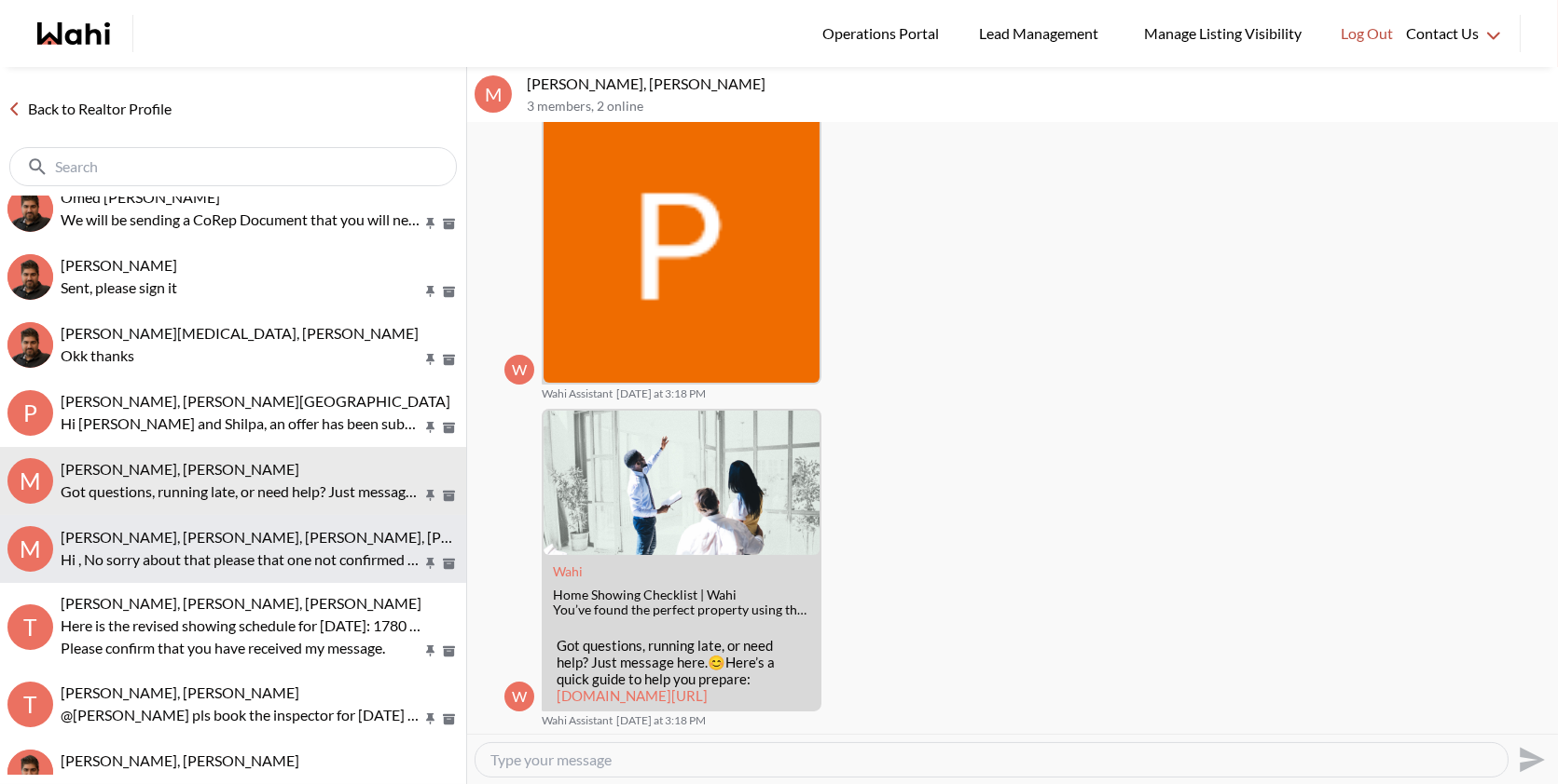
click at [286, 524] on button "M Mayada Tarabay, Faraz, Paul, Alicia Hi , No sorry about that please that one …" at bounding box center [233, 549] width 466 height 68
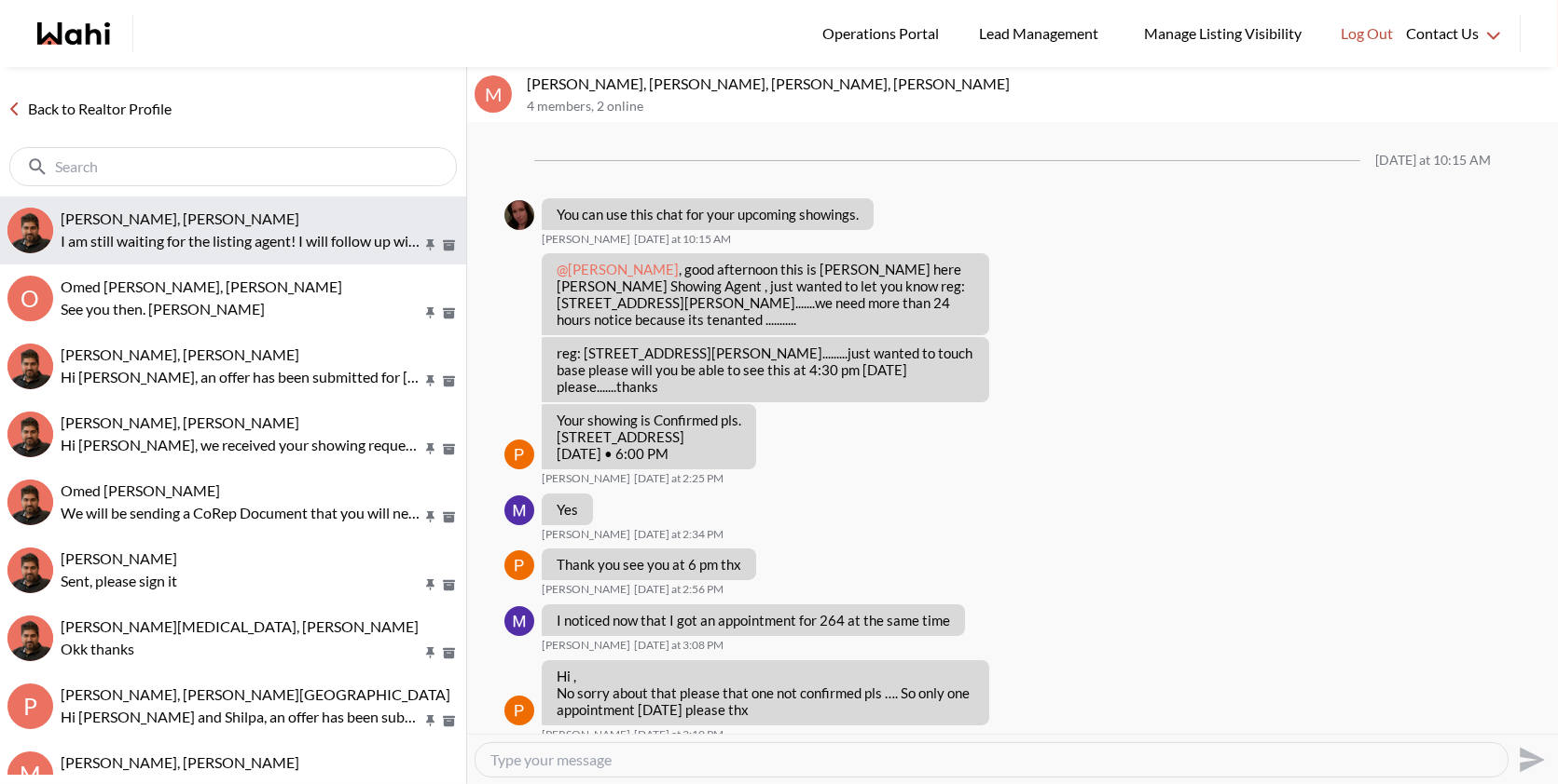
click at [211, 230] on p "I am still waiting for the listing agent! I will follow up with again shortly" at bounding box center [241, 241] width 361 height 23
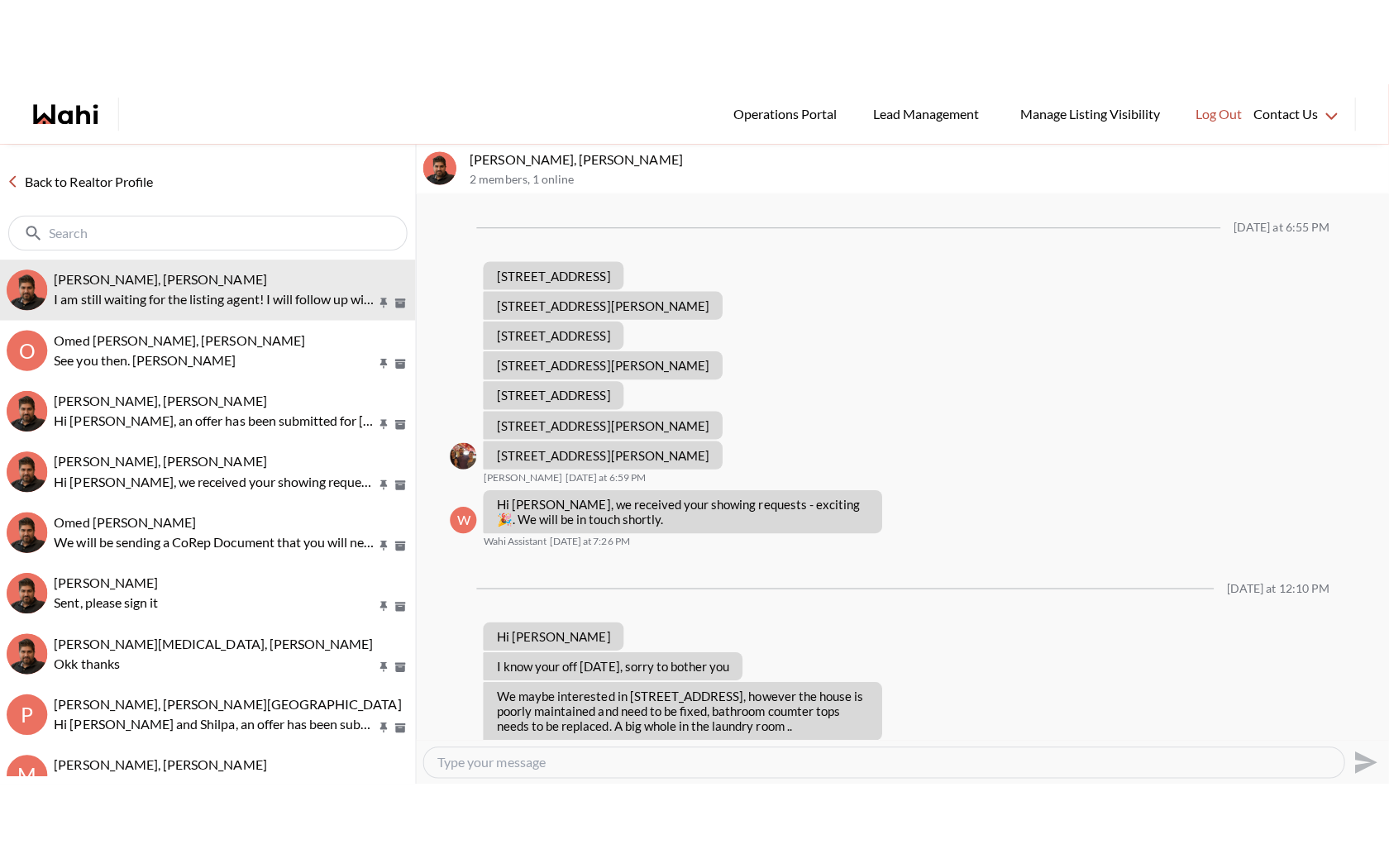
scroll to position [688, 0]
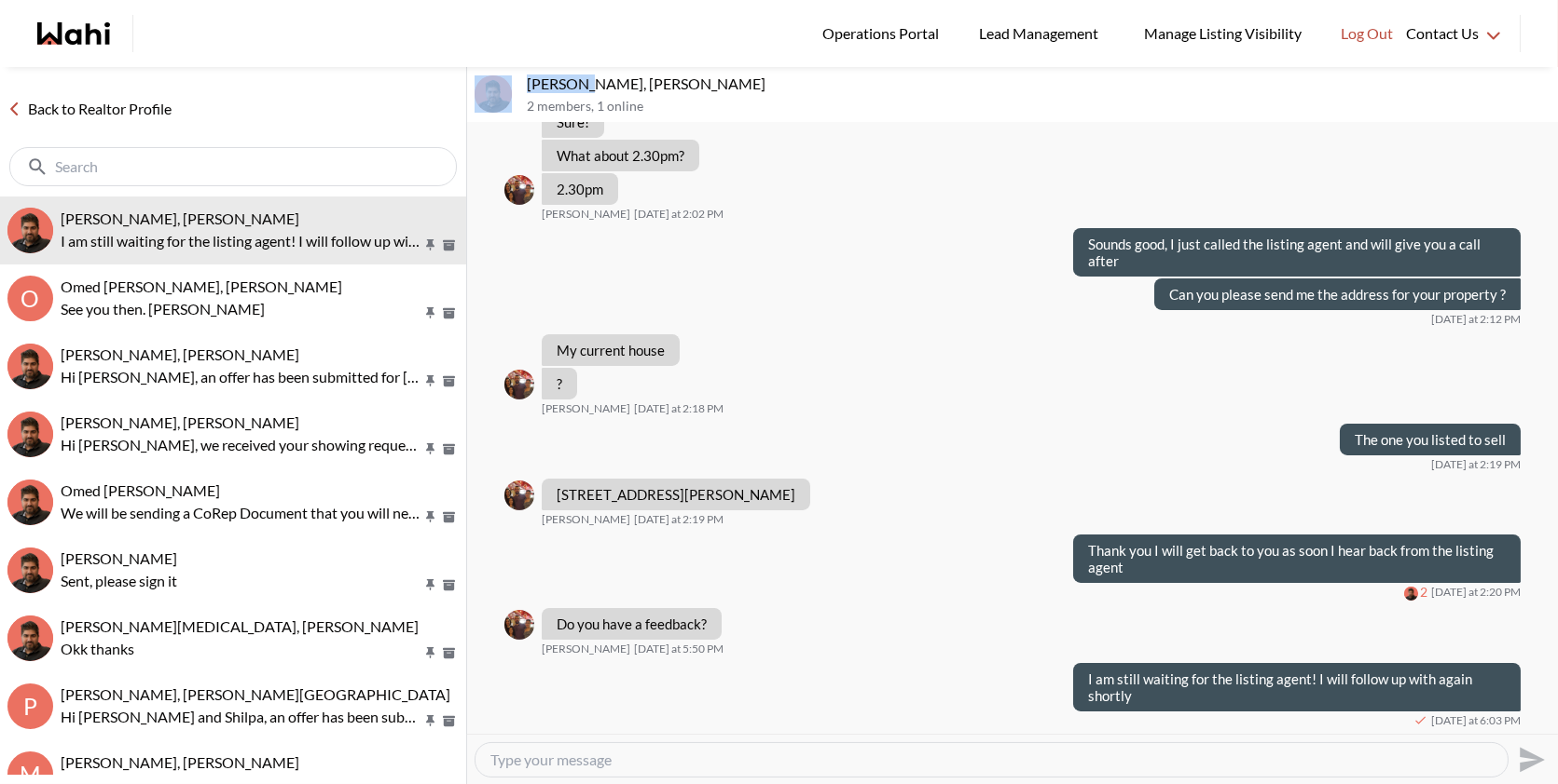
drag, startPoint x: 585, startPoint y: 84, endPoint x: 516, endPoint y: 82, distance: 69.0
click at [516, 82] on div "Ourayna Zammali, Faraz 2 members , 1 online" at bounding box center [1013, 95] width 1091 height 56
copy div "Ourayna"
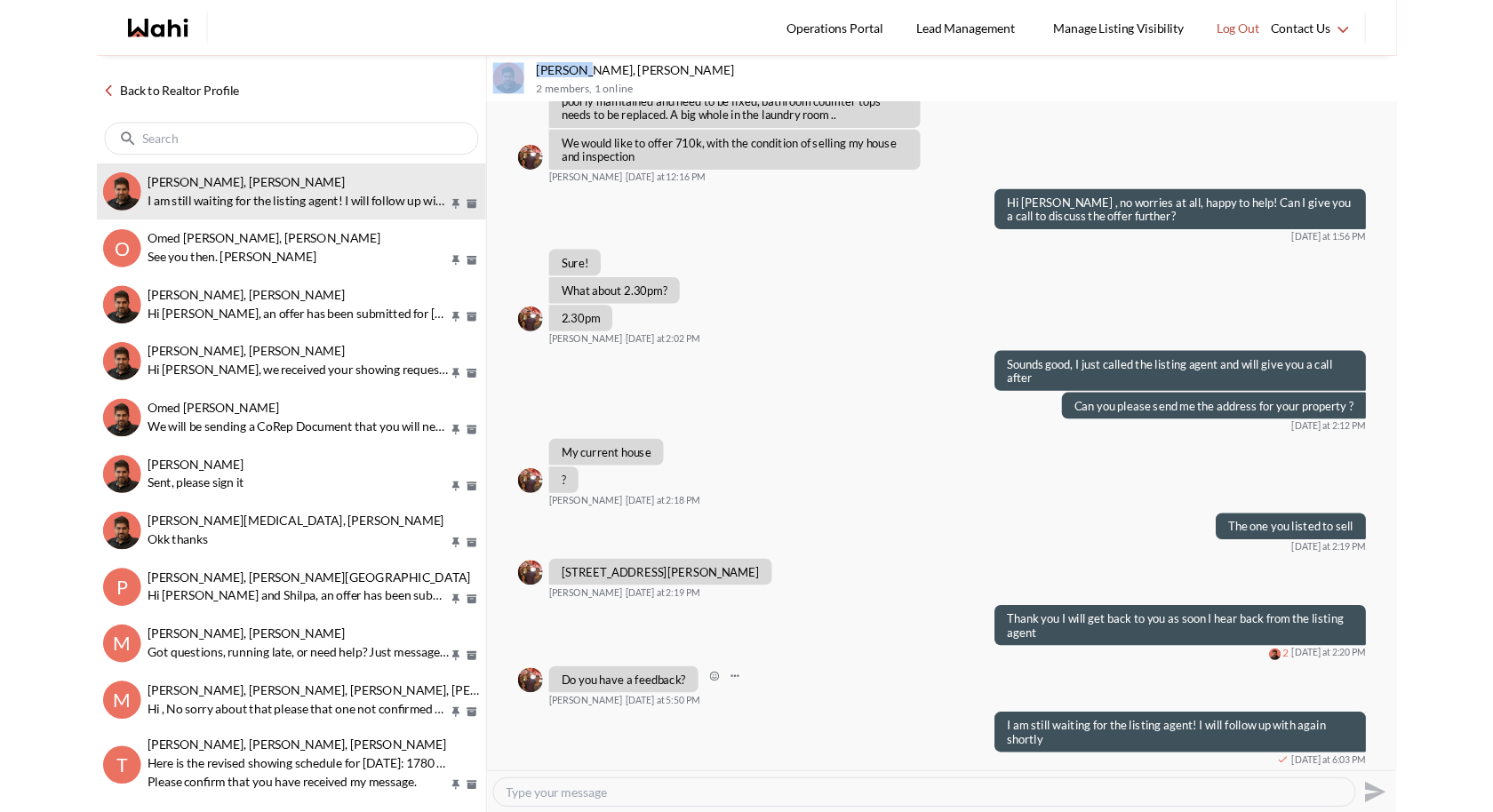
scroll to position [675, 0]
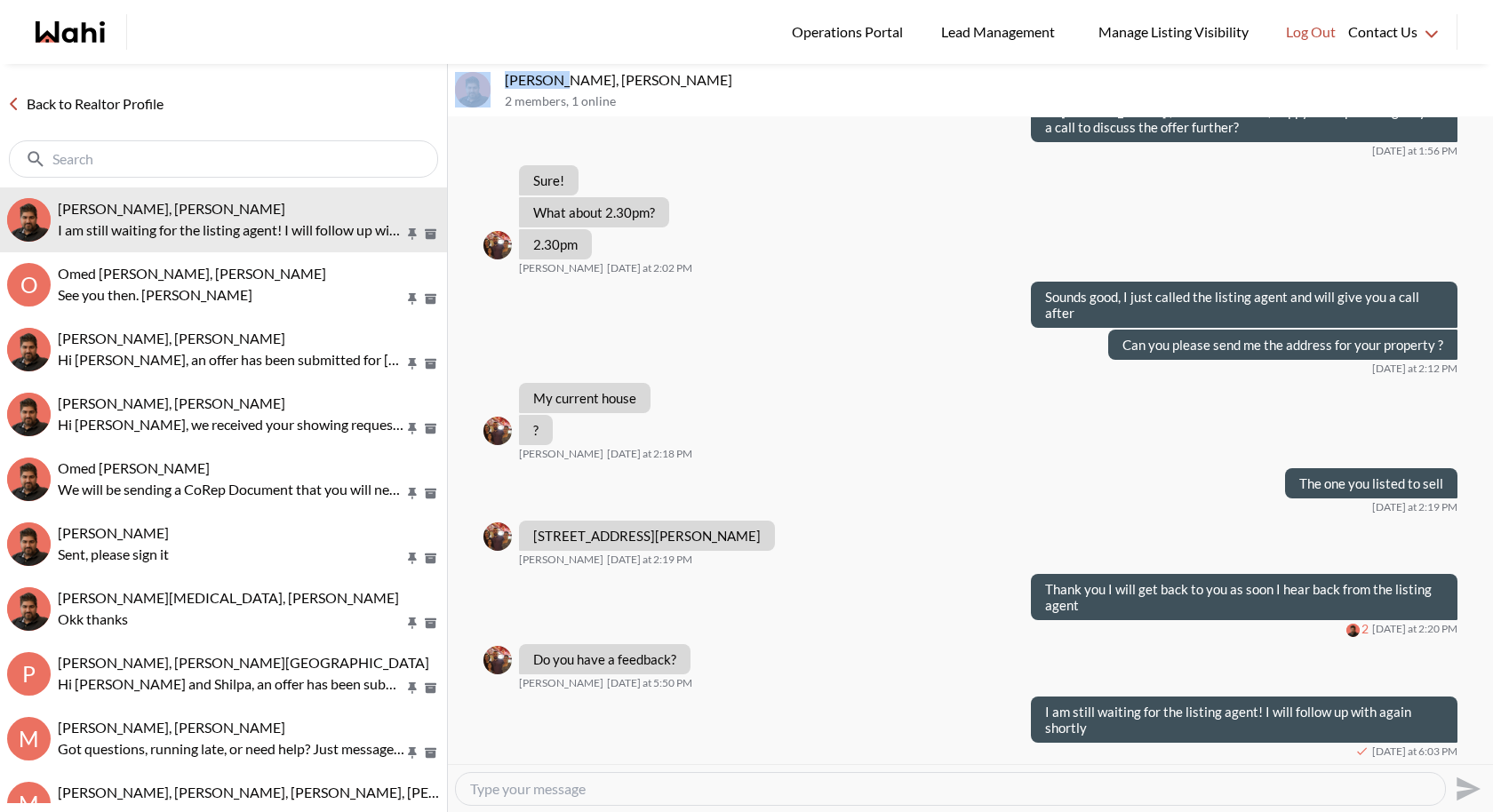
click at [544, 747] on textarea "Type your message" at bounding box center [950, 788] width 961 height 18
paste textarea "t was a pleasure talking to you on the phone. I just spoke to them again and as…"
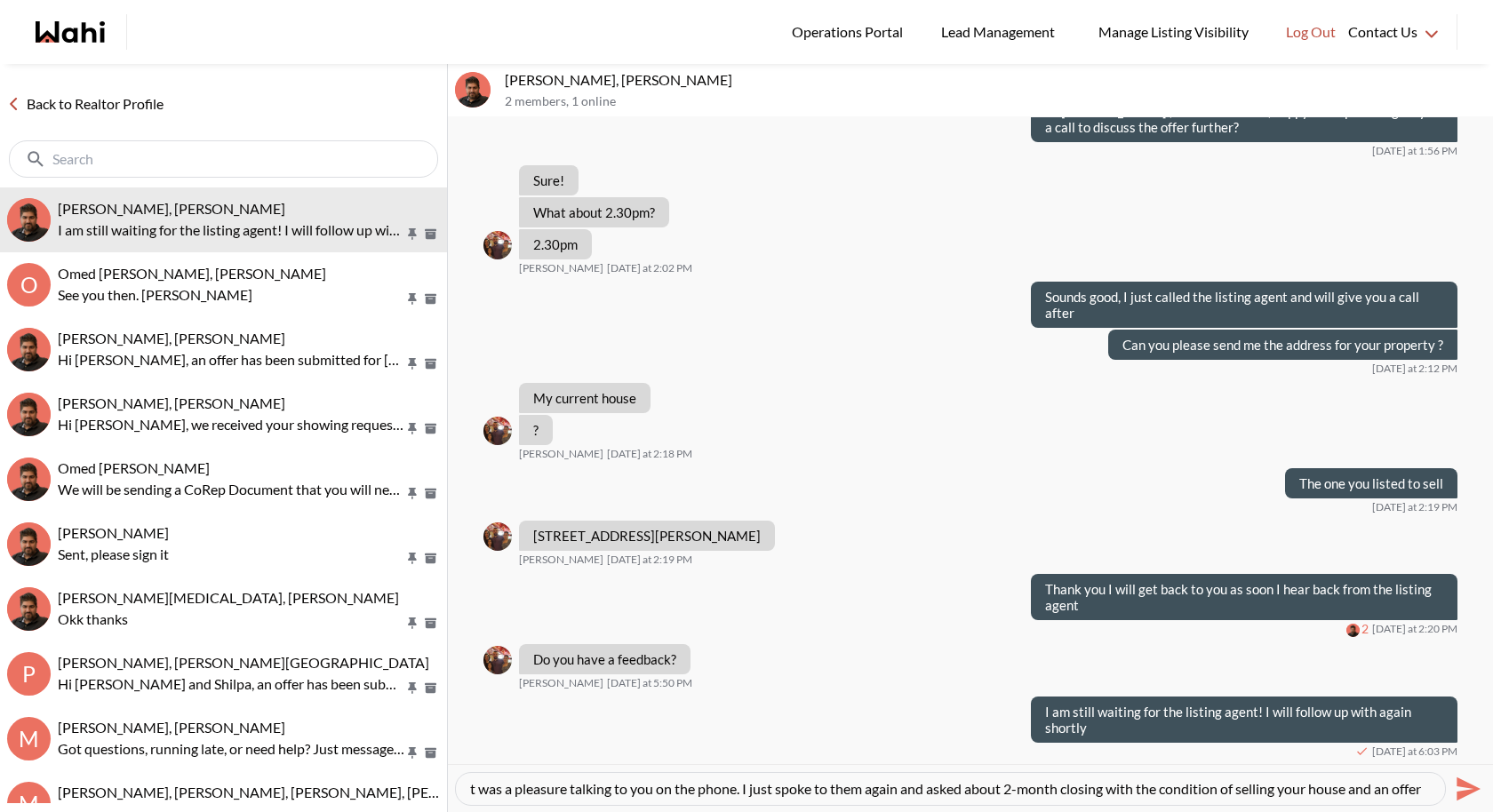
scroll to position [18, 0]
click at [527, 747] on textarea "t was a pleasure talking to you on the phone. I just spoke to them again and as…" at bounding box center [950, 788] width 961 height 18
type textarea "t was a pleasure talking to you on the phone. I just spoke to them again and as…"
click at [1472, 747] on icon "Send" at bounding box center [1468, 787] width 24 height 24
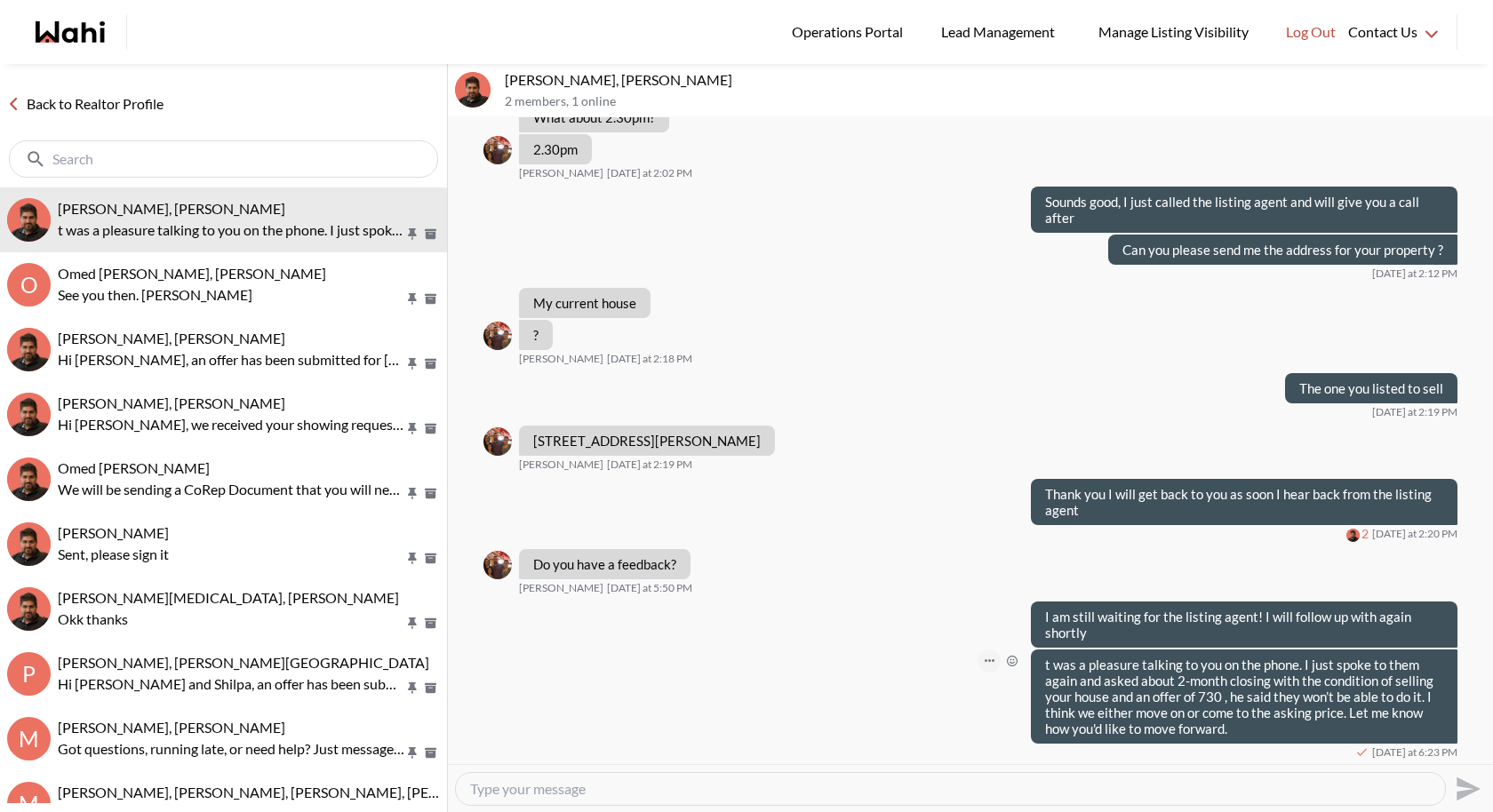
click at [994, 659] on icon "Open Message Actions Menu" at bounding box center [989, 661] width 9 height 4
click at [941, 605] on button "Edit Message" at bounding box center [929, 599] width 142 height 32
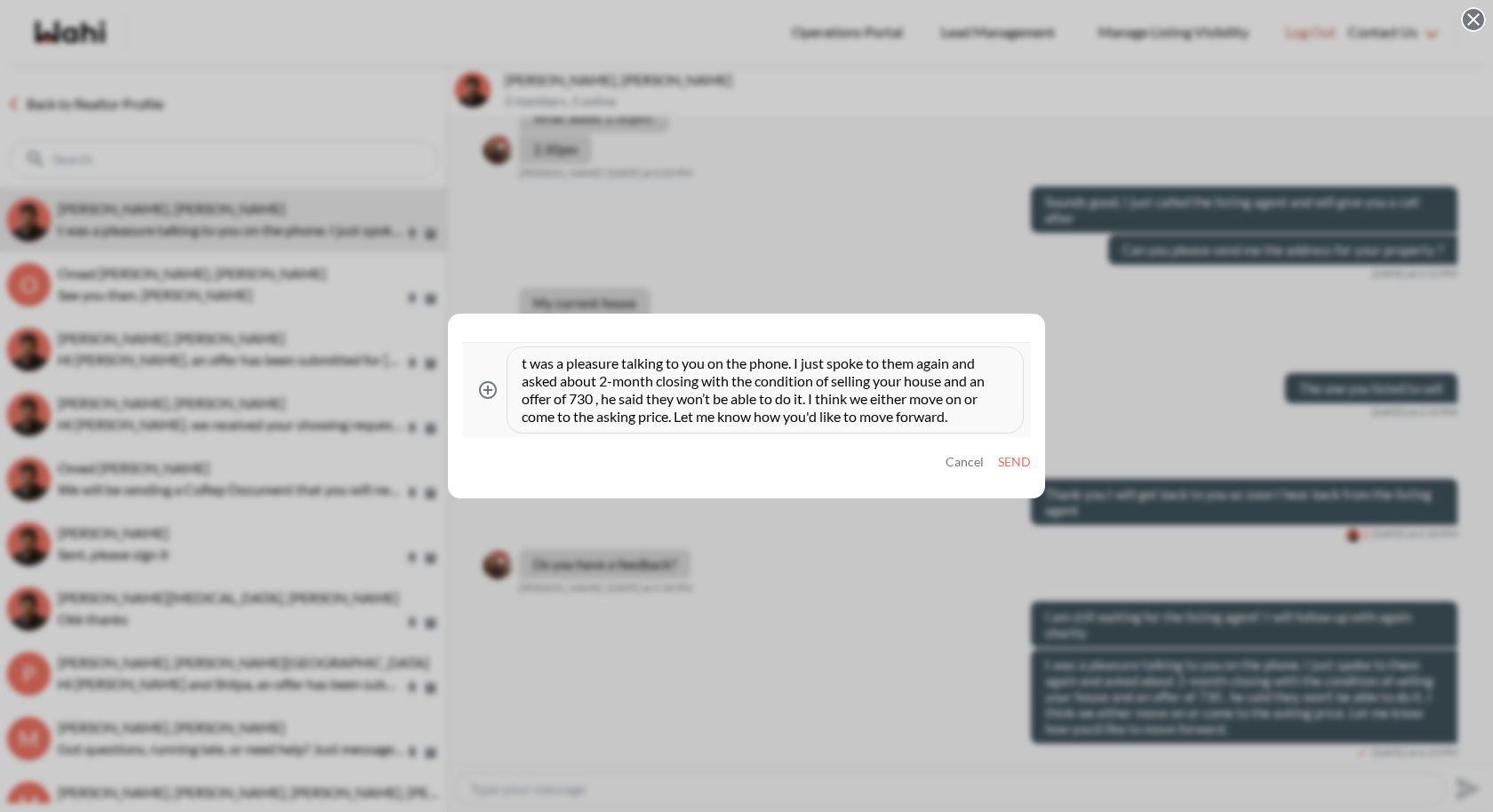
click at [522, 365] on textarea "t was a pleasure talking to you on the phone. I just spoke to them again and as…" at bounding box center [765, 389] width 487 height 71
type textarea "It was a pleasure talking to you on the phone. I just spoke to them again and a…"
click at [1014, 462] on button "Send" at bounding box center [1015, 462] width 33 height 15
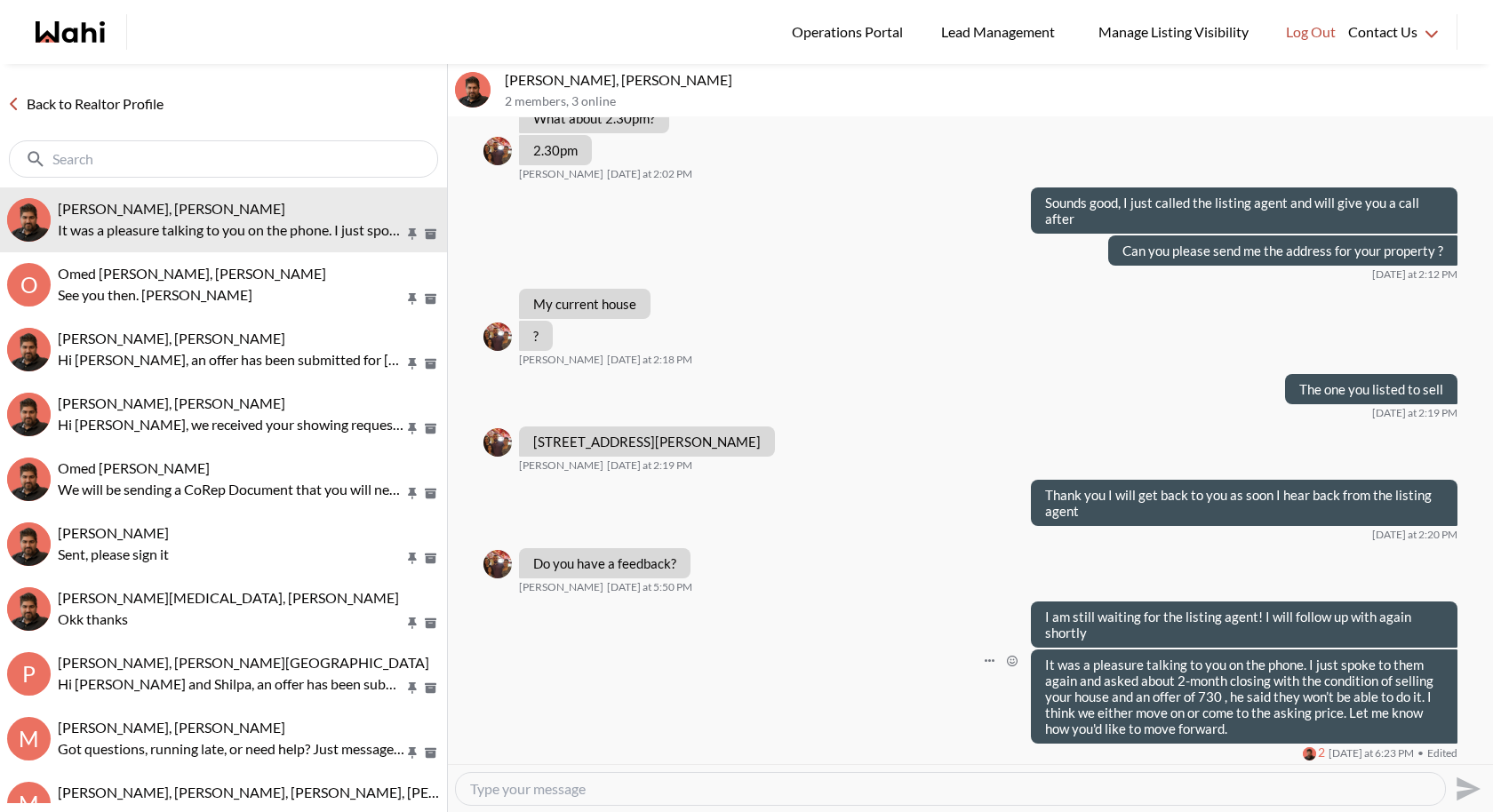
scroll to position [770, 0]
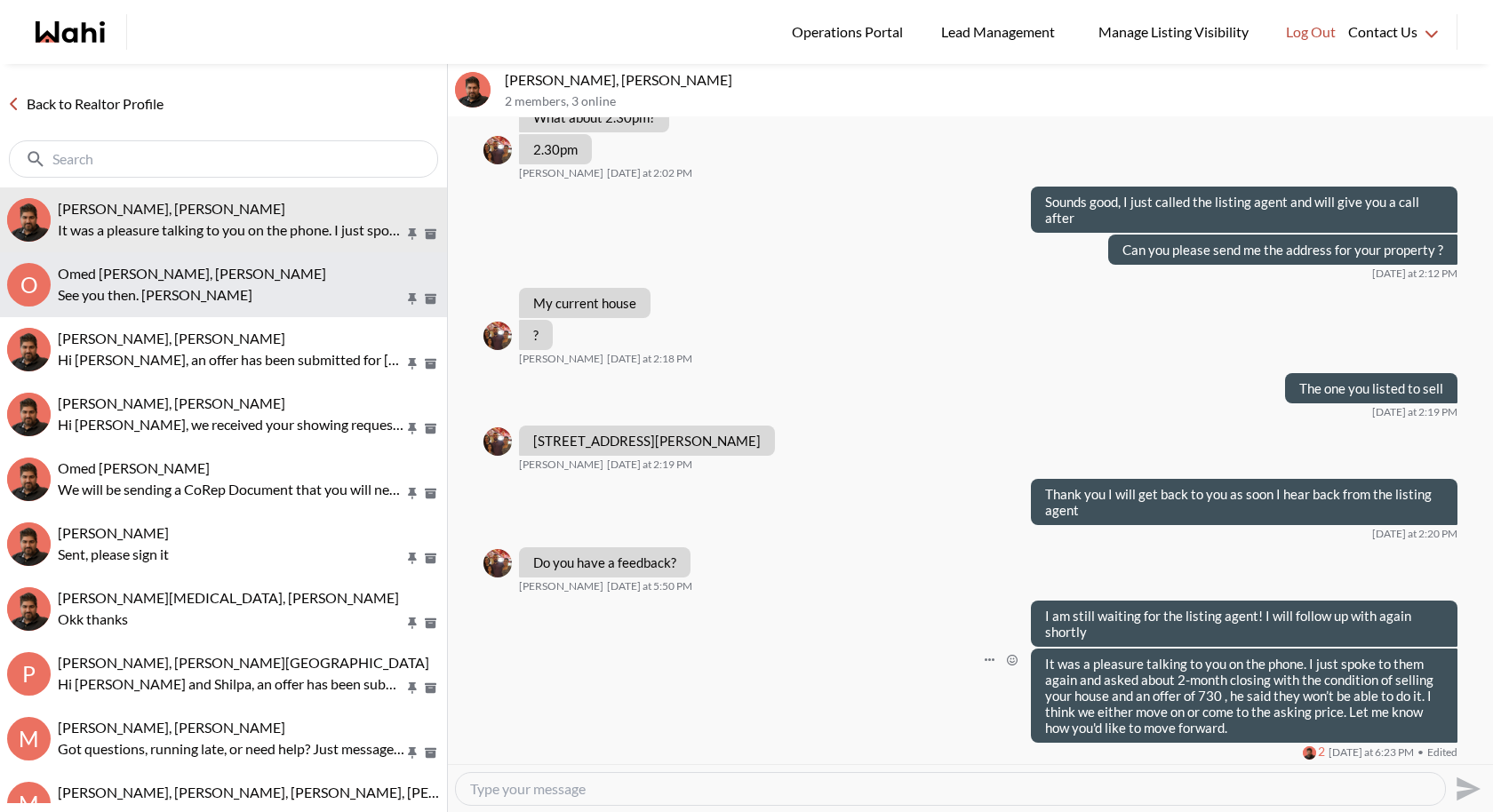
click at [245, 286] on p "See you then. [PERSON_NAME]" at bounding box center [231, 295] width 347 height 22
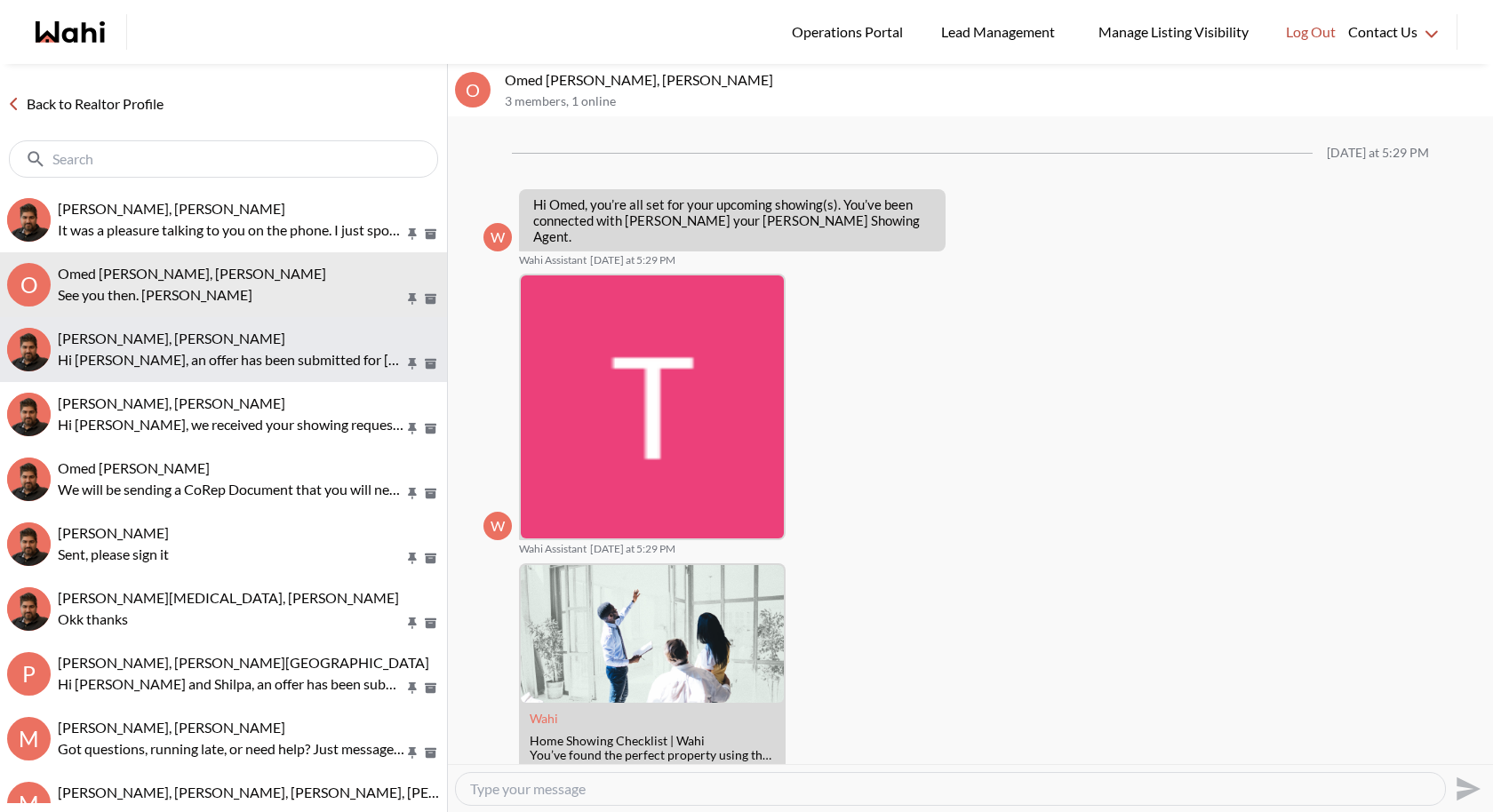
scroll to position [584, 0]
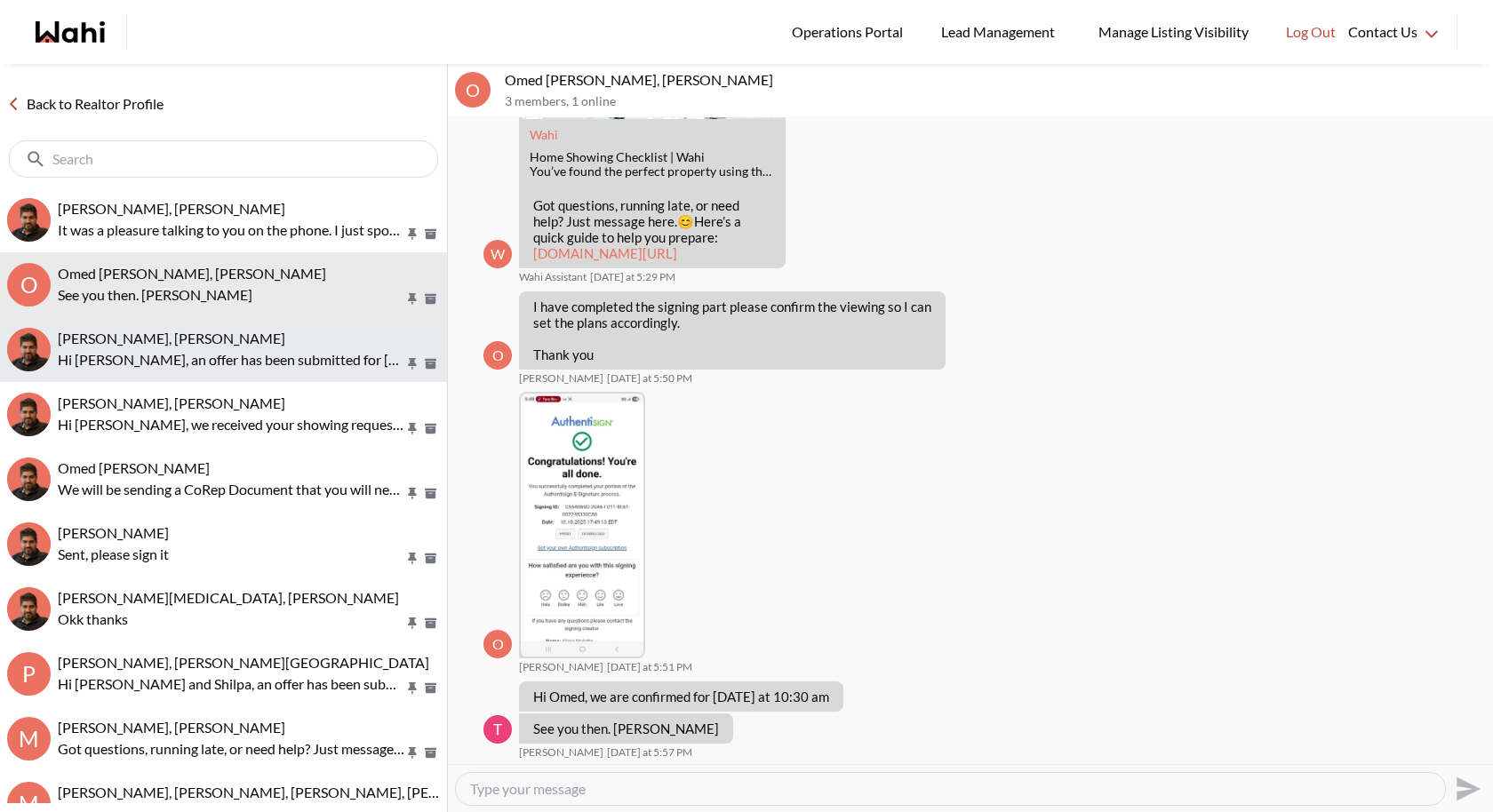
click at [244, 354] on p "Hi [PERSON_NAME], an offer has been submitted for [STREET_ADDRESS][PERSON_NAME]…" at bounding box center [231, 359] width 347 height 22
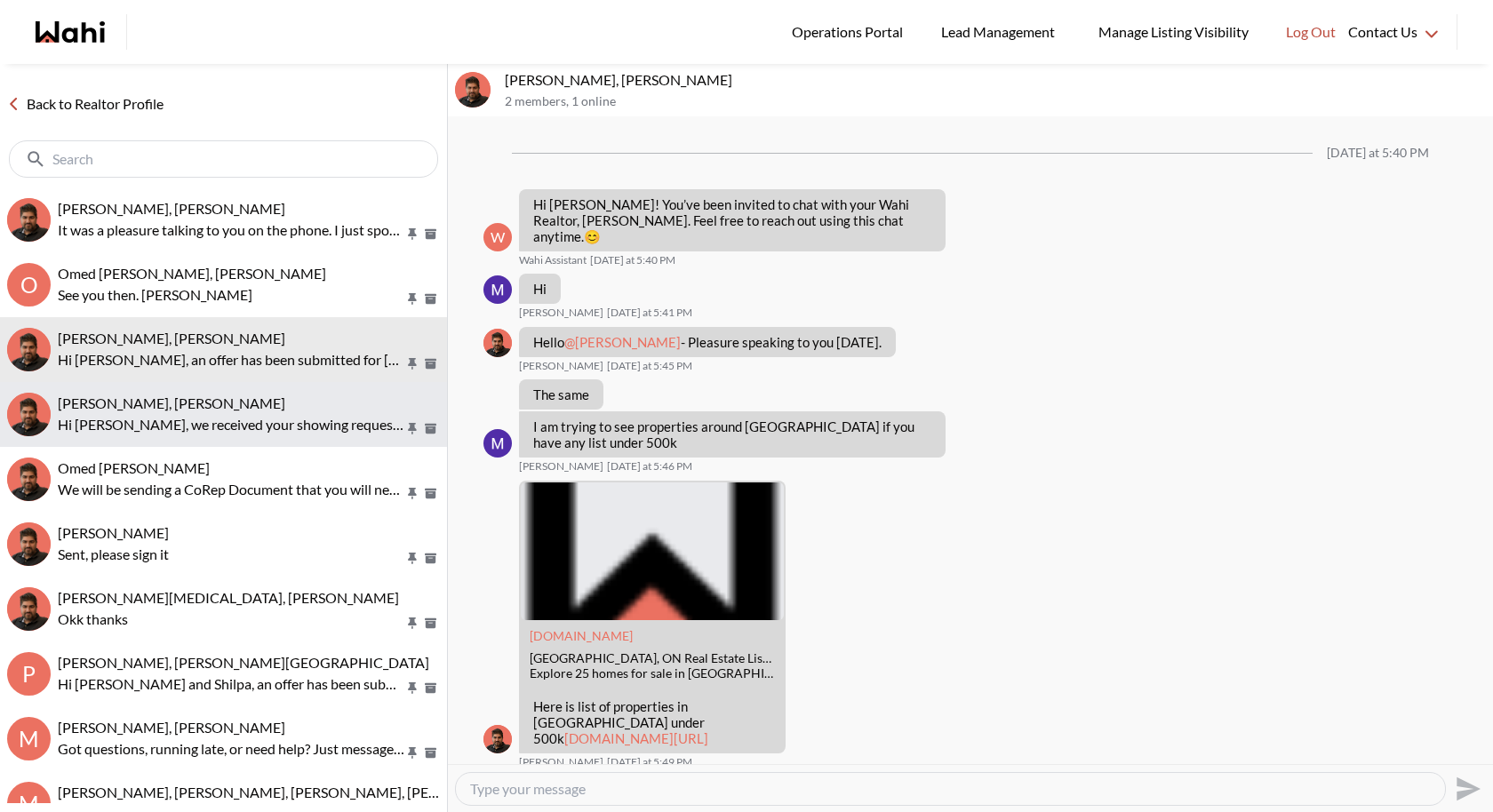
scroll to position [1264, 0]
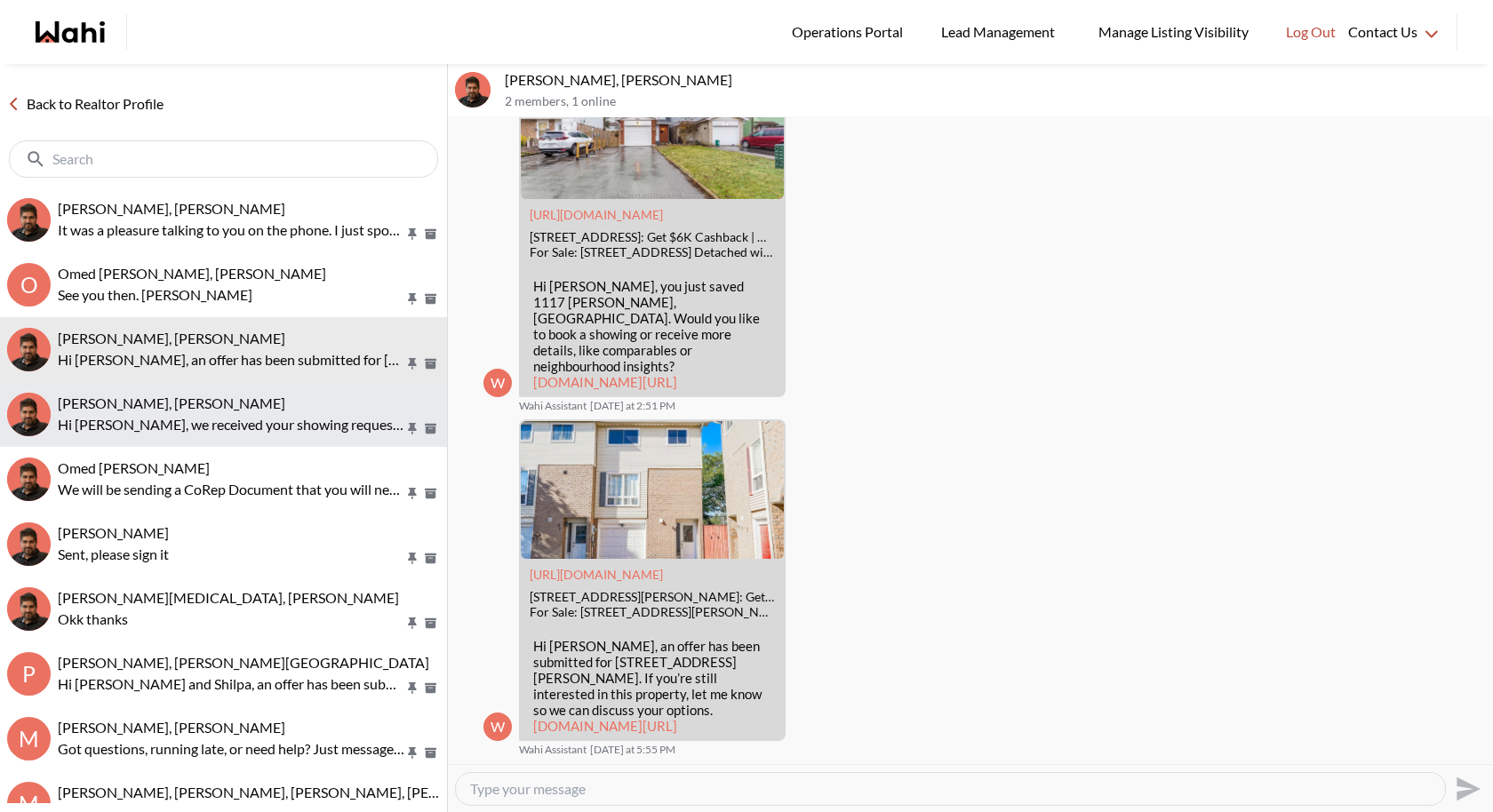
click at [221, 412] on div "Scott Seiling, Faraz Hi Scott, we received your showing requests - exciting 🎉 .…" at bounding box center [249, 414] width 382 height 41
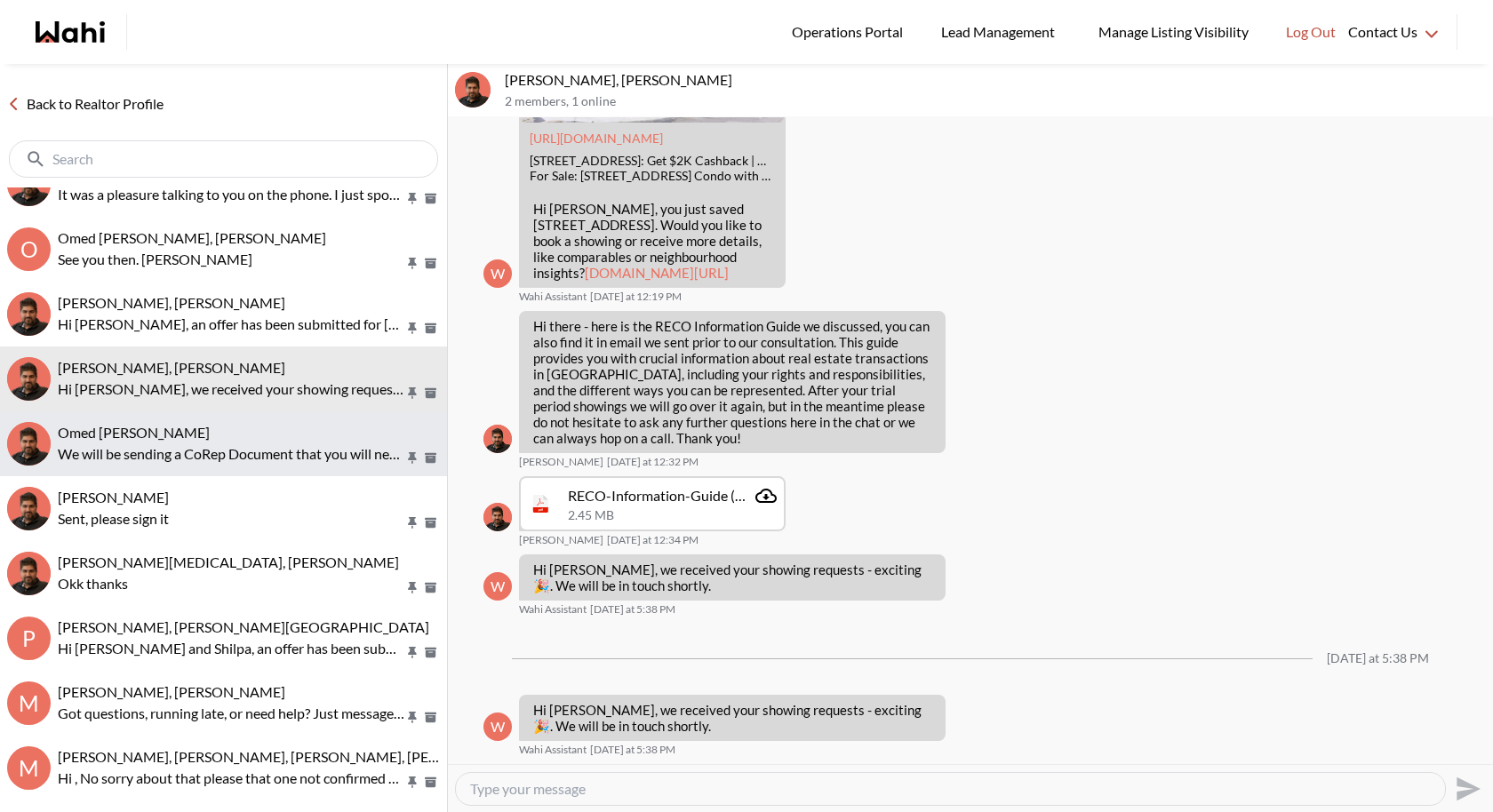
scroll to position [37, 0]
click at [223, 448] on p "We will be sending a CoRep Document that you will need to sign prior to your ou…" at bounding box center [231, 453] width 347 height 22
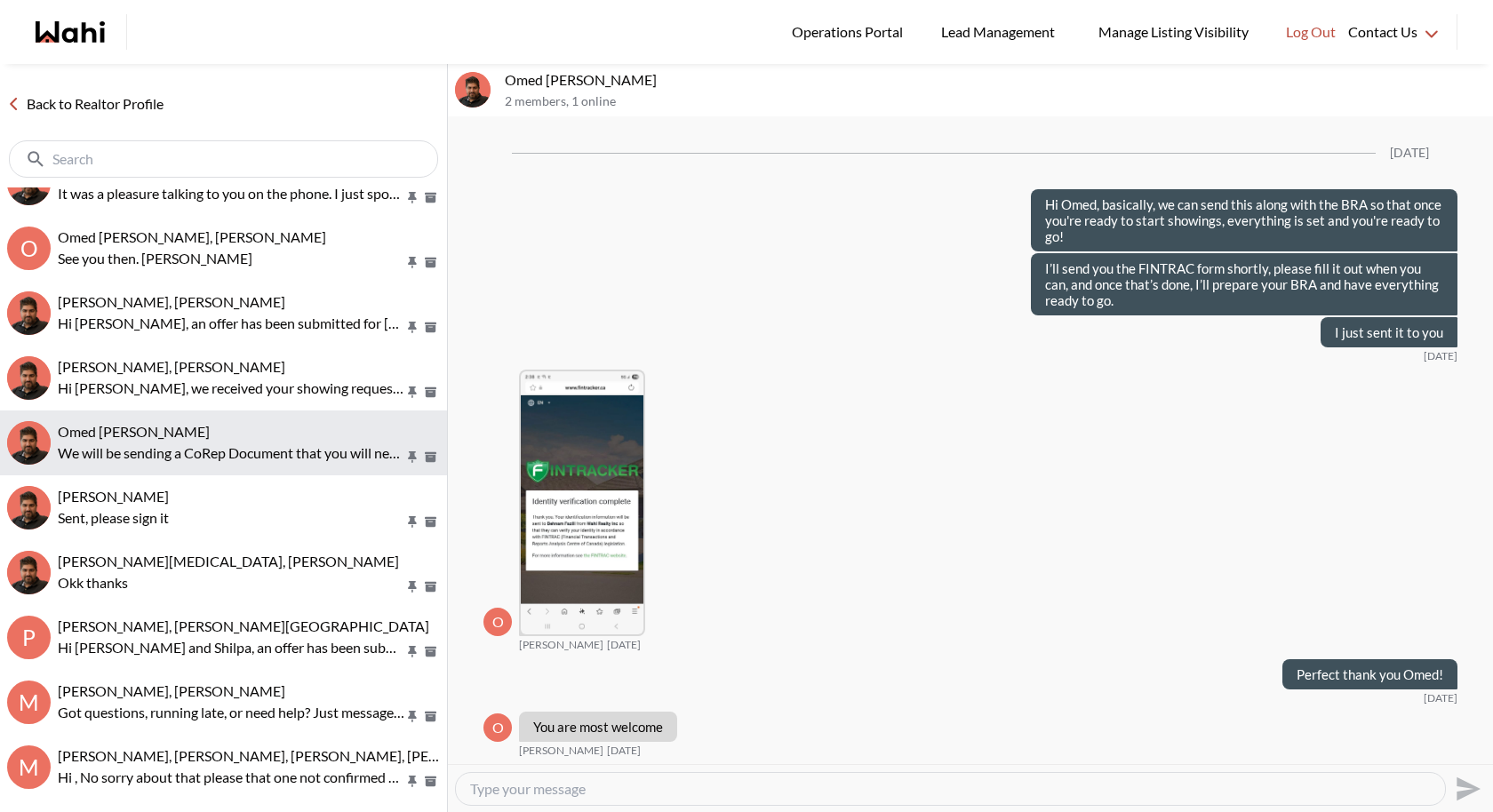
scroll to position [1690, 0]
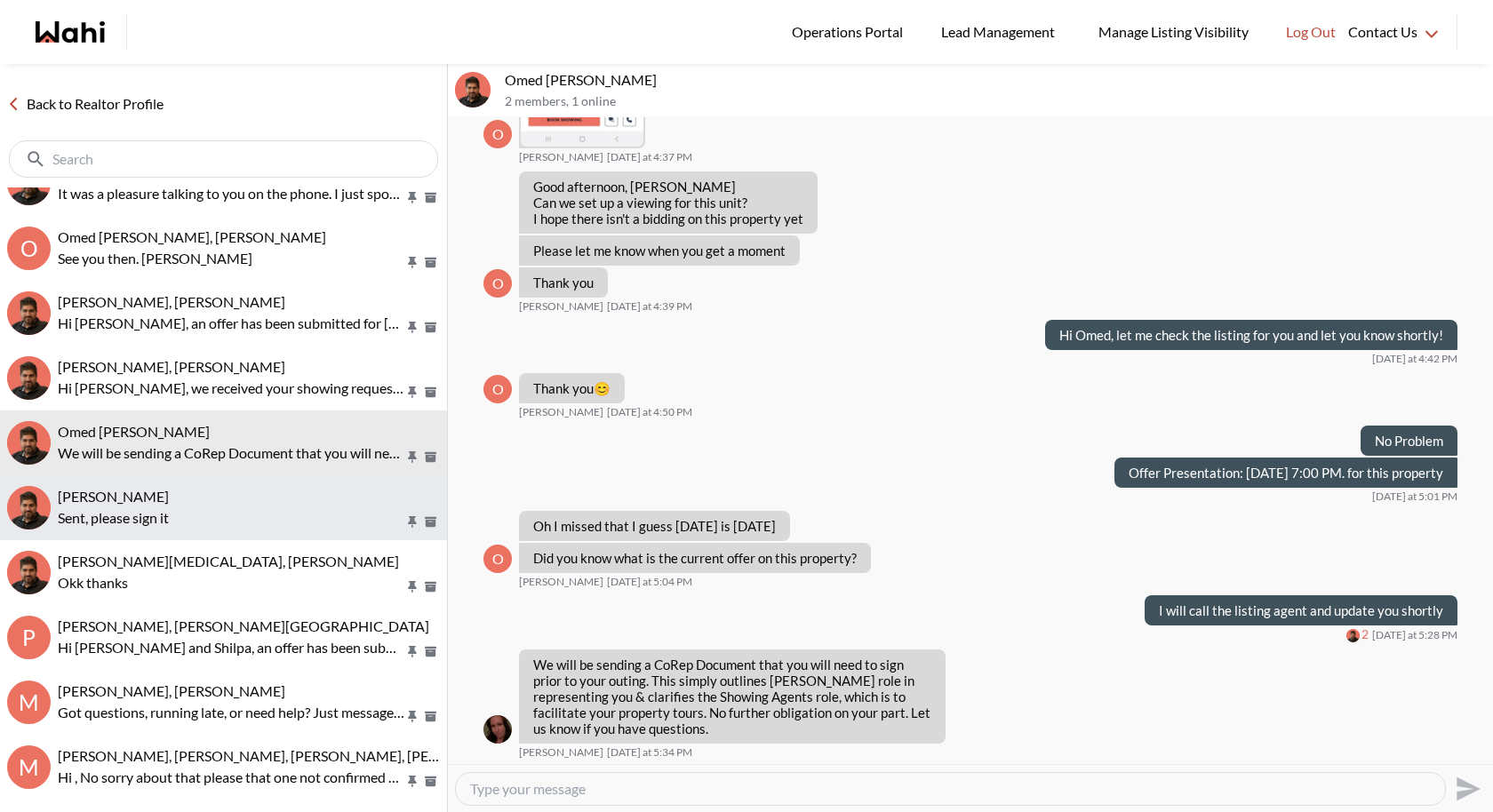
click at [212, 493] on div "[PERSON_NAME]" at bounding box center [249, 496] width 382 height 18
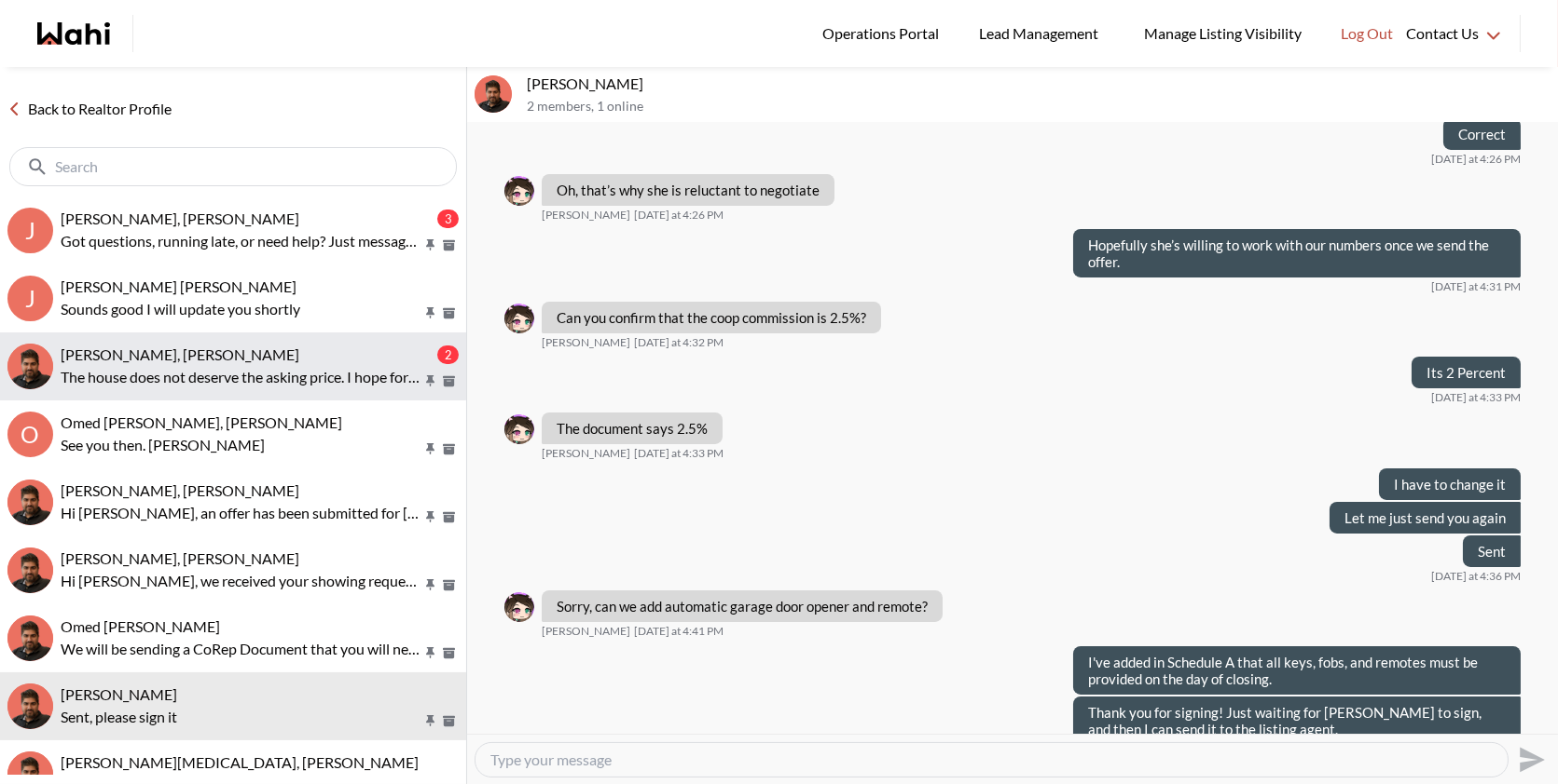
click at [221, 393] on button "Ourayna Zammali, Faraz 2 The house does not deserve the asking price. I hope fo…" at bounding box center [233, 367] width 466 height 68
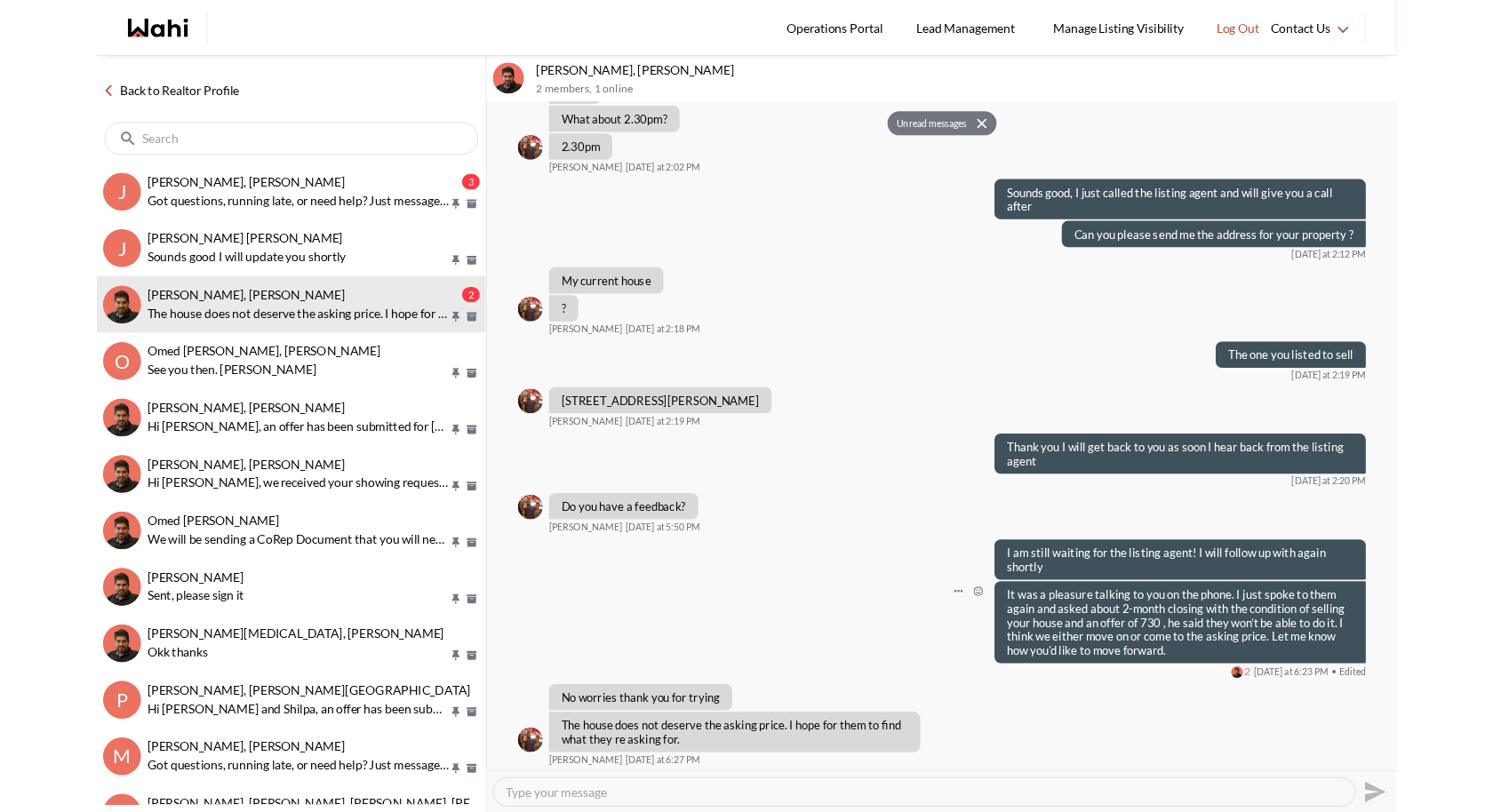
scroll to position [872, 0]
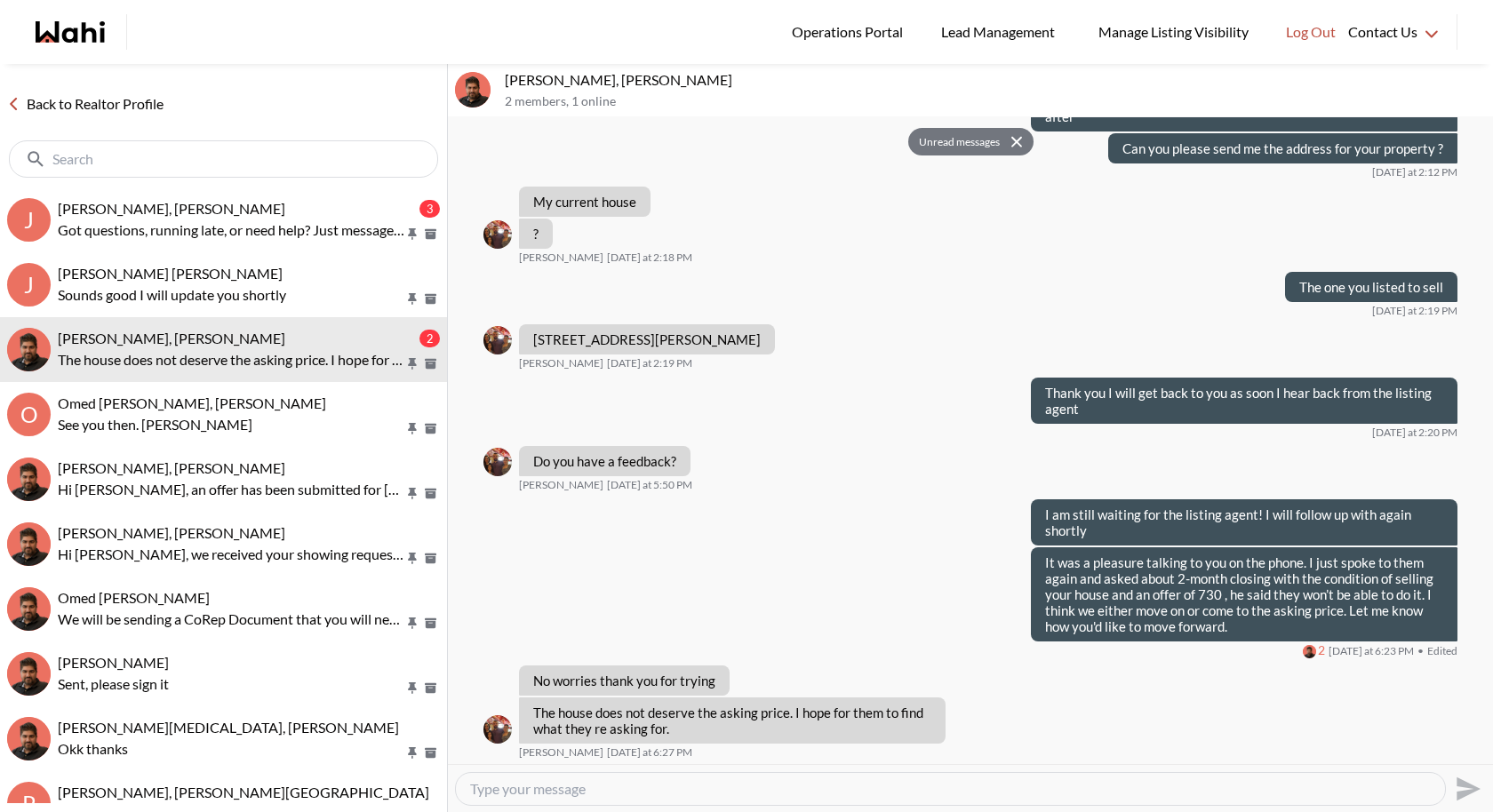
click at [521, 747] on textarea "Type your message" at bounding box center [950, 788] width 961 height 18
paste textarea "My pleasure. I’m happy to help however I can, and you’re absolutely right about…"
type textarea "My pleasure. I’m happy to help however I can, and you’re absolutely right about…"
click at [1450, 747] on button "Send" at bounding box center [1466, 788] width 40 height 40
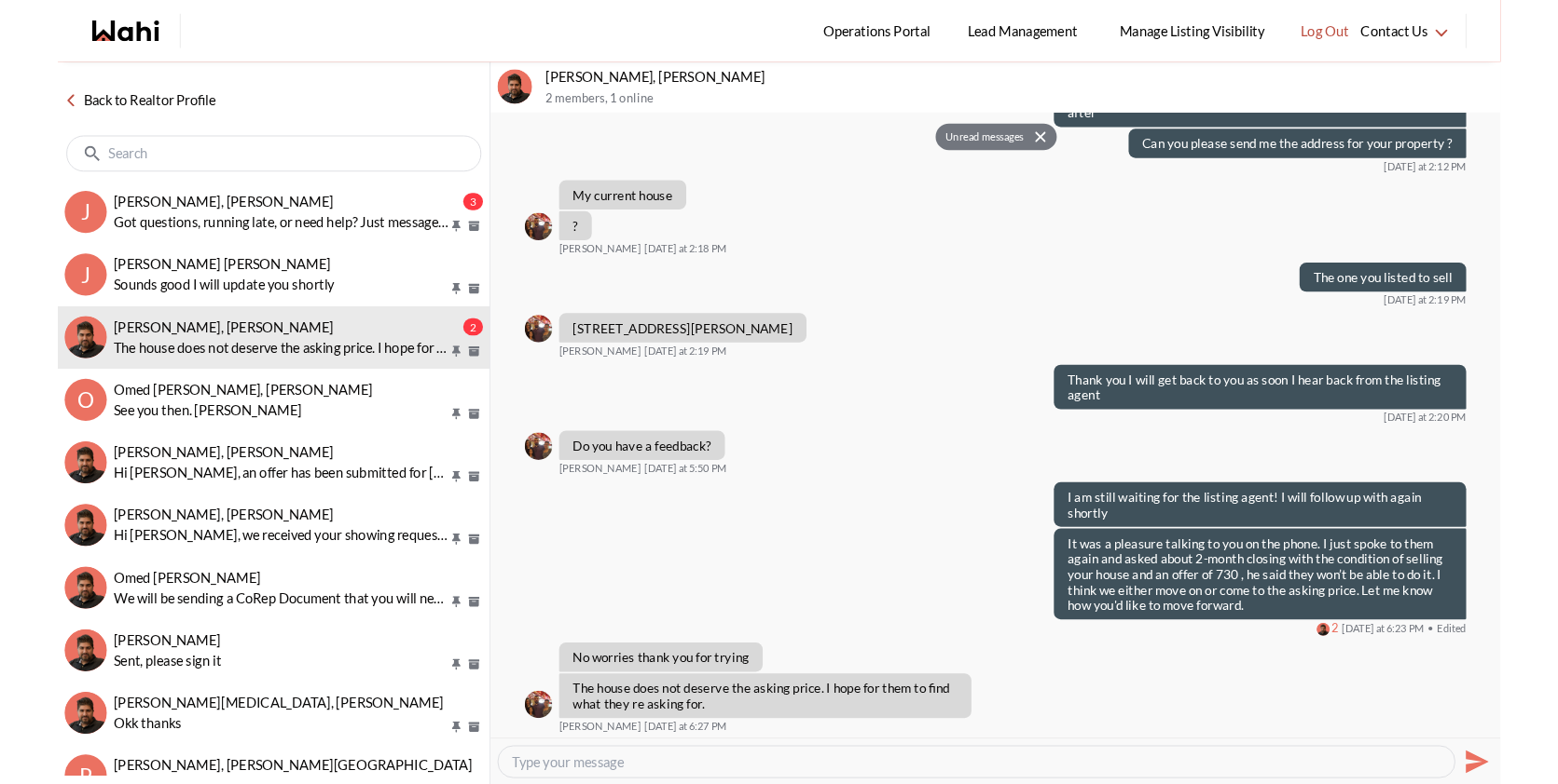
scroll to position [985, 0]
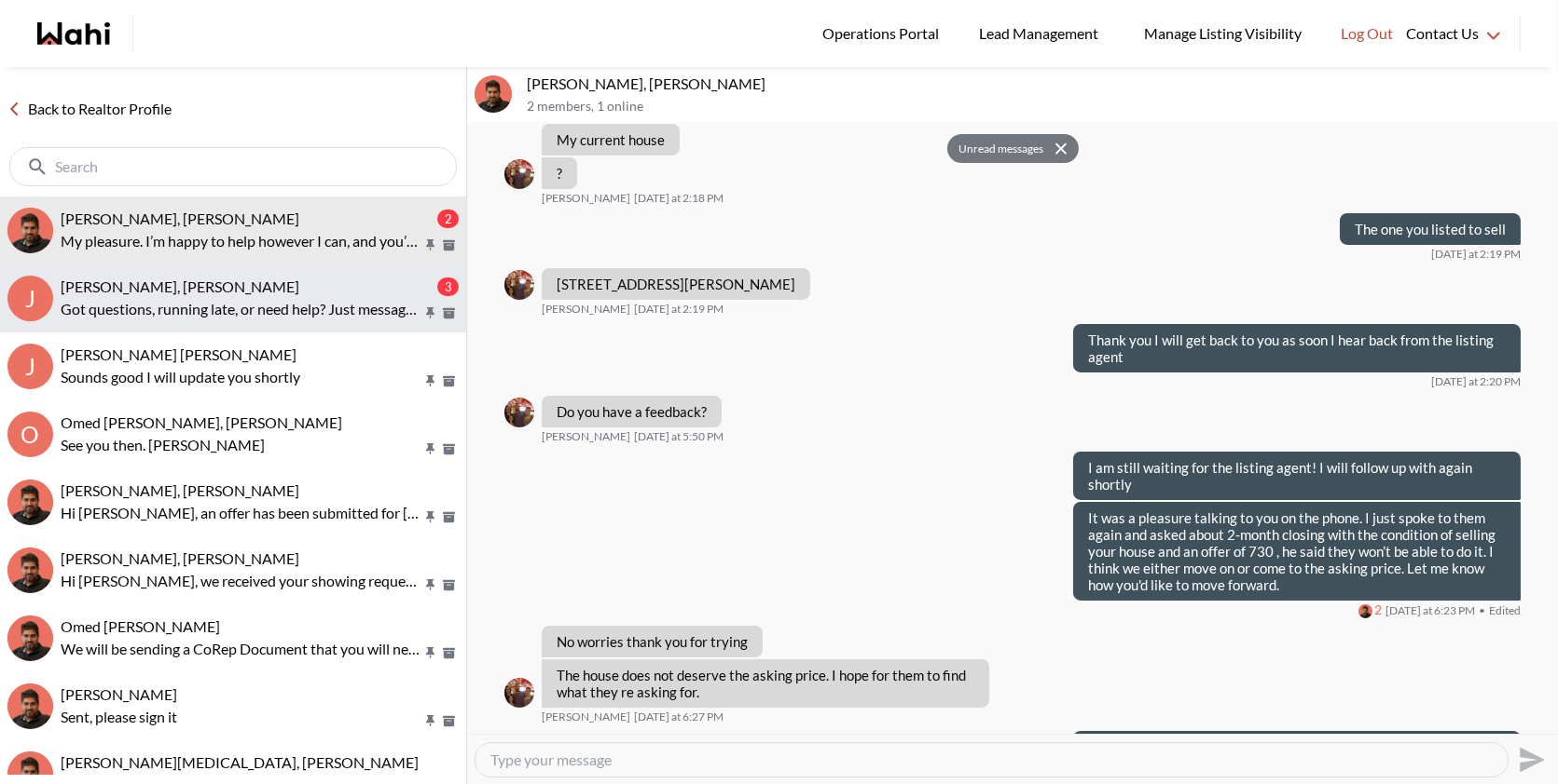
click at [184, 298] on p "Got questions, running late, or need help? Just message here. 😊 Here’s a quick …" at bounding box center [241, 309] width 361 height 23
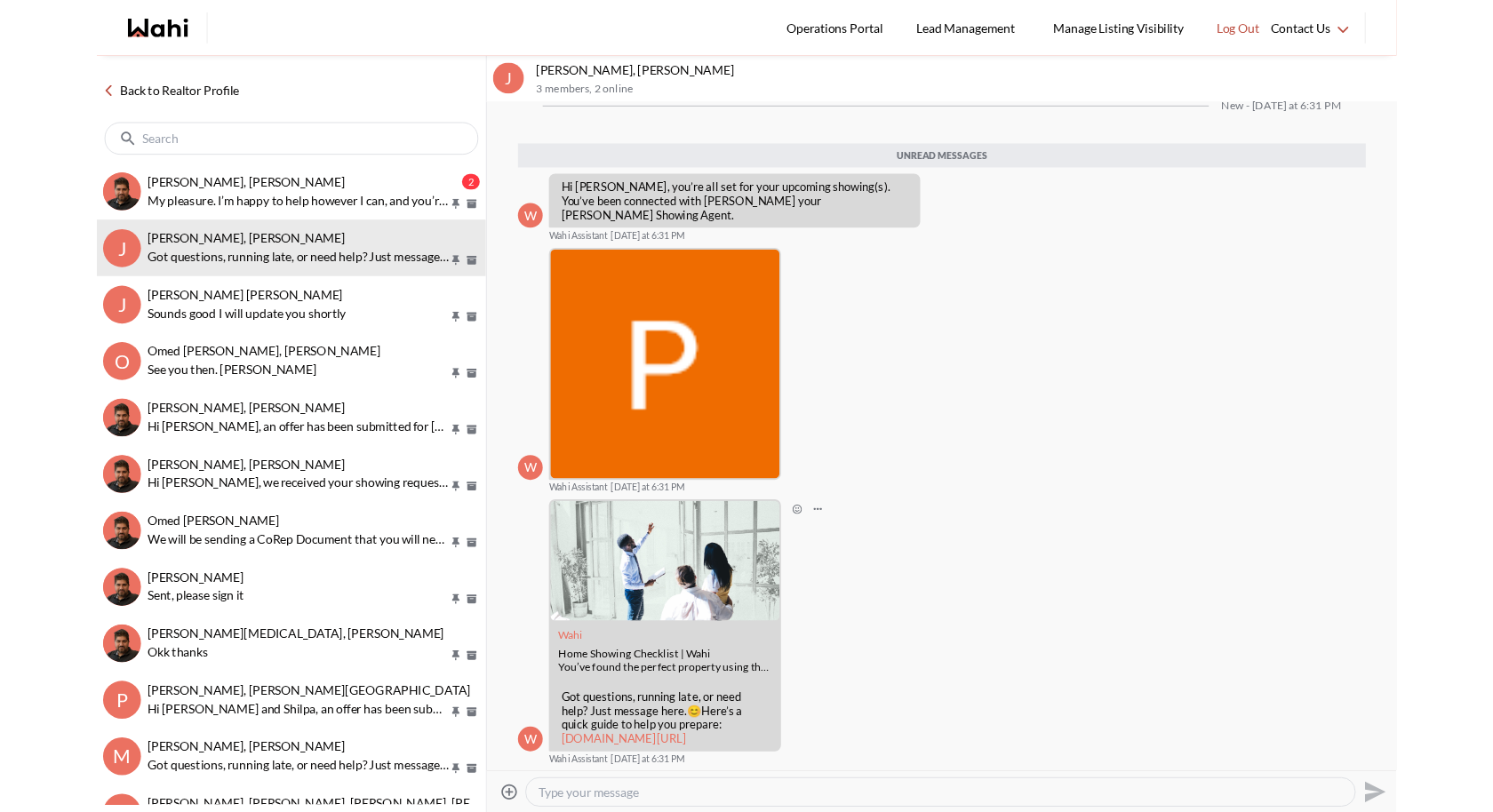
scroll to position [152, 0]
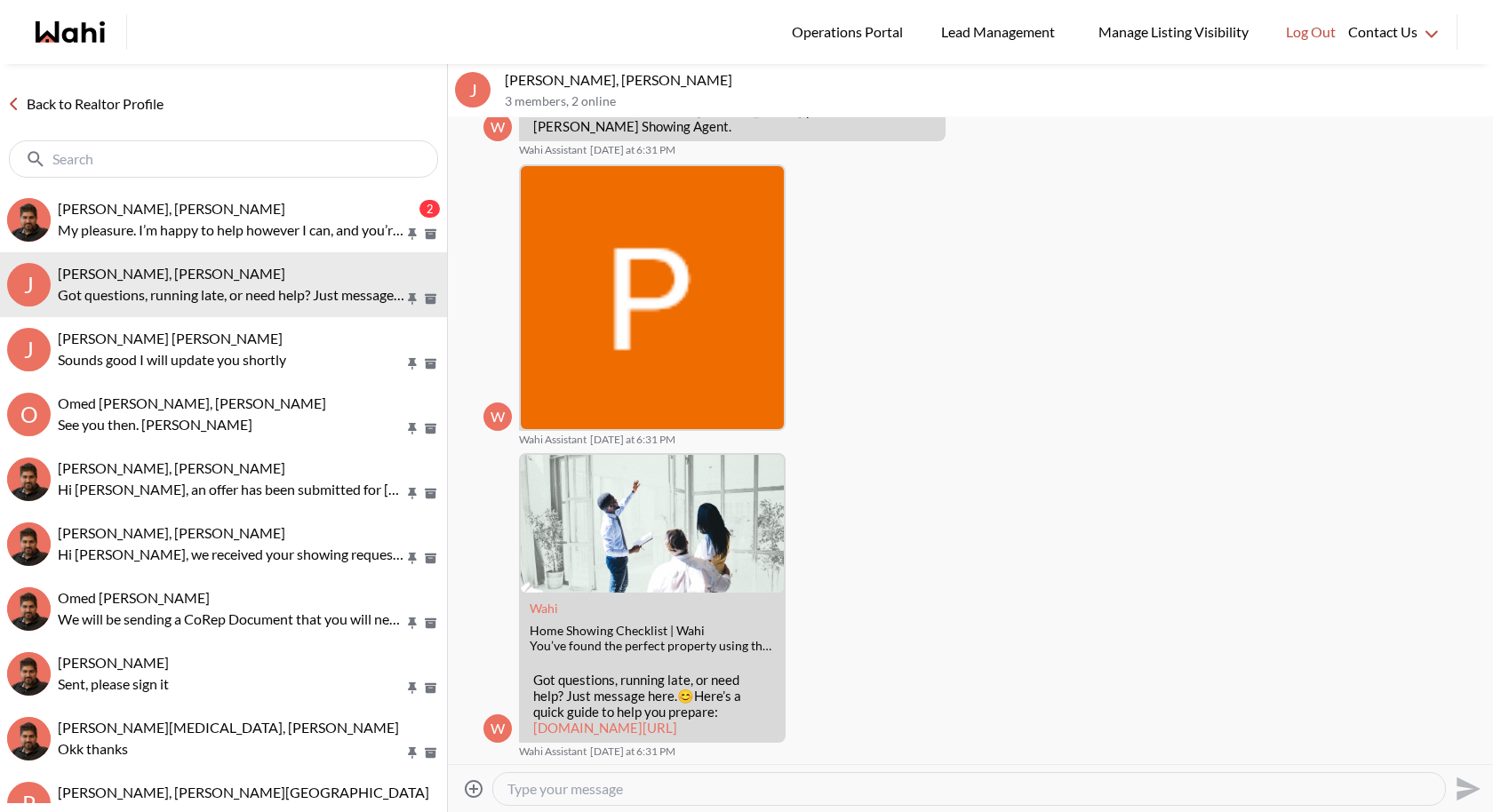
click at [619, 747] on textarea "Type your message" at bounding box center [969, 788] width 924 height 18
click at [531, 747] on textarea "Pual will be your showing agent" at bounding box center [969, 788] width 924 height 18
click at [533, 747] on textarea "Pual will be your showing agent" at bounding box center [969, 788] width 924 height 18
click at [718, 747] on textarea "Paul will be your showing agent" at bounding box center [969, 788] width 924 height 18
click at [1087, 747] on textarea "Paul will be your showing agent for tomorrow and will confirm the time with you…" at bounding box center [969, 788] width 924 height 18
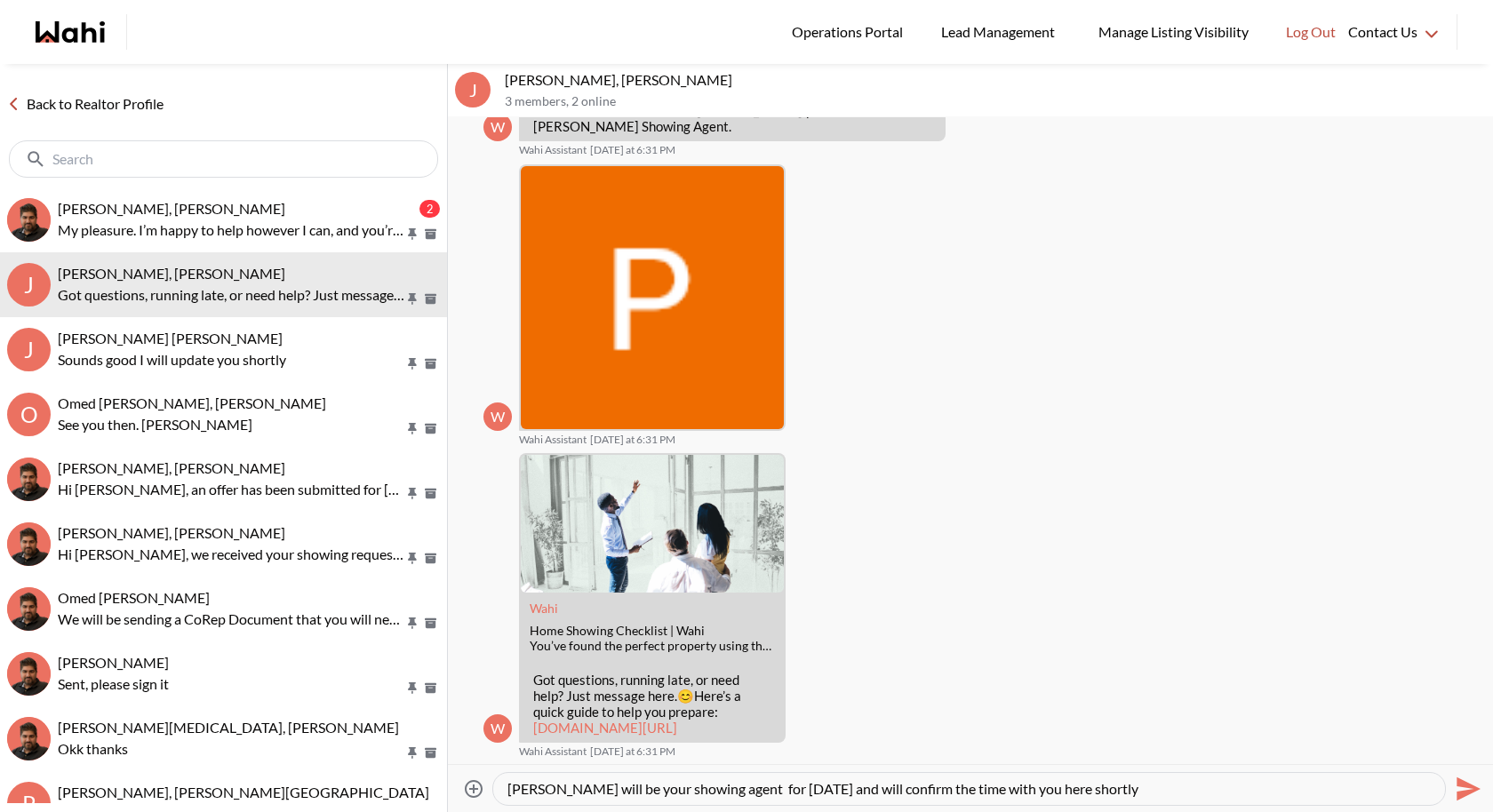
type textarea "Paul will be your showing agent for tomorrow and will confirm the time with you…"
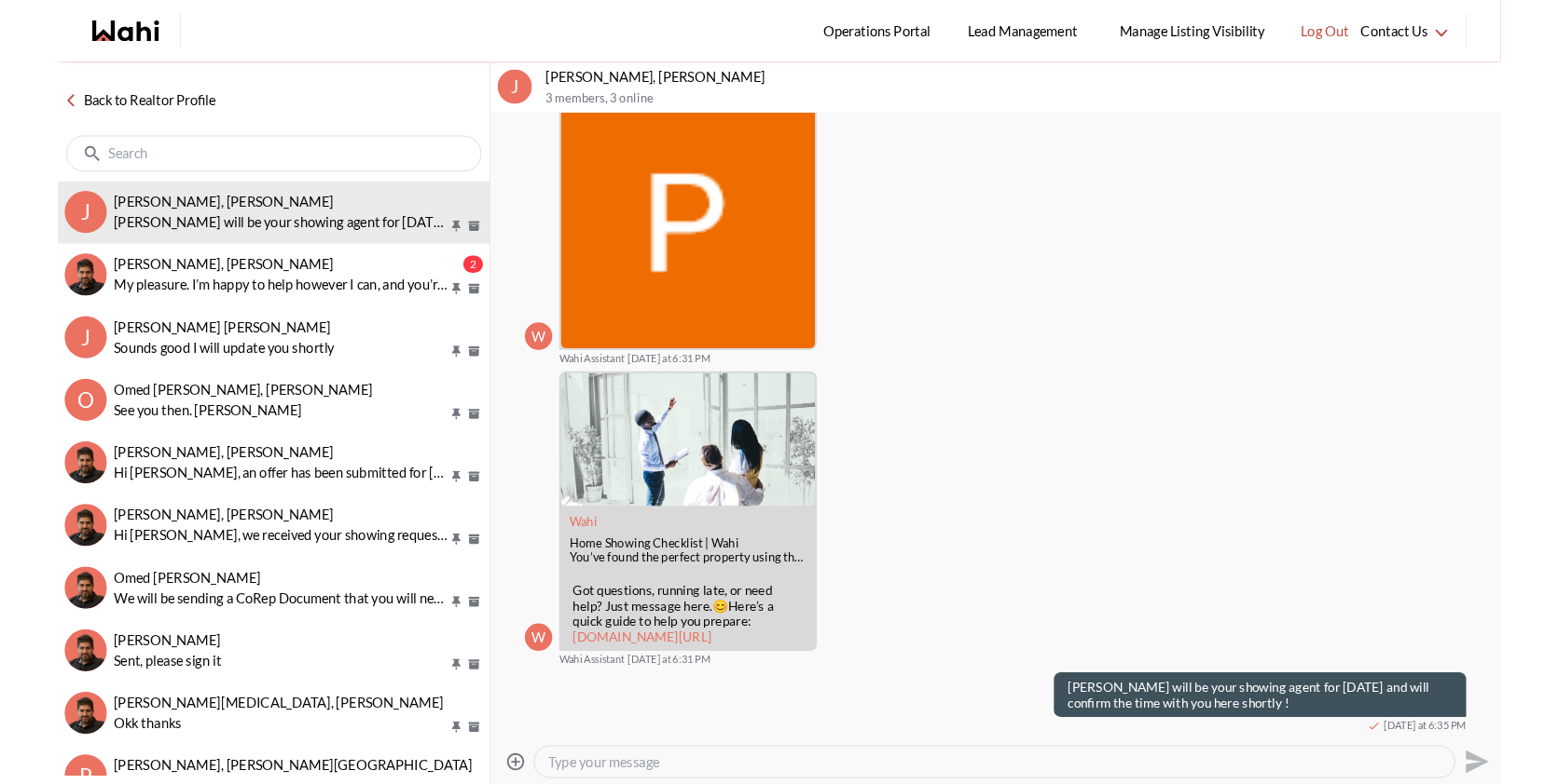
scroll to position [186, 0]
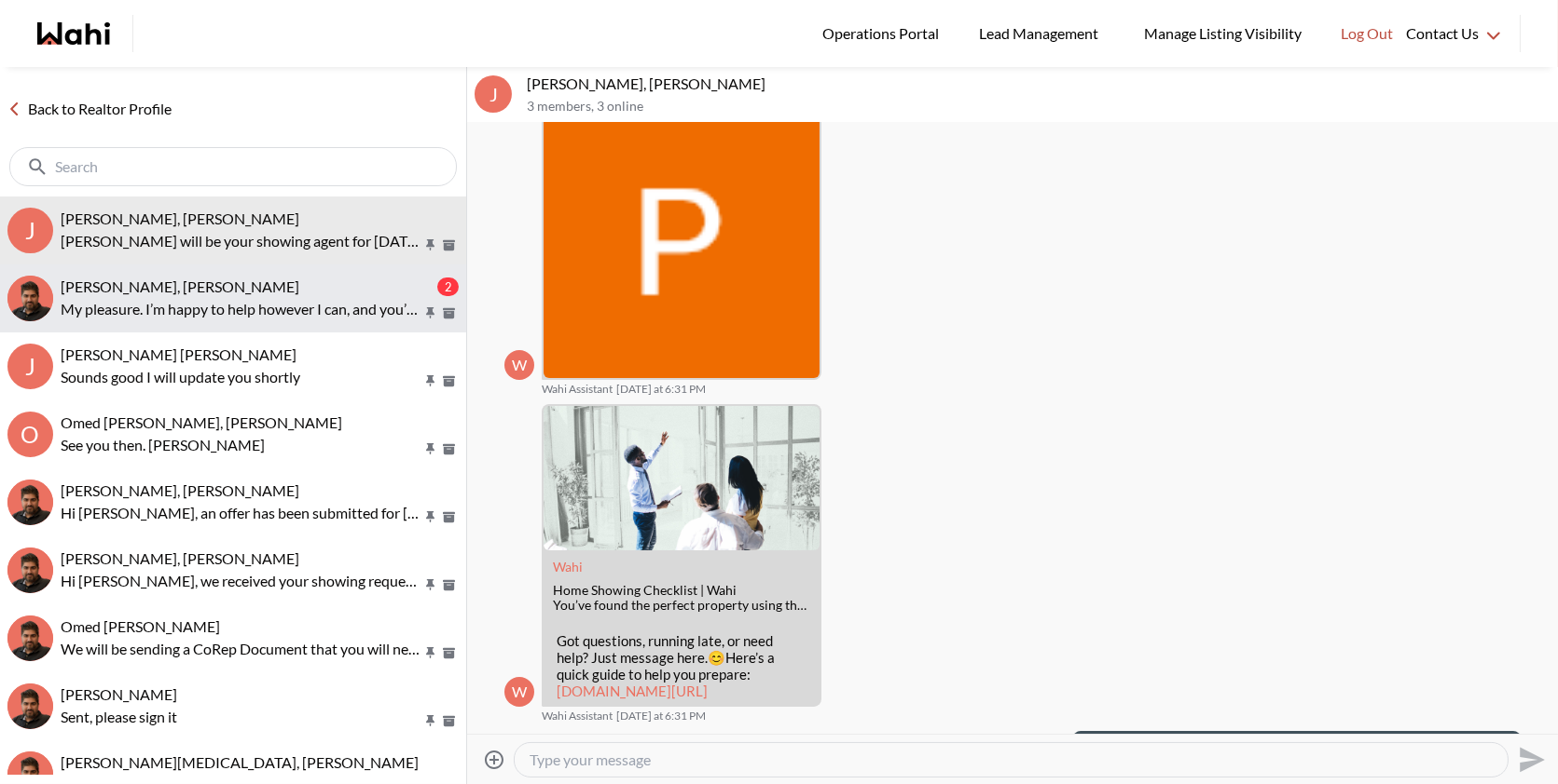
click at [299, 298] on p "My pleasure. I’m happy to help however I can, and you’re absolutely right about…" at bounding box center [241, 309] width 361 height 23
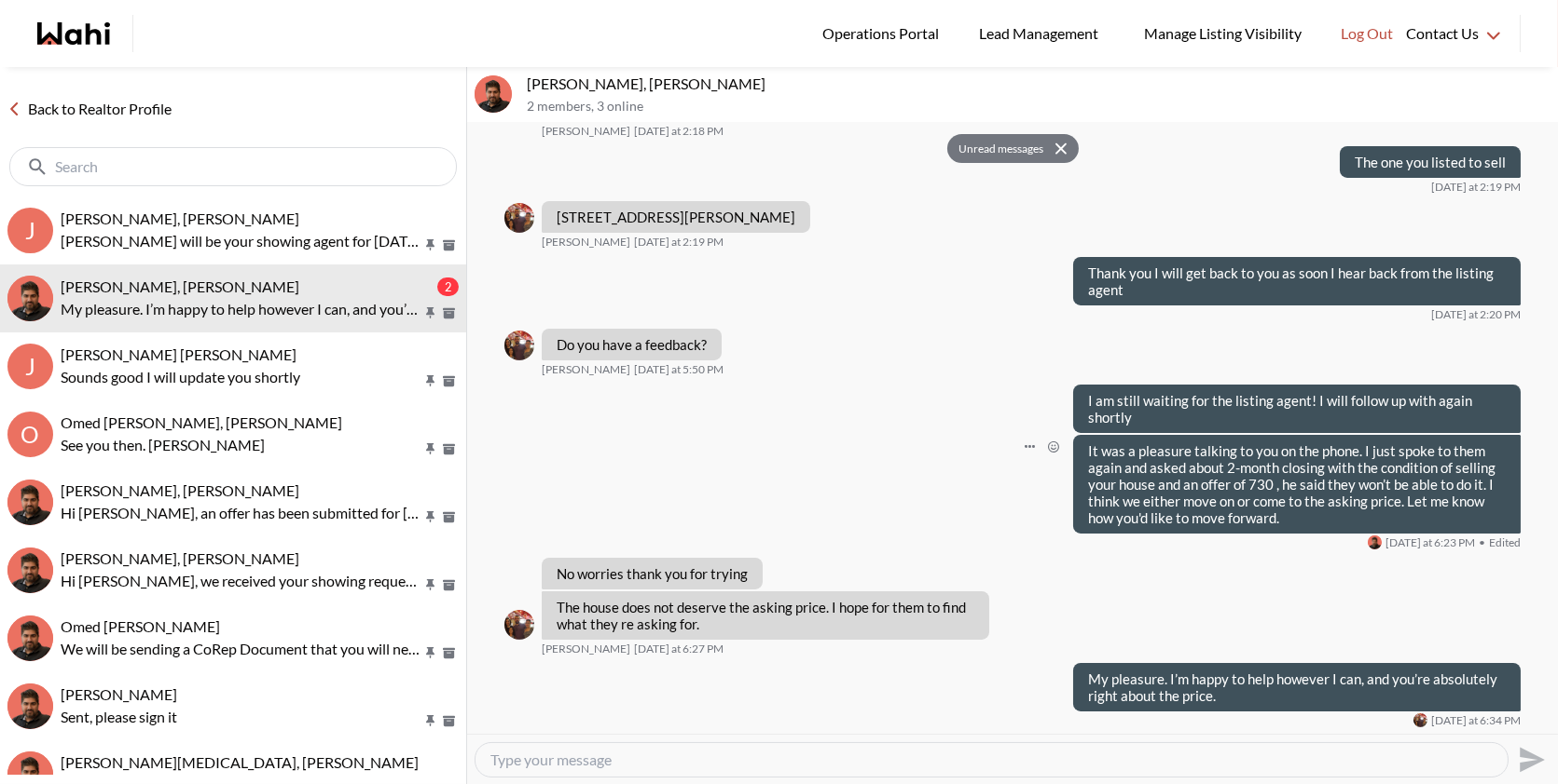
scroll to position [1052, 0]
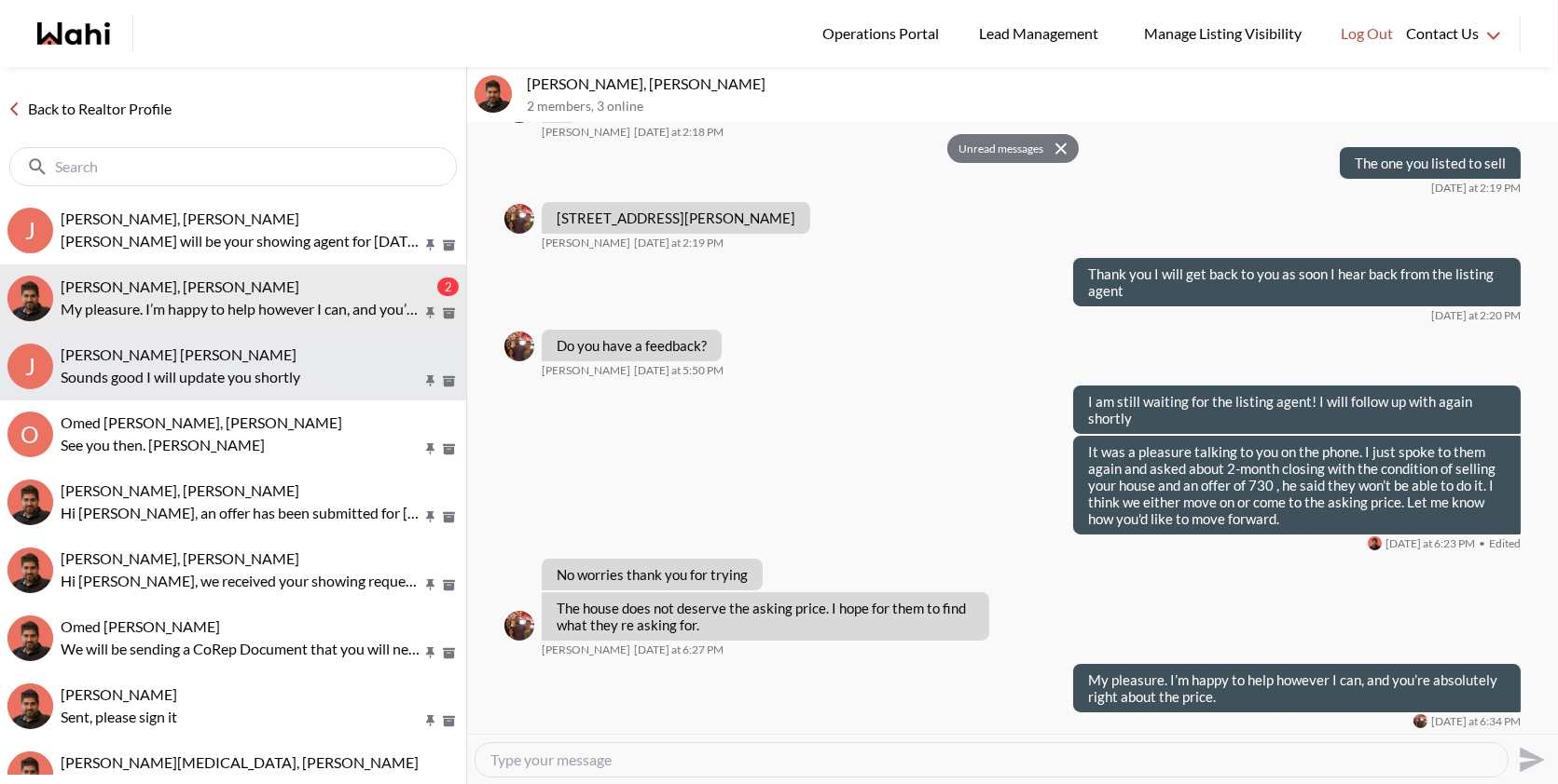
click at [192, 355] on div "J. Françis, Behnam" at bounding box center [259, 355] width 398 height 19
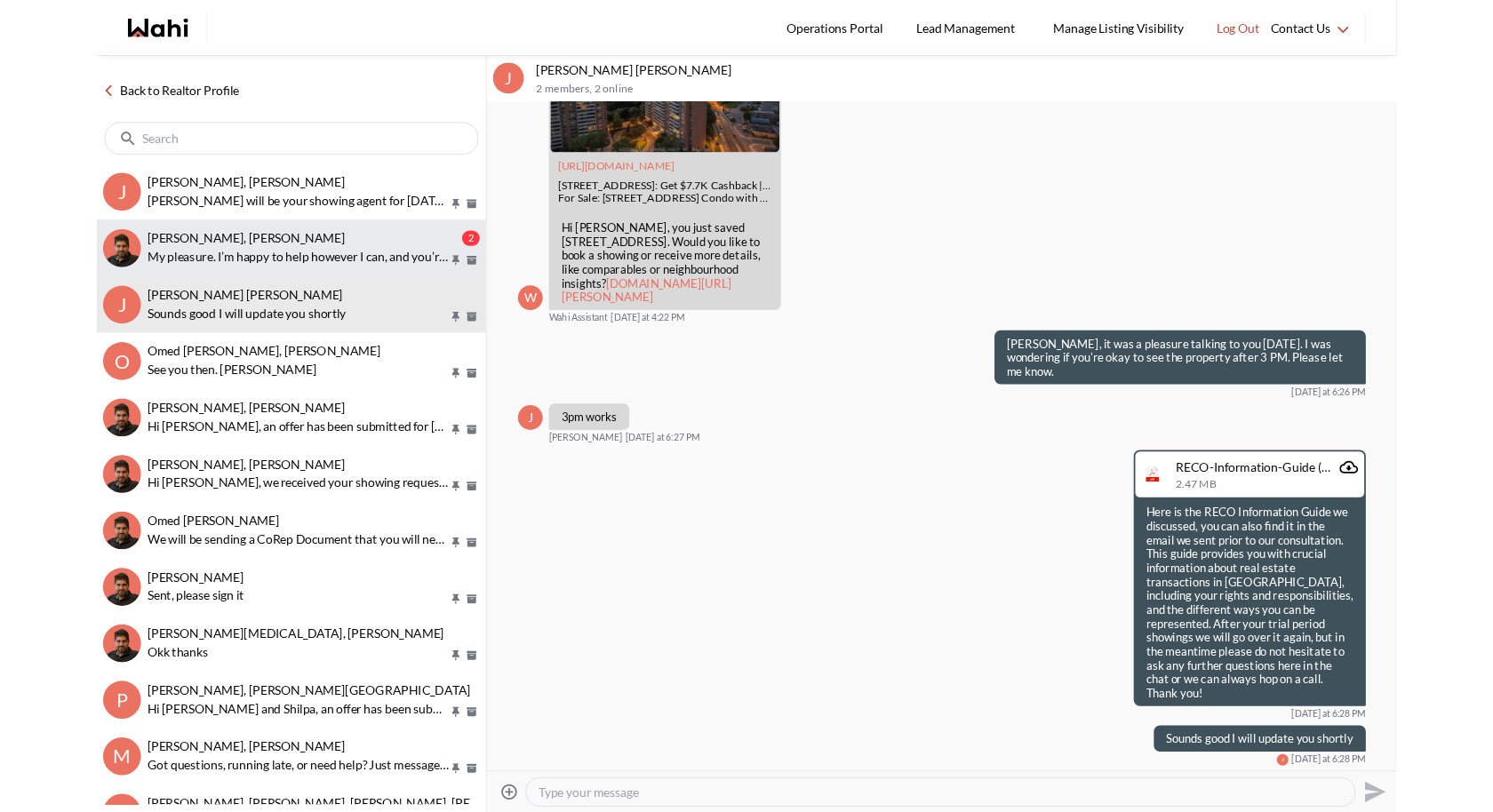
scroll to position [396, 0]
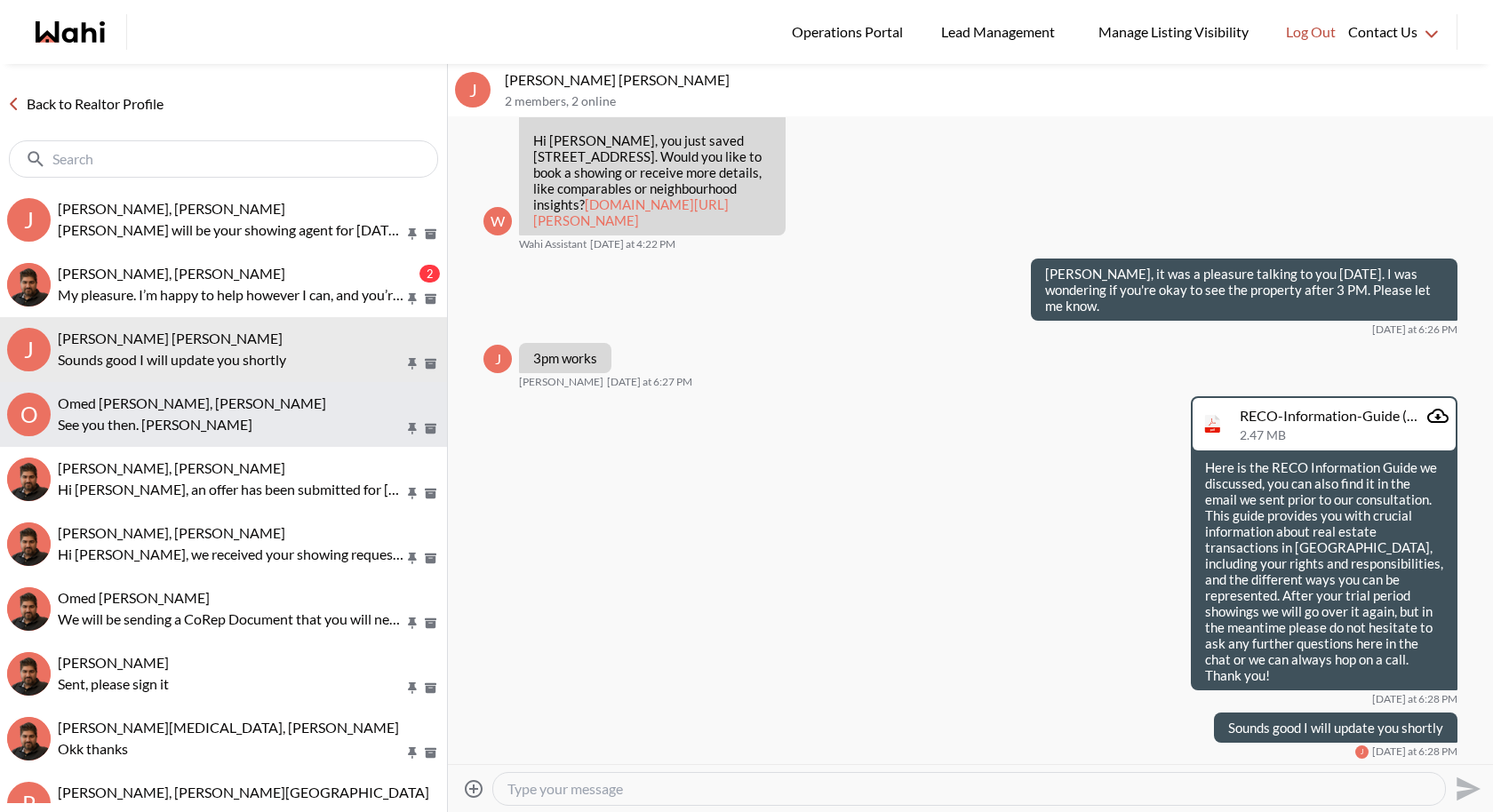
click at [156, 441] on button "O Omed Wahab, Teresa, Faraz See you then. Teresa" at bounding box center [223, 414] width 447 height 65
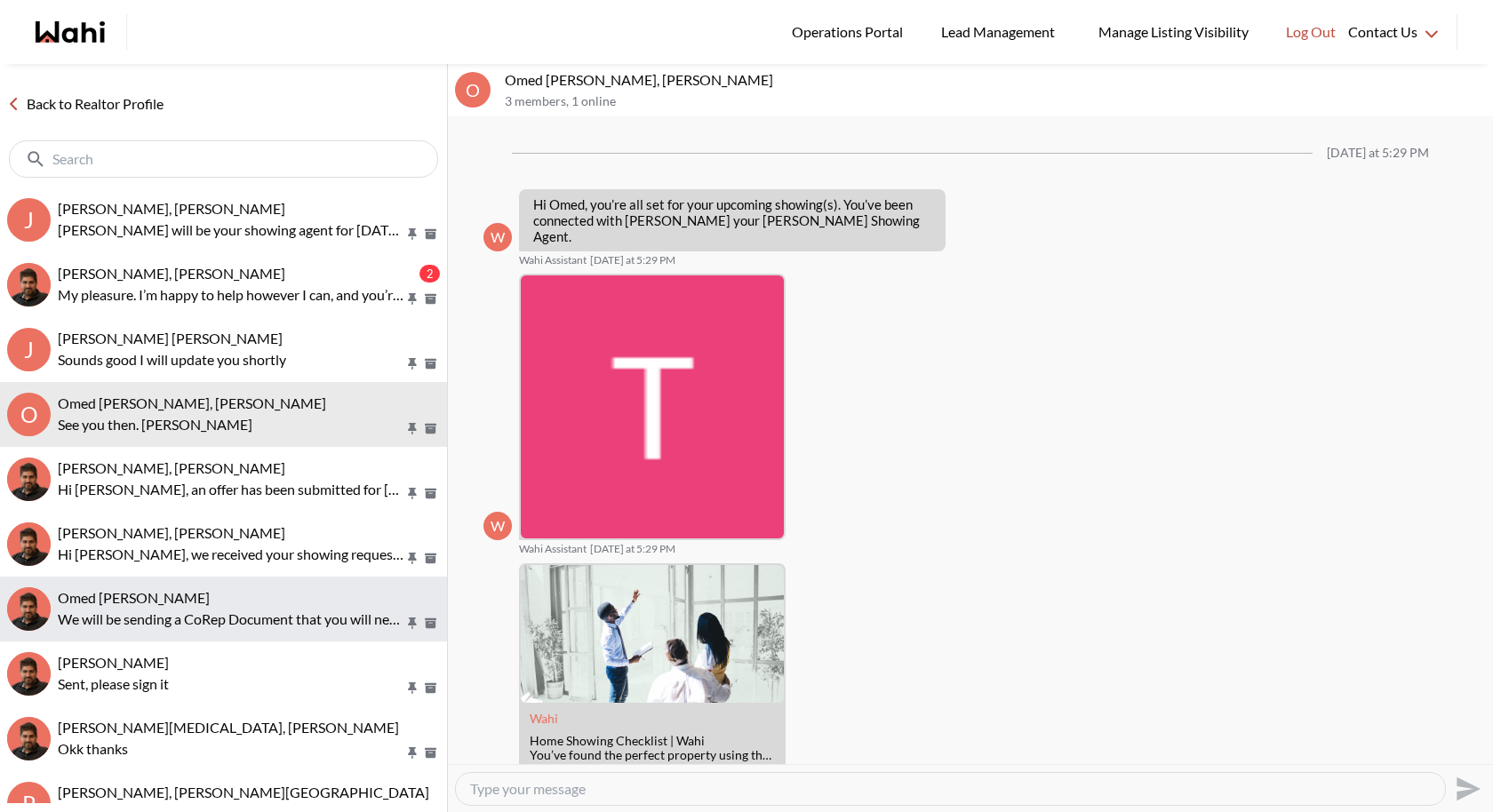
scroll to position [584, 0]
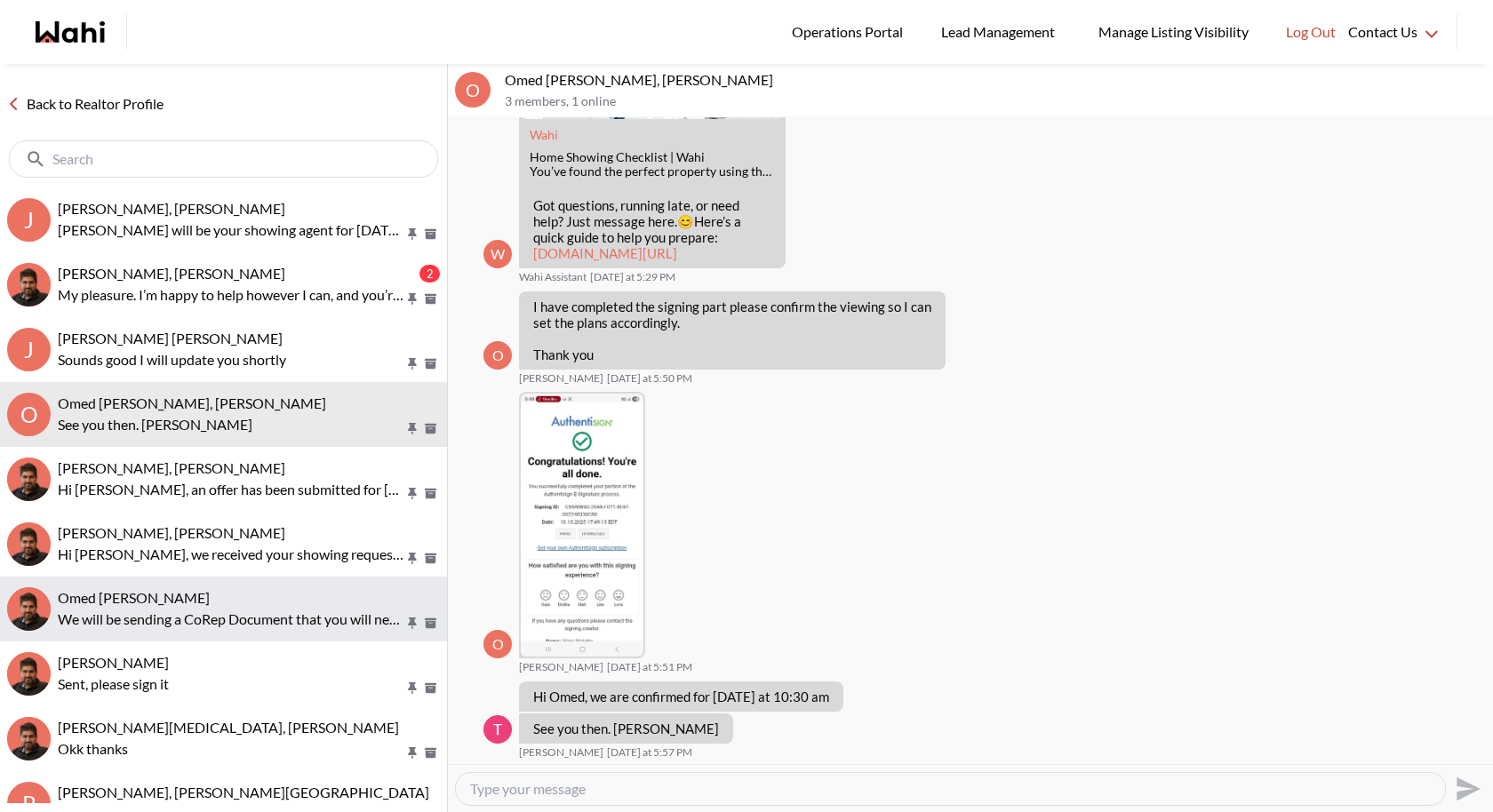
click at [155, 609] on p "We will be sending a CoRep Document that you will need to sign prior to your ou…" at bounding box center [231, 619] width 347 height 22
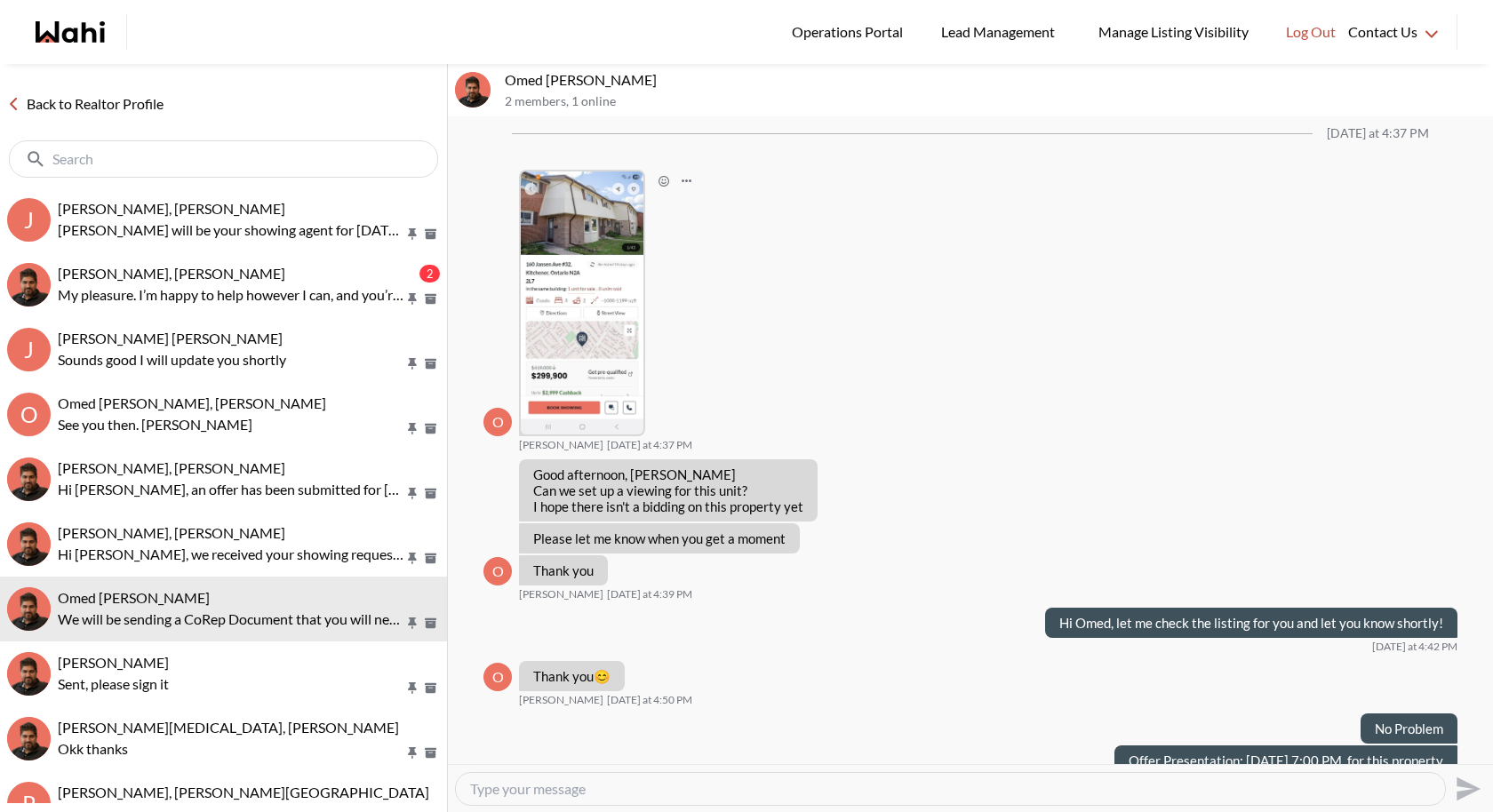
scroll to position [1388, 0]
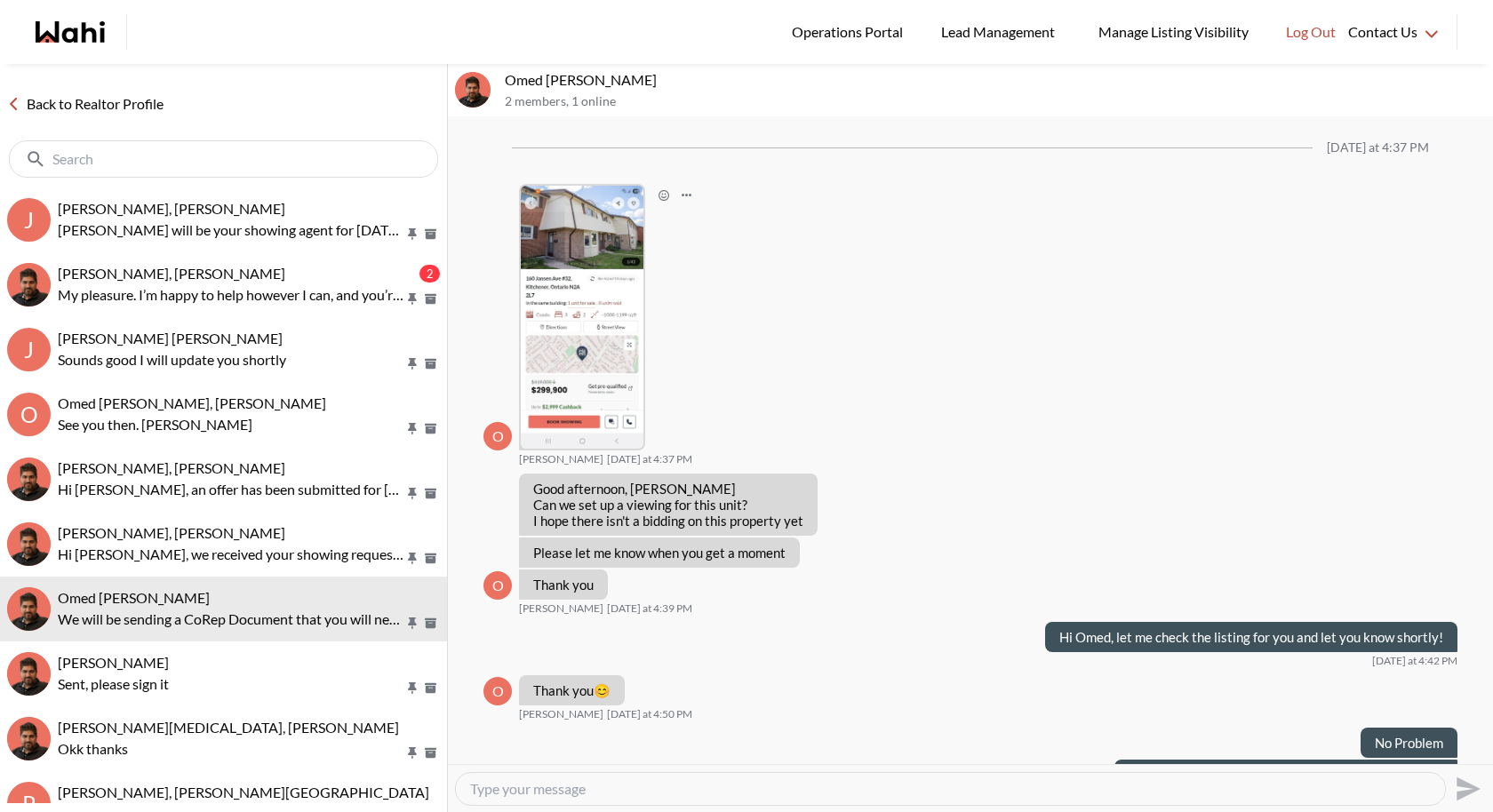
click at [596, 399] on img at bounding box center [582, 317] width 123 height 263
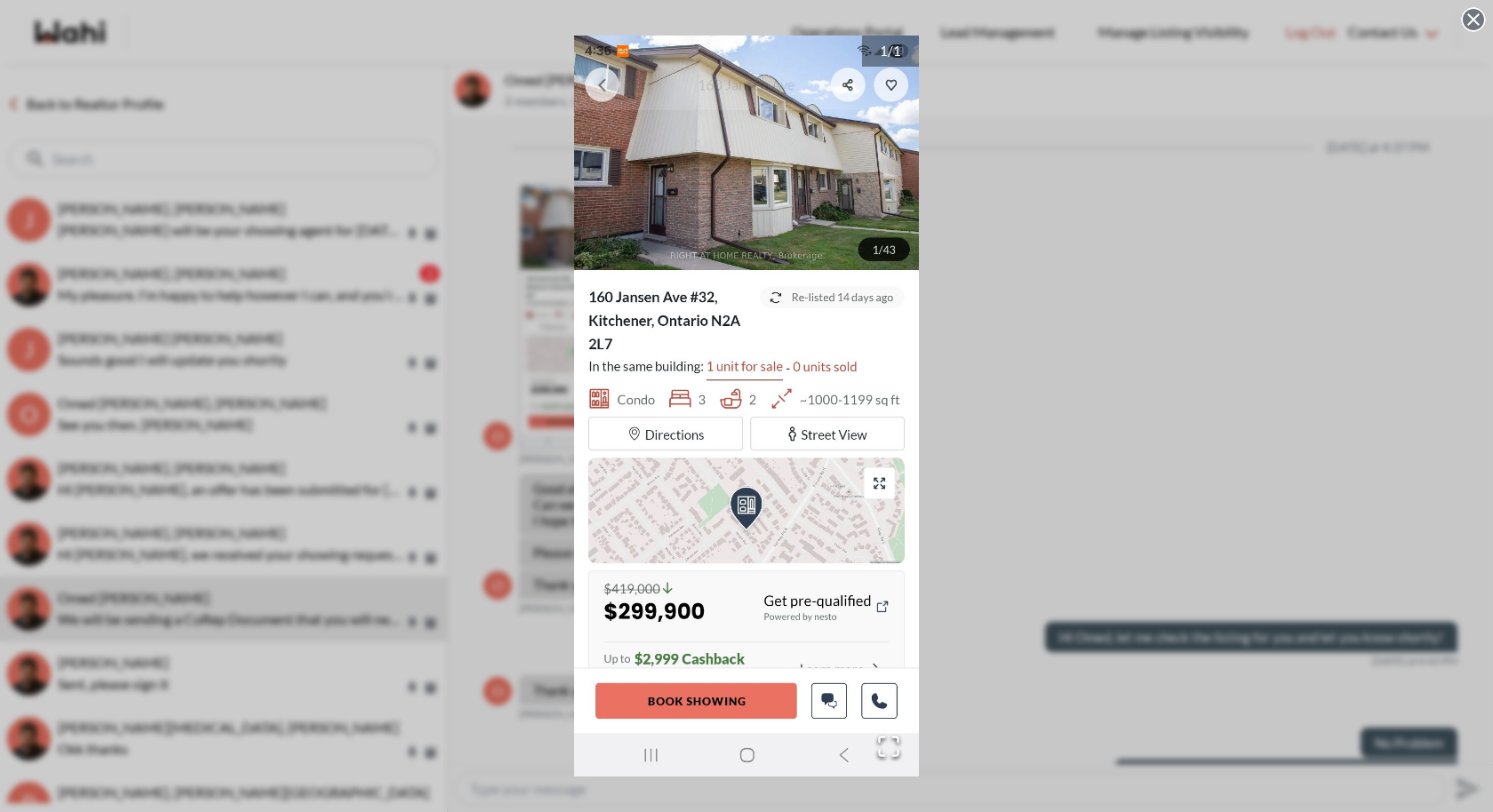
click at [1128, 264] on div "1 / 1" at bounding box center [746, 406] width 1493 height 812
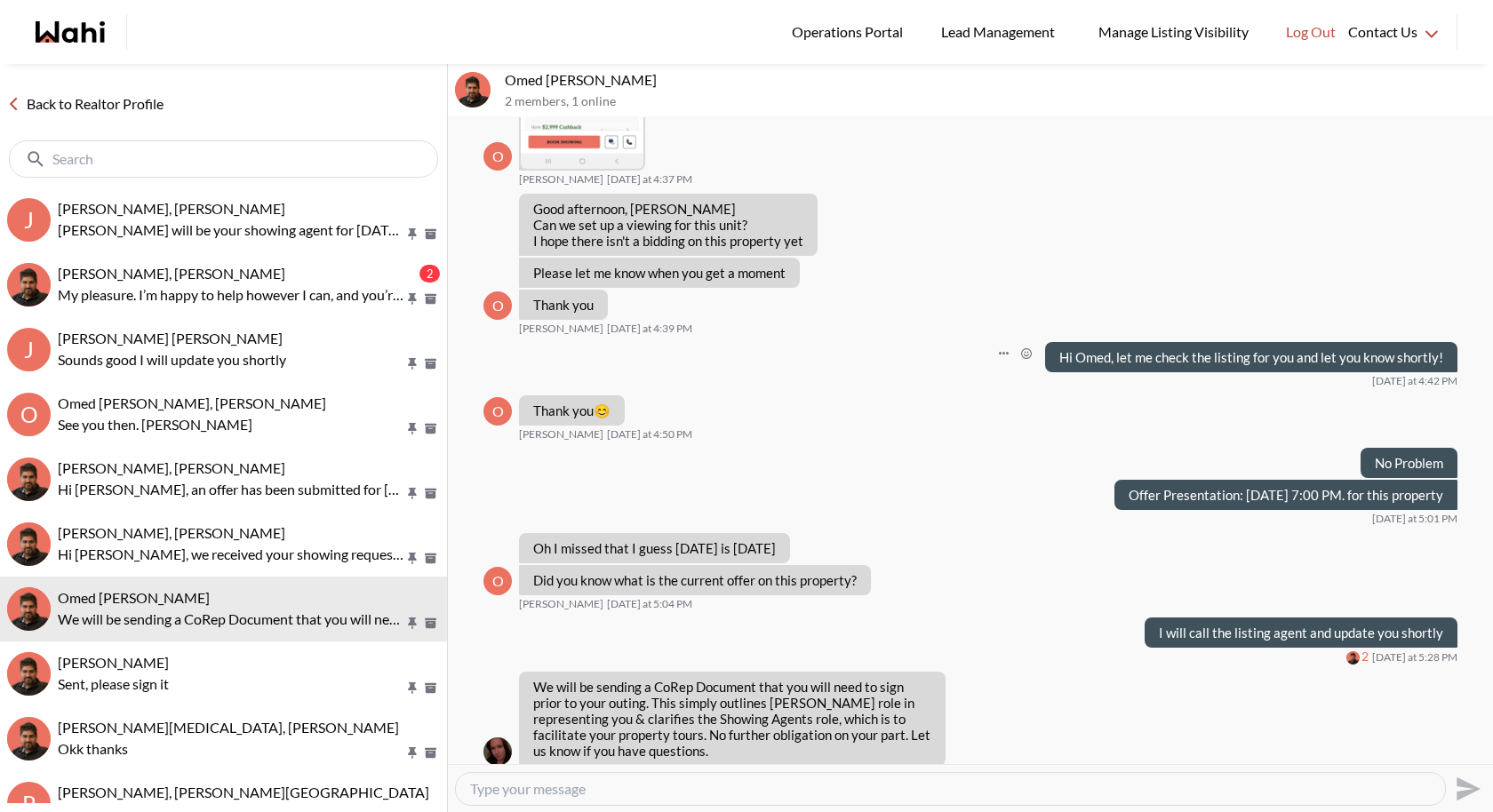
scroll to position [1690, 0]
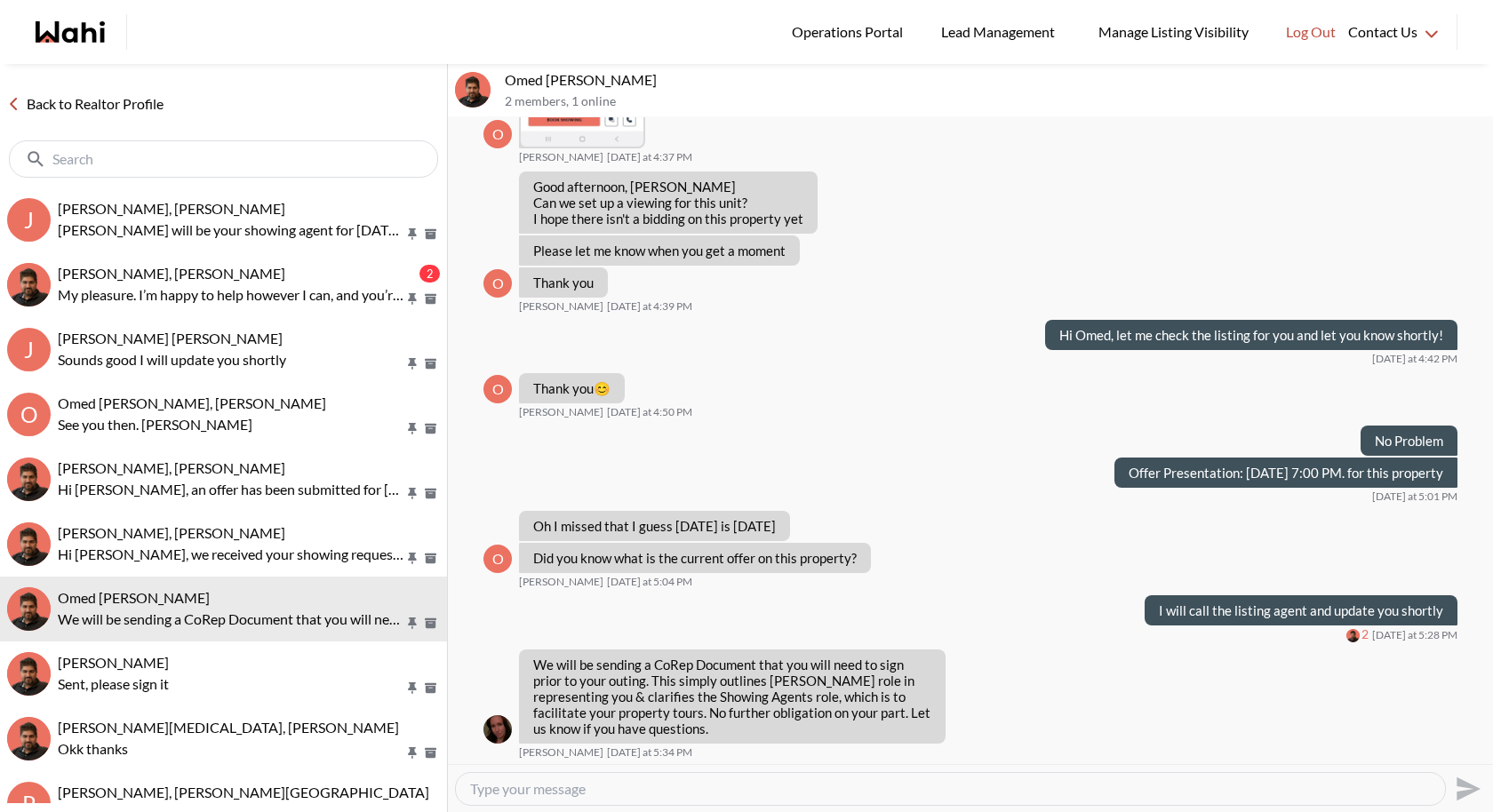
click at [584, 747] on textarea "Type your message" at bounding box center [950, 788] width 961 height 18
type textarea "x"
paste textarea "160 Jansen Ave #32, Kitchener — they’ve changed the price to $399,000. This is …"
click at [677, 747] on textarea "160 Jansen Ave #32, Kitchener — they’ve changed the price to $399,000. This is …" at bounding box center [950, 788] width 961 height 18
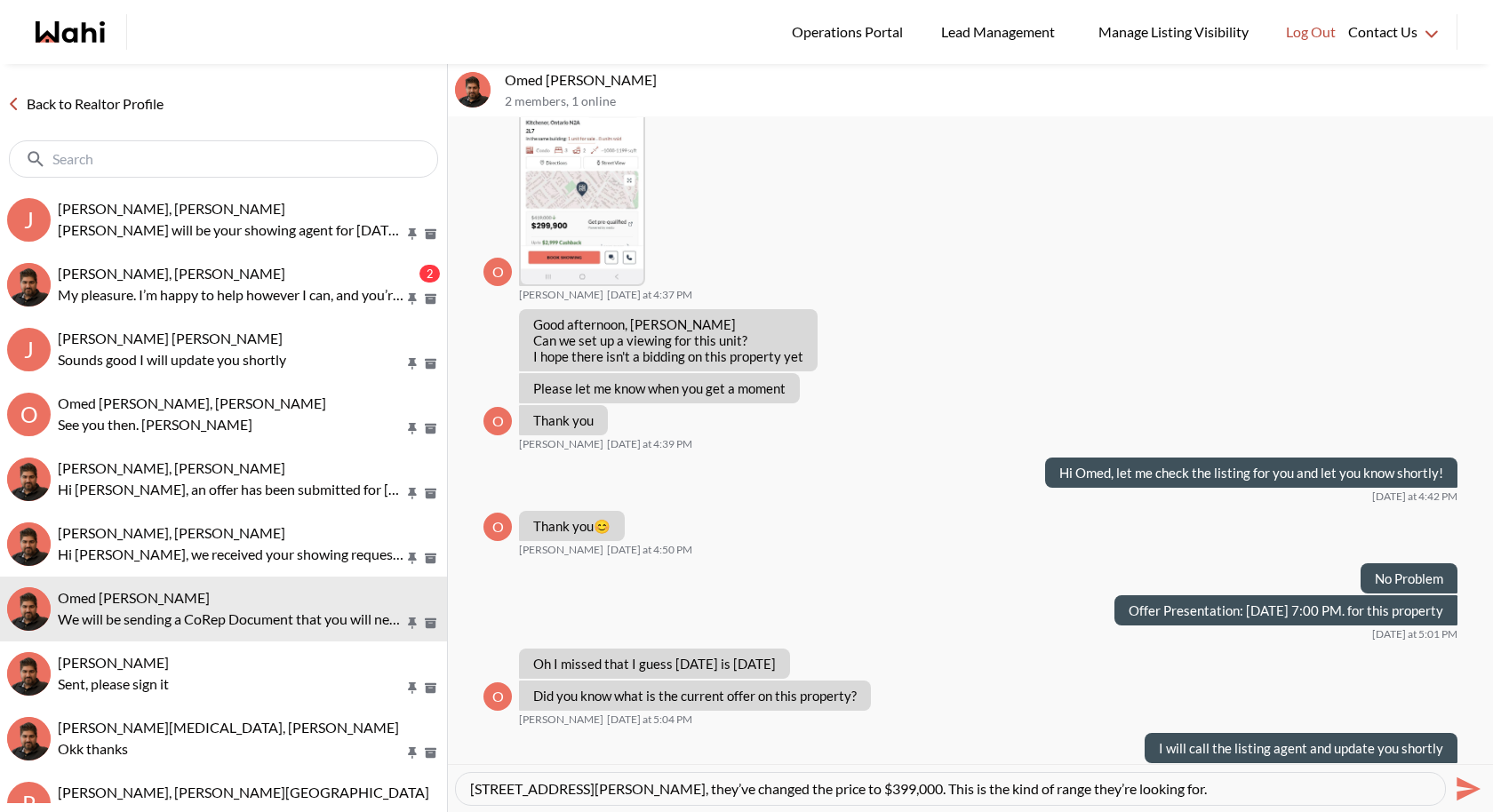
scroll to position [1542, 0]
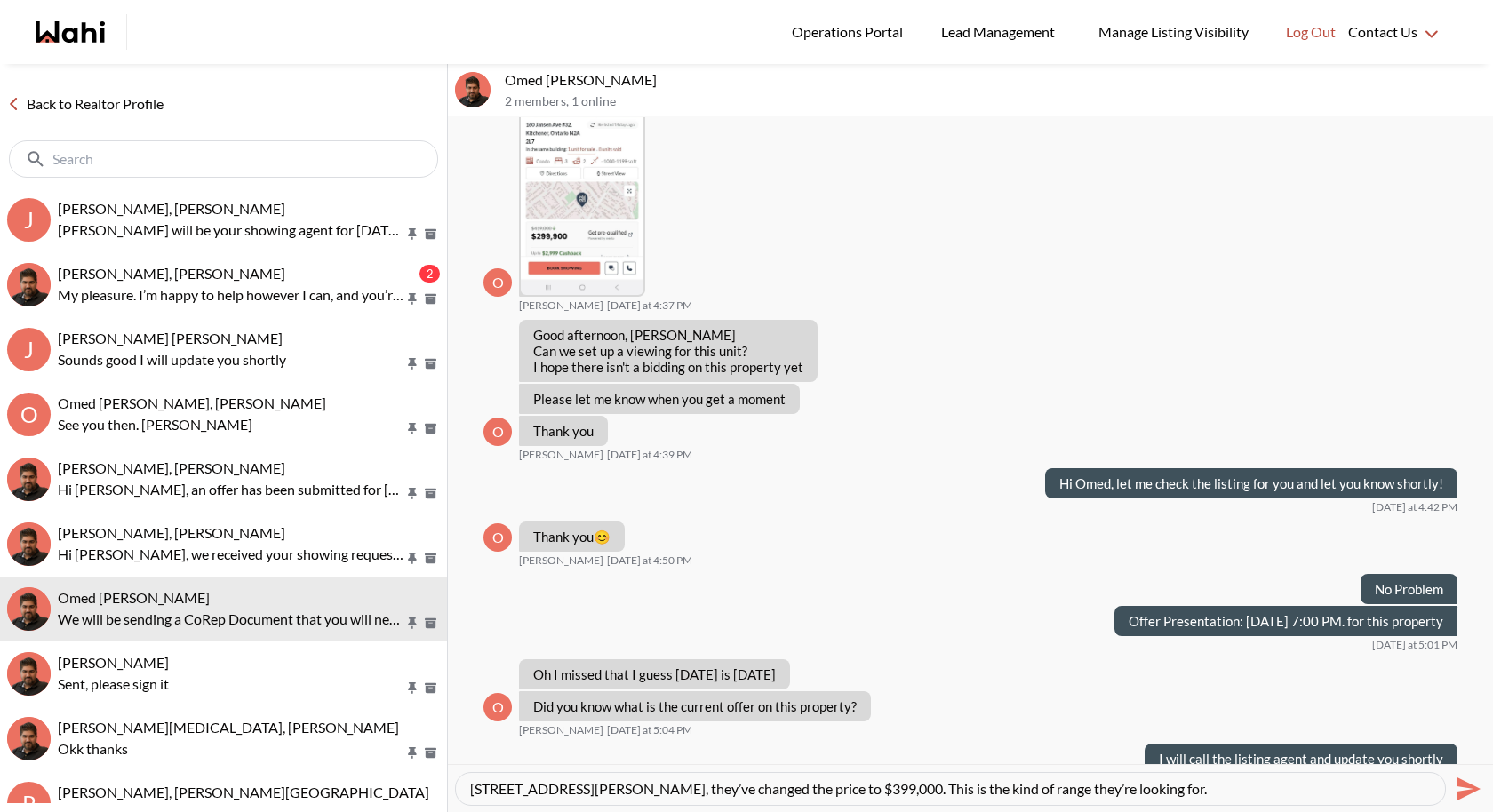
type textarea "160 Jansen Ave #32, Kitchener, they’ve changed the price to $399,000. This is t…"
click at [1459, 747] on icon "Send" at bounding box center [1467, 789] width 28 height 28
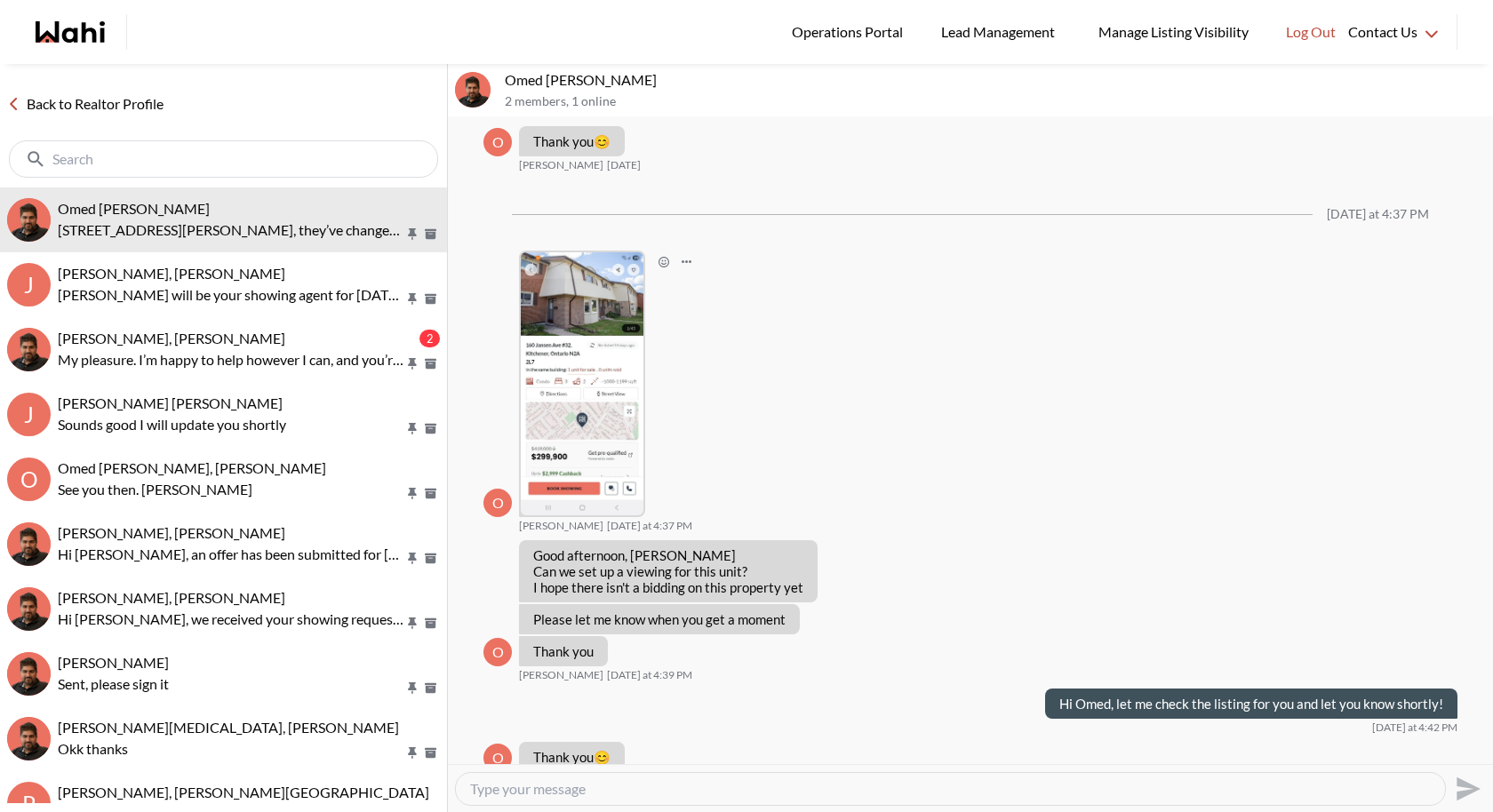
scroll to position [1309, 0]
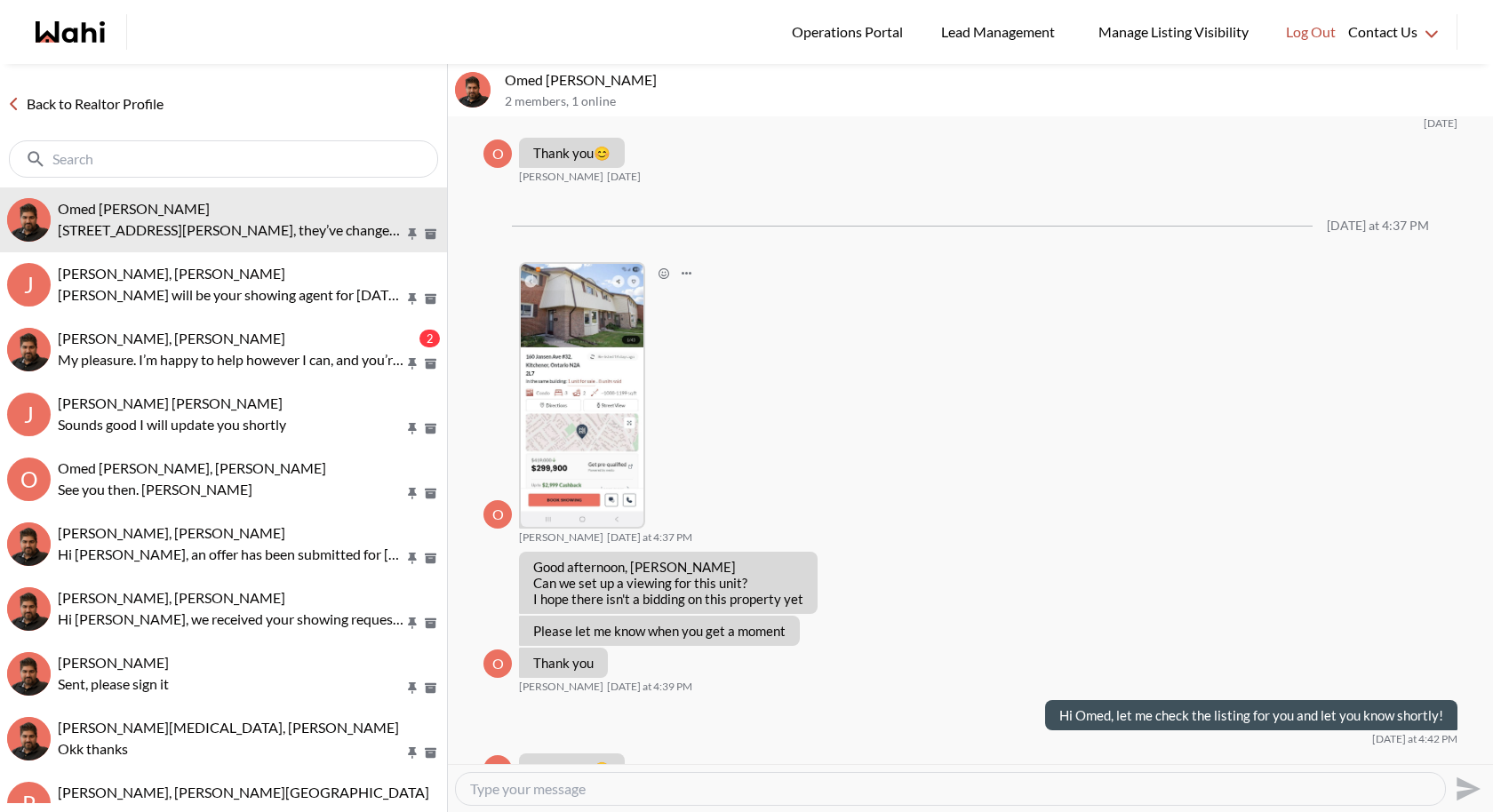
click at [568, 424] on img at bounding box center [582, 395] width 123 height 263
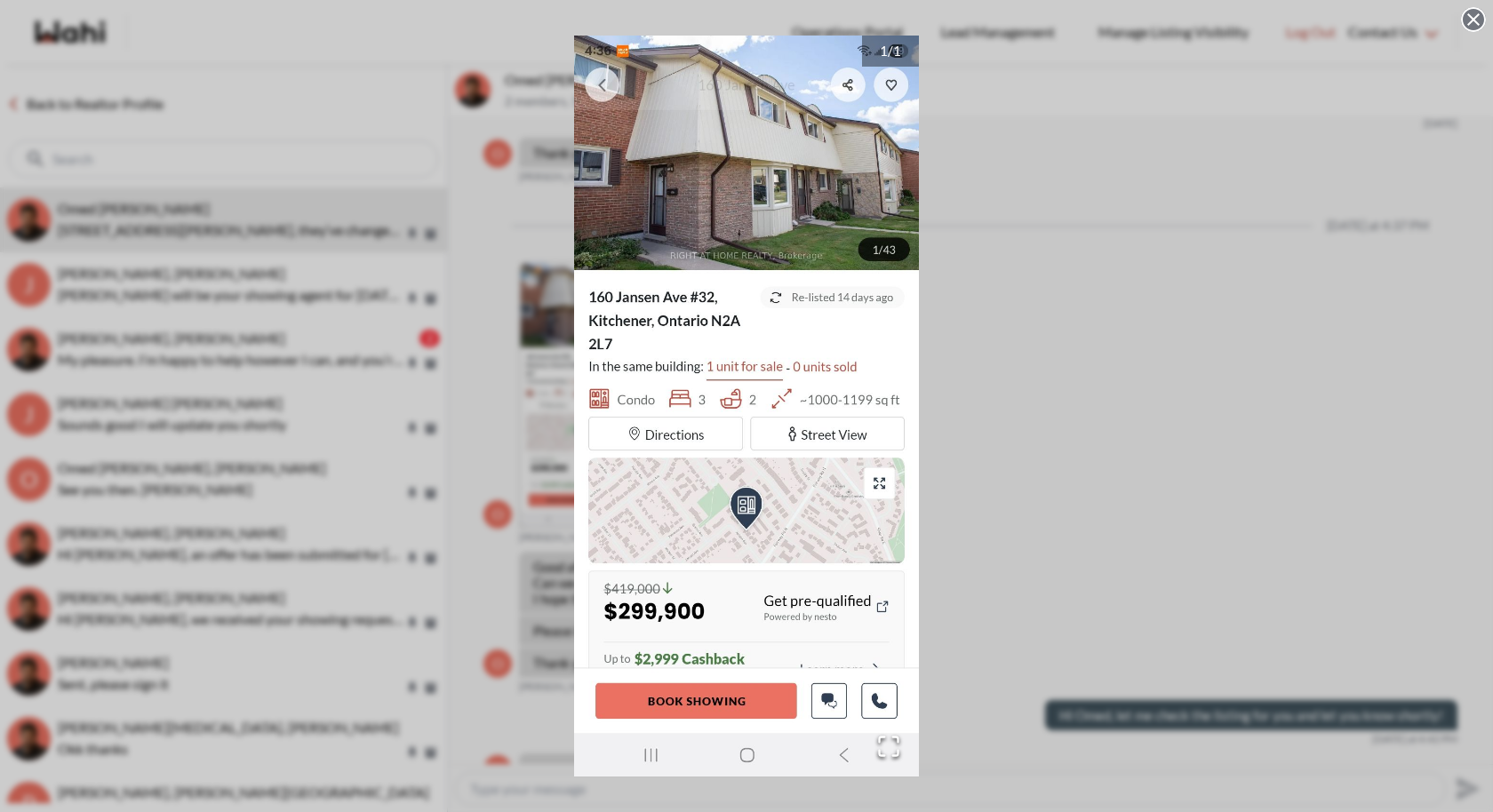
click at [1036, 362] on div "1 / 1" at bounding box center [746, 406] width 1493 height 812
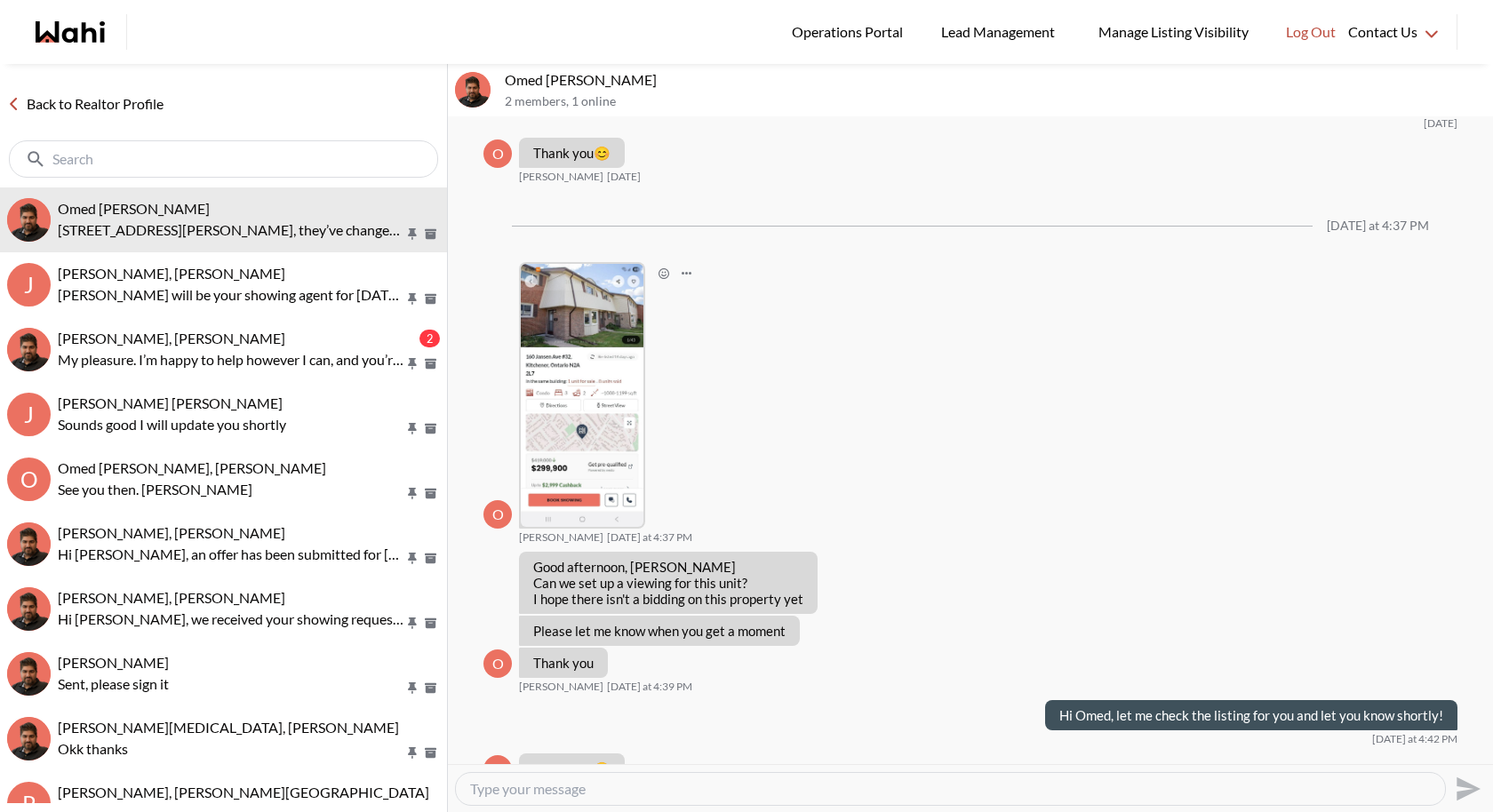
scroll to position [1759, 0]
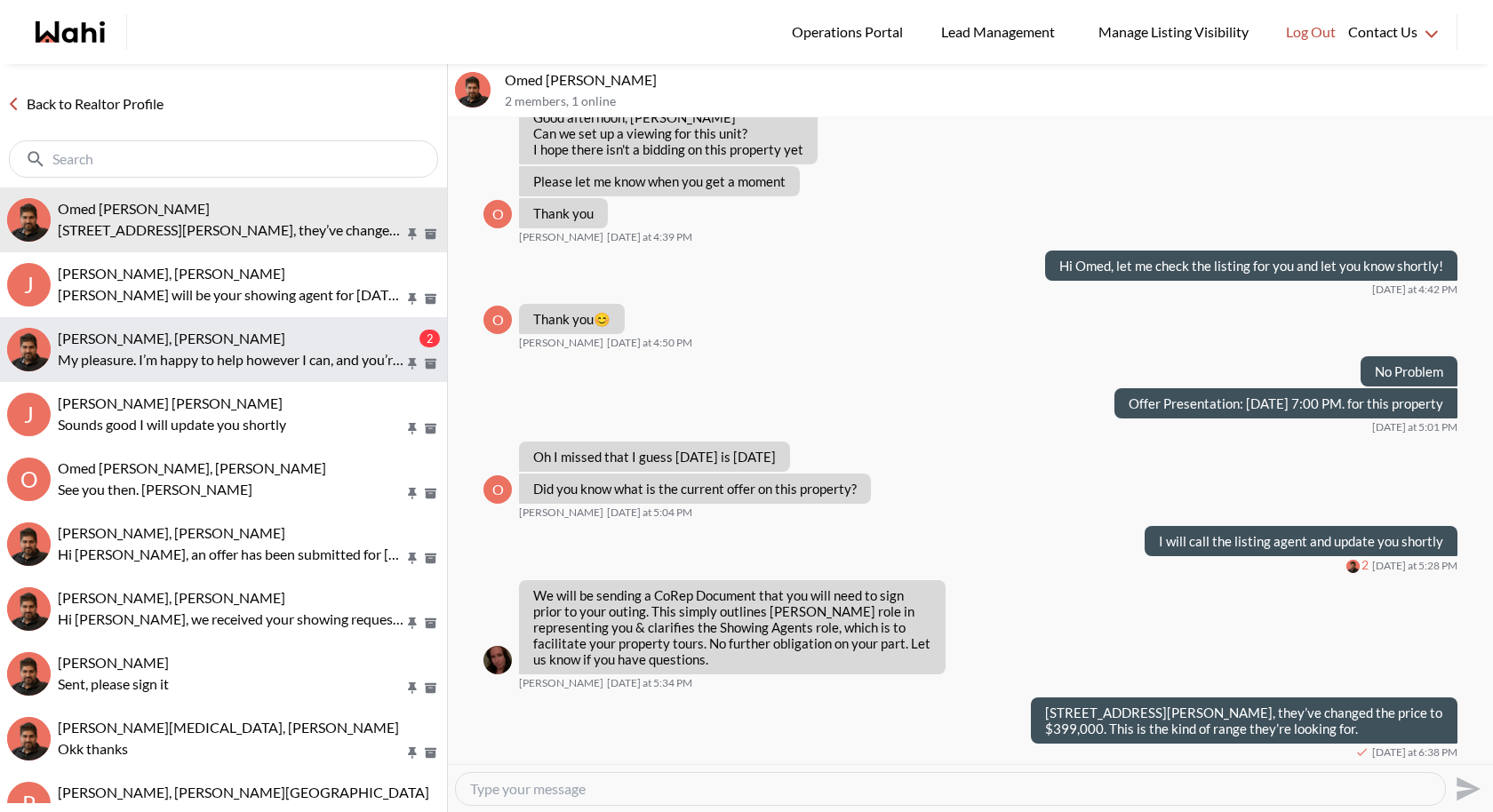
click at [276, 323] on button "Ourayna Zammali, Faraz 2 My pleasure. I’m happy to help however I can, and you’…" at bounding box center [223, 350] width 447 height 65
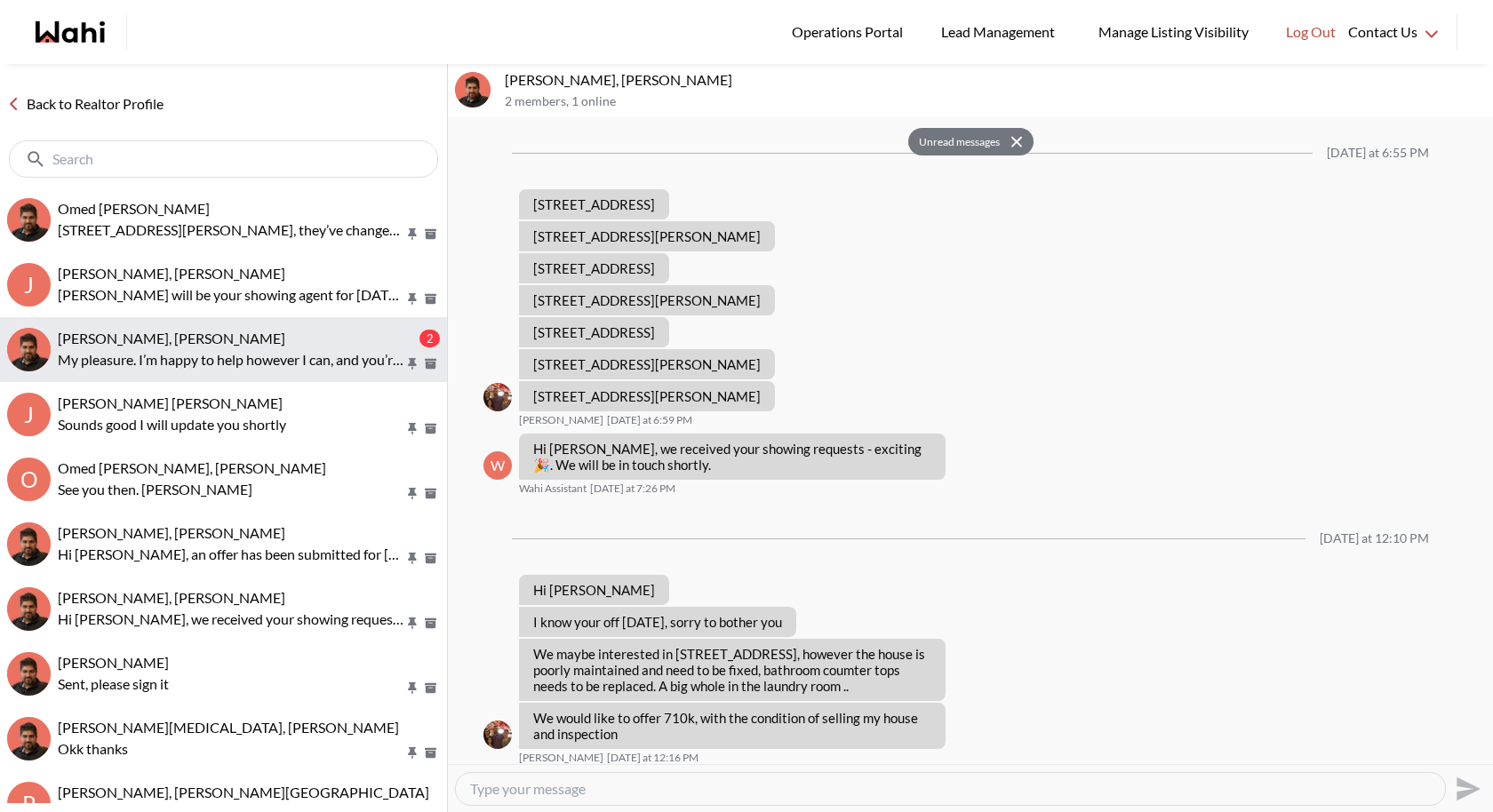
scroll to position [939, 0]
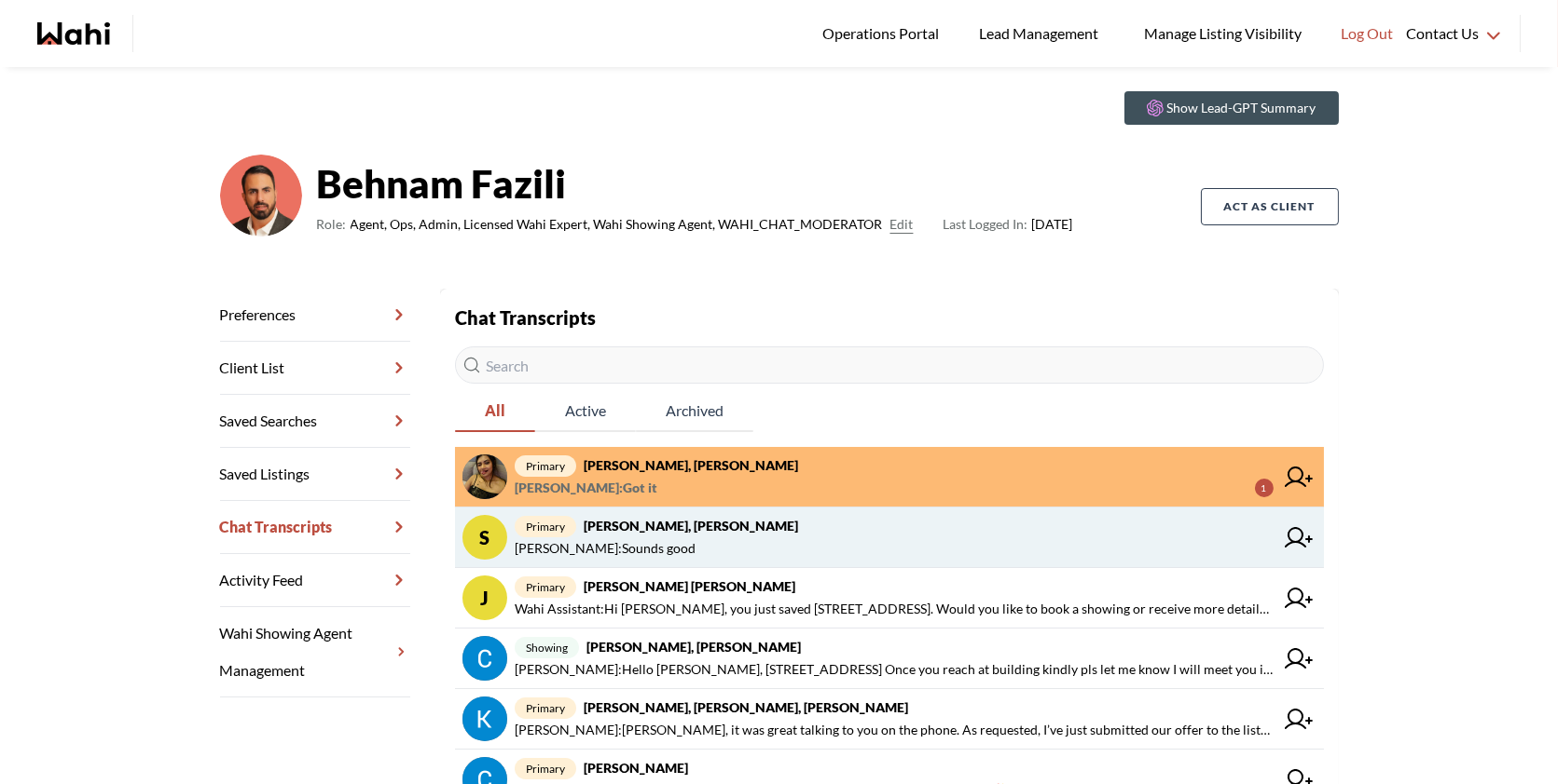
scroll to position [66, 0]
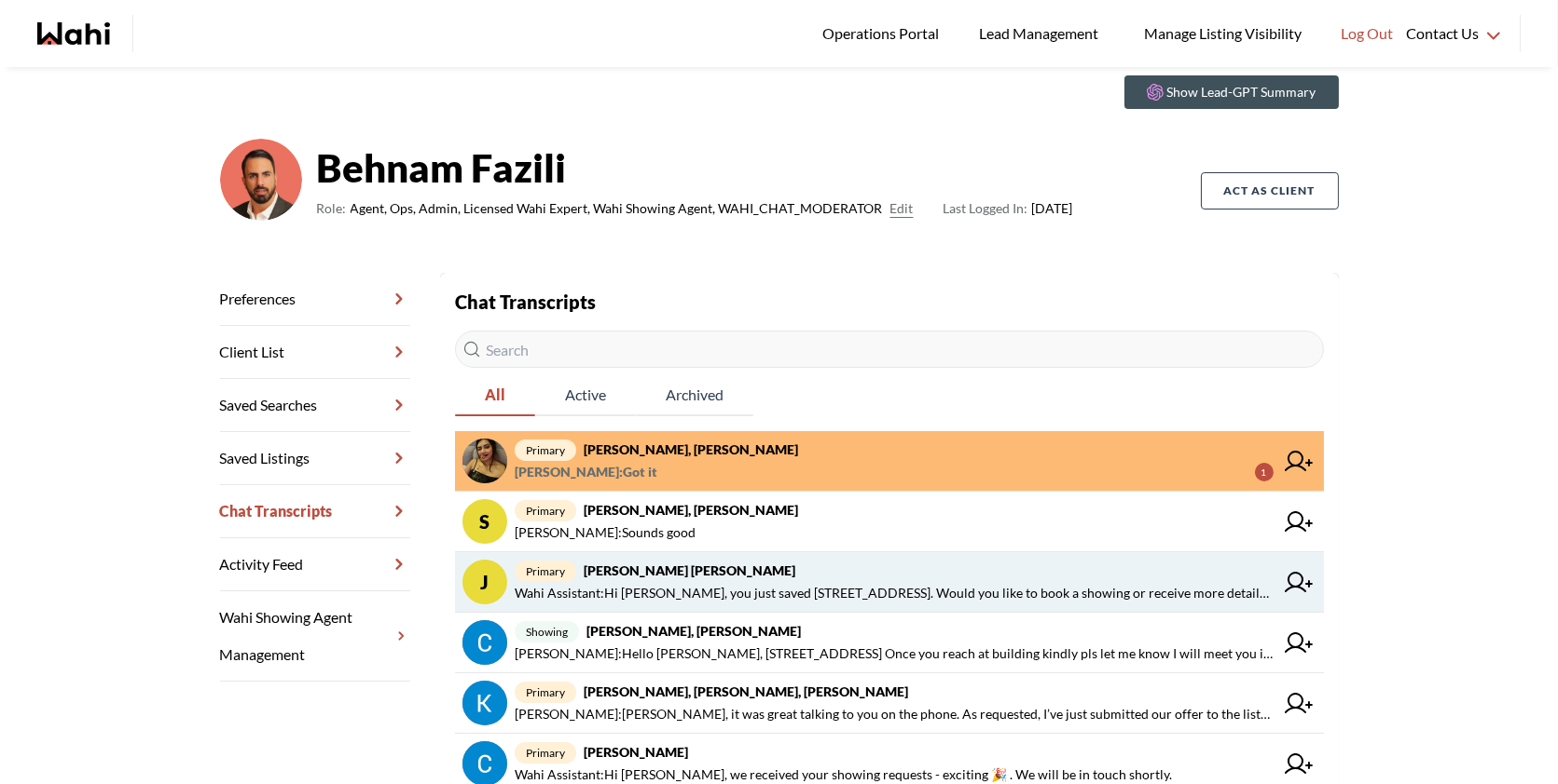
click at [758, 573] on span "primary J. Françis, Behnam" at bounding box center [894, 571] width 759 height 23
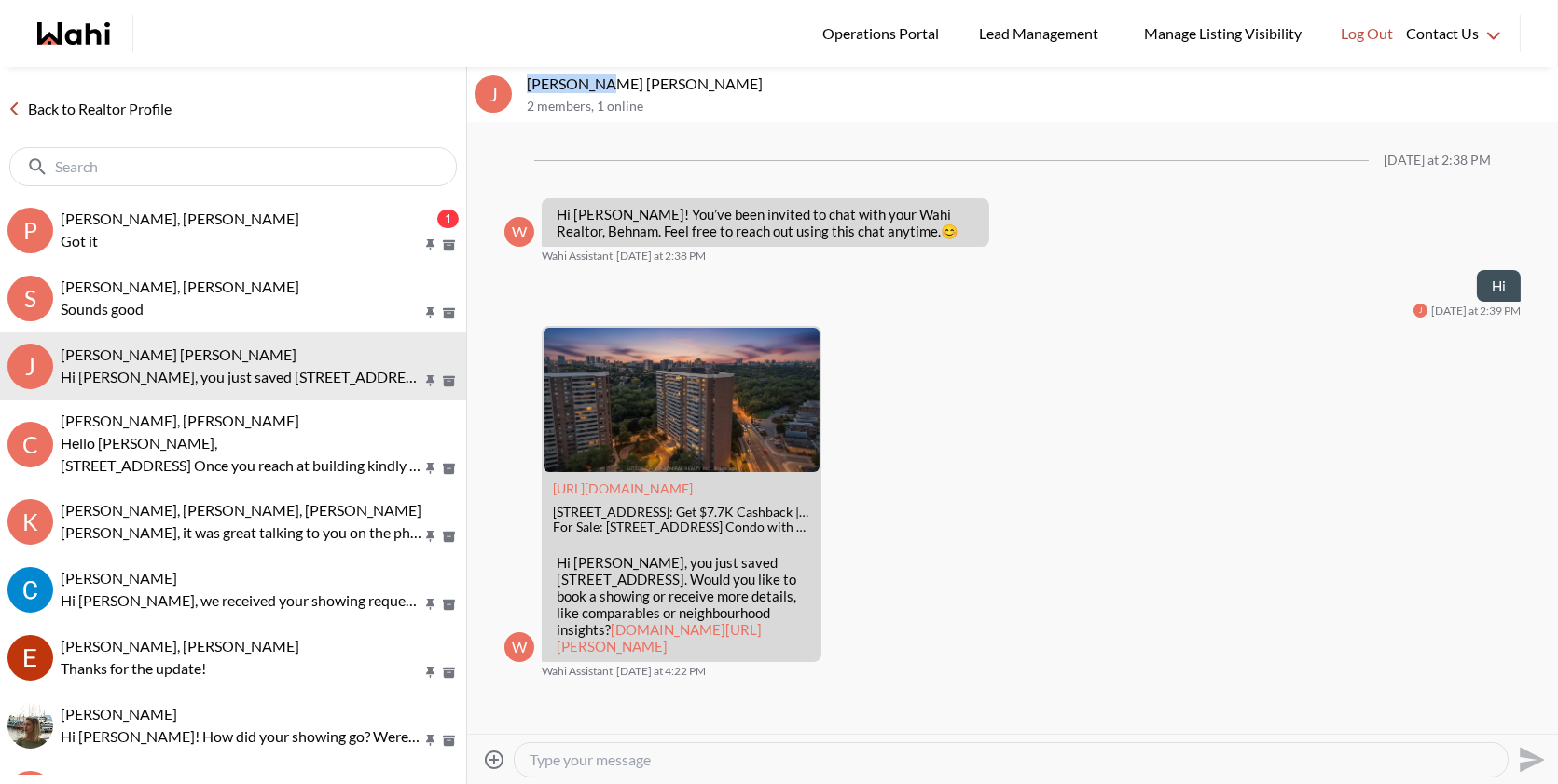
drag, startPoint x: 586, startPoint y: 83, endPoint x: 528, endPoint y: 81, distance: 58.0
click at [528, 81] on p "[PERSON_NAME] [PERSON_NAME]" at bounding box center [1038, 83] width 1023 height 19
click at [541, 81] on p "J. Françis, Behnam" at bounding box center [1038, 83] width 1023 height 19
drag, startPoint x: 586, startPoint y: 85, endPoint x: 510, endPoint y: 80, distance: 76.2
click at [510, 80] on div "J J. Françis, Behnam 2 members , 1 online" at bounding box center [1013, 95] width 1091 height 56
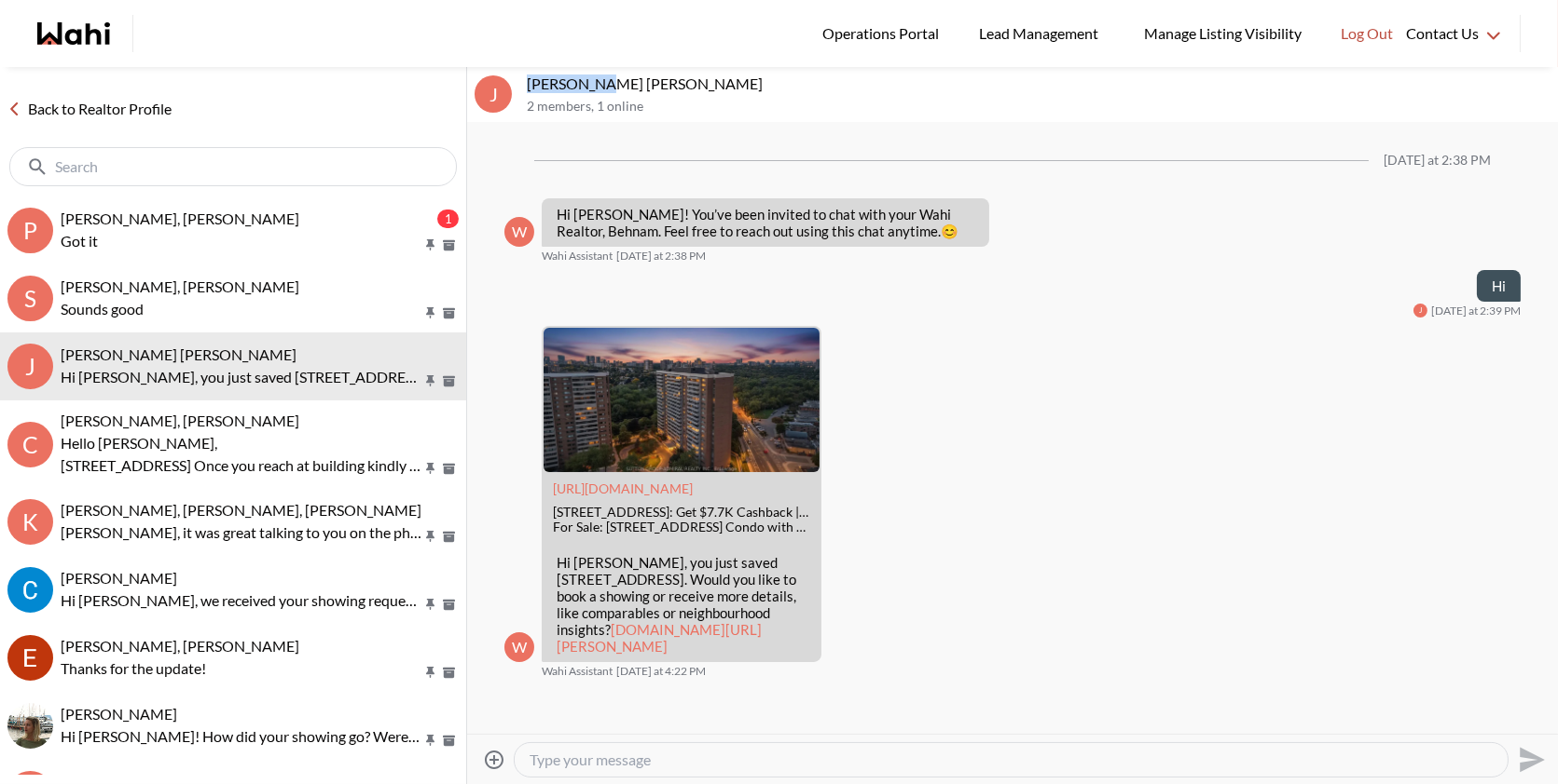
copy div "J. Françis"
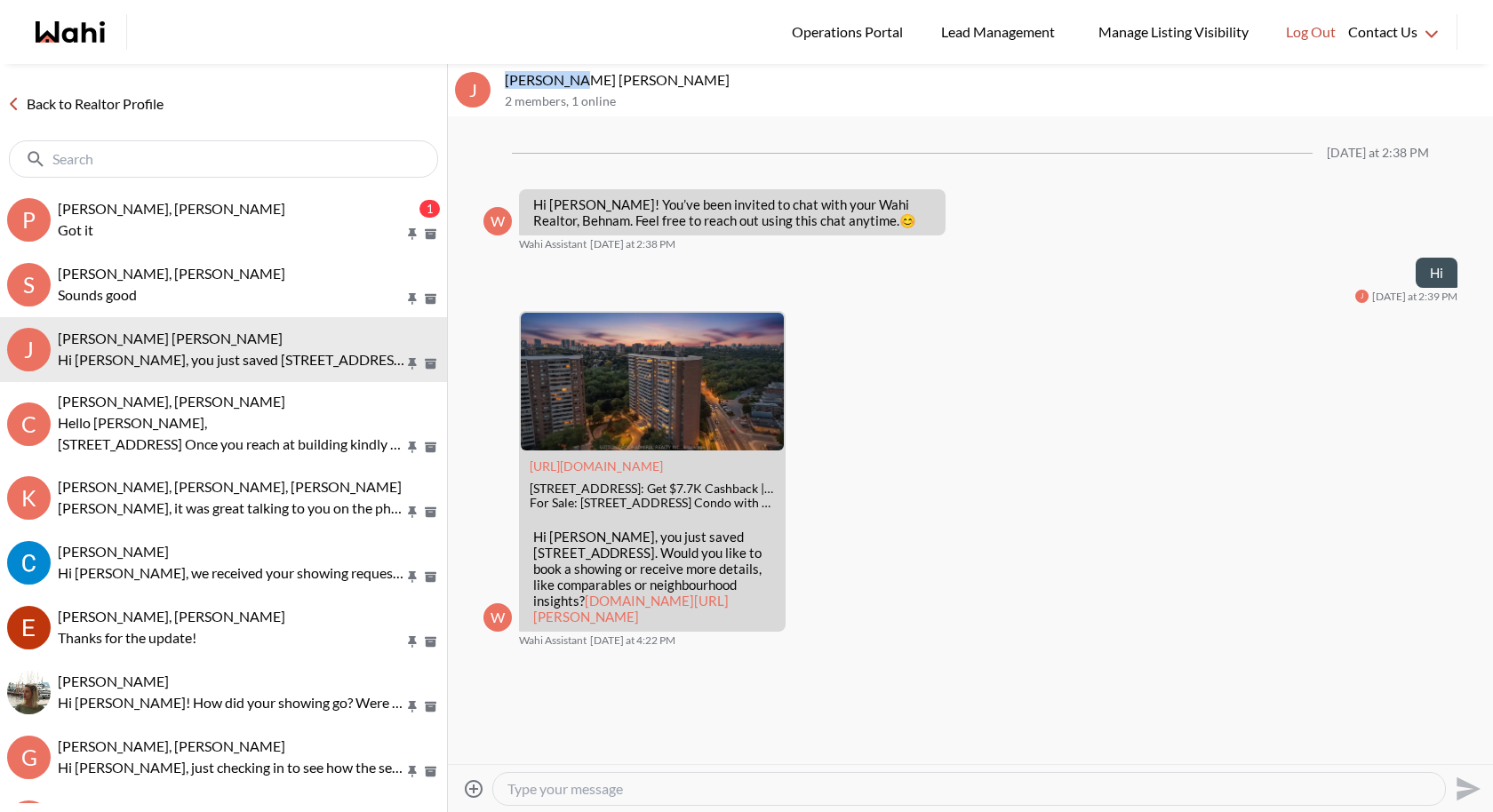
click at [532, 747] on textarea "Type your message" at bounding box center [969, 788] width 924 height 18
paste textarea "J. Françis, it was a pleasure talking to you today. I was wondering if you're o…"
type textarea "J. Françis, it was a pleasure talking to you today. I was wondering if you're o…"
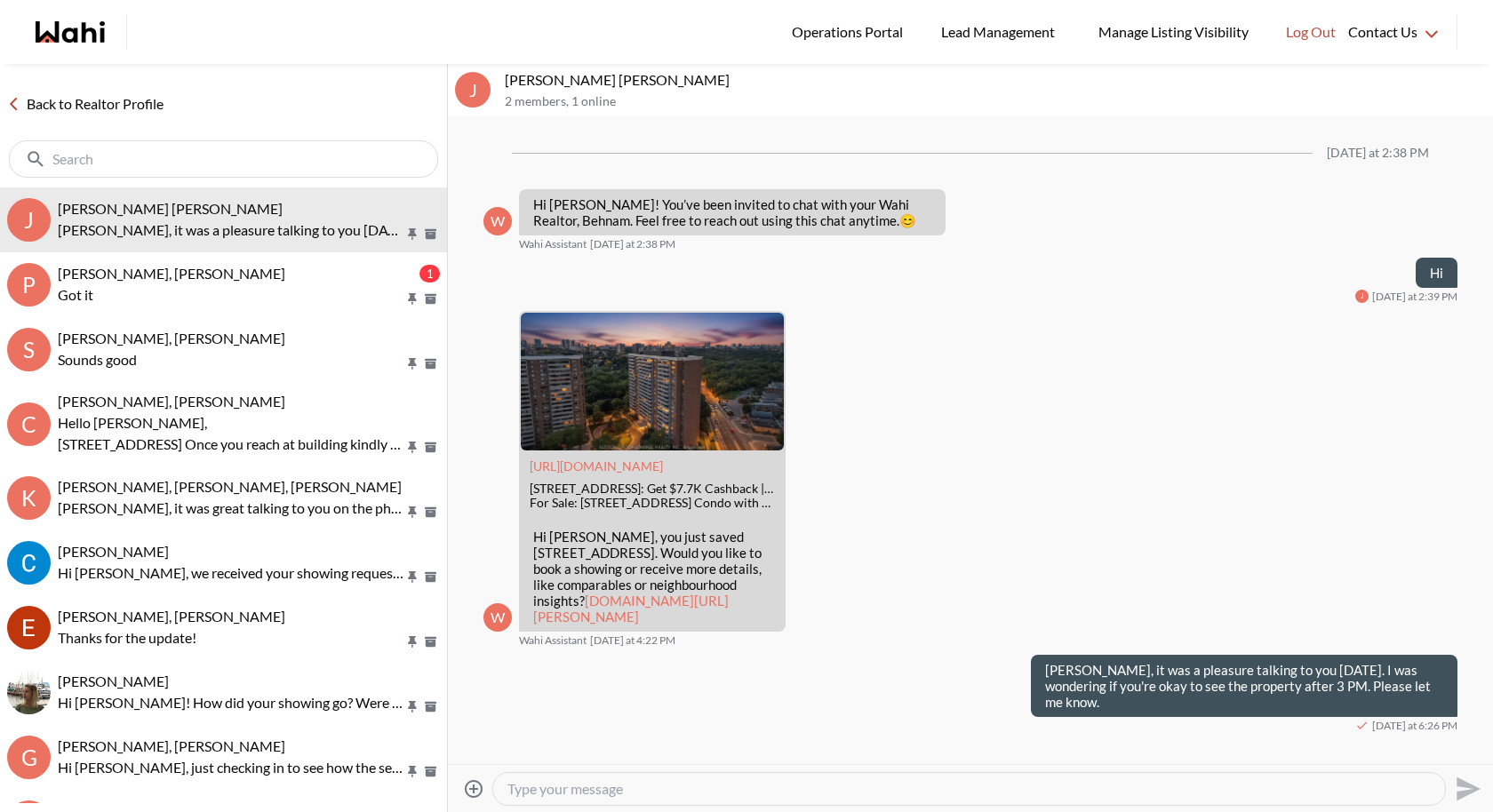
click at [476, 747] on icon at bounding box center [474, 787] width 18 height 18
click at [0, 0] on input "Attach files" at bounding box center [0, 0] width 0 height 0
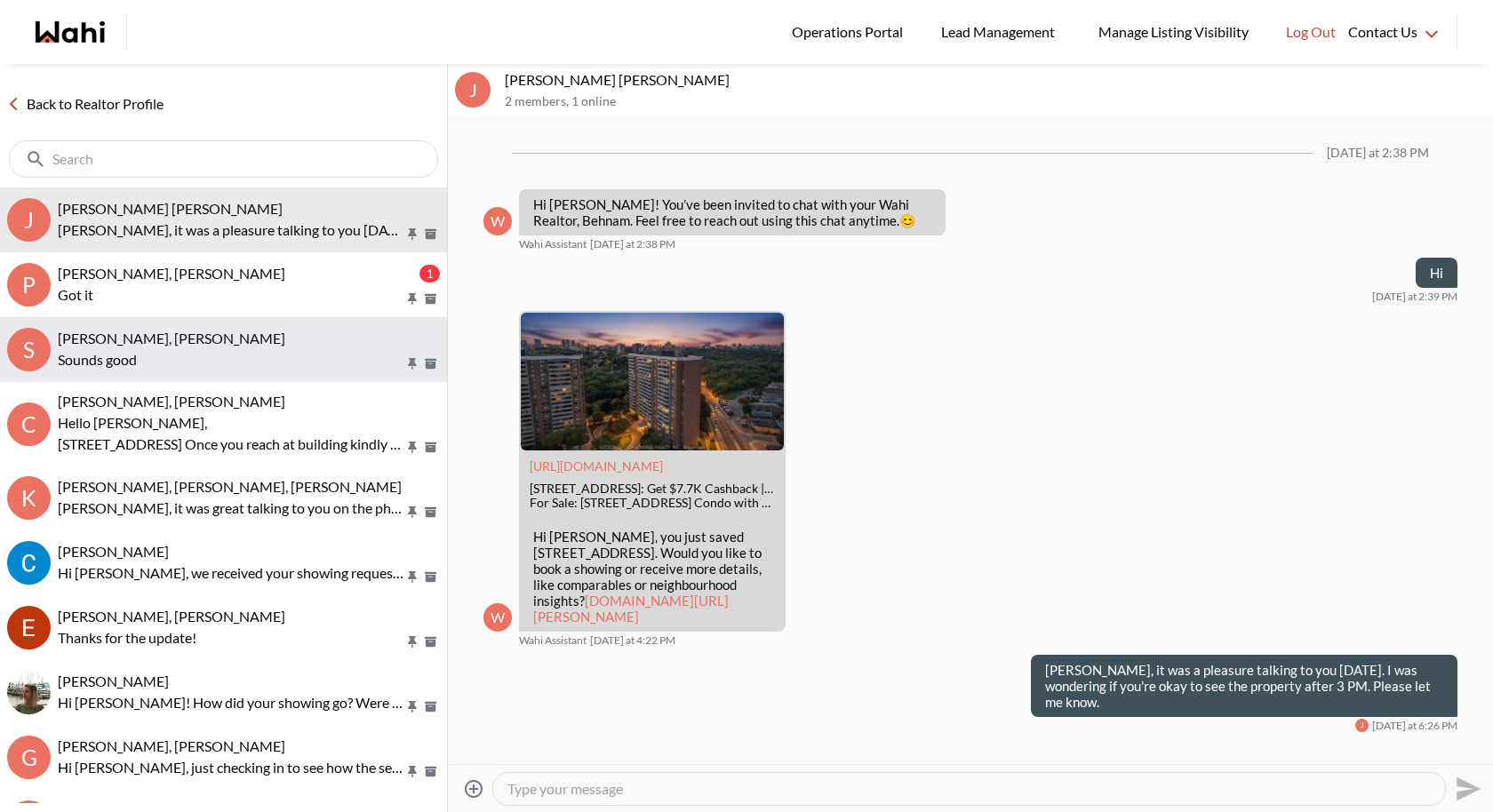
click at [120, 351] on p "Sounds good" at bounding box center [231, 359] width 347 height 22
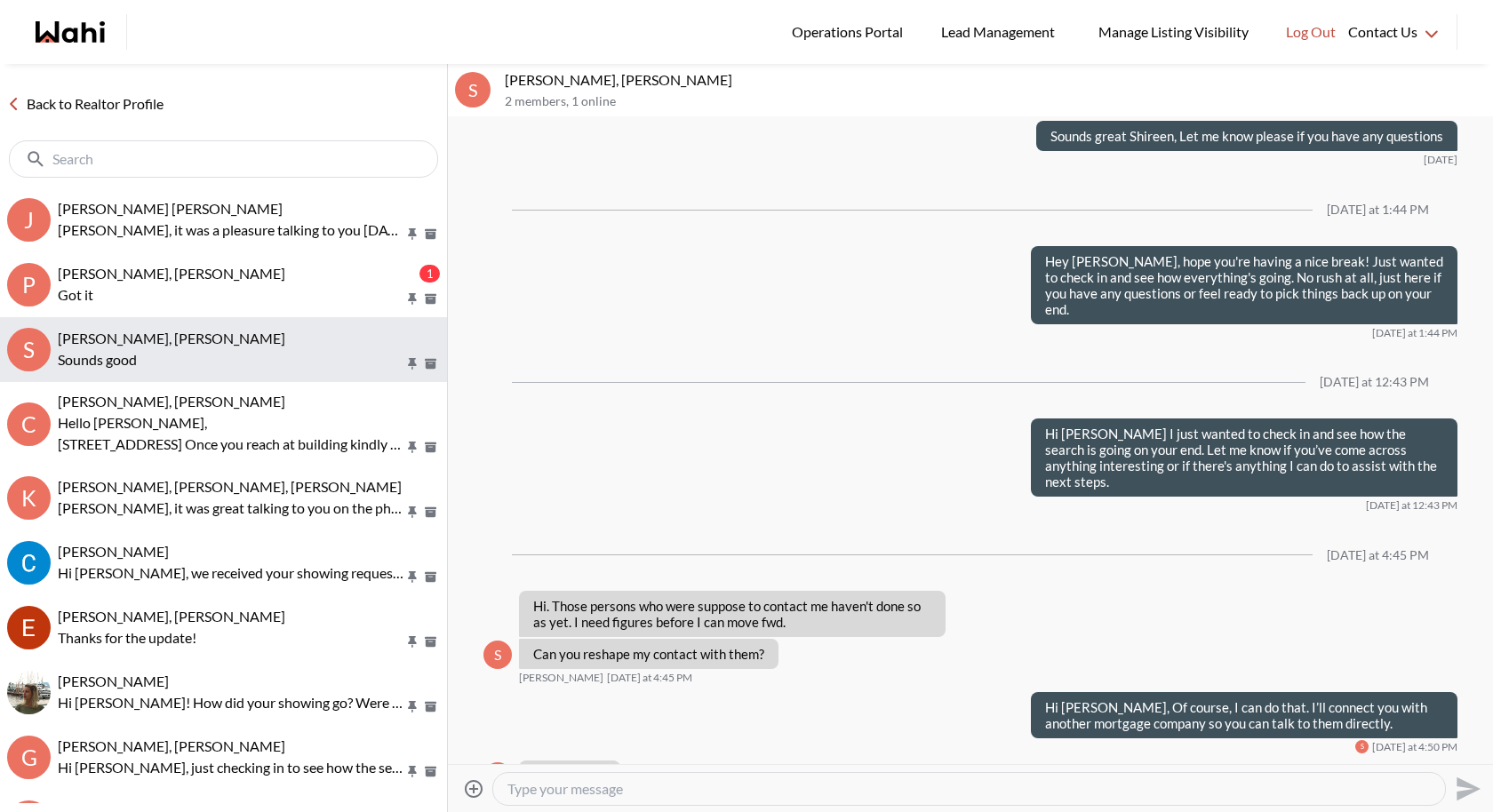
scroll to position [51, 0]
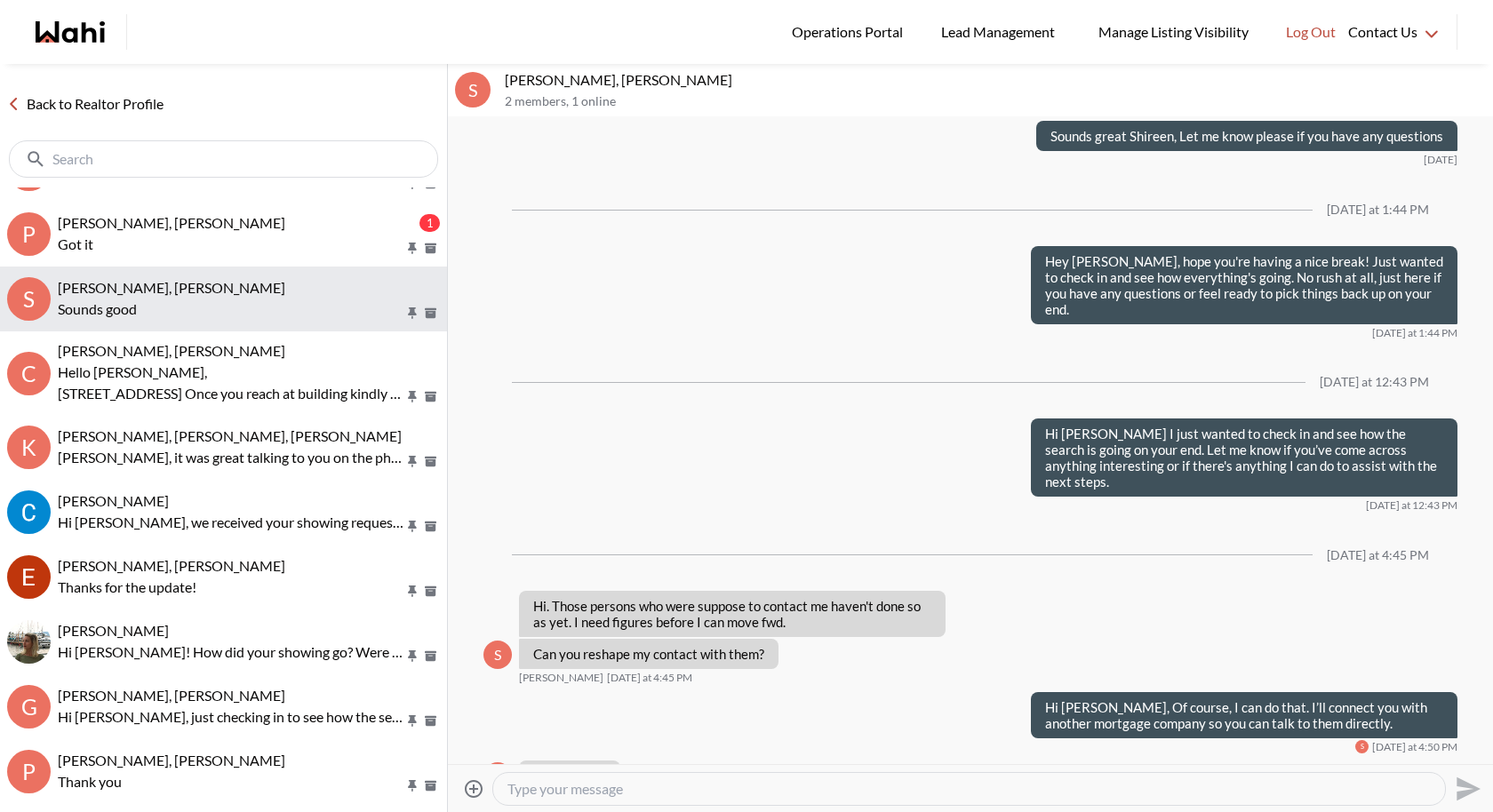
click at [159, 378] on p "Hello Callum," at bounding box center [231, 372] width 347 height 22
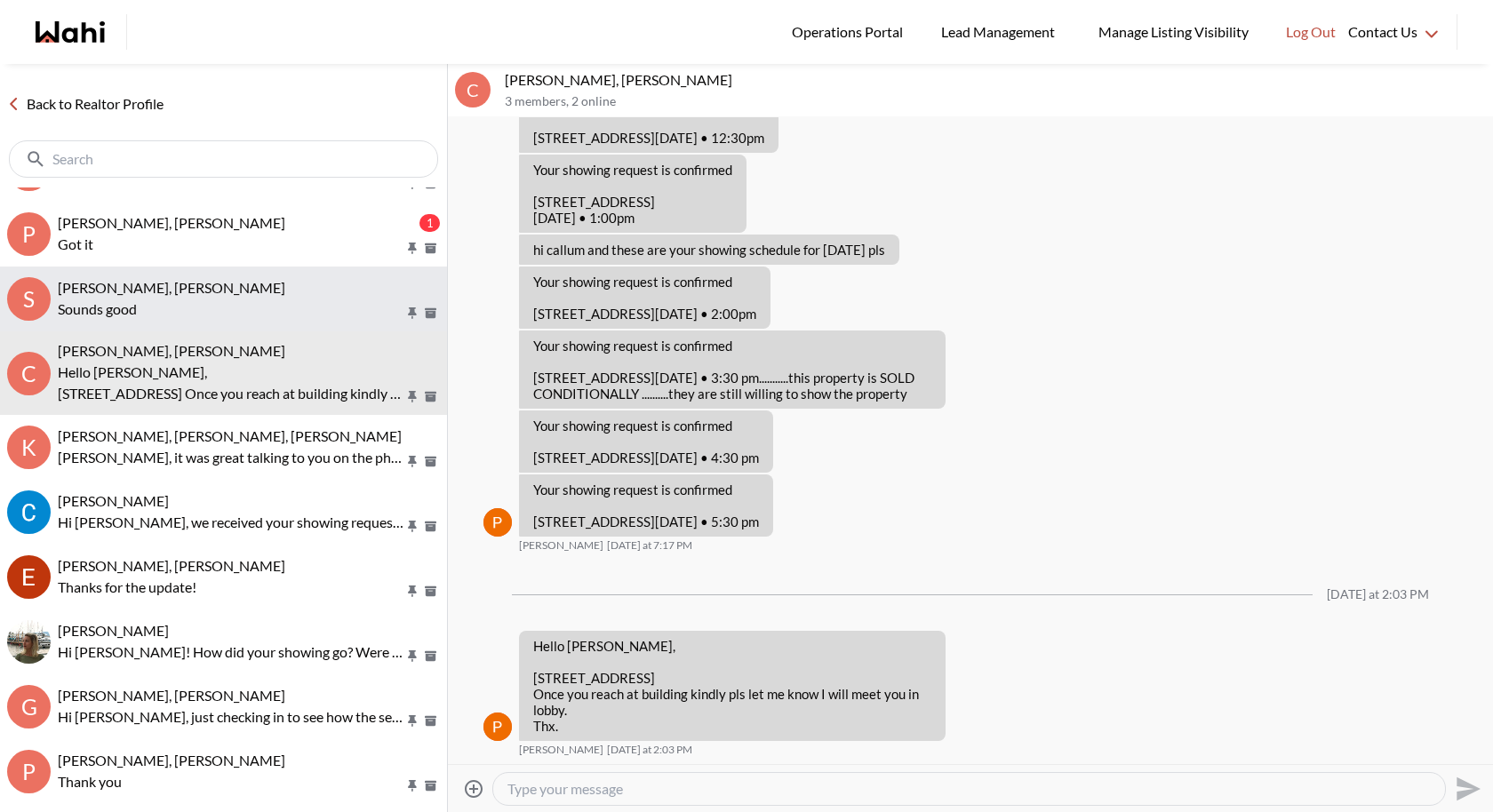
click at [159, 378] on p "Hello Callum," at bounding box center [231, 372] width 347 height 22
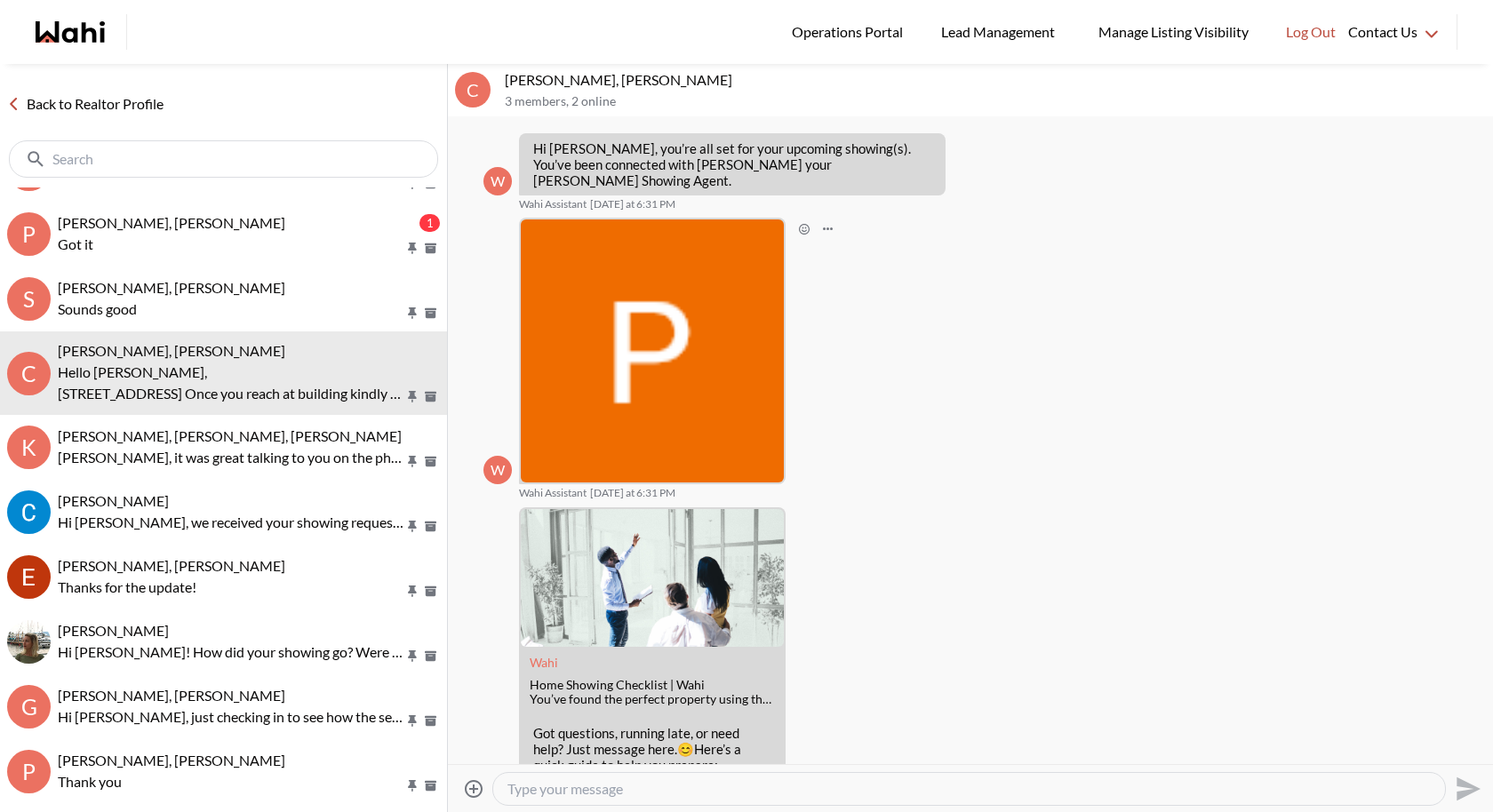
scroll to position [59, 0]
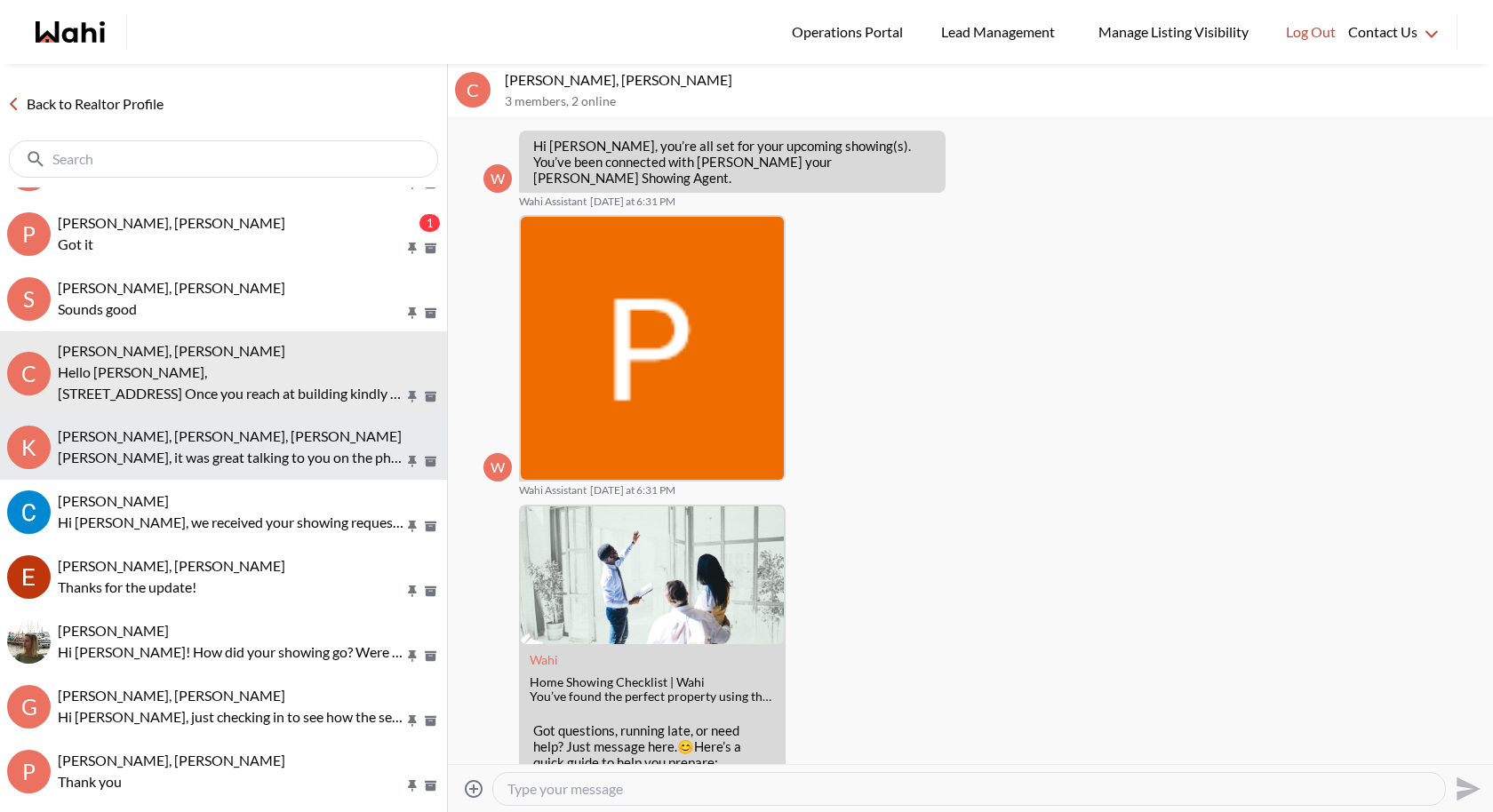
click at [188, 461] on p "[PERSON_NAME], it was great talking to you on the phone. As requested, I’ve jus…" at bounding box center [231, 458] width 347 height 22
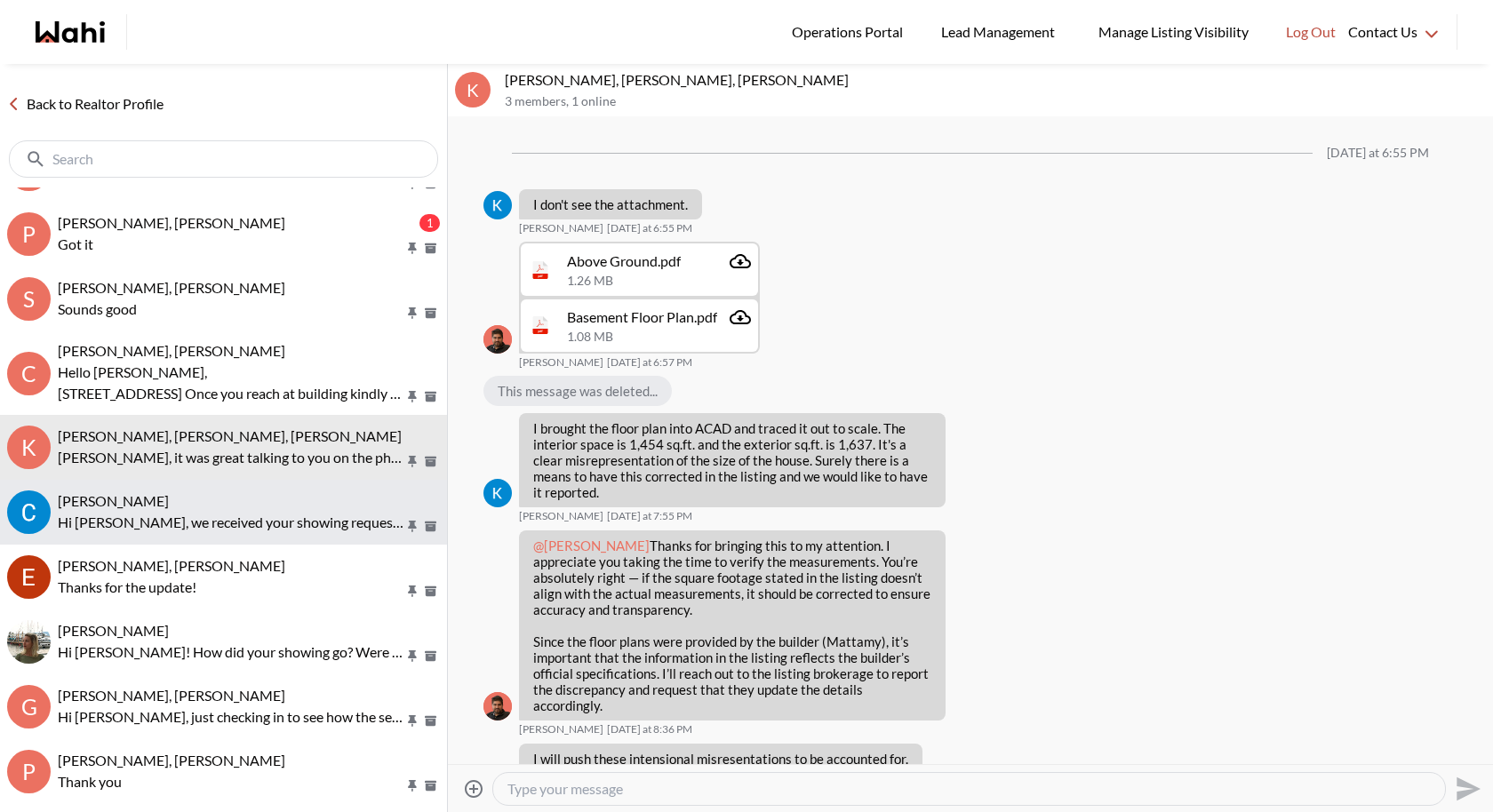
scroll to position [2180, 0]
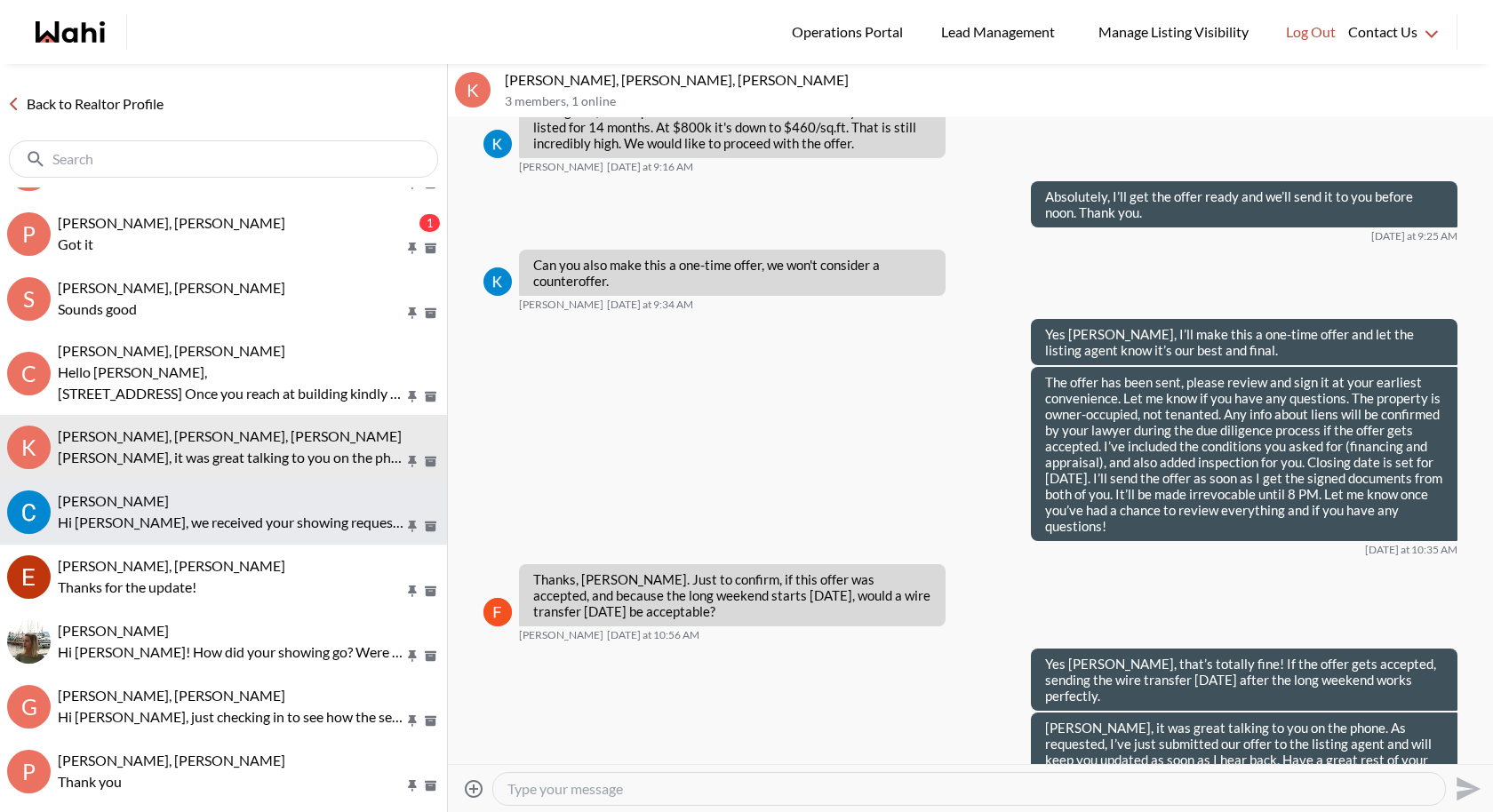
click at [177, 511] on p "Hi Callum, we received your showing requests - exciting 🎉 . We will be in touch…" at bounding box center [231, 522] width 347 height 22
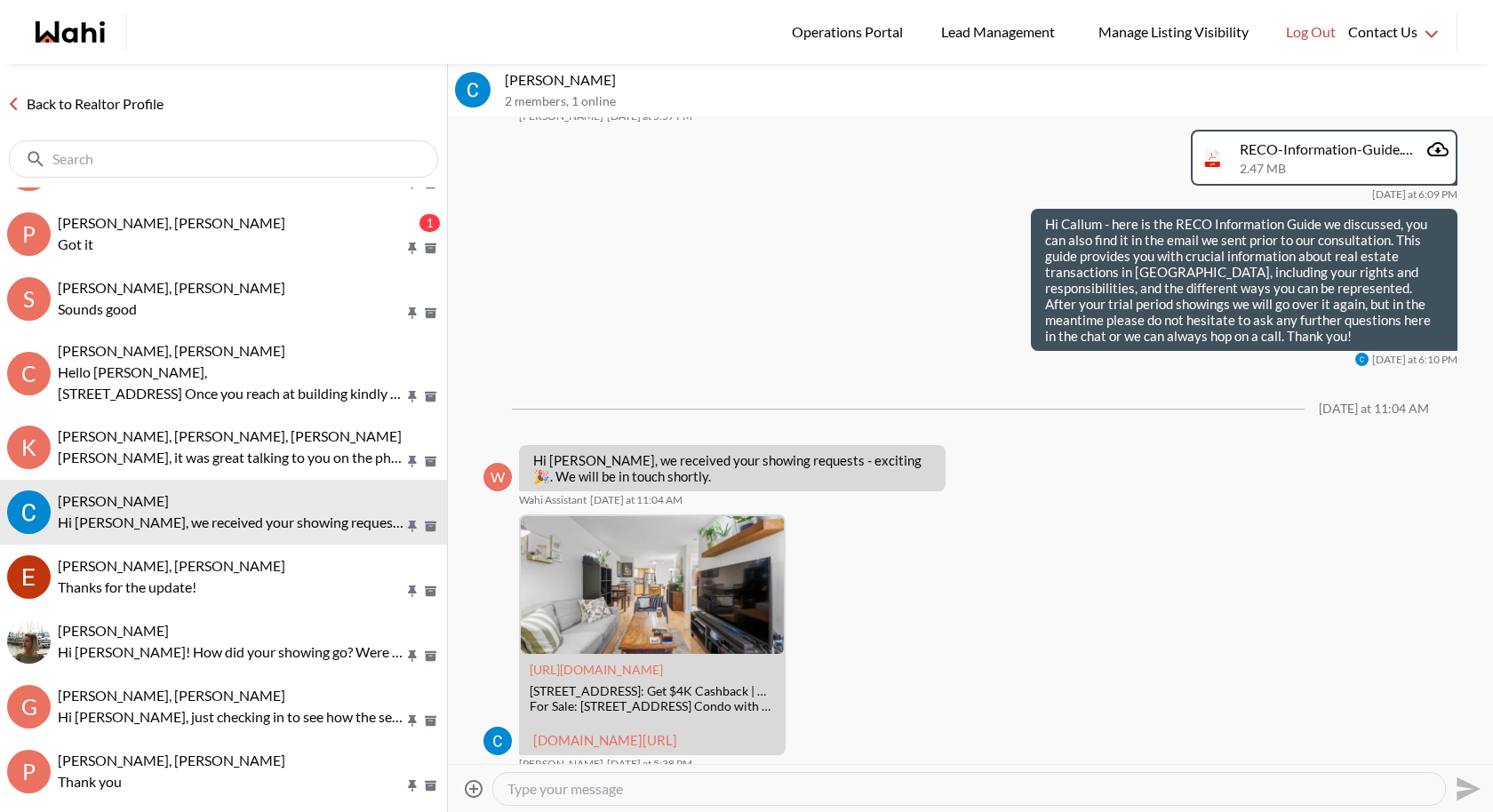
scroll to position [1112, 0]
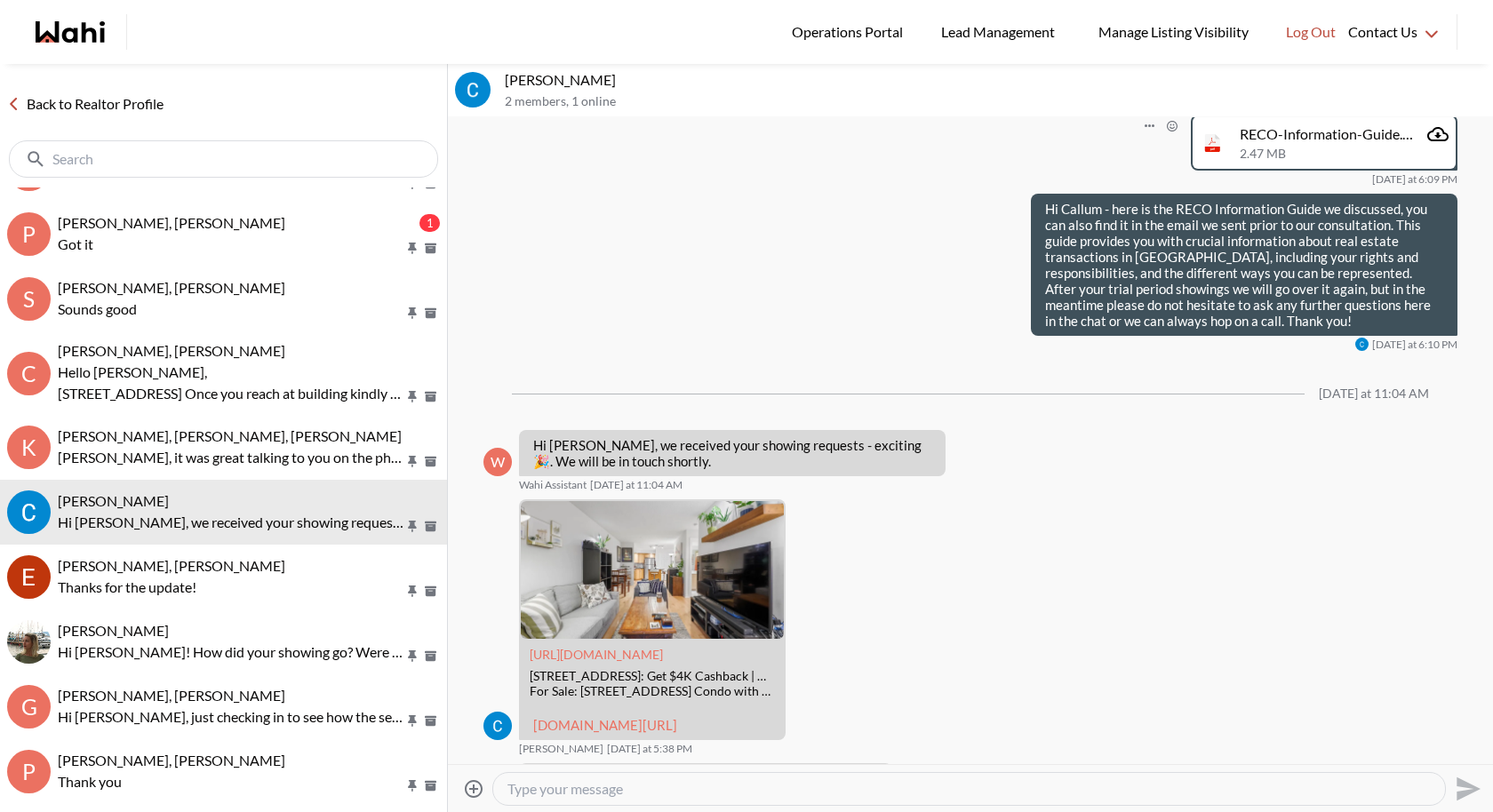
click at [1353, 162] on div "RECO-Information-Guide.pdf 2.47 MB" at bounding box center [1344, 143] width 209 height 38
click at [1438, 145] on icon "Attachment" at bounding box center [1438, 134] width 22 height 22
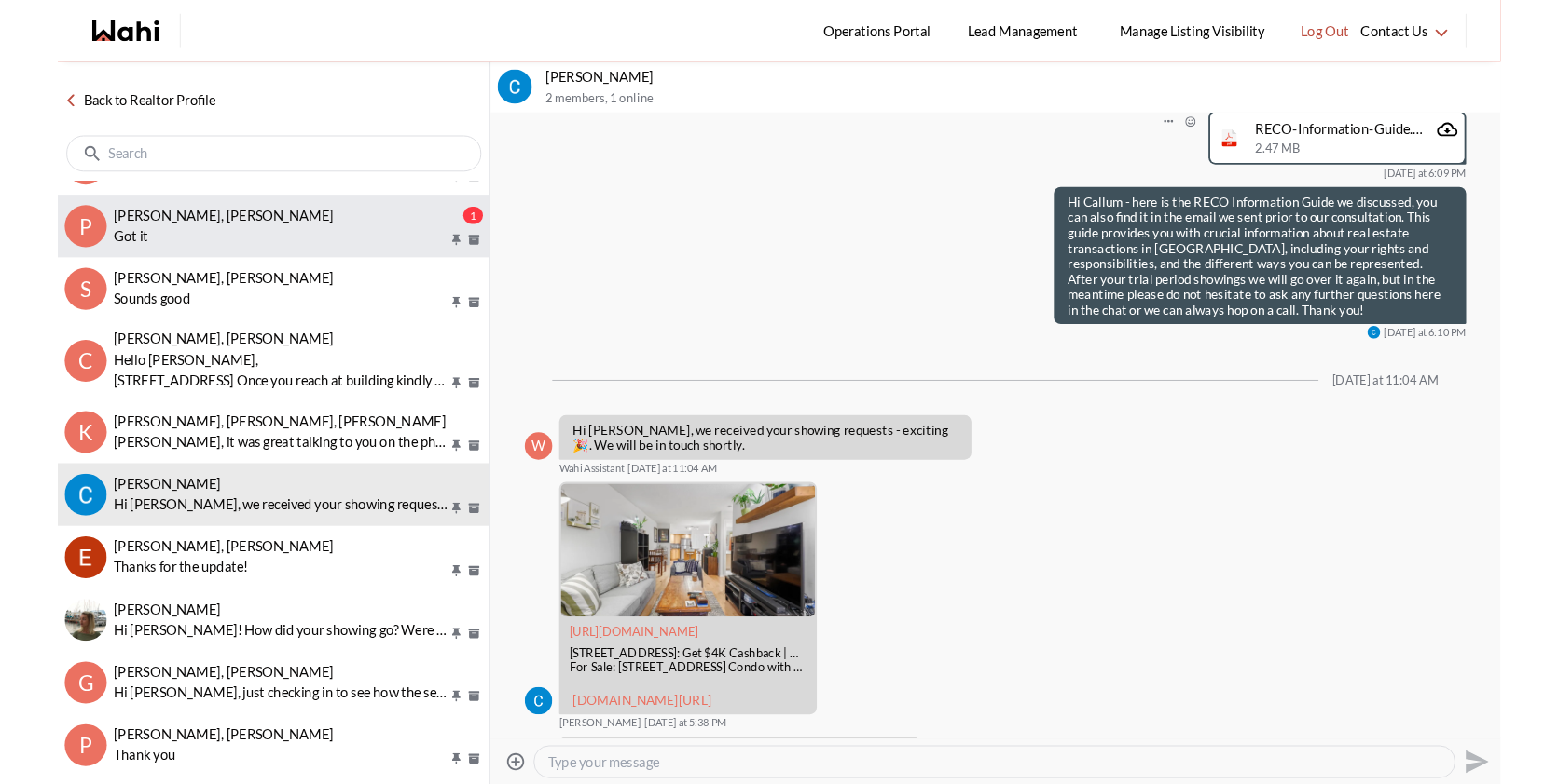
scroll to position [0, 0]
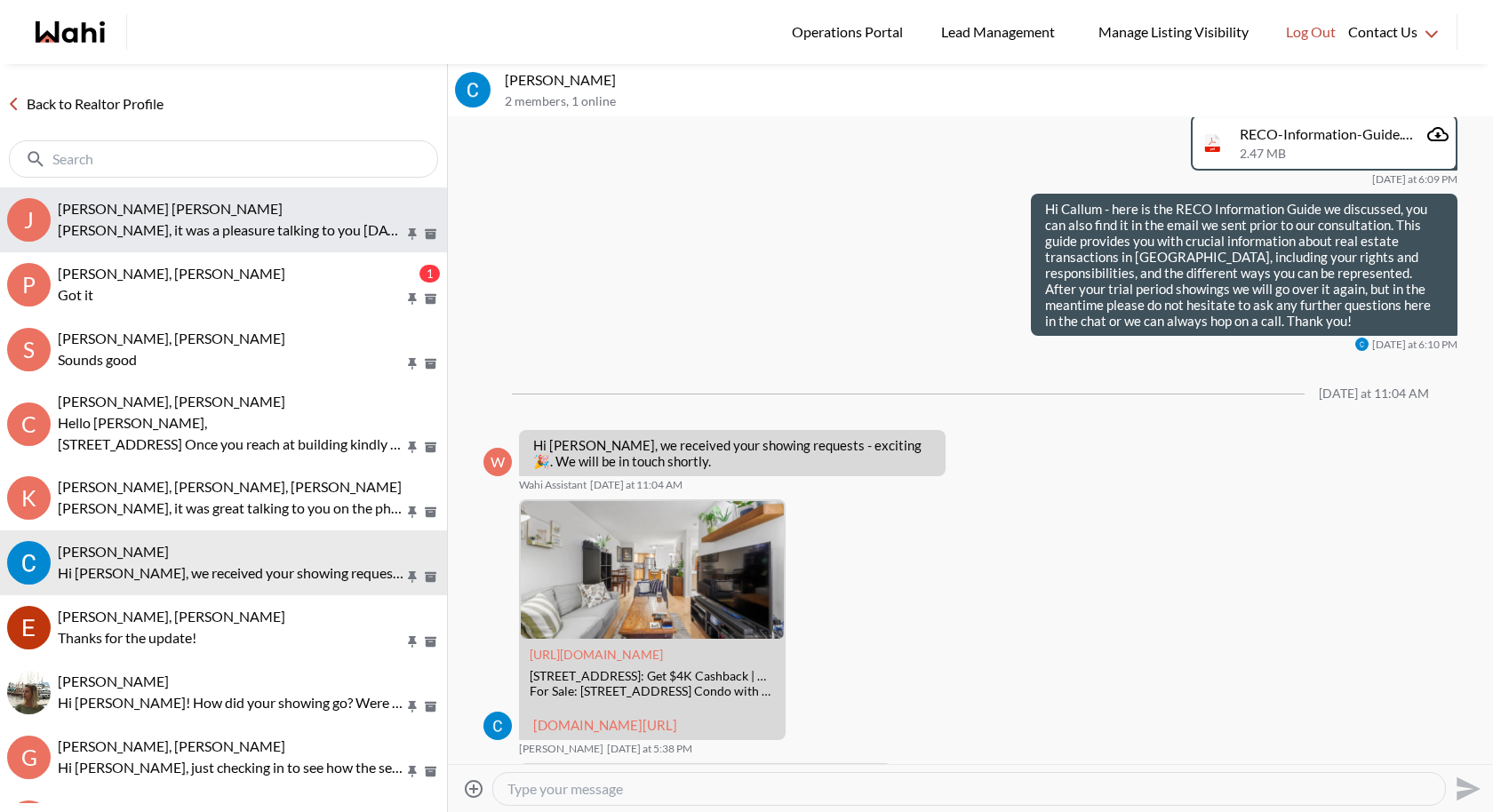
click at [140, 224] on p "J. Françis, it was a pleasure talking to you today. I was wondering if you're o…" at bounding box center [231, 230] width 347 height 22
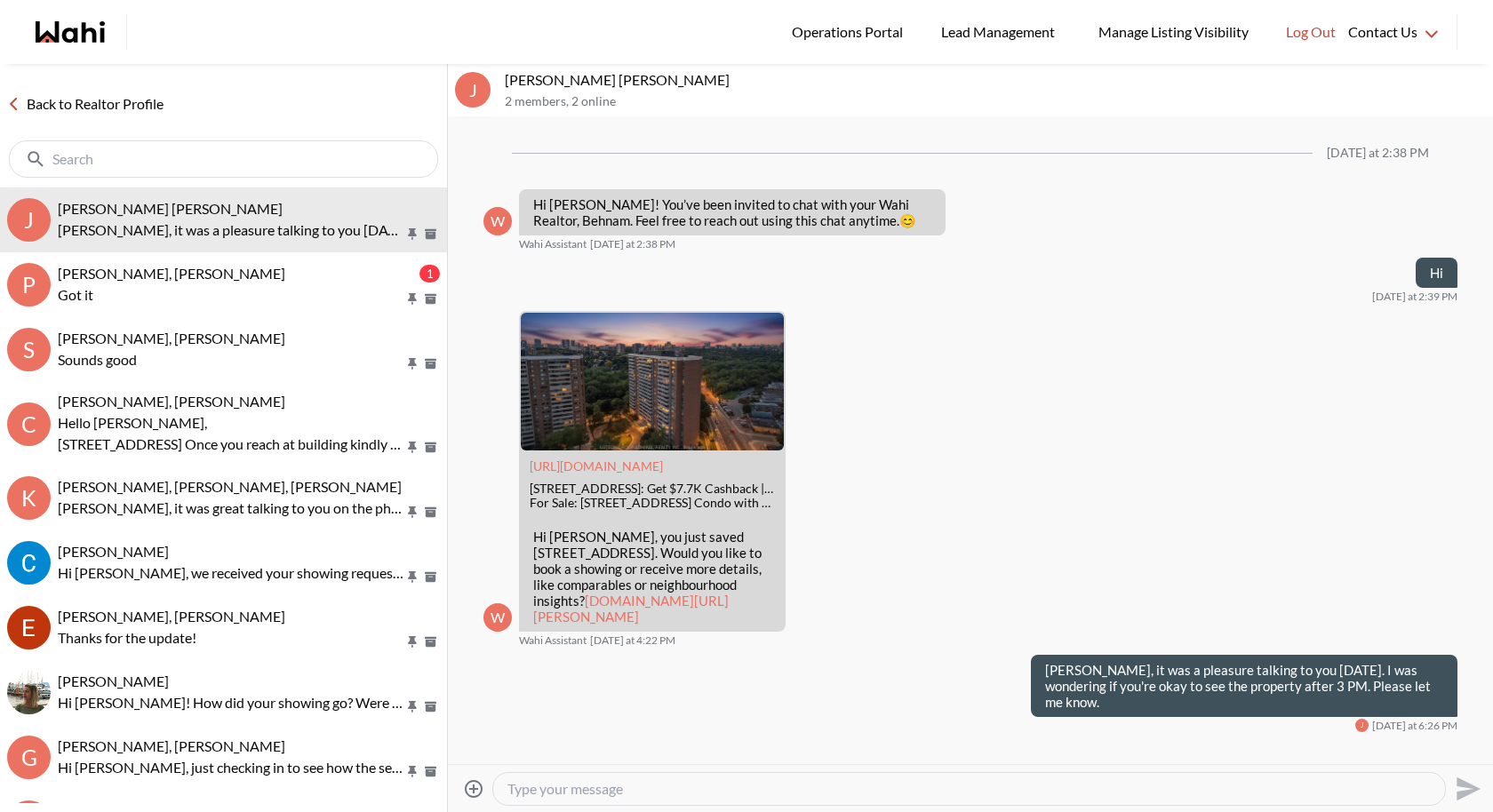
click at [476, 747] on icon "Attach files" at bounding box center [474, 788] width 22 height 22
click at [0, 0] on input "Attach files" at bounding box center [0, 0] width 0 height 0
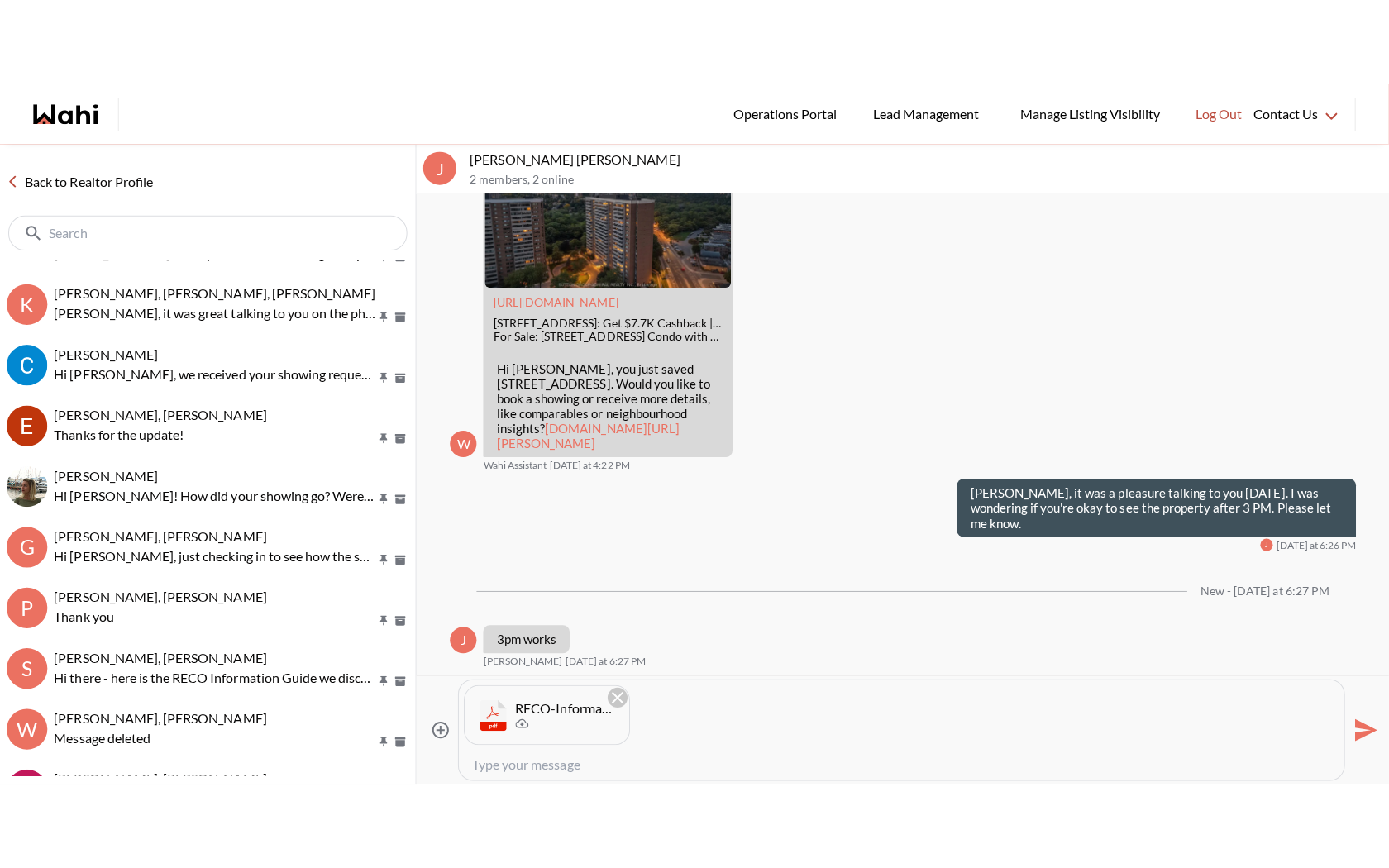
scroll to position [229, 0]
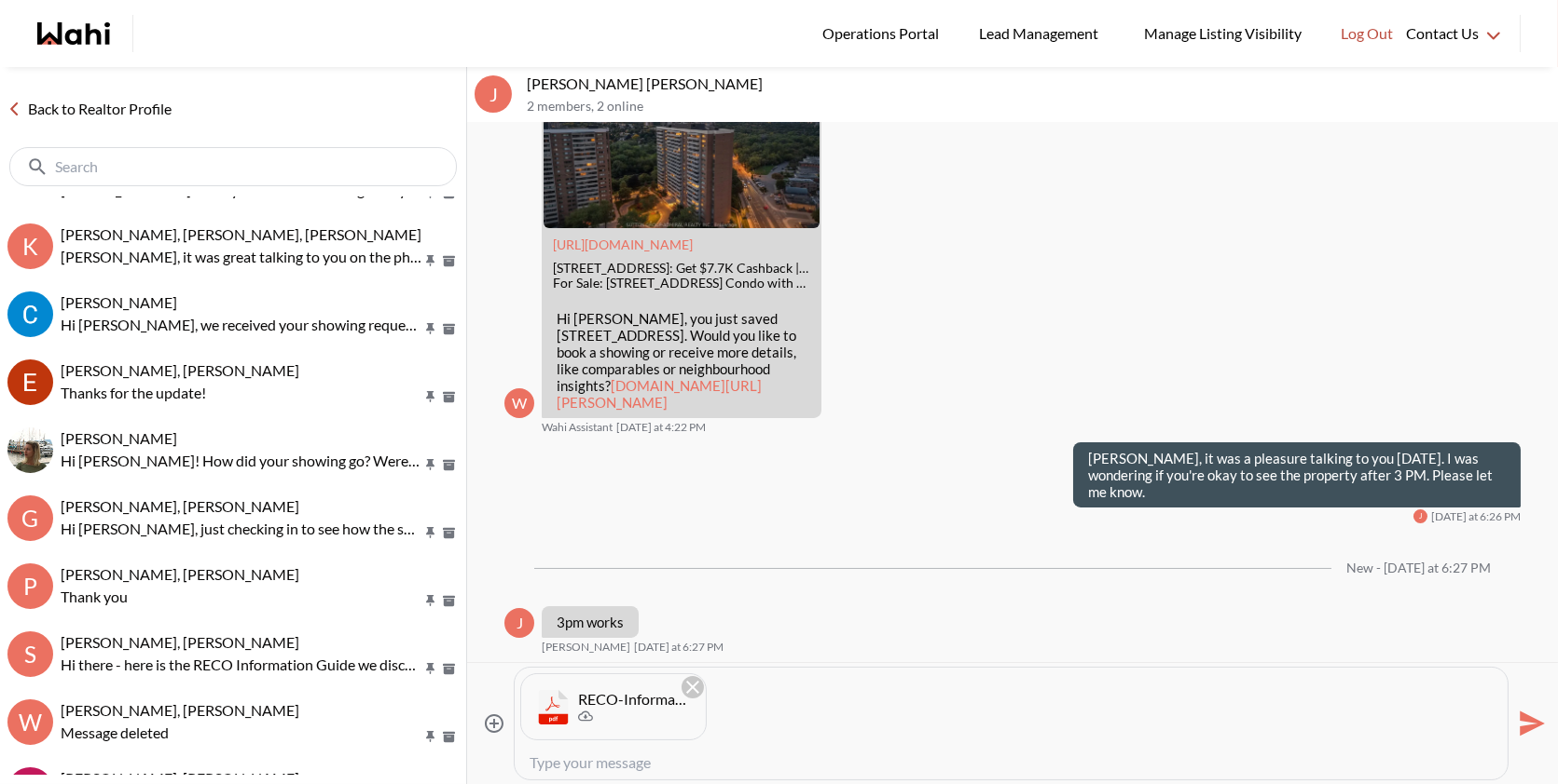
click at [766, 704] on div "RECO-Information-Guide (3).pdf" at bounding box center [1011, 708] width 982 height 67
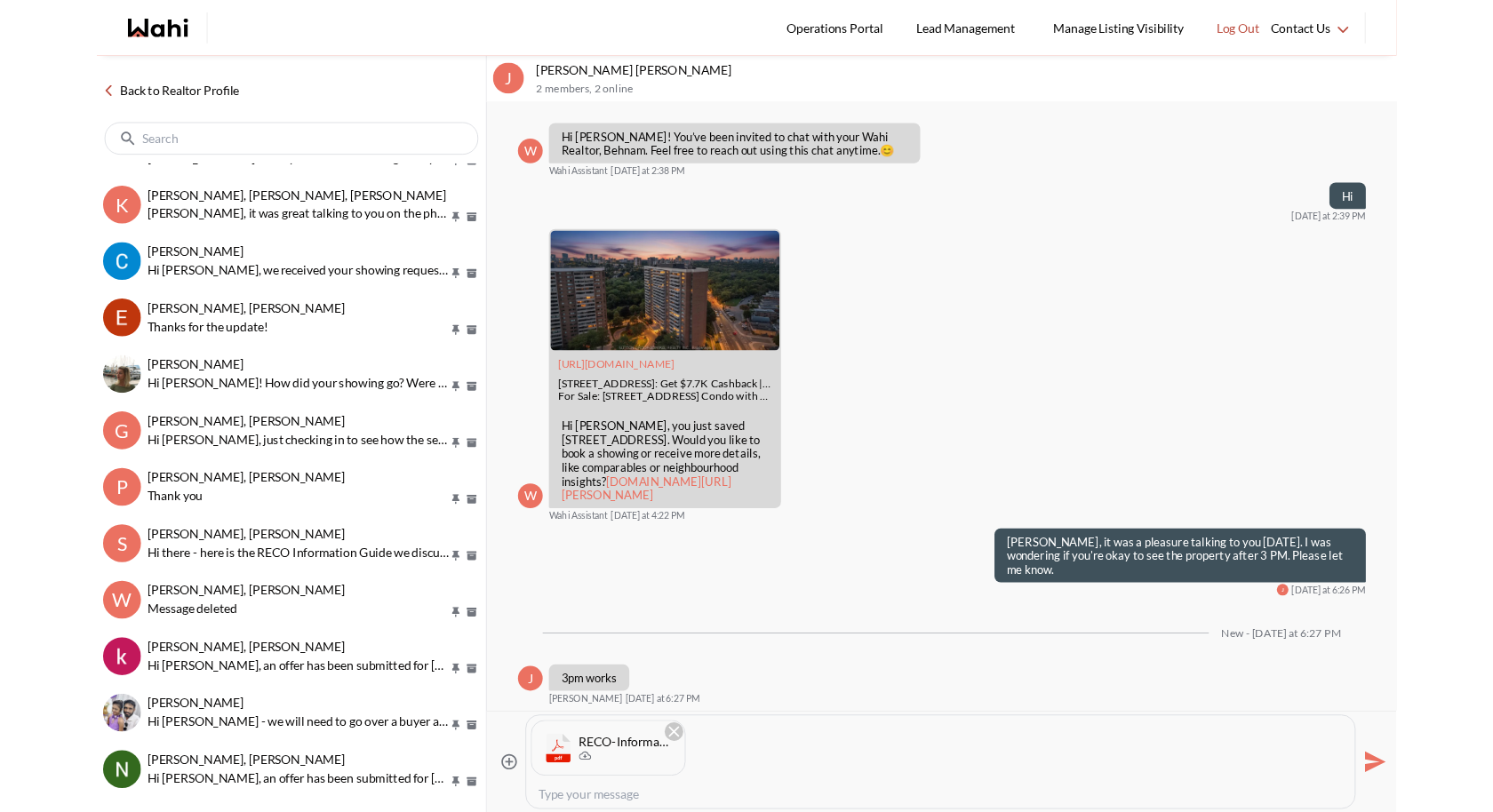
scroll to position [182, 0]
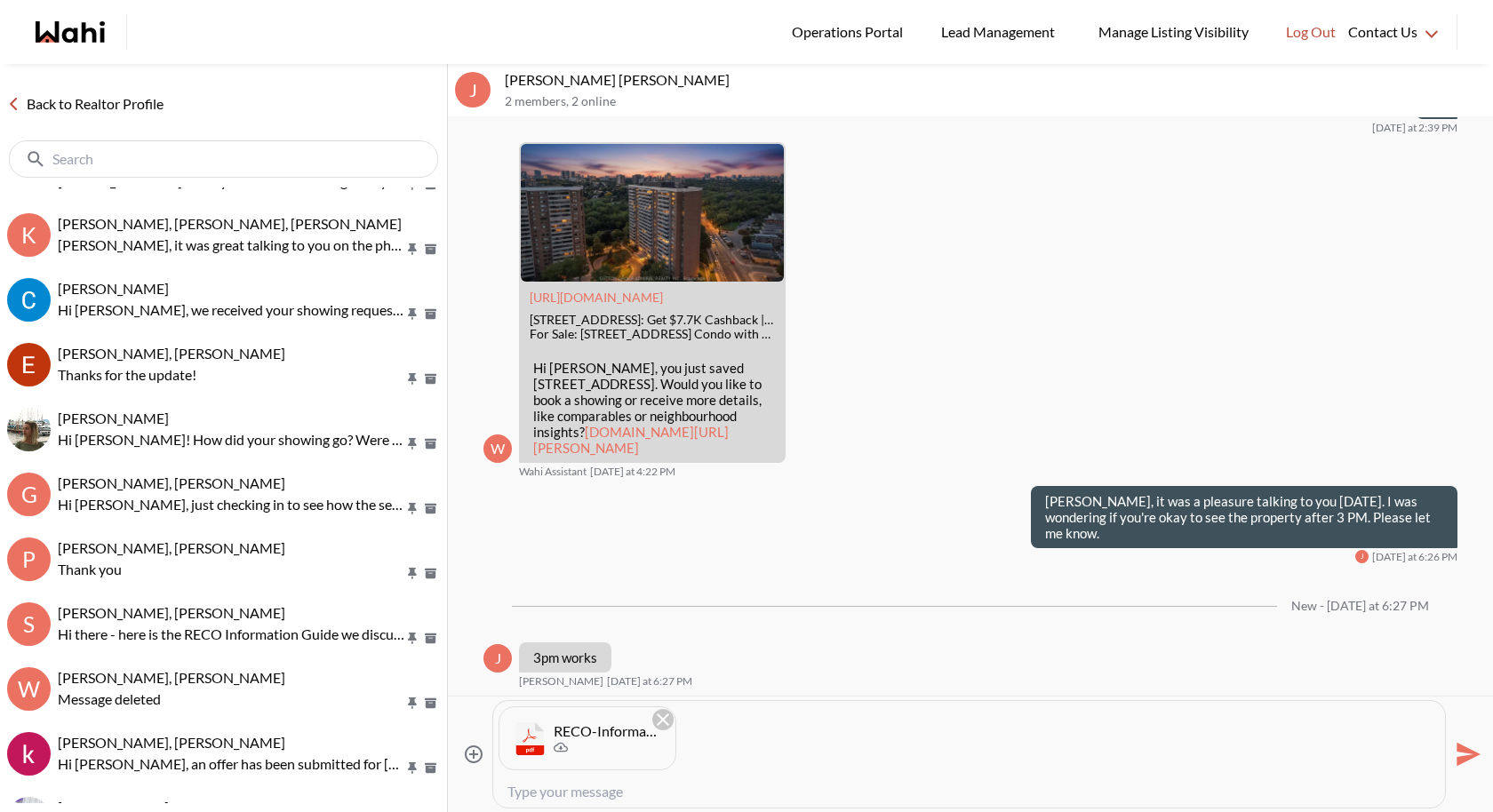
click at [540, 747] on textarea "Type your message" at bounding box center [969, 791] width 924 height 18
paste textarea "here is the RECO Information Guide we discussed, you can also find it in the em…"
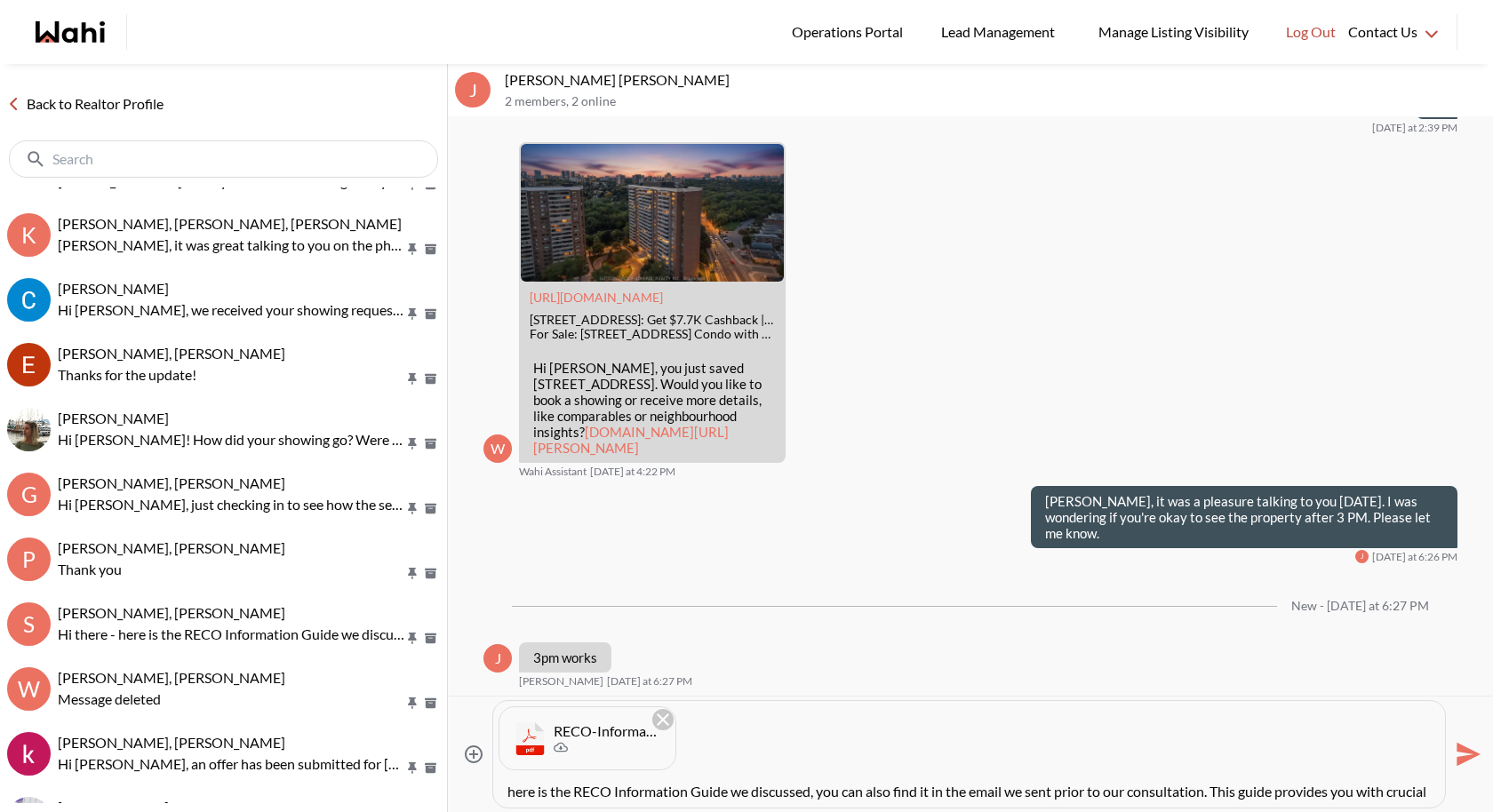
click at [514, 747] on textarea "here is the RECO Information Guide we discussed, you can also find it in the em…" at bounding box center [969, 791] width 924 height 18
type textarea "Here is the RECO Information Guide we discussed, you can also find it in the em…"
click at [1472, 747] on icon "Send" at bounding box center [1468, 754] width 24 height 24
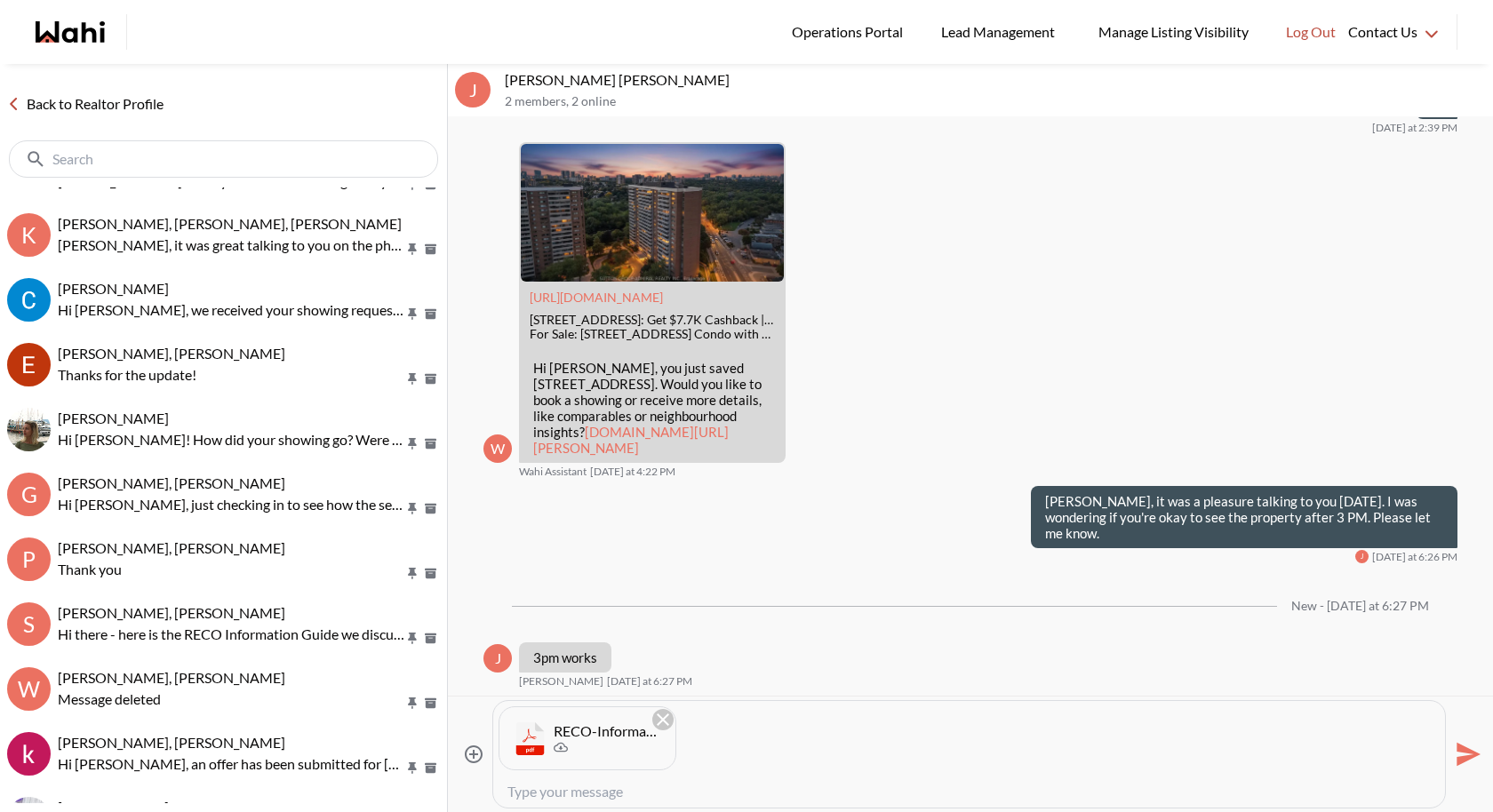
scroll to position [415, 0]
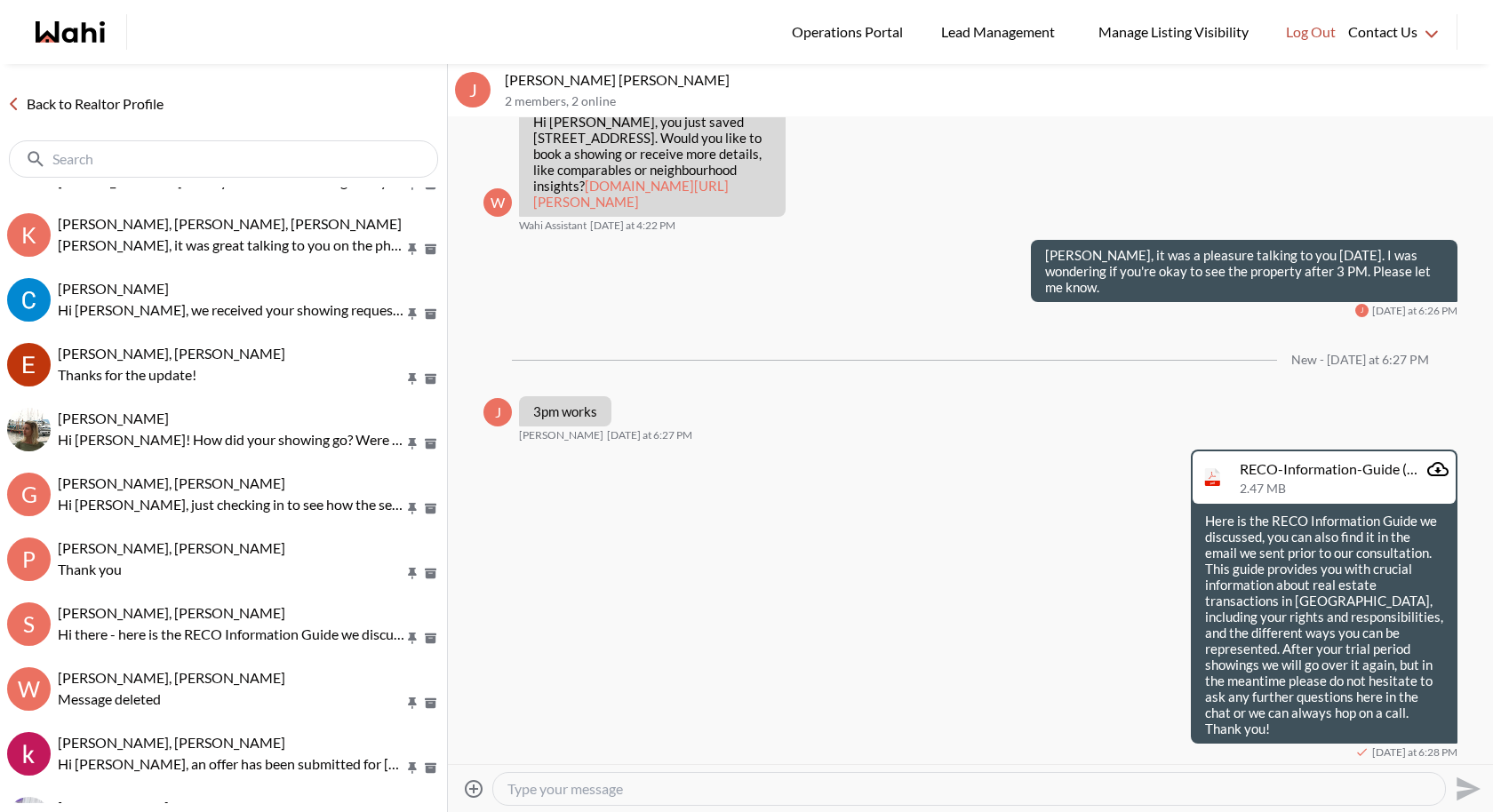
click at [678, 747] on textarea "Type your message" at bounding box center [969, 788] width 924 height 18
type textarea "Sounds good I will update you shortly"
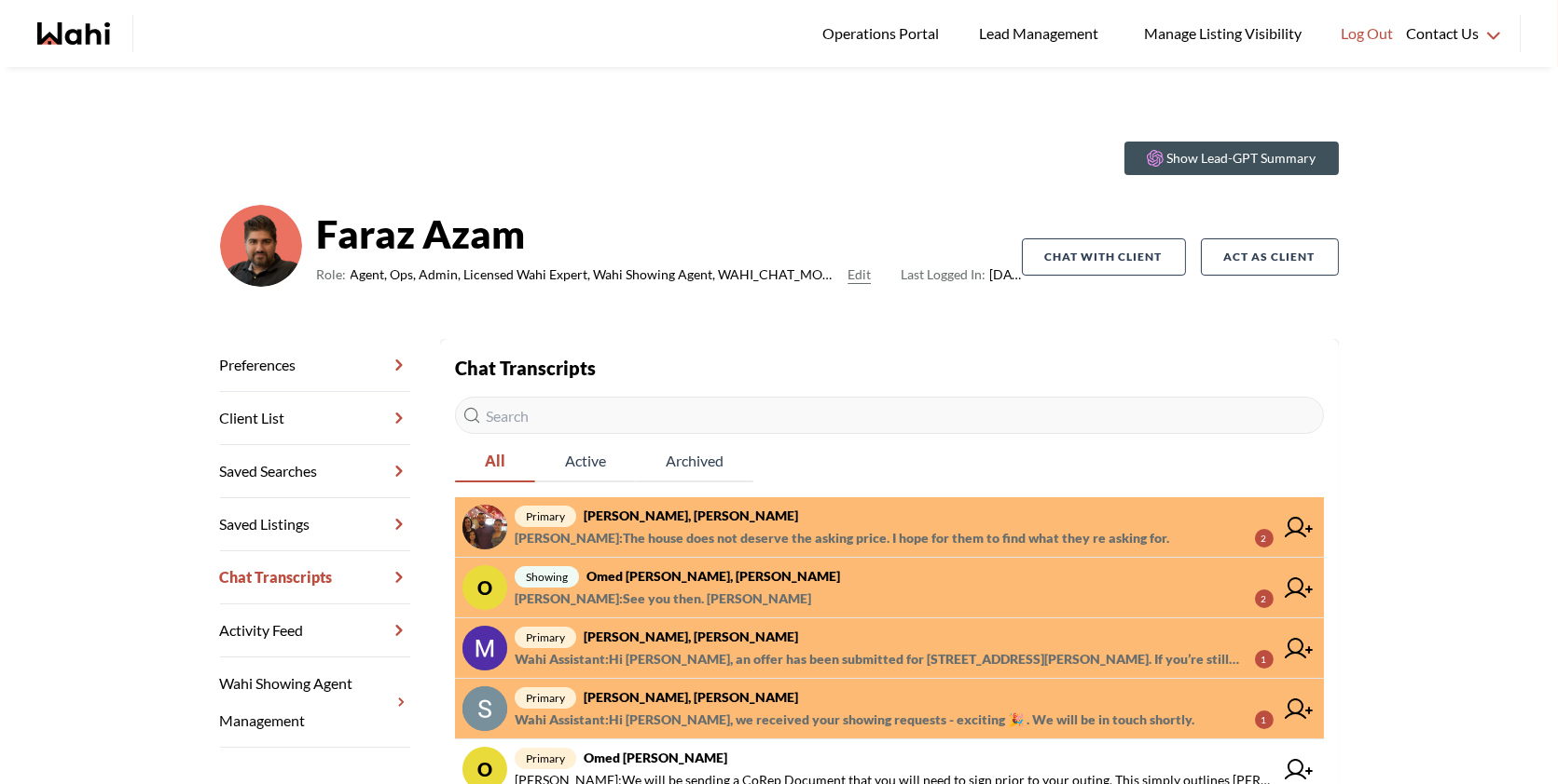
scroll to position [35, 0]
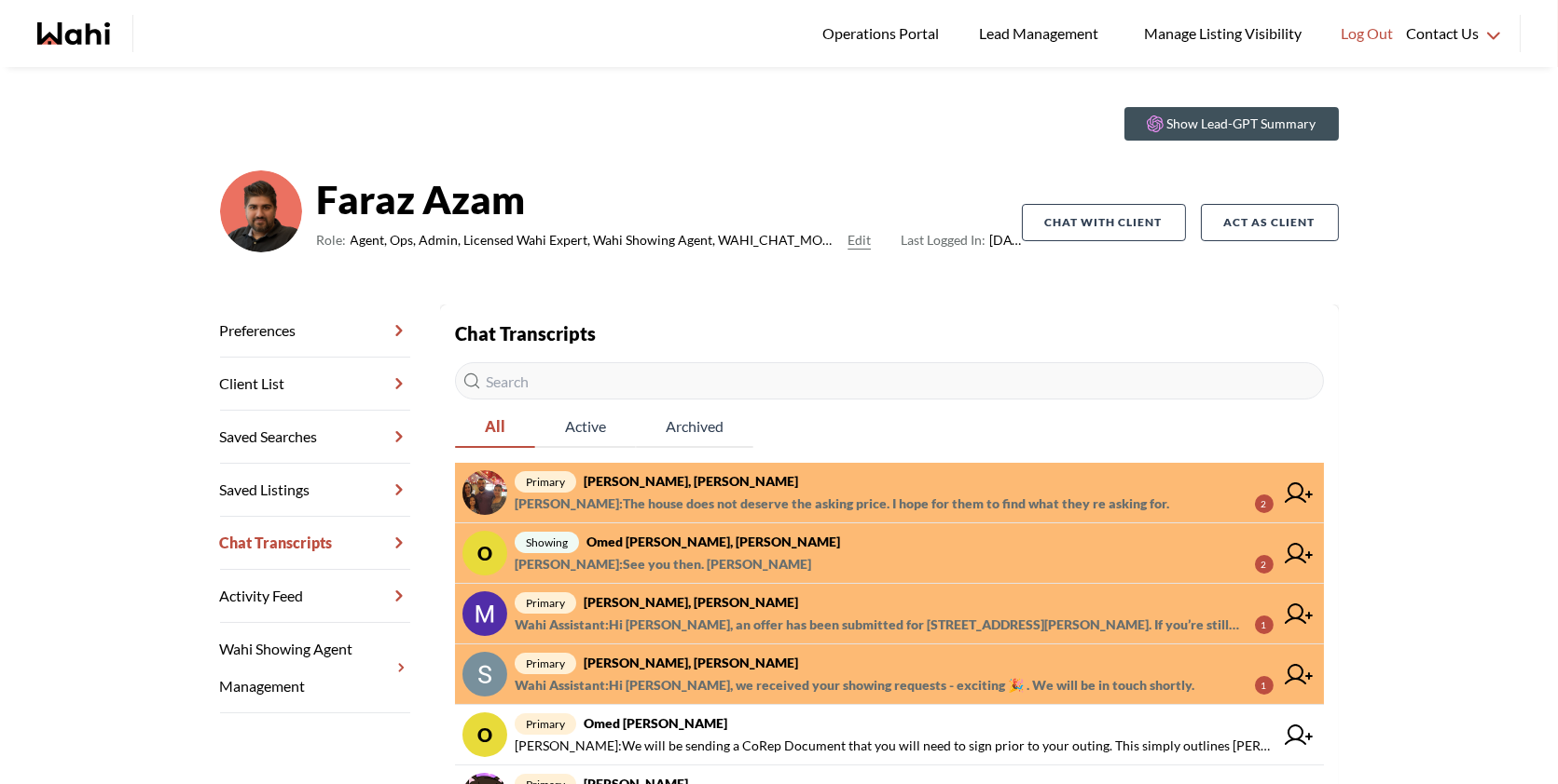
click at [843, 503] on span "Ourayna Zammali : The house does not deserve the asking price. I hope for them …" at bounding box center [842, 504] width 655 height 23
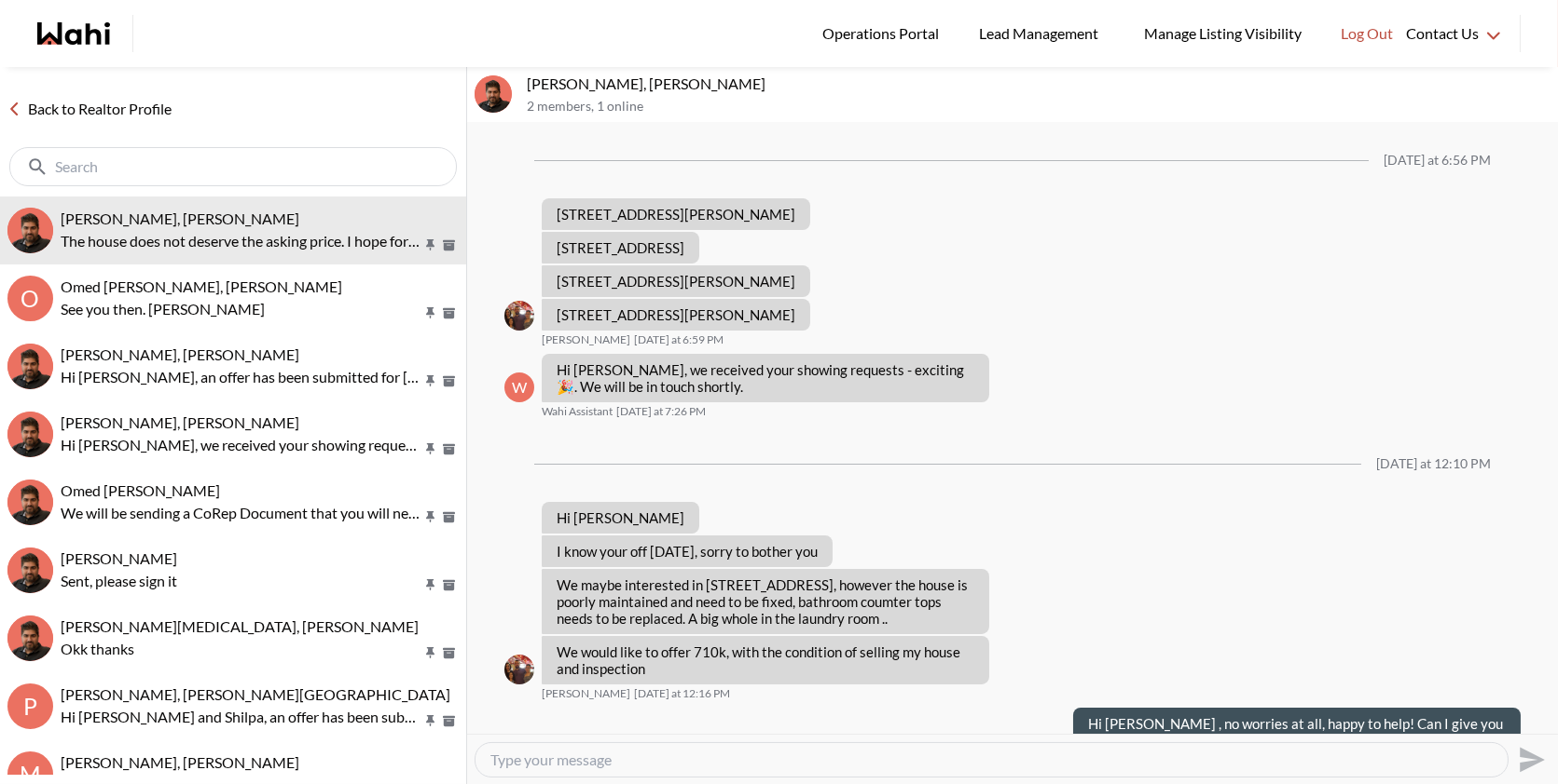
scroll to position [880, 0]
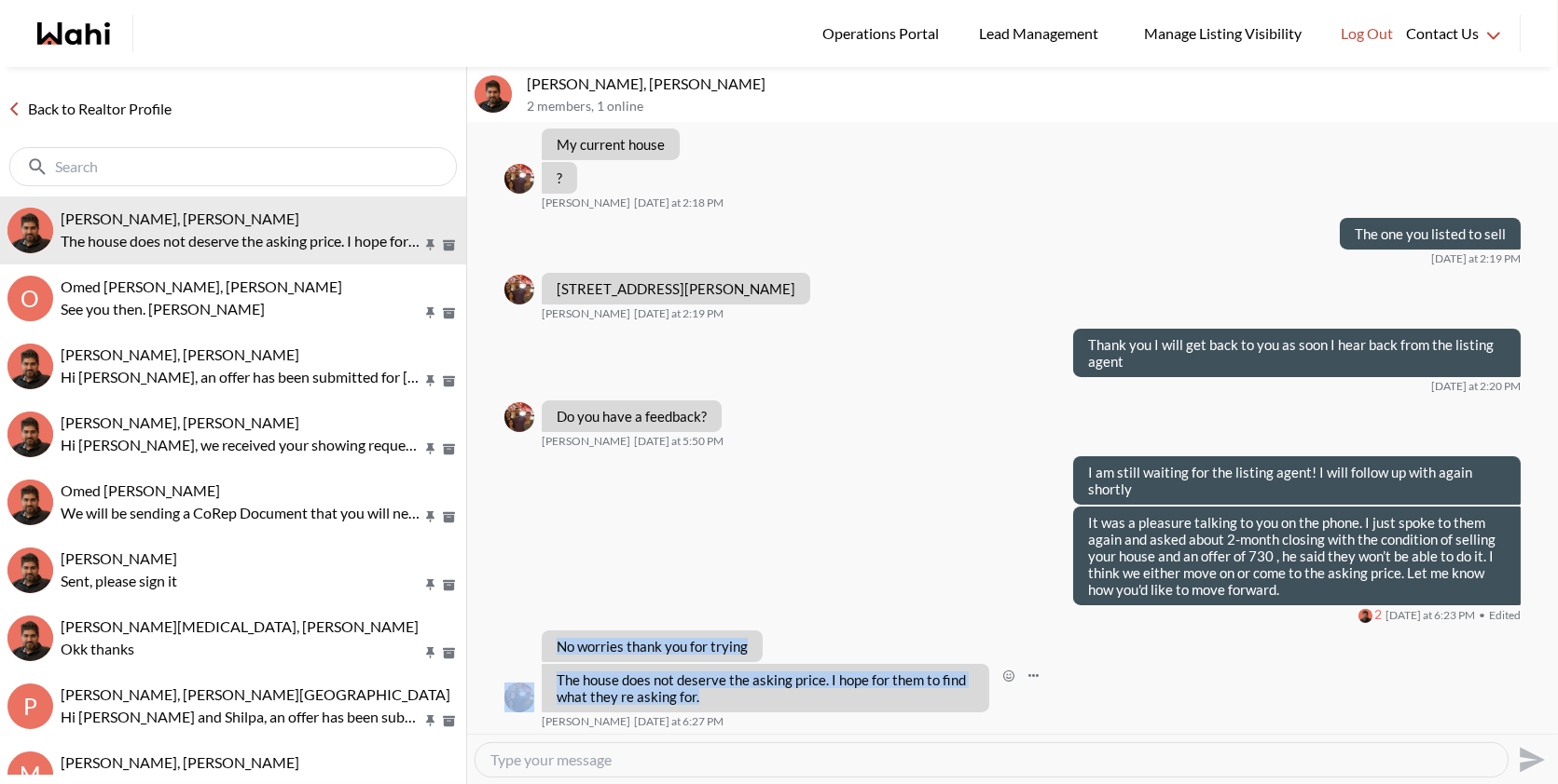
drag, startPoint x: 701, startPoint y: 698, endPoint x: 579, endPoint y: 627, distance: 141.2
click at [579, 632] on div "No worries thank you for trying" at bounding box center [652, 646] width 221 height 32
drag, startPoint x: 703, startPoint y: 694, endPoint x: 562, endPoint y: 642, distance: 150.3
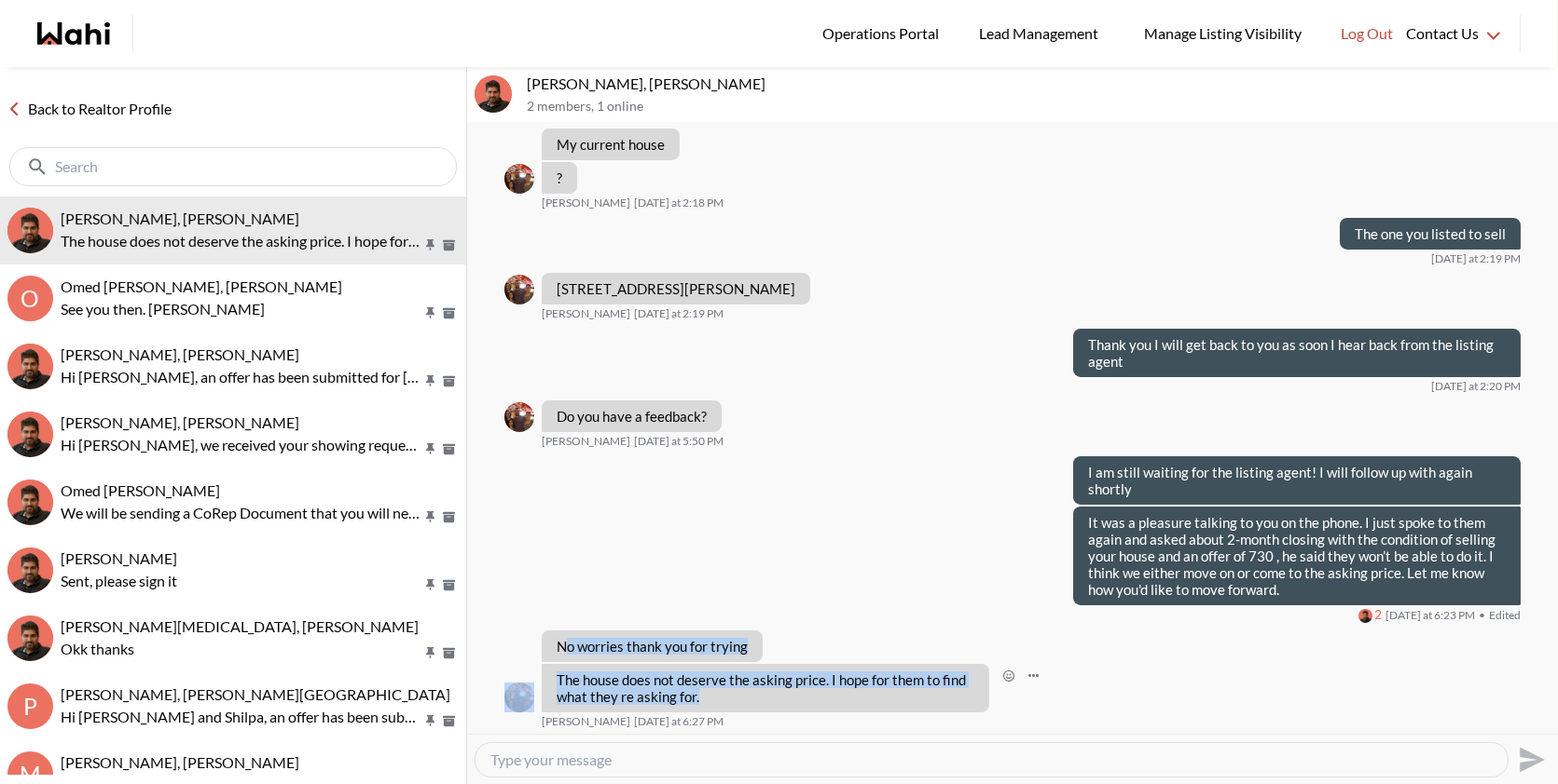
click at [705, 704] on div "The house does not deserve the asking price. I hope for them to find what they …" at bounding box center [765, 688] width 447 height 49
drag, startPoint x: 706, startPoint y: 697, endPoint x: 553, endPoint y: 631, distance: 166.6
copy ul "No worries thank you for trying Ourayna Zammali Today at 6:25 PM The house does…"
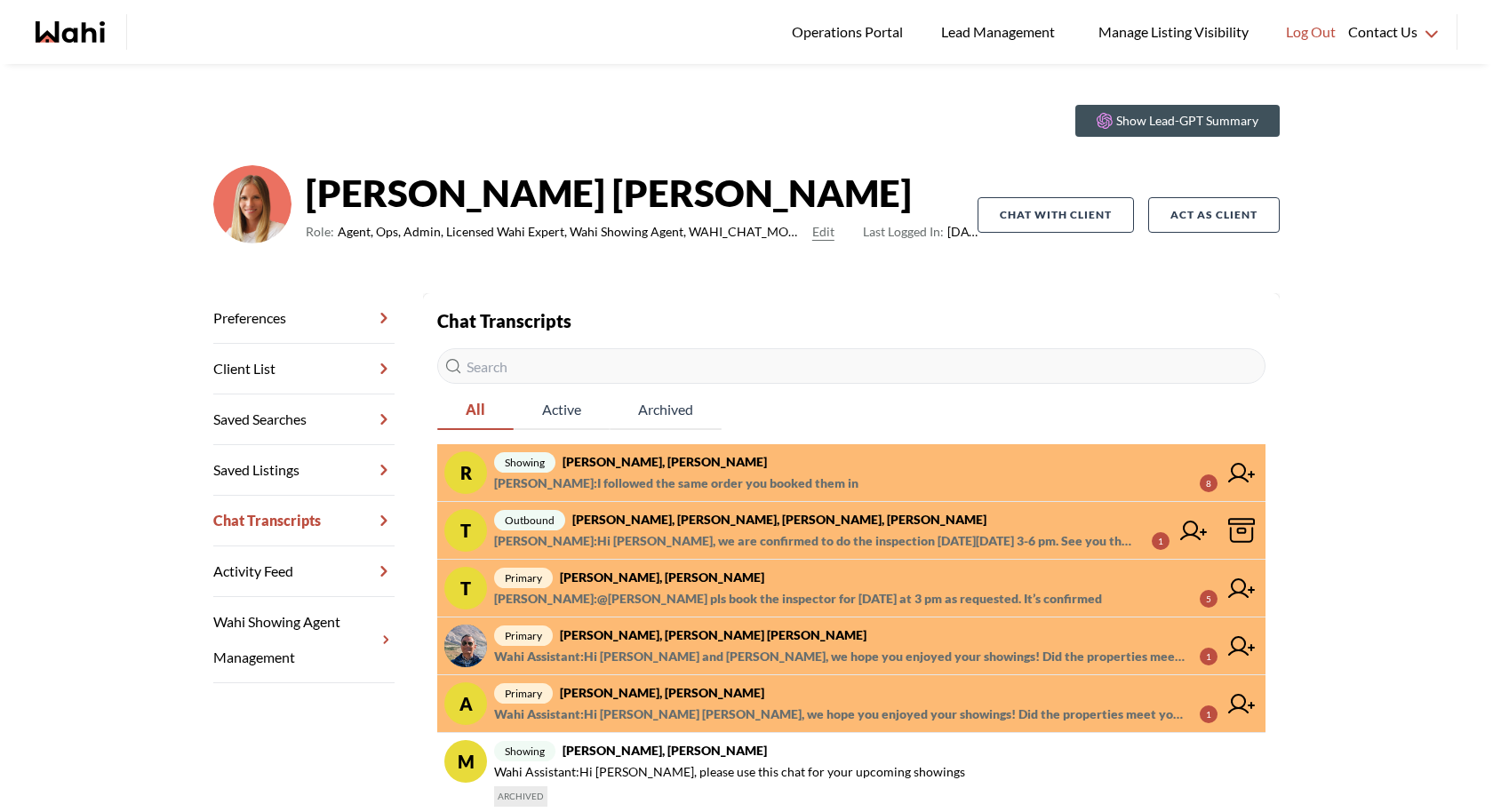
scroll to position [34, 0]
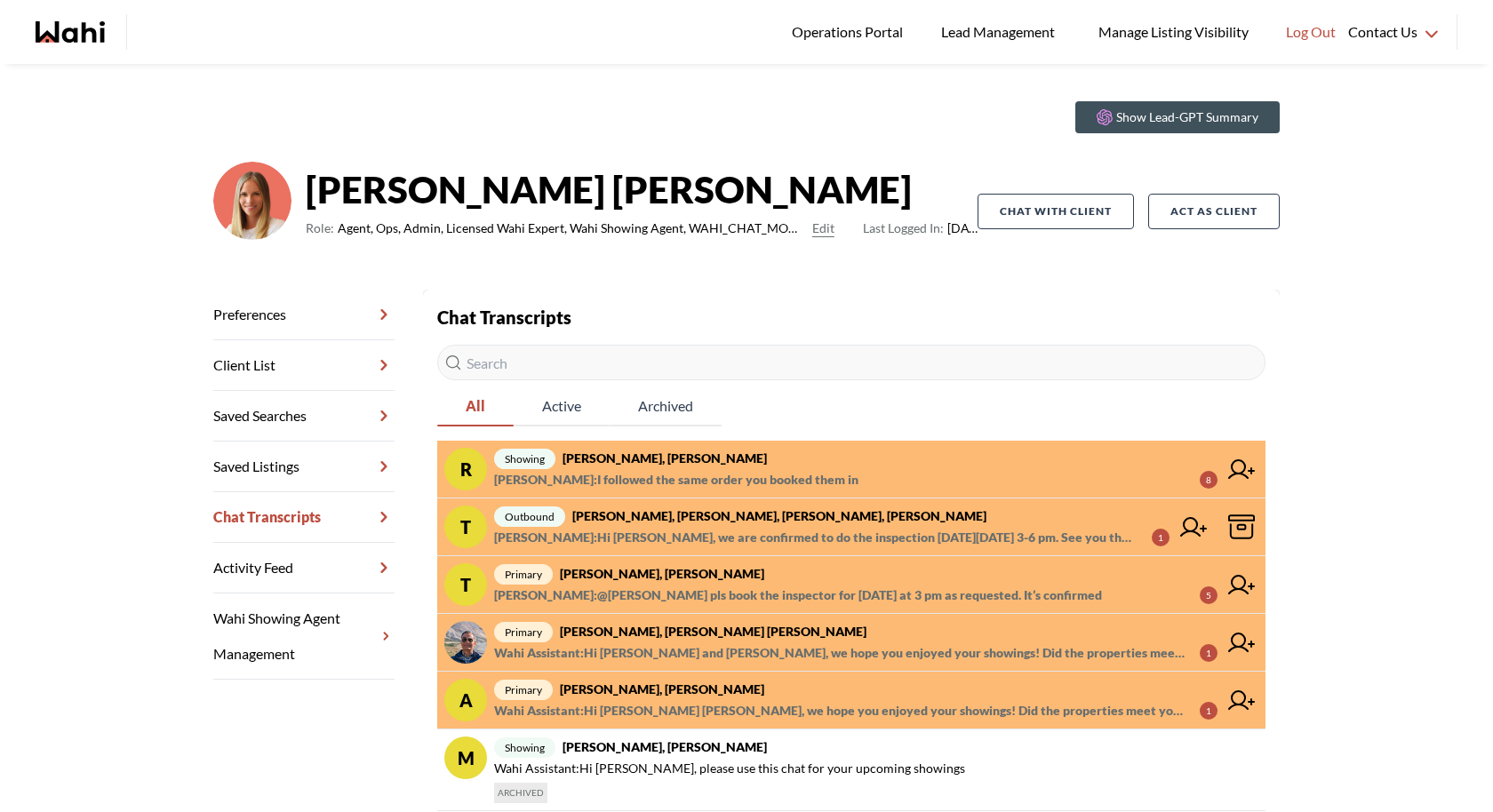
click at [867, 523] on span "outbound [PERSON_NAME], Teresa, Michelle, [PERSON_NAME]" at bounding box center [832, 516] width 675 height 22
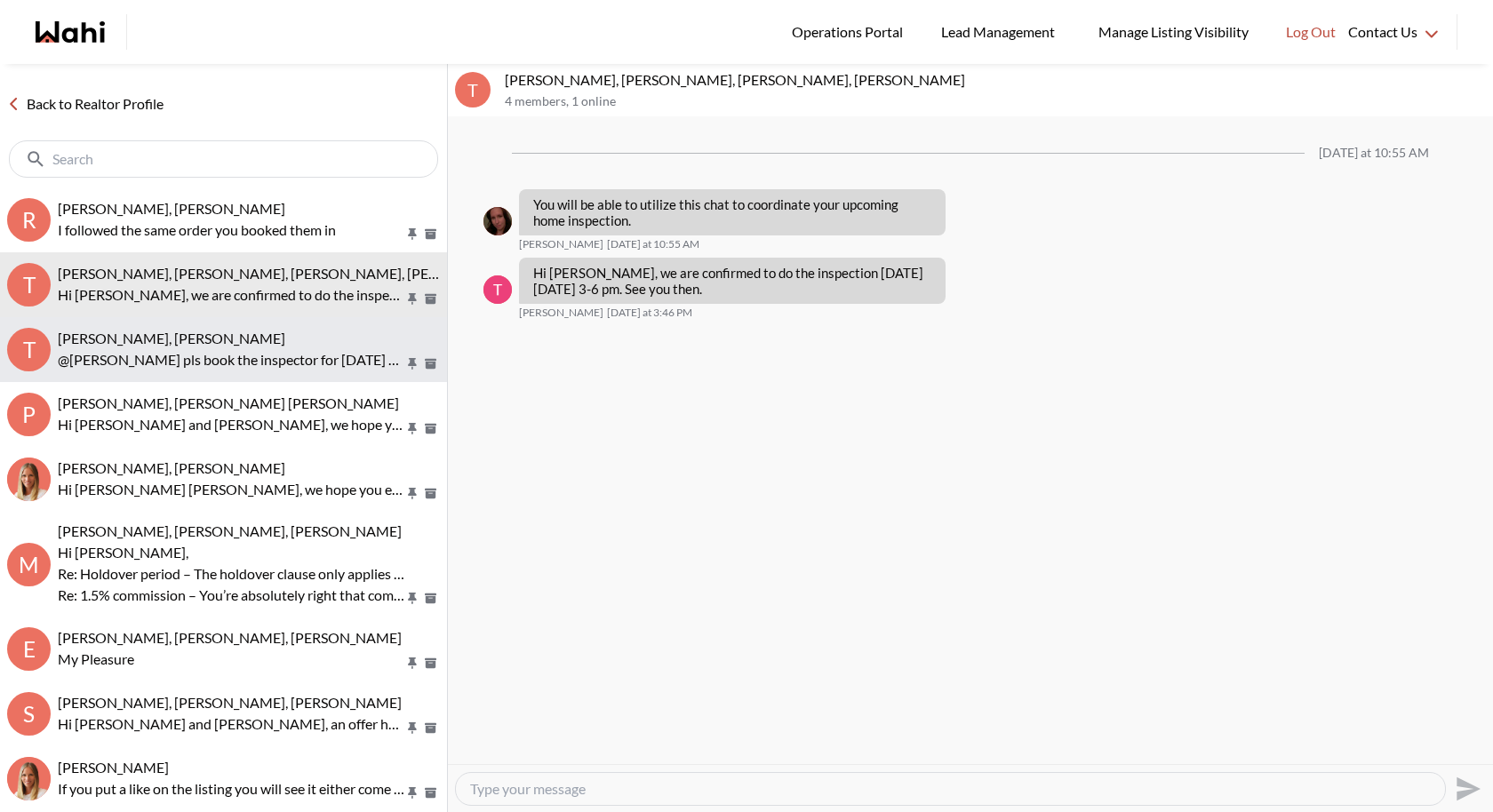
click at [232, 322] on button "T Tanya Fita, Faraz, Michelle @Tanya Fita pls book the inspector for Monday at …" at bounding box center [223, 350] width 447 height 65
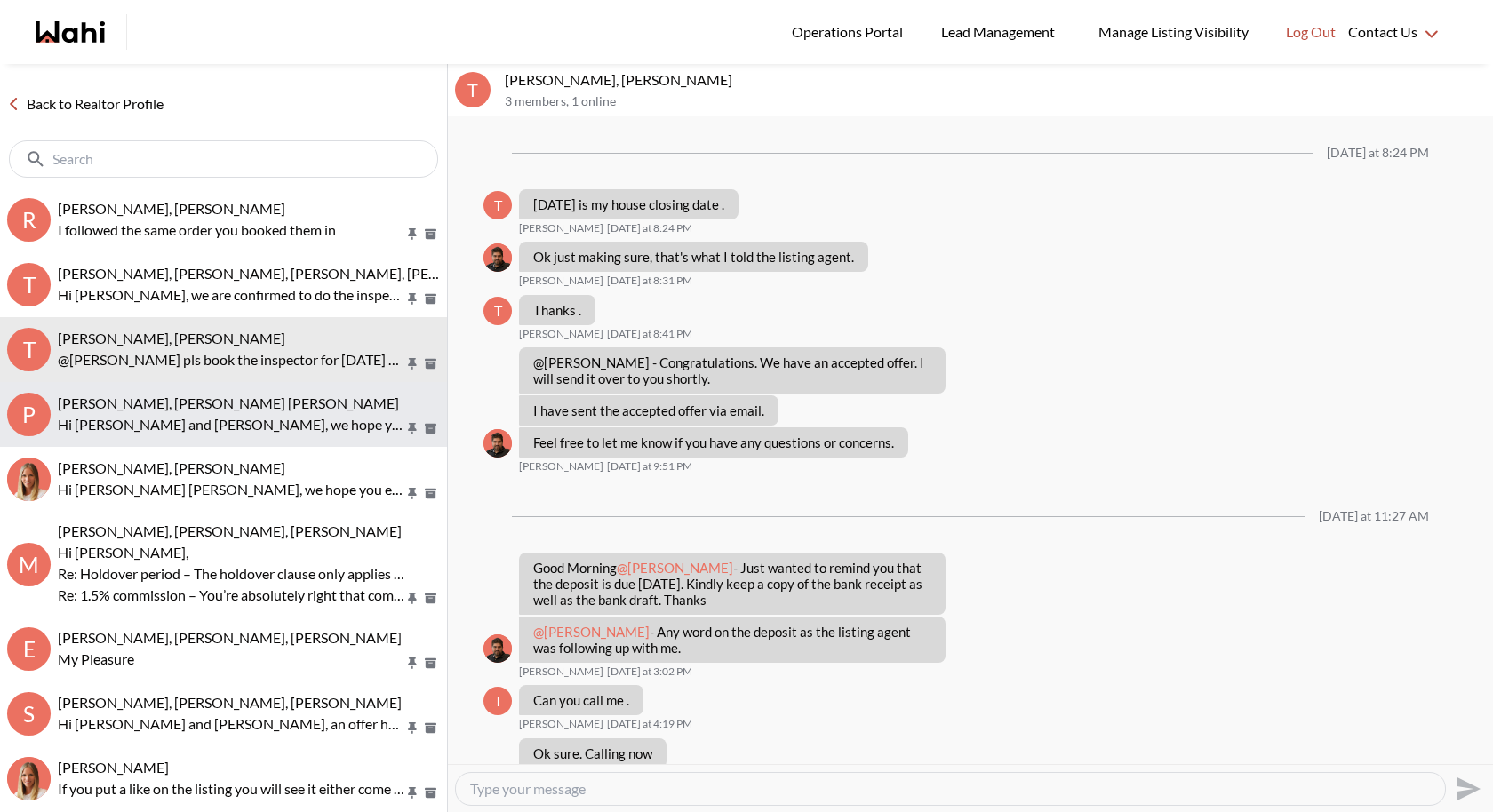
scroll to position [882, 0]
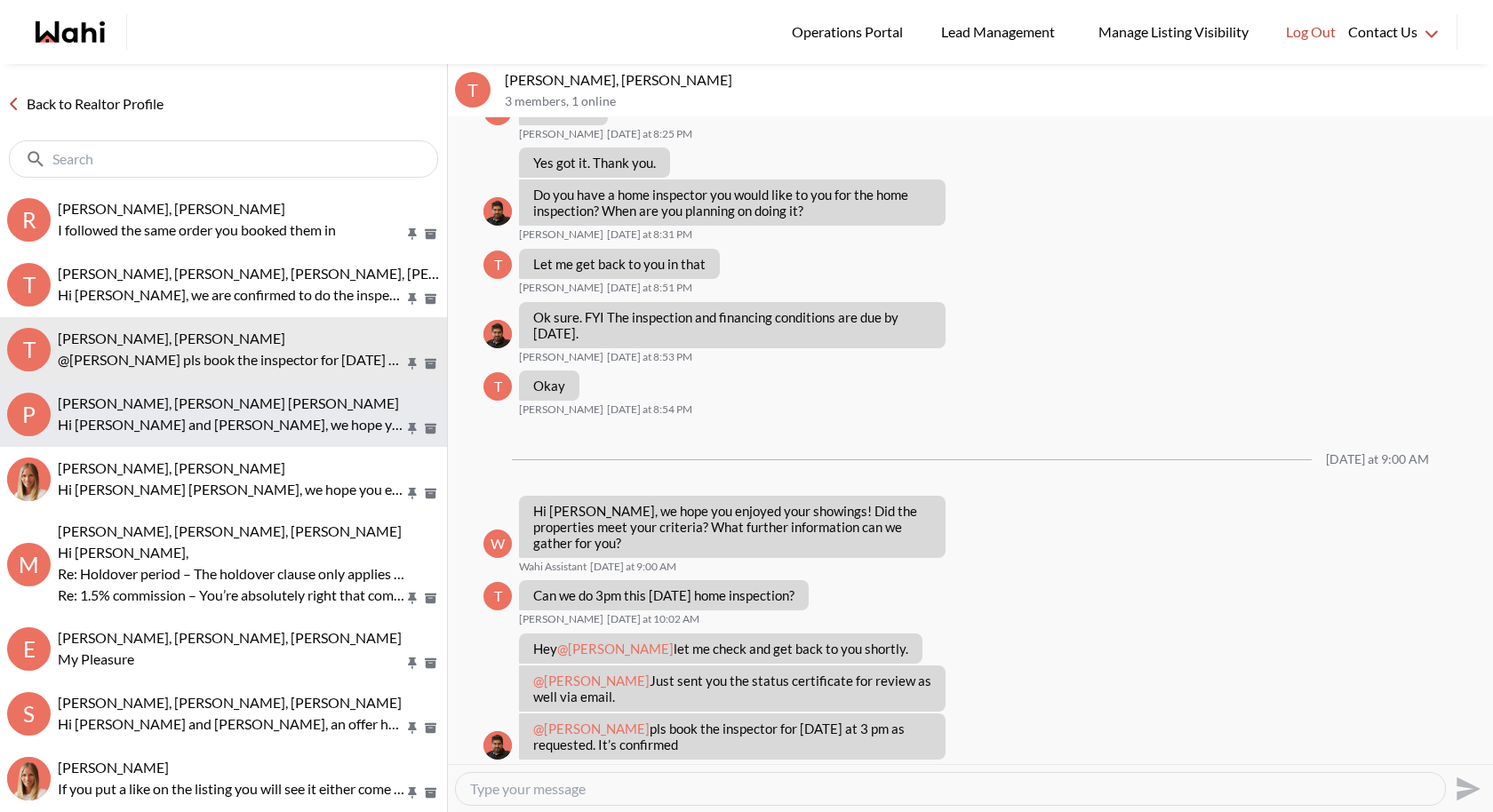
click at [207, 408] on span "Pranav Dhar, Vandana Dhar, Michelle" at bounding box center [228, 403] width 341 height 17
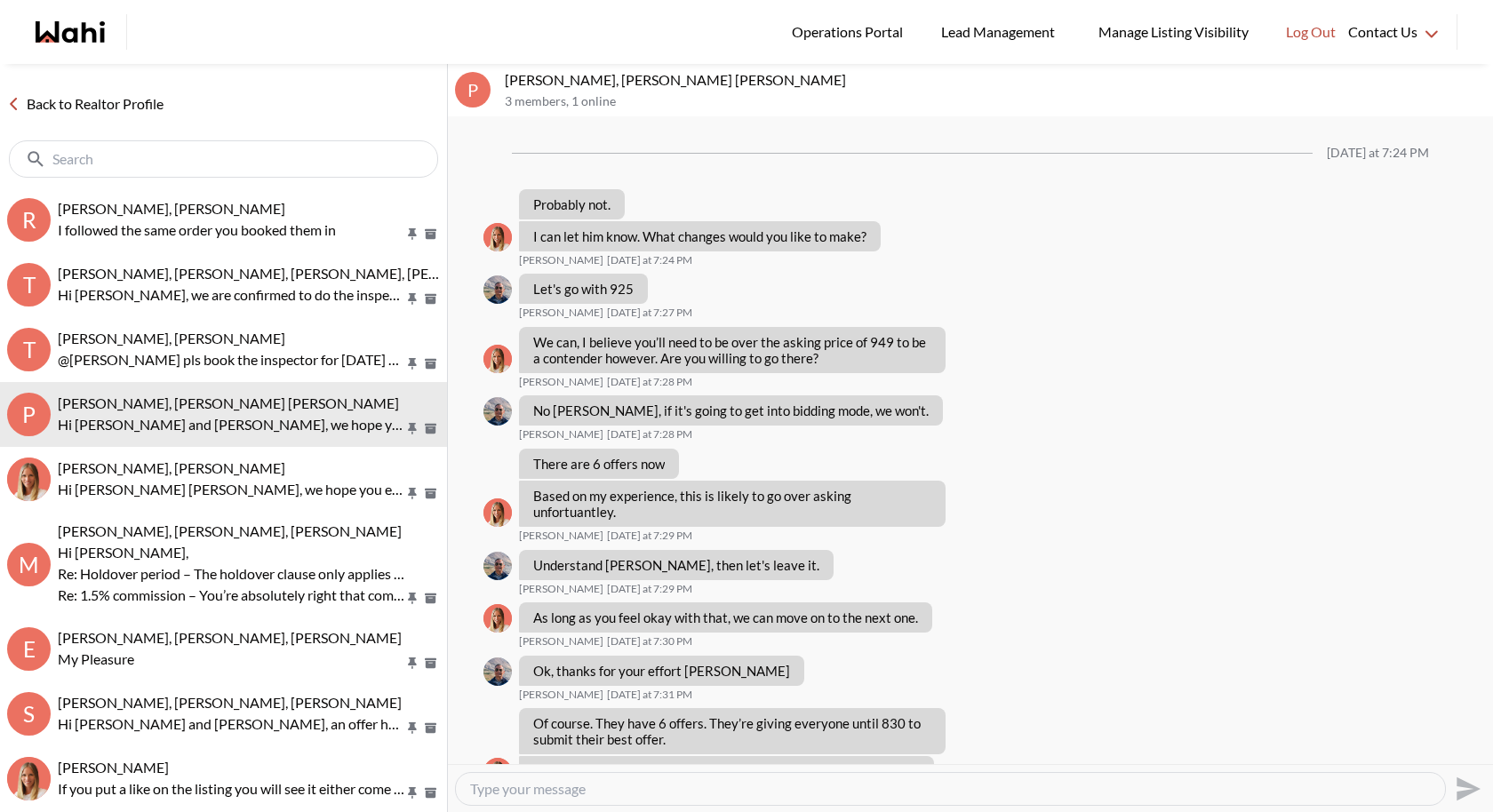
scroll to position [1343, 0]
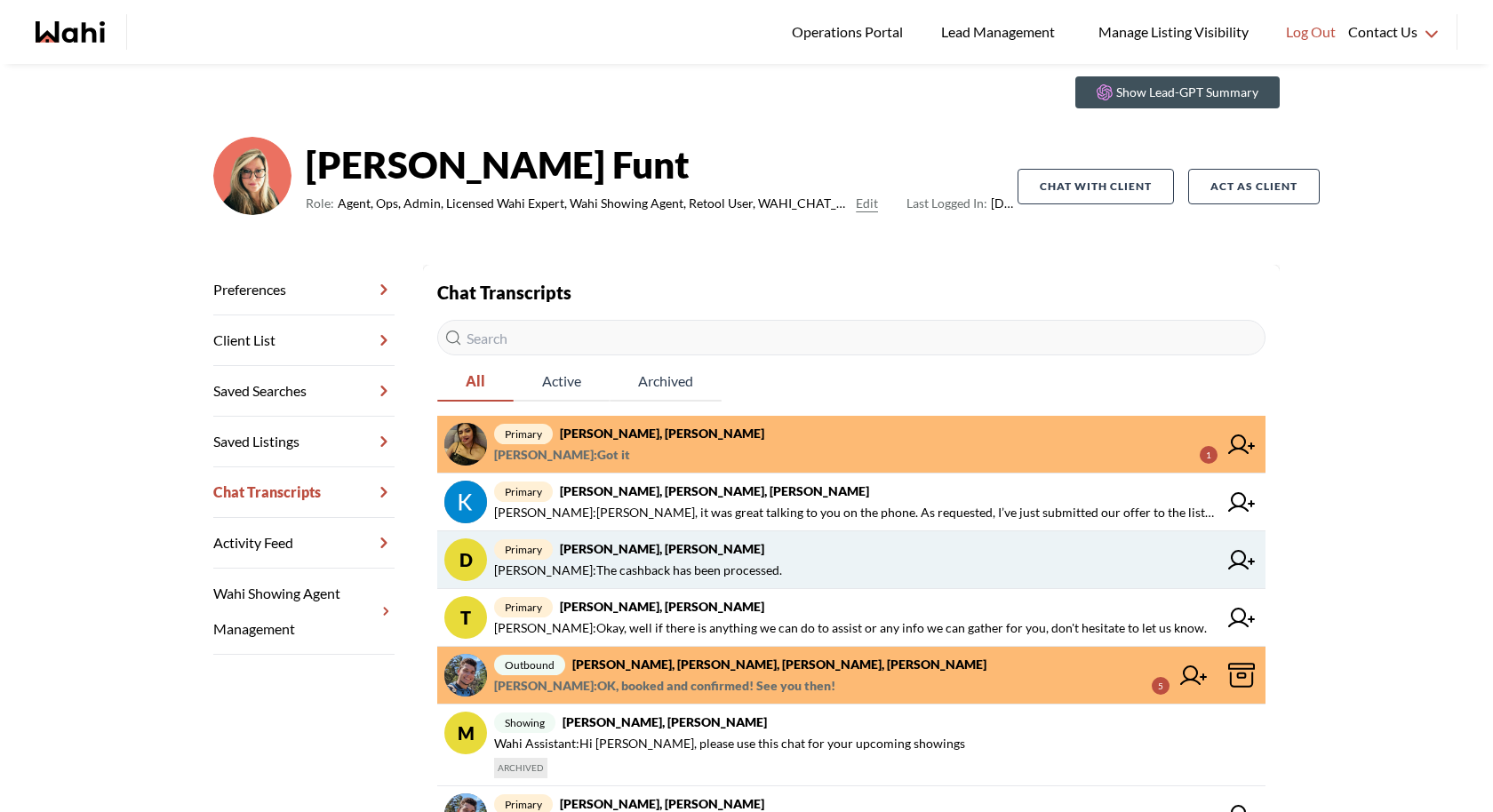
scroll to position [63, 0]
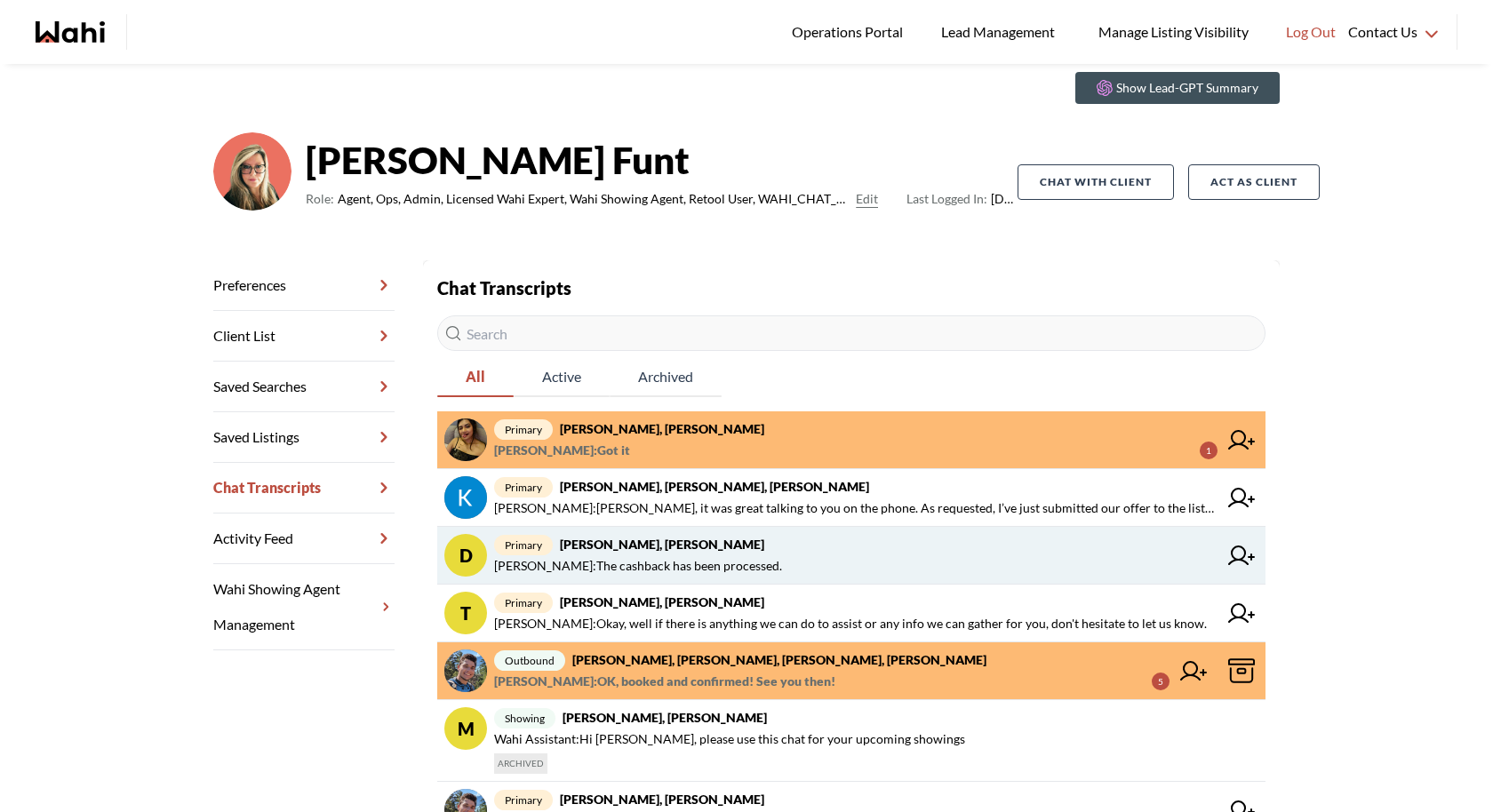
click at [780, 570] on span "Barbara Funt : The cashback has been processed." at bounding box center [856, 565] width 723 height 22
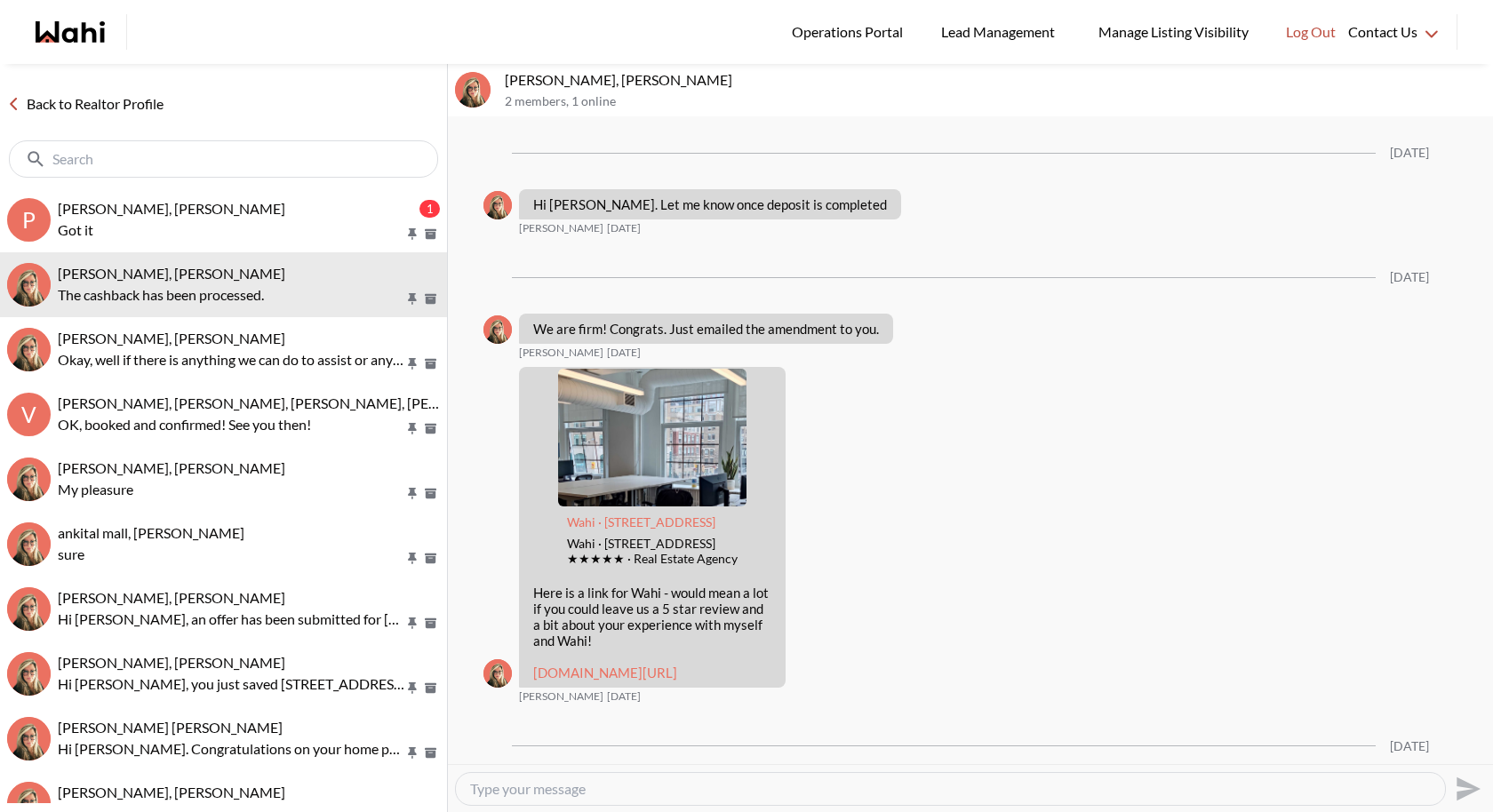
scroll to position [2388, 0]
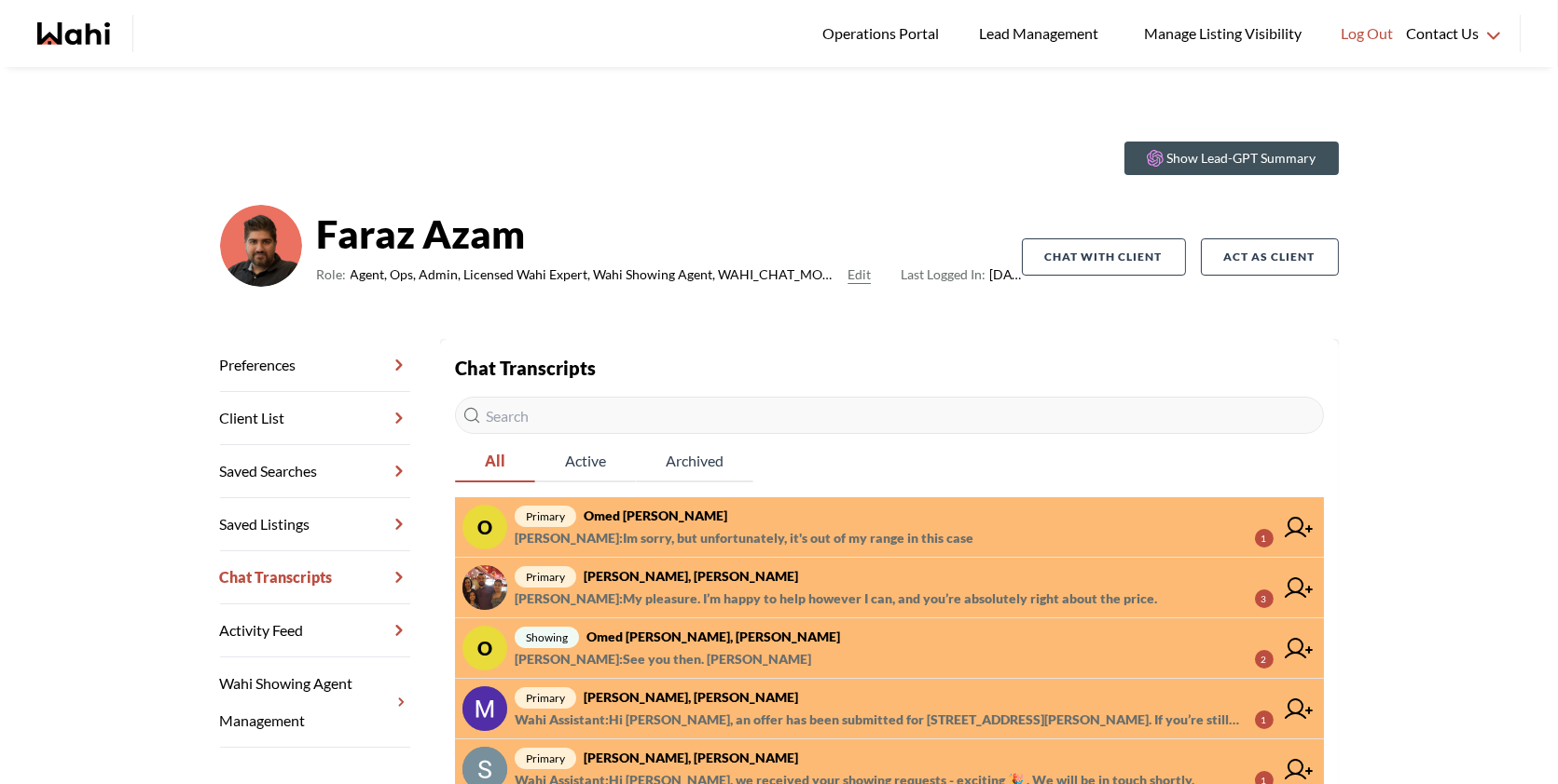
click at [552, 424] on input "text" at bounding box center [890, 415] width 869 height 38
paste input "[PERSON_NAME]"
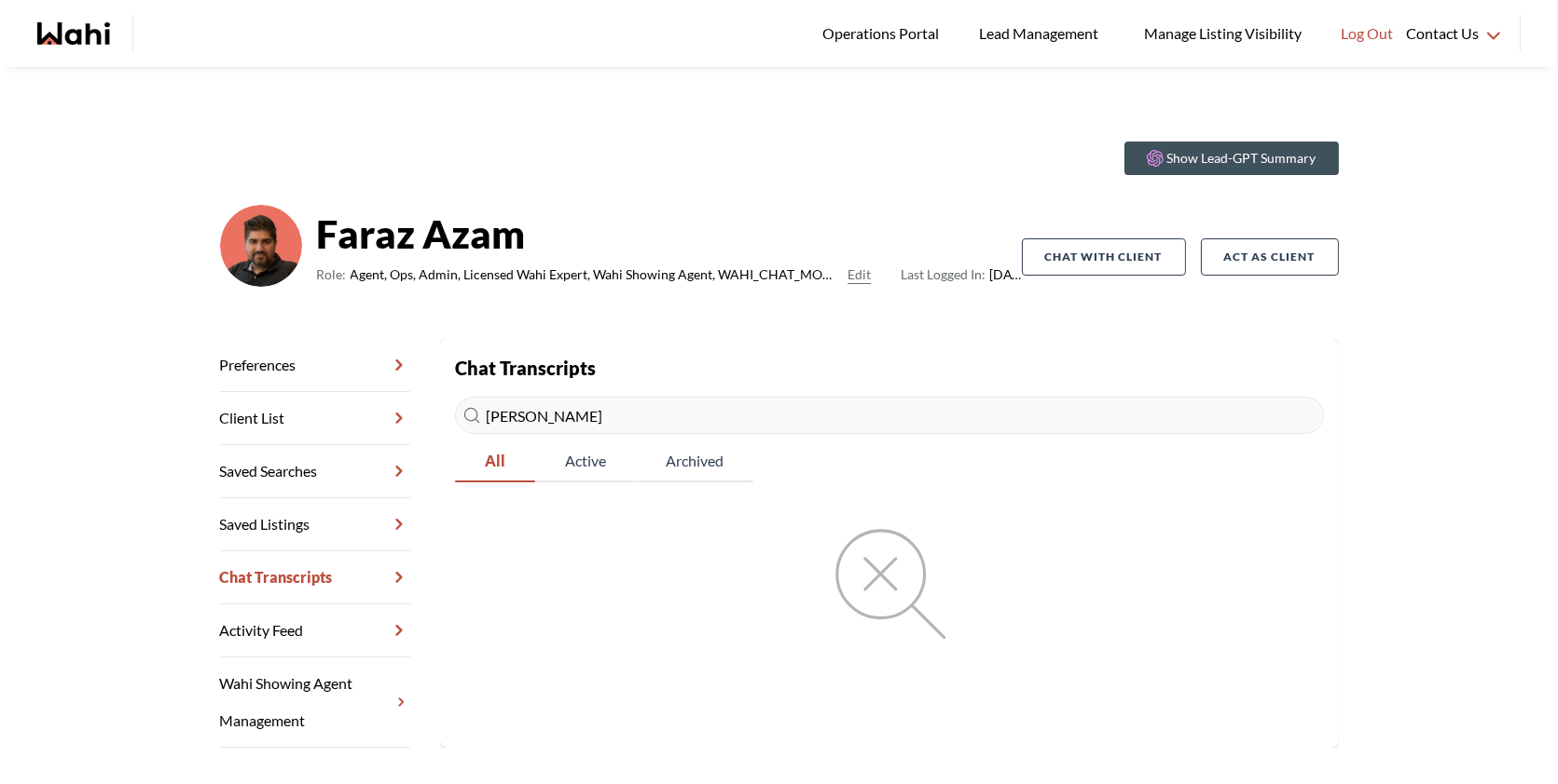
type input "[PERSON_NAME]"
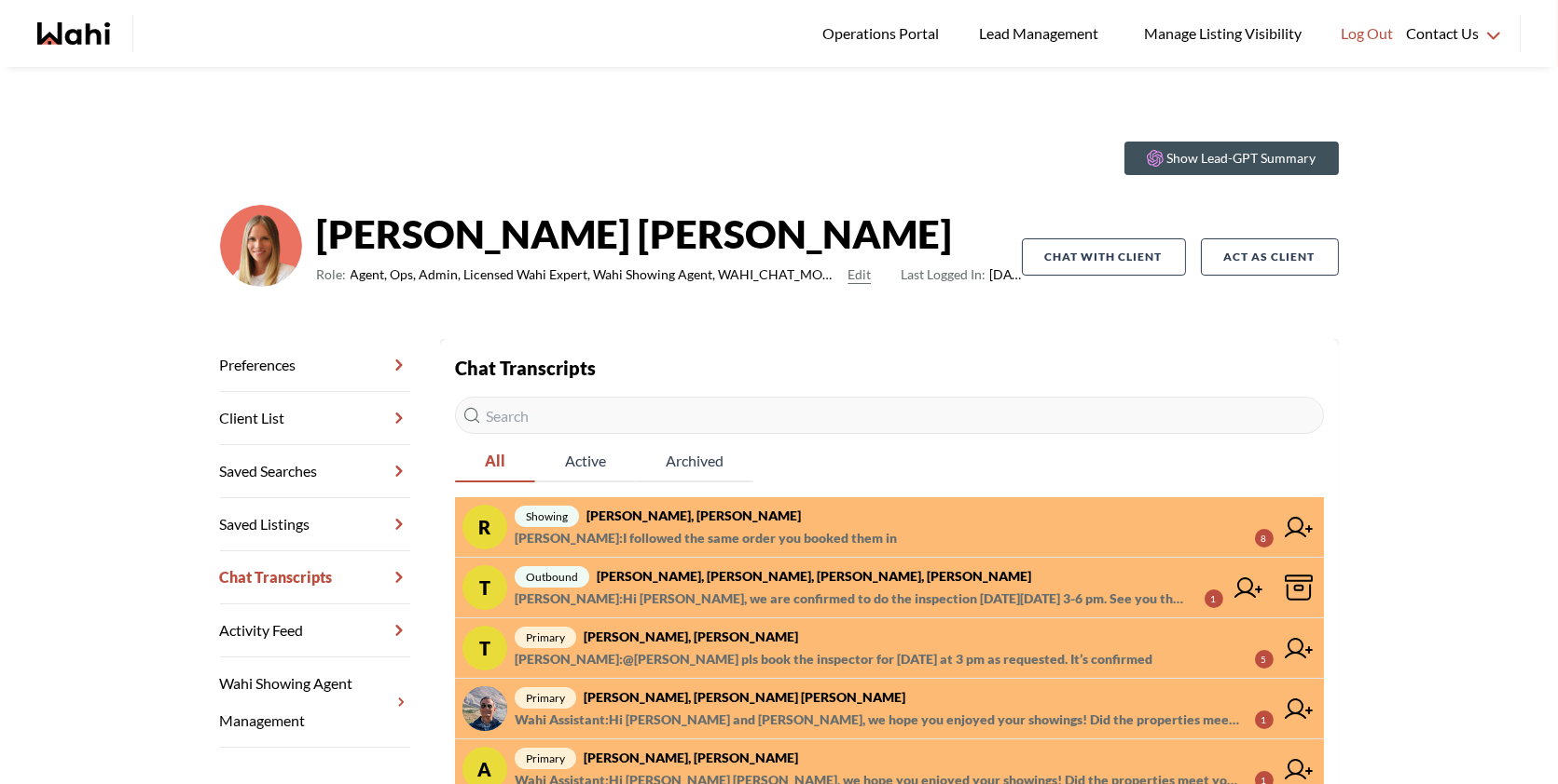
click at [692, 409] on input "text" at bounding box center [890, 415] width 869 height 38
paste input "[PERSON_NAME]"
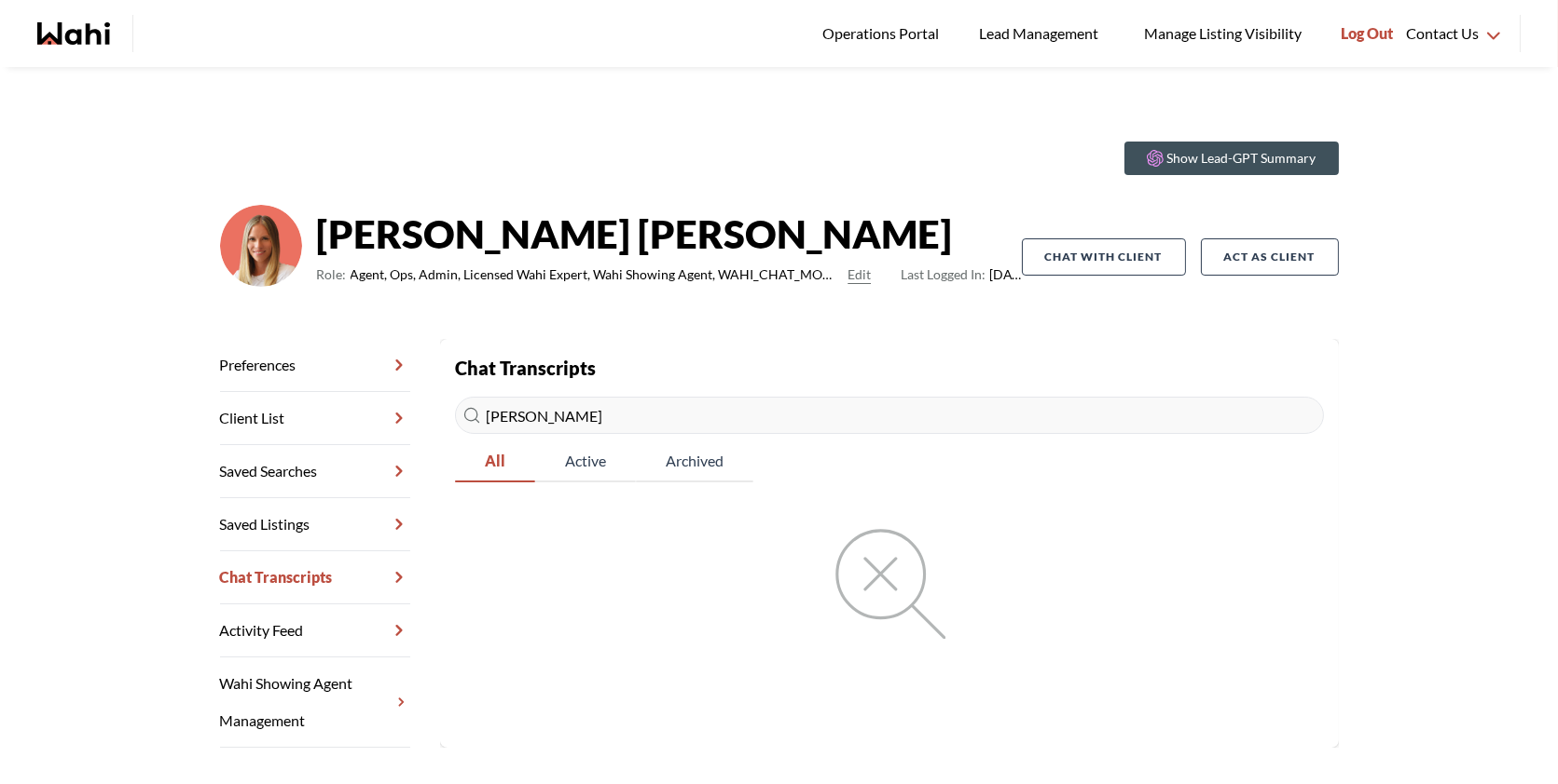
type input "[PERSON_NAME]"
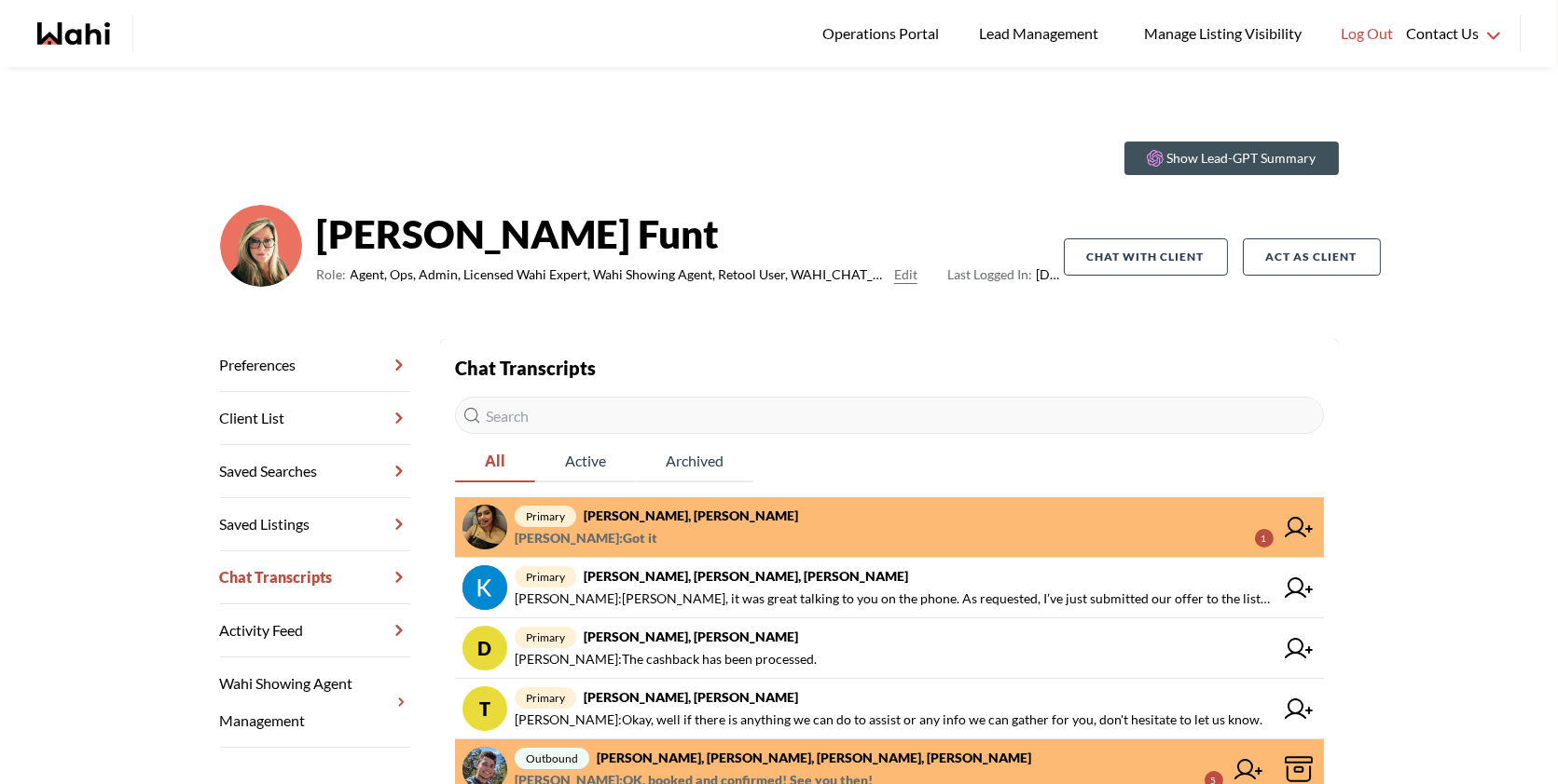
click at [626, 421] on input "text" at bounding box center [890, 415] width 869 height 38
paste input "[PERSON_NAME]"
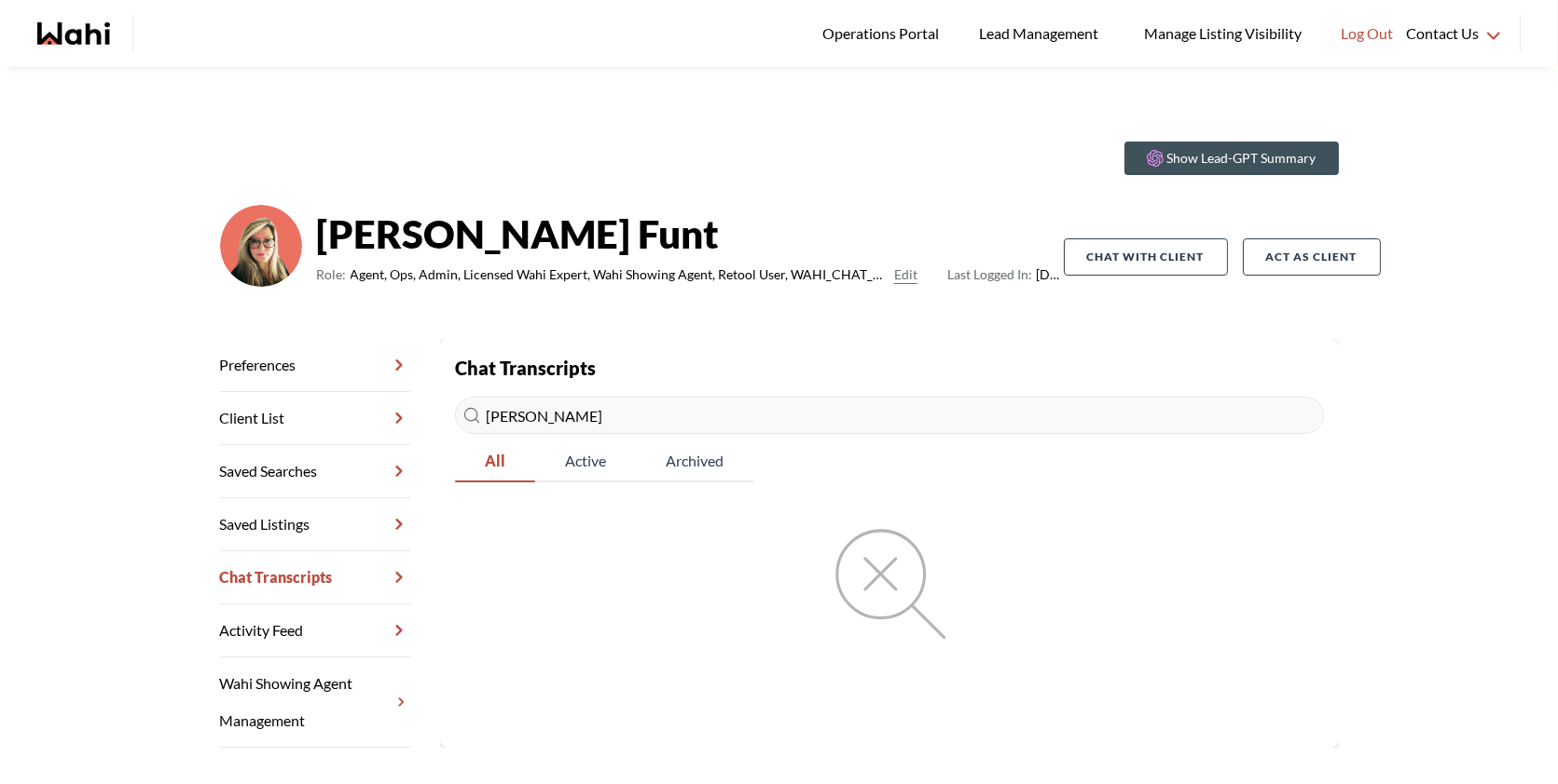
type input "[PERSON_NAME]"
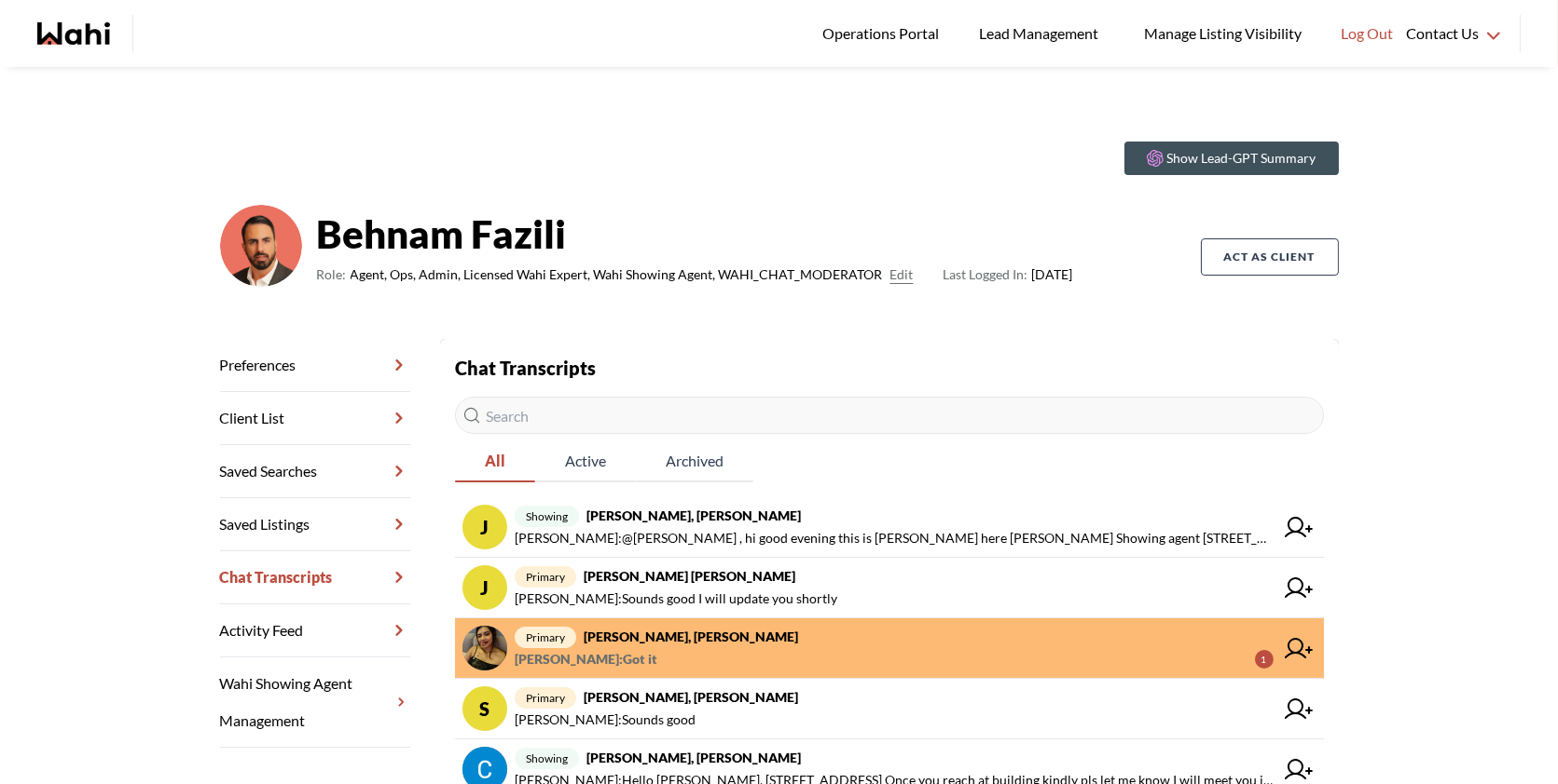
click at [707, 414] on input "text" at bounding box center [890, 415] width 869 height 38
paste input "[PERSON_NAME]"
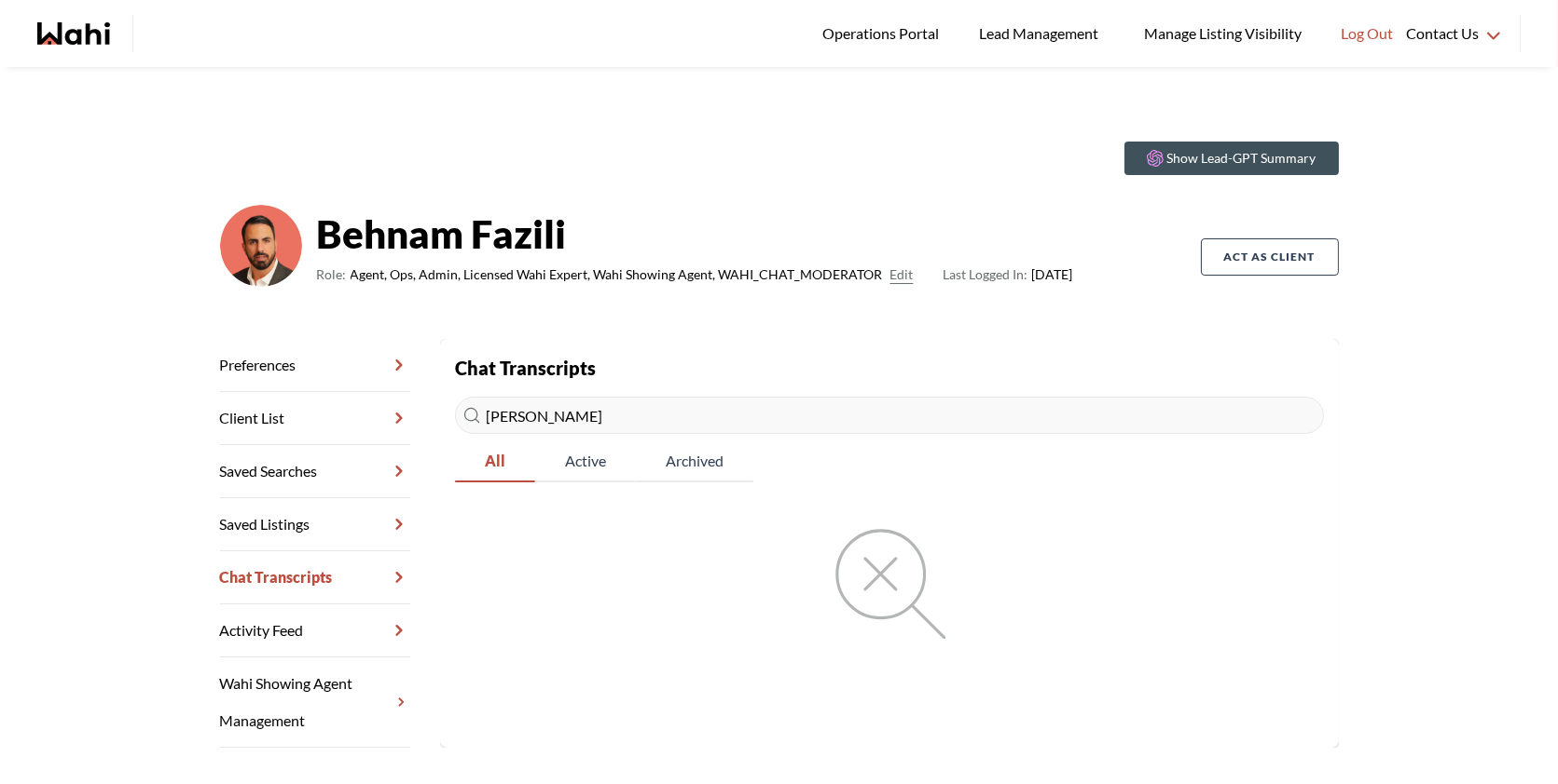
type input "[PERSON_NAME]"
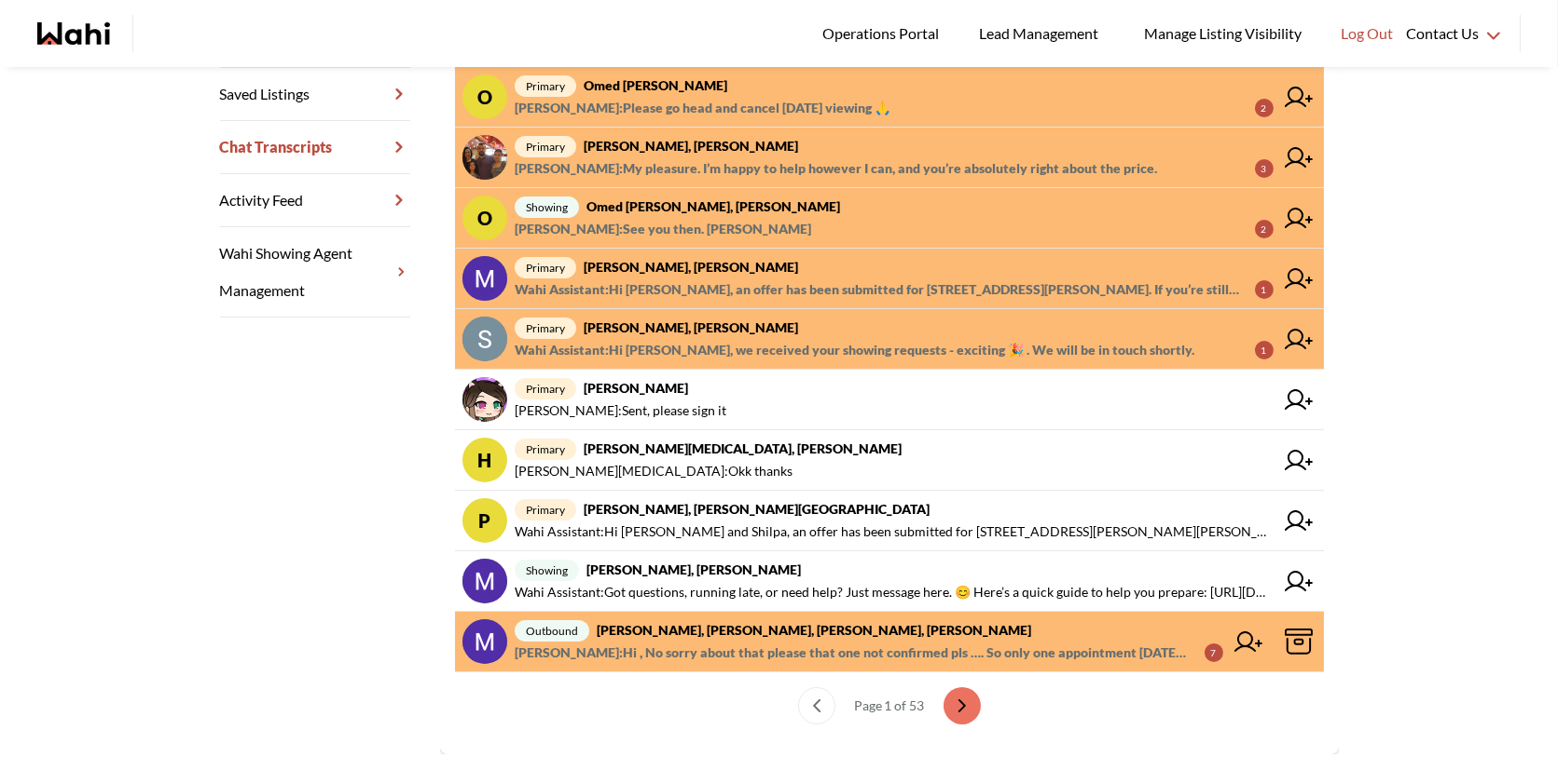
scroll to position [456, 0]
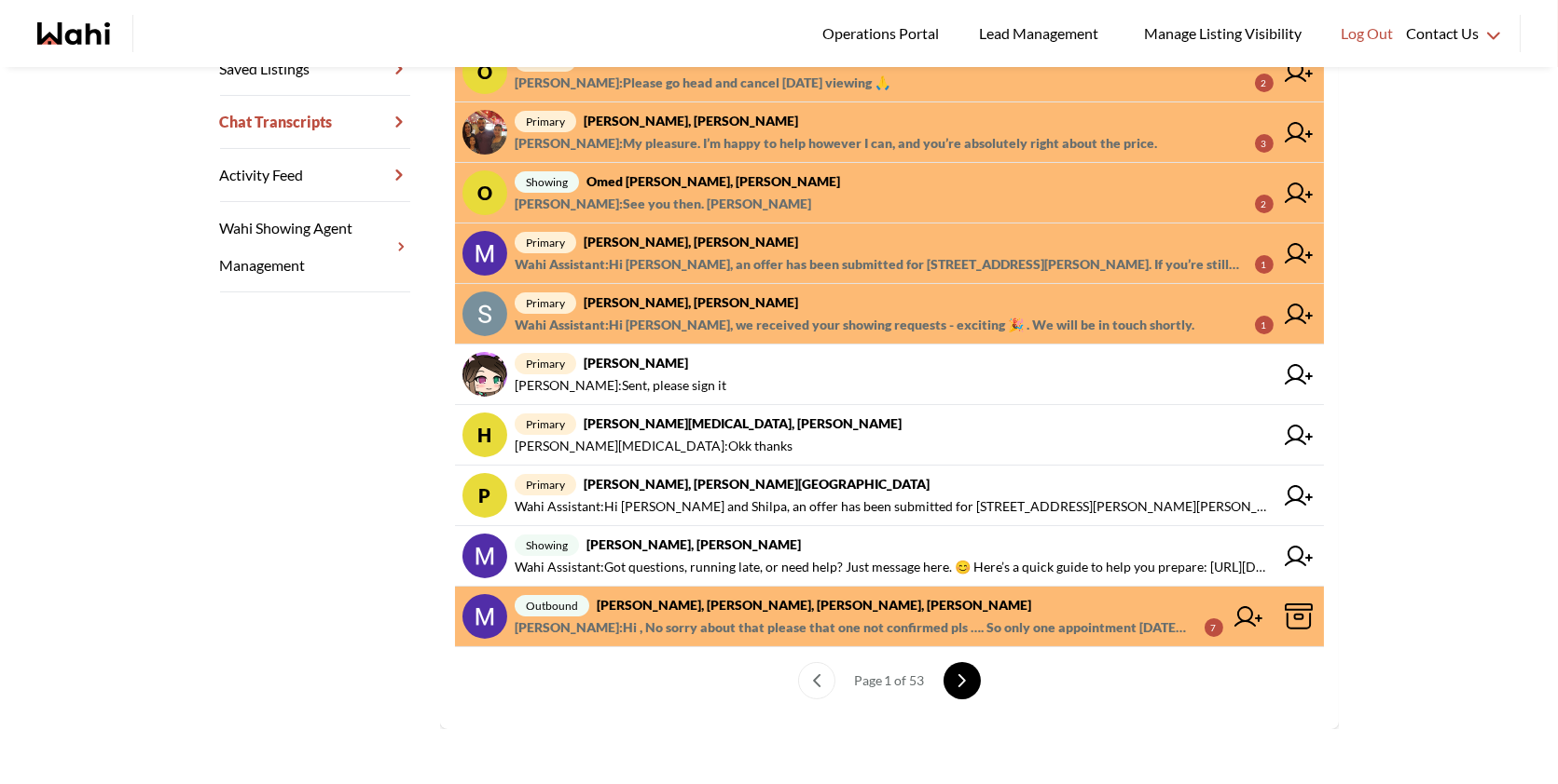
click at [955, 675] on icon "next page" at bounding box center [961, 681] width 13 height 13
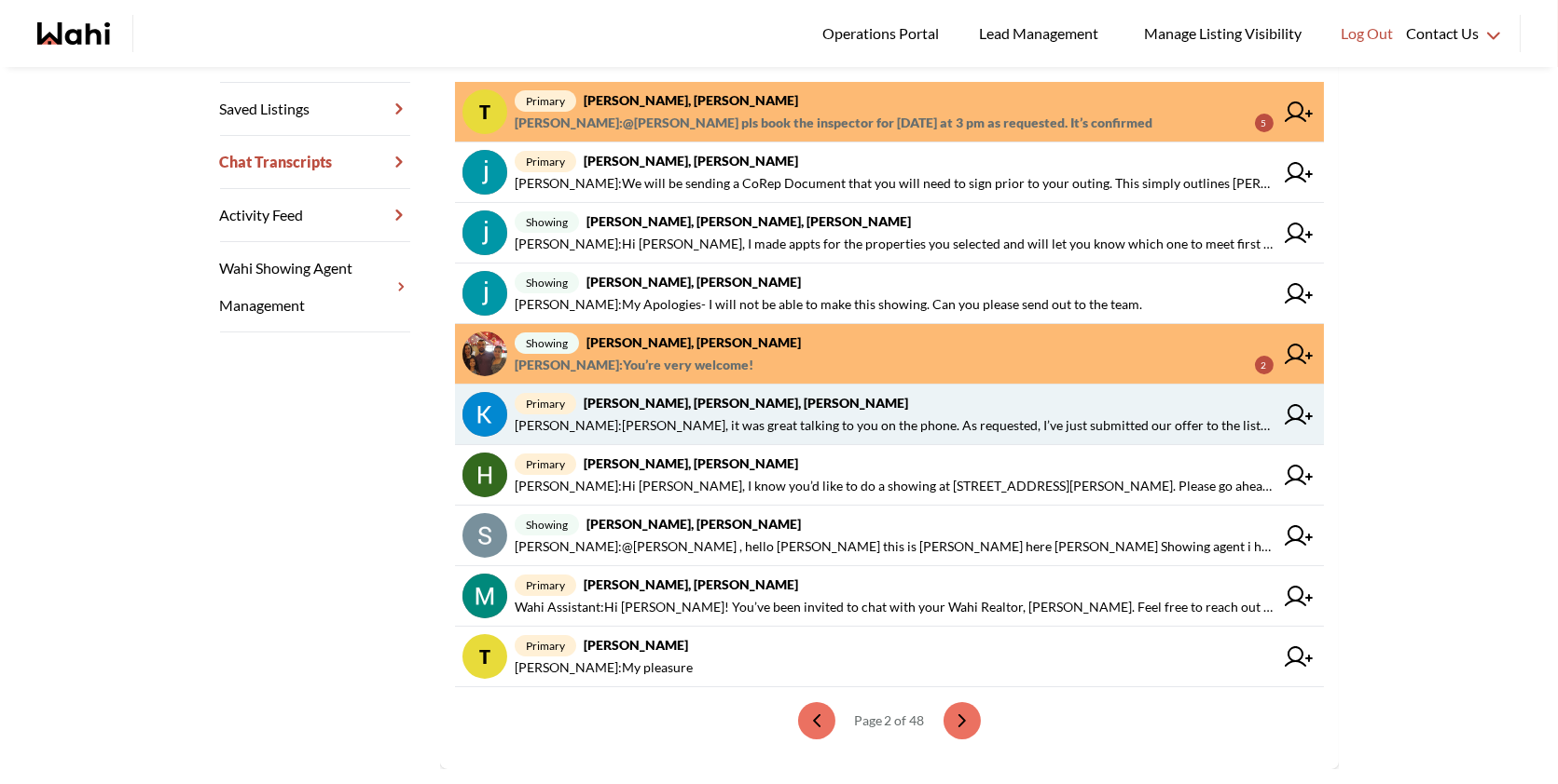
scroll to position [414, 0]
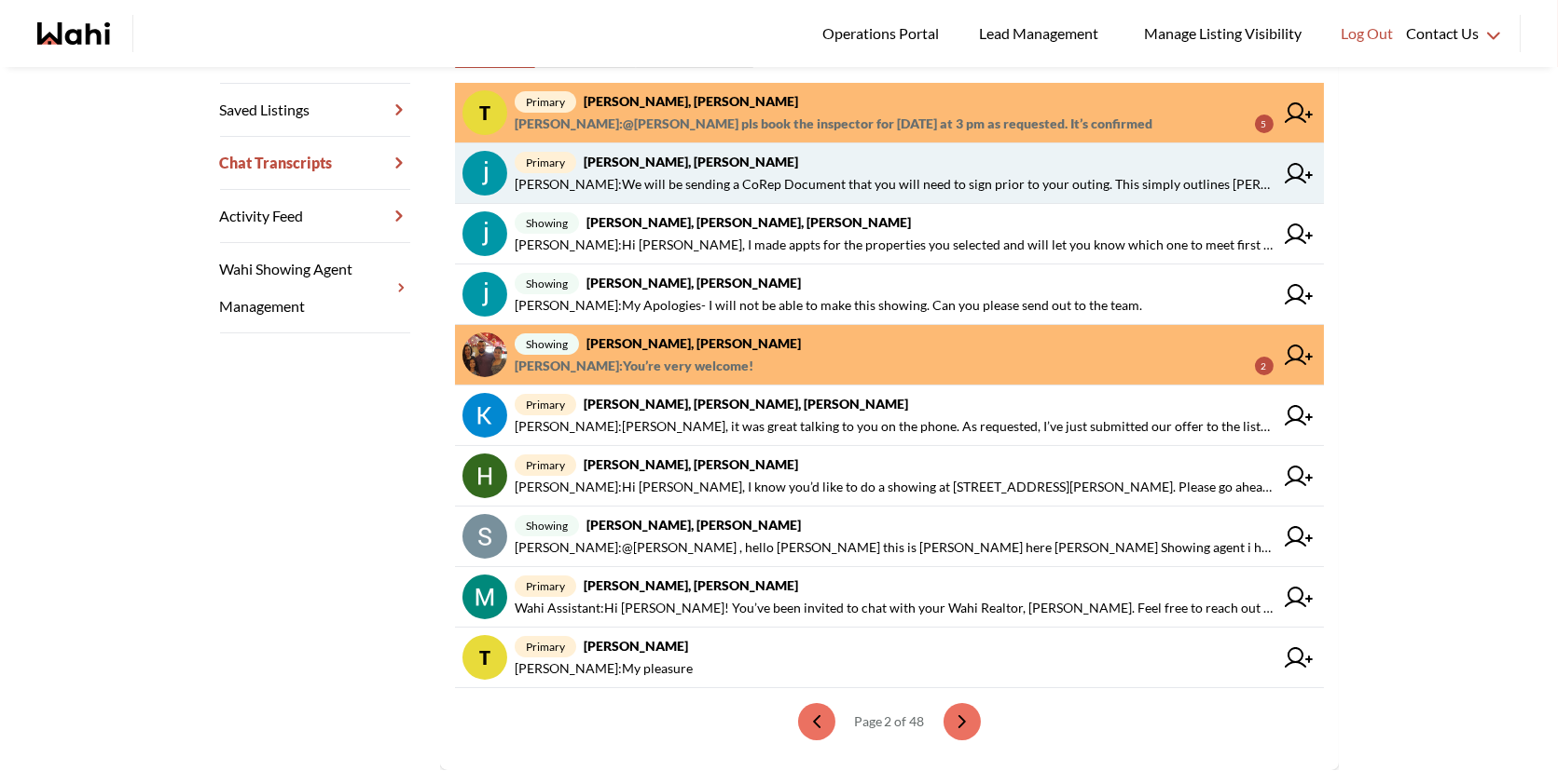
click at [751, 186] on span "[PERSON_NAME] : We will be sending a CoRep Document that you will need to sign …" at bounding box center [894, 184] width 759 height 23
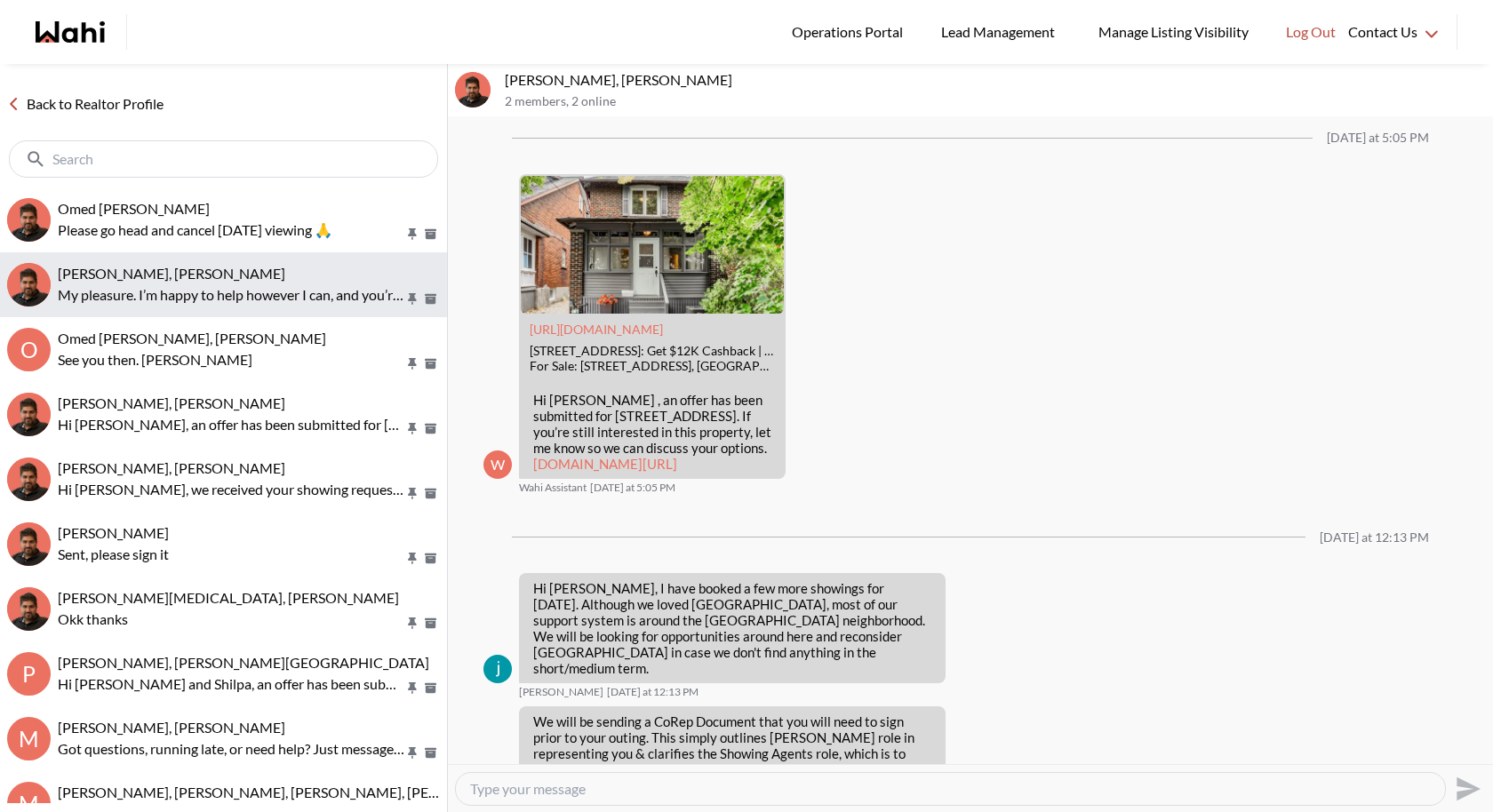
scroll to position [2831, 0]
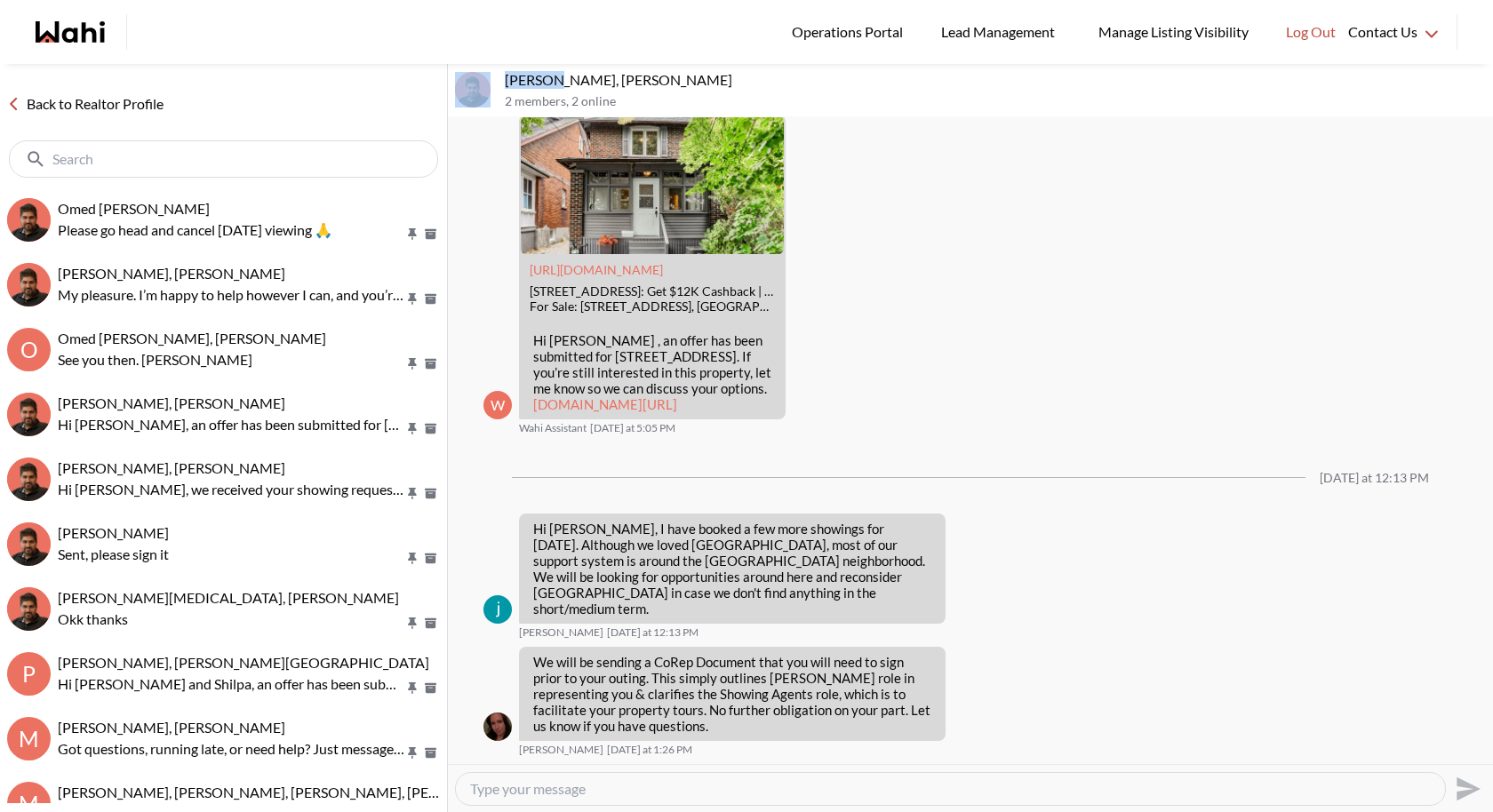
drag, startPoint x: 549, startPoint y: 75, endPoint x: 487, endPoint y: 78, distance: 62.1
click at [487, 78] on div "[PERSON_NAME], [PERSON_NAME] 2 members , 2 online" at bounding box center [970, 91] width 1045 height 53
copy div "[PERSON_NAME]"
click at [541, 747] on textarea "Type your message" at bounding box center [950, 788] width 961 height 18
paste textarea "[PERSON_NAME], we’re still waiting for your signature on the Co-Representation …"
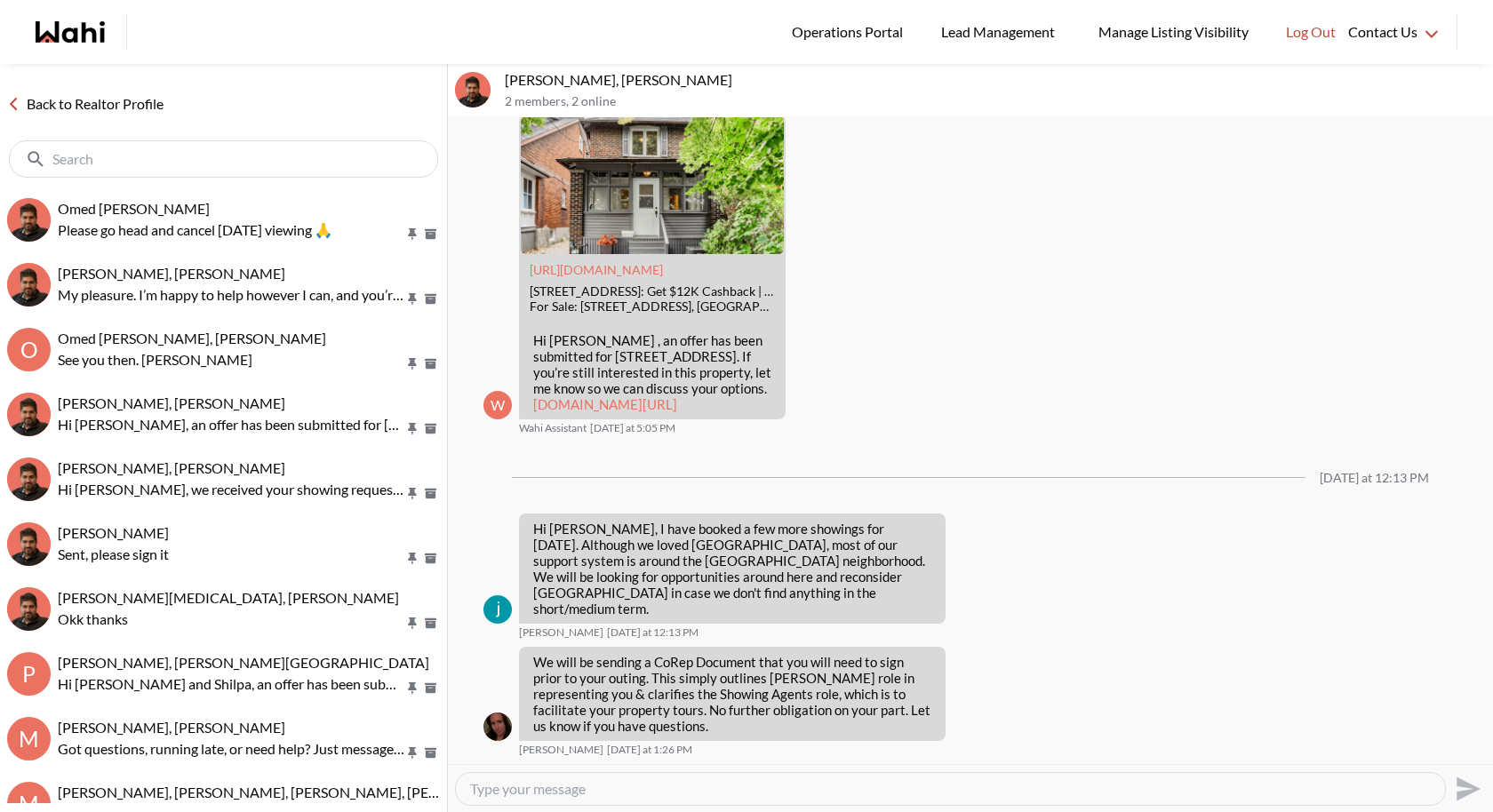
type textarea "[PERSON_NAME], we’re still waiting for your signature on the Co-Representation …"
click at [1467, 747] on icon "Send" at bounding box center [1468, 787] width 24 height 24
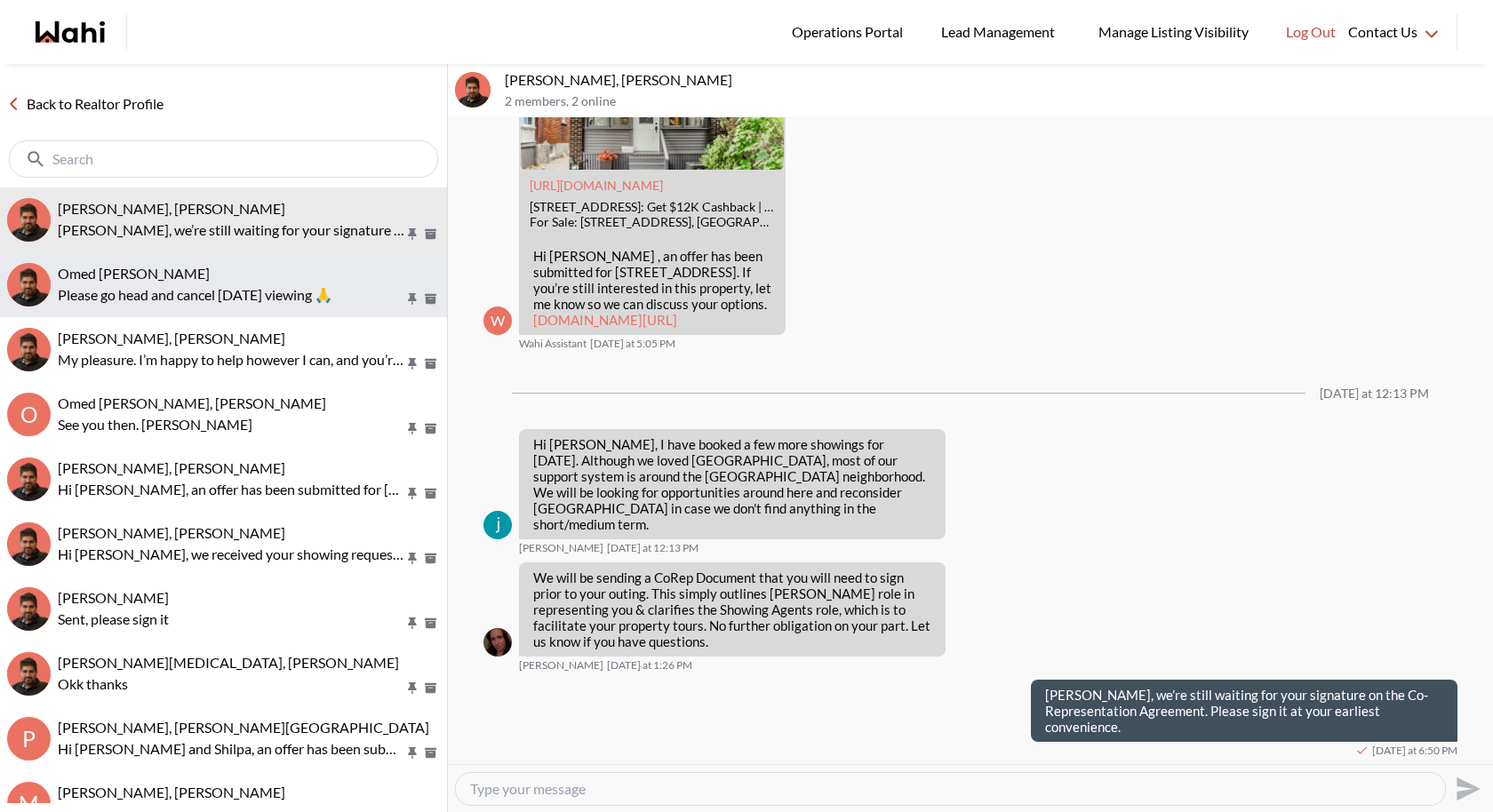
click at [170, 285] on p "Please go head and cancel [DATE] viewing 🙏" at bounding box center [231, 295] width 347 height 22
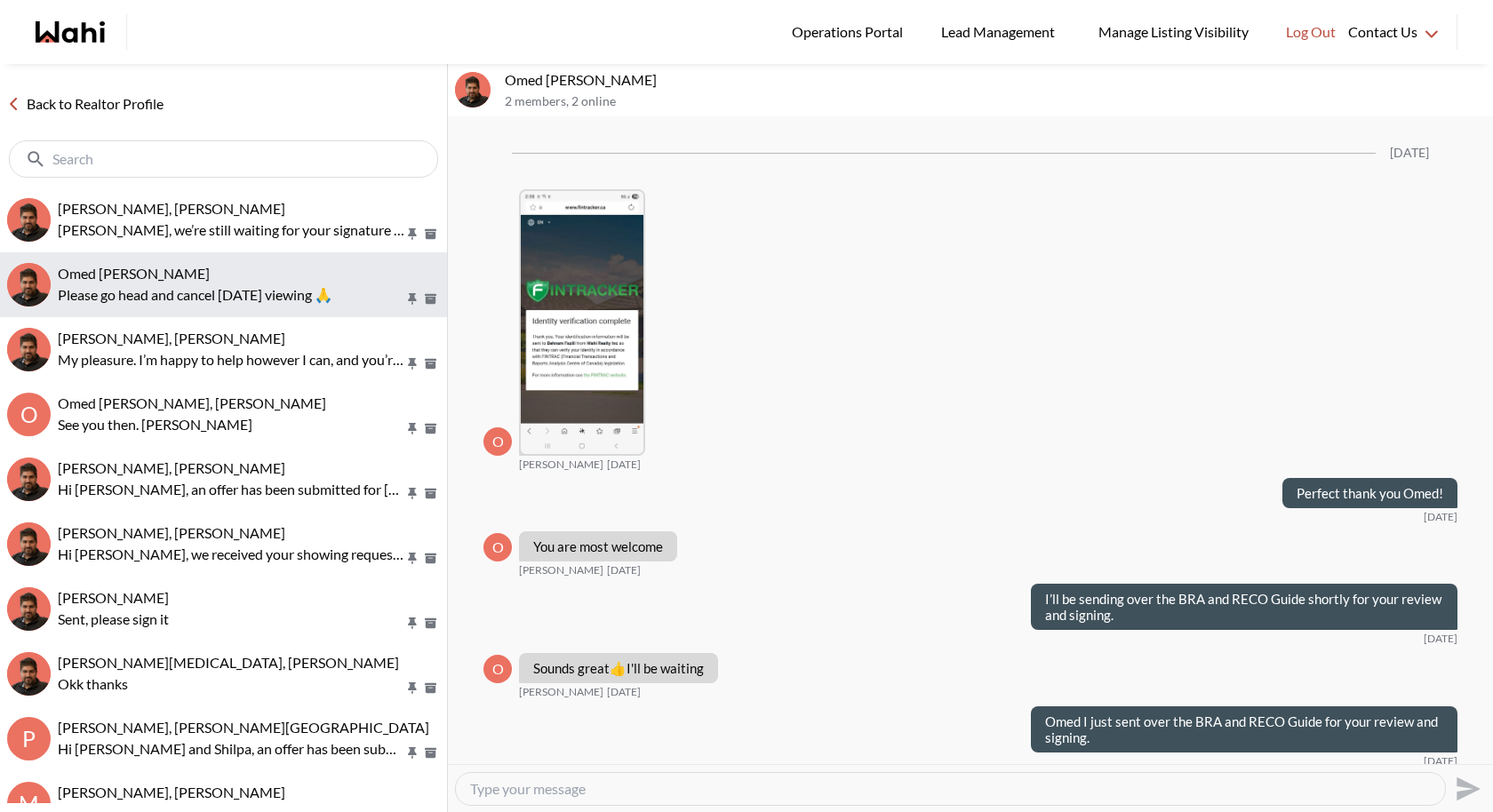
scroll to position [1664, 0]
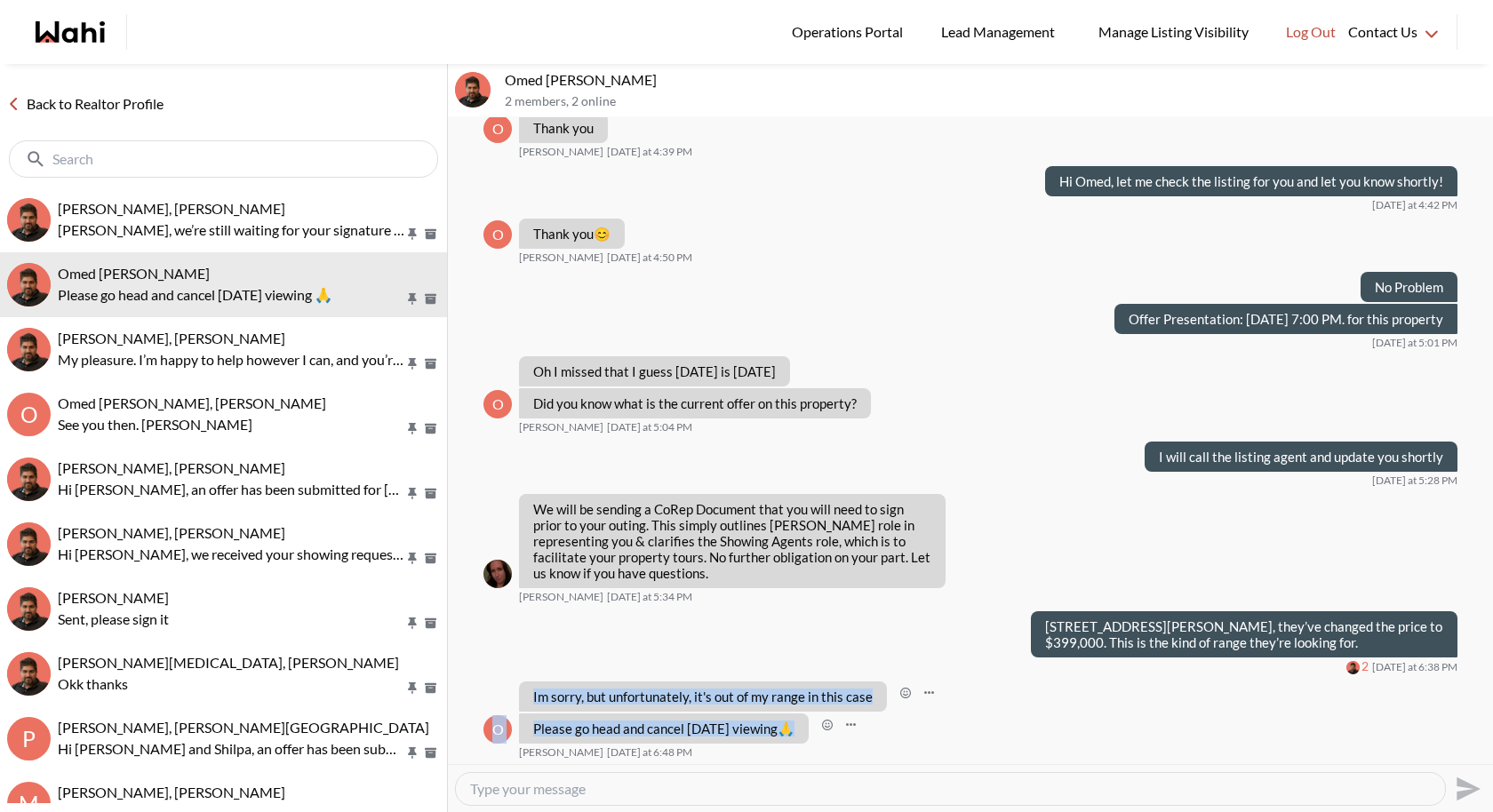
drag, startPoint x: 821, startPoint y: 730, endPoint x: 530, endPoint y: 695, distance: 293.1
copy ul "Im sorry, but unfortunately, it's out of my range in this case [PERSON_NAME] [D…"
click at [638, 747] on textarea "Type your message" at bounding box center [950, 788] width 961 height 18
paste textarea "No problem at all — we’ll go ahead and cancel the viewing for you. Let me know …"
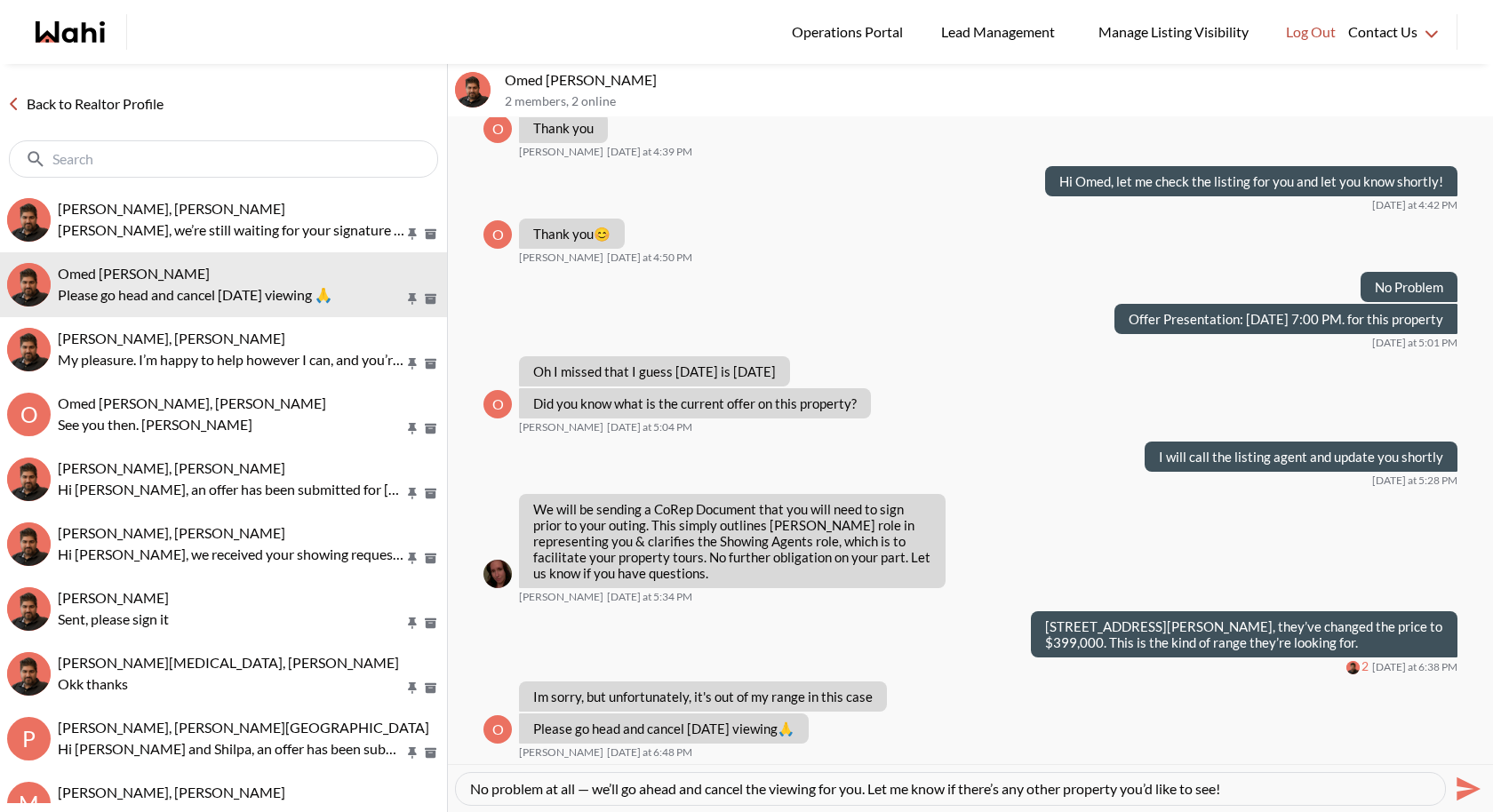
click at [590, 747] on textarea "No problem at all — we’ll go ahead and cancel the viewing for you. Let me know …" at bounding box center [950, 788] width 961 height 18
type textarea "No problem at all, we’ll go ahead and cancel the viewing for you. Let me know i…"
click at [1469, 747] on icon "Send" at bounding box center [1467, 789] width 28 height 28
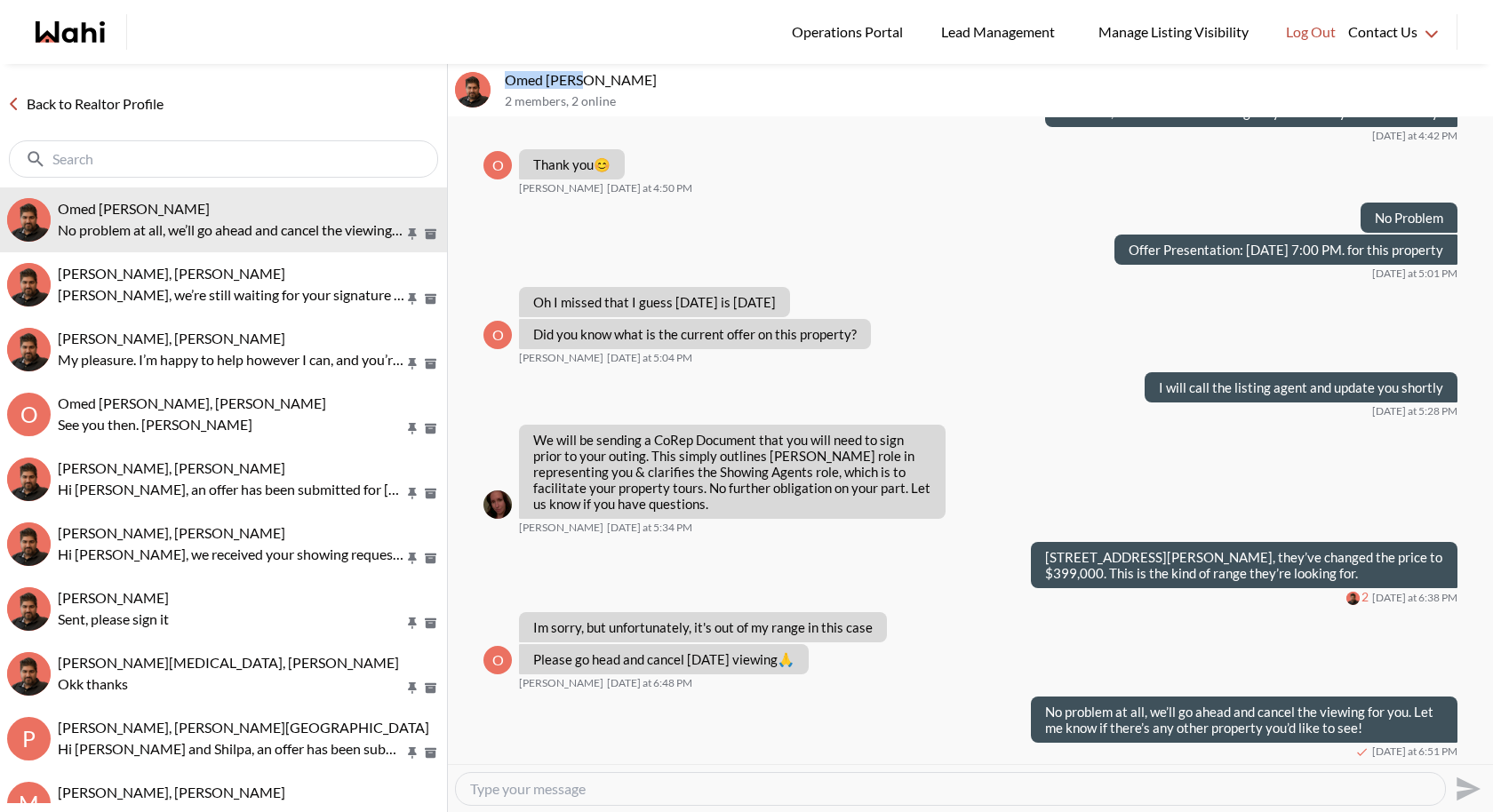
drag, startPoint x: 589, startPoint y: 81, endPoint x: 510, endPoint y: 80, distance: 79.0
click at [510, 80] on p "Omed [PERSON_NAME]" at bounding box center [996, 79] width 981 height 18
copy p "[PERSON_NAME]"
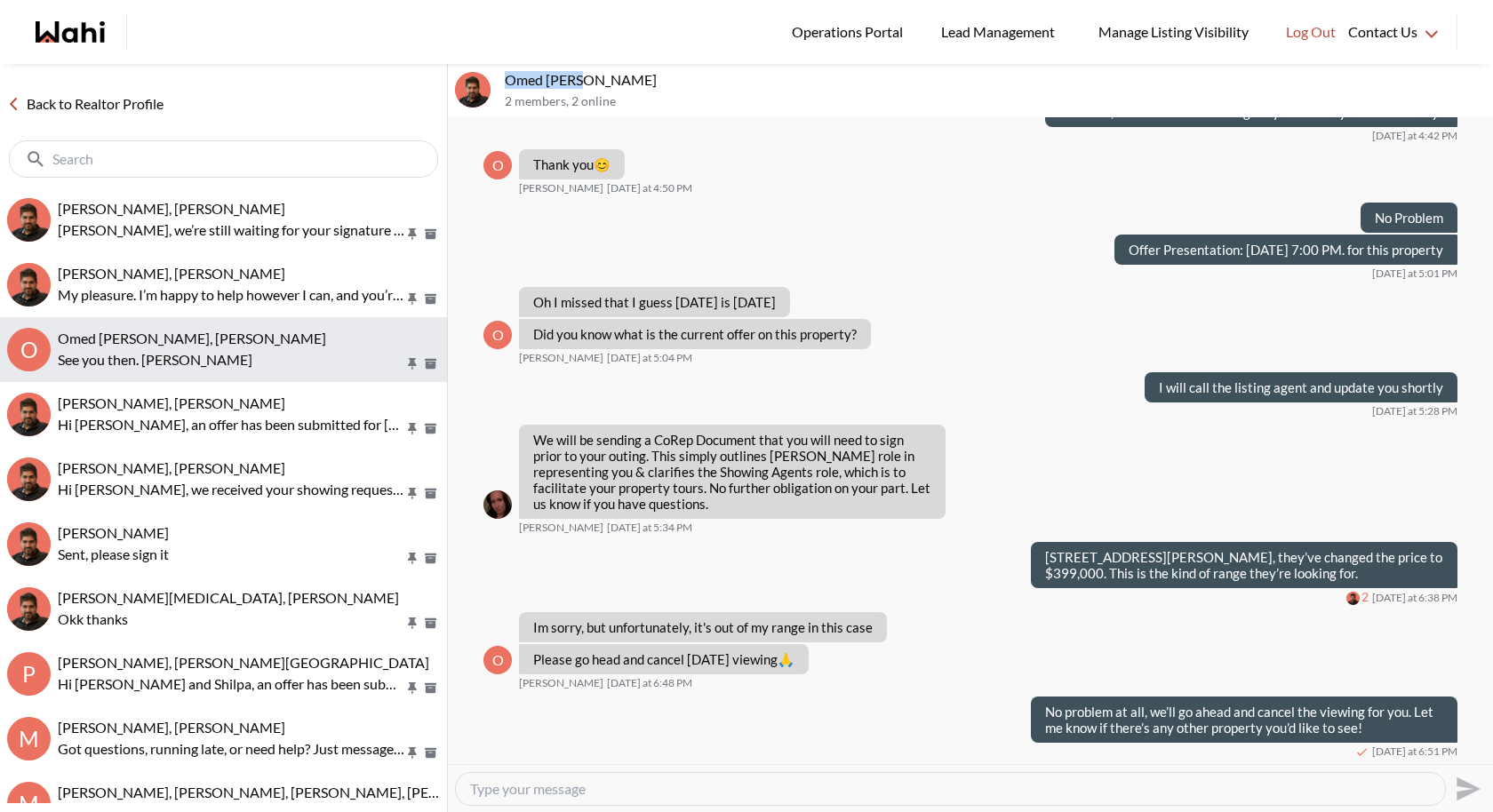
scroll to position [0, 0]
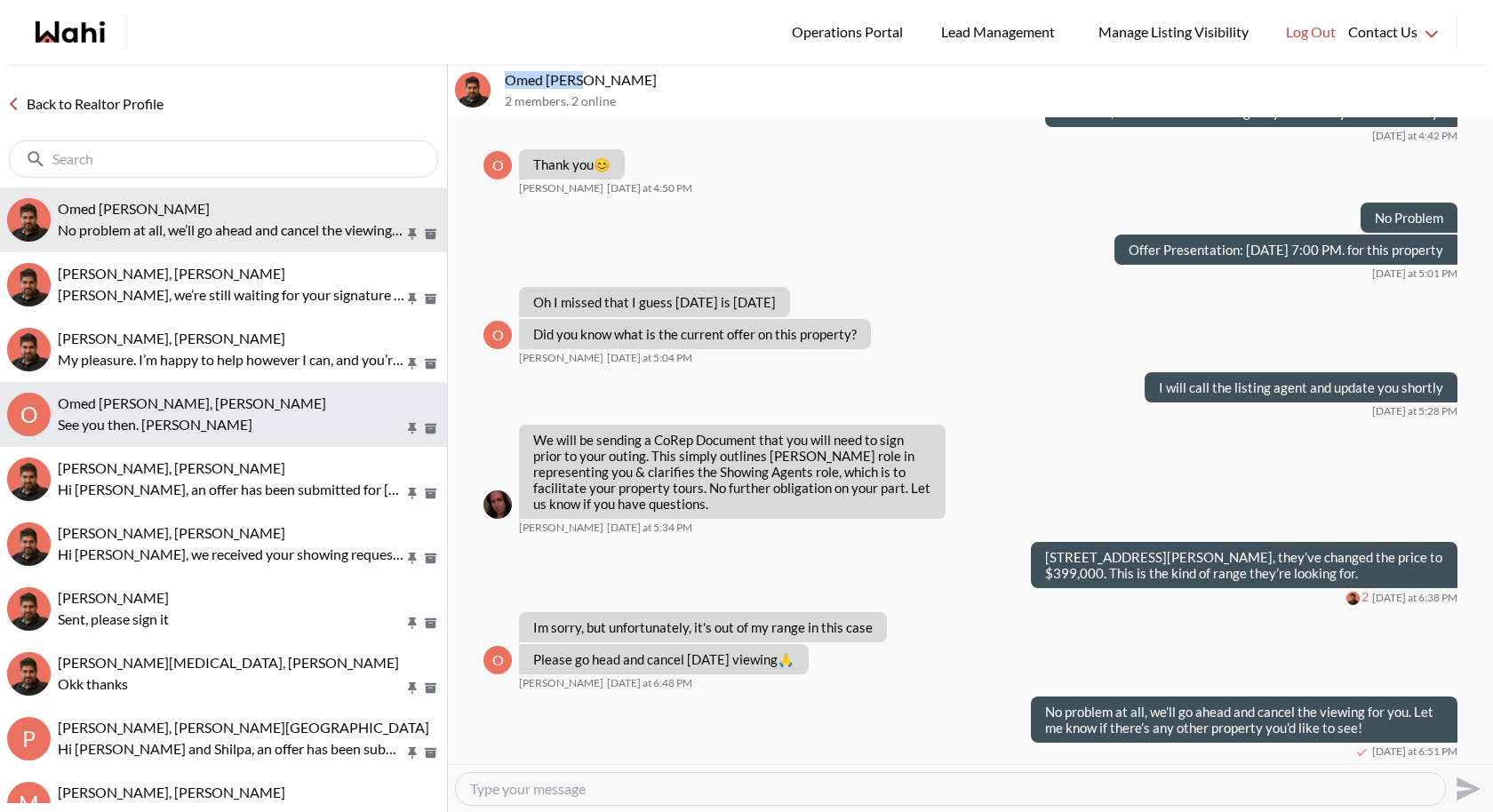
click at [215, 415] on p "See you then. [PERSON_NAME]" at bounding box center [231, 424] width 347 height 22
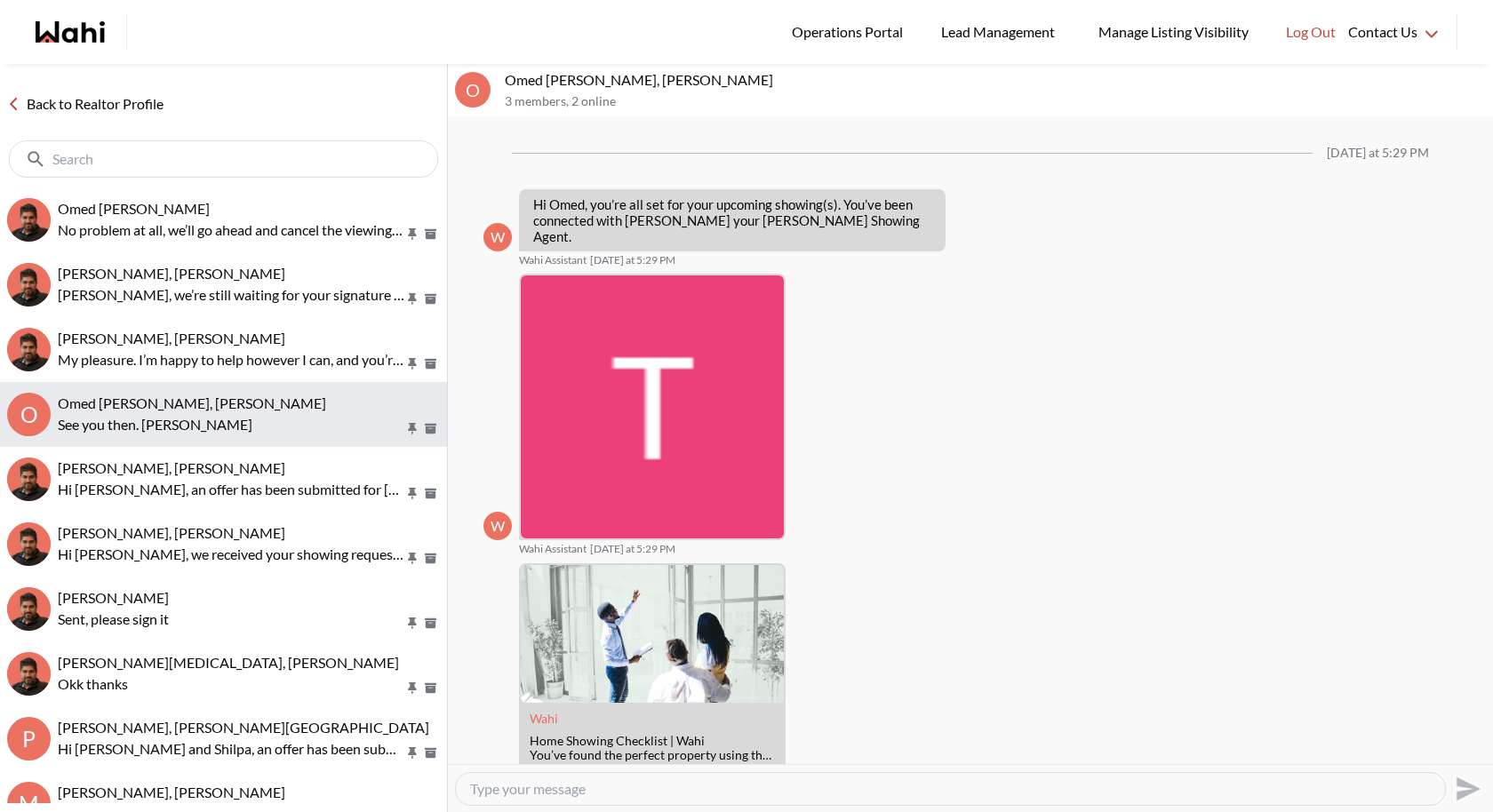
scroll to position [584, 0]
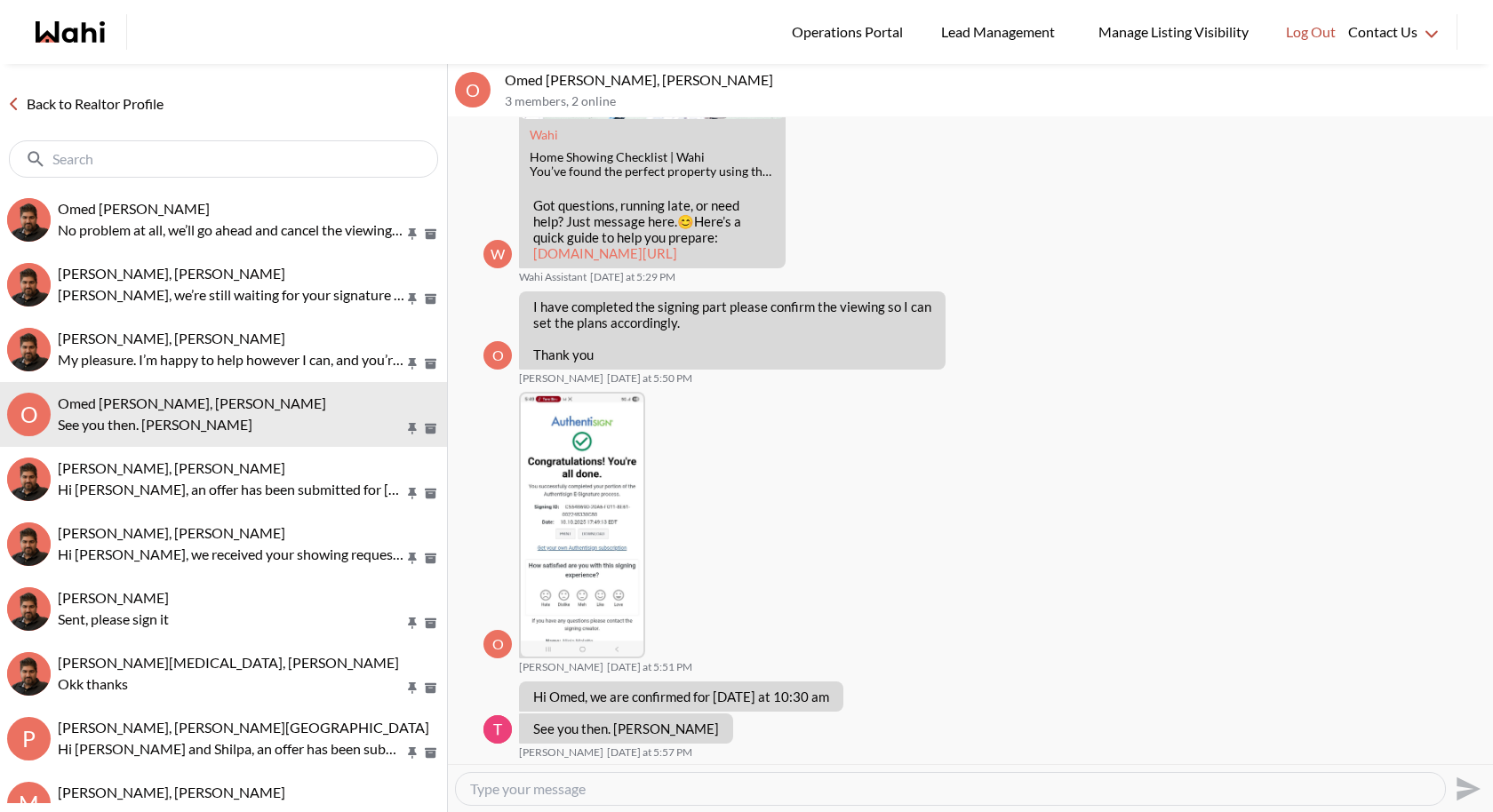
click at [571, 747] on textarea "Type your message" at bounding box center [950, 788] width 961 height 18
drag, startPoint x: 590, startPoint y: 78, endPoint x: 502, endPoint y: 76, distance: 88.0
click at [502, 76] on div "O Omed Wahab, Teresa, Faraz 3 members , 2 online" at bounding box center [970, 91] width 1045 height 53
copy p "[PERSON_NAME]"
drag, startPoint x: 639, startPoint y: 81, endPoint x: 596, endPoint y: 75, distance: 43.4
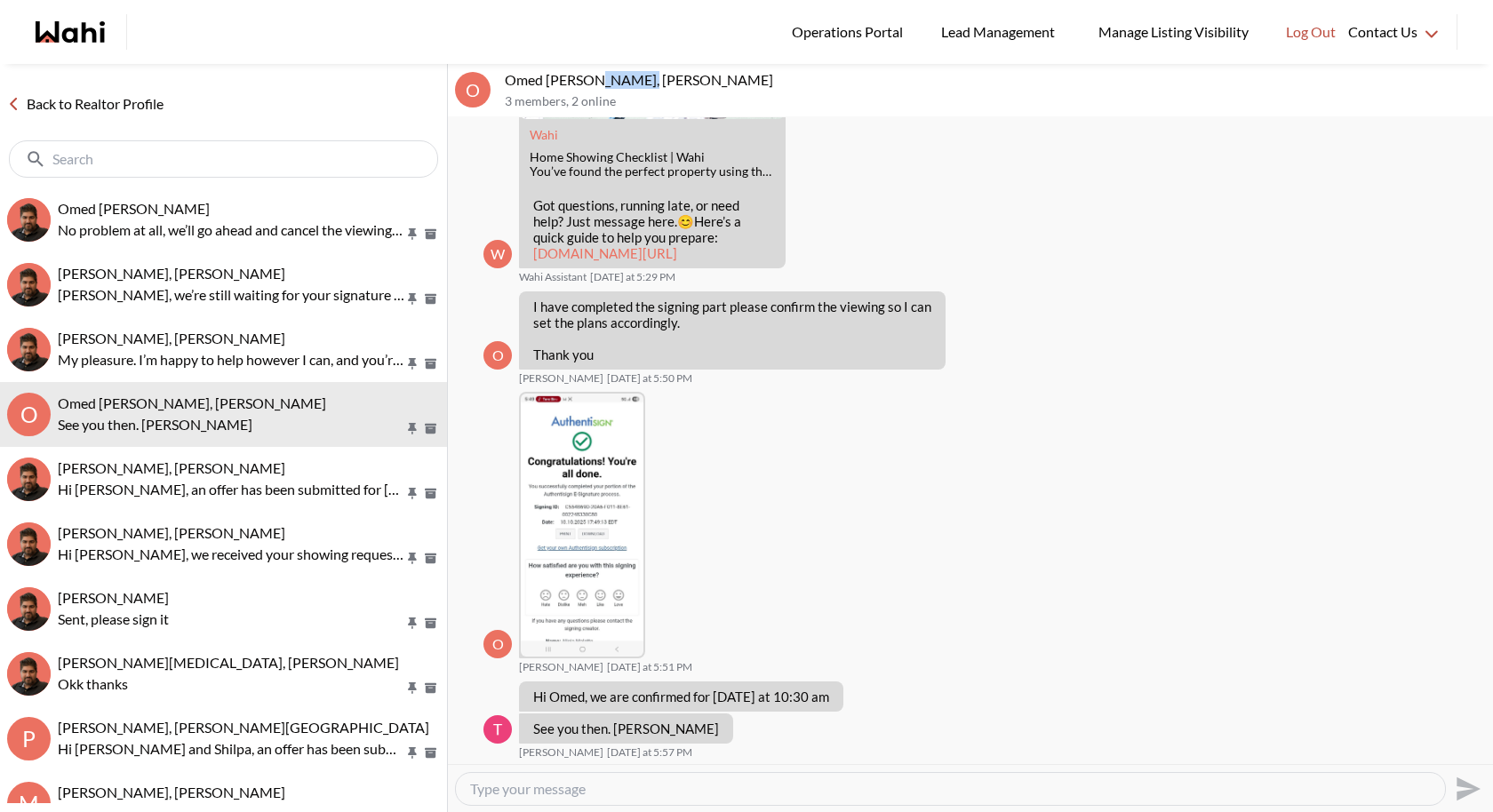
click at [596, 75] on p "Omed [PERSON_NAME], [PERSON_NAME]" at bounding box center [996, 79] width 981 height 18
copy p "Teresa,"
drag, startPoint x: 544, startPoint y: 77, endPoint x: 494, endPoint y: 73, distance: 50.2
click at [494, 73] on div "O Omed Wahab, Teresa, Faraz 3 members , 2 online" at bounding box center [970, 91] width 1045 height 53
copy div "Omed"
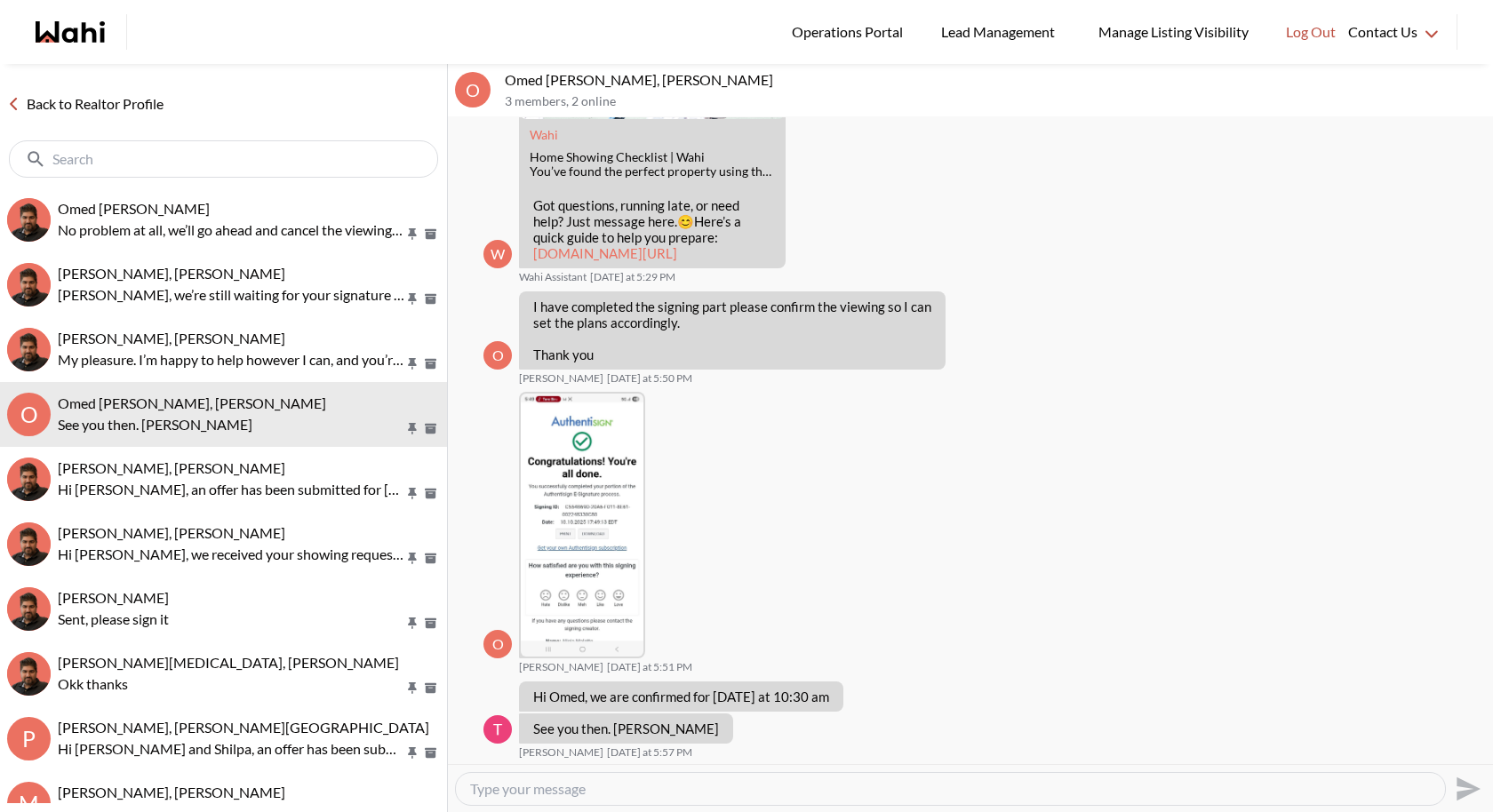
click at [552, 747] on textarea "Type your message" at bounding box center [950, 788] width 961 height 18
paste textarea "Hi Teresa, please cancel the showing for tomorrow—Omad is no longer interested …"
click at [790, 747] on textarea "Hi Teresa, please cancel the showing for tomorrow—Omad is no longer interested …" at bounding box center [950, 788] width 961 height 18
type textarea "Hi Teresa, please cancel the showing for tomorrow, Omad is no longer interested…"
click at [1460, 747] on icon "Send" at bounding box center [1467, 789] width 28 height 28
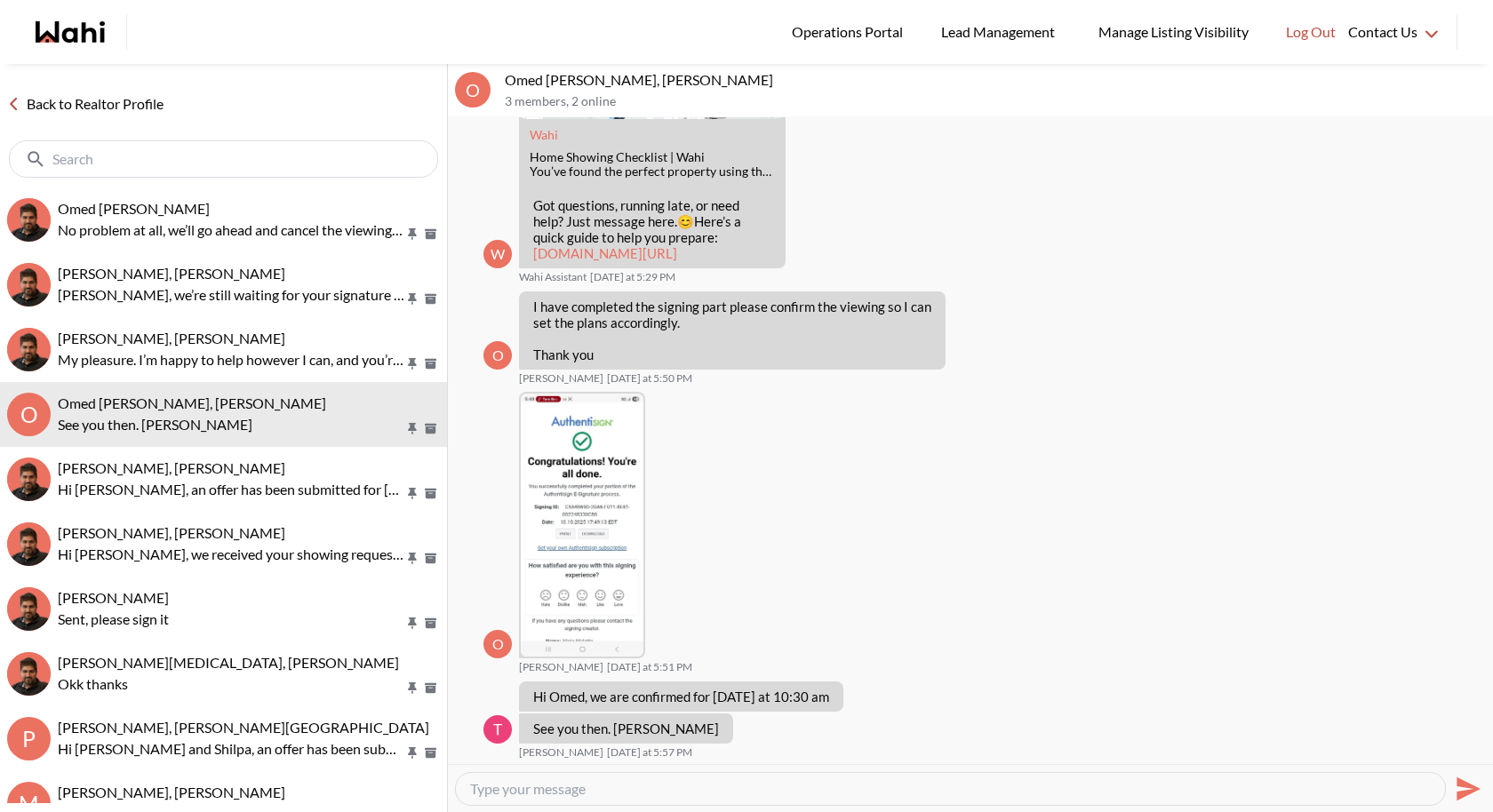
scroll to position [653, 0]
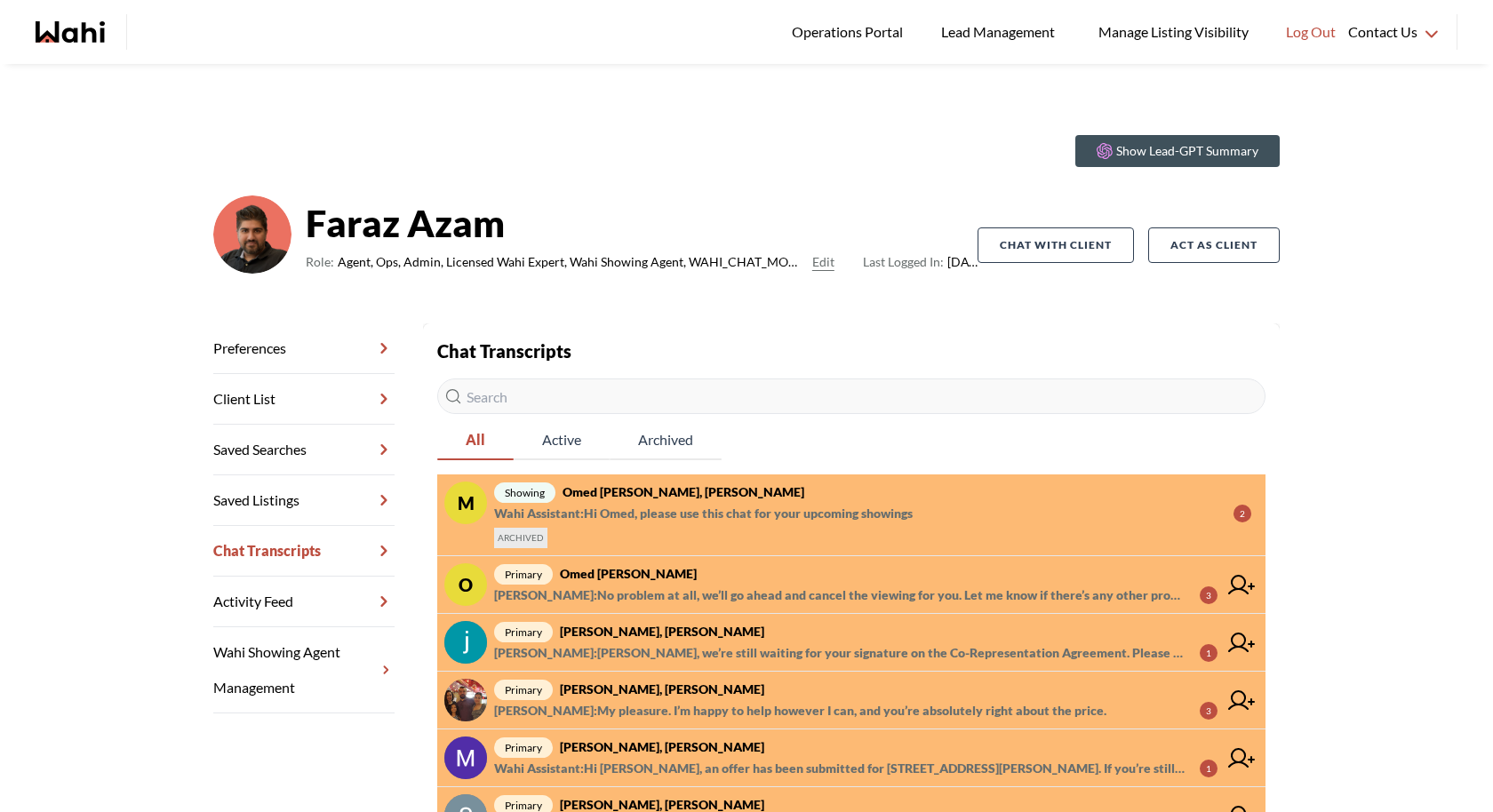
click at [809, 518] on span "Wahi Assistant : Hi Omed, please use this chat for your upcoming showings" at bounding box center [703, 513] width 419 height 22
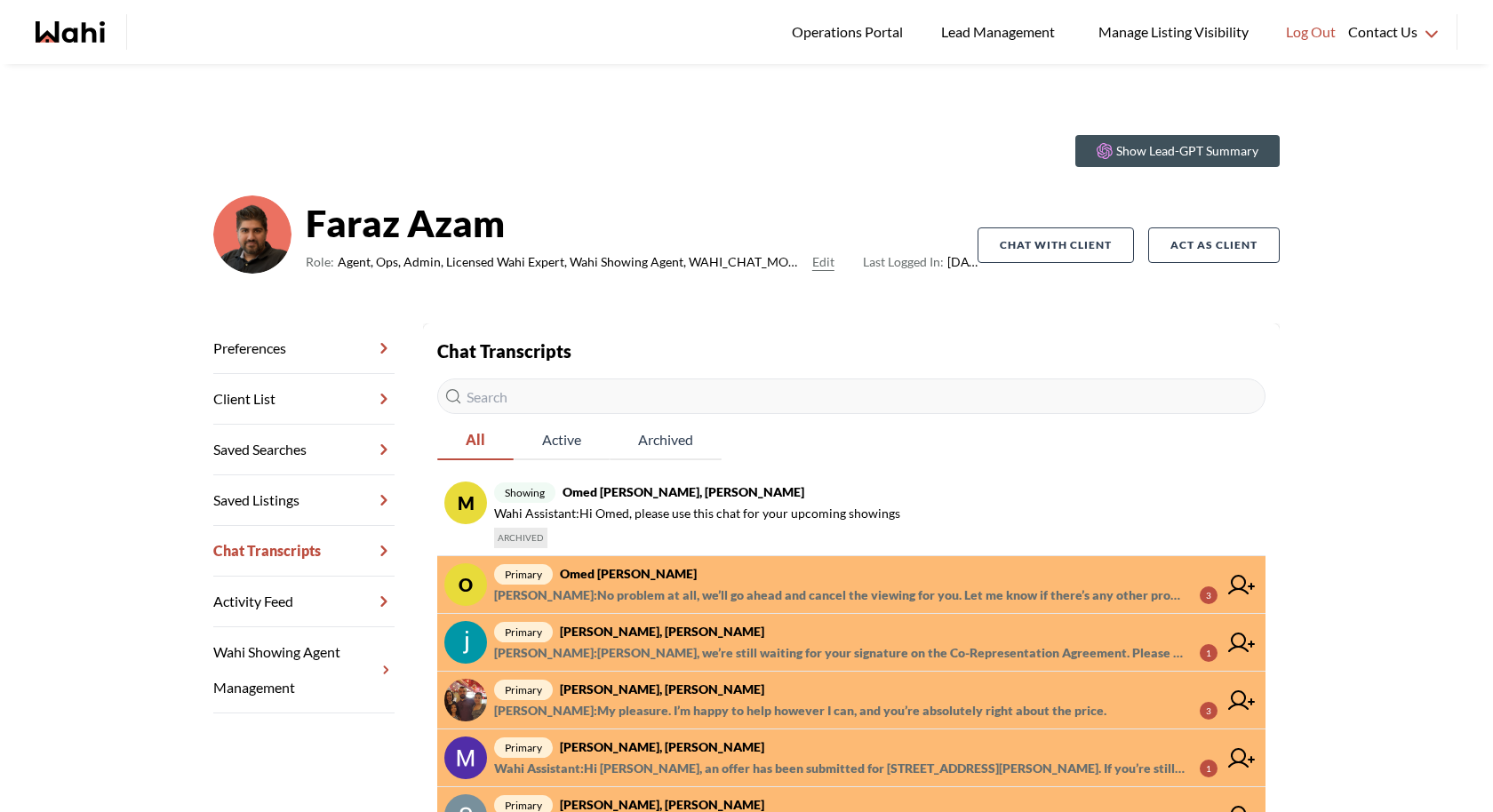
click at [769, 588] on span "[PERSON_NAME] : No problem at all, we’ll go ahead and cancel the viewing for yo…" at bounding box center [840, 595] width 691 height 22
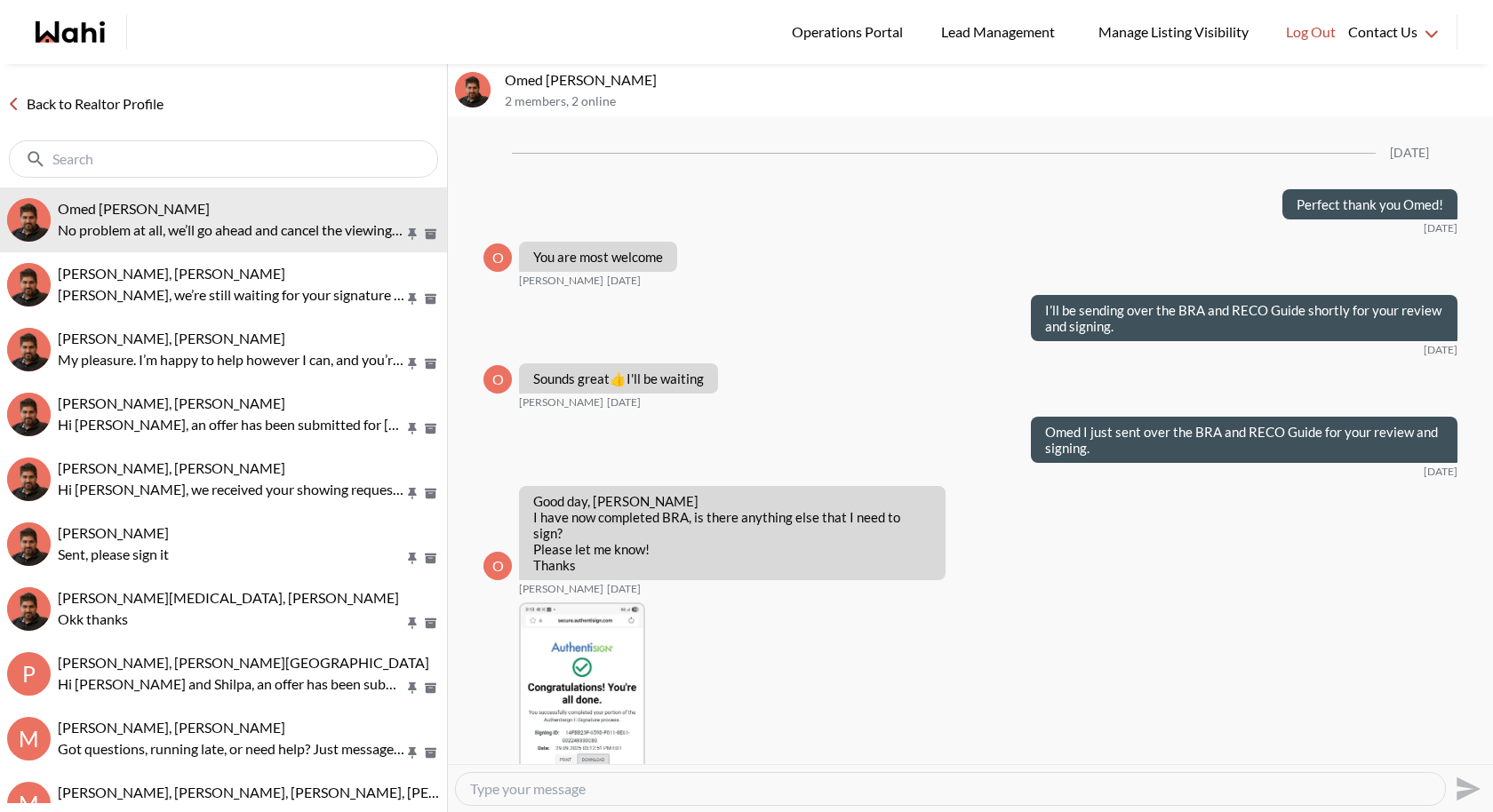
scroll to position [1443, 0]
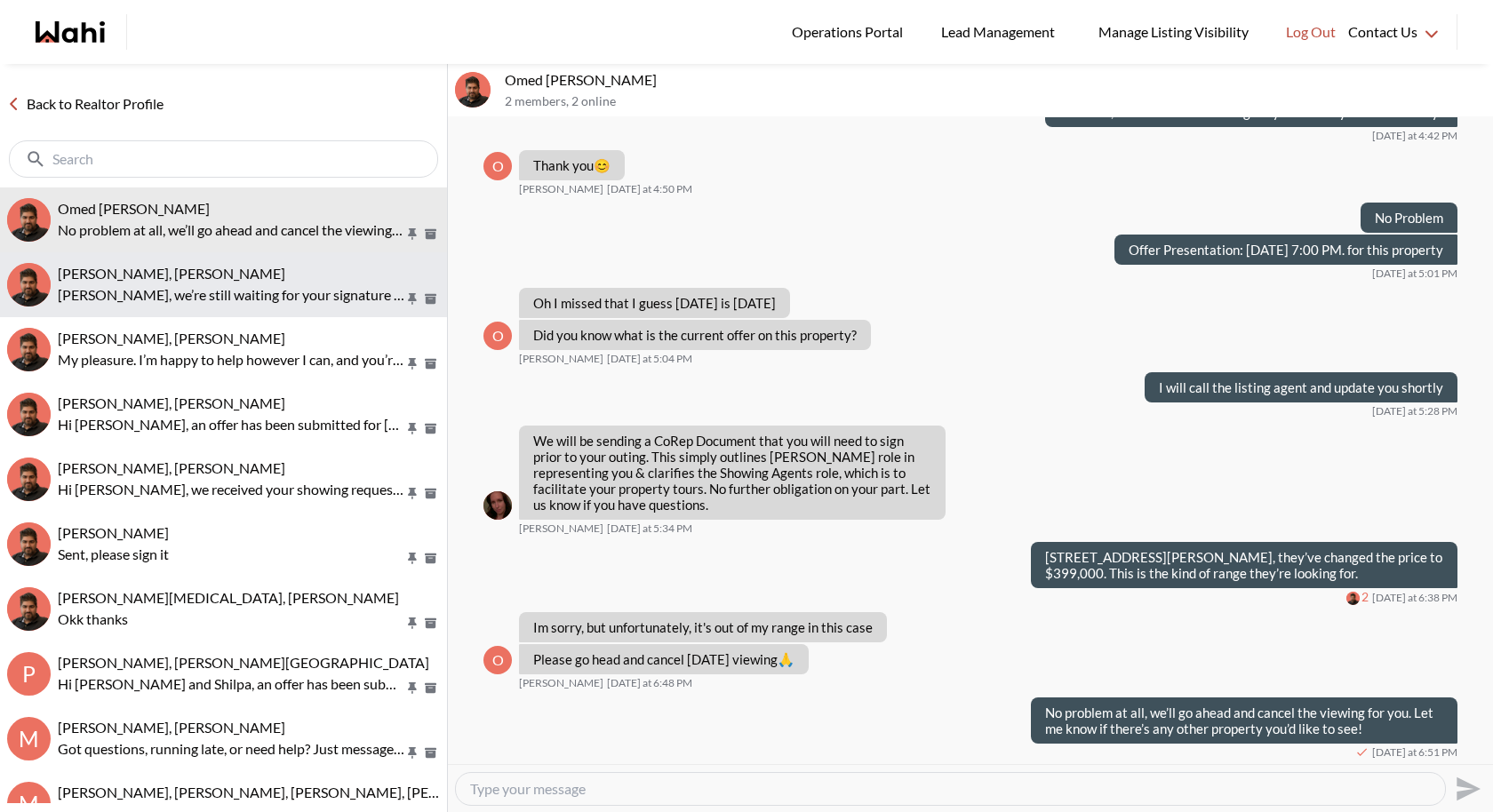
click at [203, 290] on p "[PERSON_NAME], we’re still waiting for your signature on the Co-Representation …" at bounding box center [231, 295] width 347 height 22
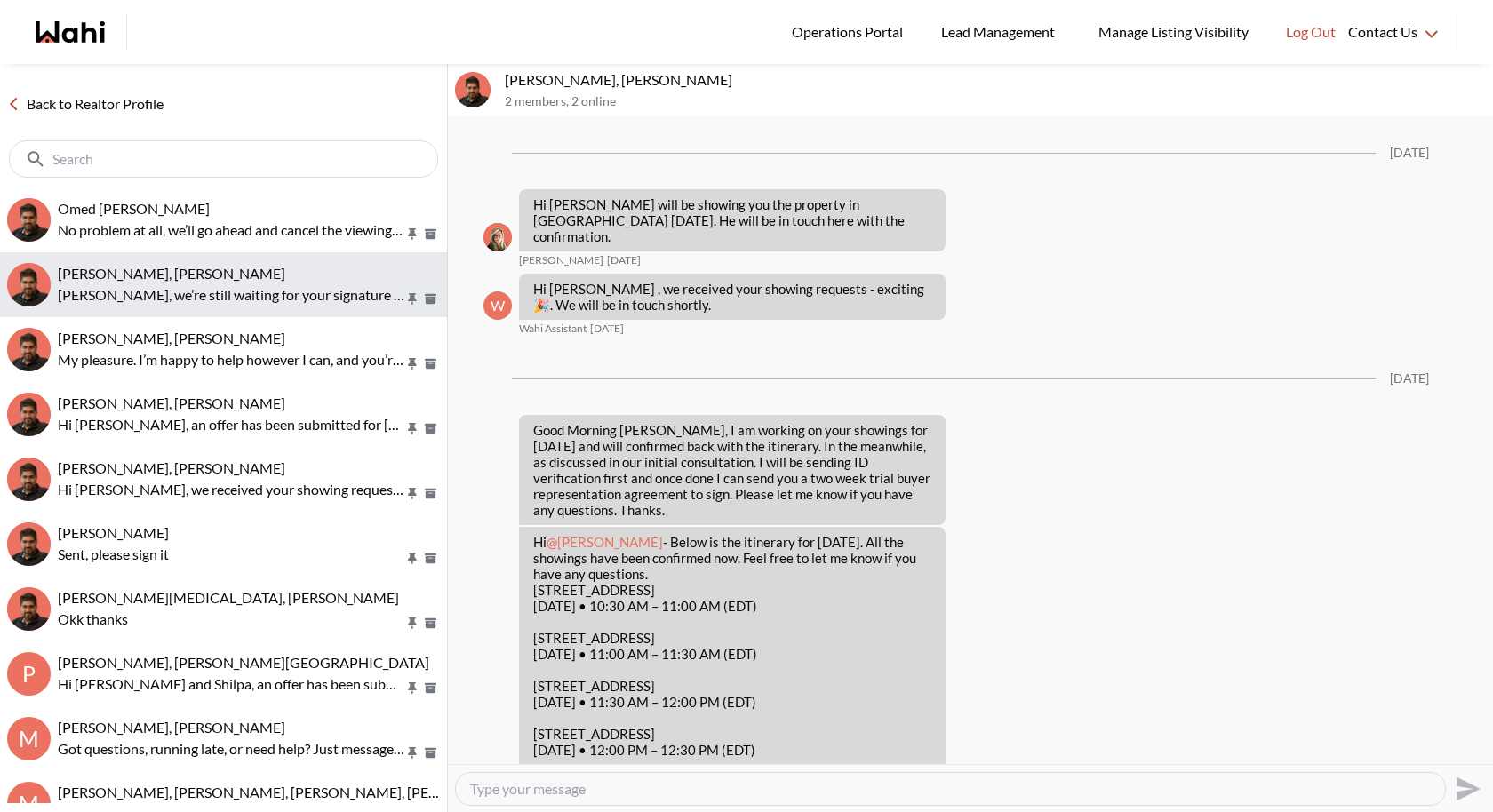
scroll to position [2862, 0]
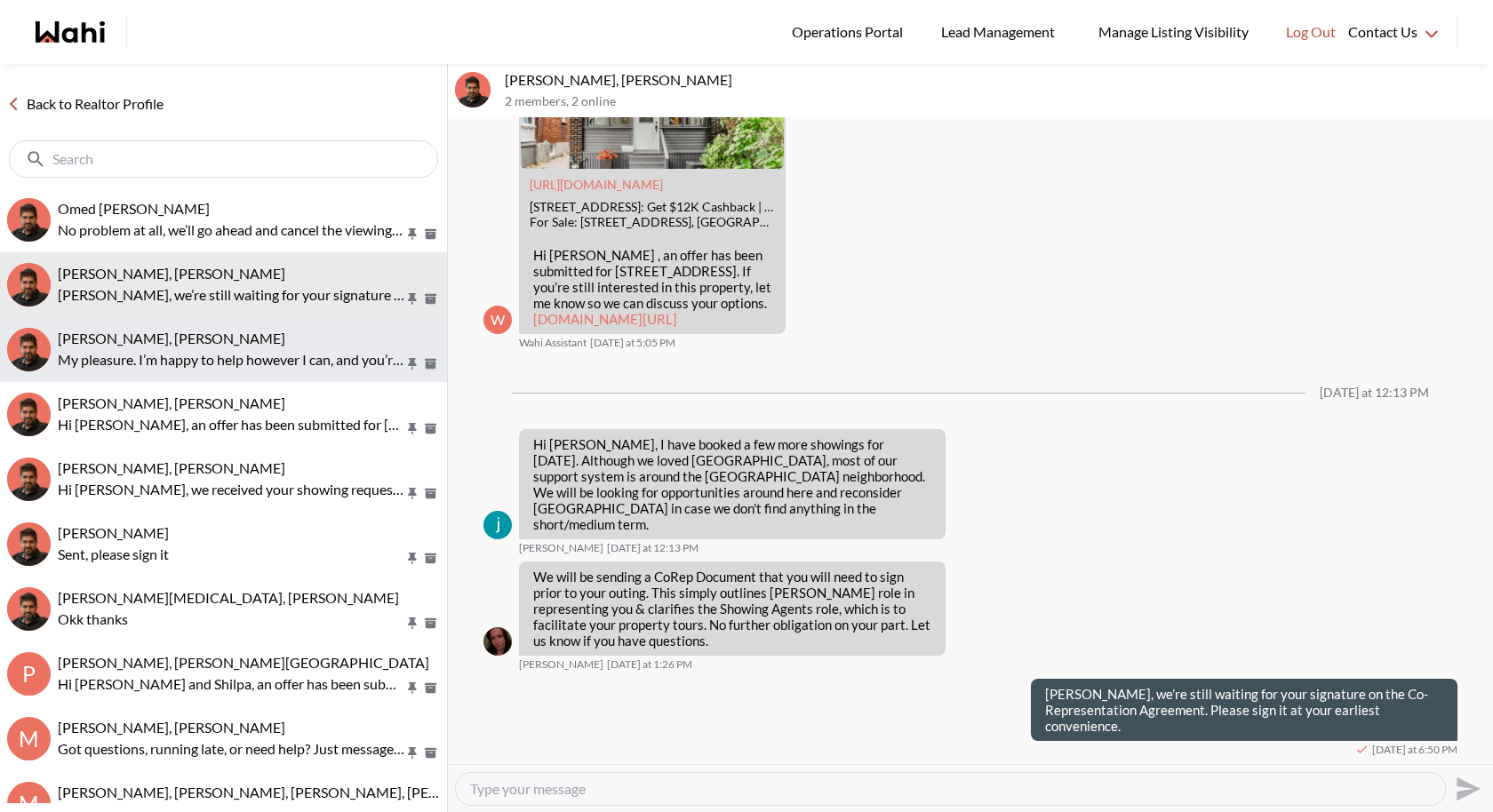
click at [218, 349] on p "My pleasure. I’m happy to help however I can, and you’re absolutely right about…" at bounding box center [231, 359] width 347 height 22
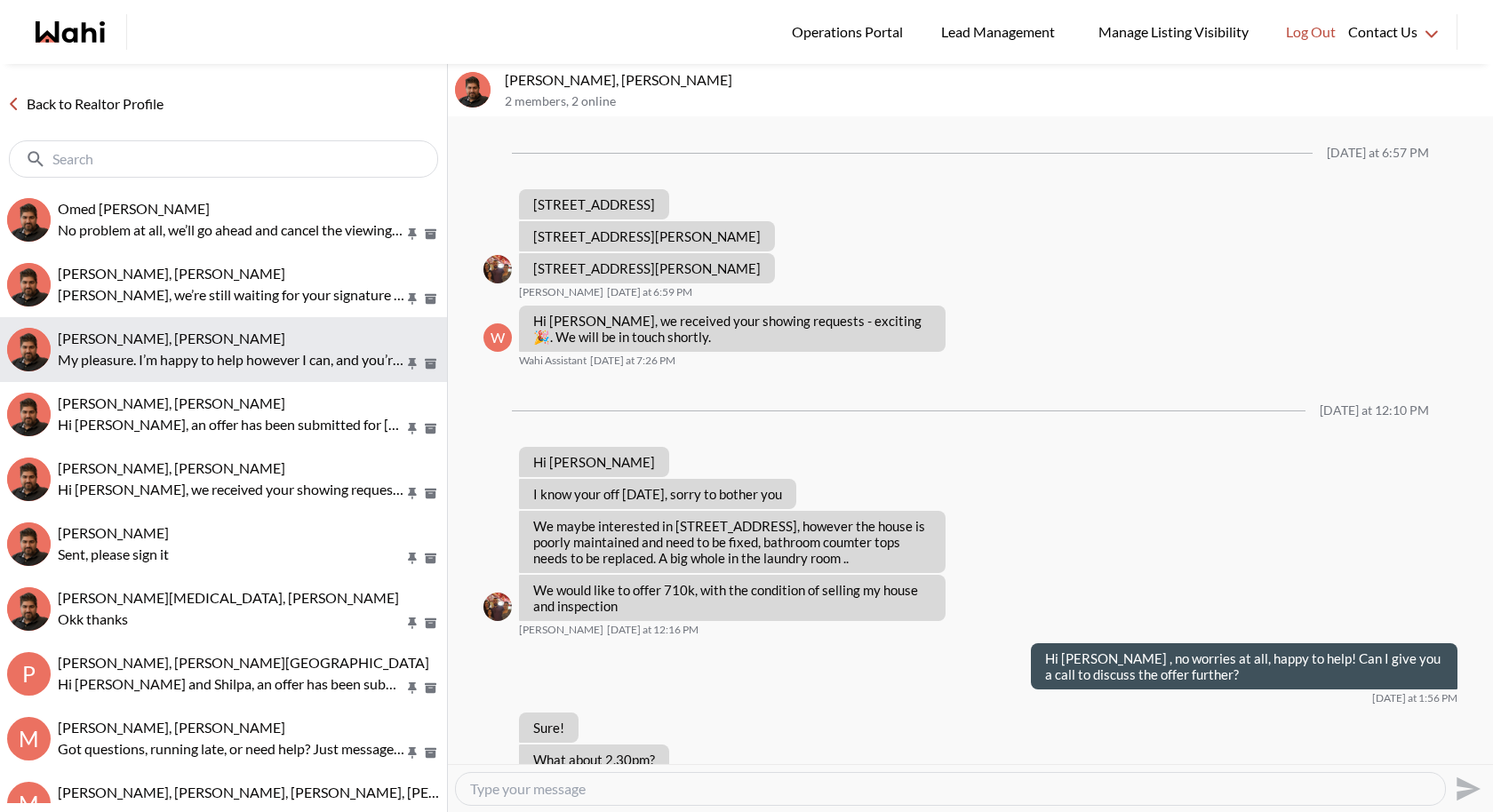
scroll to position [811, 0]
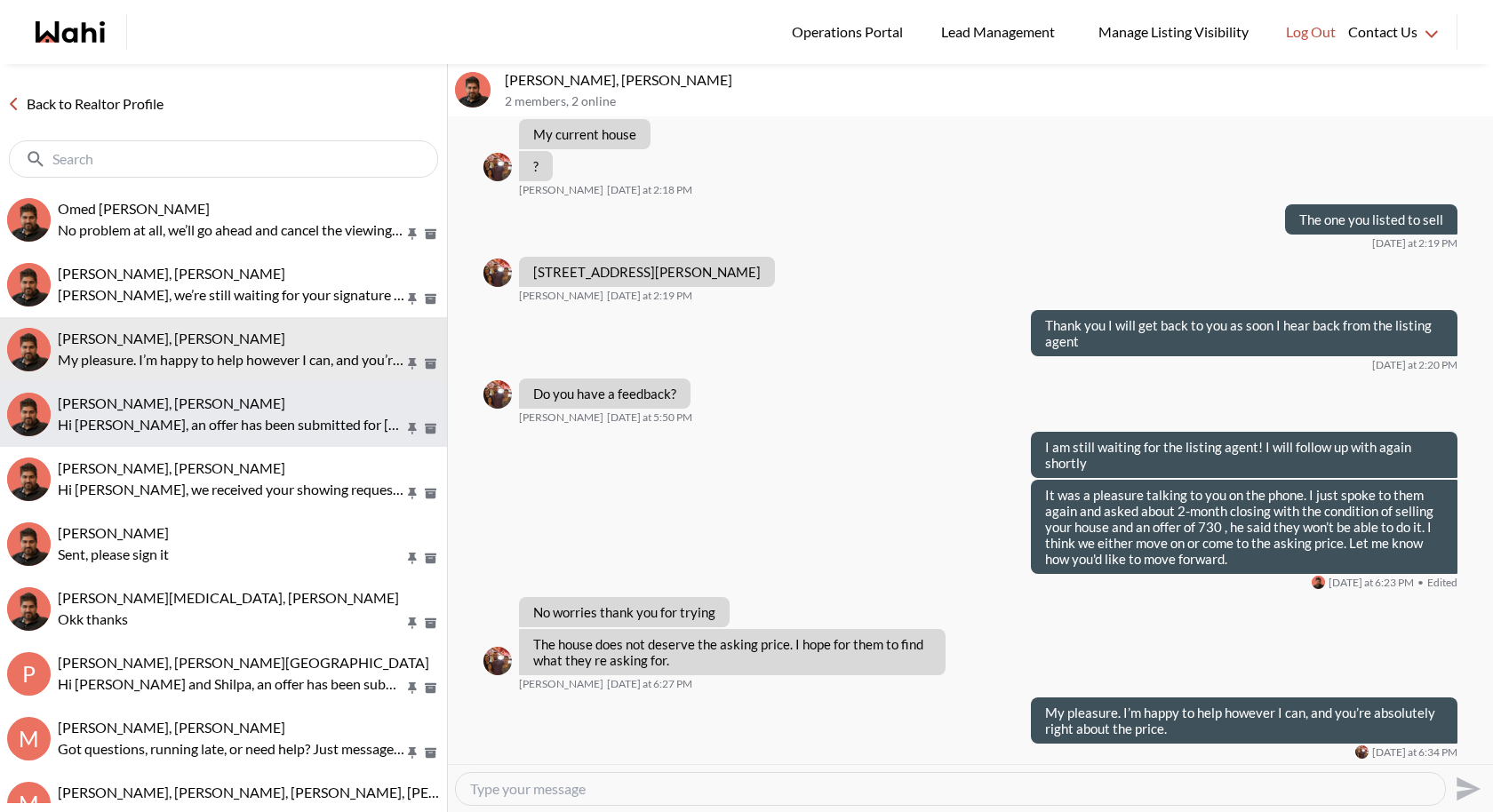
click at [194, 406] on span "[PERSON_NAME], [PERSON_NAME]" at bounding box center [171, 403] width 228 height 17
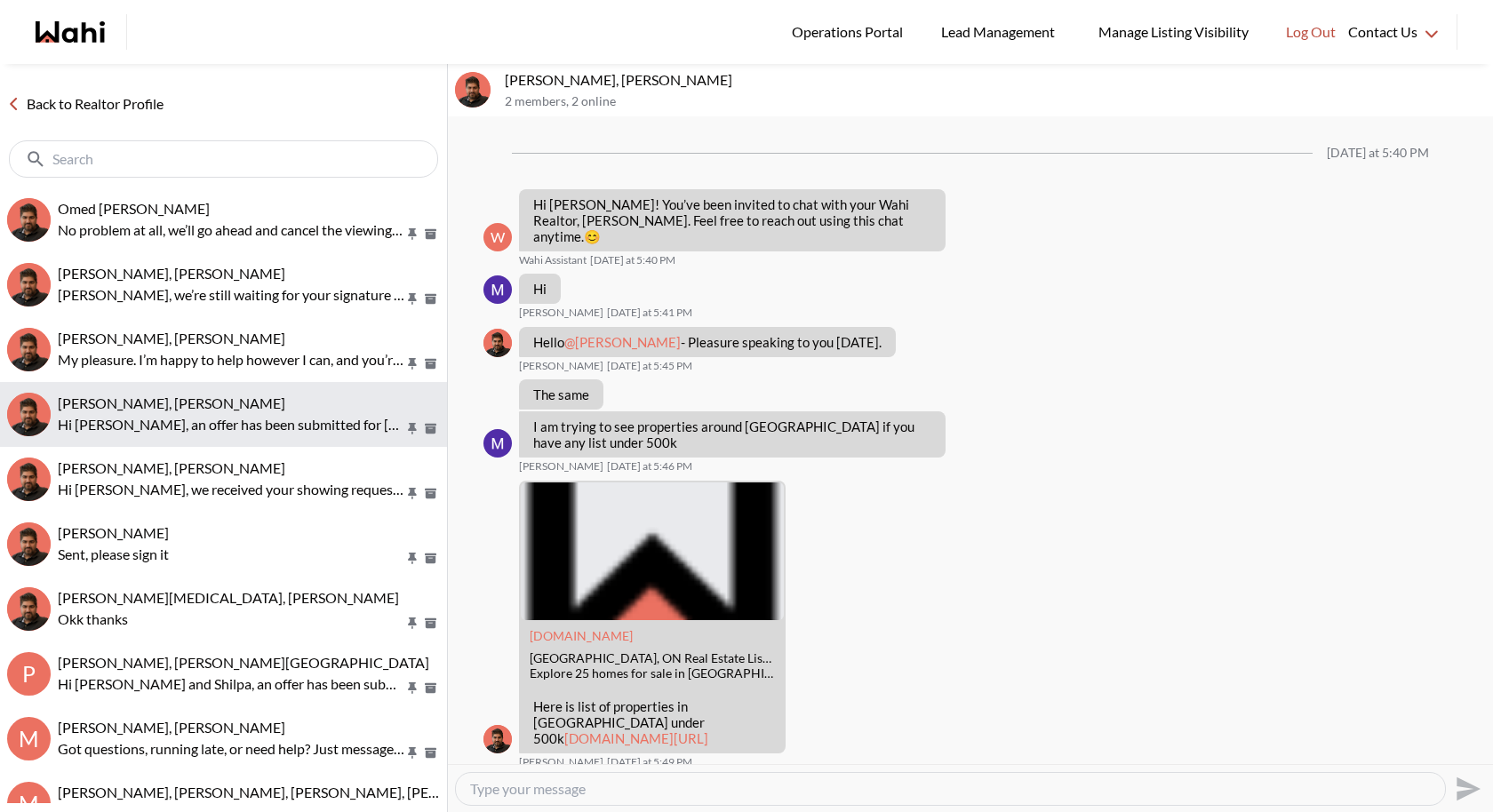
scroll to position [1264, 0]
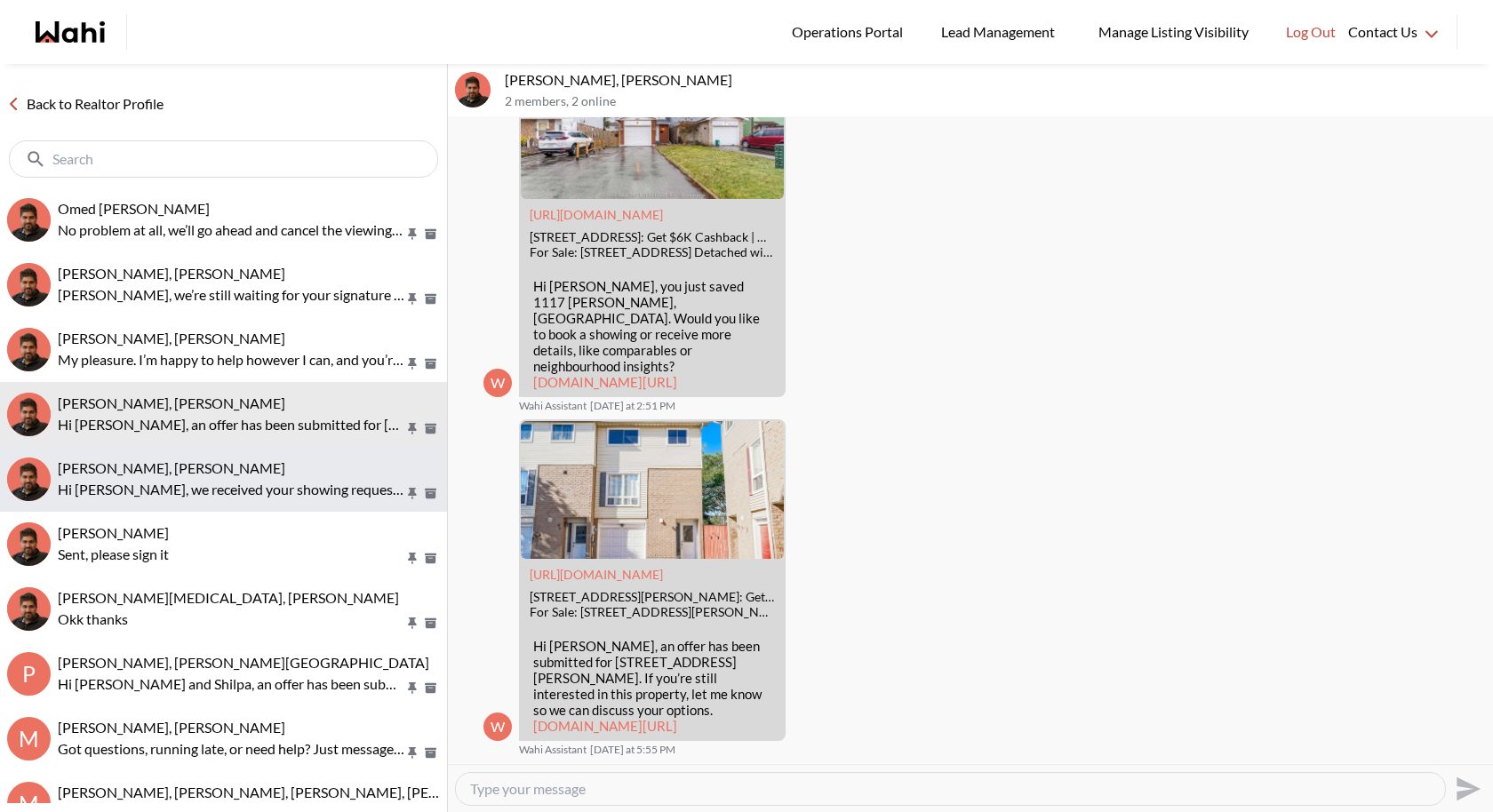
click at [203, 469] on div "[PERSON_NAME], [PERSON_NAME]" at bounding box center [249, 468] width 382 height 18
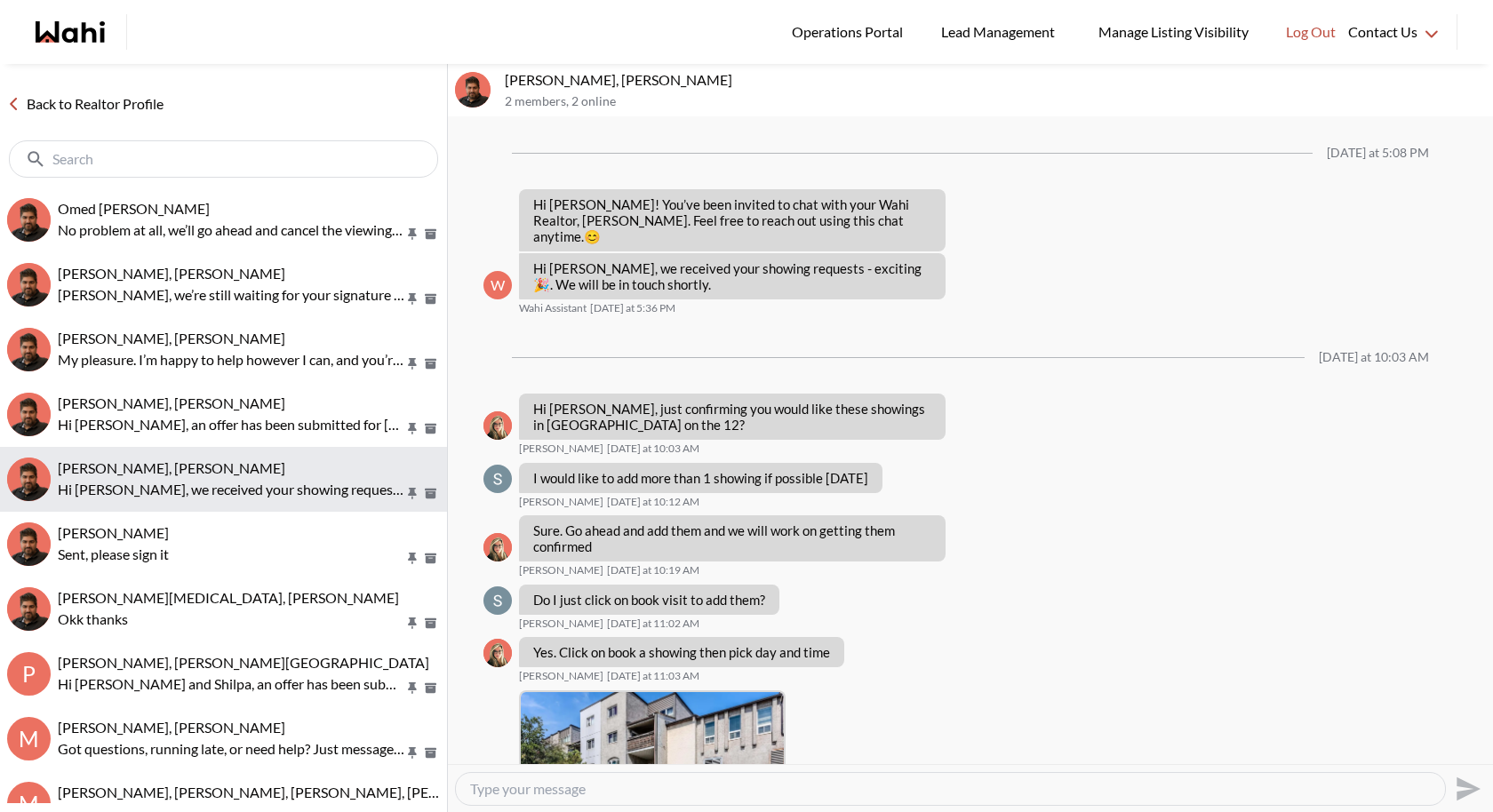
scroll to position [737, 0]
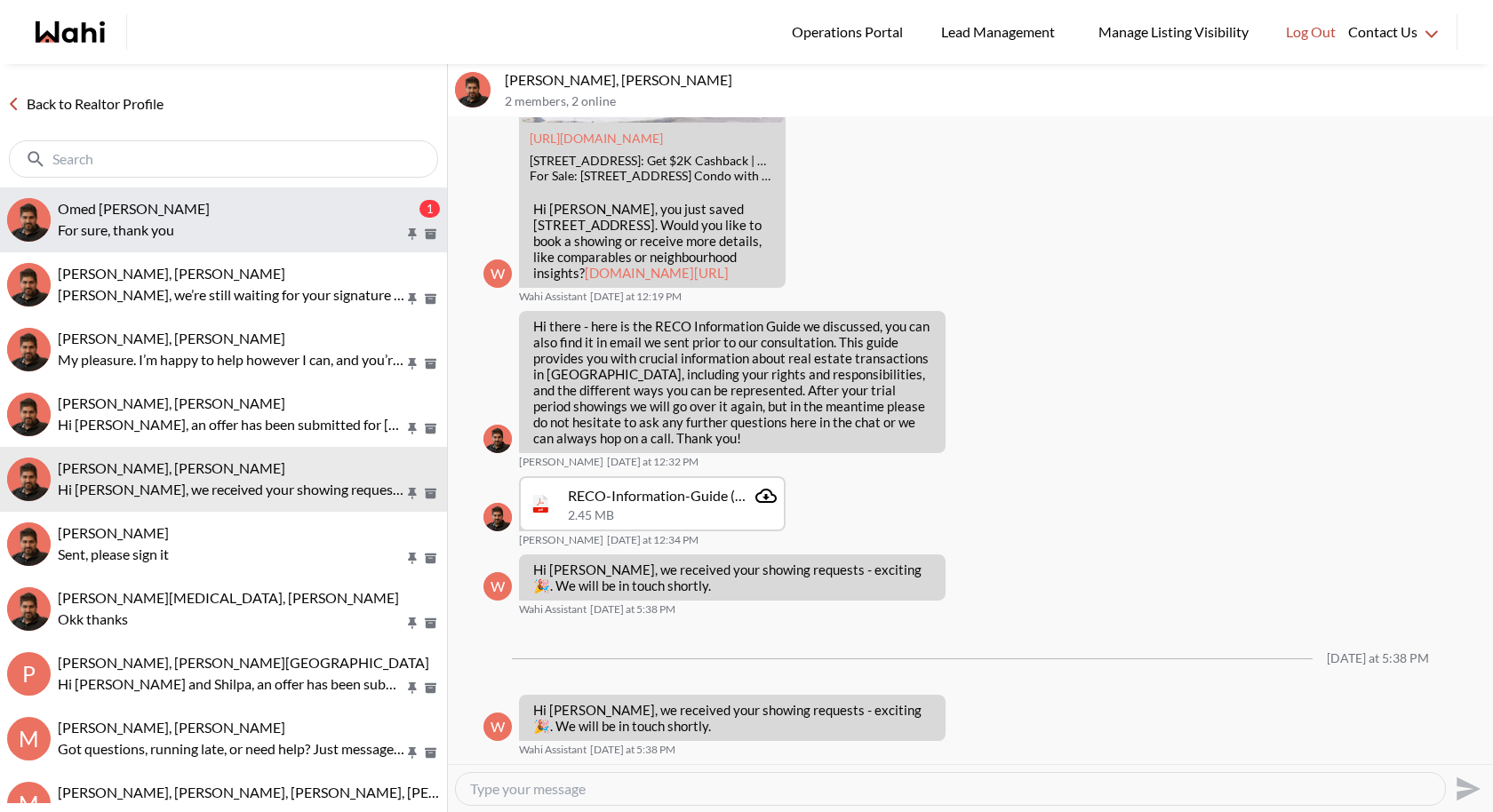
click at [65, 197] on button "Omed [PERSON_NAME] 1 For sure, thank you" at bounding box center [223, 219] width 447 height 65
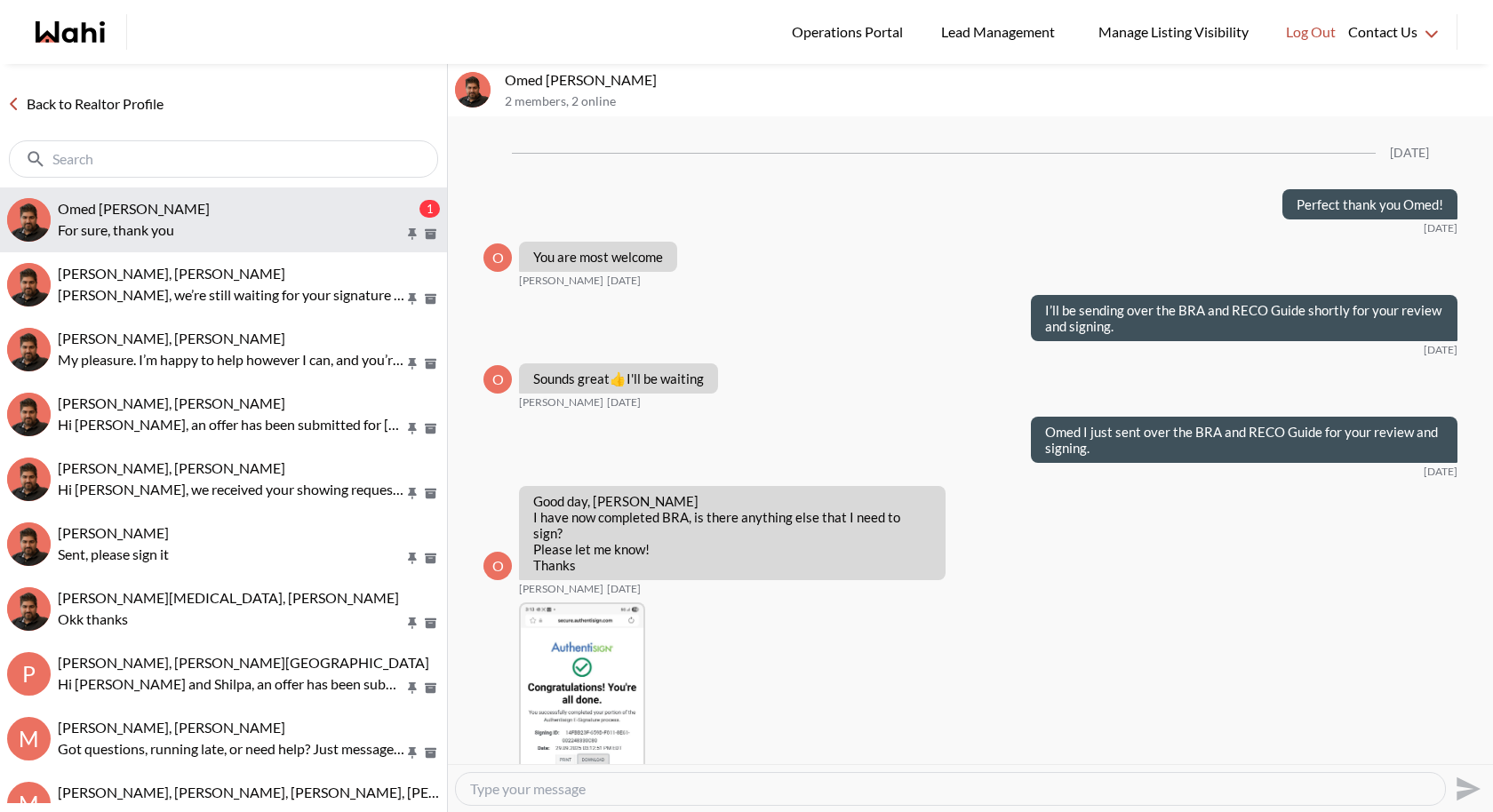
scroll to position [1494, 0]
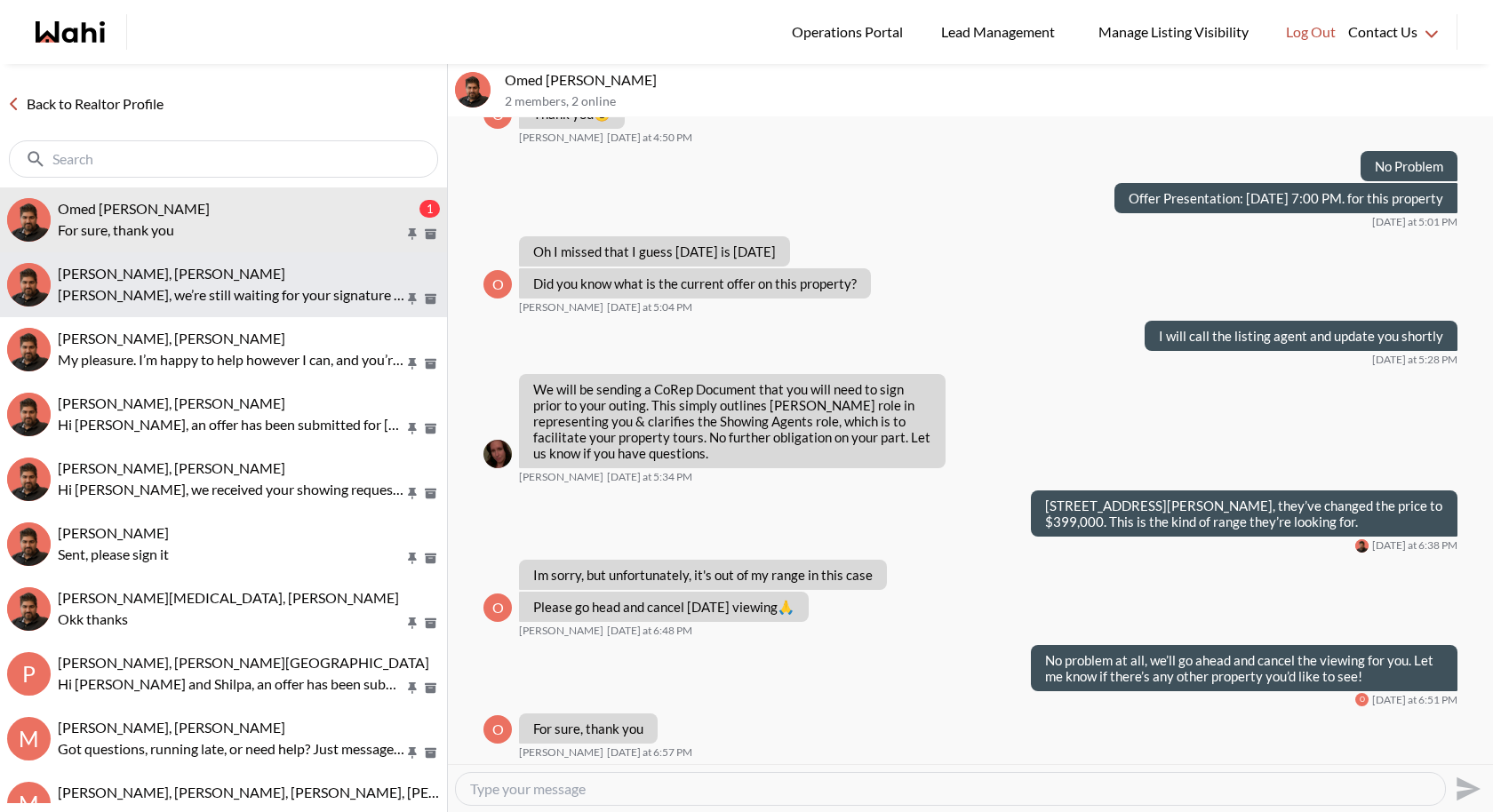
click at [316, 252] on button "[PERSON_NAME], [PERSON_NAME], we’re still waiting for your signature on the Co-…" at bounding box center [223, 285] width 447 height 65
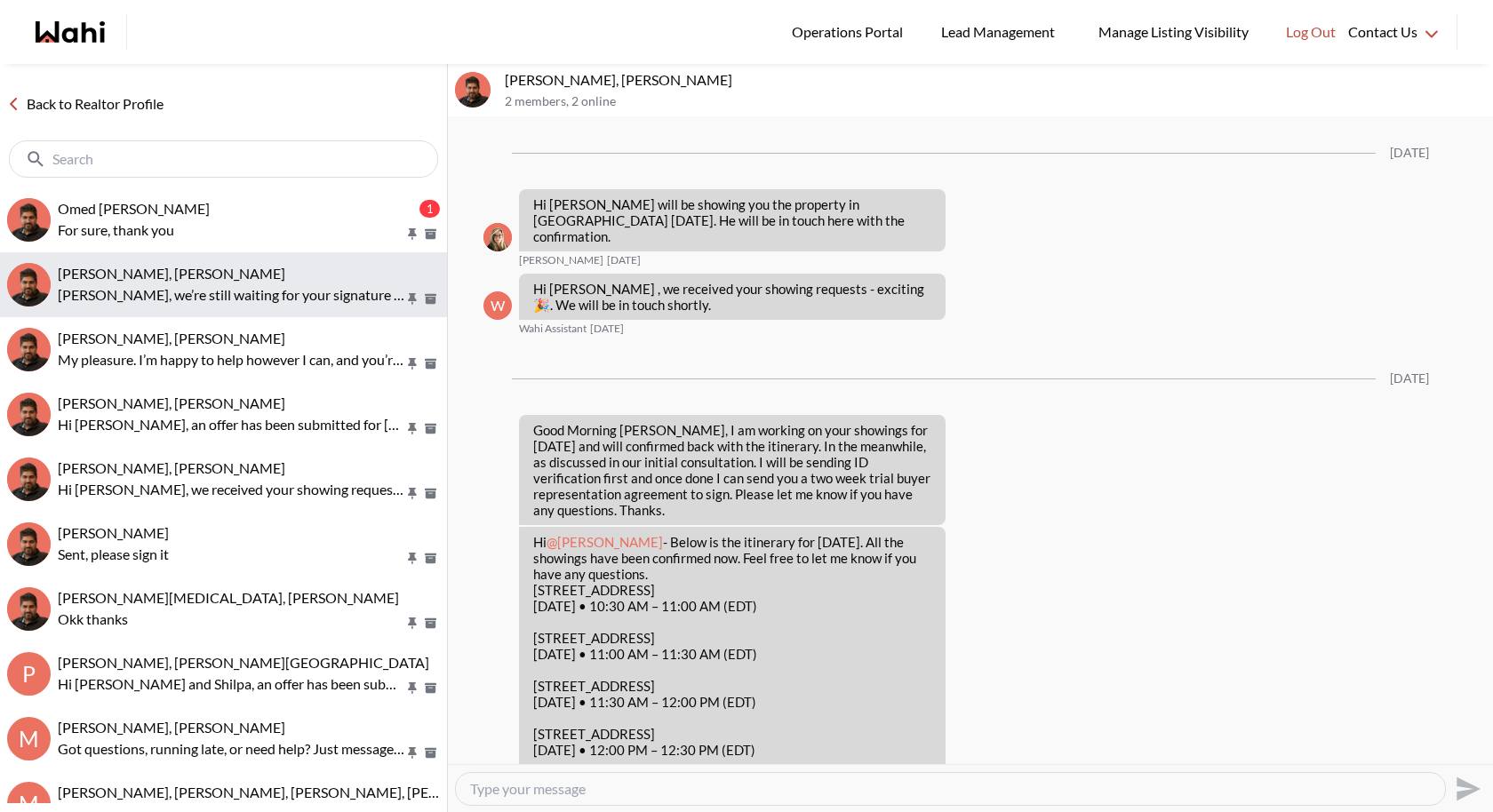
scroll to position [2862, 0]
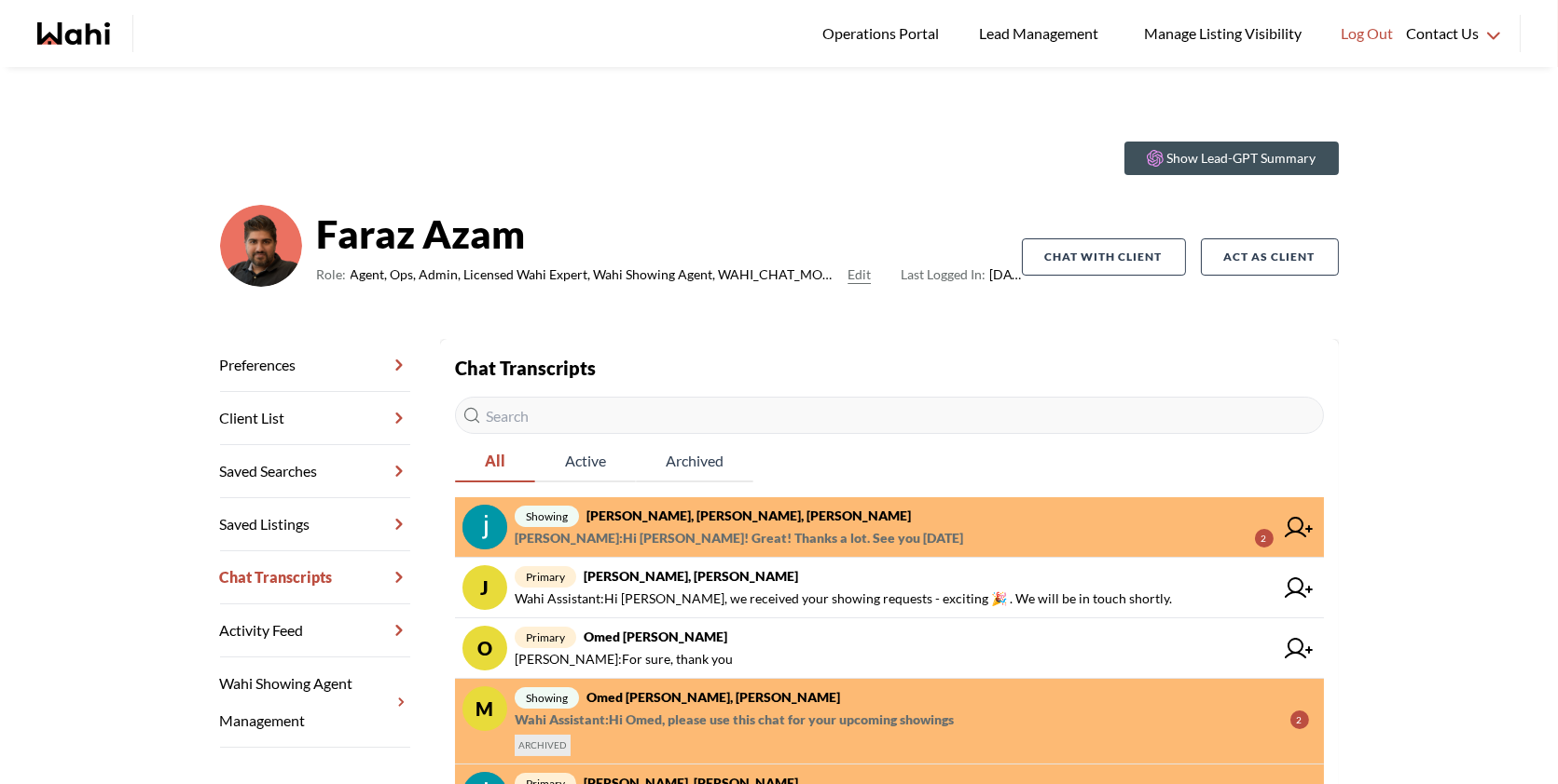
click at [1001, 523] on span "showing Souhel Bally, Julia, Faraz" at bounding box center [894, 515] width 759 height 23
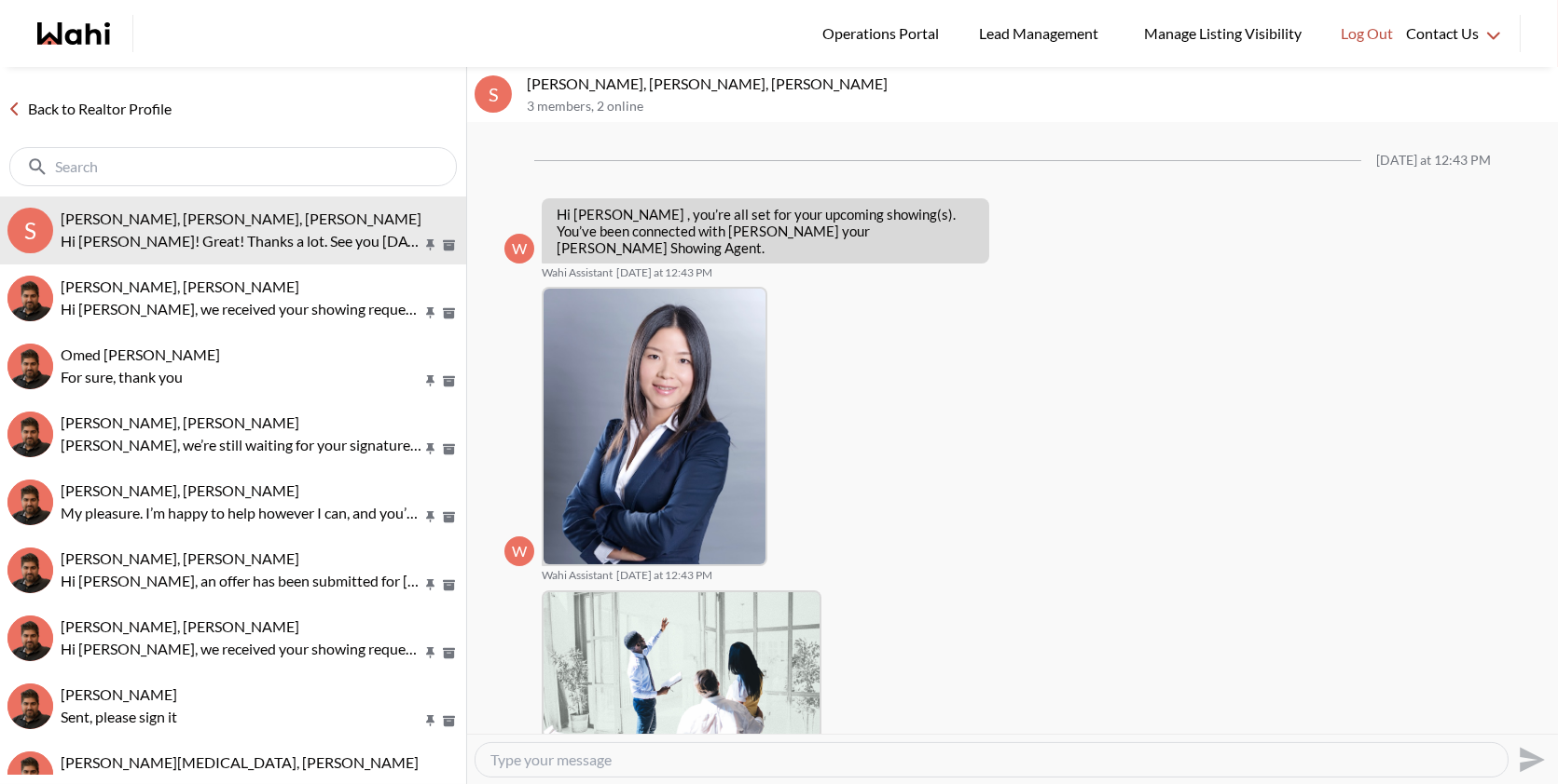
scroll to position [343, 0]
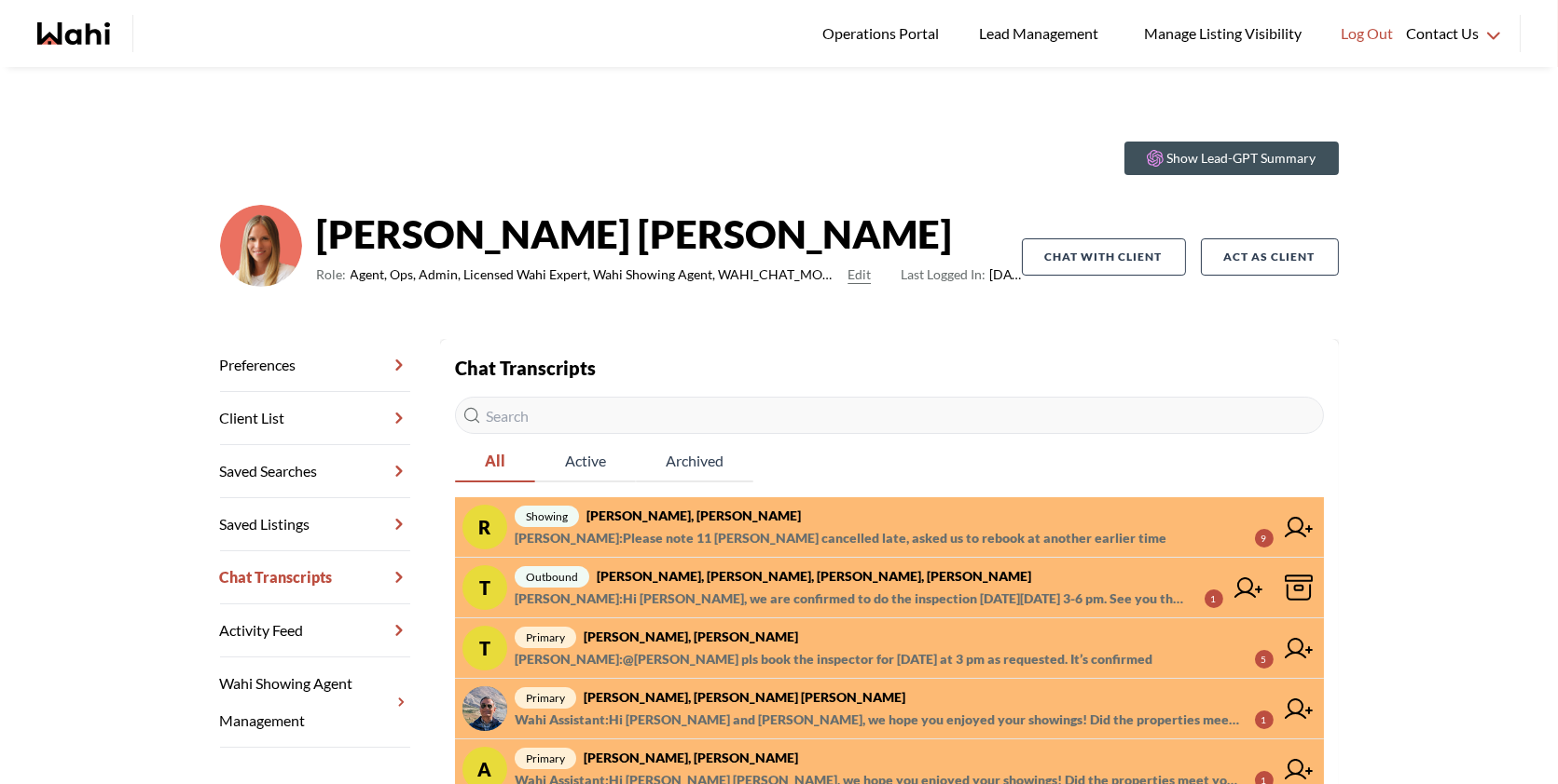
click at [759, 542] on span "Khalid Rizkana : Please note 11 Seaton cancelled late, asked us to rebook at an…" at bounding box center [840, 538] width 652 height 23
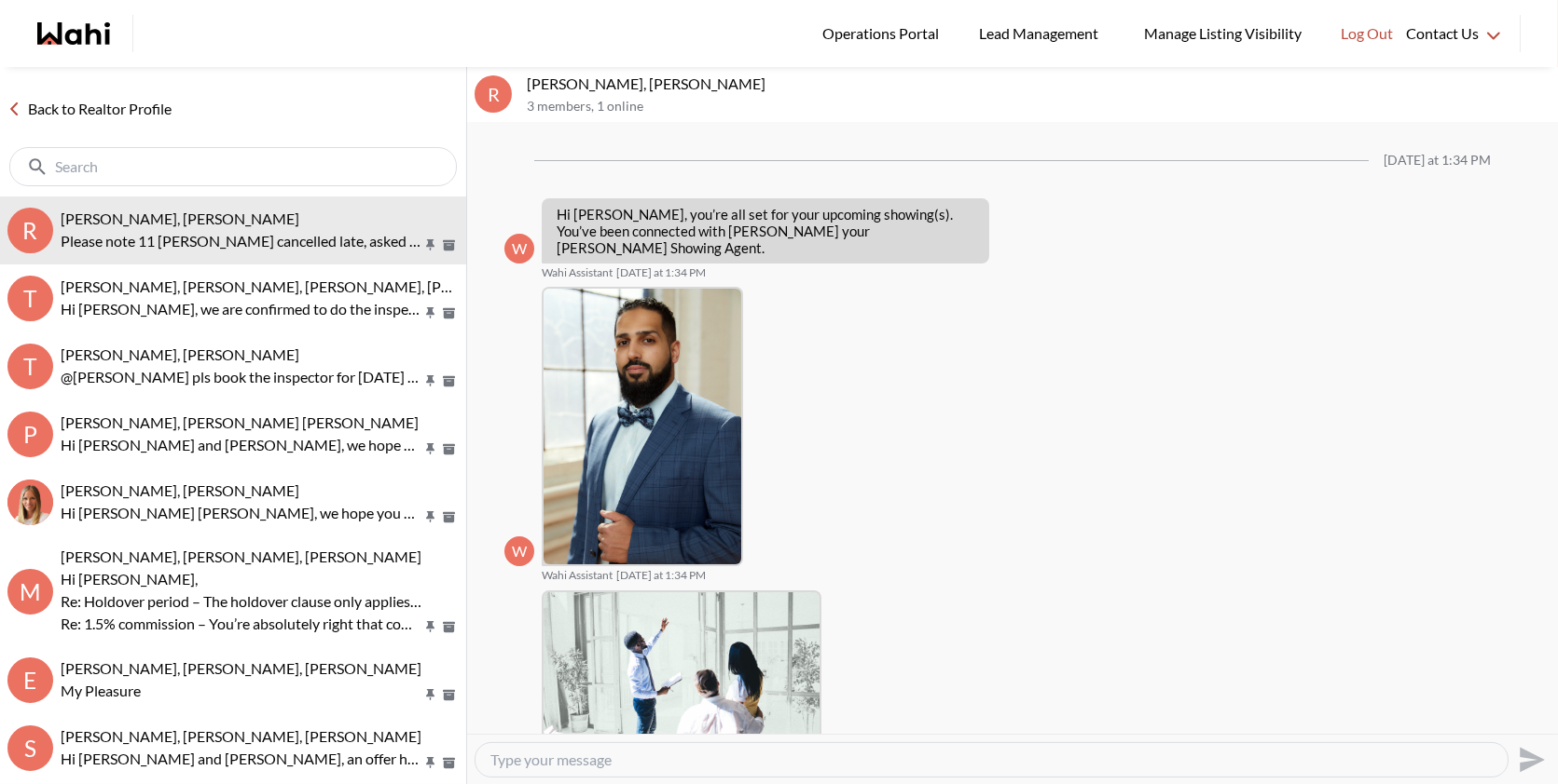
scroll to position [2391, 0]
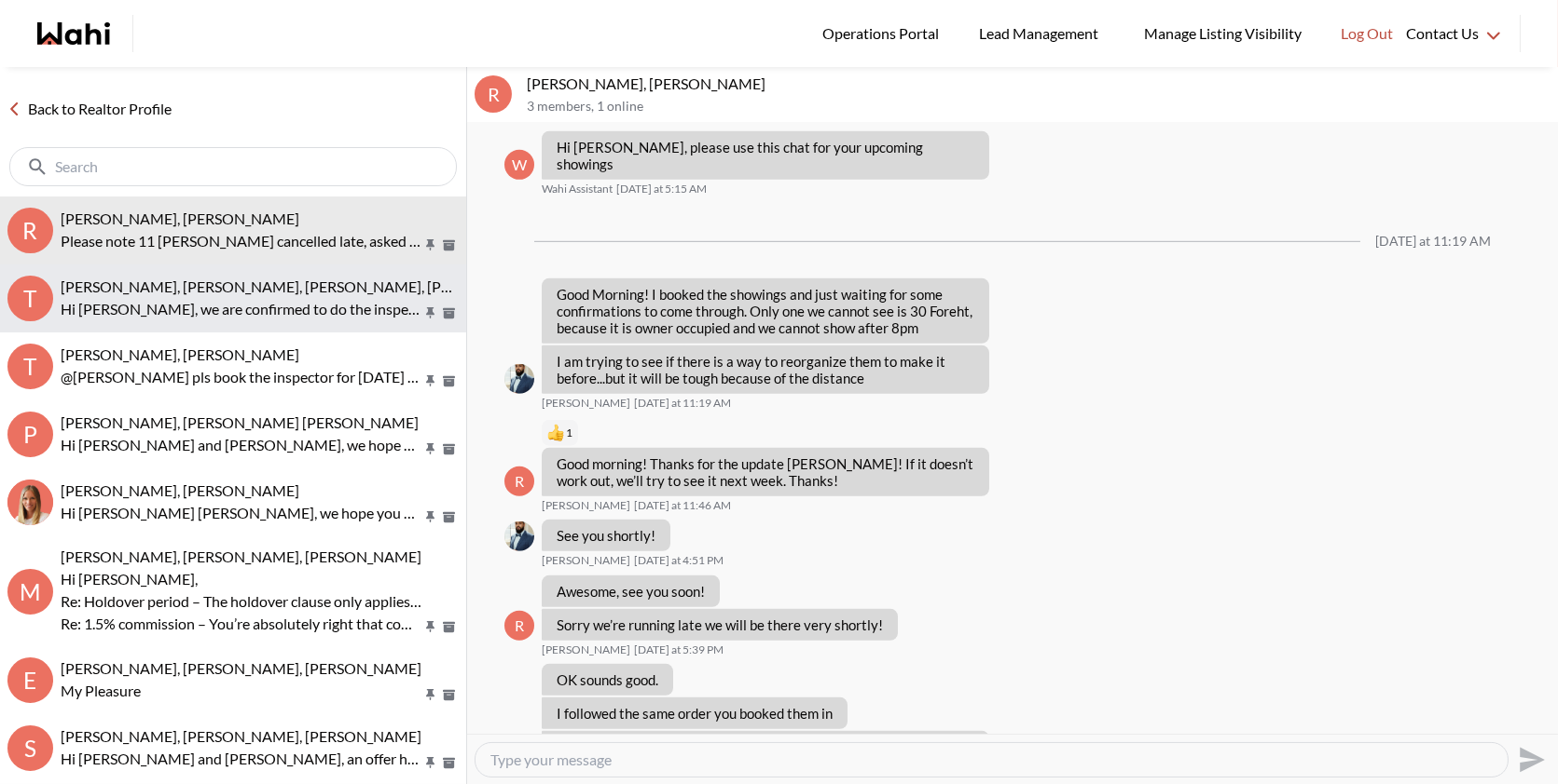
click at [388, 314] on p "Hi Tanya, we are confirmed to do the inspection this Monday, October 13 from 3-…" at bounding box center [241, 309] width 361 height 23
